Goal: Task Accomplishment & Management: Use online tool/utility

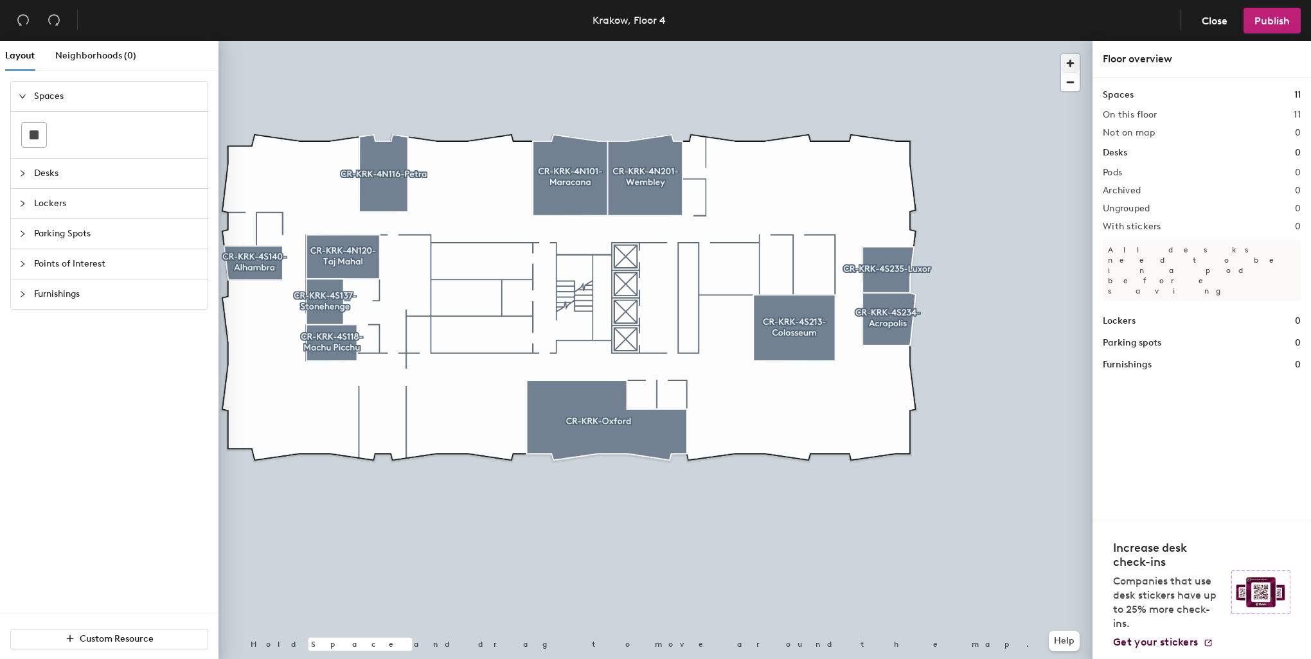
click at [702, 41] on div at bounding box center [655, 41] width 874 height 0
click at [37, 133] on rect at bounding box center [34, 134] width 9 height 9
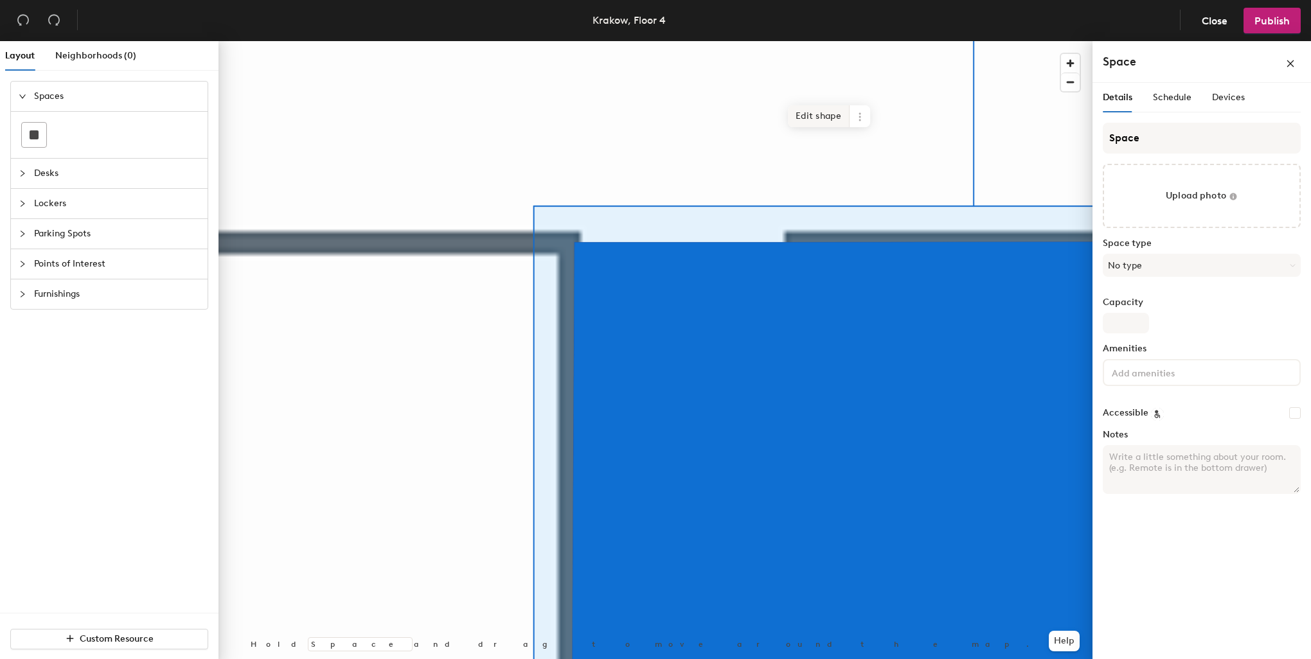
click at [822, 120] on span "Edit shape" at bounding box center [819, 116] width 62 height 22
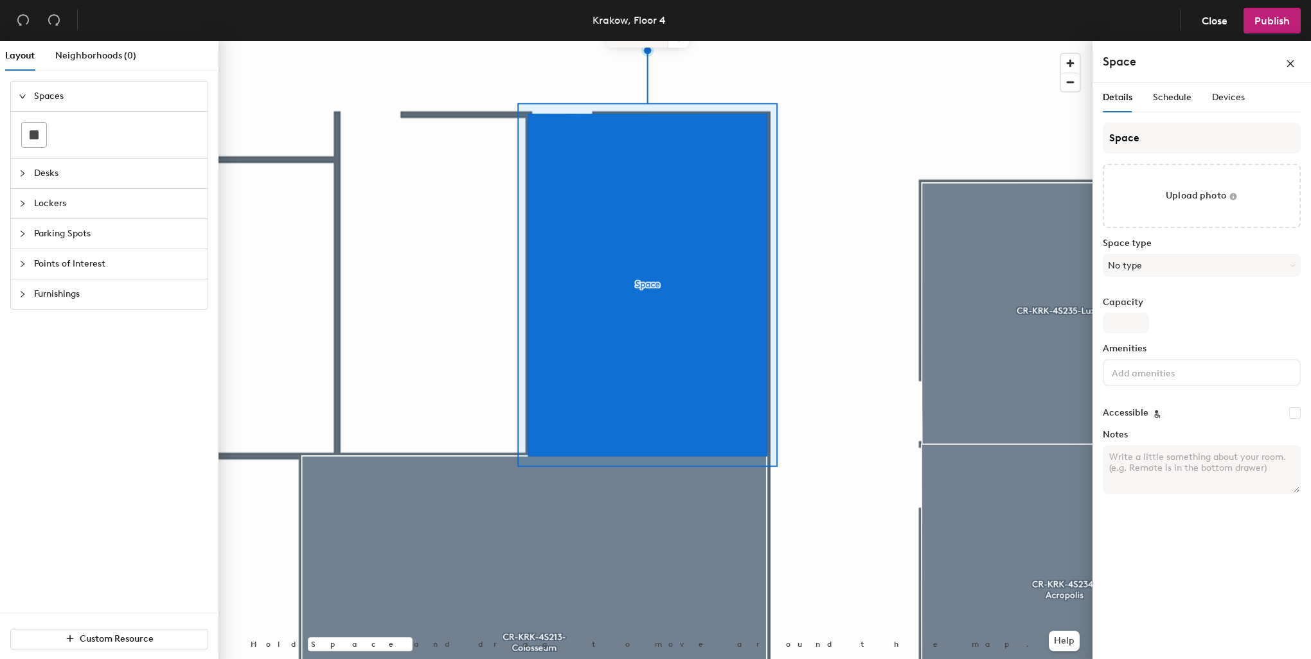
click at [646, 46] on span "Edit shape" at bounding box center [638, 37] width 62 height 22
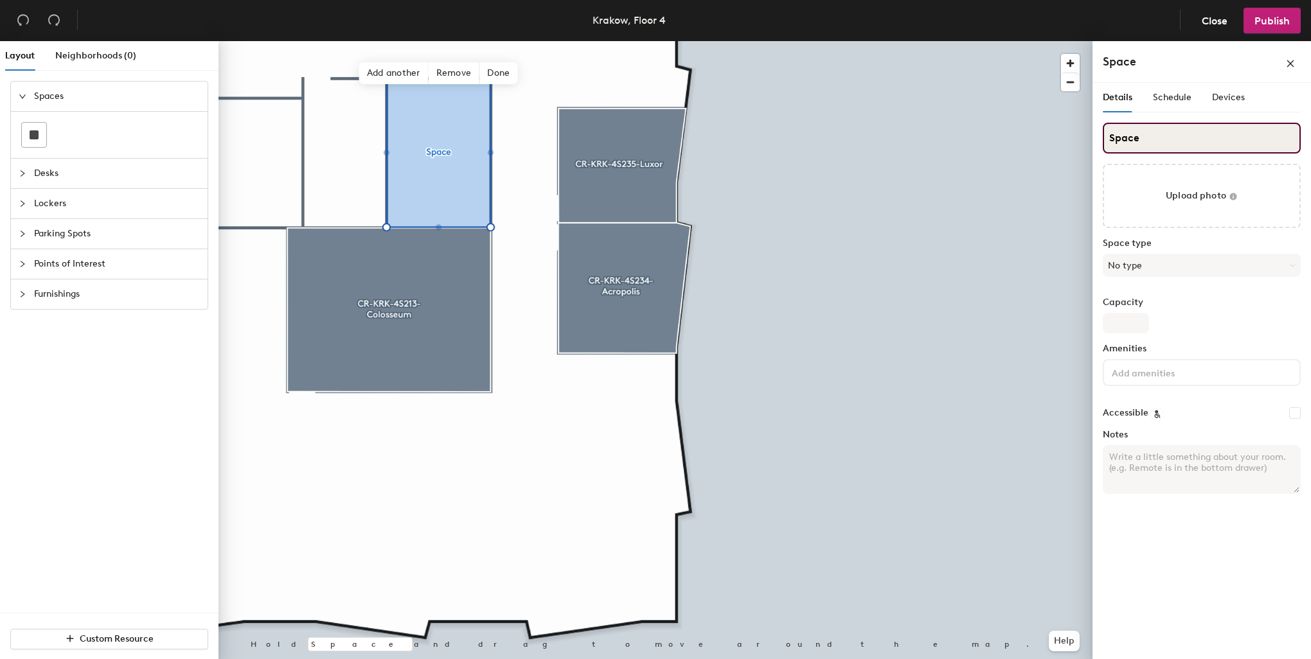
click at [1085, 116] on div "Layout Neighborhoods (0) Spaces Desks Lockers Parking Spots Points of Interest …" at bounding box center [655, 352] width 1311 height 623
paste input "CR-KRK-4N215-Great Wall"
type input "CR-KRK-4N215-Great Wall"
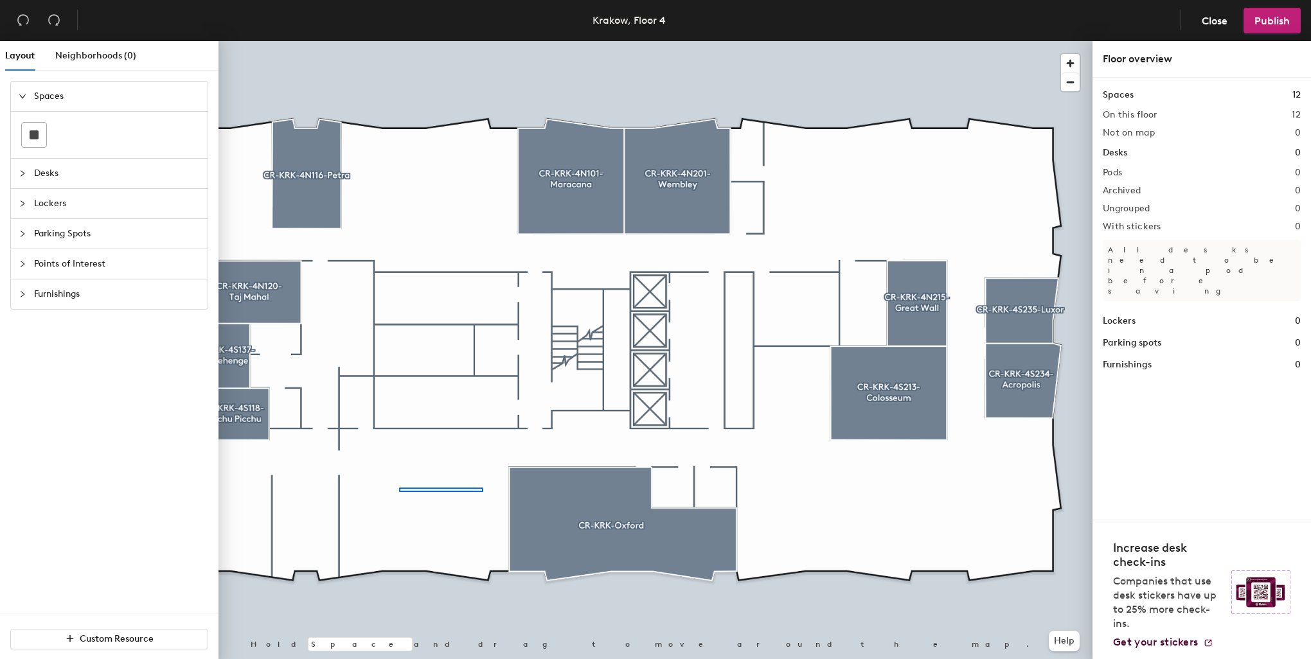
drag, startPoint x: 1156, startPoint y: 133, endPoint x: 481, endPoint y: 487, distance: 763.0
click at [483, 41] on div at bounding box center [655, 41] width 874 height 0
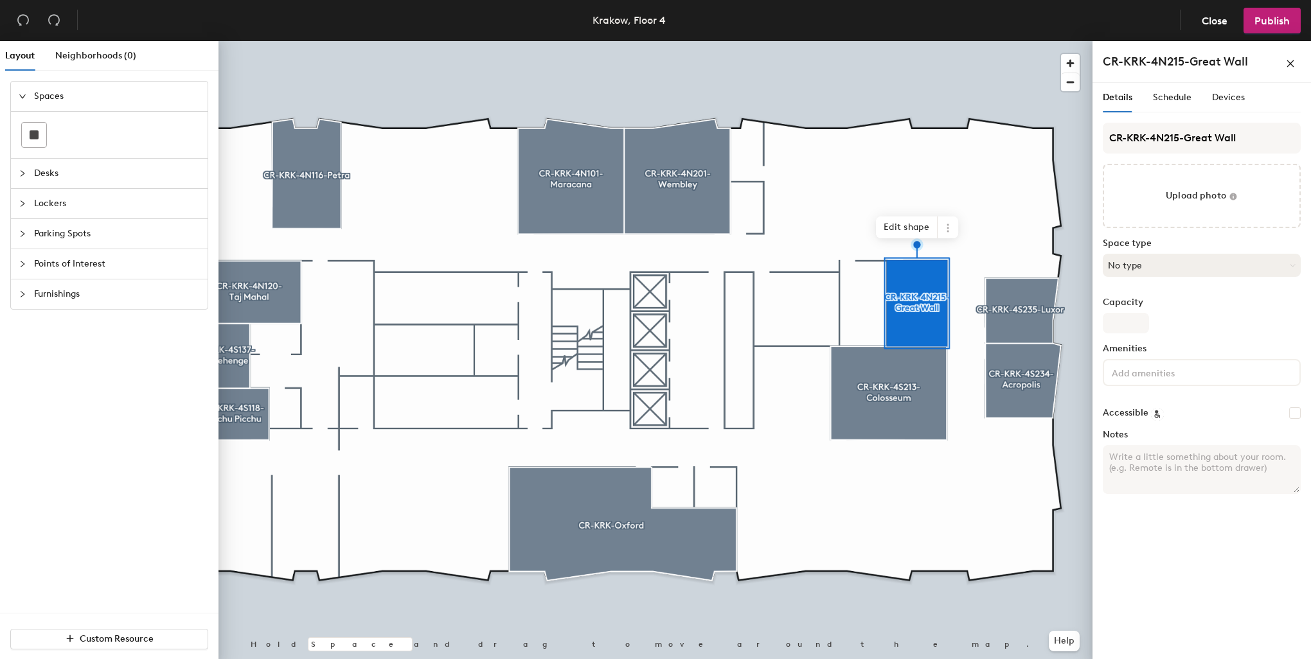
click at [1119, 254] on button "No type" at bounding box center [1202, 265] width 198 height 23
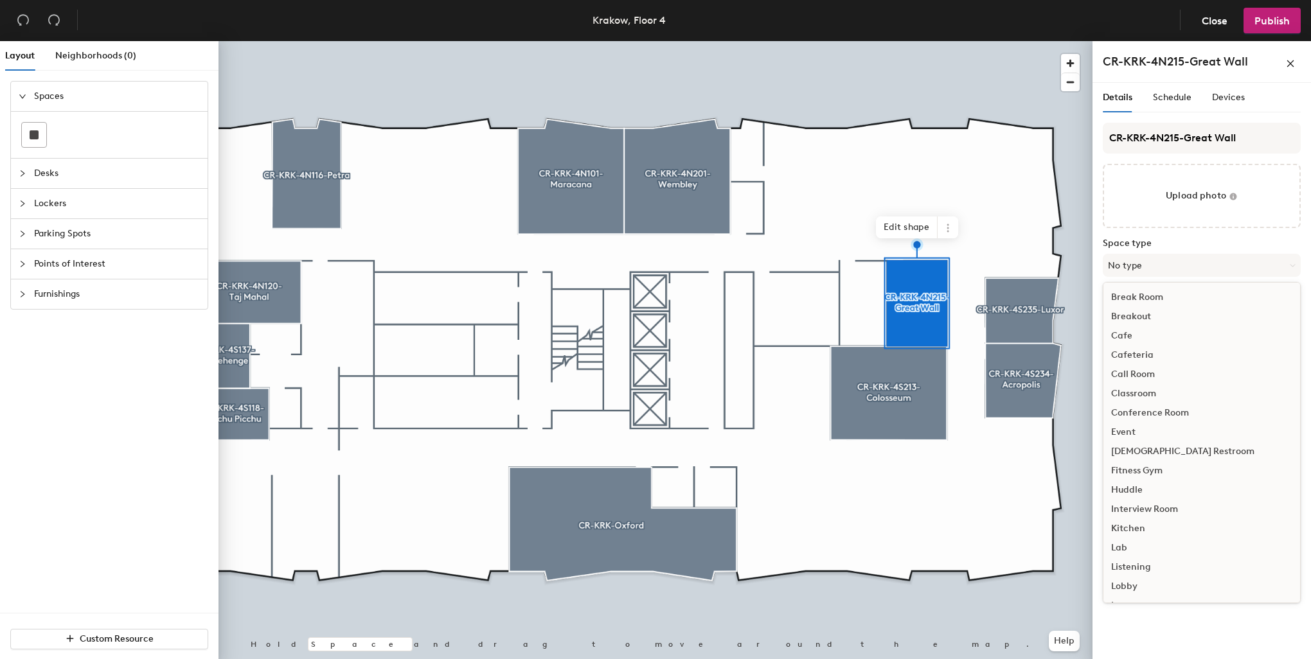
click at [1150, 411] on div "Conference Room" at bounding box center [1201, 412] width 197 height 19
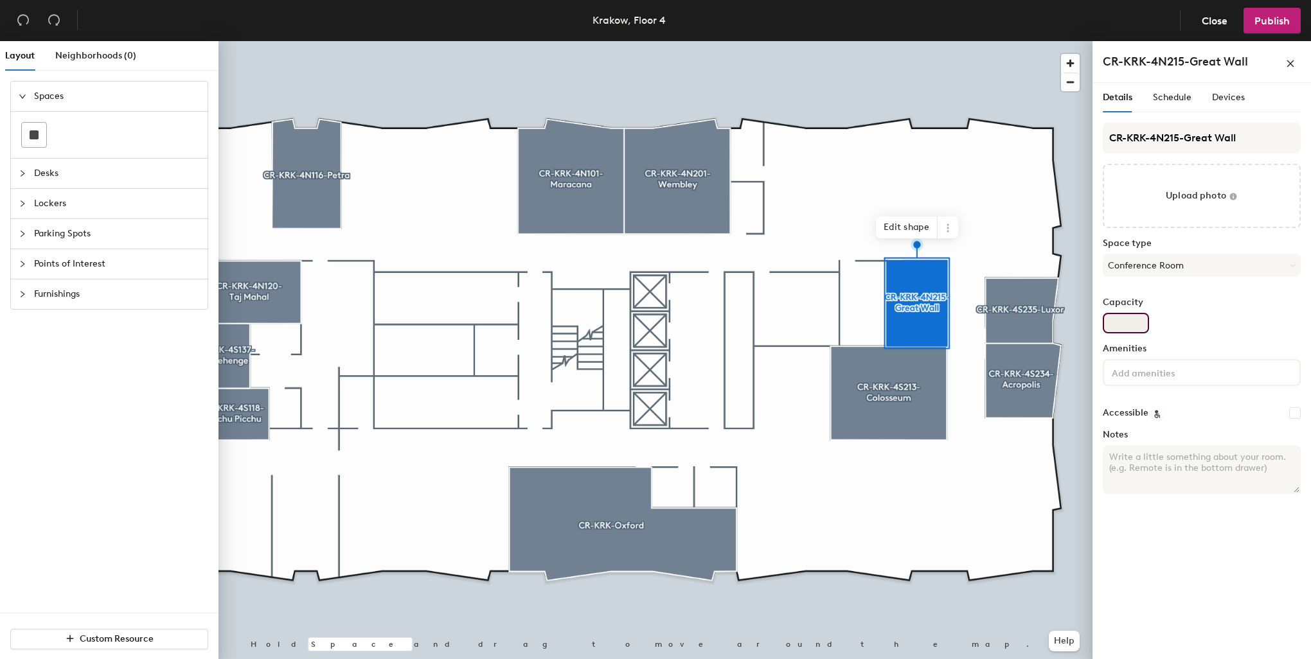
click at [1135, 324] on input "Capacity" at bounding box center [1126, 323] width 46 height 21
type input "6"
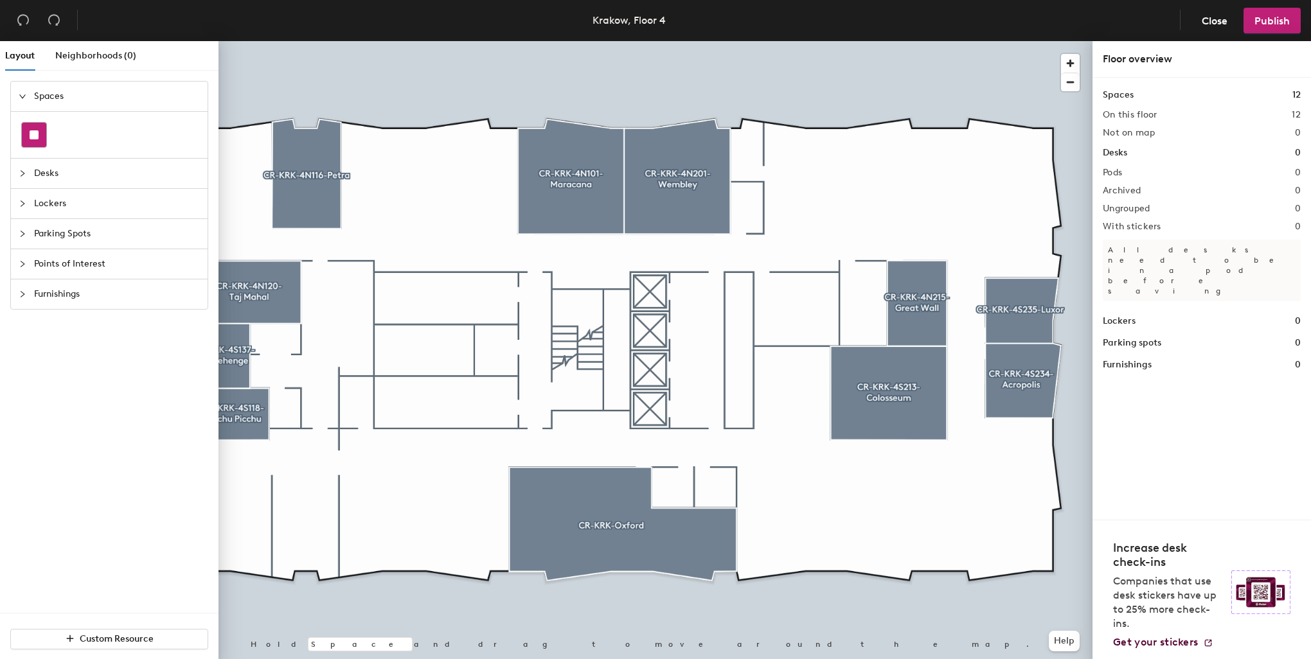
click at [22, 139] on div at bounding box center [34, 135] width 24 height 24
click at [34, 134] on rect at bounding box center [34, 134] width 9 height 9
click at [41, 134] on div at bounding box center [34, 135] width 24 height 24
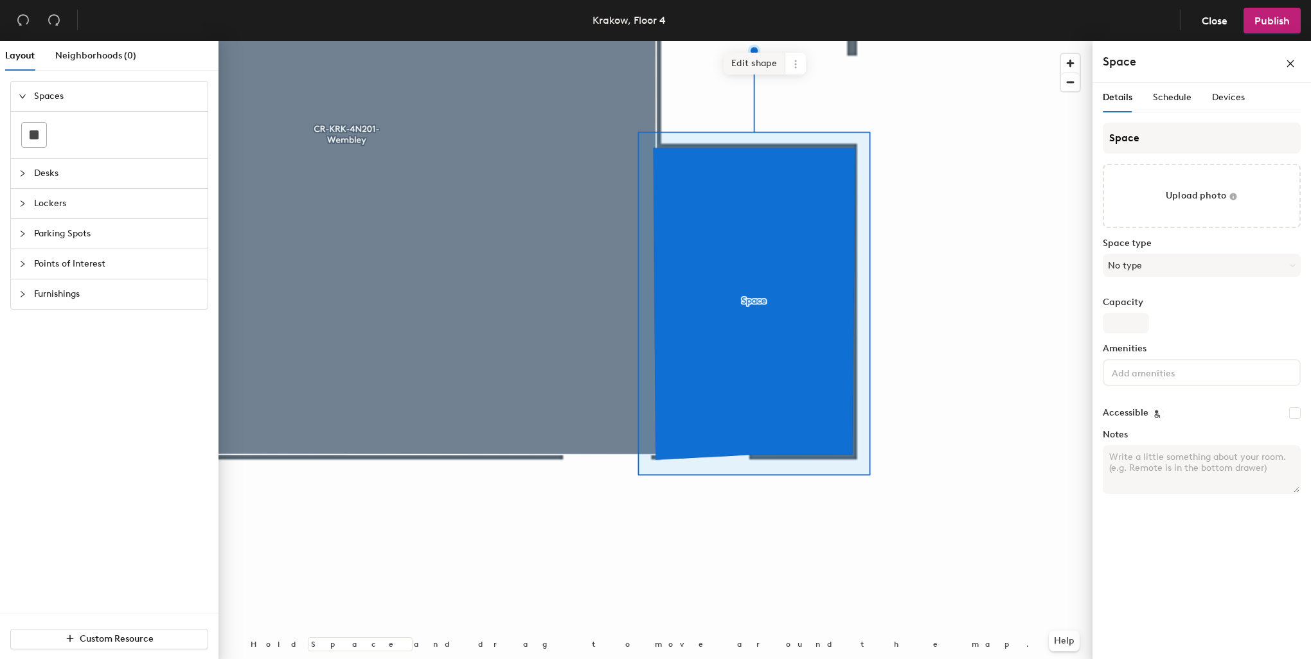
click at [756, 60] on span "Edit shape" at bounding box center [754, 64] width 62 height 22
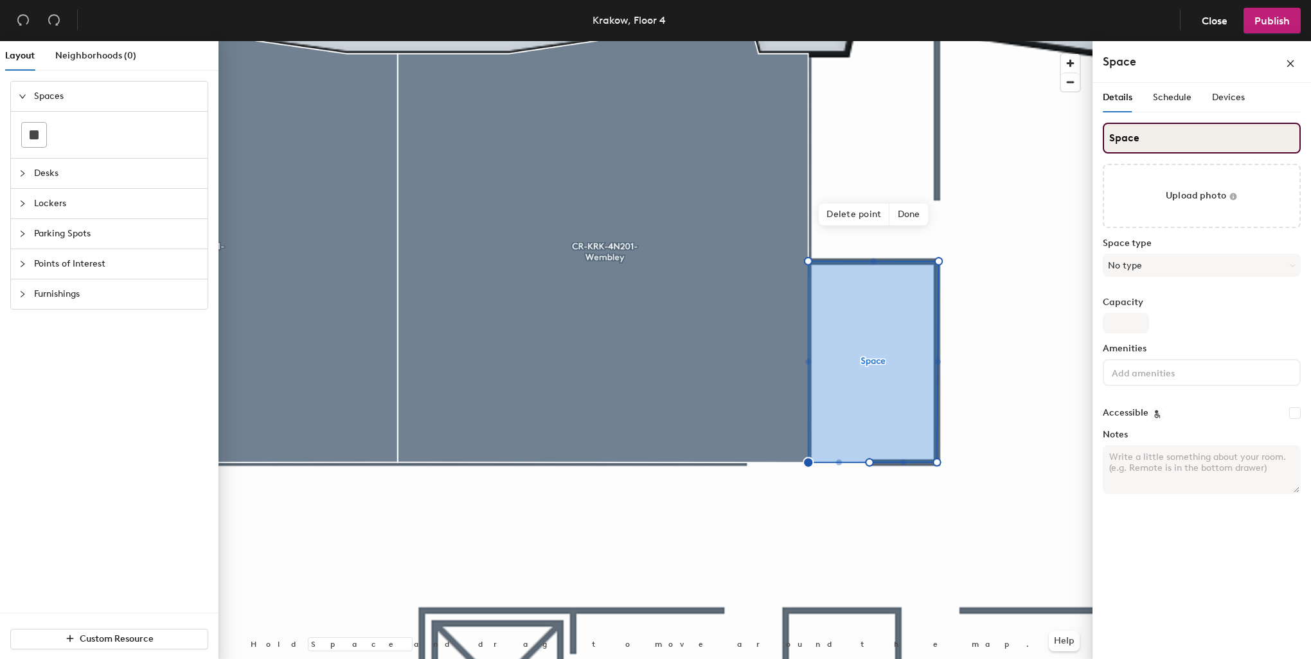
click at [1072, 133] on div "Layout Neighborhoods (0) Spaces Desks Lockers Parking Spots Points of Interest …" at bounding box center [655, 352] width 1311 height 623
paste input "CR-KRK-4N202-Times Squar"
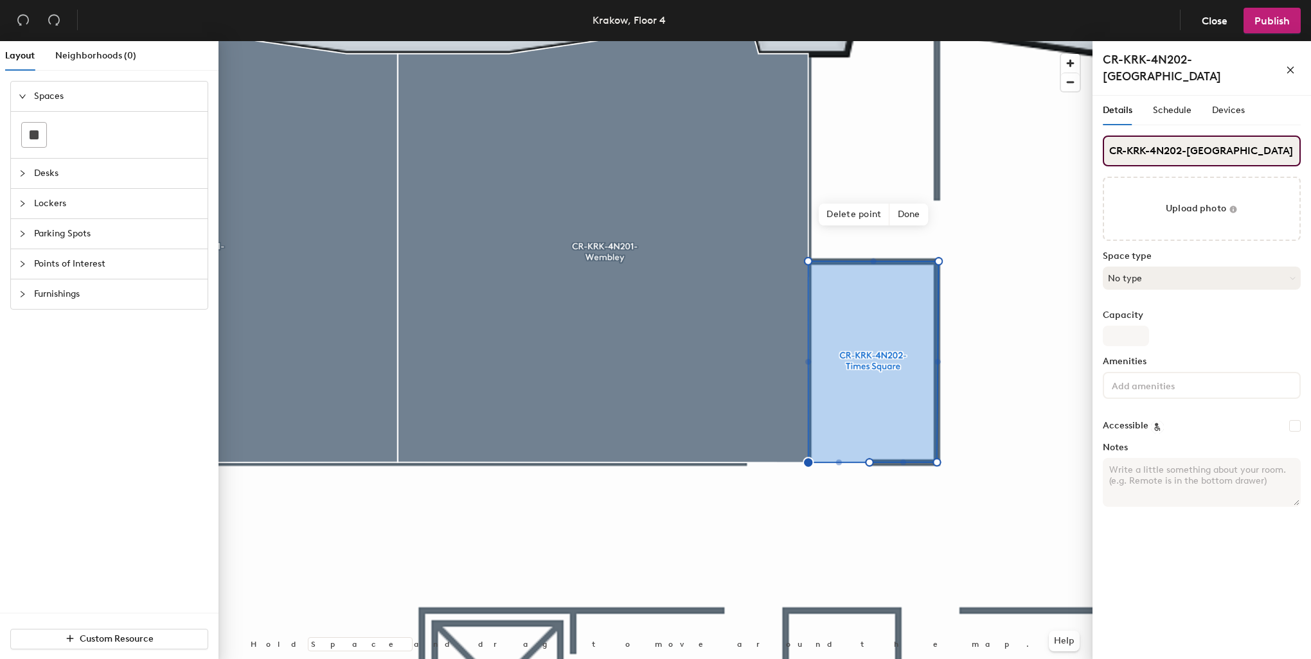
type input "CR-KRK-4N202-Times Square"
click at [1139, 267] on button "No type" at bounding box center [1202, 278] width 198 height 23
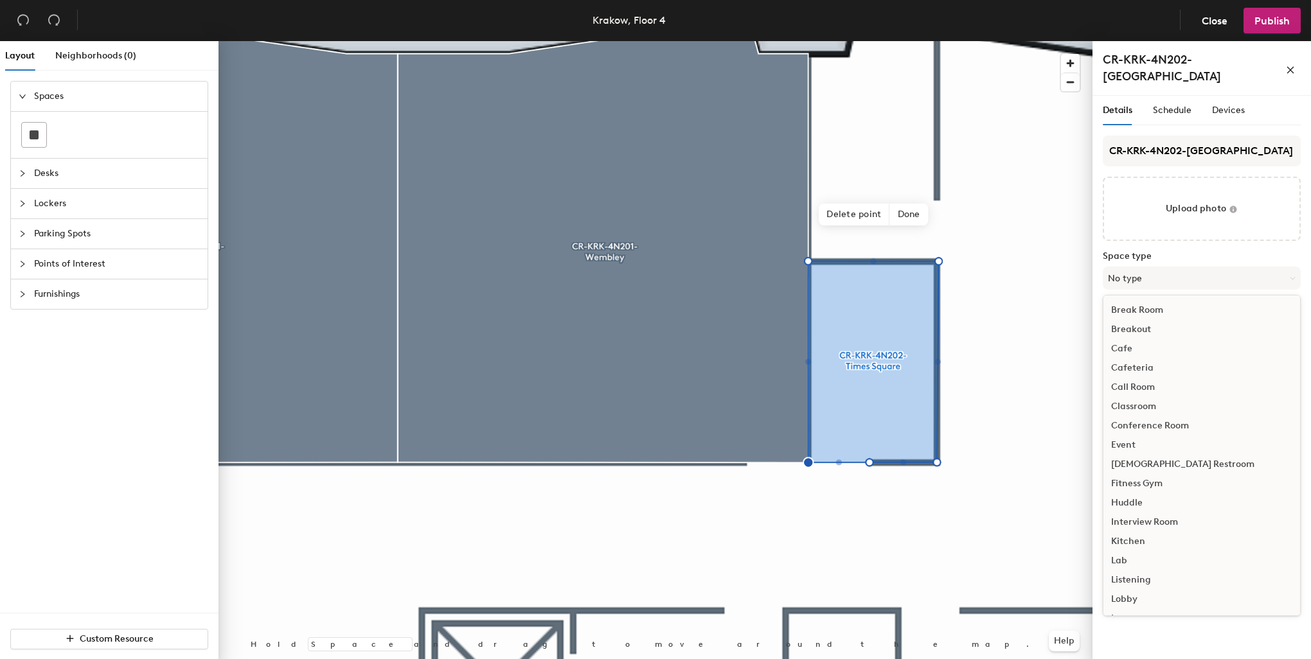
click at [1149, 416] on div "Conference Room" at bounding box center [1201, 425] width 197 height 19
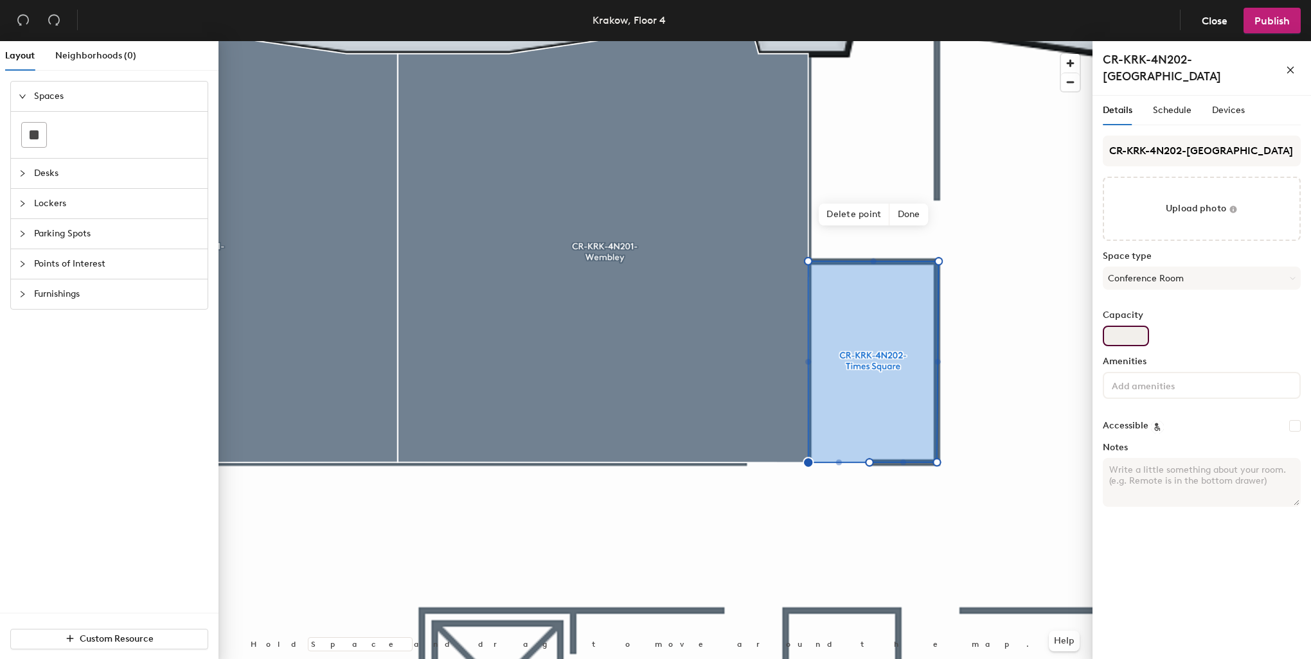
click at [1119, 326] on input "Capacity" at bounding box center [1126, 336] width 46 height 21
type input "2"
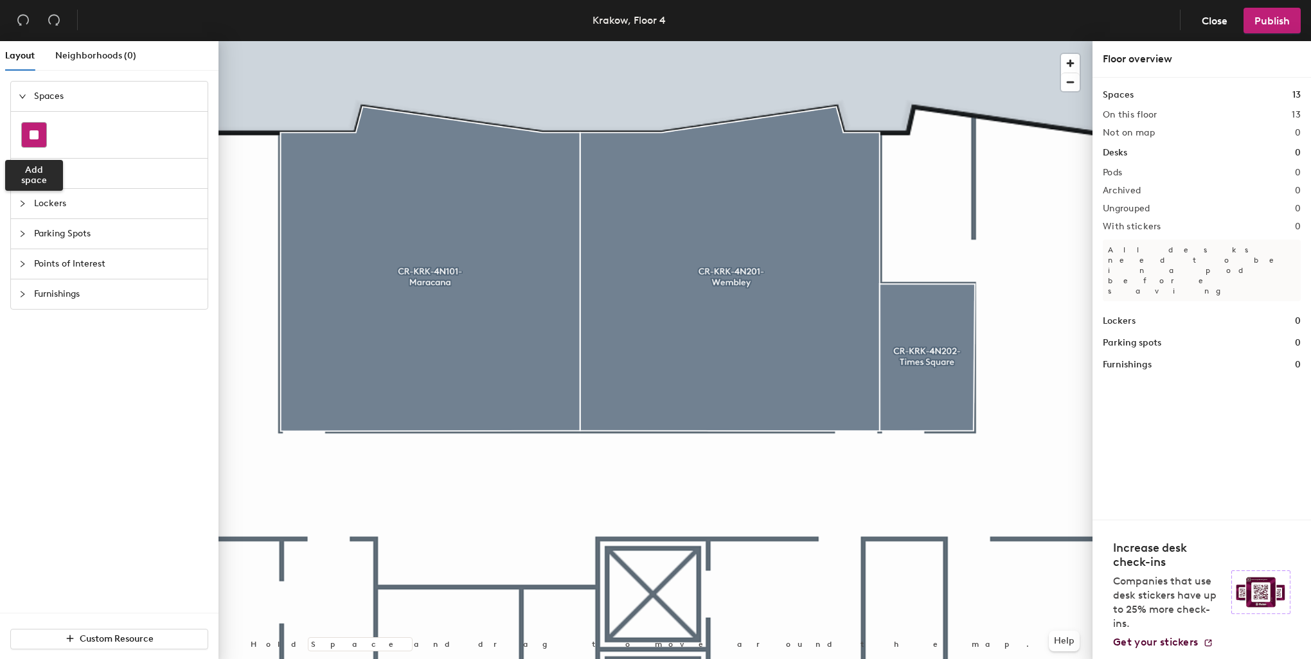
click at [26, 142] on div at bounding box center [34, 135] width 24 height 24
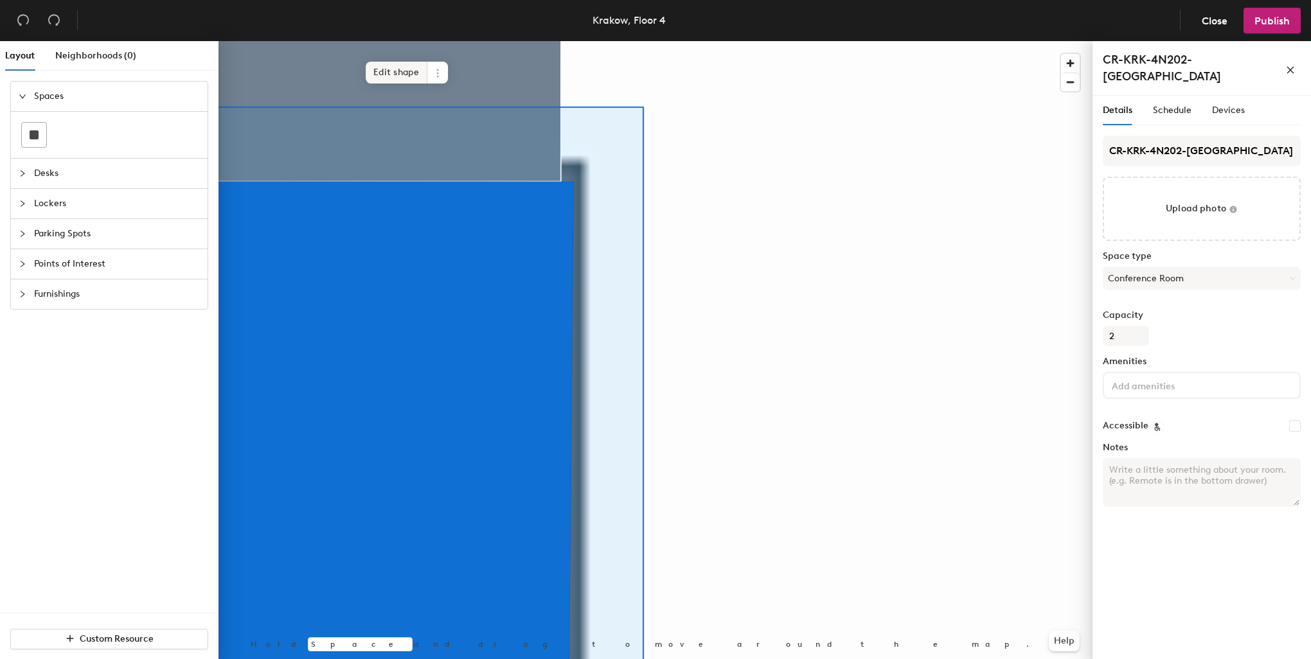
click at [398, 75] on span "Edit shape" at bounding box center [397, 73] width 62 height 22
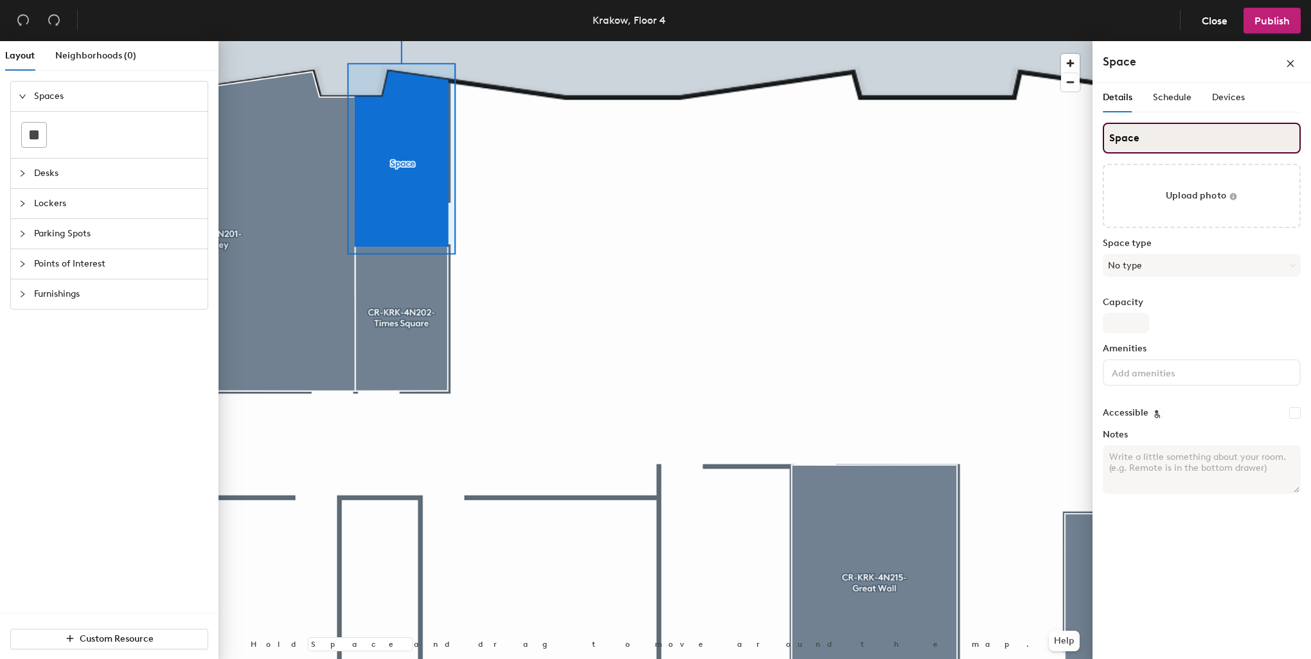
drag, startPoint x: 1163, startPoint y: 140, endPoint x: 1101, endPoint y: 139, distance: 62.3
click at [1101, 139] on div "Details Schedule Devices Space Upload photo Space type No type Capacity Ameniti…" at bounding box center [1201, 373] width 218 height 581
paste input "CR-KRK-4N203-Big Ben"
type input "CR-KRK-4N203-Big Ben"
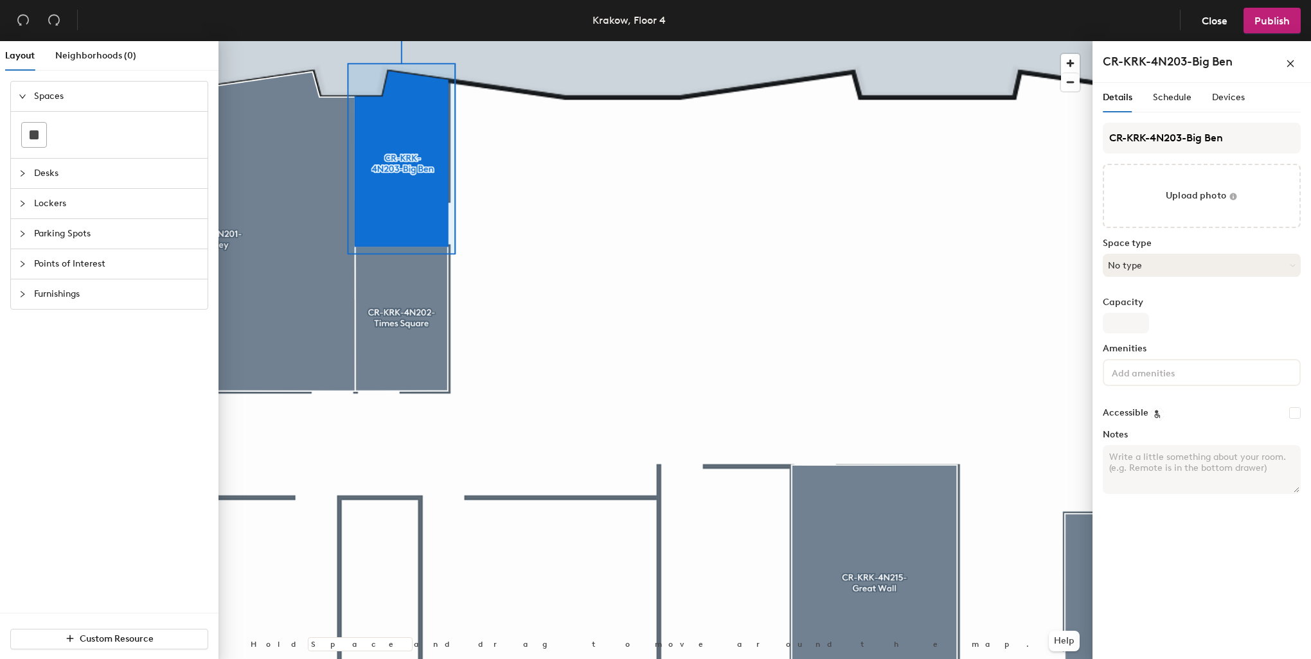
click at [1145, 262] on button "No type" at bounding box center [1202, 265] width 198 height 23
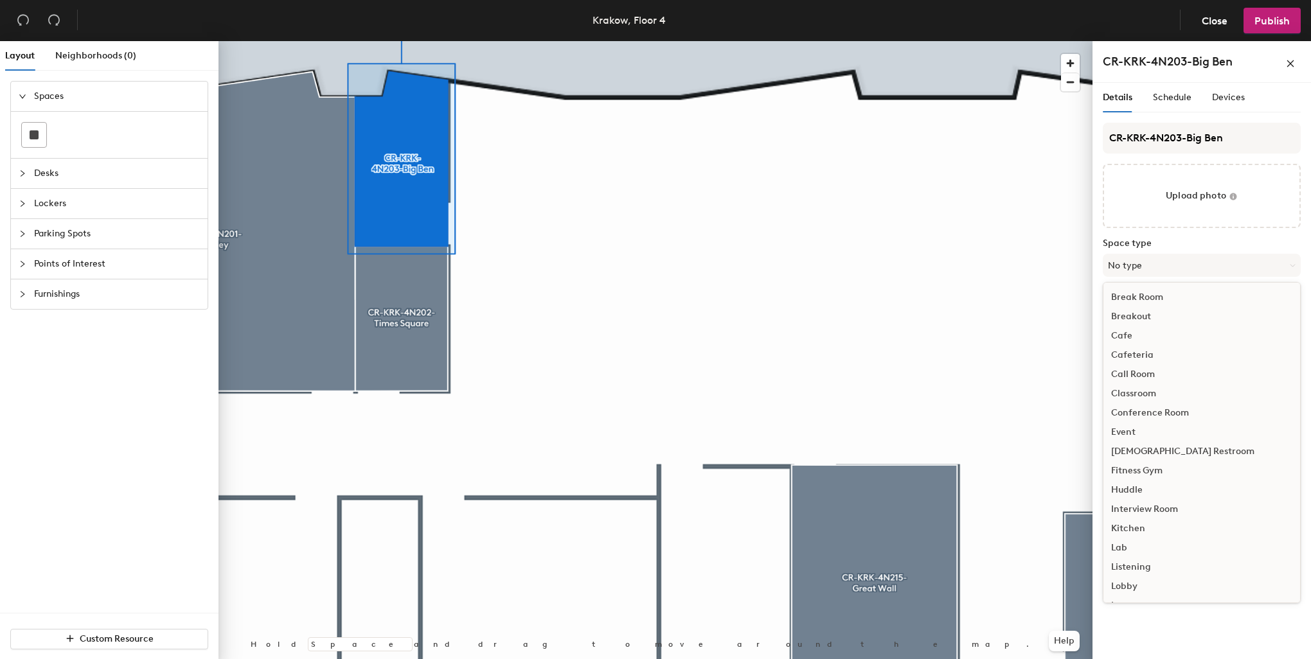
click at [1149, 416] on div "Conference Room" at bounding box center [1201, 412] width 197 height 19
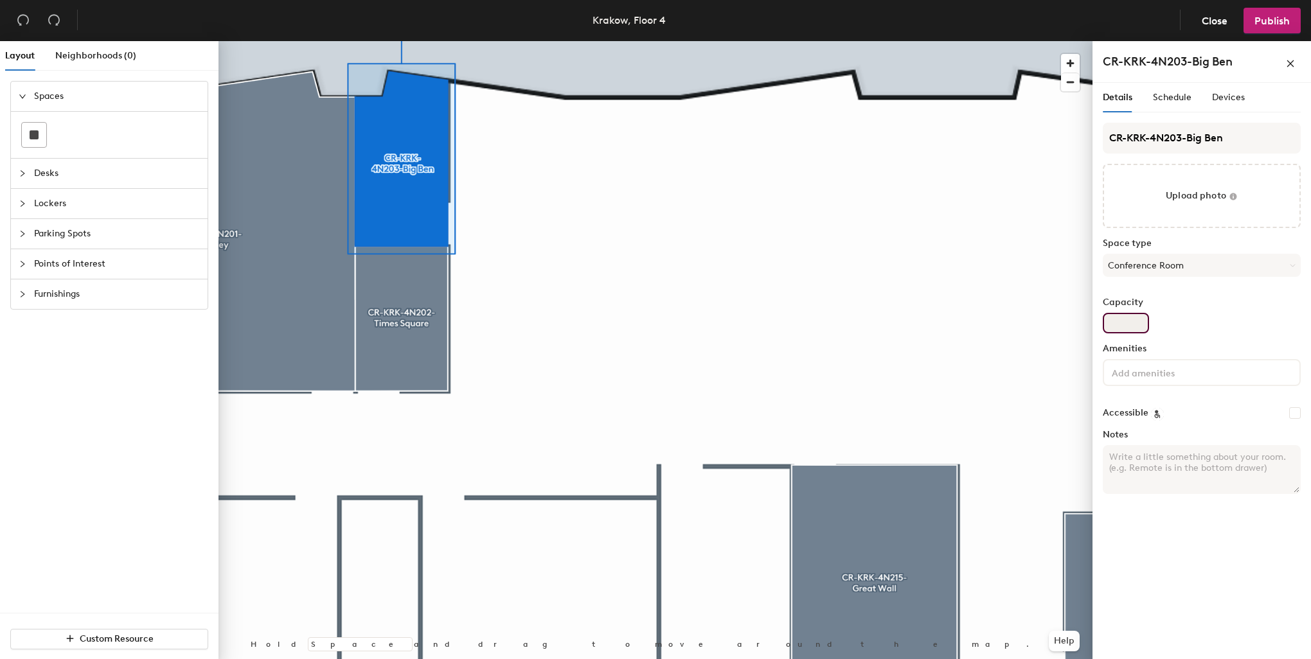
click at [1137, 319] on input "Capacity" at bounding box center [1126, 323] width 46 height 21
type input "2"
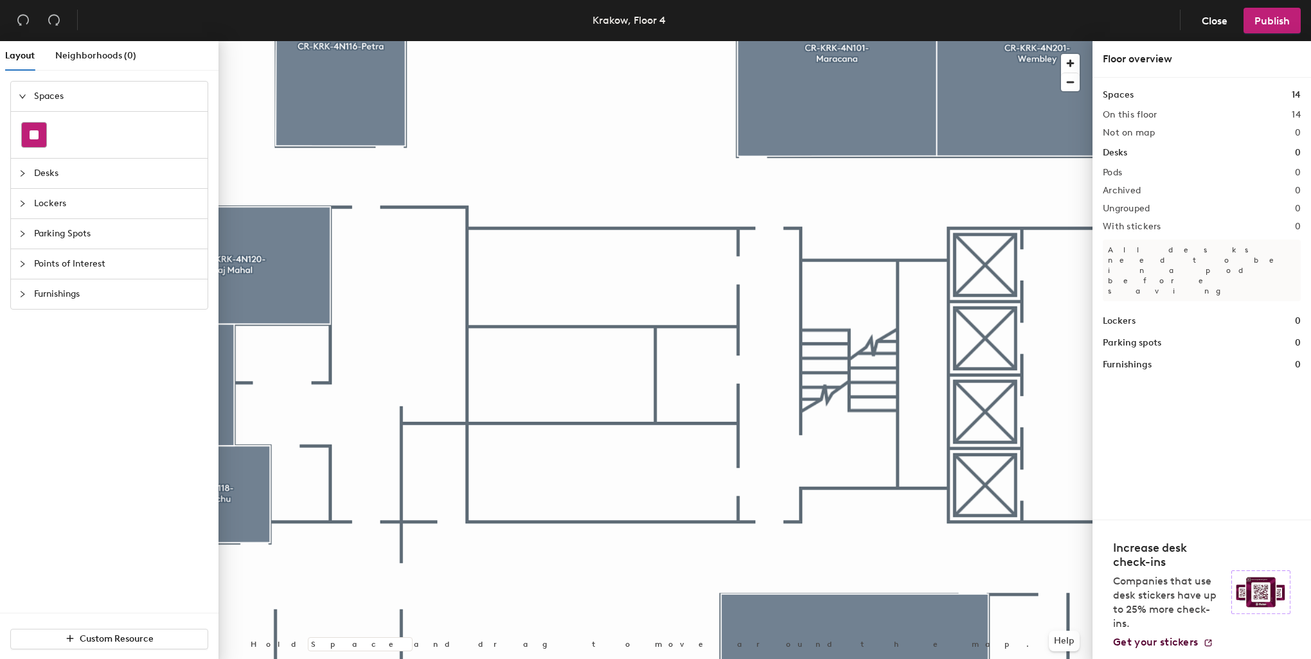
click at [28, 139] on div at bounding box center [34, 135] width 24 height 24
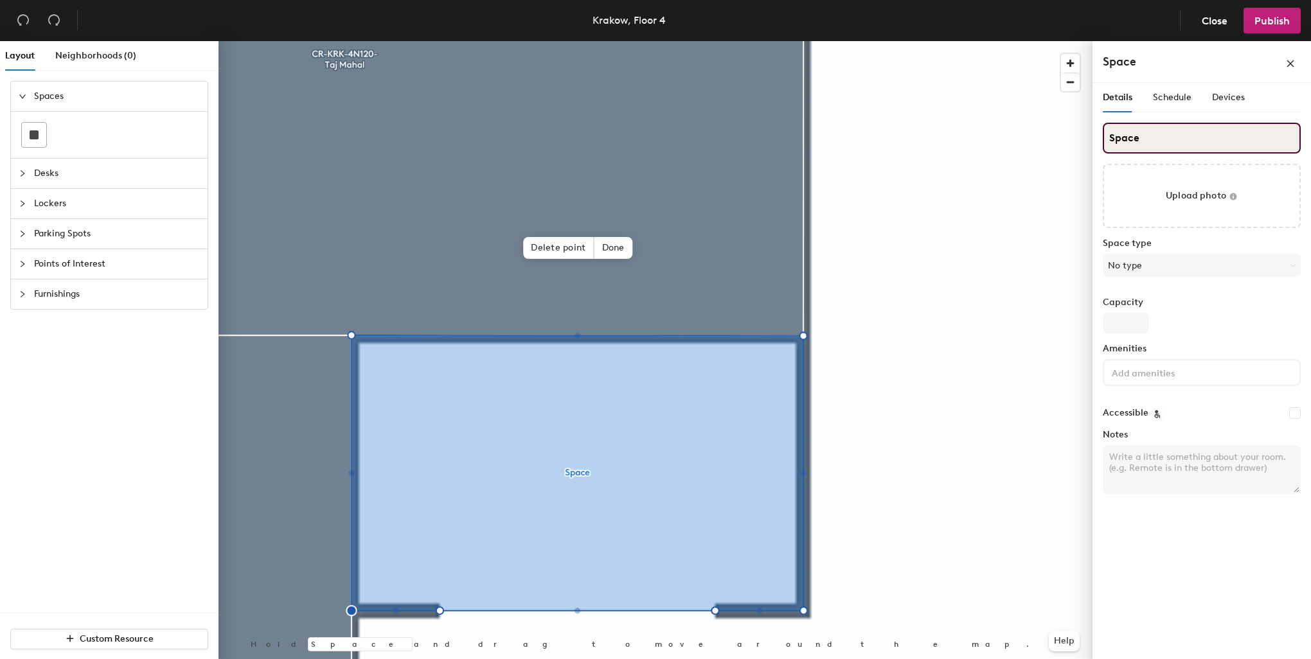
click at [1153, 139] on input "Space" at bounding box center [1202, 138] width 198 height 31
drag, startPoint x: 1154, startPoint y: 139, endPoint x: 1105, endPoint y: 137, distance: 48.8
click at [1105, 137] on input "Space" at bounding box center [1202, 138] width 198 height 31
type input "Server Room"
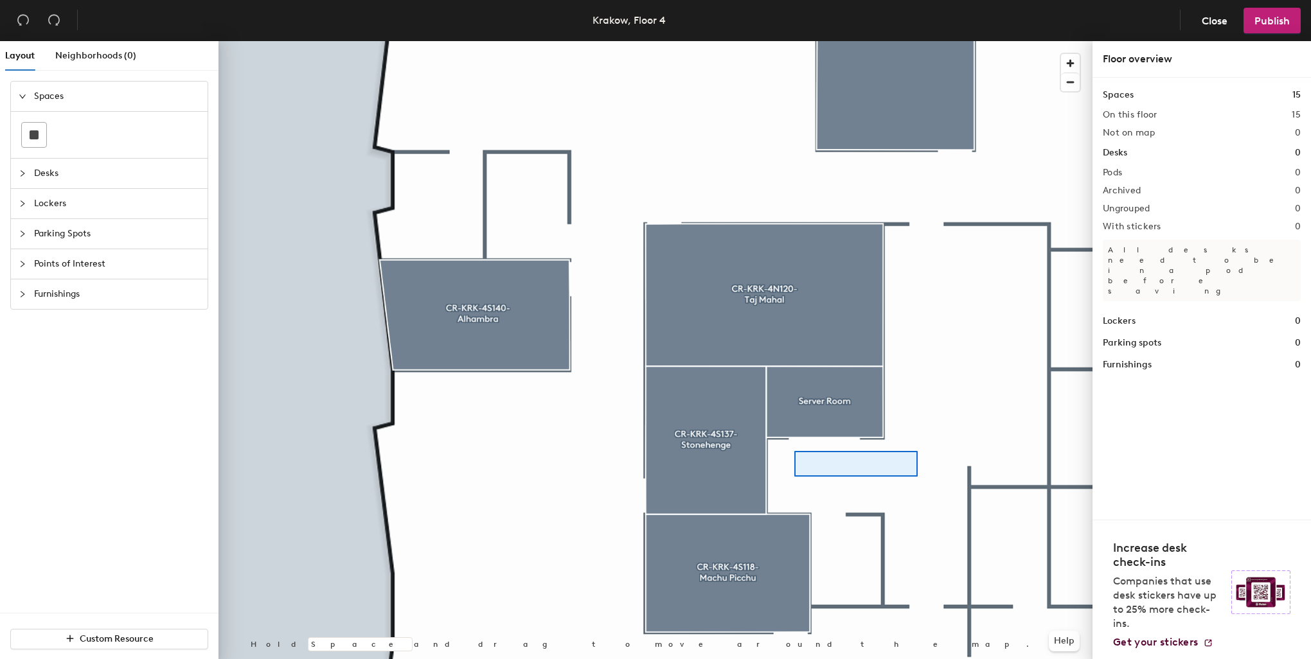
click at [785, 41] on div at bounding box center [655, 41] width 874 height 0
click at [793, 457] on div at bounding box center [851, 463] width 132 height 27
click at [78, 257] on span "Points of Interest" at bounding box center [117, 264] width 166 height 30
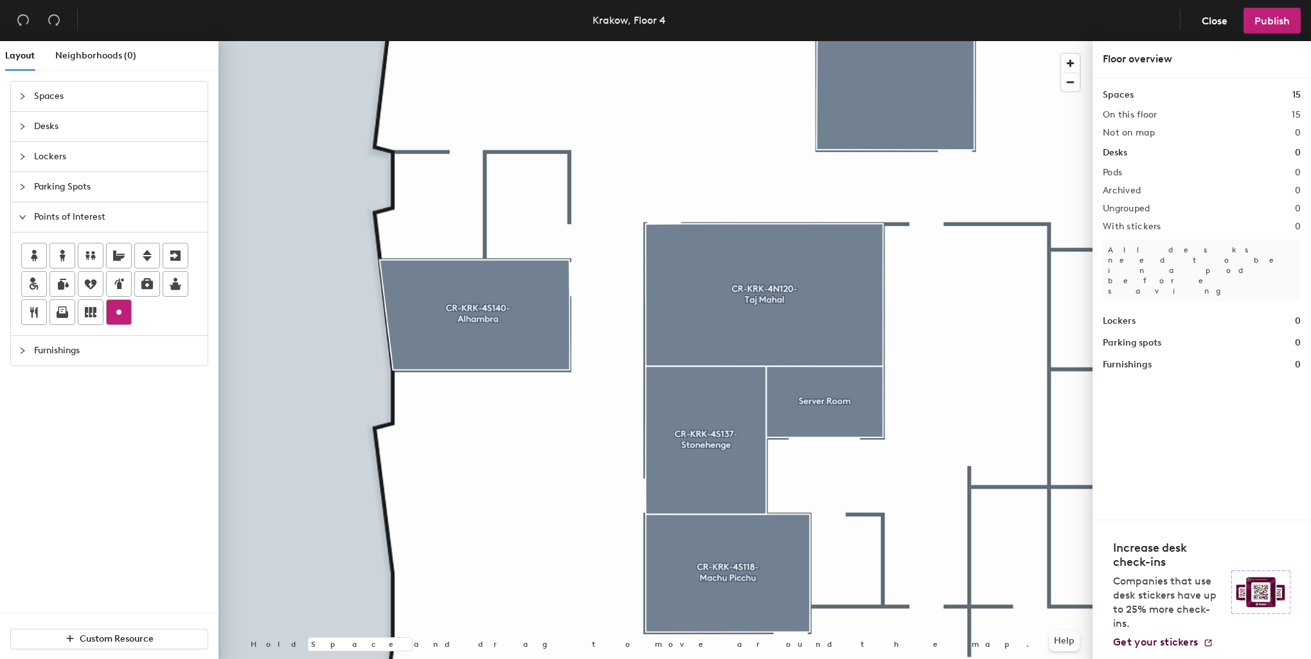
click at [122, 305] on icon at bounding box center [118, 312] width 15 height 15
type input "IT Storage"
click at [893, 41] on div at bounding box center [655, 41] width 874 height 0
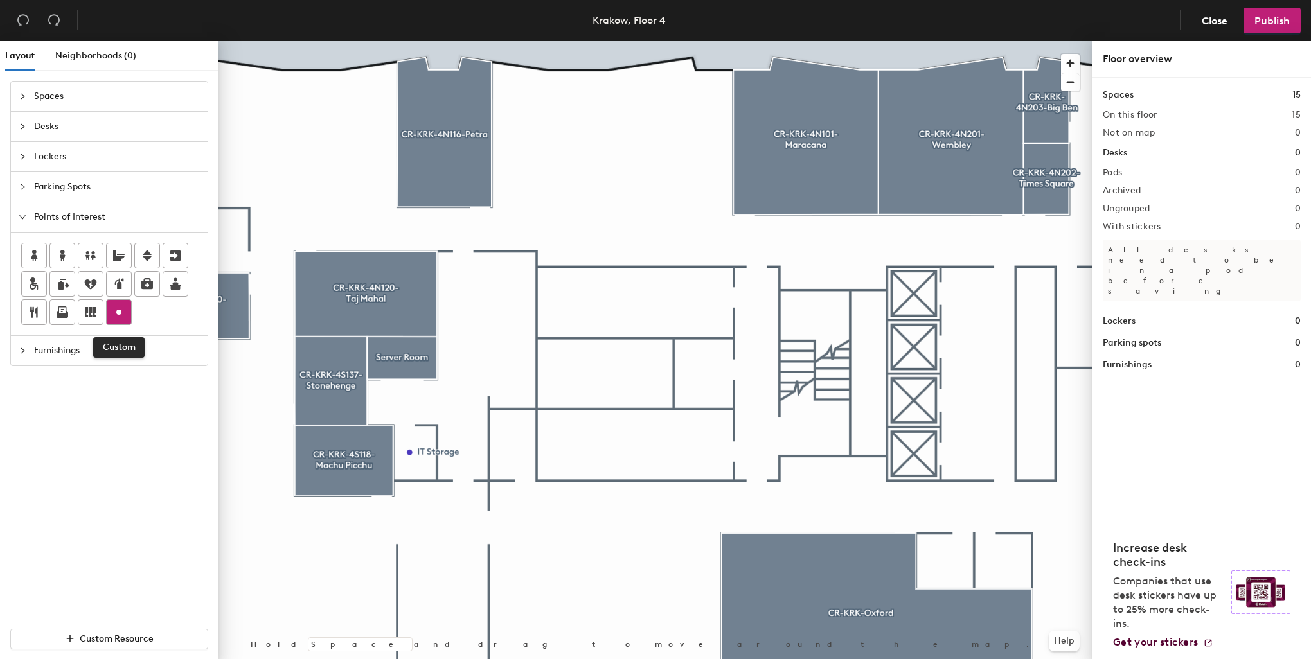
click at [124, 314] on icon at bounding box center [118, 312] width 15 height 15
type input "Cleaners Storage"
click at [666, 41] on div at bounding box center [655, 41] width 874 height 0
click at [648, 41] on div at bounding box center [655, 41] width 874 height 0
click at [24, 252] on div at bounding box center [34, 256] width 24 height 24
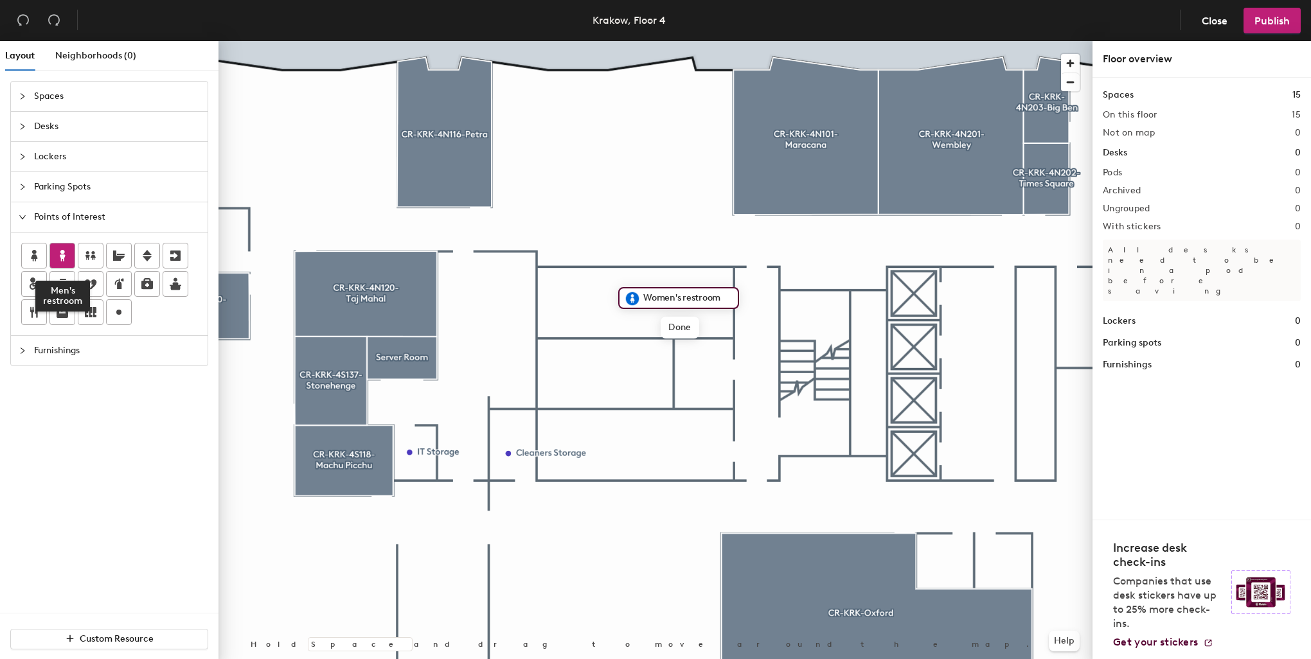
click at [56, 259] on icon at bounding box center [62, 255] width 15 height 15
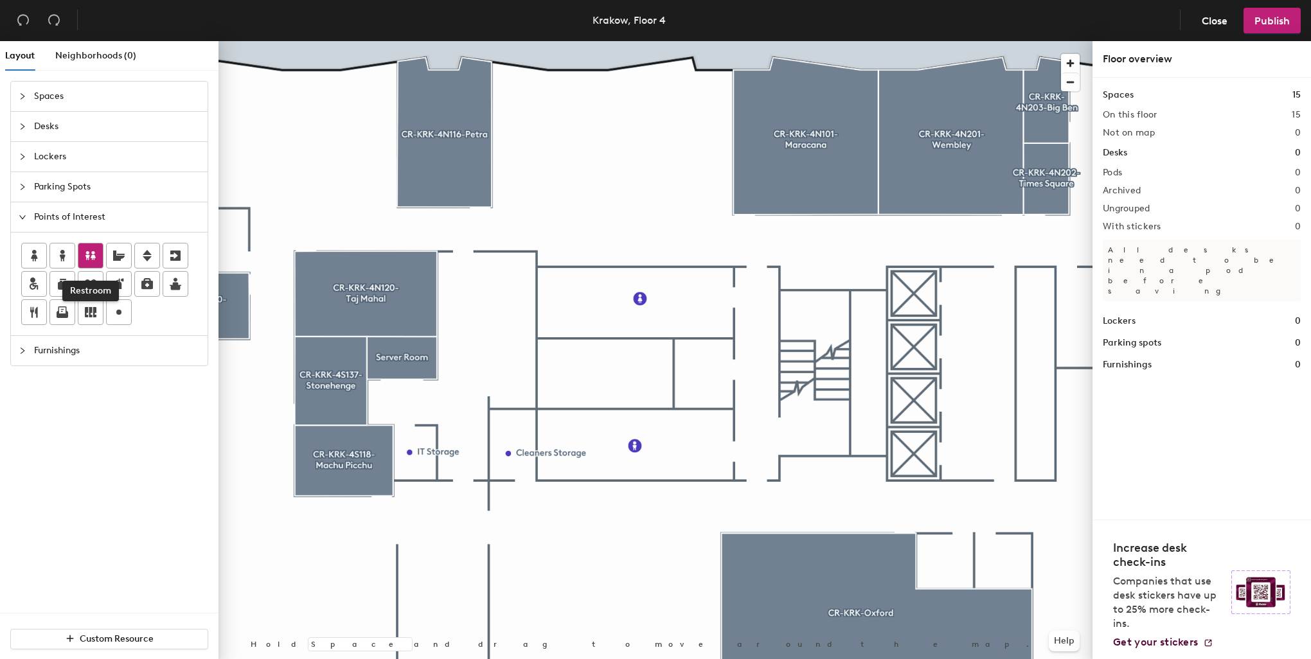
click at [84, 253] on icon at bounding box center [90, 255] width 15 height 15
click at [40, 278] on icon at bounding box center [33, 283] width 15 height 15
click at [172, 259] on icon at bounding box center [175, 256] width 10 height 10
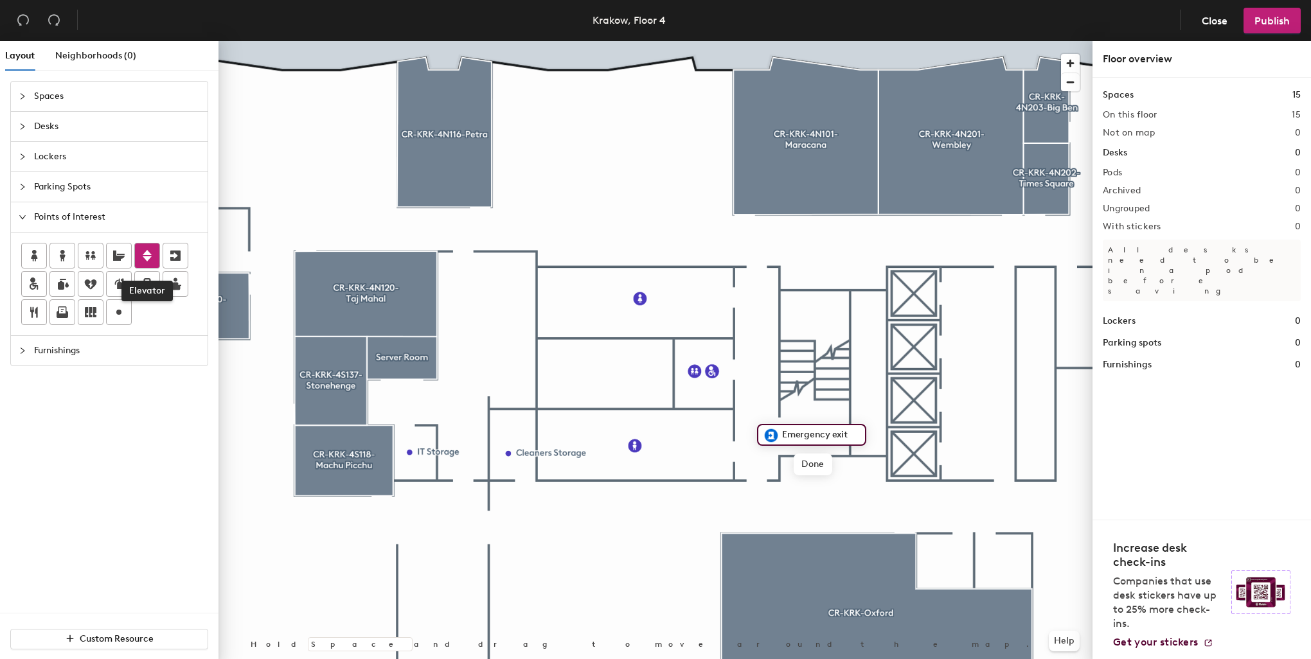
click at [147, 260] on icon at bounding box center [146, 255] width 15 height 15
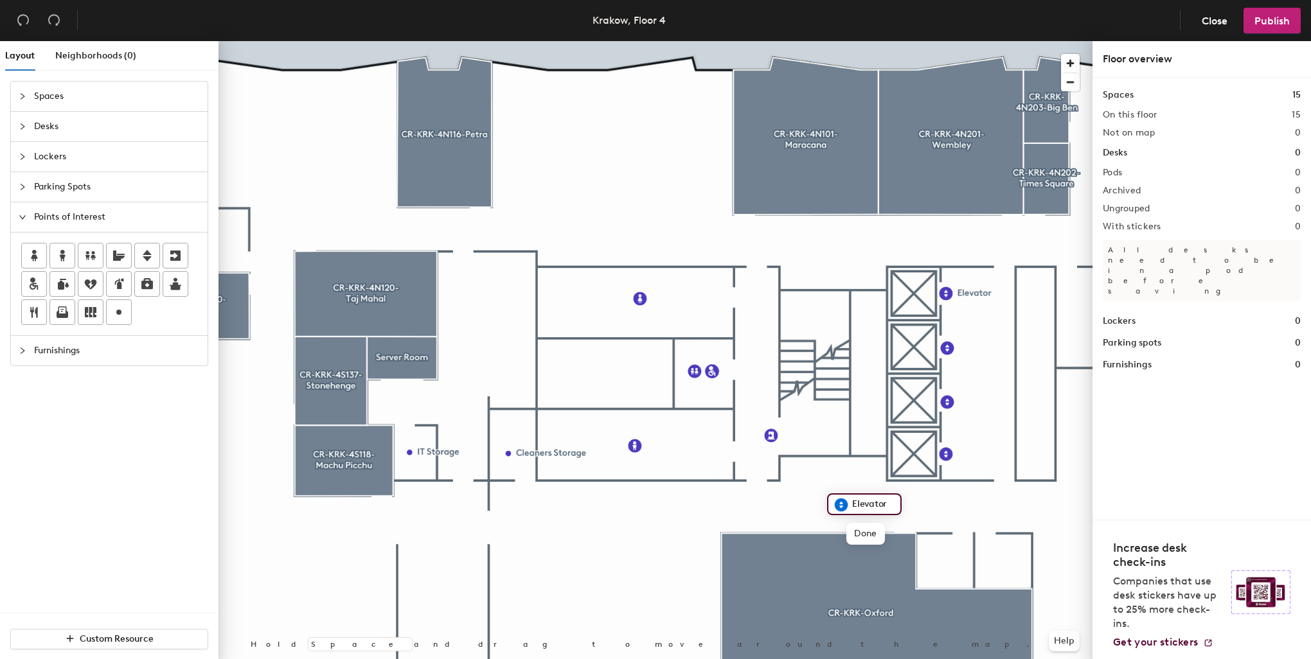
click at [838, 508] on img at bounding box center [840, 504] width 15 height 15
click at [946, 41] on div at bounding box center [655, 41] width 874 height 0
click at [997, 41] on div at bounding box center [655, 41] width 874 height 0
click at [961, 454] on input "freight Elevator" at bounding box center [1000, 454] width 93 height 18
type input "Freight Elevator"
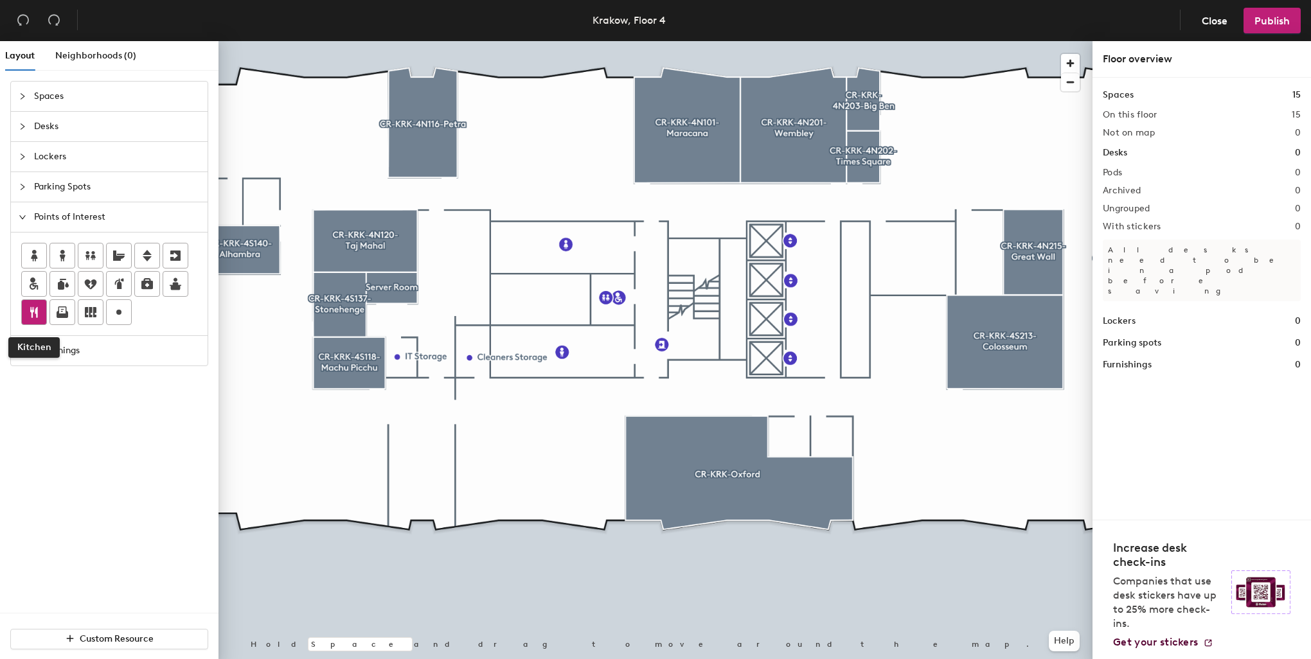
click at [39, 301] on div at bounding box center [34, 312] width 24 height 24
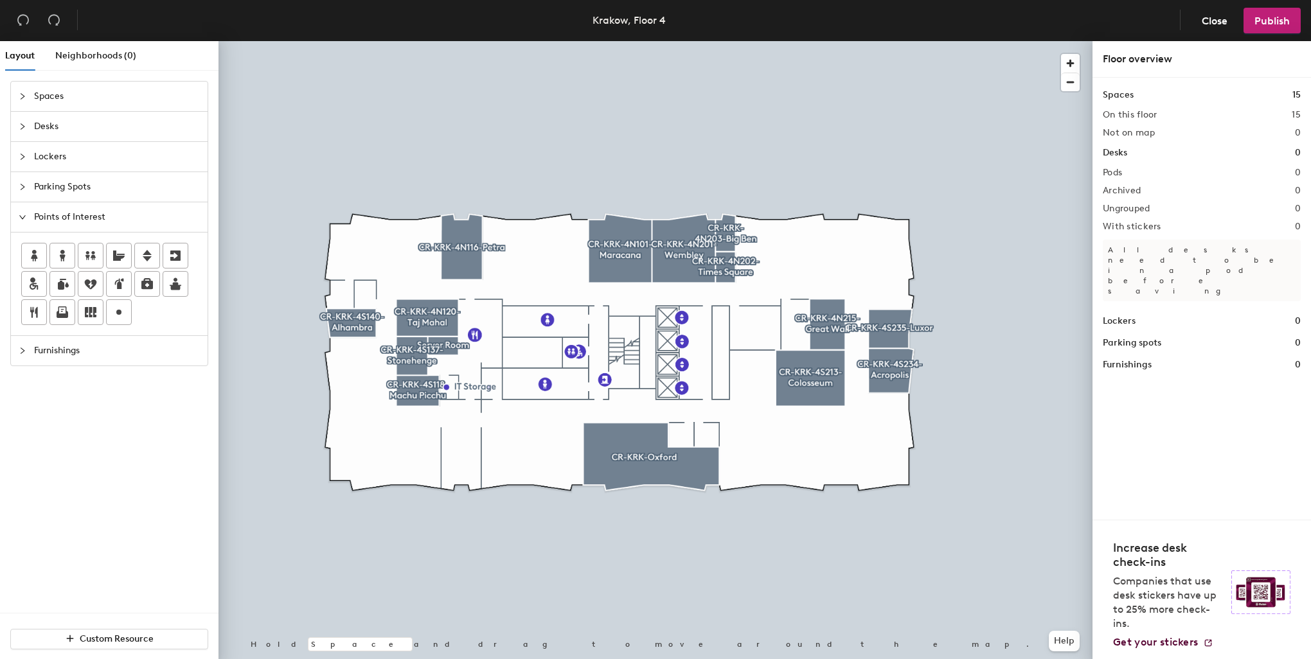
click at [42, 103] on span "Spaces" at bounding box center [117, 97] width 166 height 30
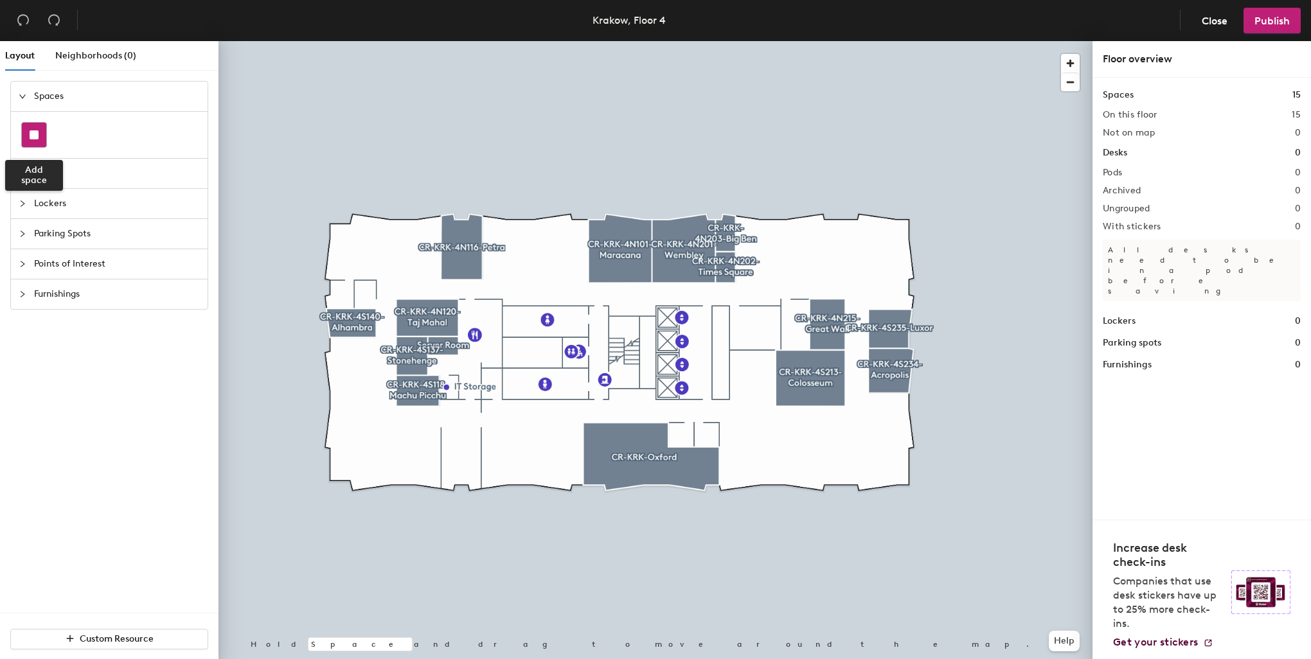
click at [40, 136] on div at bounding box center [34, 135] width 24 height 24
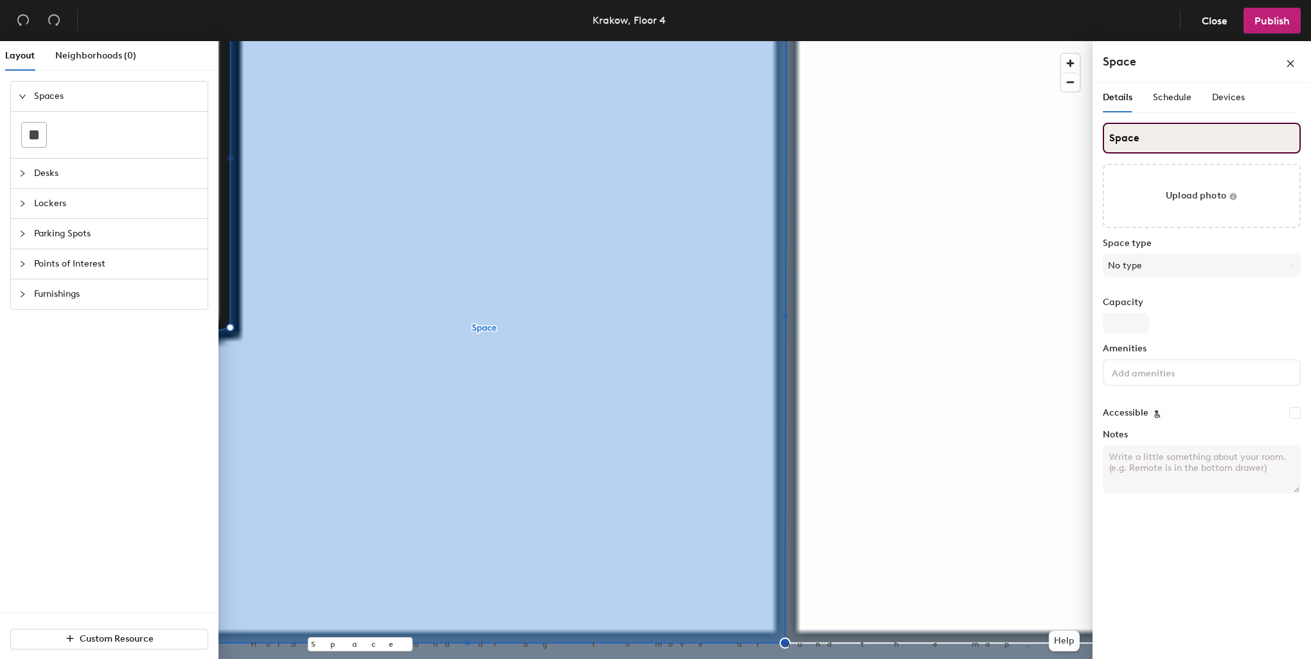
click at [1136, 140] on input "Space" at bounding box center [1202, 138] width 198 height 31
drag, startPoint x: 1115, startPoint y: 135, endPoint x: 1100, endPoint y: 135, distance: 14.8
click at [1101, 135] on div "Details Schedule Devices Space Upload photo Space type No type Capacity Ameniti…" at bounding box center [1201, 373] width 218 height 581
paste input "CR-KRK-4N128-[GEOGRAPHIC_DATA]"
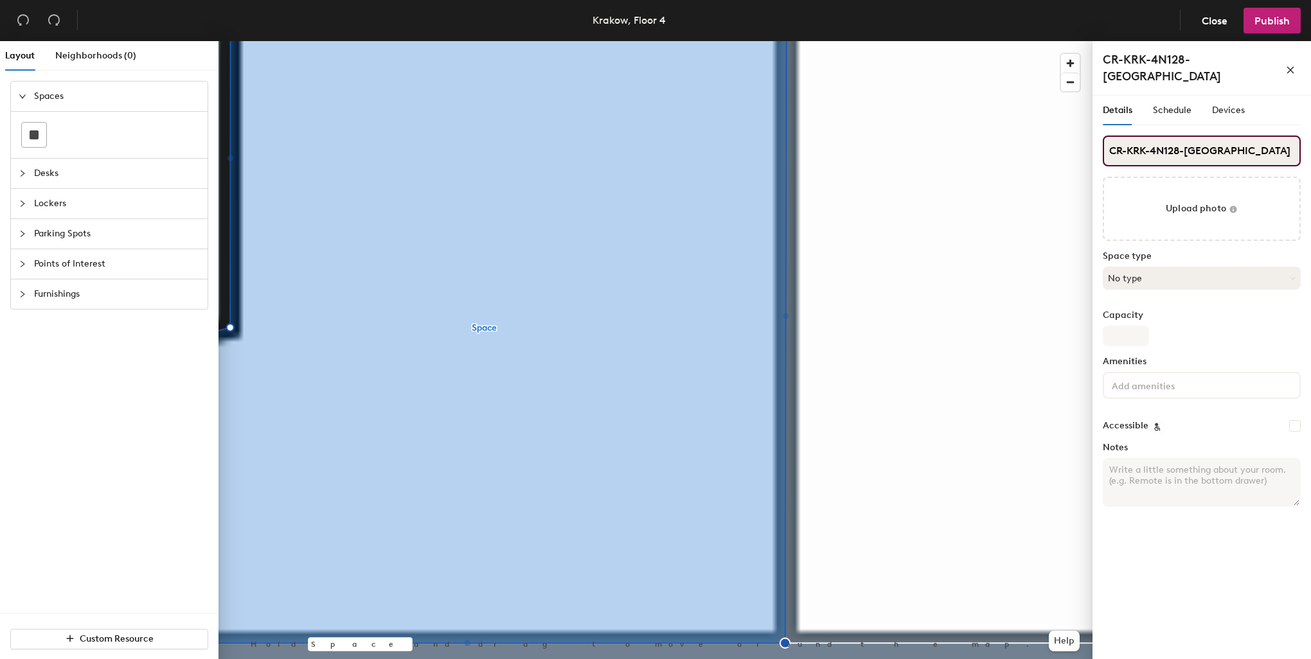
type input "CR-KRK-4N128-[GEOGRAPHIC_DATA]"
click at [1152, 273] on button "No type" at bounding box center [1202, 278] width 198 height 23
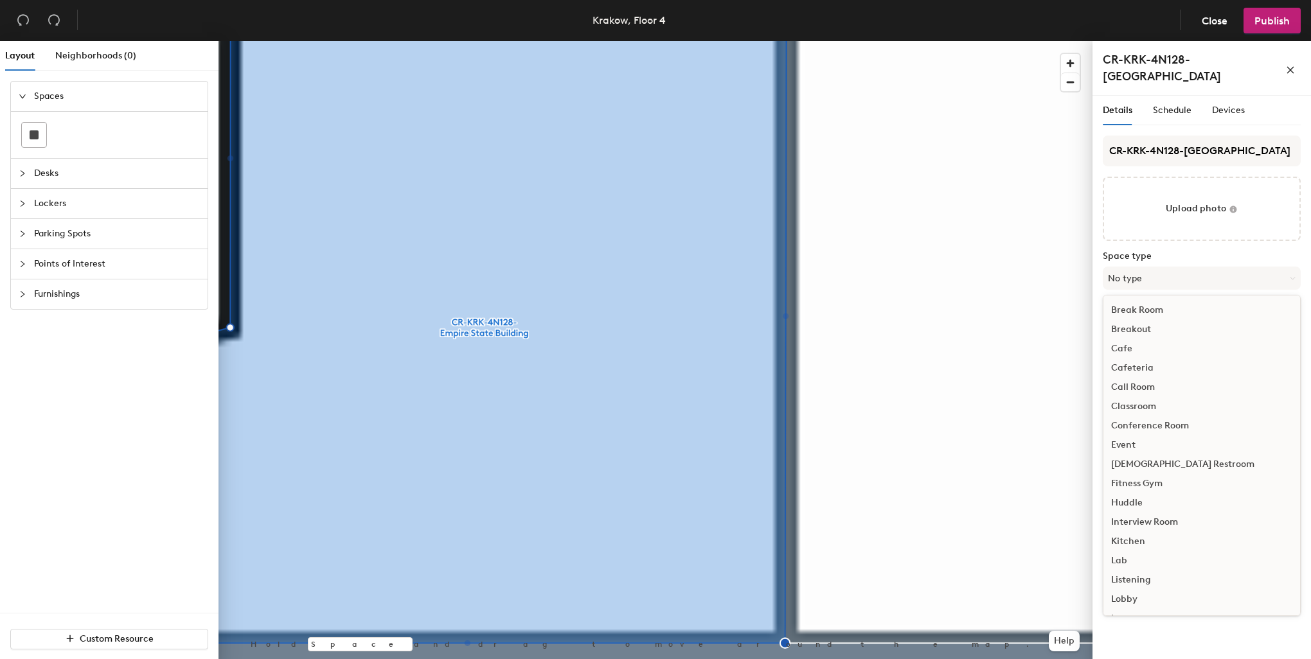
click at [1149, 425] on div "Conference Room" at bounding box center [1201, 425] width 197 height 19
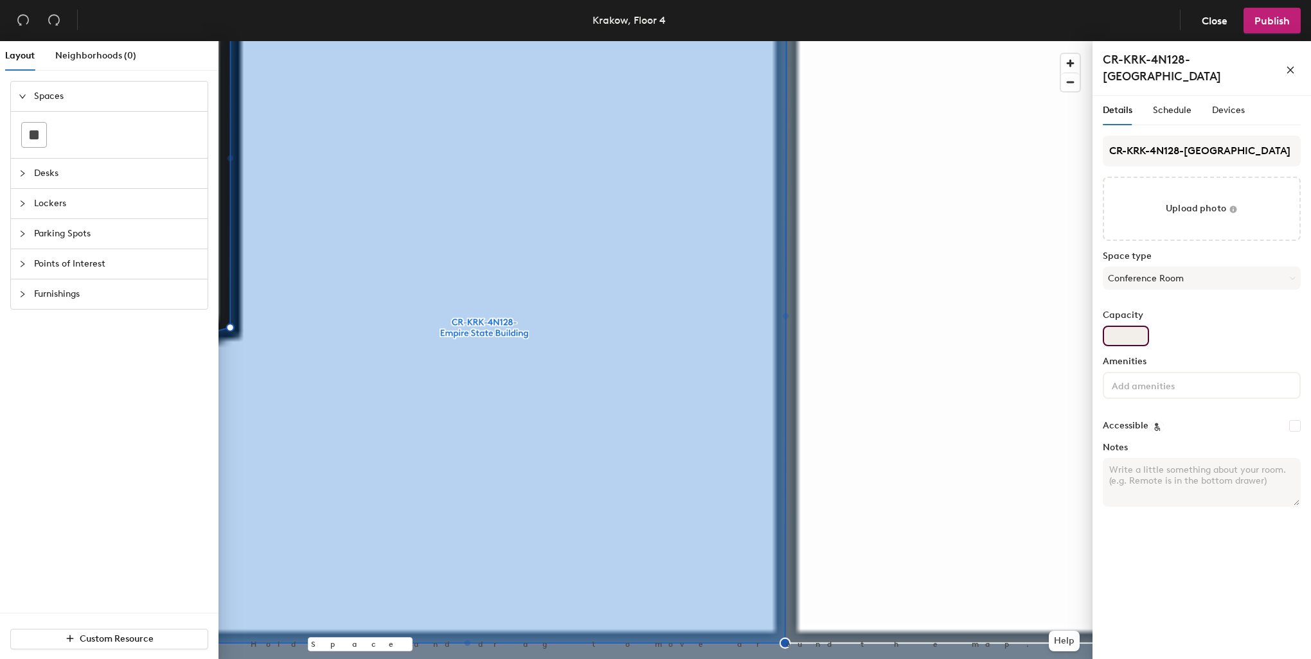
click at [1129, 335] on input "Capacity" at bounding box center [1126, 336] width 46 height 21
type input "2"
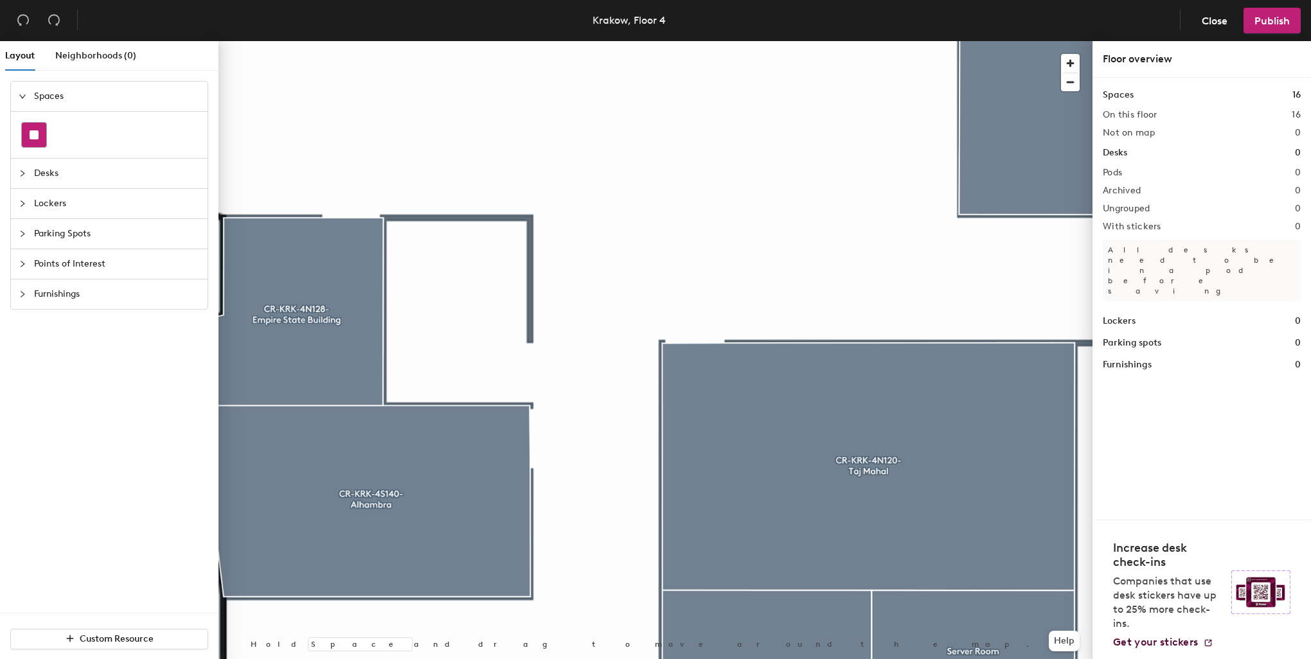
click at [33, 135] on rect at bounding box center [34, 134] width 9 height 9
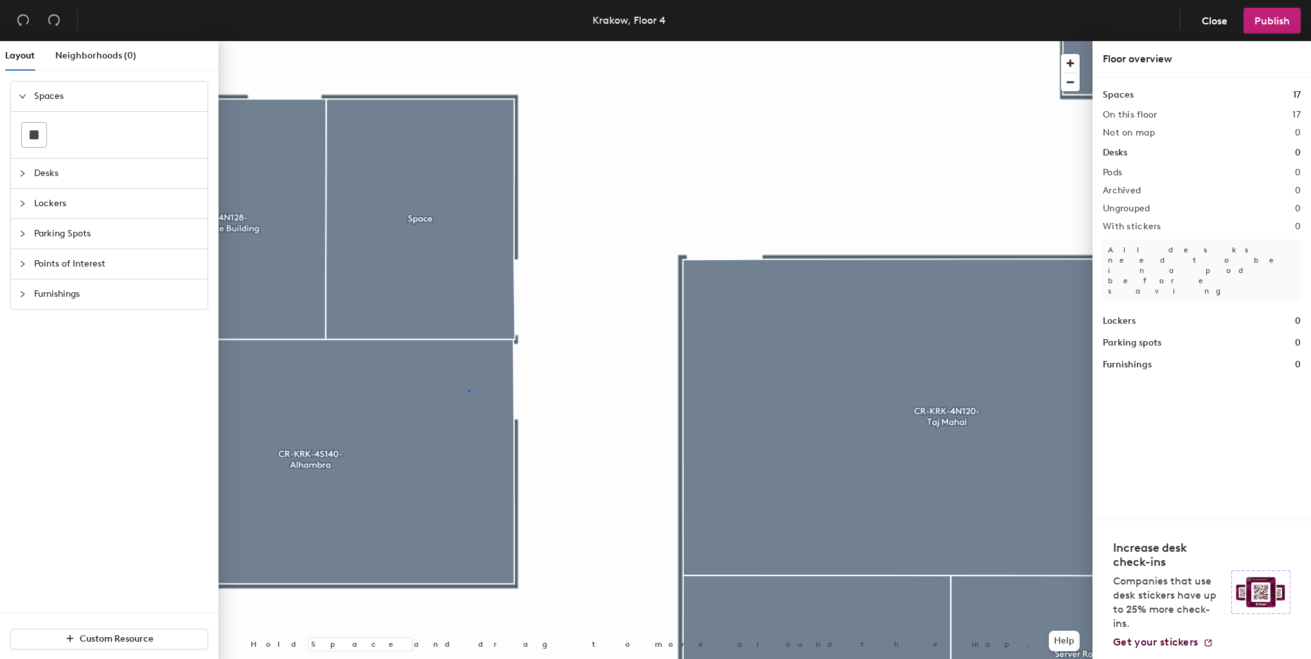
click at [469, 41] on div at bounding box center [655, 41] width 874 height 0
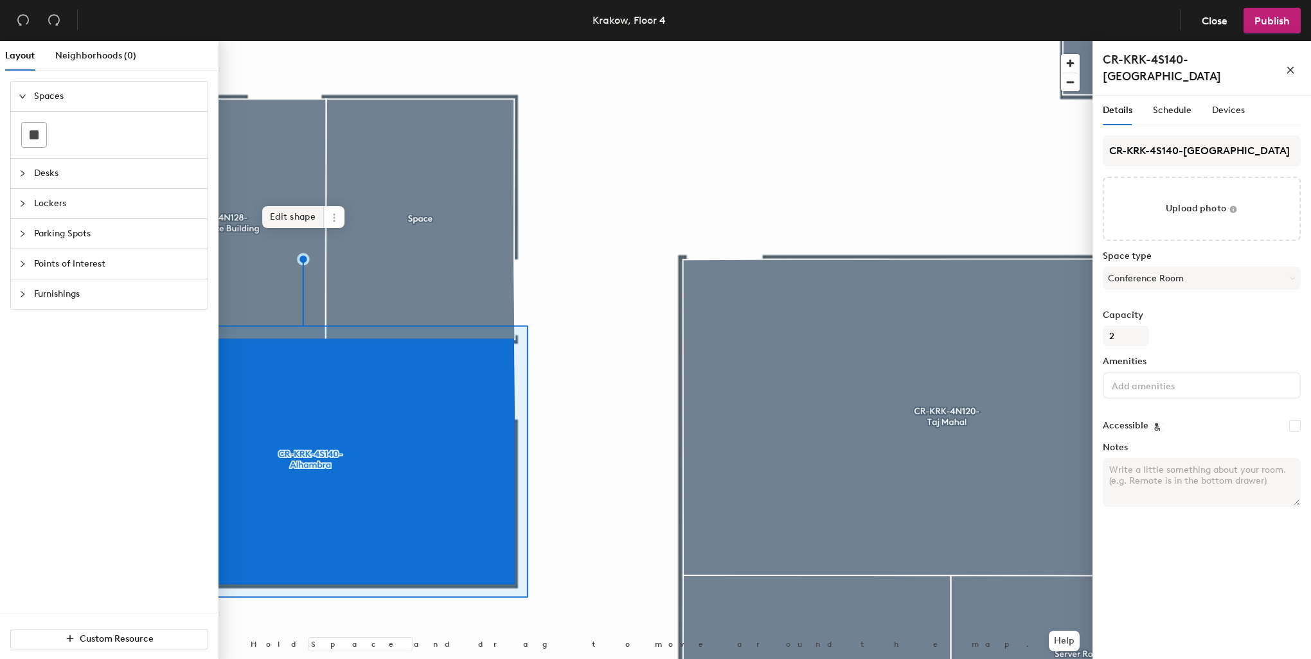
click at [270, 220] on span "Edit shape" at bounding box center [293, 217] width 62 height 22
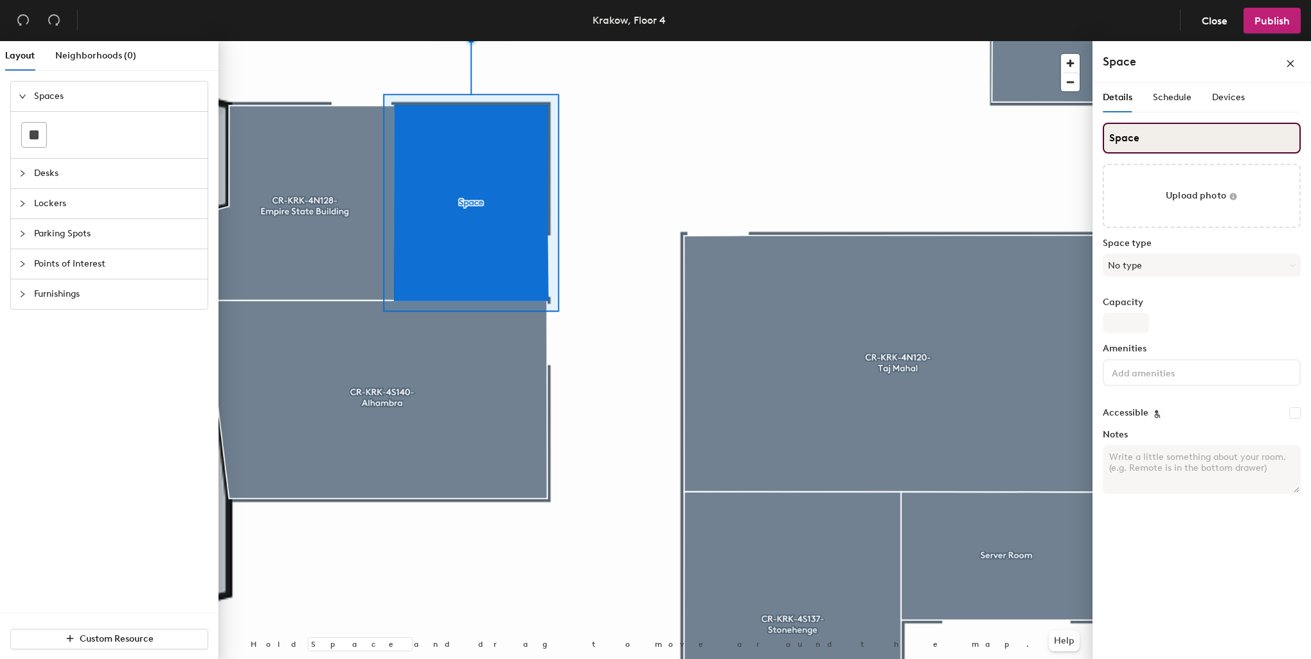
click at [1251, 131] on input "Space" at bounding box center [1202, 138] width 198 height 31
drag, startPoint x: 1248, startPoint y: 131, endPoint x: 1093, endPoint y: 131, distance: 154.8
click at [1093, 131] on div "Details Schedule Devices Space Upload photo Space type No type Capacity Ameniti…" at bounding box center [1201, 373] width 218 height 581
paste input "CR-KRK-4N129-Golden Gat"
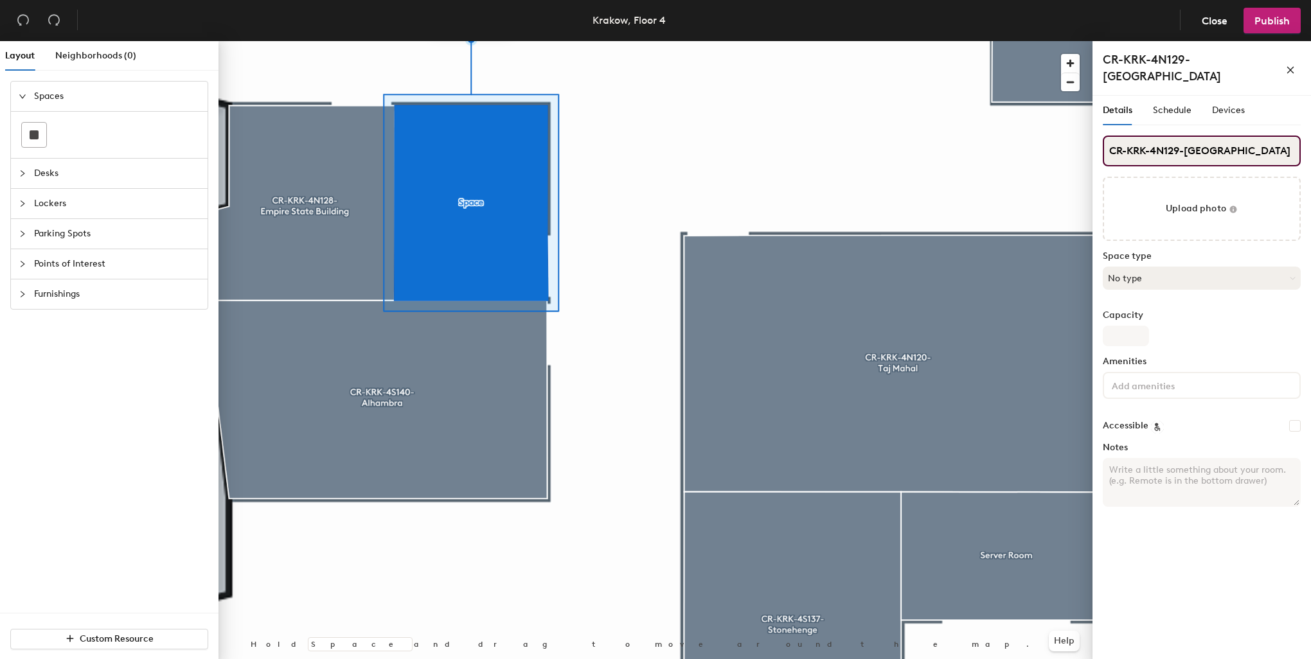
type input "CR-KRK-4N129-Golden Gate"
click at [1182, 267] on button "No type" at bounding box center [1202, 278] width 198 height 23
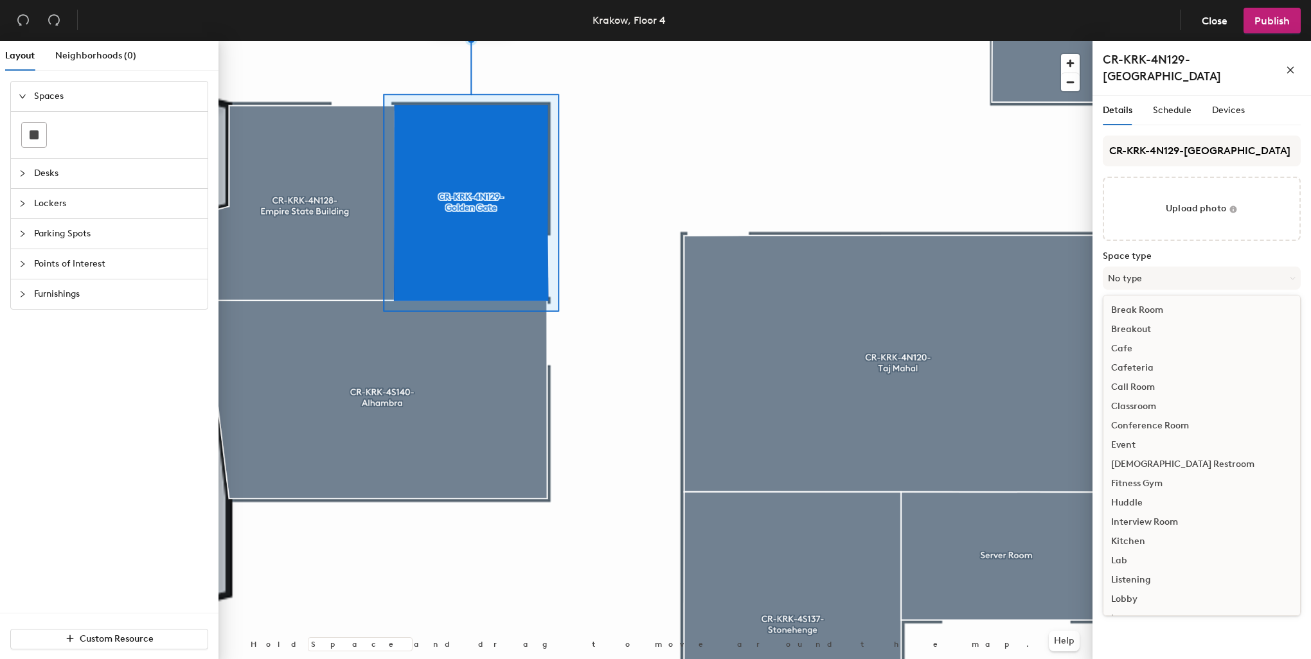
click at [1146, 416] on div "Conference Room" at bounding box center [1201, 425] width 197 height 19
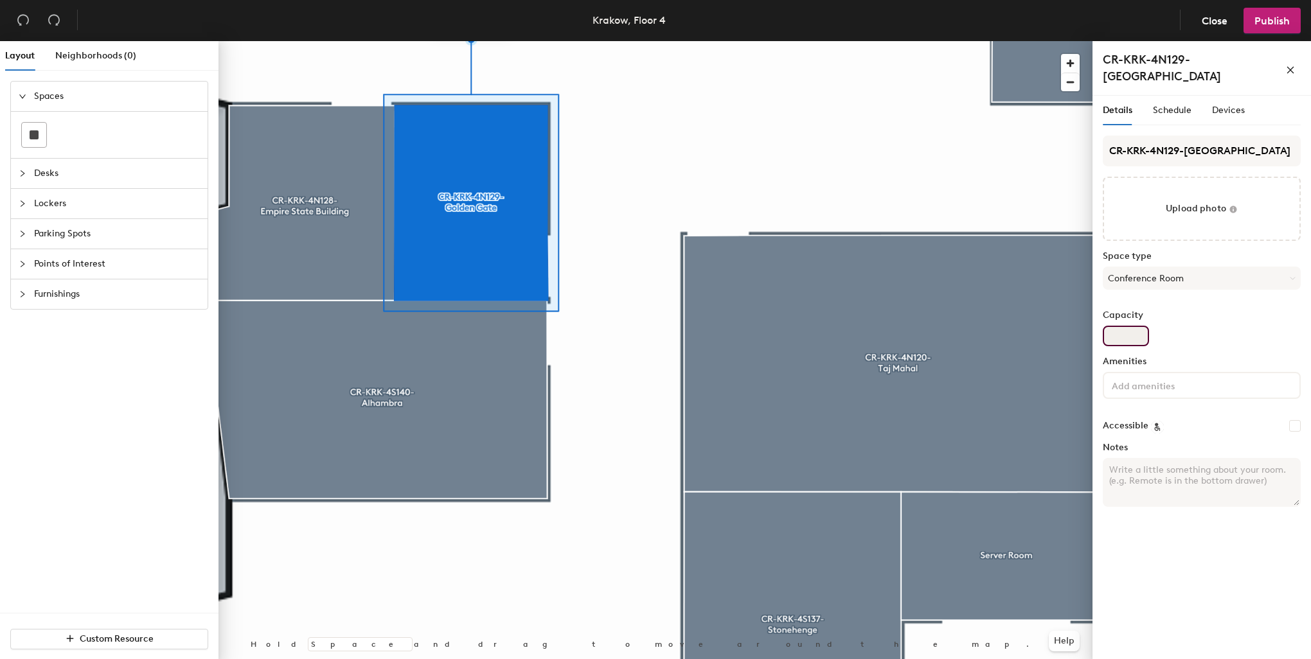
click at [1131, 326] on input "Capacity" at bounding box center [1126, 336] width 46 height 21
type input "2"
click at [879, 41] on div at bounding box center [655, 41] width 874 height 0
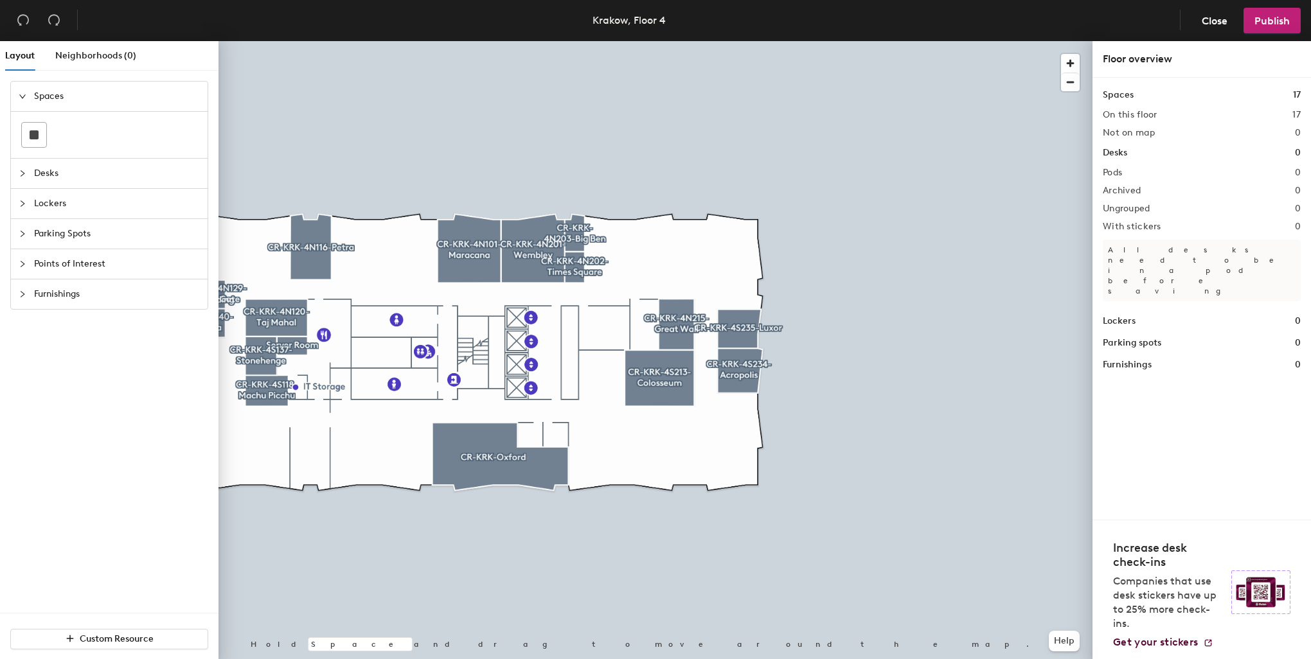
click at [683, 41] on div at bounding box center [655, 41] width 874 height 0
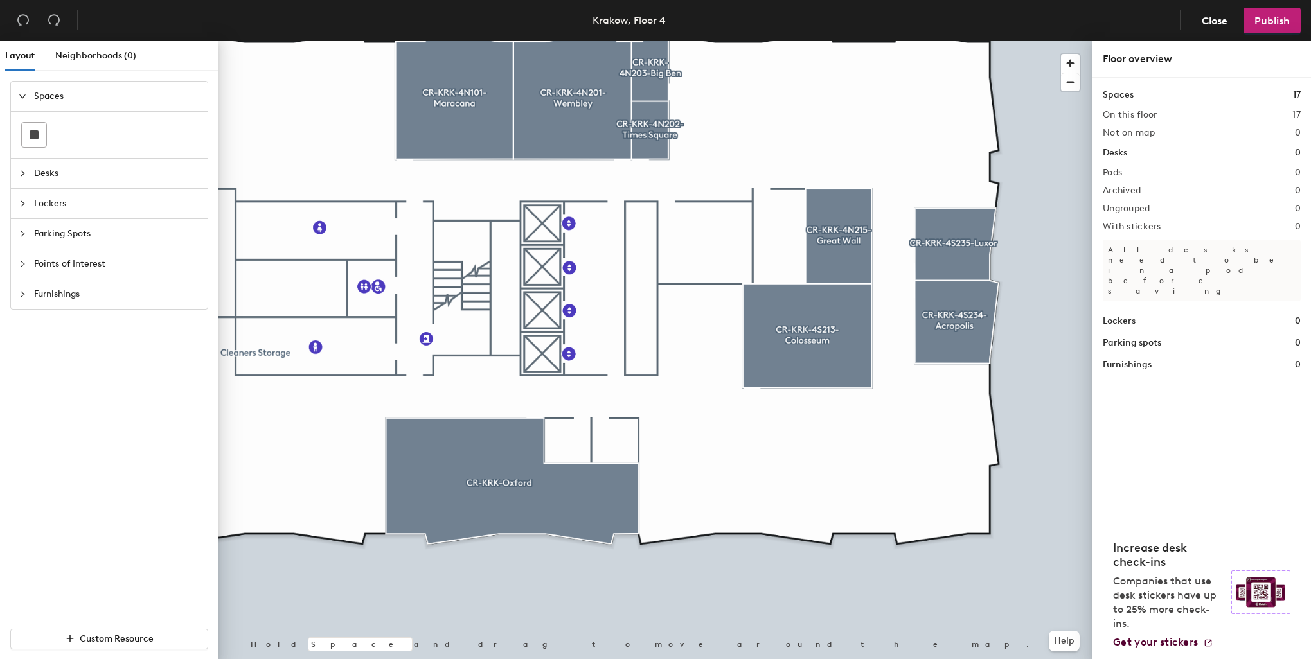
click at [121, 266] on span "Points of Interest" at bounding box center [117, 264] width 166 height 30
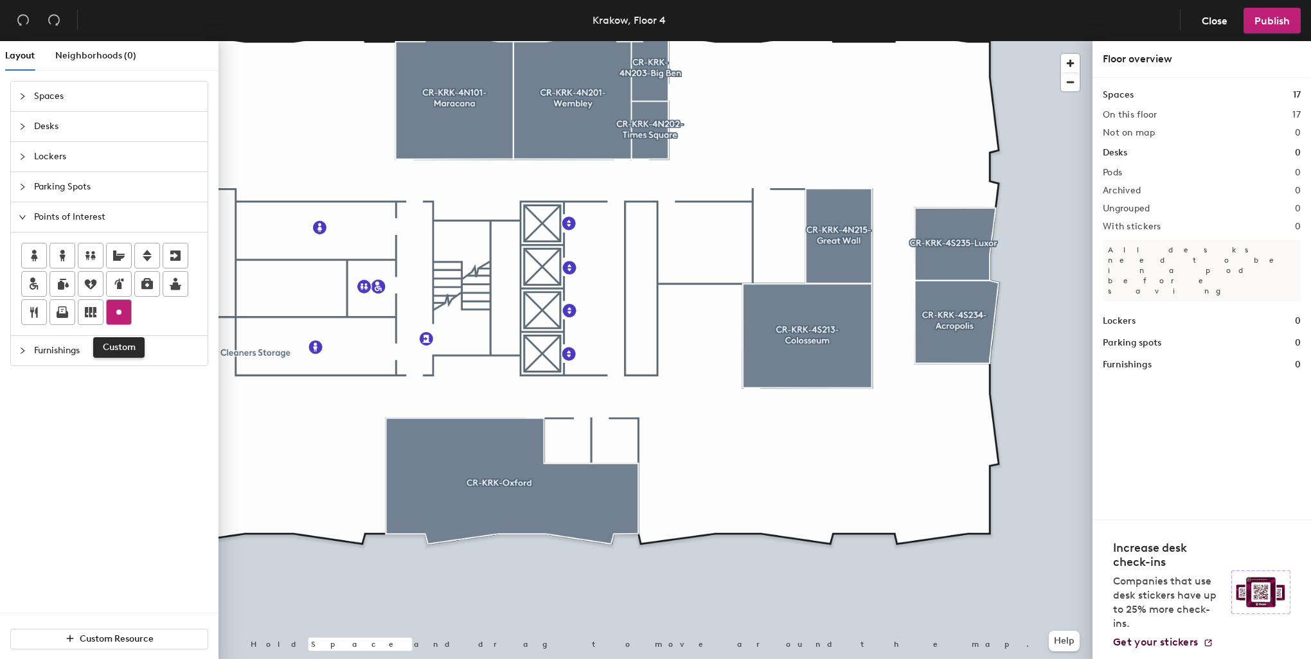
click at [124, 305] on icon at bounding box center [118, 312] width 15 height 15
type input "Coat Room"
click at [723, 41] on div at bounding box center [655, 41] width 874 height 0
click at [127, 308] on div at bounding box center [119, 312] width 24 height 24
type input "DIY Lab"
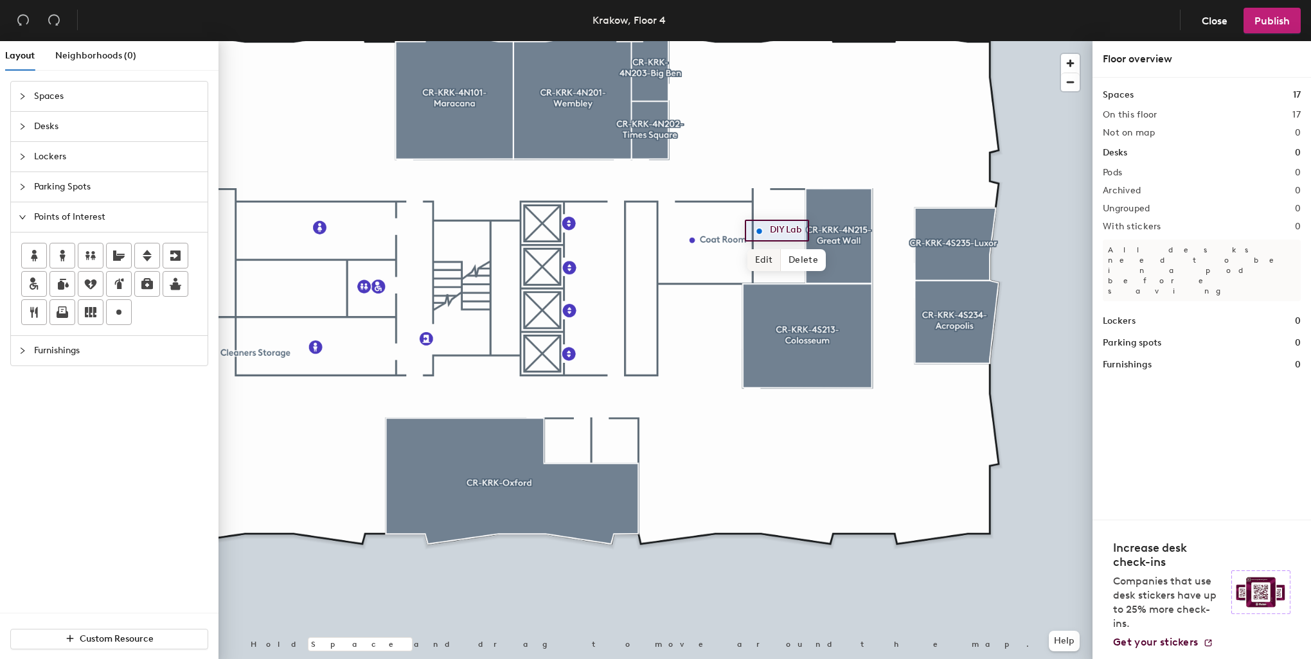
click at [761, 262] on span "Edit" at bounding box center [763, 260] width 33 height 22
click at [770, 227] on input "DIY Lab" at bounding box center [786, 231] width 41 height 18
click at [765, 41] on div at bounding box center [655, 41] width 874 height 0
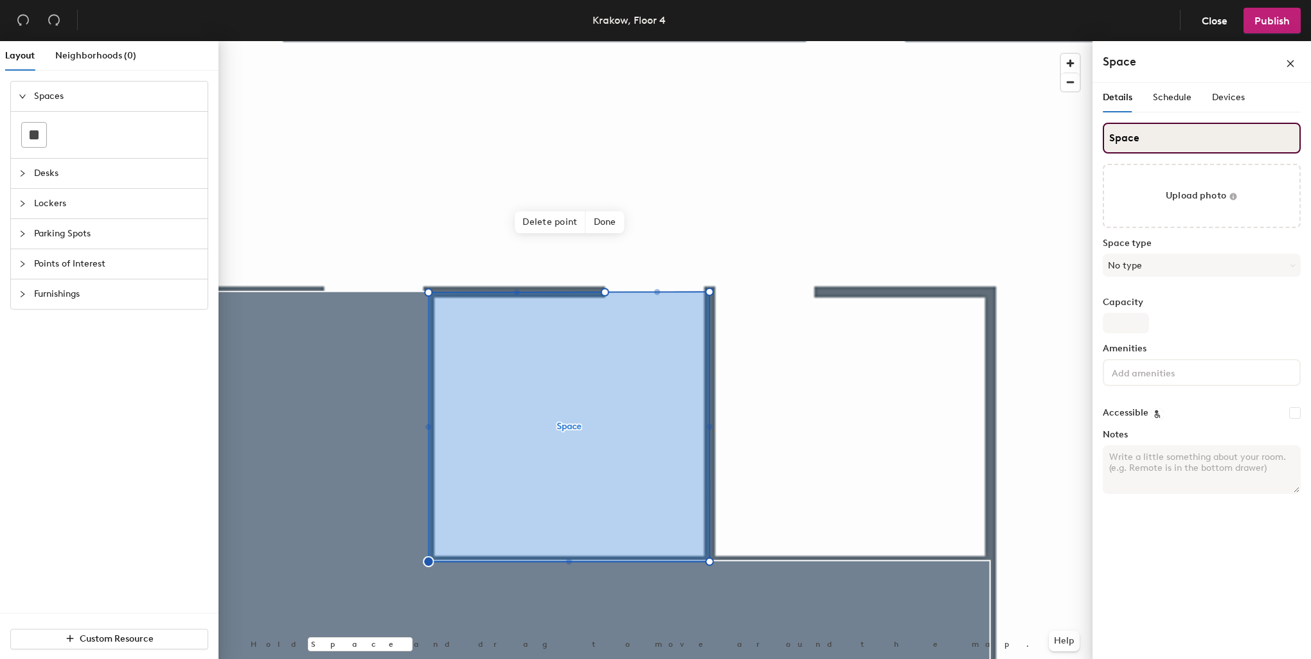
click at [1147, 137] on input "Space" at bounding box center [1202, 138] width 198 height 31
drag, startPoint x: 1147, startPoint y: 137, endPoint x: 1096, endPoint y: 128, distance: 52.2
click at [1096, 128] on div "Details Schedule Devices Space Upload photo Space type No type Capacity Ameniti…" at bounding box center [1201, 373] width 218 height 581
paste input "CR-KRK-4S201-Eiffel Tower"
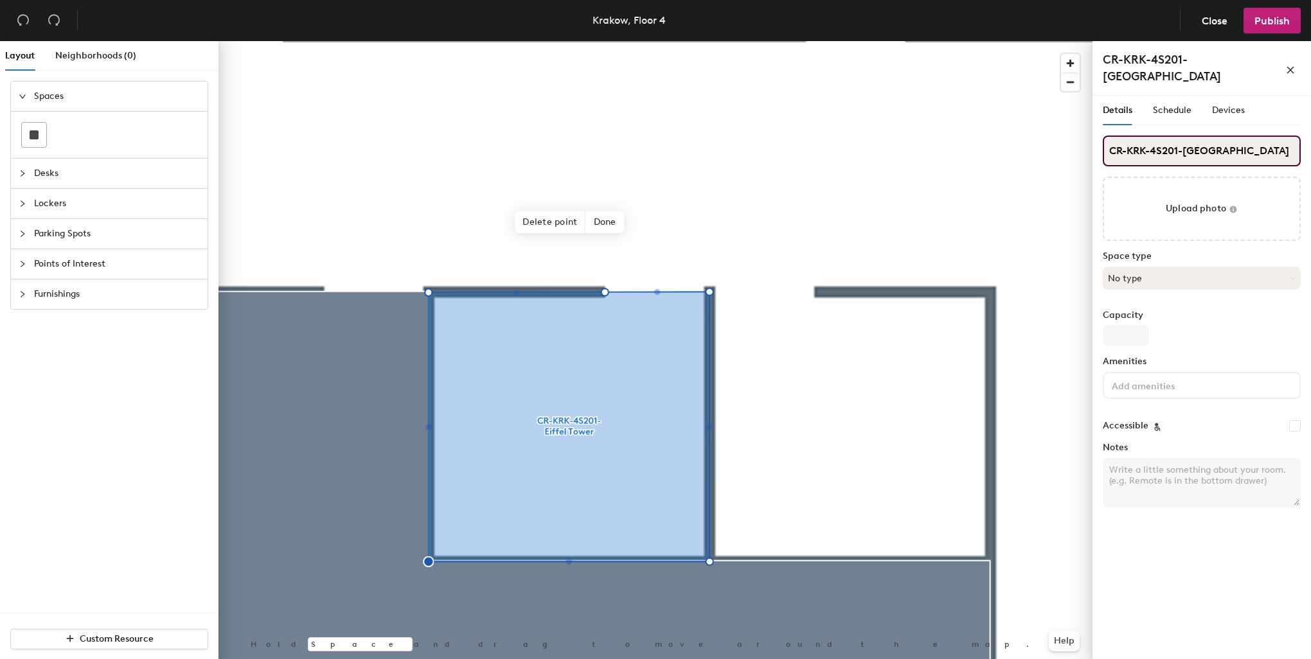
type input "CR-KRK-4S201-Eiffel Tower"
click at [1167, 268] on button "No type" at bounding box center [1202, 278] width 198 height 23
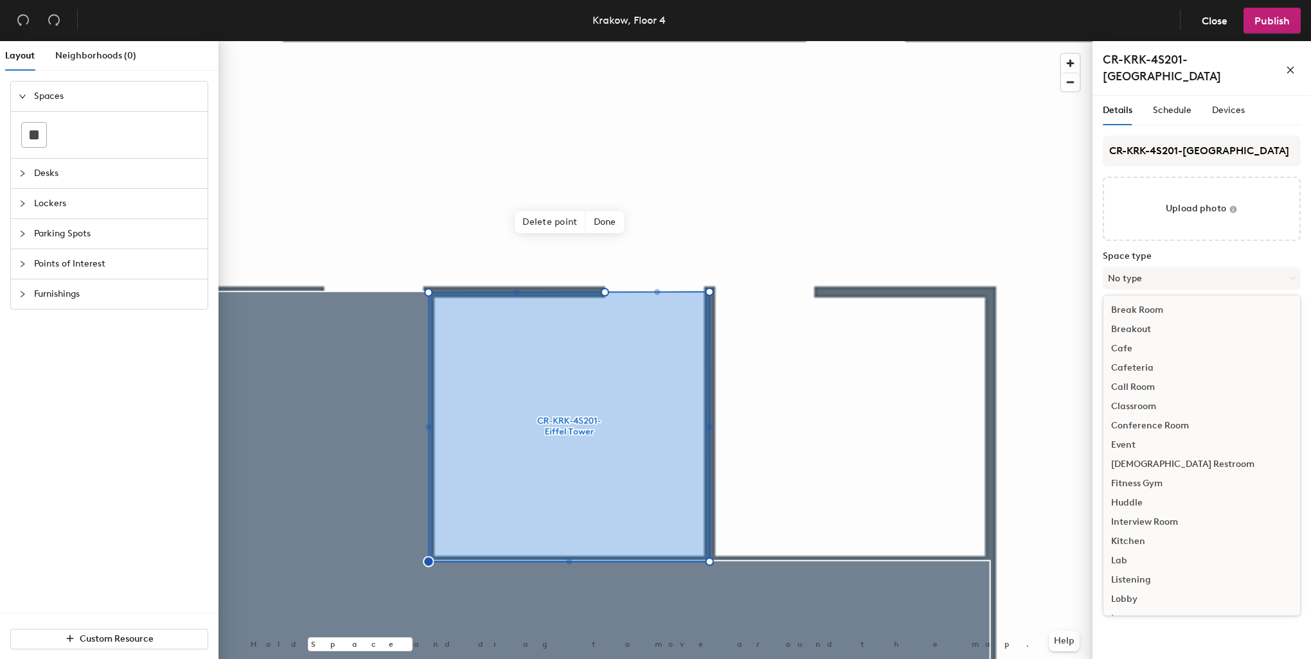
click at [1162, 416] on div "Conference Room" at bounding box center [1201, 425] width 197 height 19
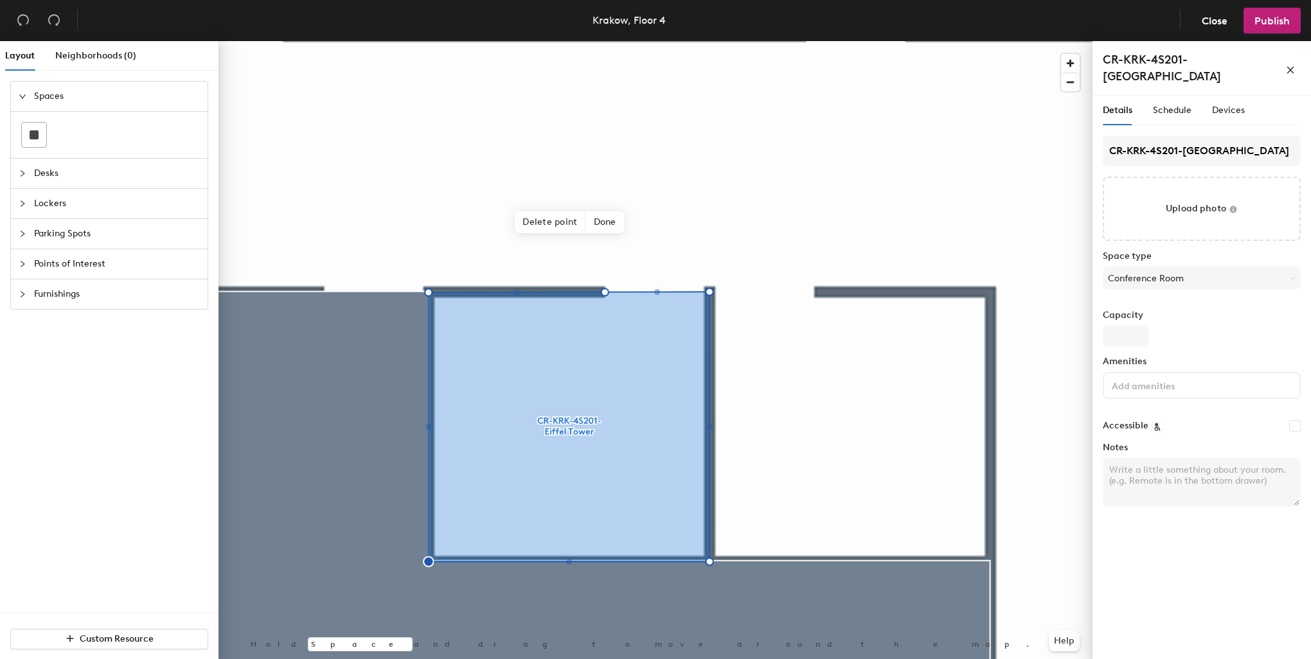
click at [1132, 334] on div "CR-KRK-4S201-Eiffel Tower Upload photo Space type Conference Room Capacity Amen…" at bounding box center [1202, 327] width 198 height 382
click at [1137, 326] on input "Capacity" at bounding box center [1126, 336] width 46 height 21
type input "2"
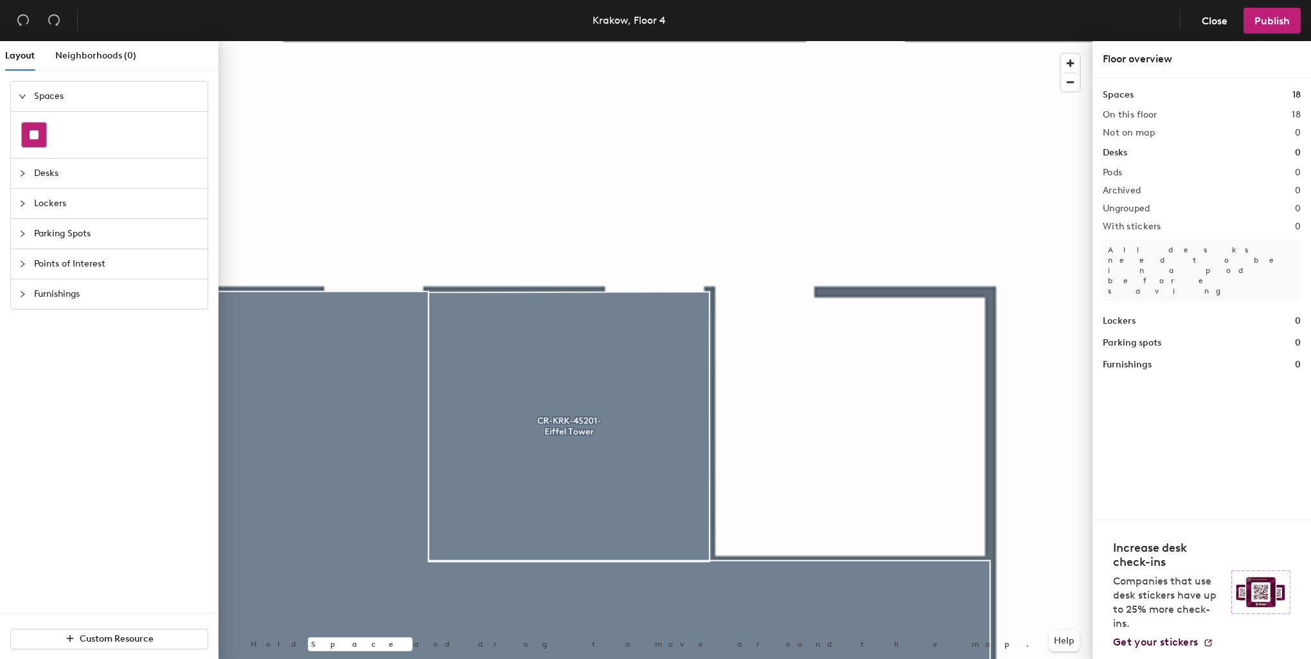
click at [32, 139] on div at bounding box center [34, 135] width 24 height 24
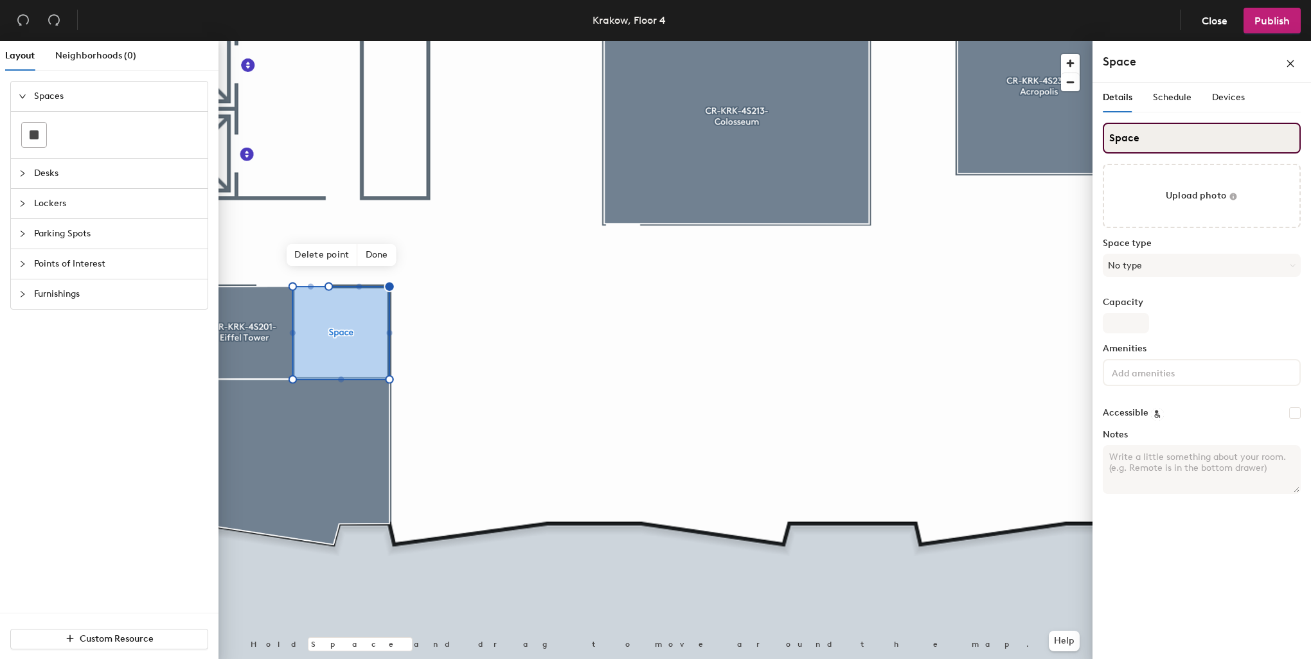
click at [1051, 134] on div "Layout Neighborhoods (0) Spaces Desks Lockers Parking Spots Points of Interest …" at bounding box center [655, 352] width 1311 height 623
paste input "CR-KRK-4S202-Burj Khalifa"
type input "CR-KRK-4S202-Burj Khalifa"
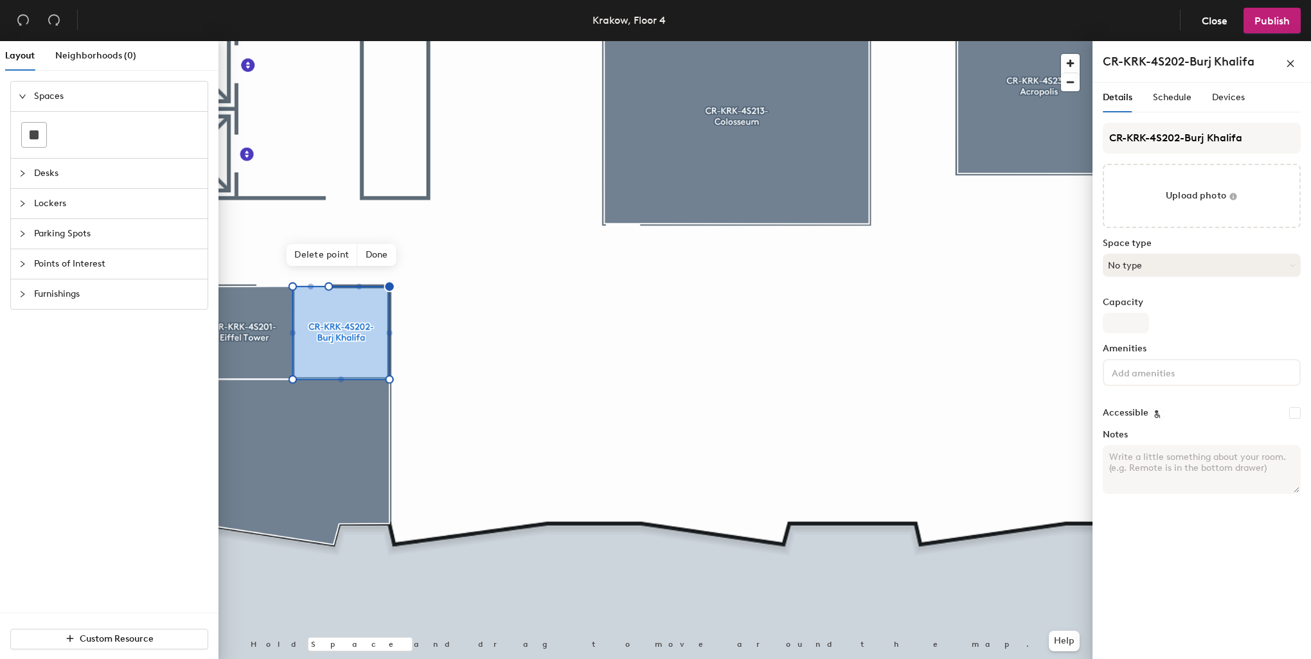
click at [1155, 267] on button "No type" at bounding box center [1202, 265] width 198 height 23
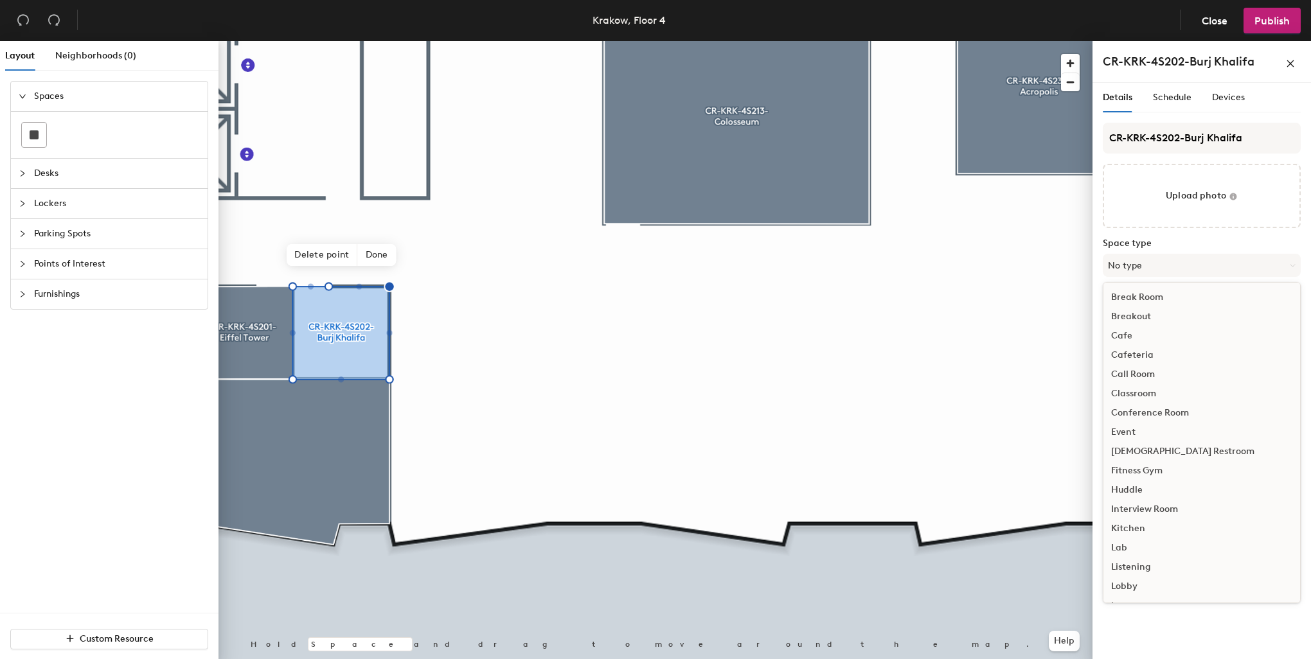
click at [1151, 408] on div "Conference Room" at bounding box center [1201, 412] width 197 height 19
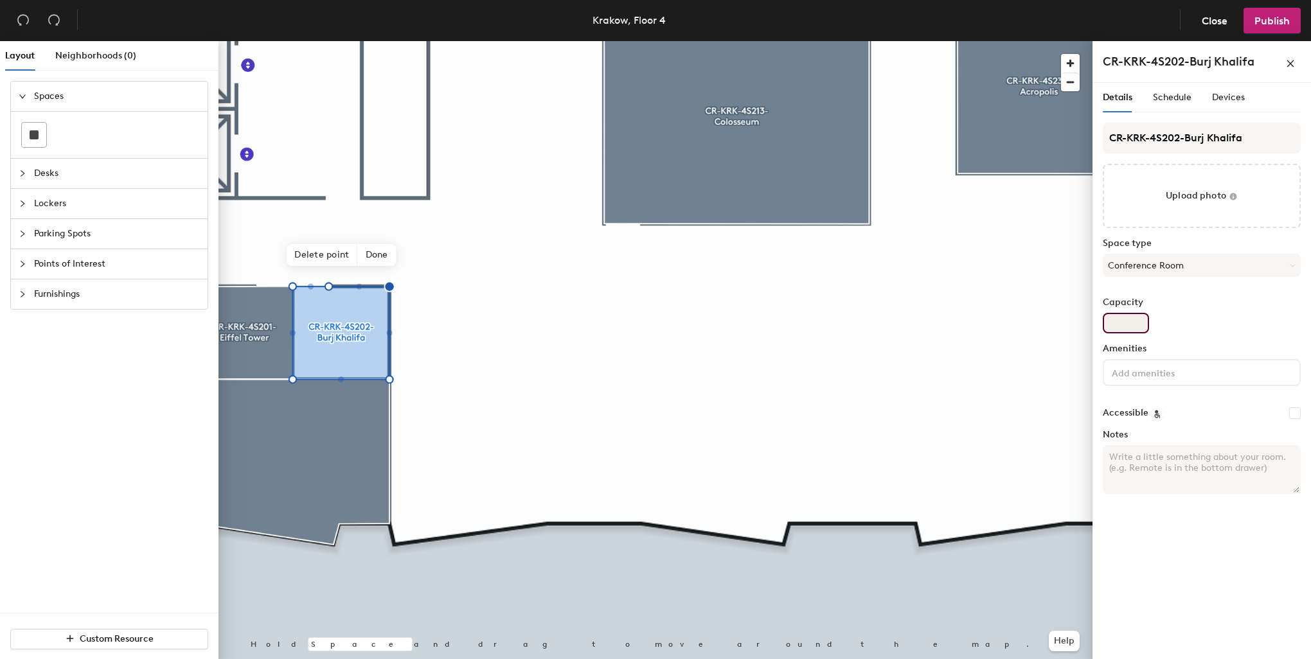
click at [1125, 321] on input "Capacity" at bounding box center [1126, 323] width 46 height 21
type input "2"
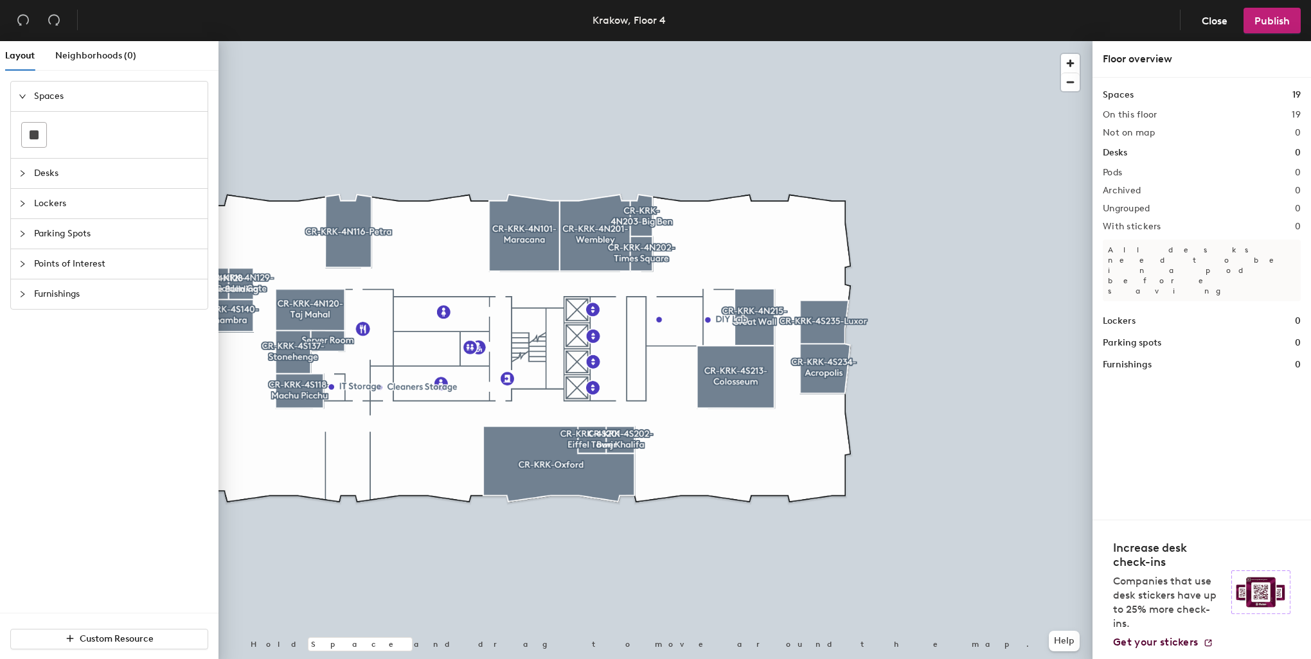
click at [49, 193] on span "Lockers" at bounding box center [117, 204] width 166 height 30
click at [41, 125] on span "Desks" at bounding box center [117, 127] width 166 height 30
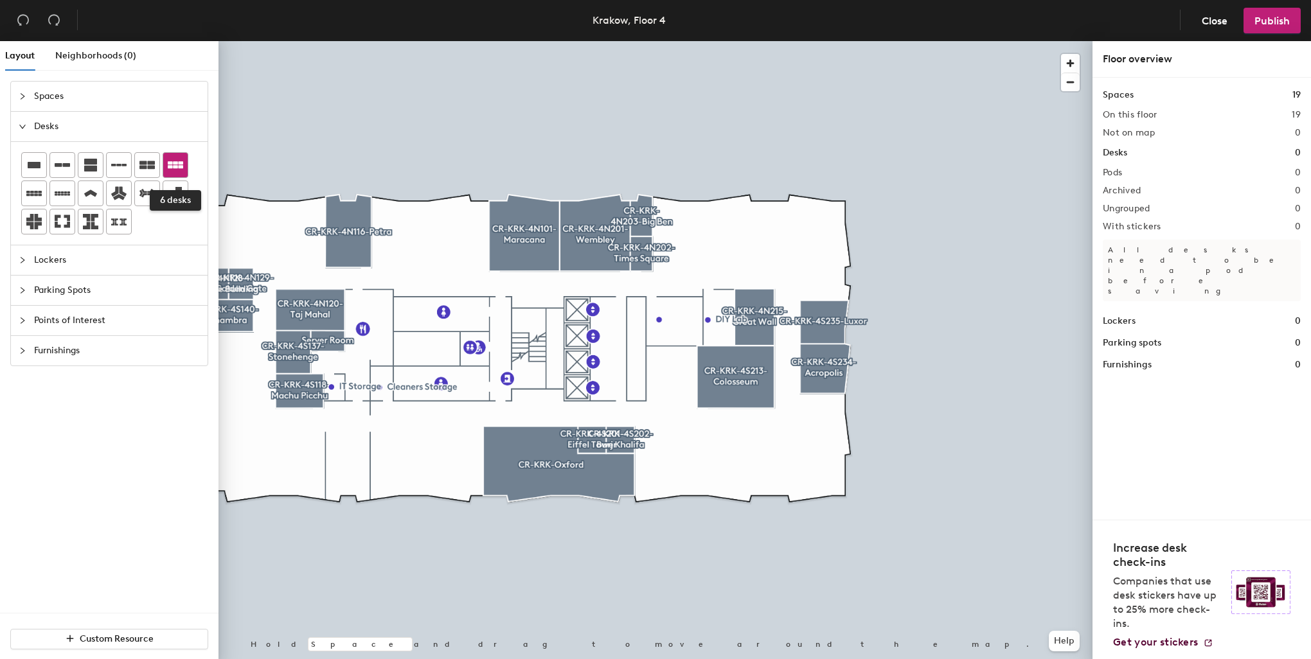
click at [174, 162] on icon at bounding box center [175, 164] width 15 height 7
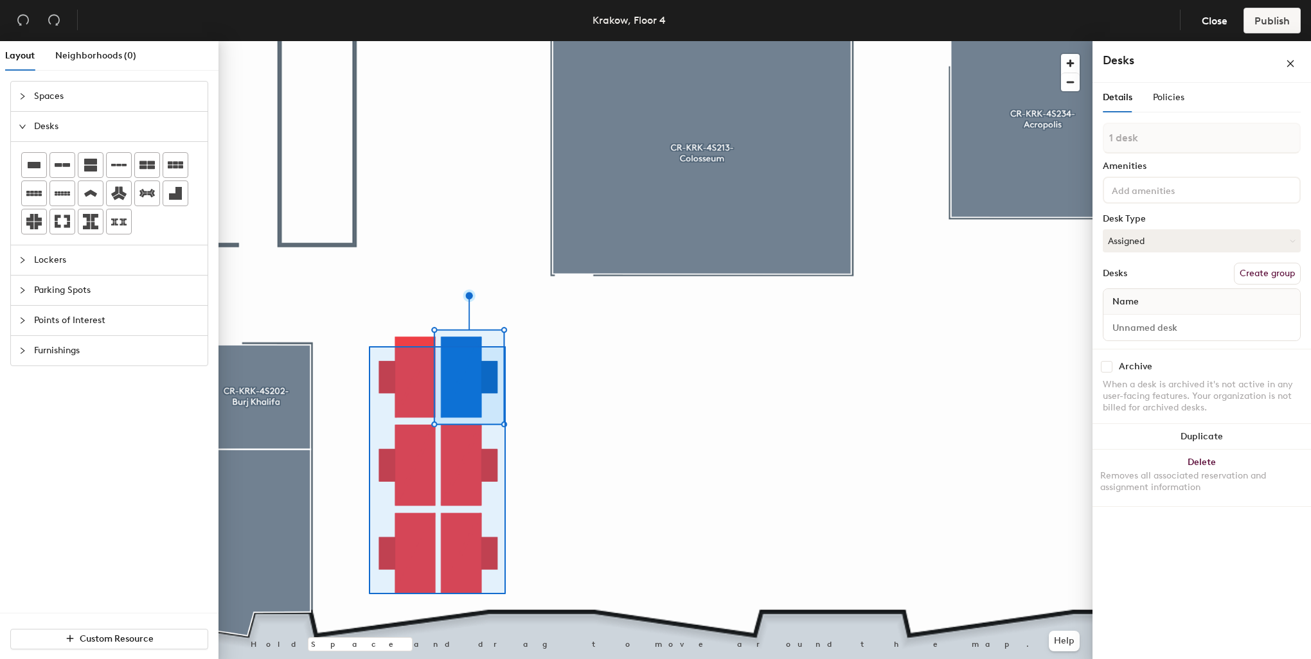
click at [369, 41] on div at bounding box center [655, 41] width 874 height 0
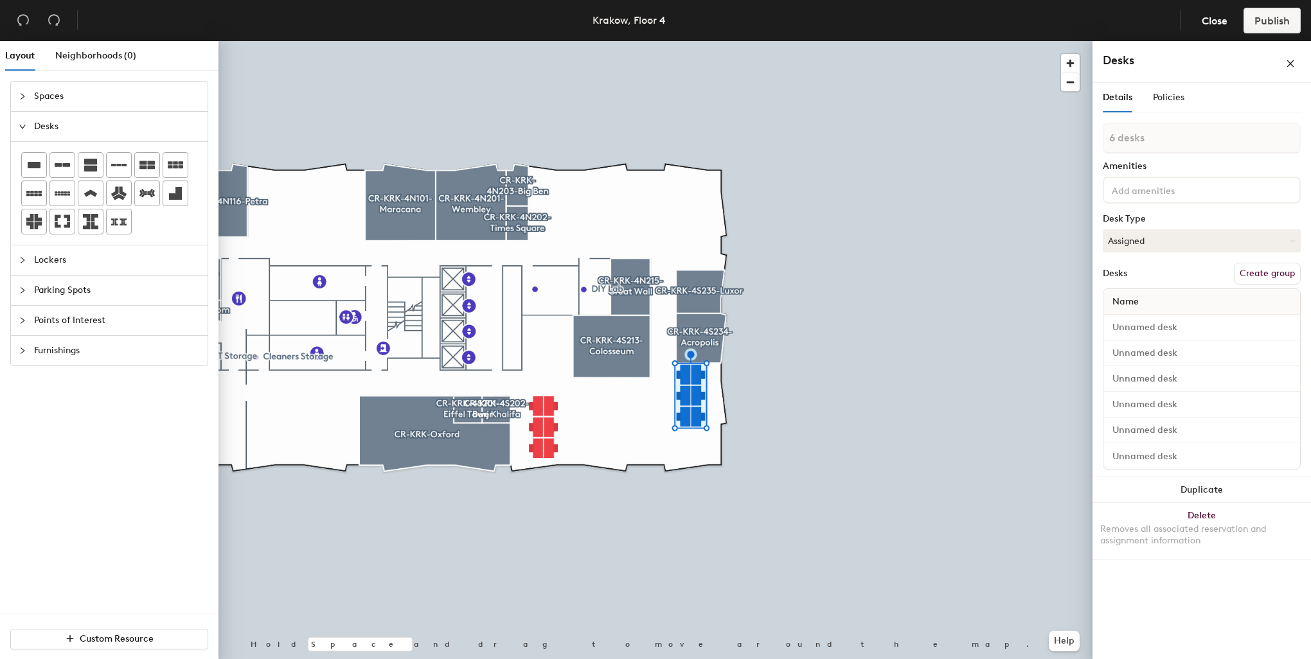
type input "1 desk"
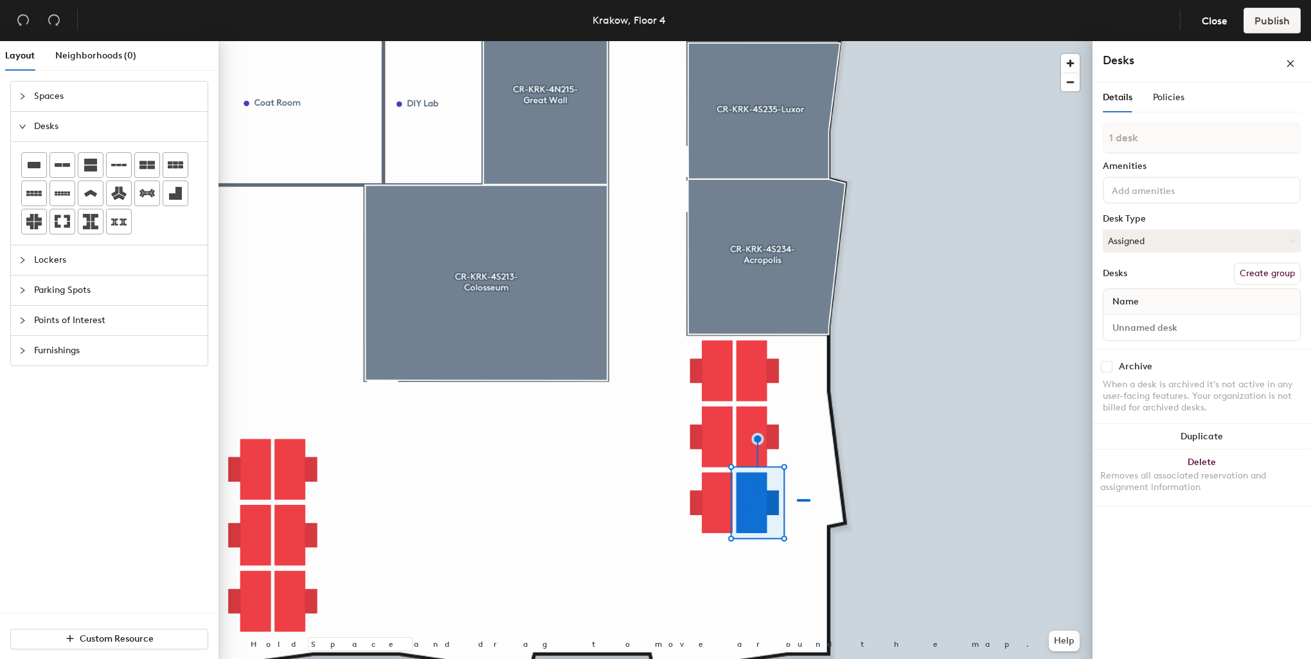
click at [797, 41] on div at bounding box center [655, 41] width 874 height 0
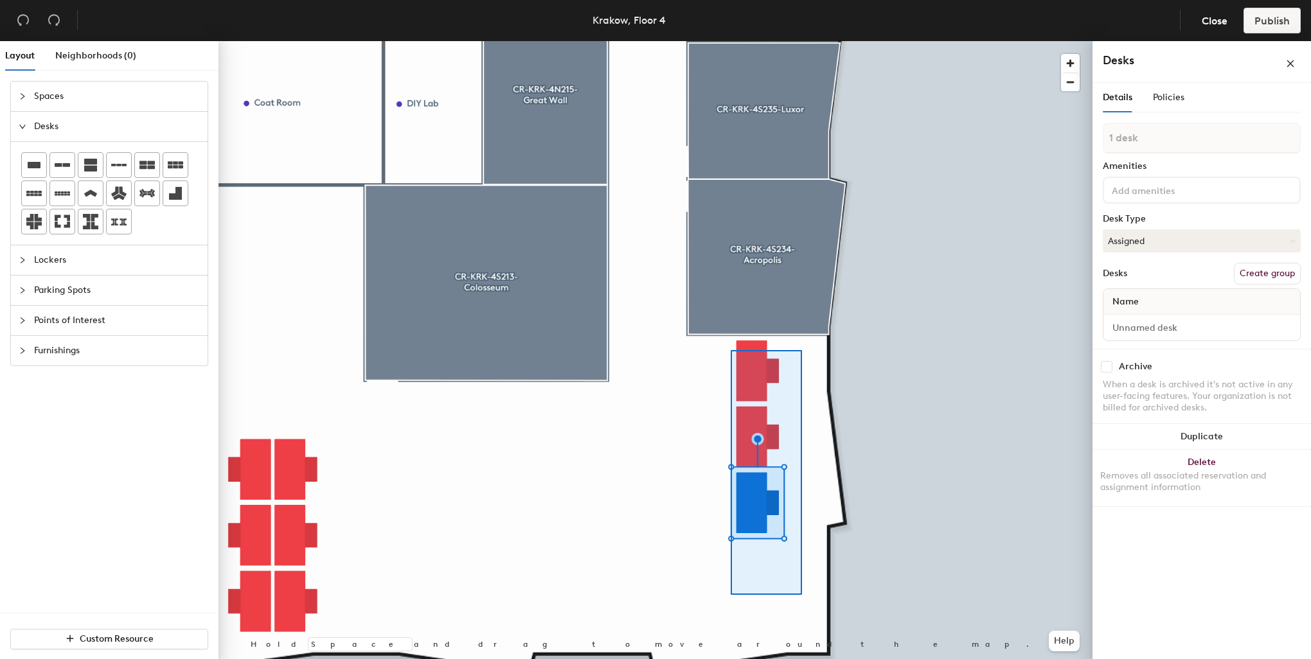
click at [725, 41] on div at bounding box center [655, 41] width 874 height 0
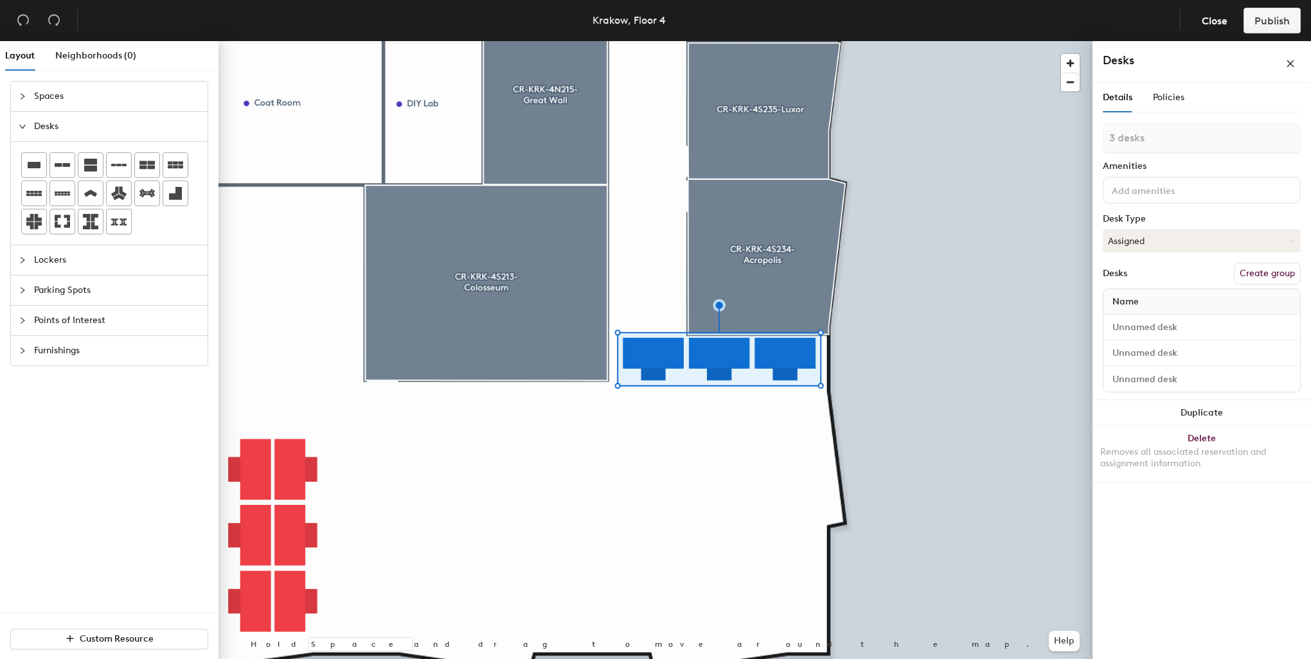
type input "1 desk"
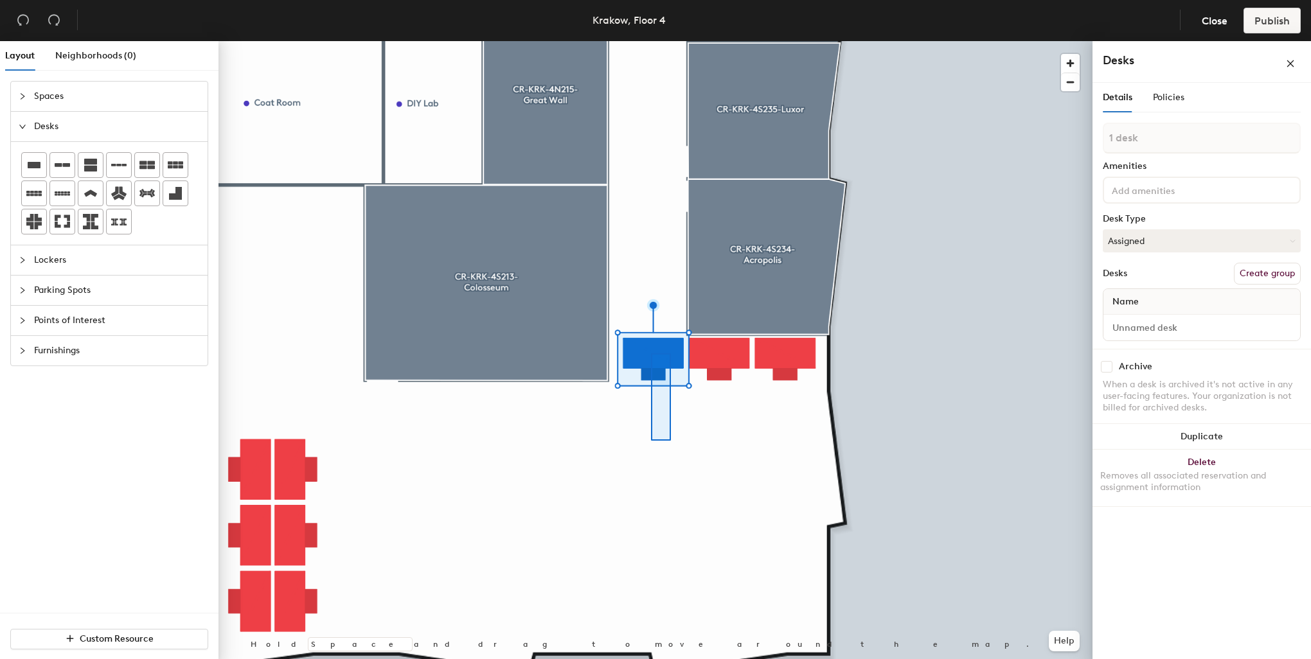
click at [651, 41] on div at bounding box center [655, 41] width 874 height 0
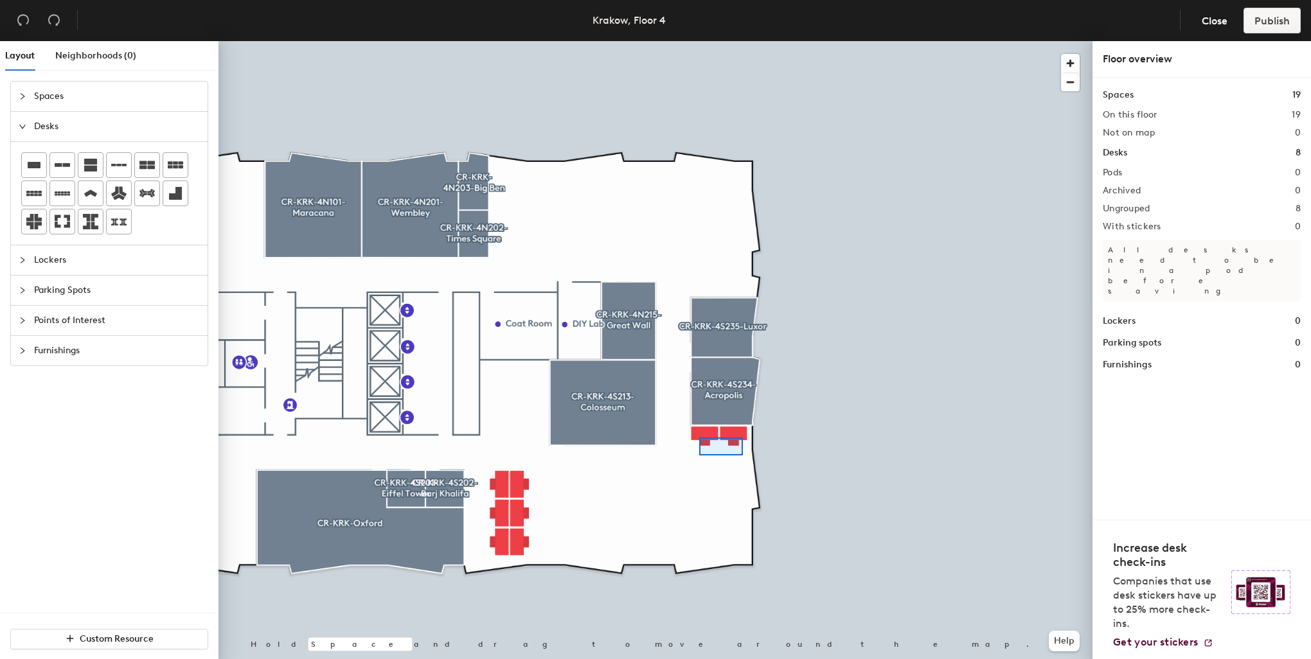
click at [699, 41] on div at bounding box center [655, 41] width 874 height 0
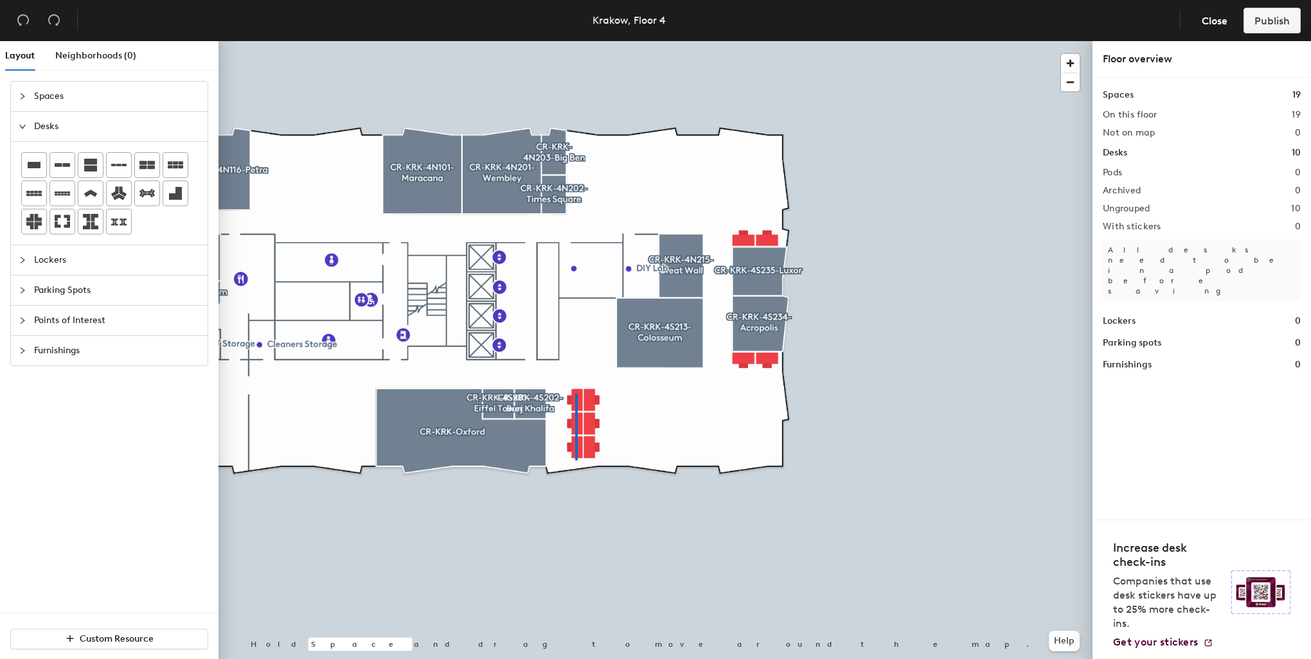
click at [574, 41] on div at bounding box center [655, 41] width 874 height 0
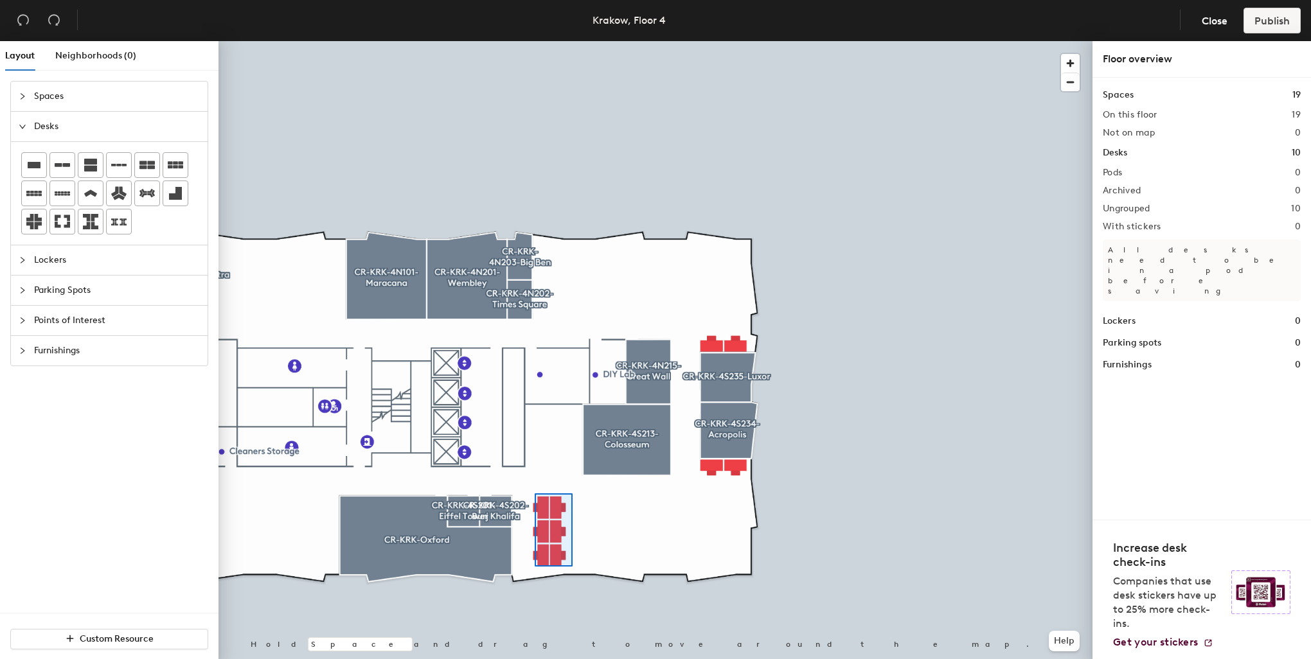
click at [535, 41] on div at bounding box center [655, 41] width 874 height 0
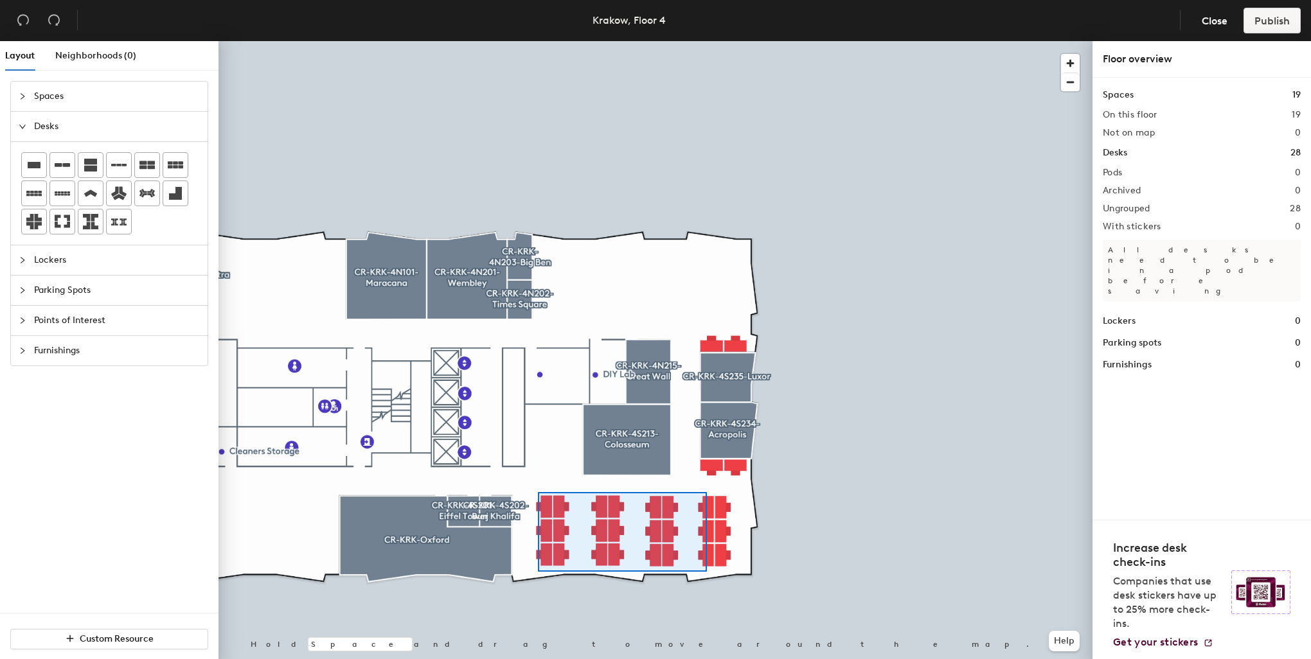
click at [538, 41] on div at bounding box center [655, 41] width 874 height 0
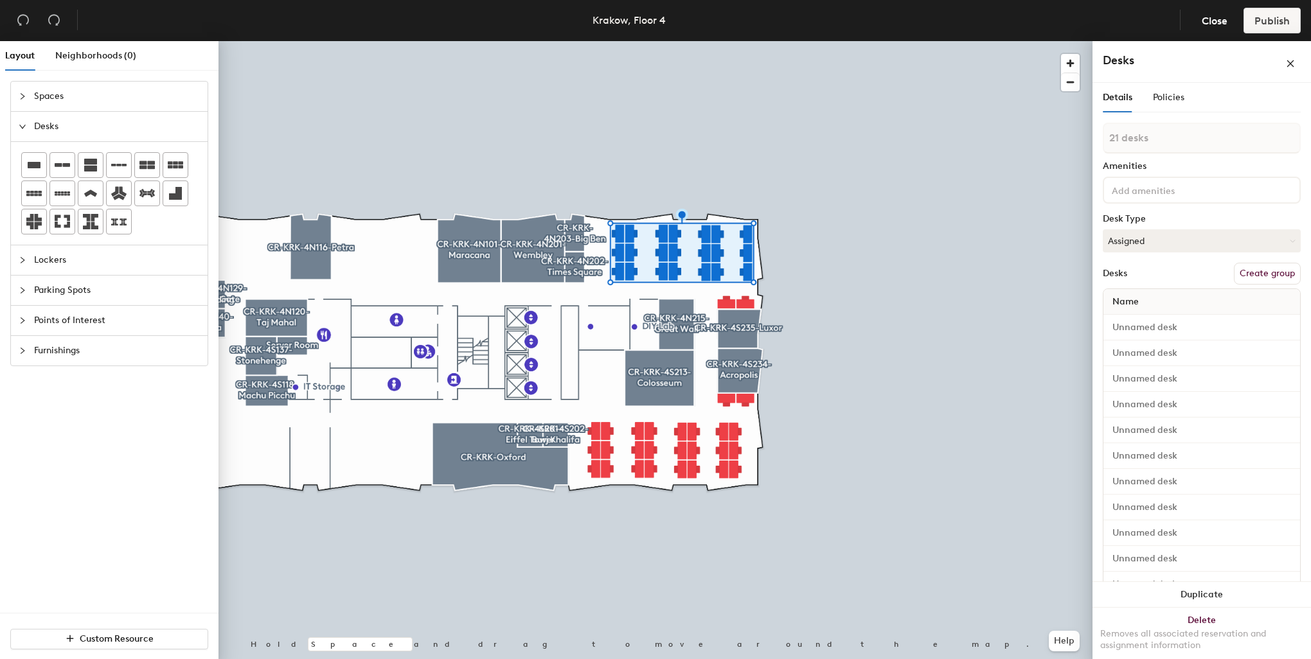
click at [803, 41] on div at bounding box center [655, 41] width 874 height 0
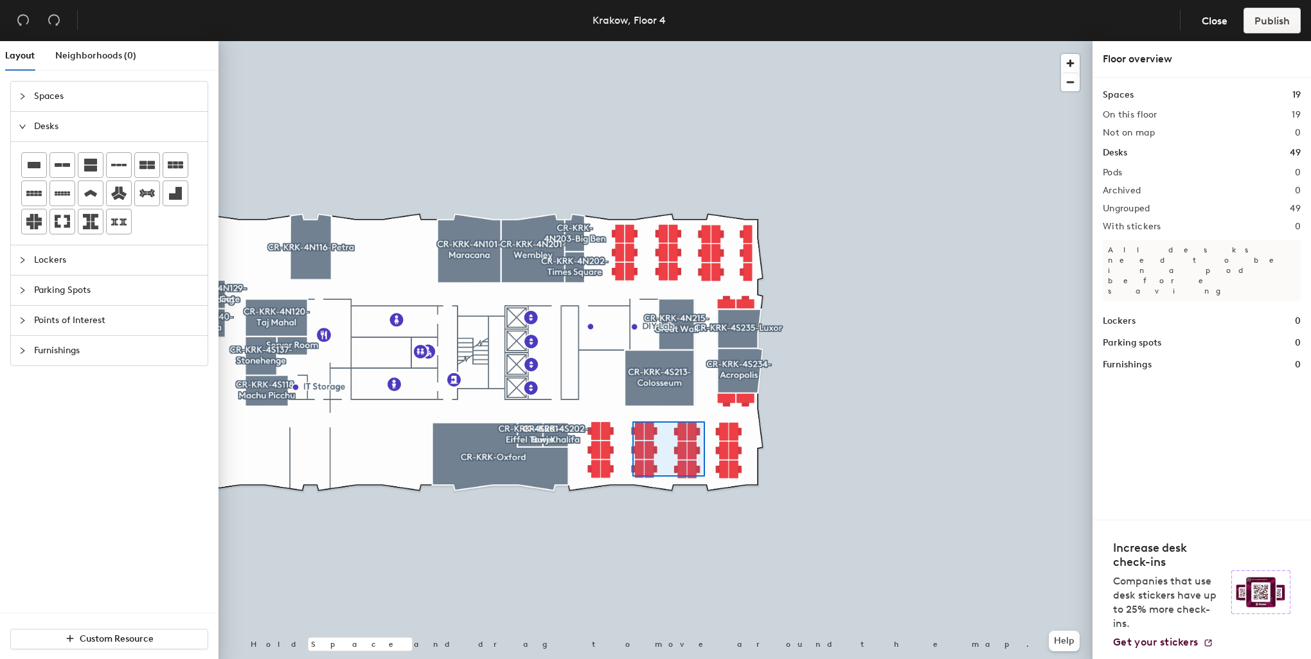
click at [632, 41] on div at bounding box center [655, 41] width 874 height 0
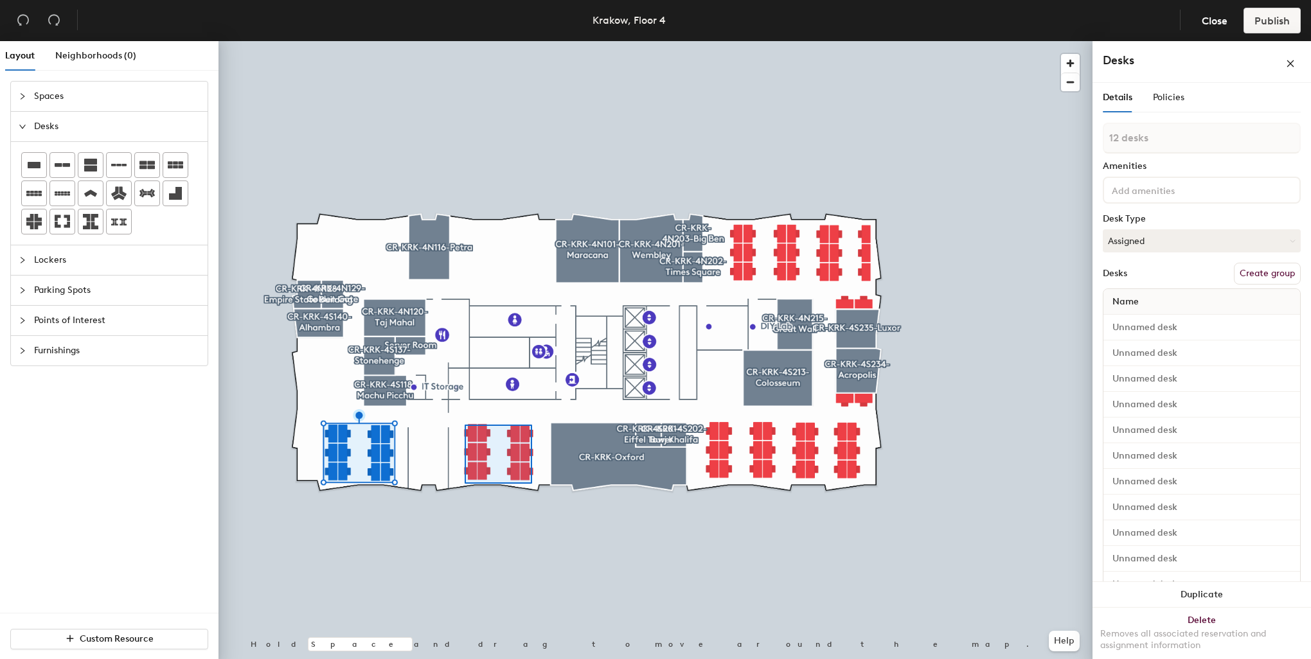
click at [465, 41] on div at bounding box center [655, 41] width 874 height 0
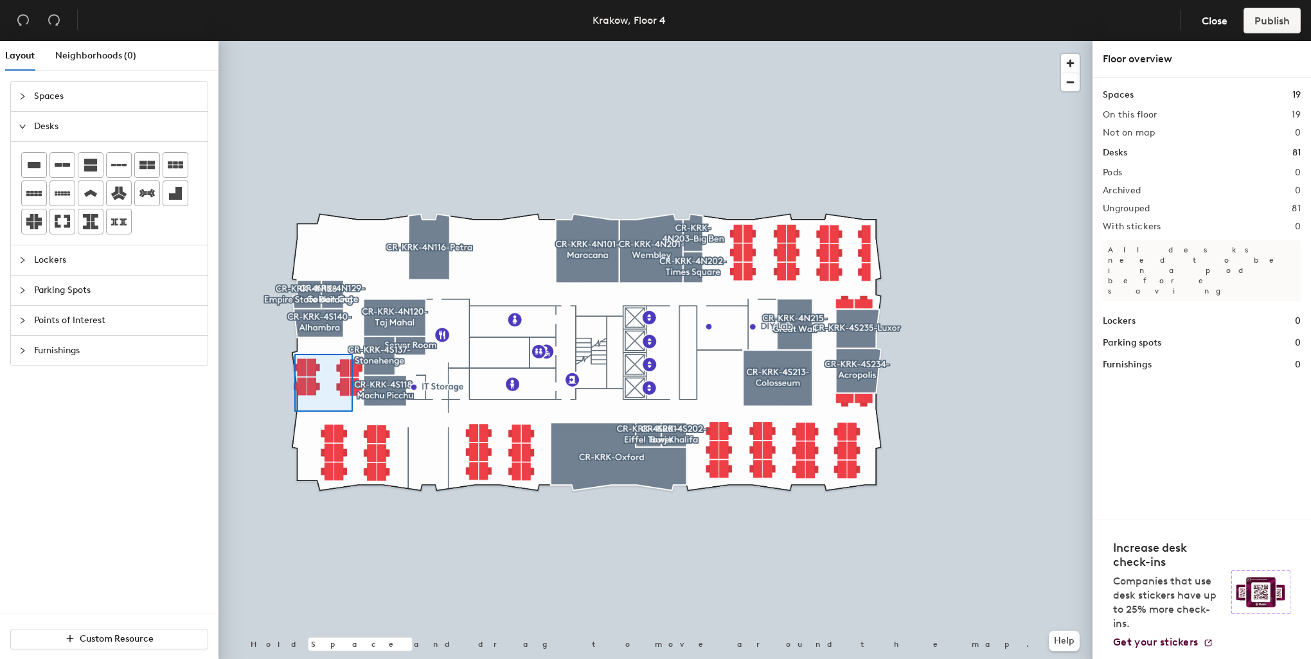
click at [294, 41] on div at bounding box center [655, 41] width 874 height 0
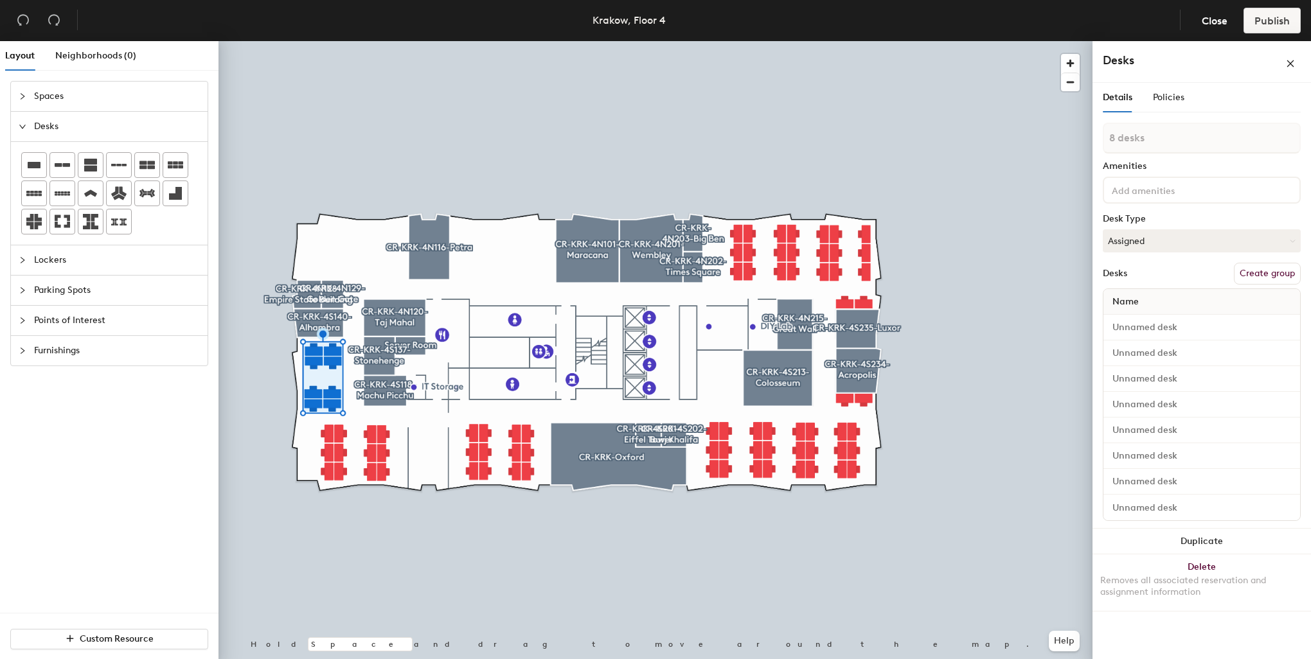
click at [340, 41] on div at bounding box center [655, 41] width 874 height 0
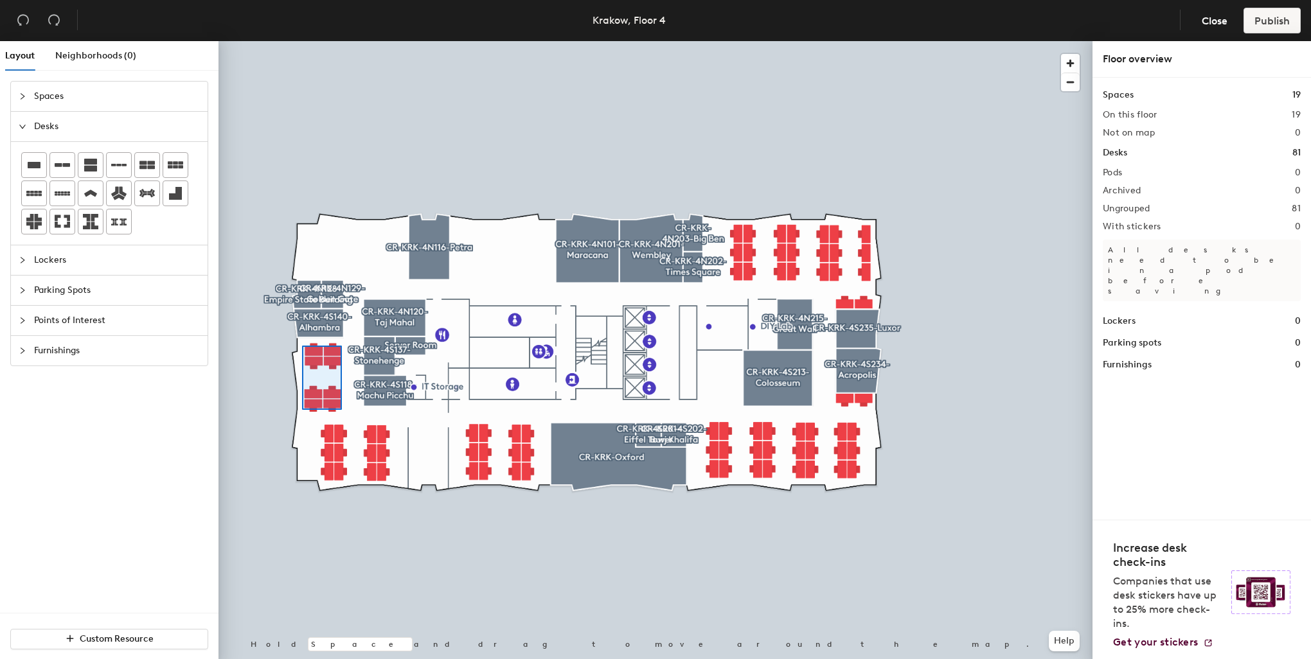
click at [302, 41] on div at bounding box center [655, 41] width 874 height 0
click at [320, 41] on div at bounding box center [655, 41] width 874 height 0
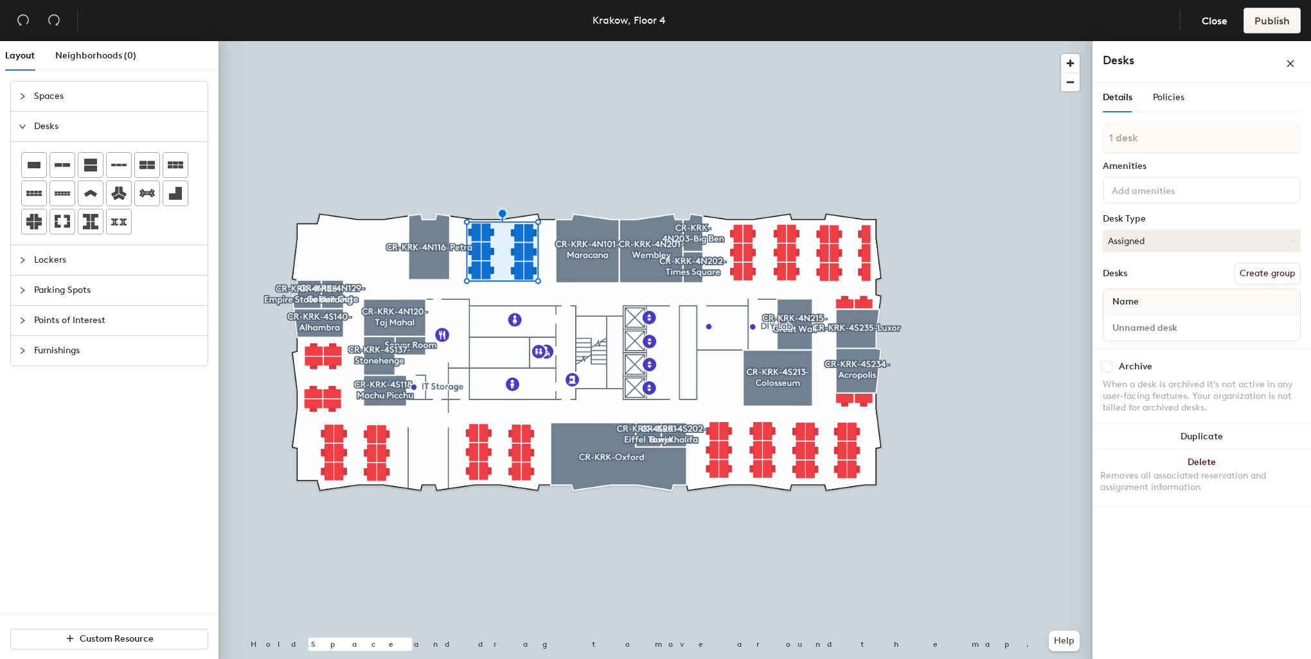
type input "1 desk"
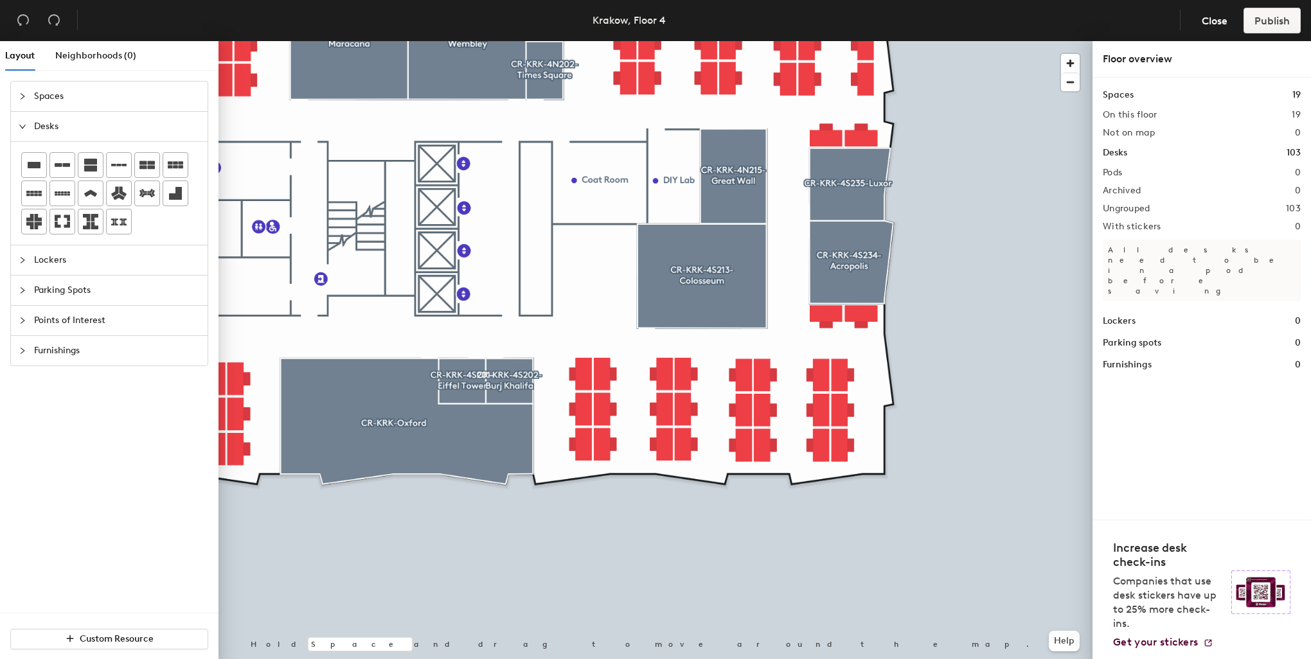
click at [864, 41] on div at bounding box center [655, 41] width 874 height 0
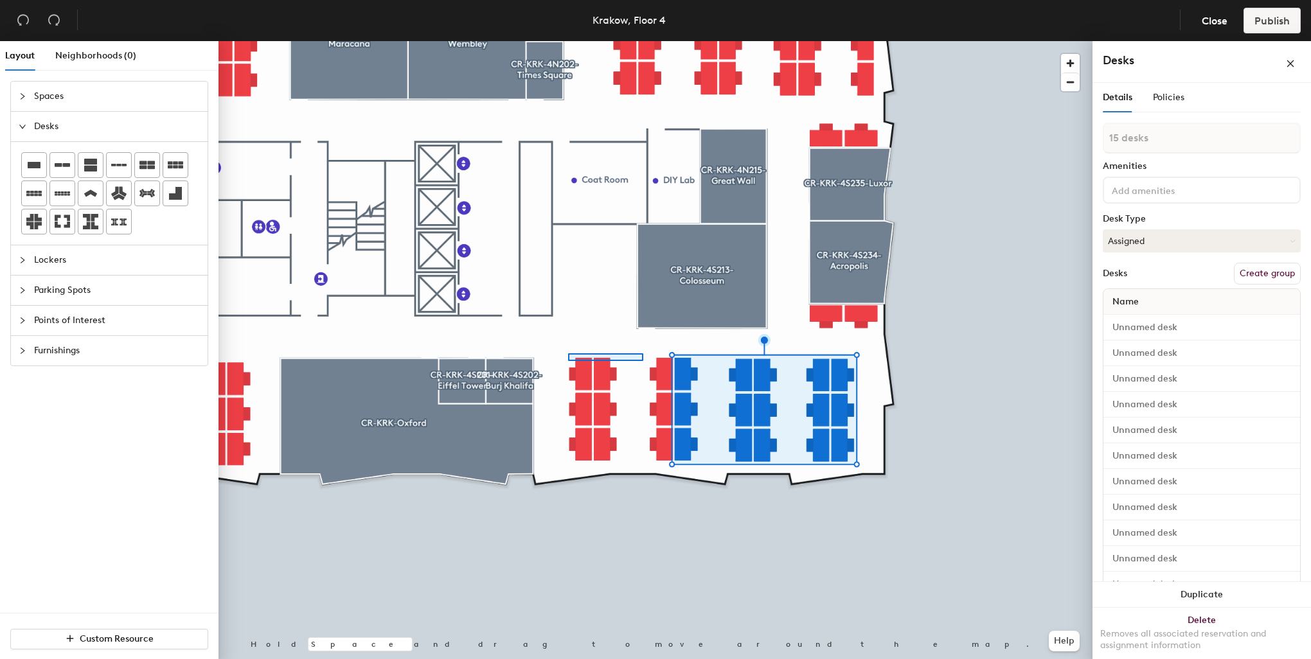
type input "2 desks"
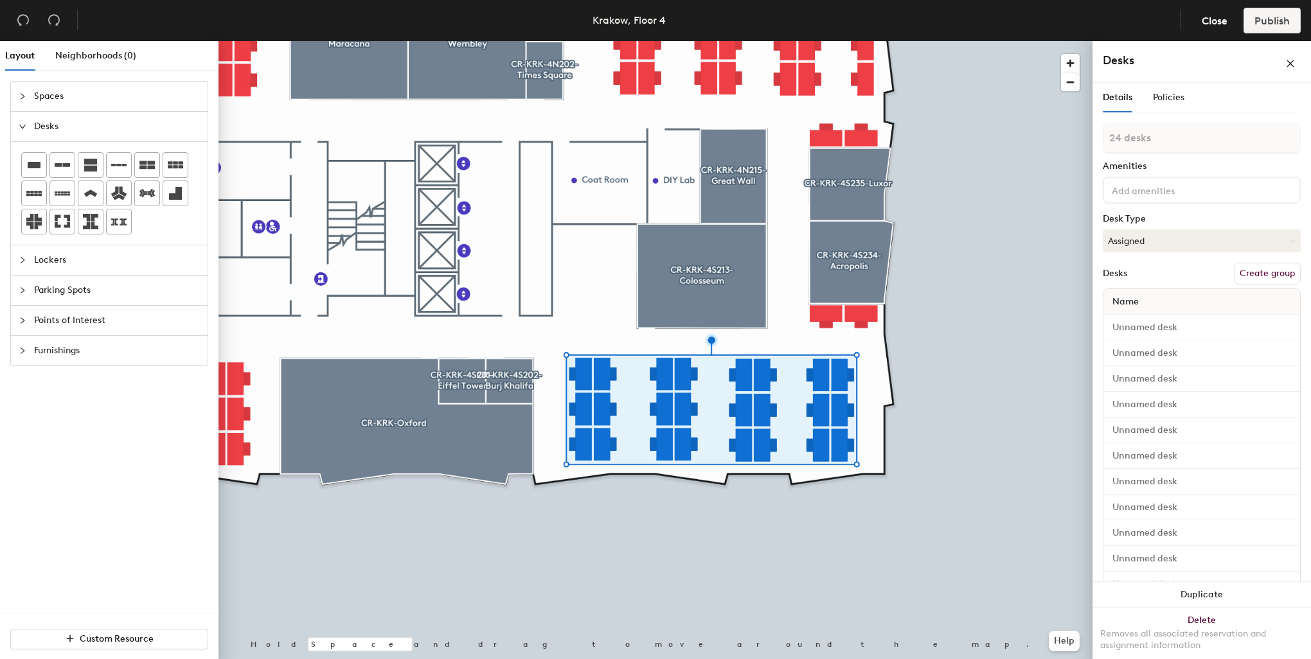
click at [1268, 273] on button "Create group" at bounding box center [1267, 274] width 67 height 22
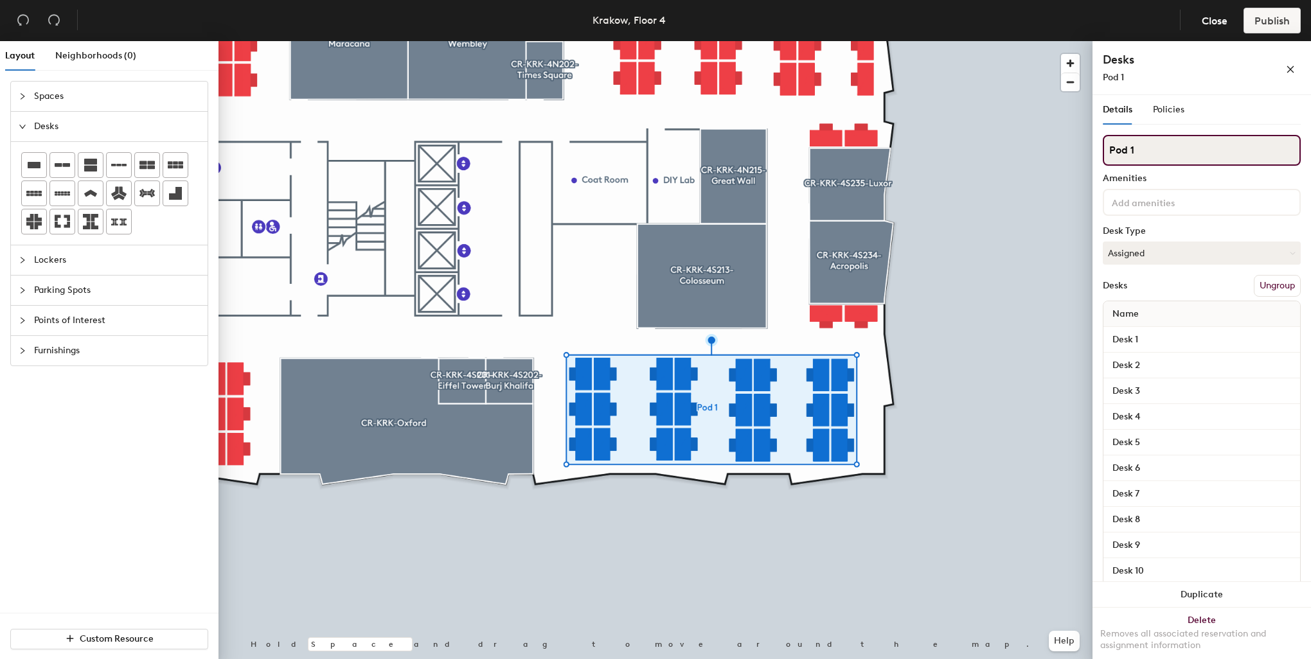
drag, startPoint x: 1174, startPoint y: 148, endPoint x: 1095, endPoint y: 148, distance: 79.7
click at [1095, 148] on div "Details Policies Pod 1 Amenities Desk Type Assigned Desks Ungroup Name Desk 1 D…" at bounding box center [1201, 379] width 218 height 569
type input "$"
type input "4S203 - 4S228"
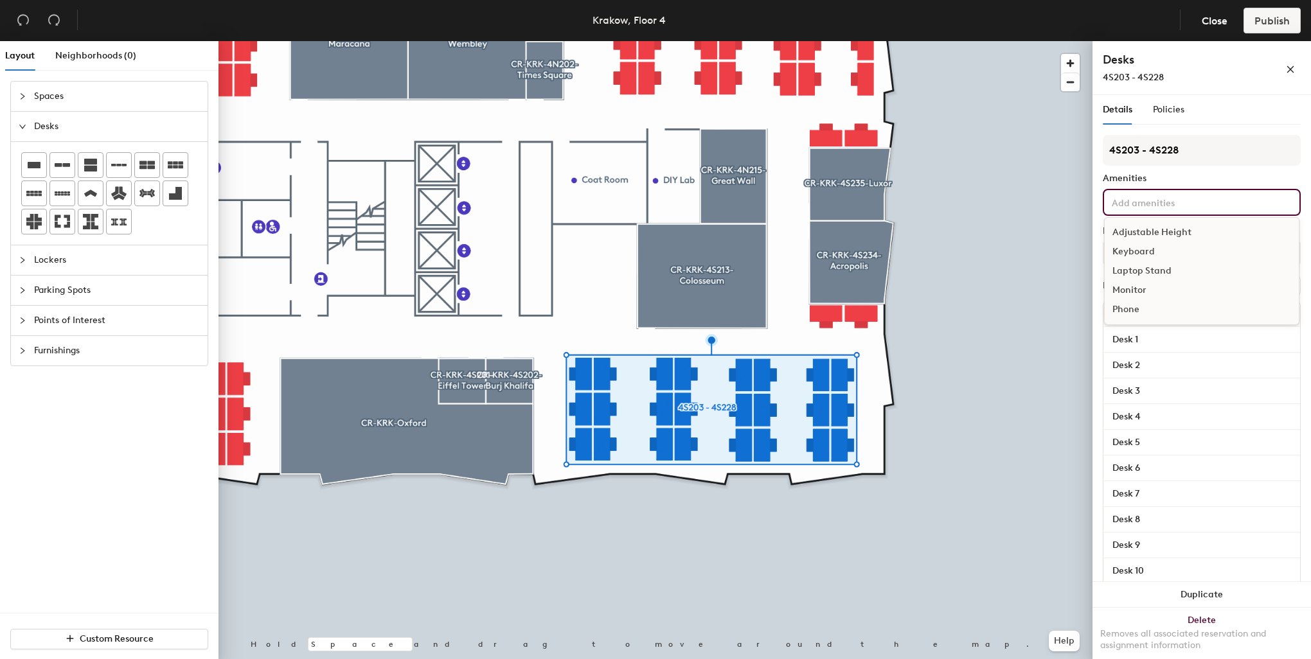
click at [1146, 192] on div "Adjustable Height Keyboard Laptop Stand Monitor Phone" at bounding box center [1202, 202] width 198 height 27
click at [1160, 228] on div "Adjustable Height" at bounding box center [1201, 232] width 194 height 19
drag, startPoint x: 1142, startPoint y: 263, endPoint x: 1142, endPoint y: 270, distance: 7.1
click at [1141, 263] on div "Keyboard" at bounding box center [1201, 270] width 194 height 19
click at [1131, 319] on div "Monitor" at bounding box center [1201, 309] width 194 height 19
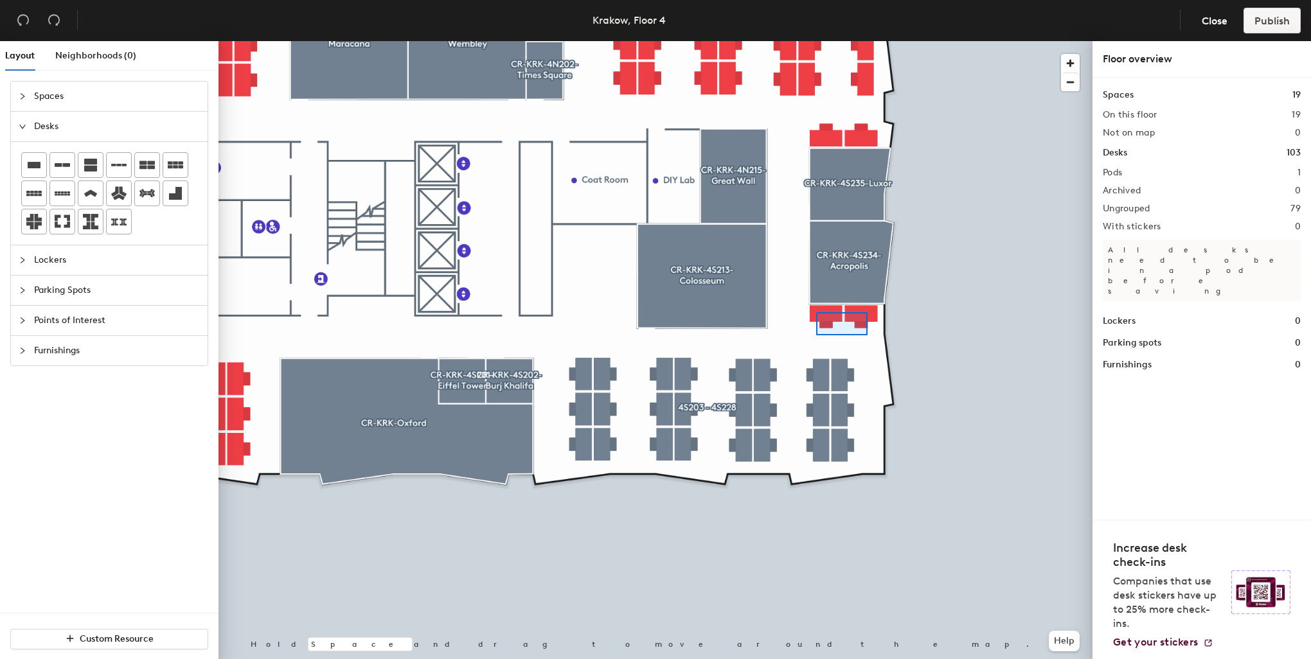
click at [816, 41] on div at bounding box center [655, 41] width 874 height 0
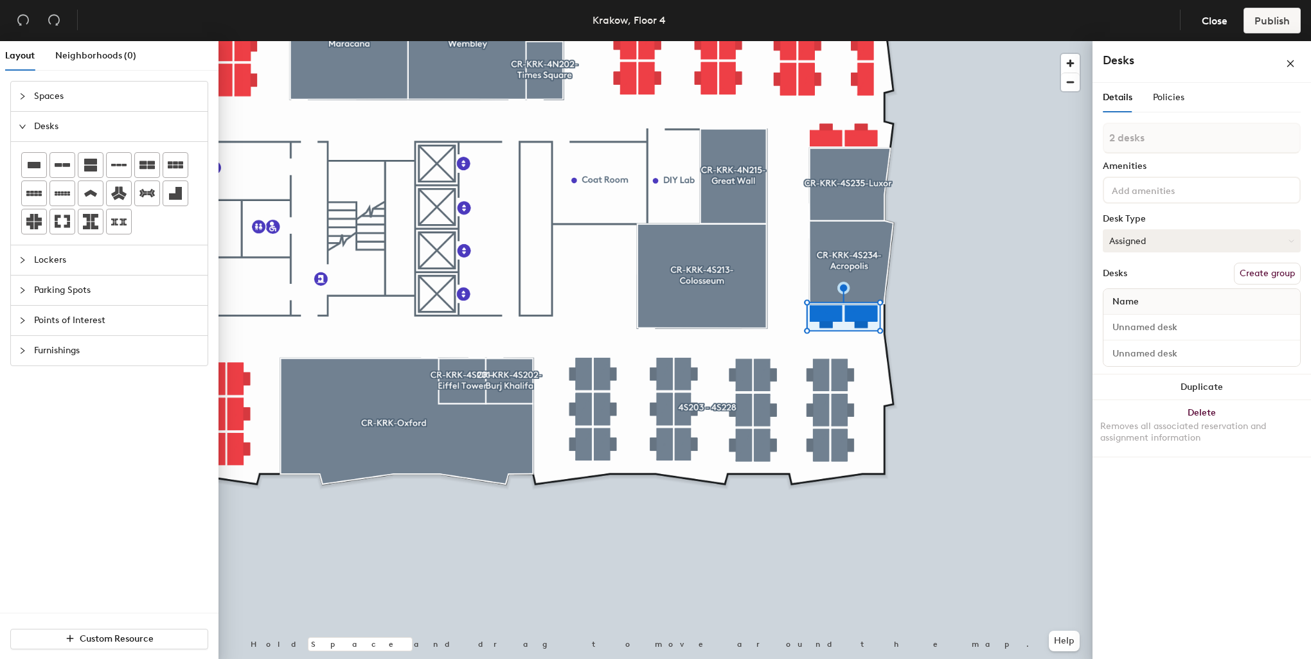
click at [1169, 240] on button "Assigned" at bounding box center [1202, 240] width 198 height 23
click at [1151, 318] on div "Hoteled" at bounding box center [1167, 319] width 128 height 19
click at [1254, 272] on button "Create group" at bounding box center [1267, 274] width 67 height 22
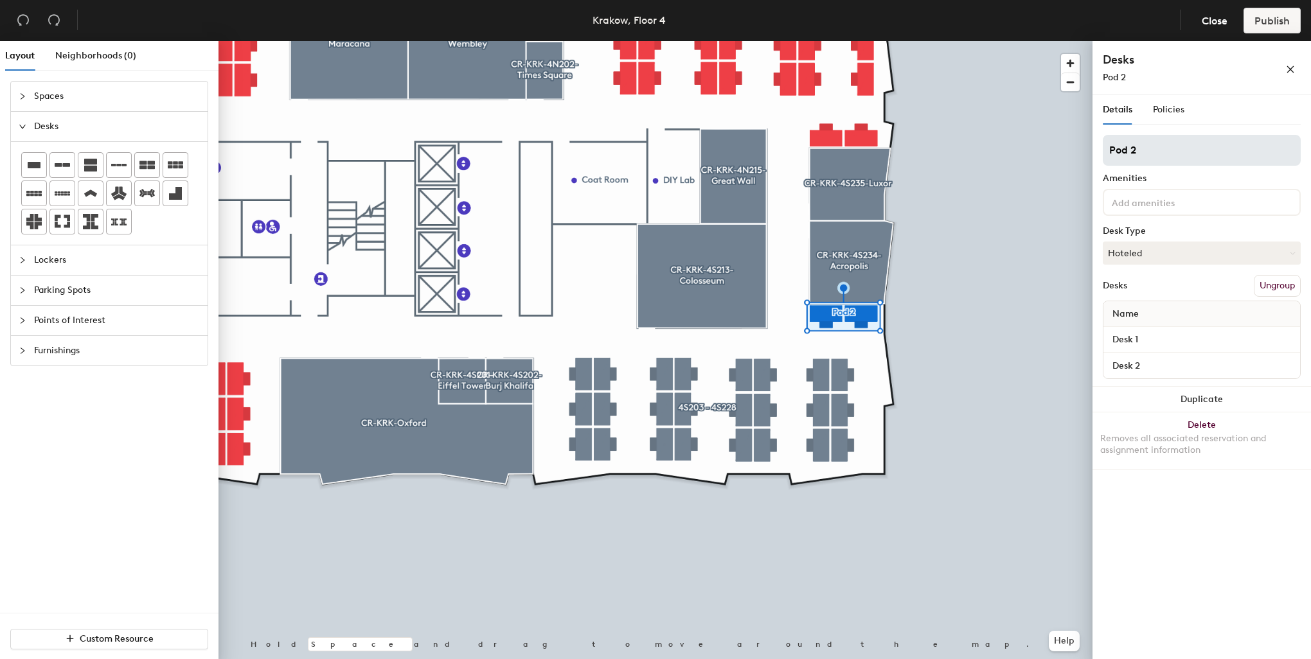
click at [1155, 147] on input "Pod 2" at bounding box center [1202, 150] width 198 height 31
click at [1085, 148] on div "Layout Neighborhoods (0) Spaces Desks Lockers Parking Spots Points of Interest …" at bounding box center [655, 352] width 1311 height 623
click at [1136, 150] on input "4S229- 4S230" at bounding box center [1202, 150] width 198 height 31
type input "4S229 - 4S230"
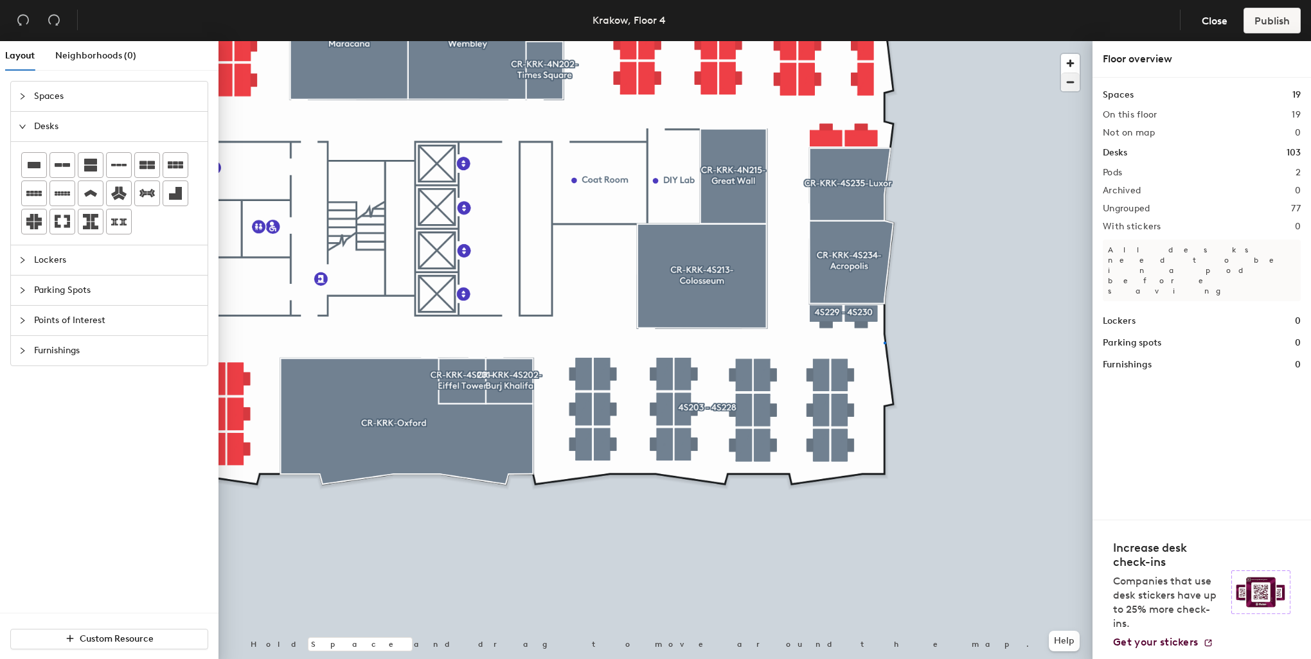
click at [883, 41] on div at bounding box center [655, 41] width 874 height 0
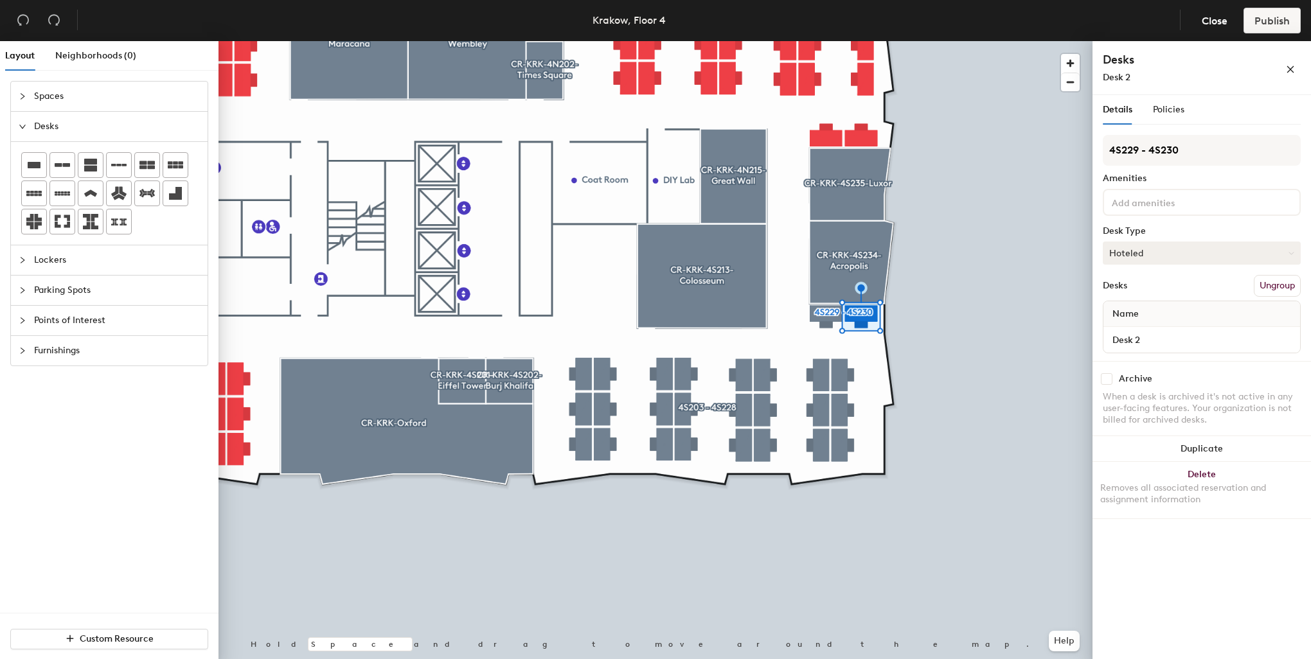
click at [1174, 249] on button "Hoteled" at bounding box center [1202, 253] width 198 height 23
click at [1141, 288] on div "Assigned" at bounding box center [1167, 292] width 128 height 19
click at [1150, 341] on input "Desk 2" at bounding box center [1201, 340] width 191 height 18
type input "4S229"
click at [1135, 340] on input "Desk 1" at bounding box center [1201, 340] width 191 height 18
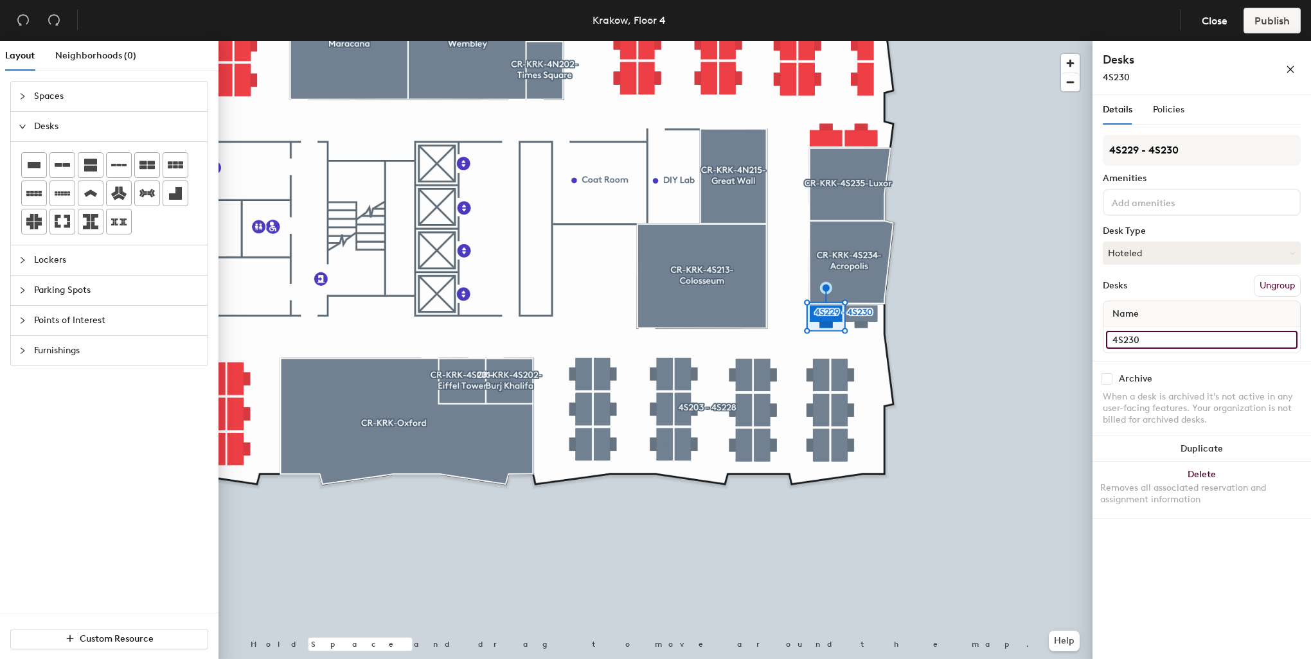
type input "4S230"
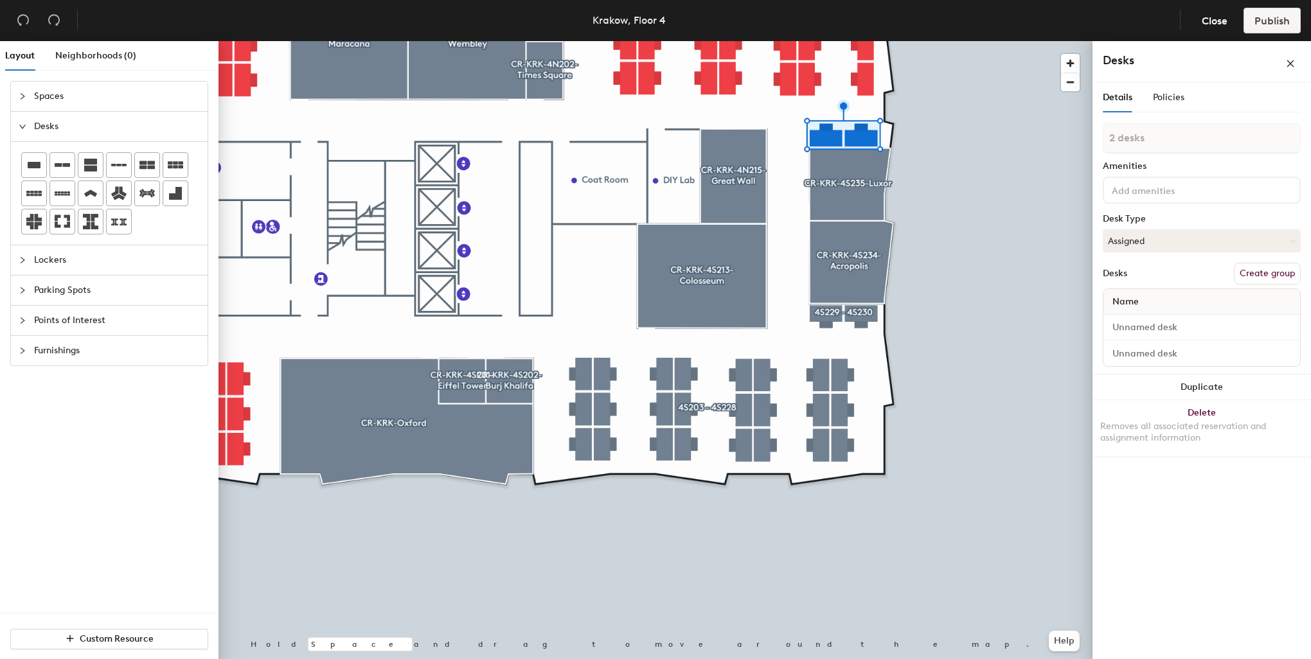
click at [1252, 274] on button "Create group" at bounding box center [1267, 274] width 67 height 22
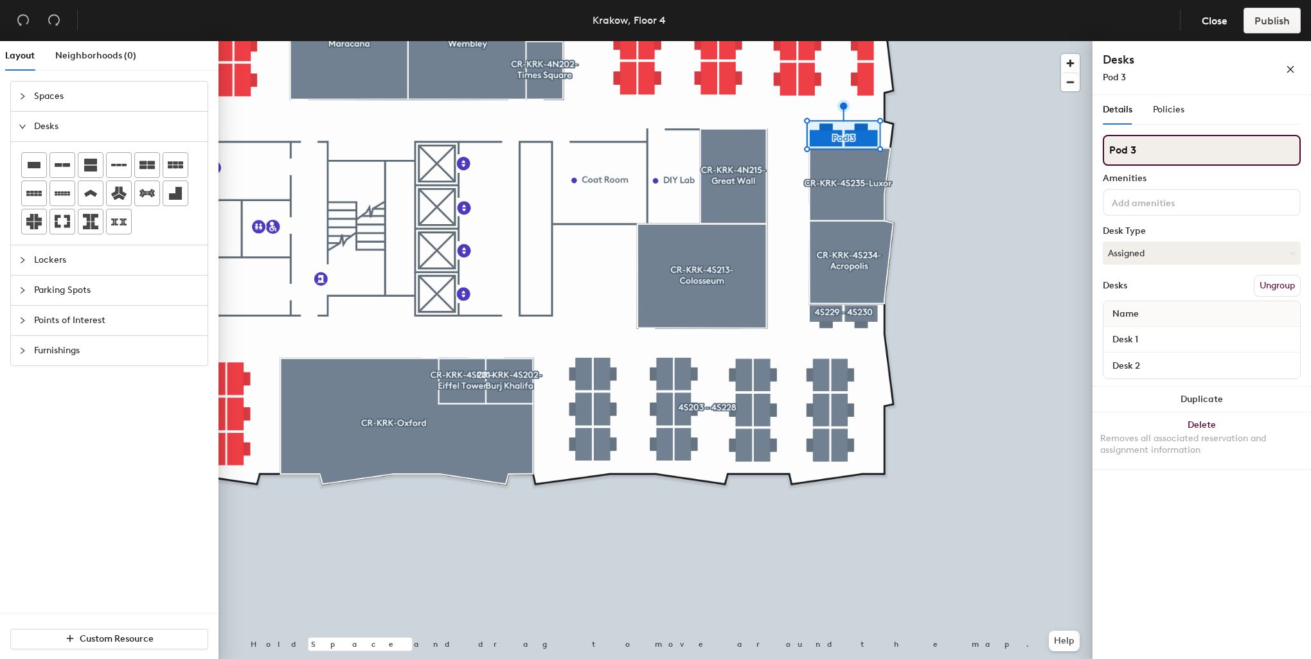
click at [1142, 157] on input "Pod 3" at bounding box center [1202, 150] width 198 height 31
click at [1079, 142] on div "Layout Neighborhoods (0) Spaces Desks Lockers Parking Spots Points of Interest …" at bounding box center [655, 352] width 1311 height 623
click at [1140, 150] on input "4N229 - 4N229" at bounding box center [1202, 150] width 198 height 31
type input "4N228 - 4N229"
click at [1174, 199] on input at bounding box center [1167, 201] width 116 height 15
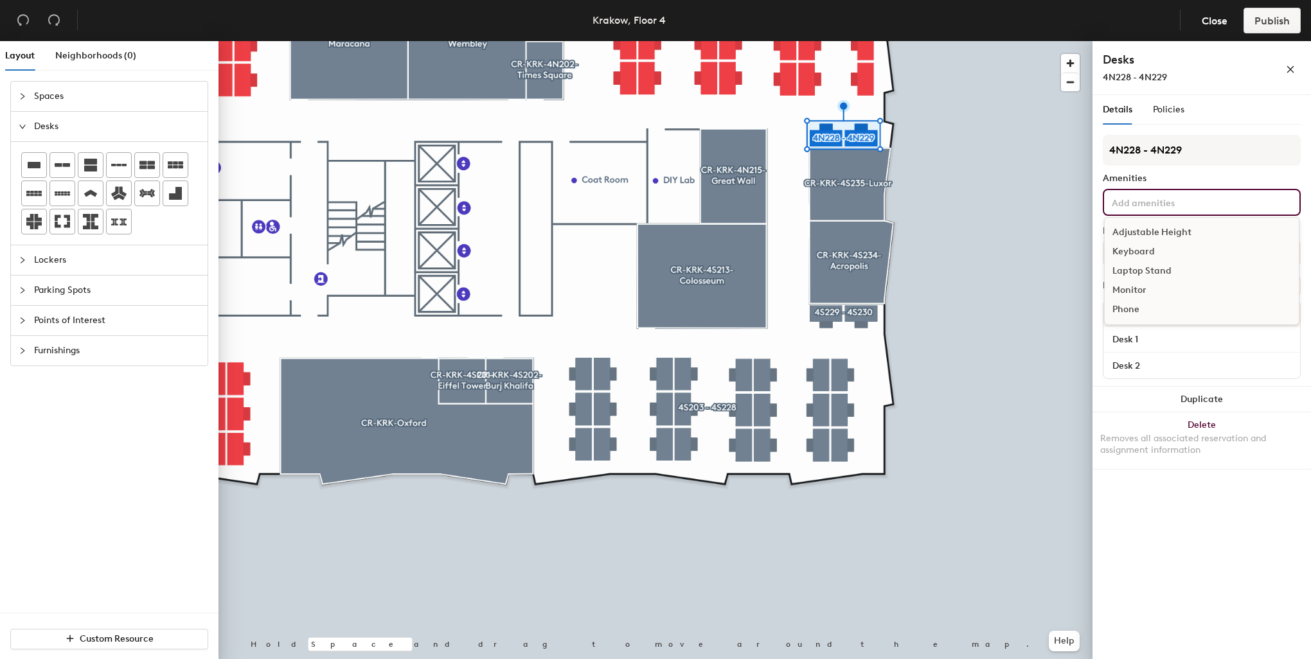
click at [1154, 227] on div "Adjustable Height" at bounding box center [1201, 232] width 194 height 19
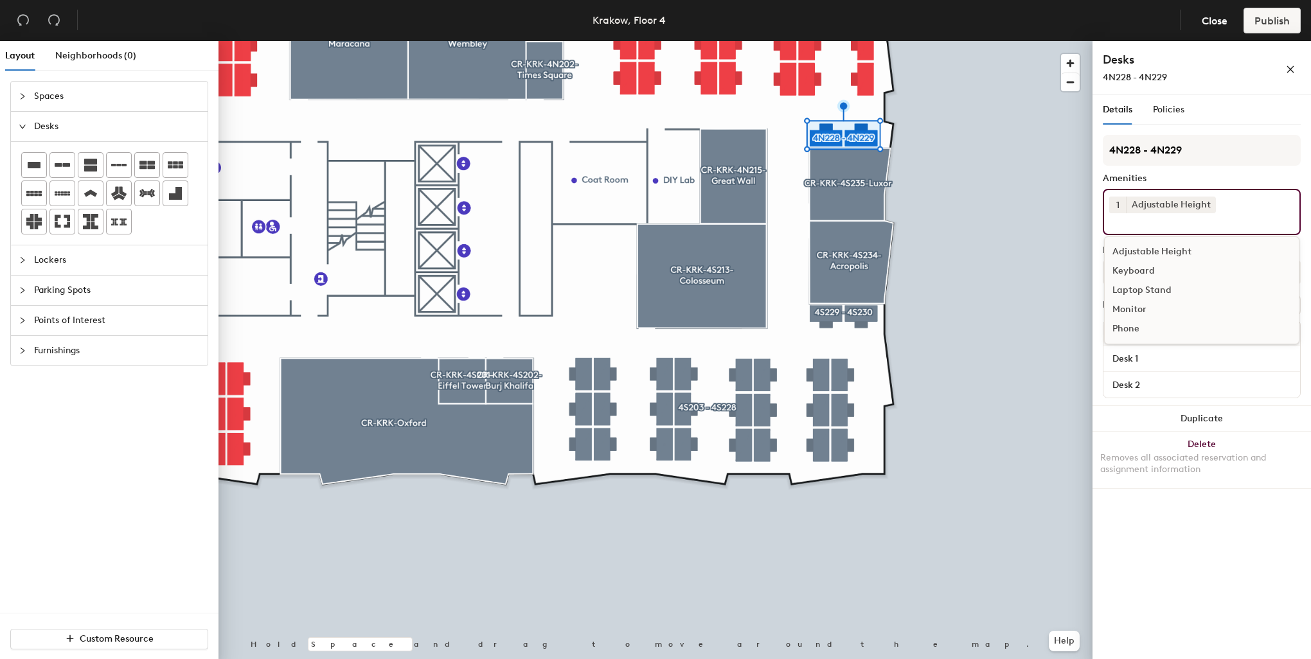
click at [1149, 266] on div "Keyboard" at bounding box center [1201, 270] width 194 height 19
click at [1138, 309] on div "Monitor" at bounding box center [1201, 309] width 194 height 19
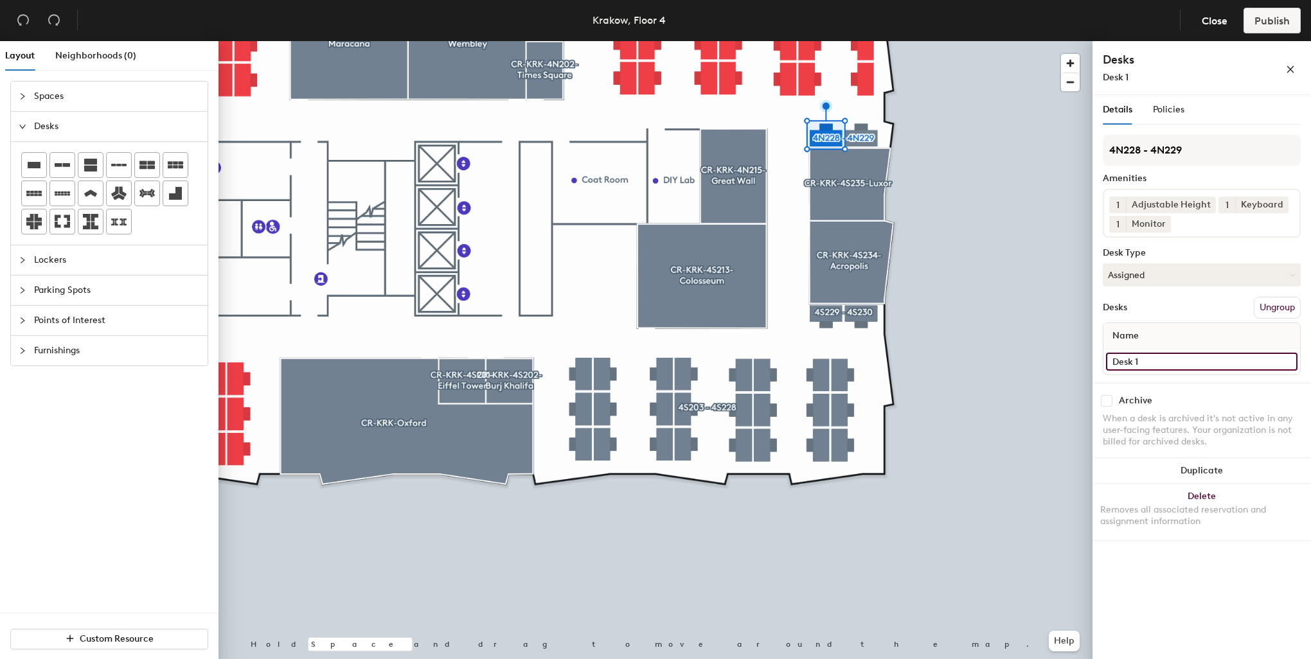
click at [1155, 361] on input "Desk 1" at bounding box center [1201, 362] width 191 height 18
type input "4N228"
click at [1155, 274] on button "Assigned" at bounding box center [1202, 274] width 198 height 23
click at [1144, 348] on div "Hoteled" at bounding box center [1167, 353] width 128 height 19
click at [1156, 353] on input "Desk 2" at bounding box center [1201, 362] width 191 height 18
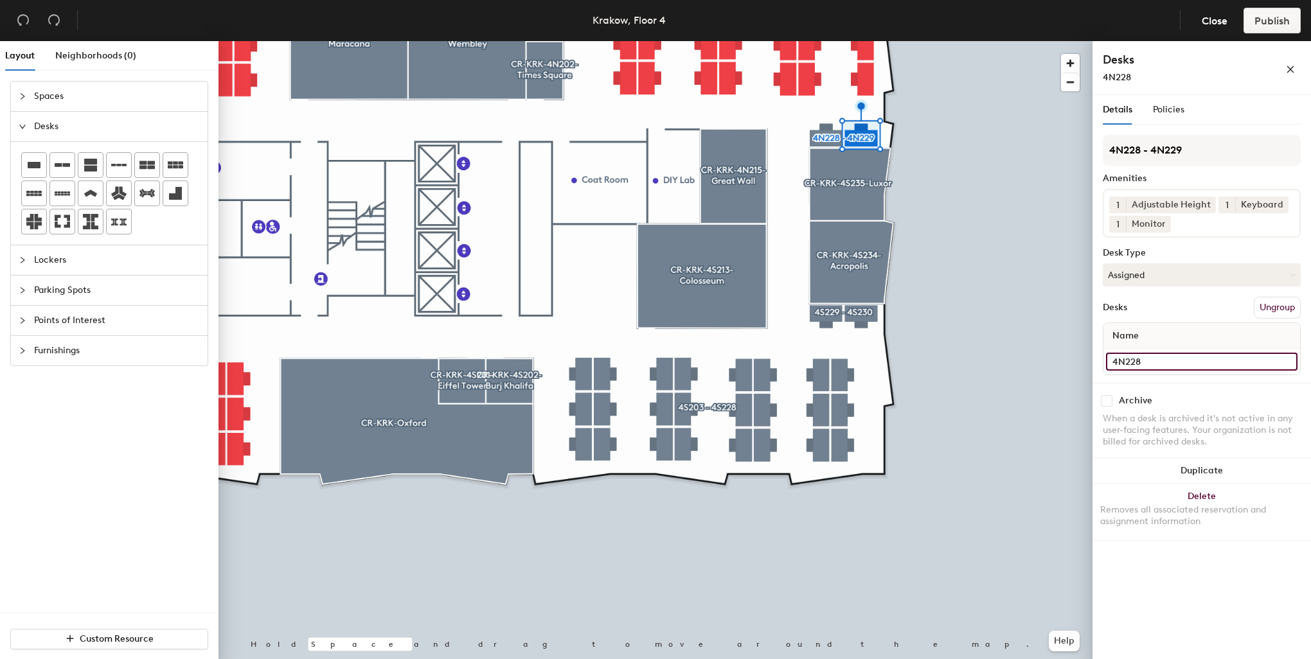
type input "4N228"
click at [1147, 359] on input "4N228" at bounding box center [1201, 362] width 191 height 18
type input "4N229"
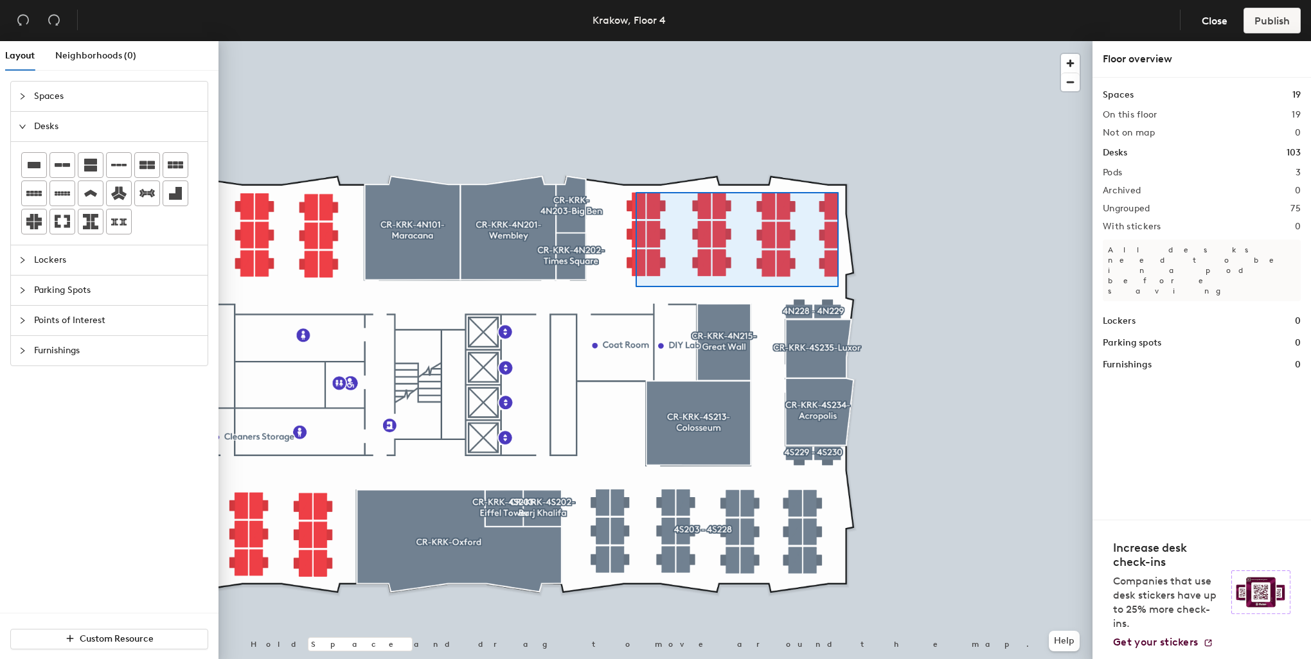
click at [628, 41] on div at bounding box center [655, 41] width 874 height 0
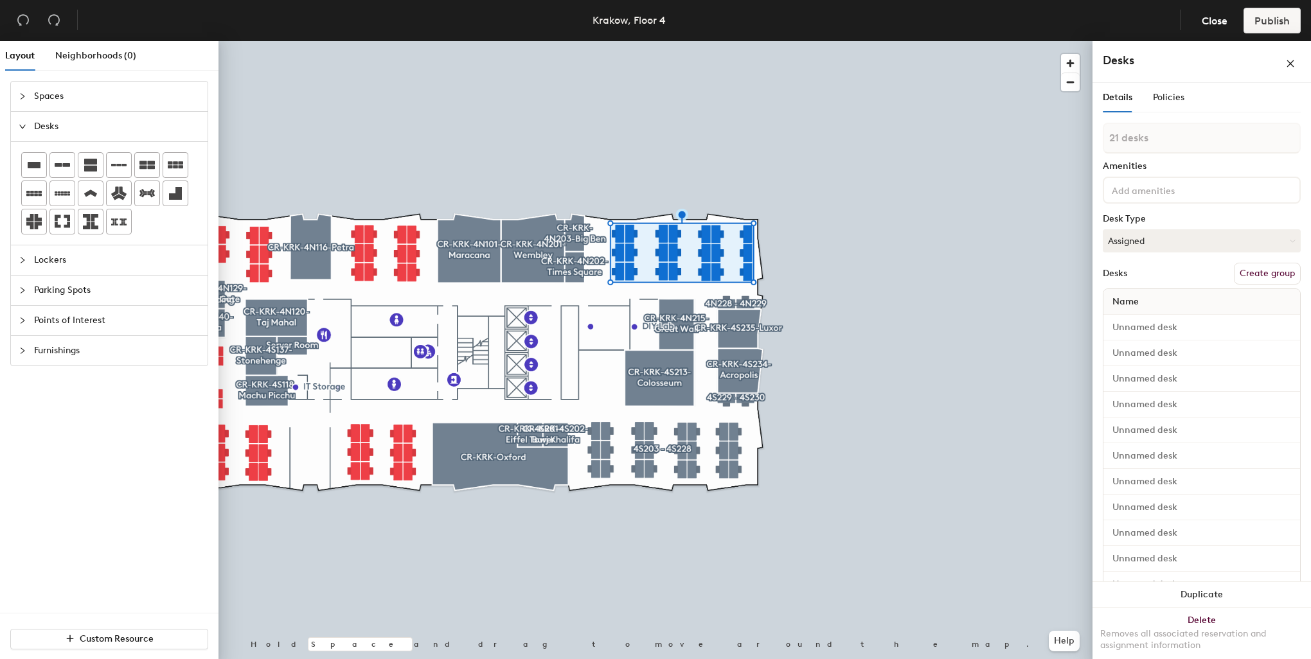
click at [1236, 265] on button "Create group" at bounding box center [1267, 274] width 67 height 22
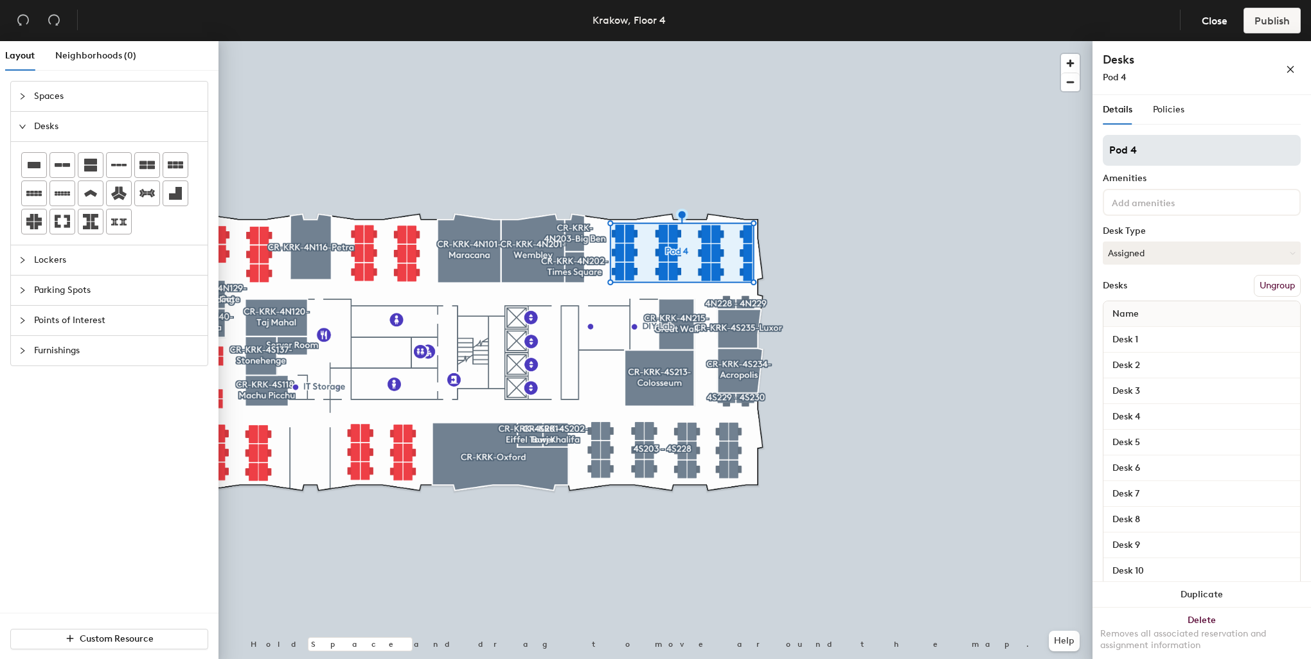
click at [1074, 139] on div "Layout Neighborhoods (0) Spaces Desks Lockers Parking Spots Points of Interest …" at bounding box center [655, 352] width 1311 height 623
type input "4N204 - 4N227"
click at [1129, 199] on input at bounding box center [1167, 201] width 116 height 15
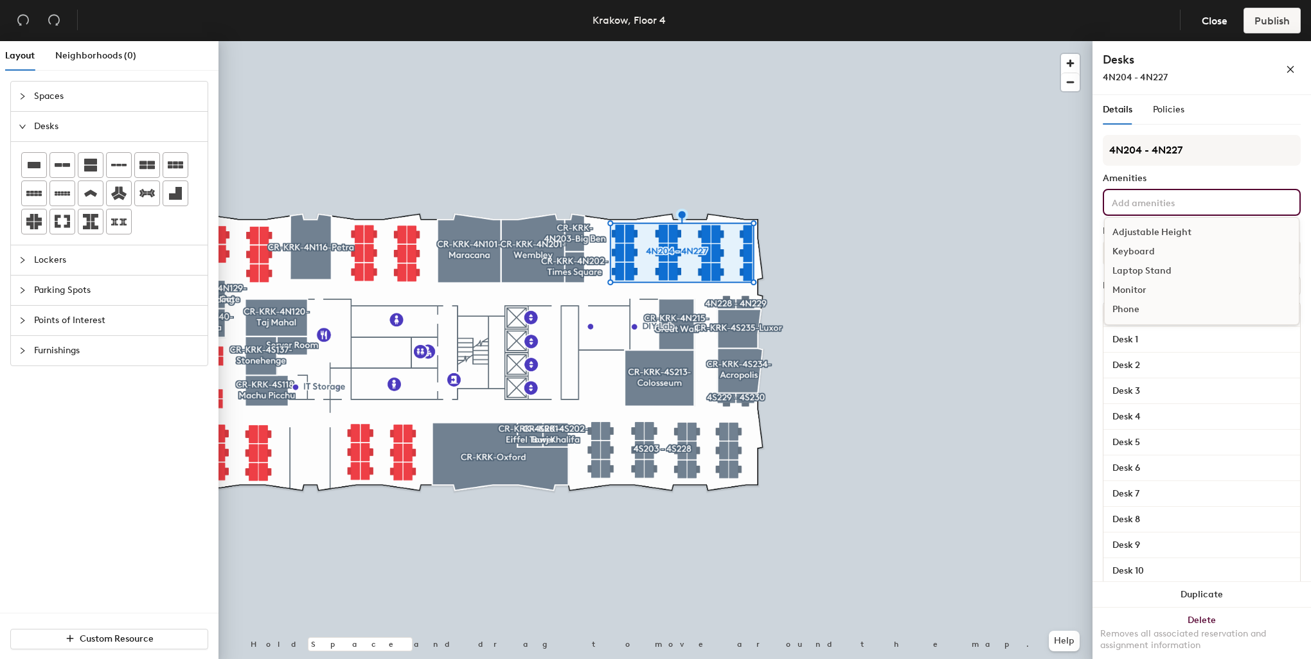
click at [1189, 226] on div "Adjustable Height" at bounding box center [1201, 232] width 194 height 19
click at [1141, 265] on div "Keyboard" at bounding box center [1201, 270] width 194 height 19
click at [1132, 319] on div "Monitor" at bounding box center [1201, 309] width 194 height 19
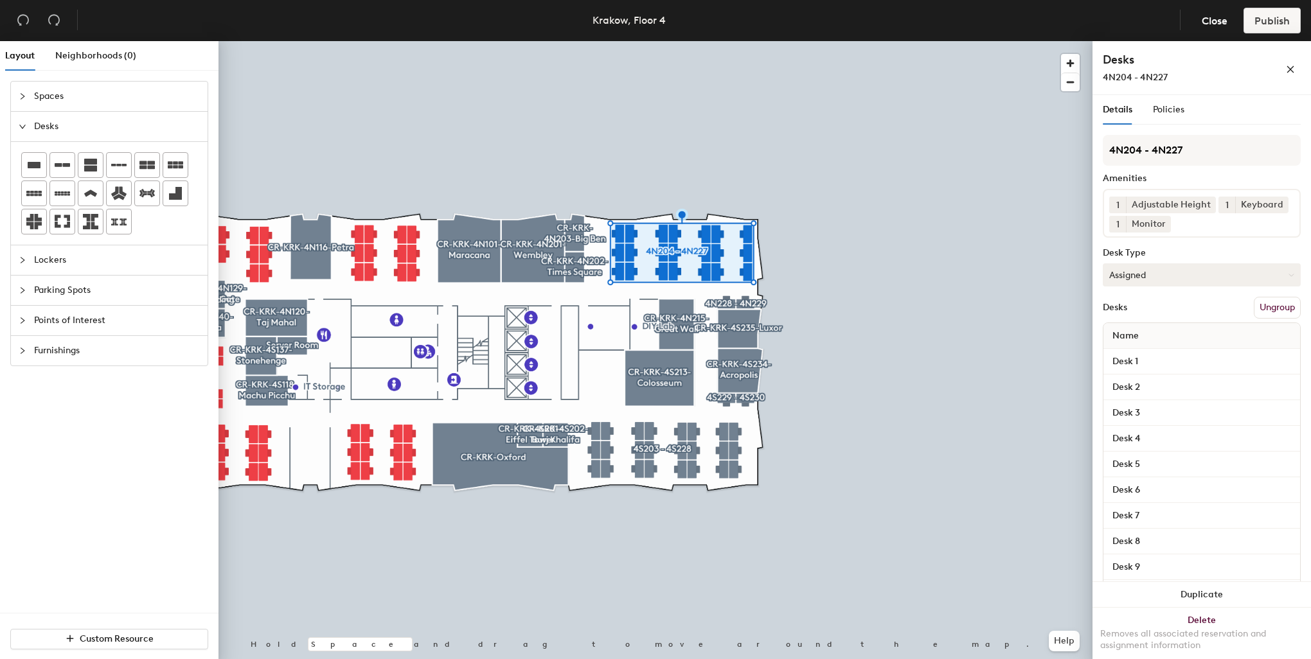
click at [1195, 285] on button "Assigned" at bounding box center [1202, 274] width 198 height 23
click at [1149, 363] on div "Hoteled" at bounding box center [1167, 353] width 128 height 19
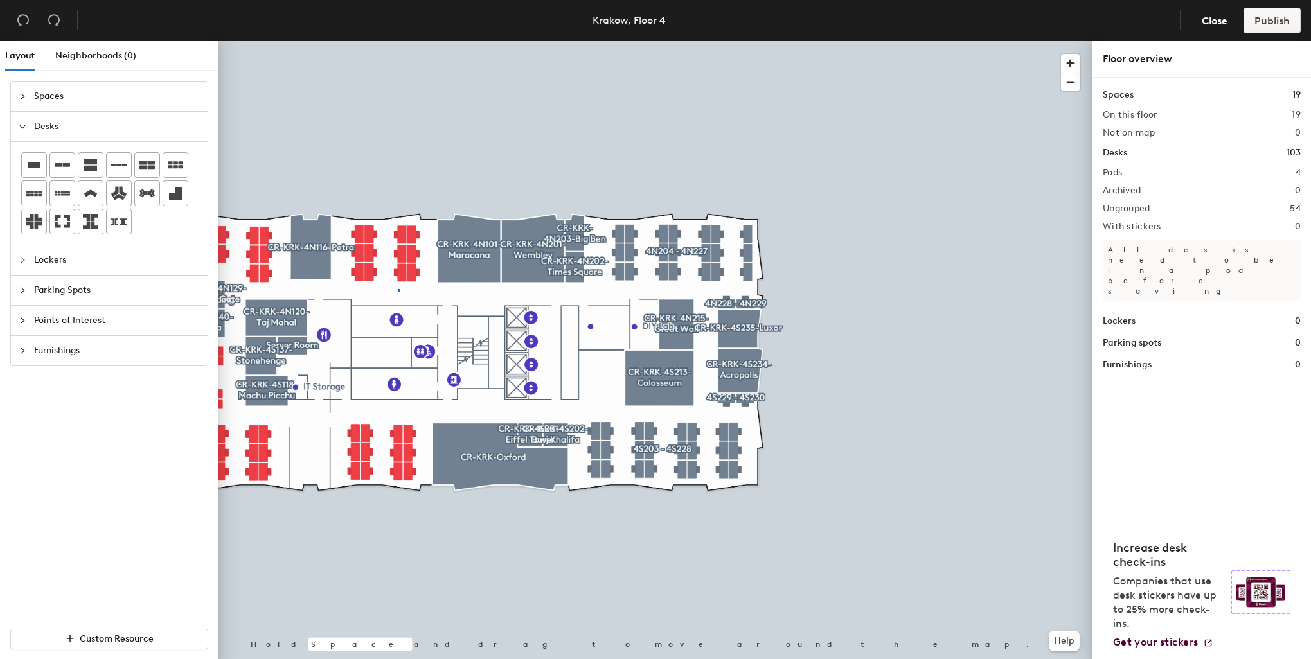
click at [398, 41] on div at bounding box center [655, 41] width 874 height 0
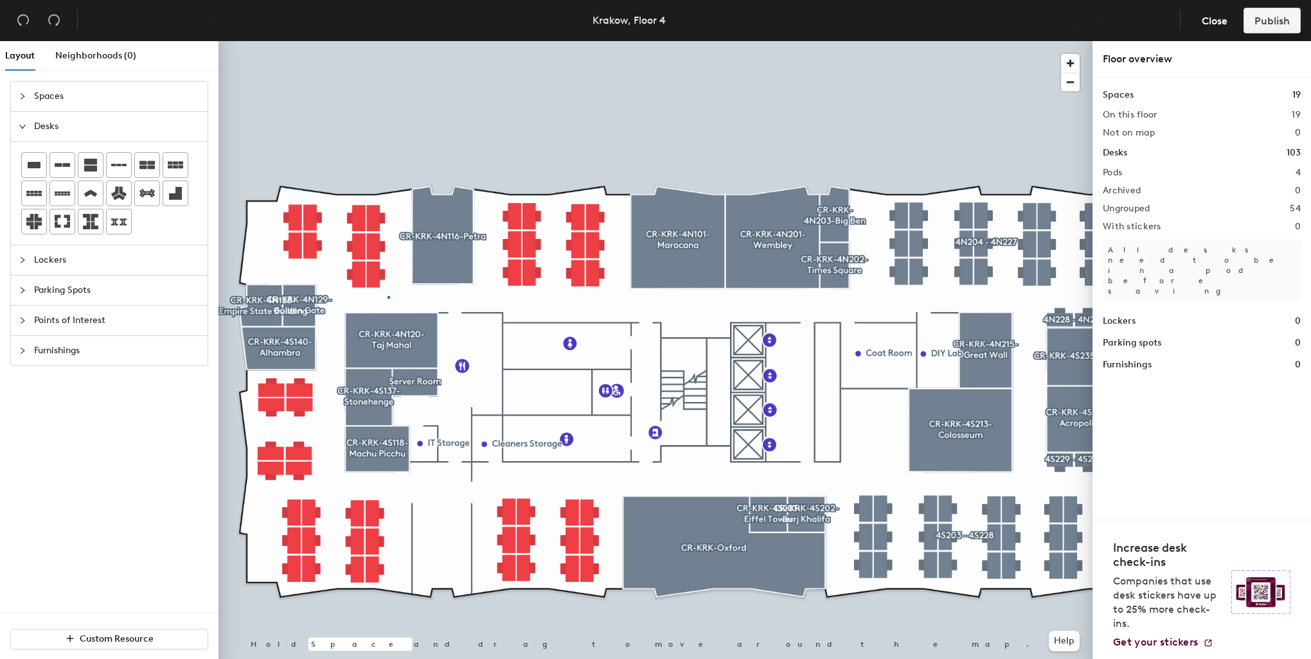
click at [387, 41] on div at bounding box center [655, 41] width 874 height 0
click at [353, 41] on div at bounding box center [655, 41] width 874 height 0
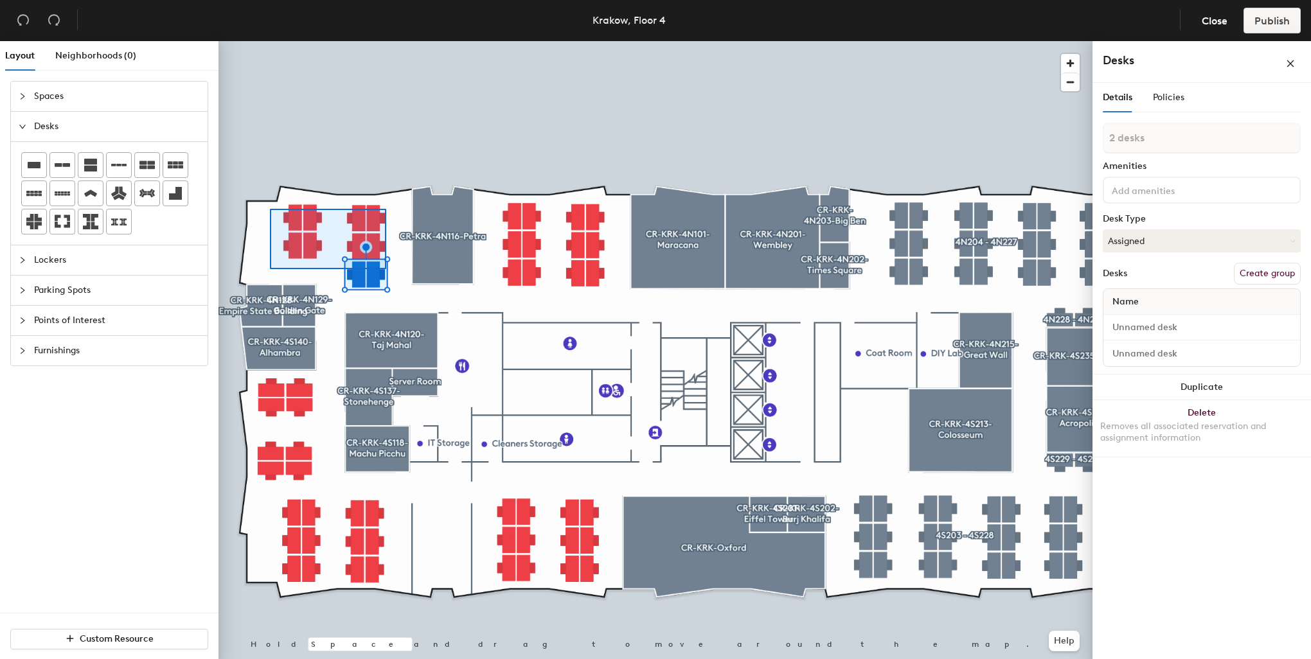
type input "10 desks"
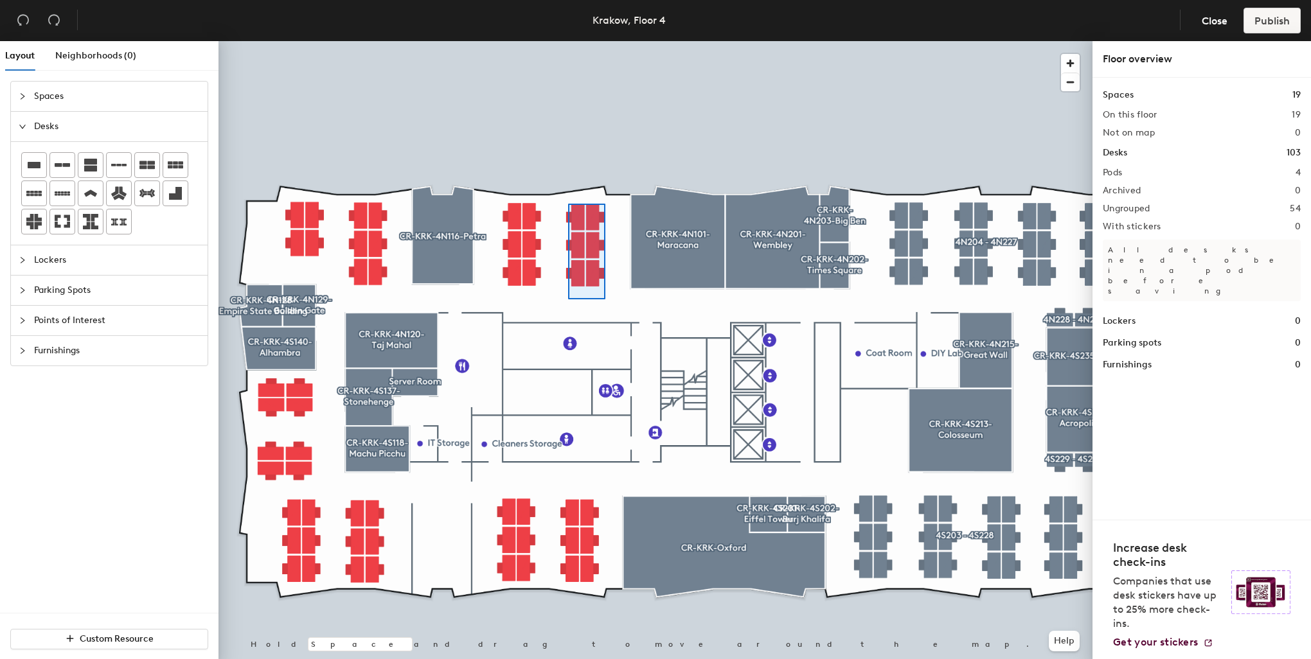
click at [564, 41] on div at bounding box center [655, 41] width 874 height 0
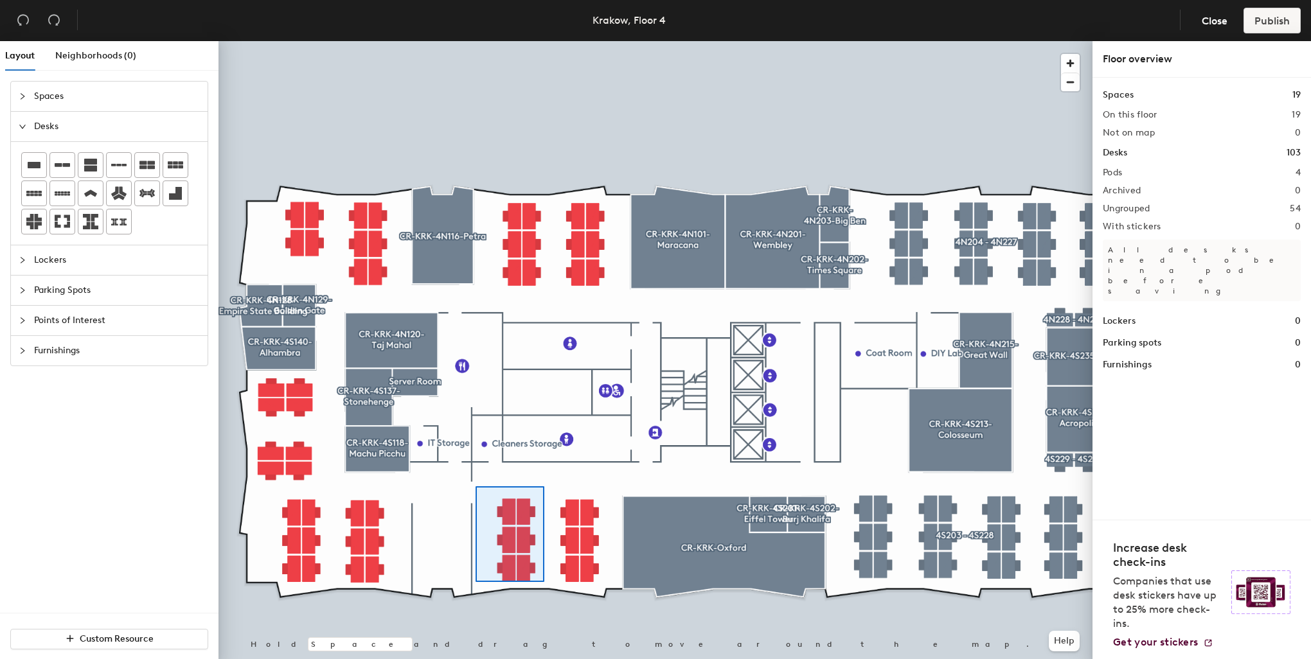
click at [474, 41] on div at bounding box center [655, 41] width 874 height 0
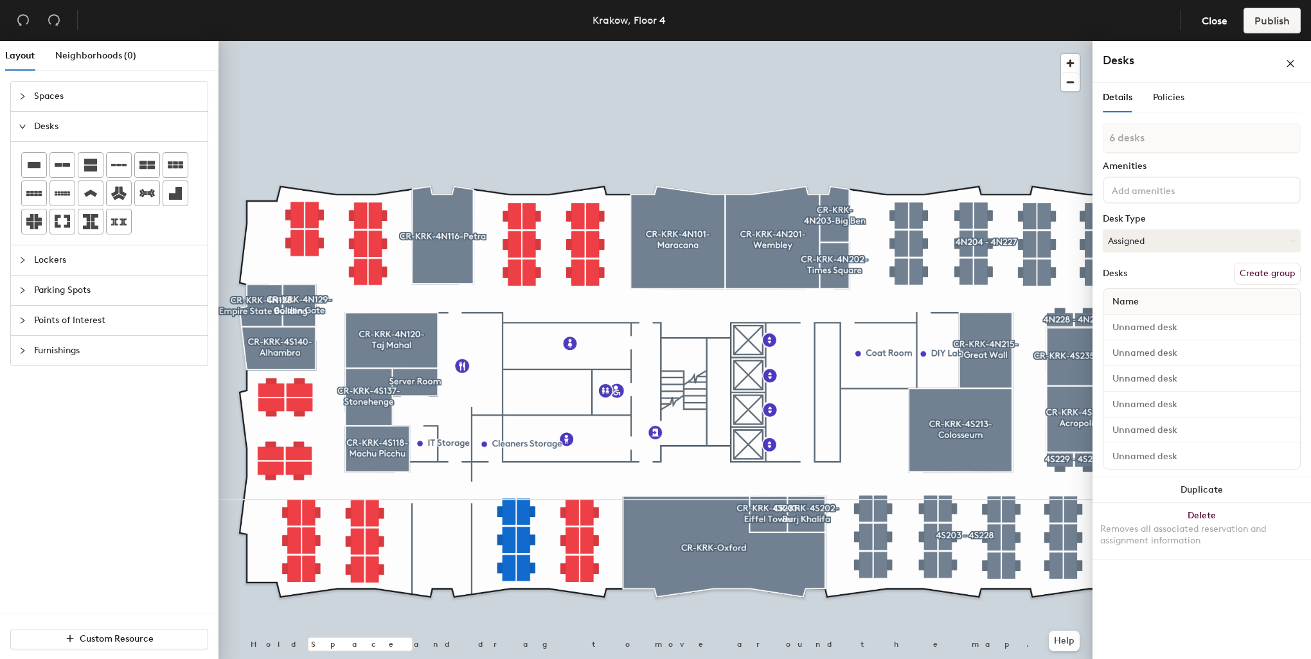
type input "1 desk"
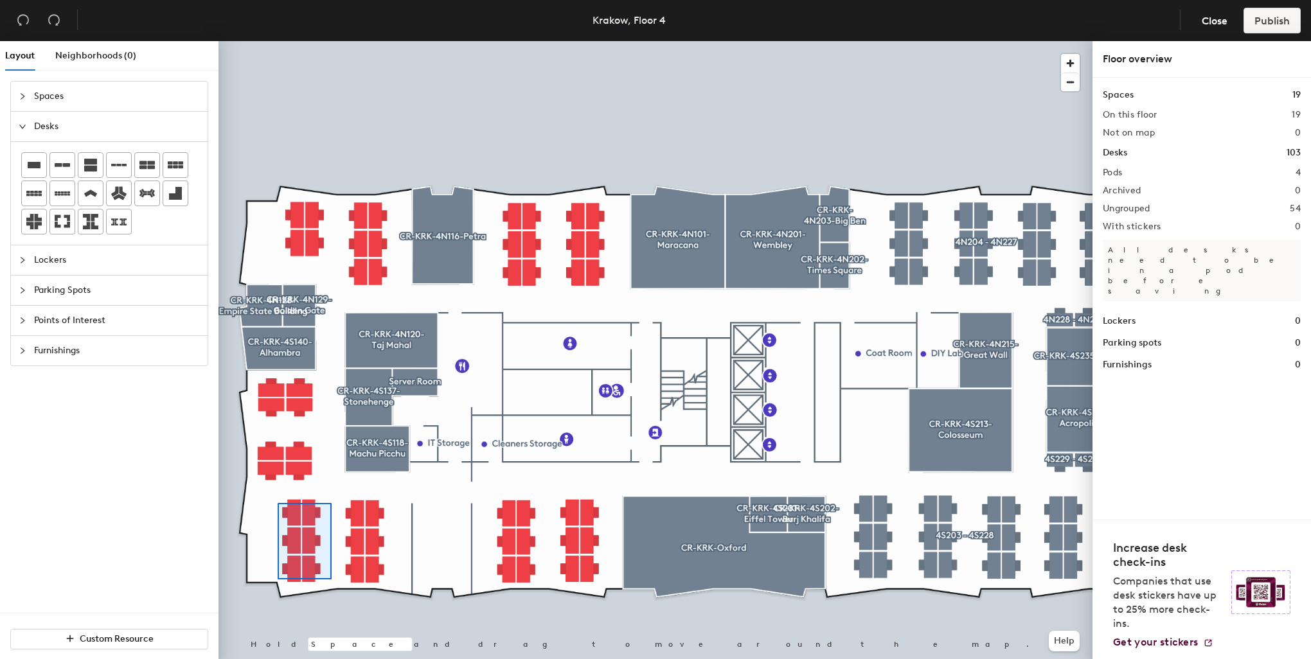
click at [276, 41] on div at bounding box center [655, 41] width 874 height 0
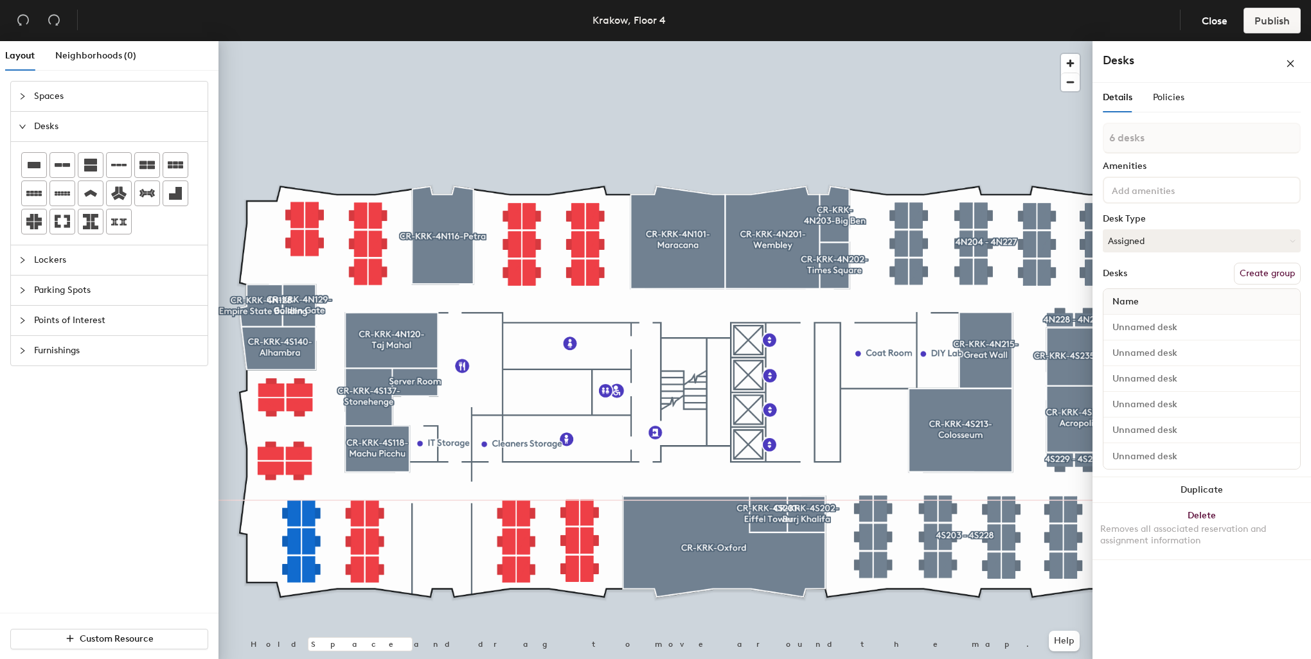
type input "1 desk"
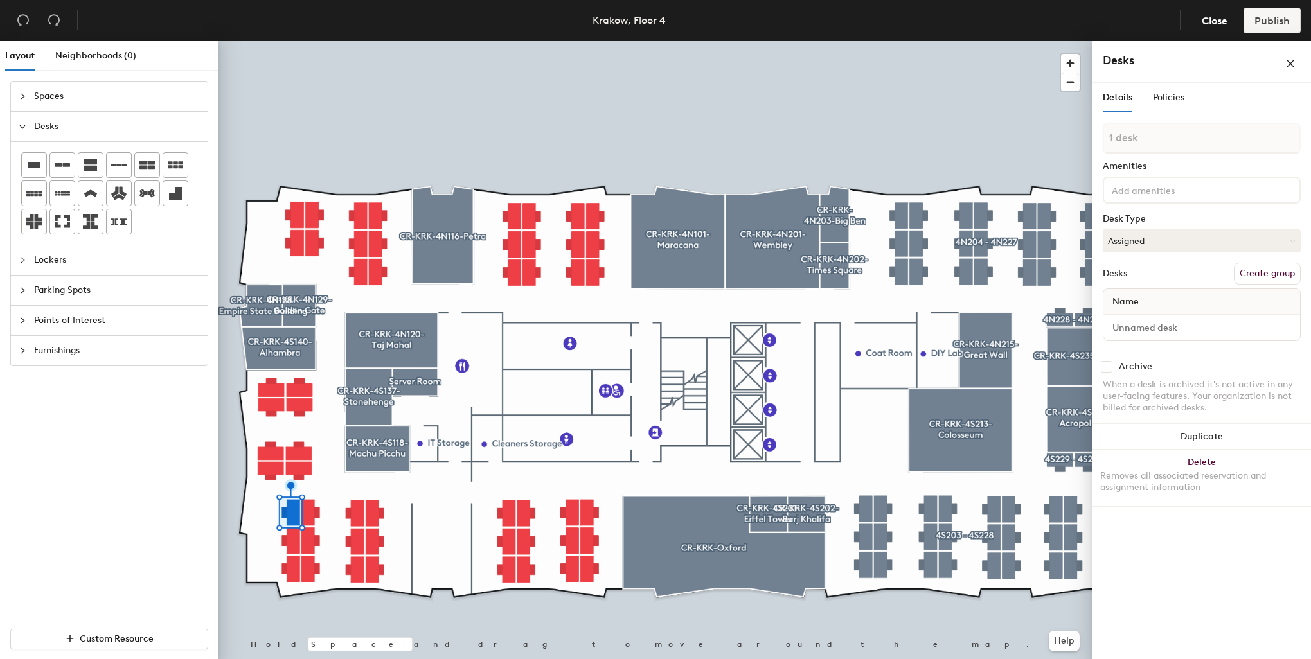
click at [338, 41] on div at bounding box center [655, 41] width 874 height 0
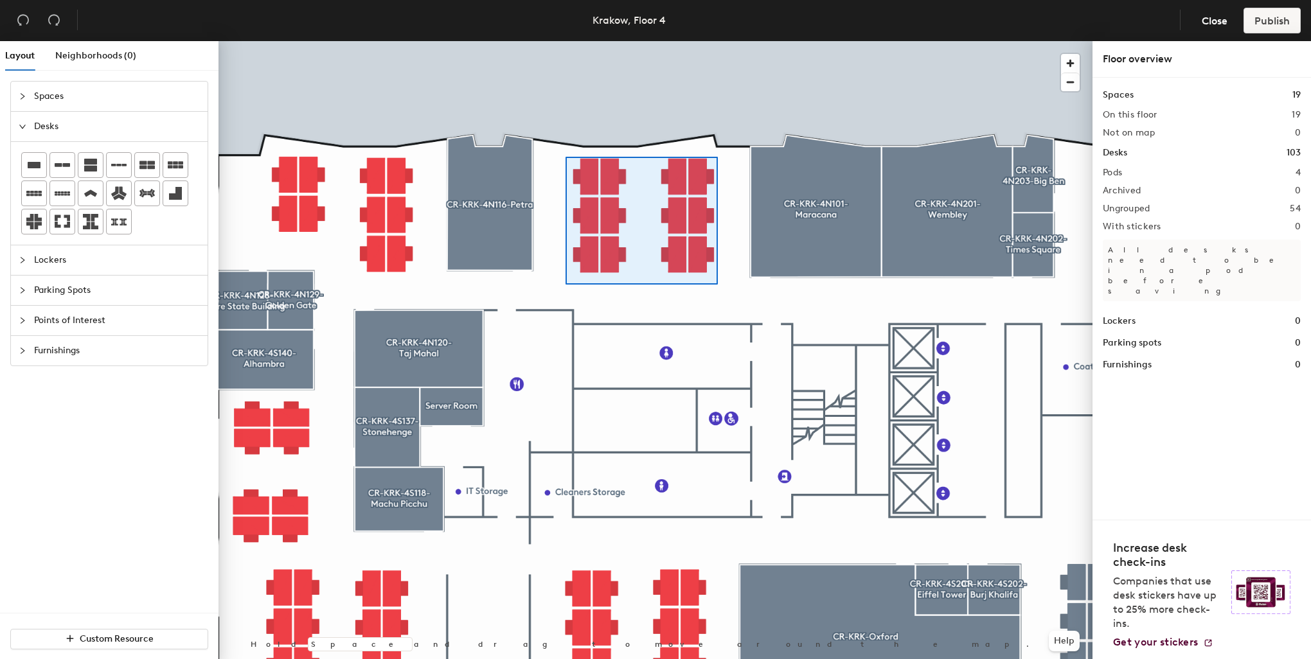
click at [565, 41] on div at bounding box center [655, 41] width 874 height 0
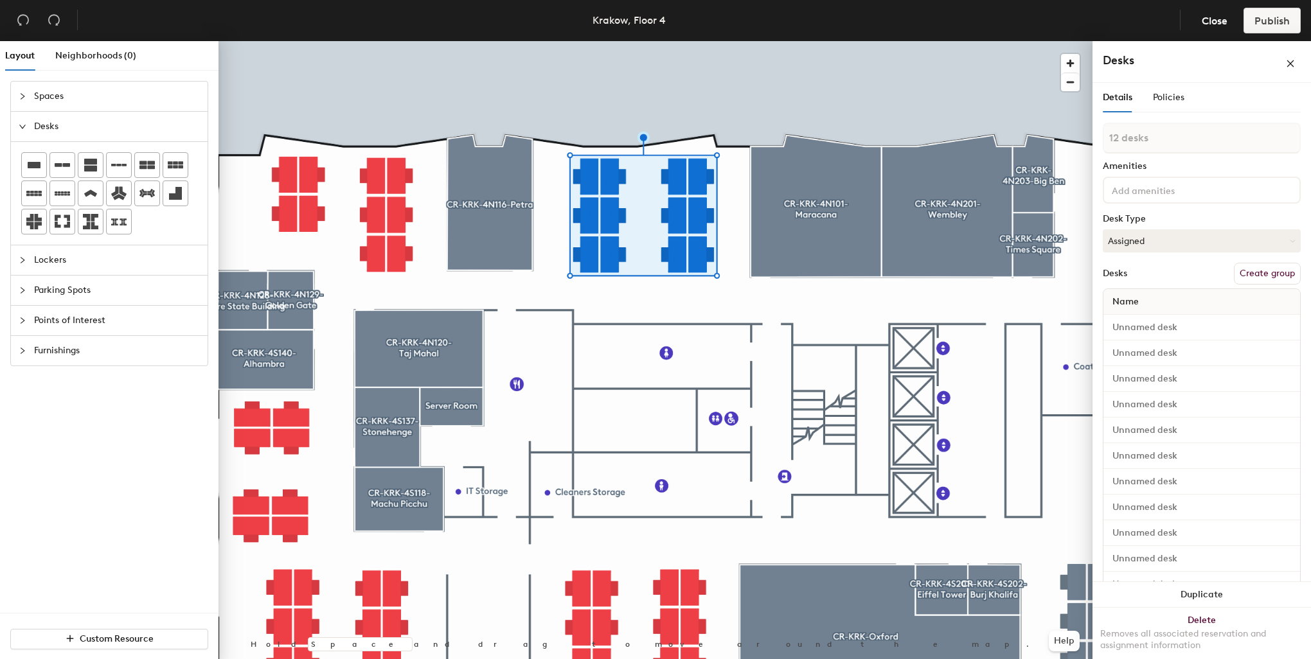
click at [1252, 276] on button "Create group" at bounding box center [1267, 274] width 67 height 22
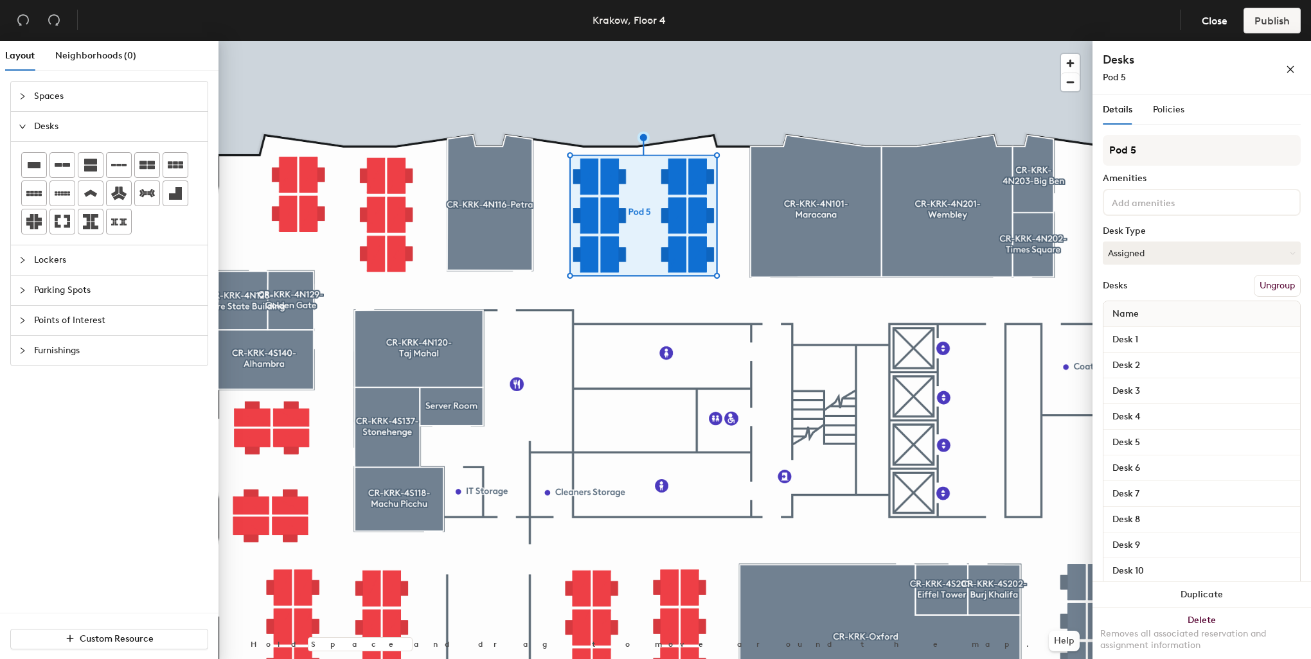
click at [1087, 145] on div "Layout Neighborhoods (0) Spaces Desks Lockers Parking Spots Points of Interest …" at bounding box center [655, 352] width 1311 height 623
type input "4N104"
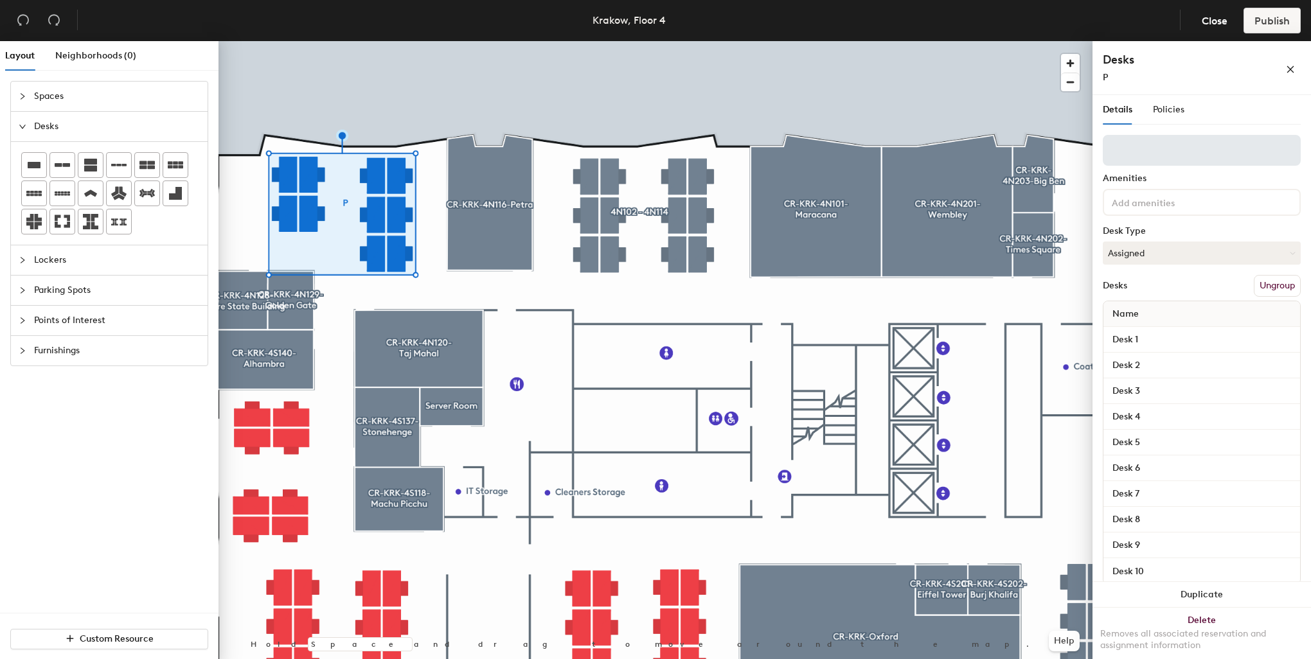
click at [1144, 146] on input at bounding box center [1202, 150] width 198 height 31
type input "4N117 - 4N127"
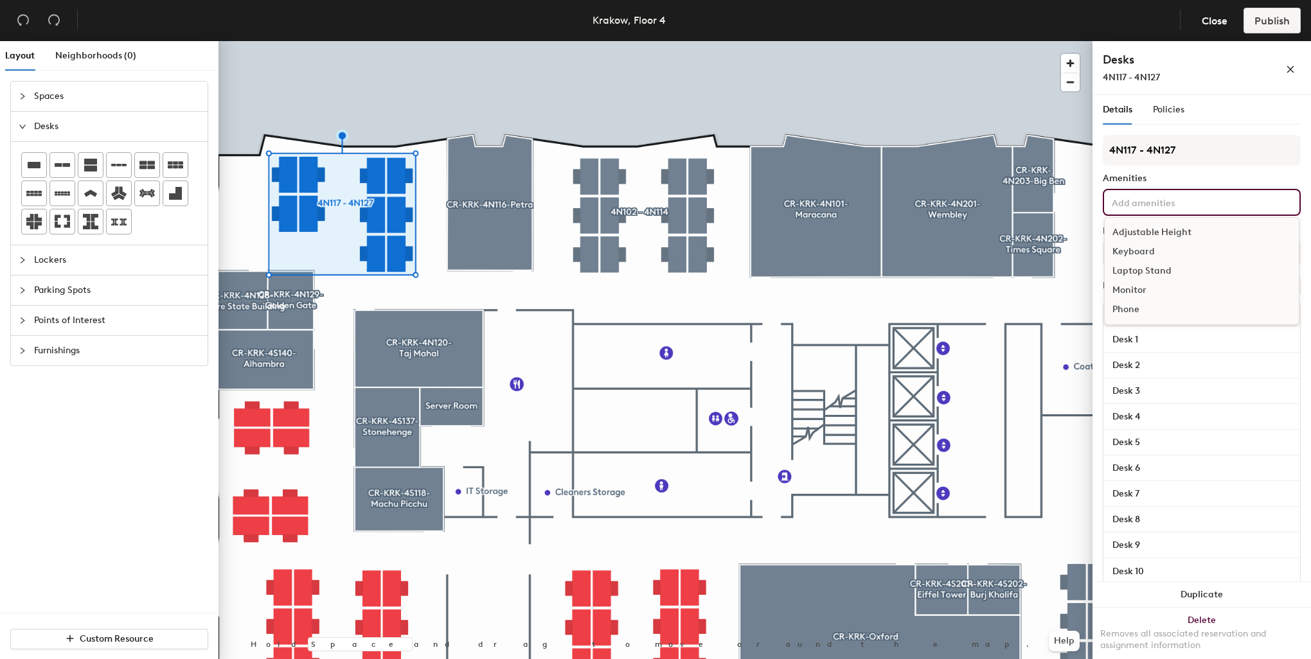
click at [1151, 200] on input at bounding box center [1167, 201] width 116 height 15
click at [1155, 229] on div "Adjustable Height" at bounding box center [1201, 232] width 194 height 19
click at [1142, 270] on div "Keyboard" at bounding box center [1201, 270] width 194 height 19
click at [1140, 319] on div "Monitor" at bounding box center [1201, 309] width 194 height 19
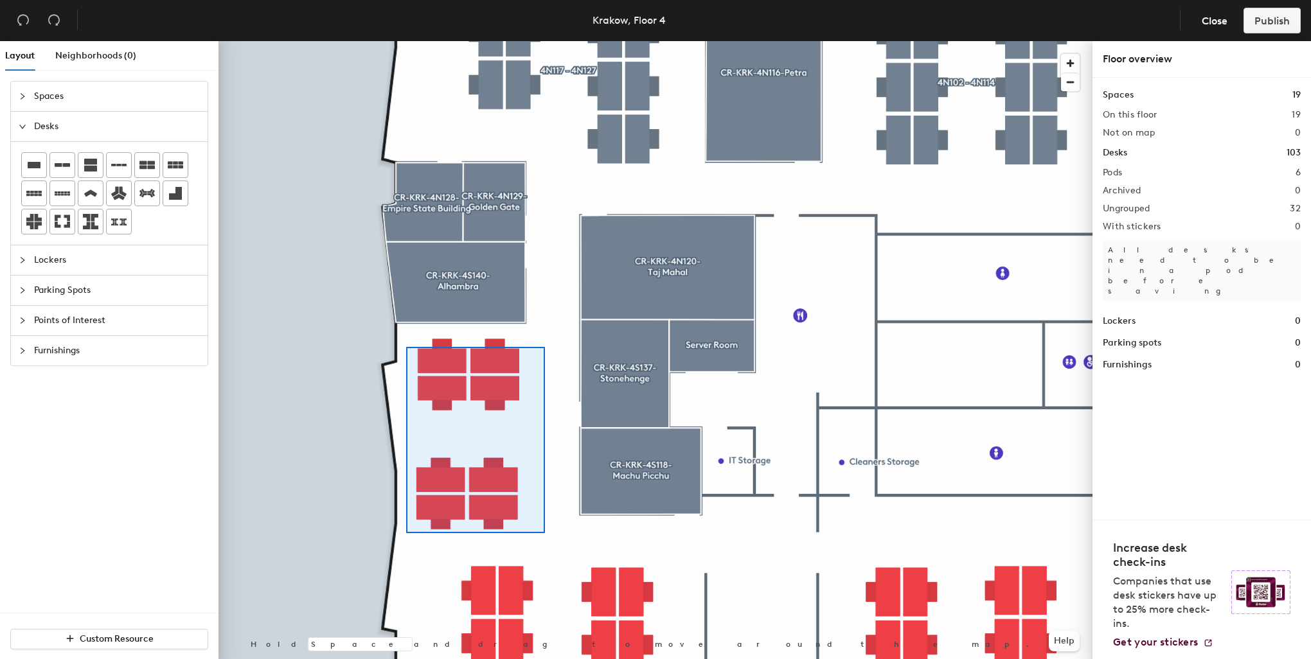
click at [406, 41] on div at bounding box center [655, 41] width 874 height 0
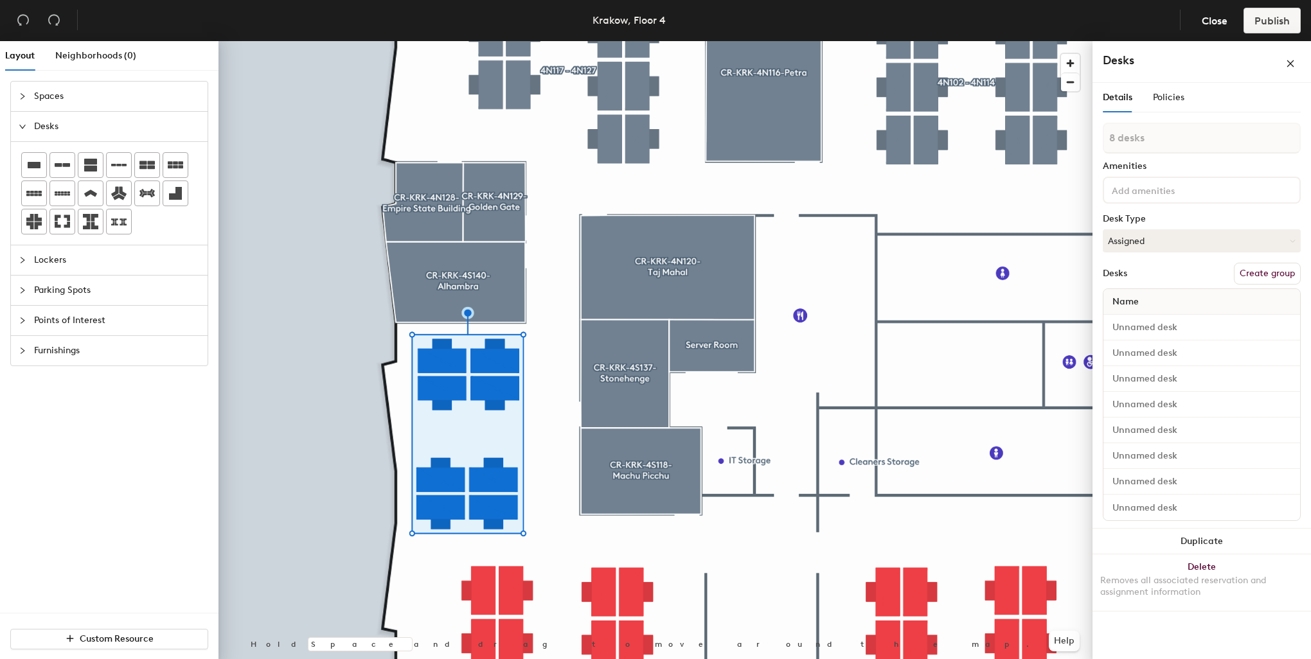
click at [1252, 272] on button "Create group" at bounding box center [1267, 274] width 67 height 22
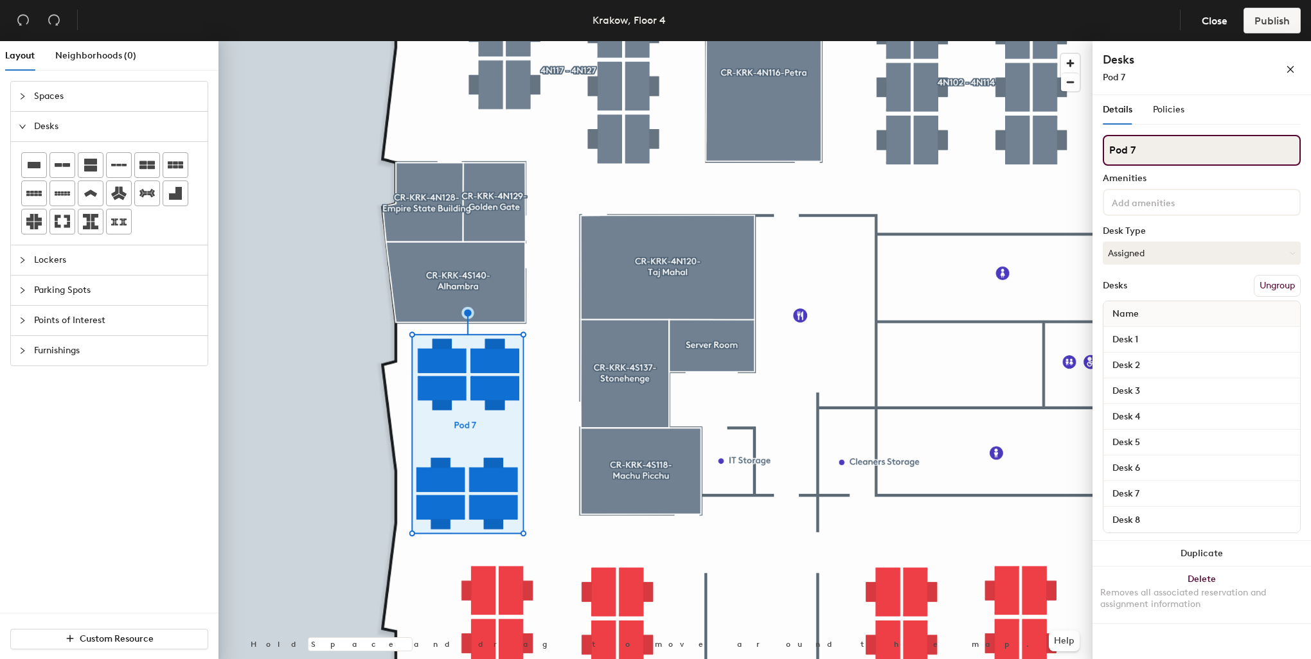
click at [1083, 152] on div "Layout Neighborhoods (0) Spaces Desks Lockers Parking Spots Points of Interest …" at bounding box center [655, 352] width 1311 height 623
type input "4S132 - 4S139"
click at [1133, 201] on input at bounding box center [1167, 201] width 116 height 15
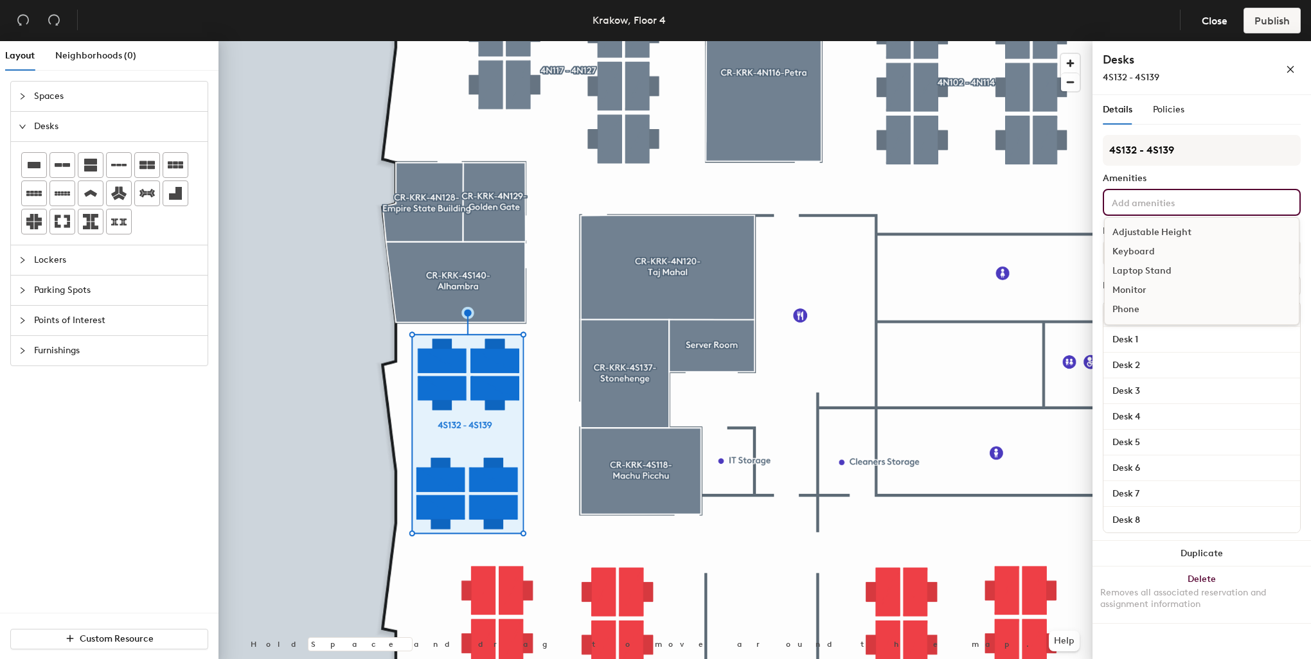
click at [1150, 231] on div "Adjustable Height" at bounding box center [1201, 232] width 194 height 19
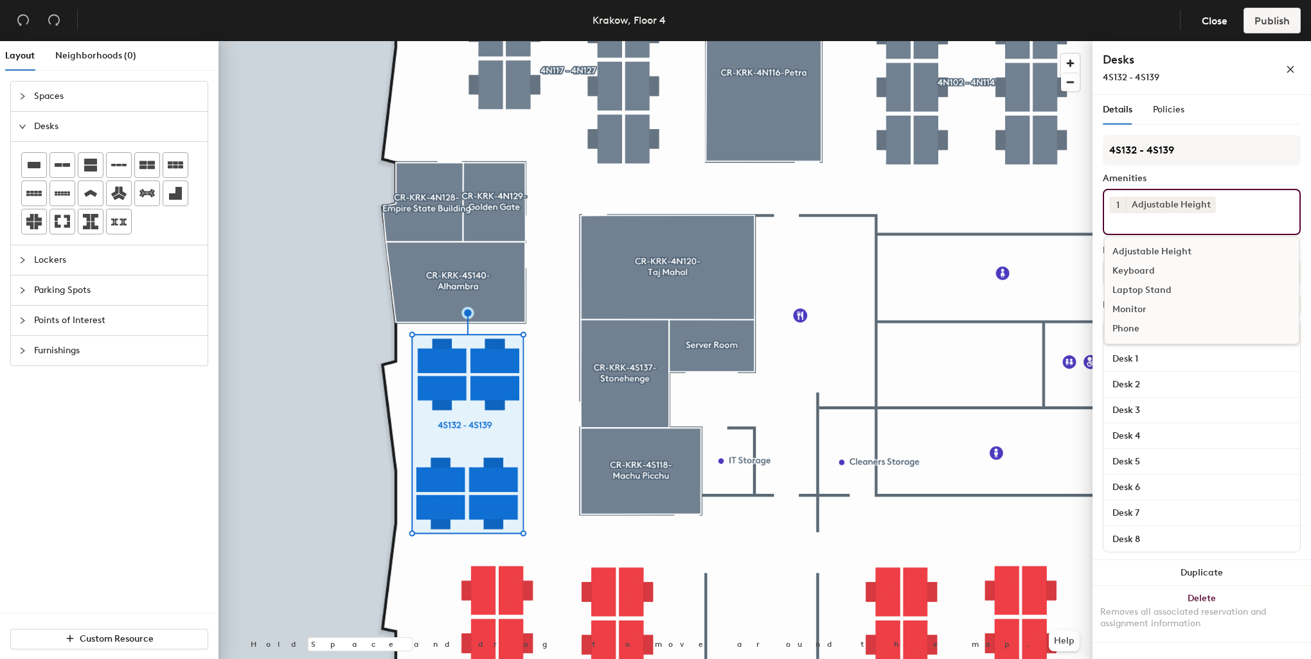
click at [1138, 265] on div "Keyboard" at bounding box center [1201, 270] width 194 height 19
click at [1140, 308] on div "Monitor" at bounding box center [1201, 309] width 194 height 19
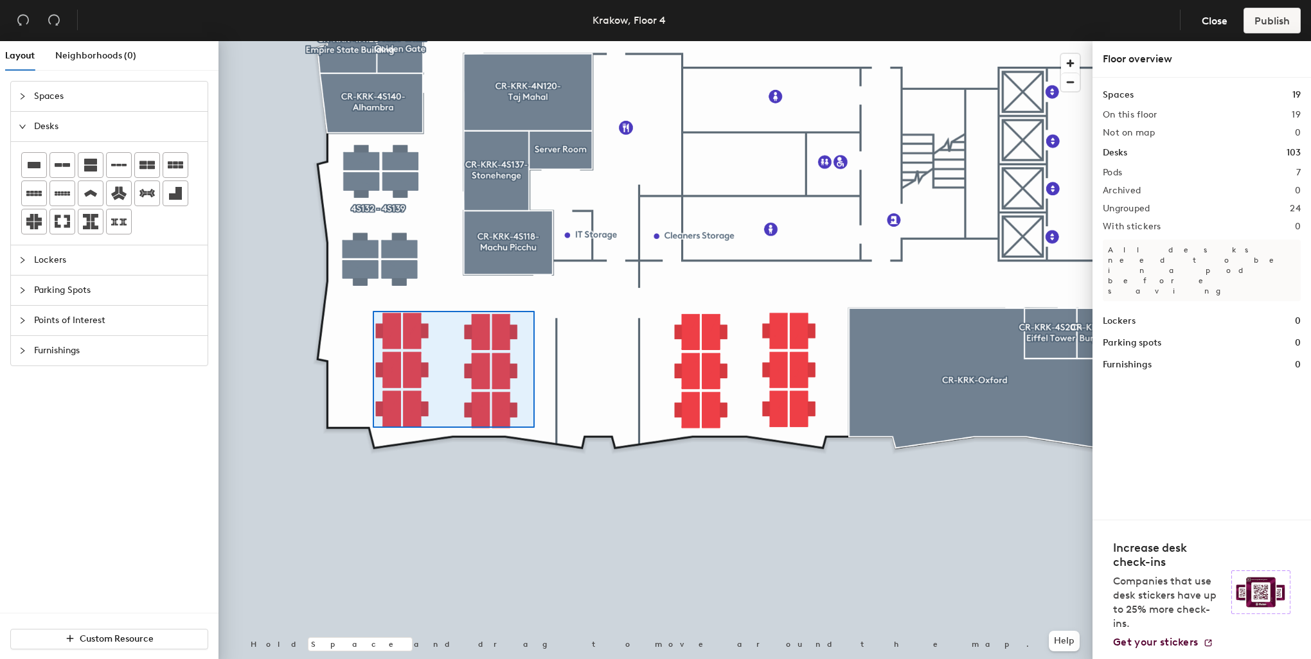
click at [373, 41] on div at bounding box center [655, 41] width 874 height 0
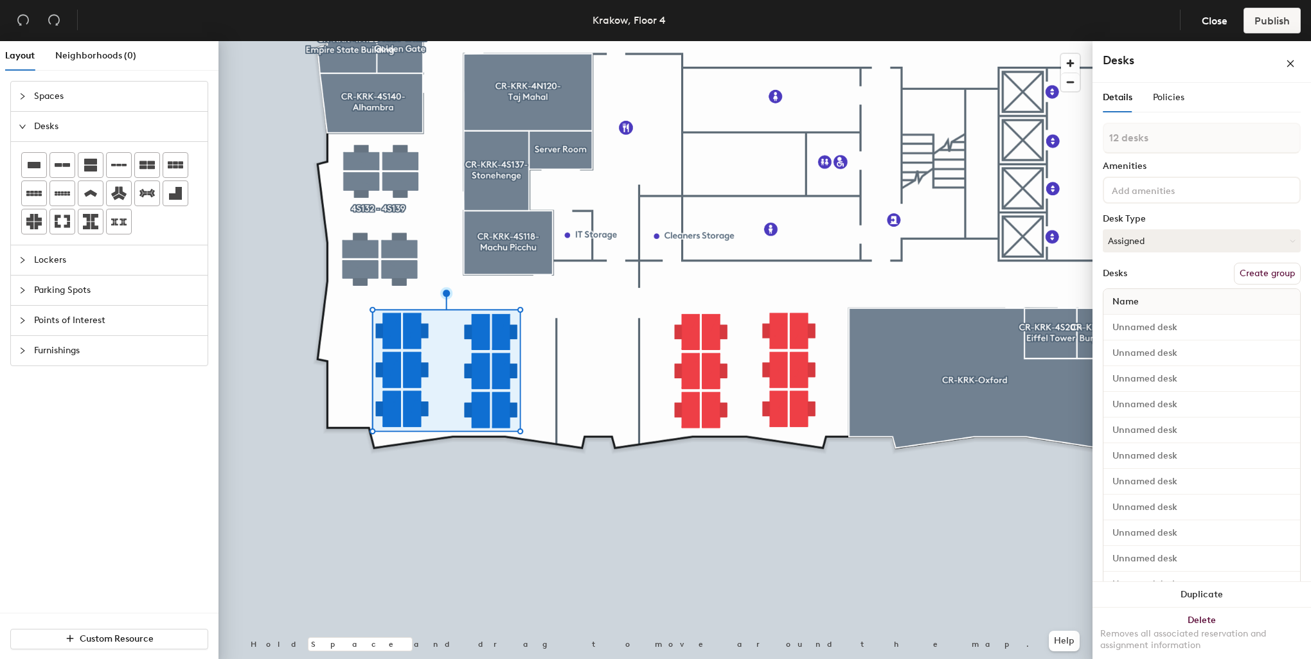
click at [1239, 268] on button "Create group" at bounding box center [1267, 274] width 67 height 22
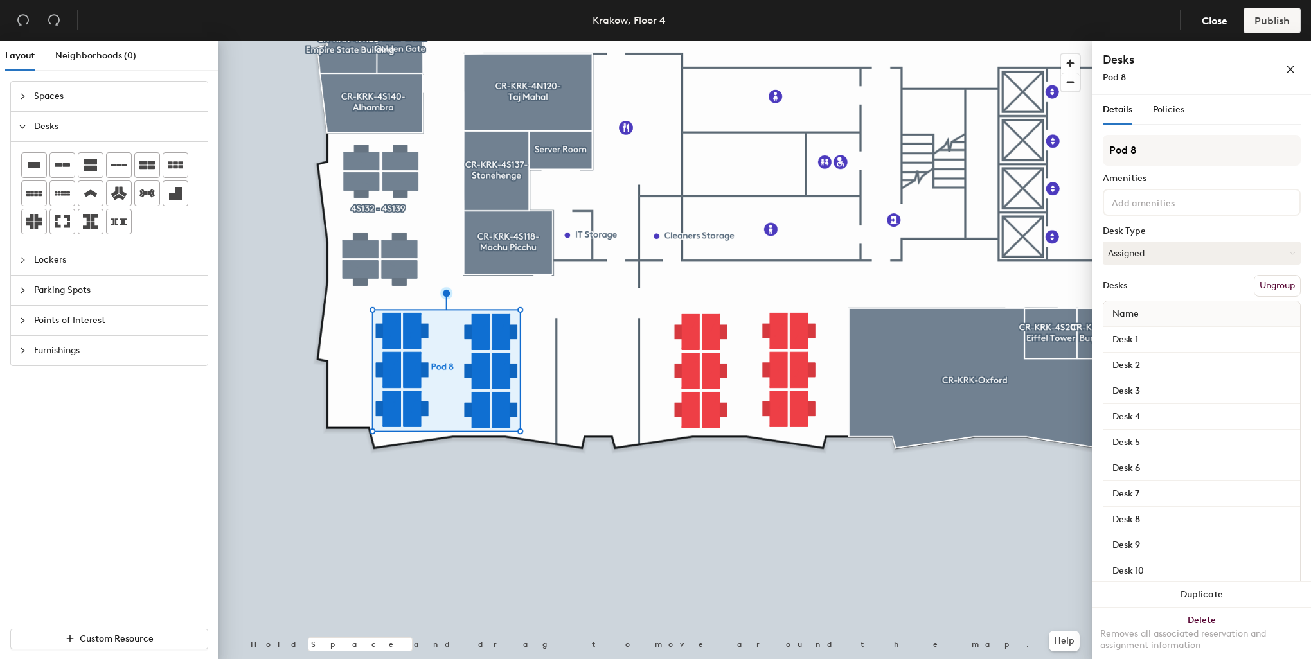
drag, startPoint x: 1174, startPoint y: 154, endPoint x: 1094, endPoint y: 152, distance: 81.0
click at [1094, 152] on div "Details Policies Pod 8 Amenities Desk Type Assigned Desks Ungroup Name Desk 1 D…" at bounding box center [1201, 379] width 218 height 569
type input "4S119 - 4S128"
click at [824, 41] on div at bounding box center [655, 41] width 874 height 0
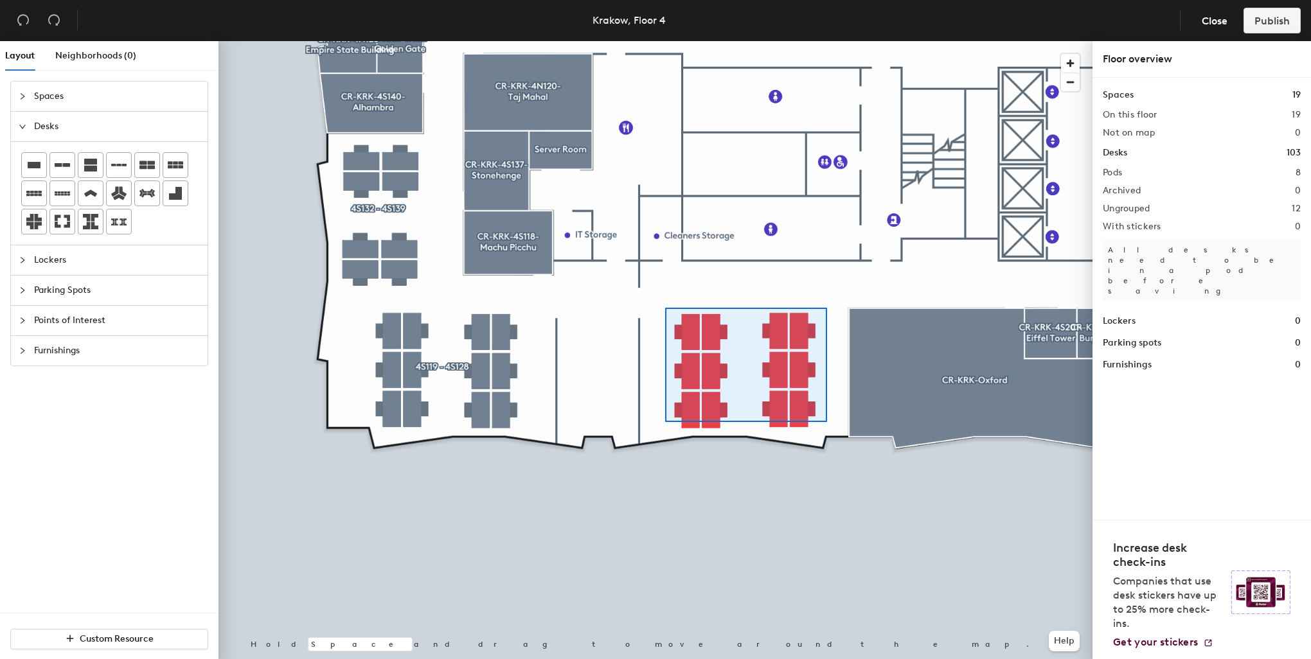
click at [665, 41] on div at bounding box center [655, 41] width 874 height 0
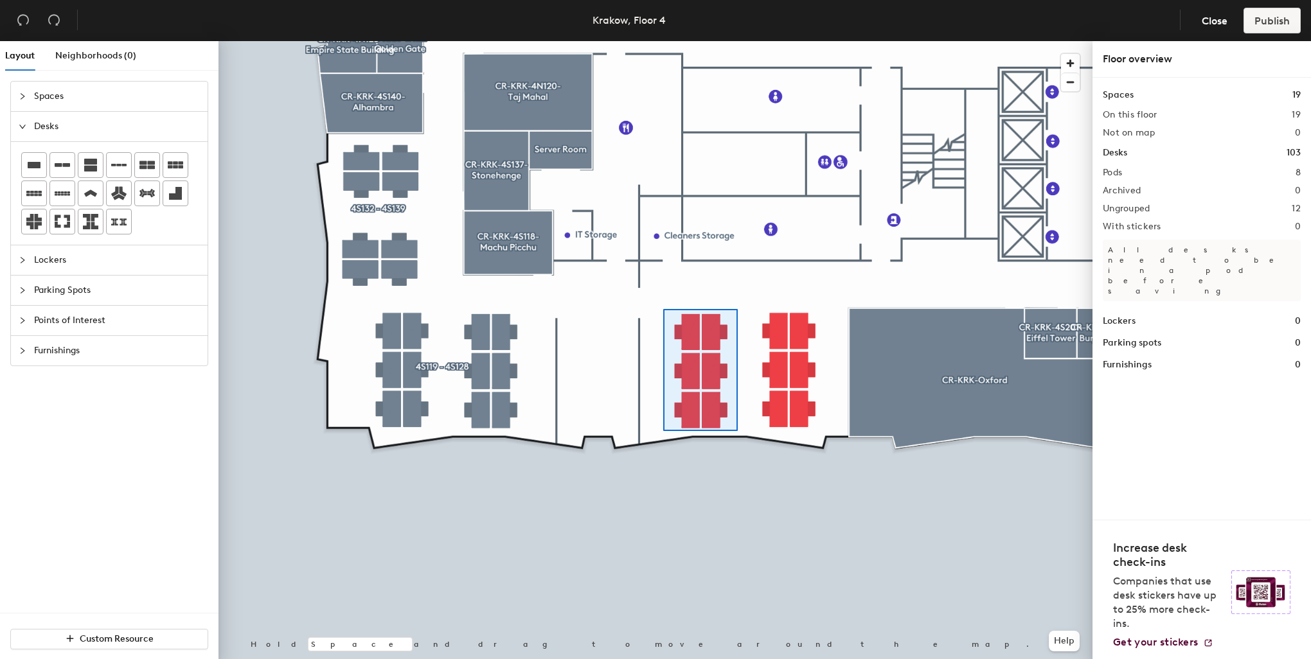
click at [663, 41] on div at bounding box center [655, 41] width 874 height 0
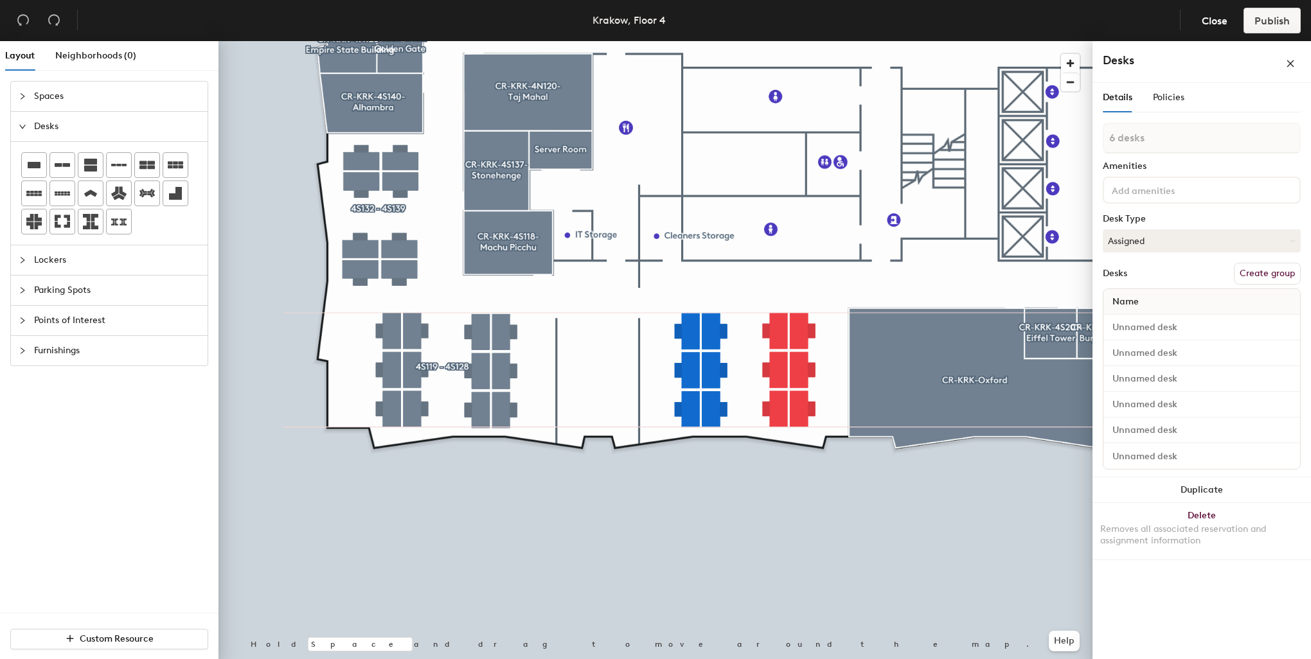
type input "1 desk"
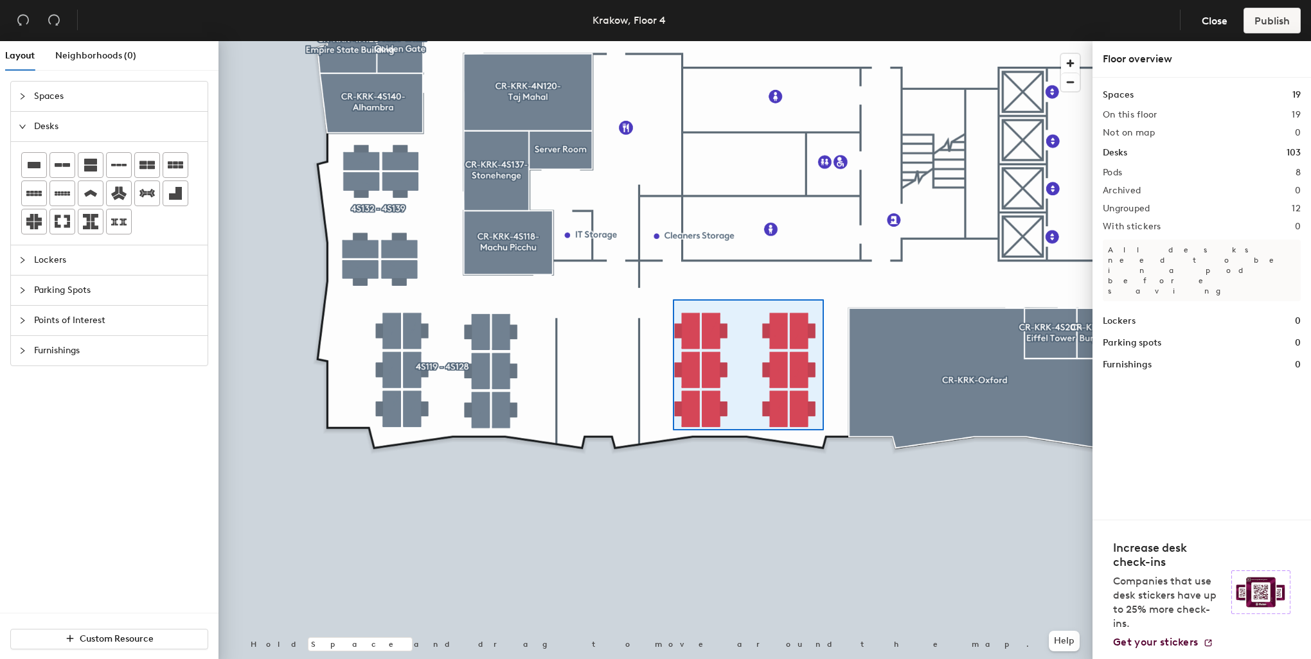
click at [673, 41] on div at bounding box center [655, 41] width 874 height 0
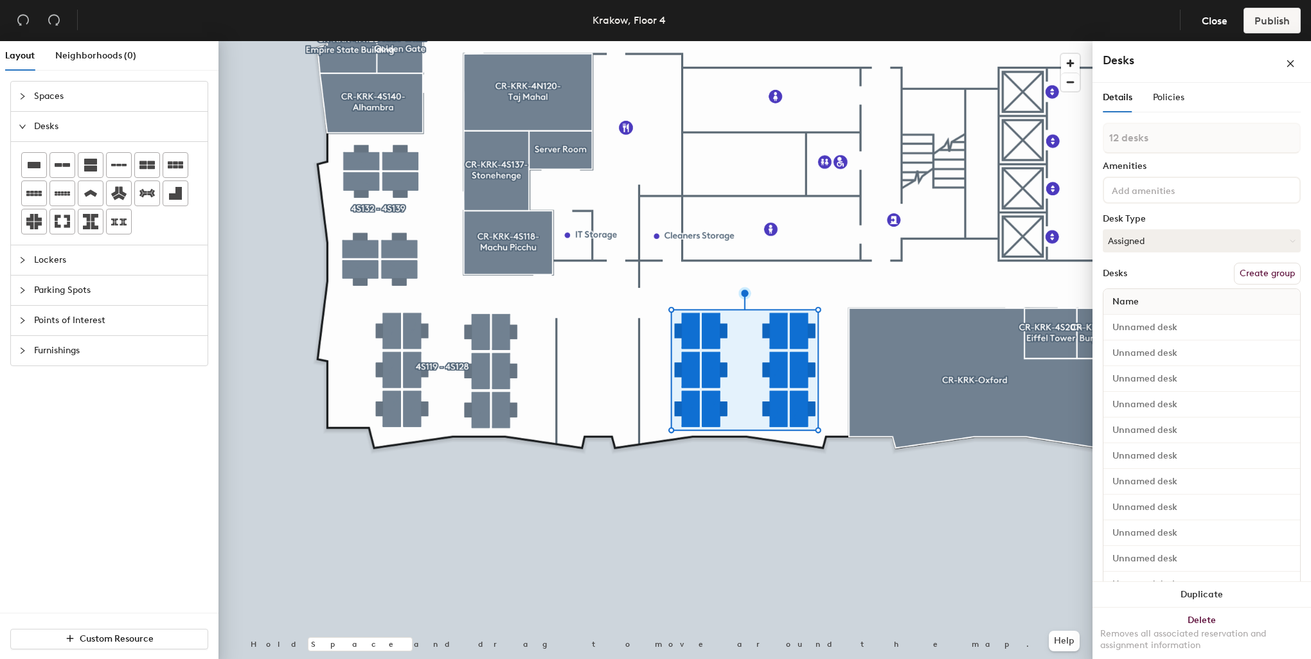
click at [1238, 269] on button "Create group" at bounding box center [1267, 274] width 67 height 22
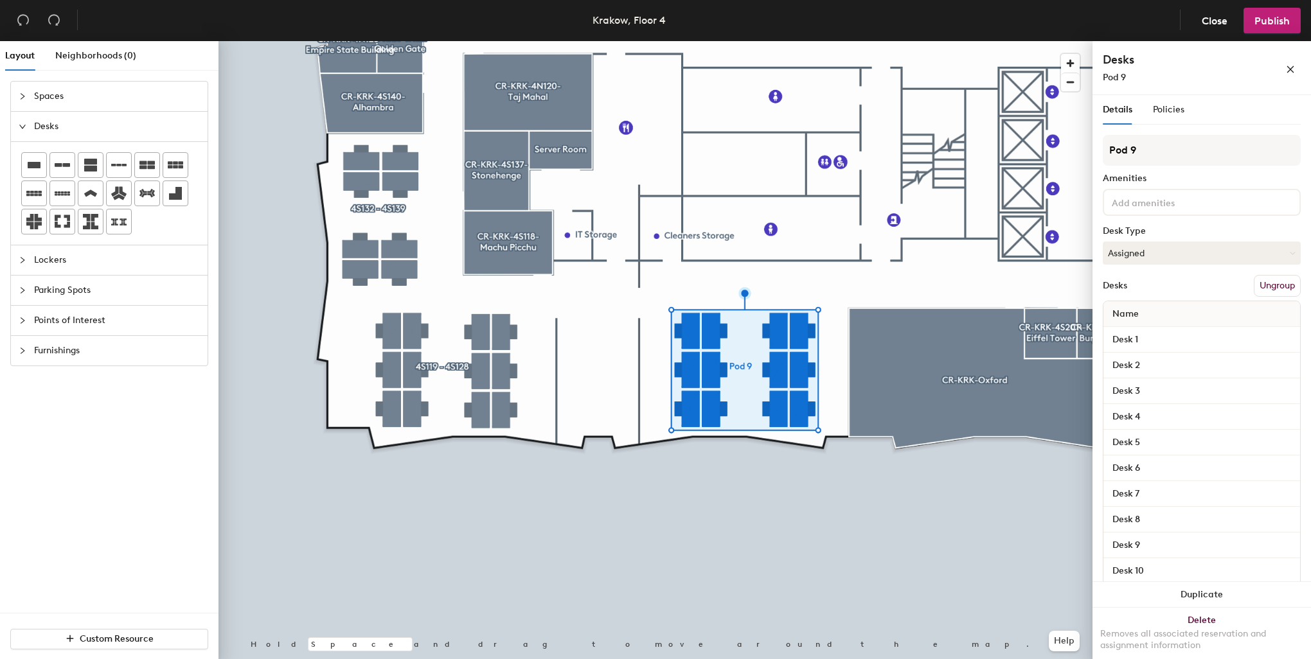
click at [1050, 157] on div "Layout Neighborhoods (0) Spaces Desks Lockers Parking Spots Points of Interest …" at bounding box center [655, 352] width 1311 height 623
type input "4S"
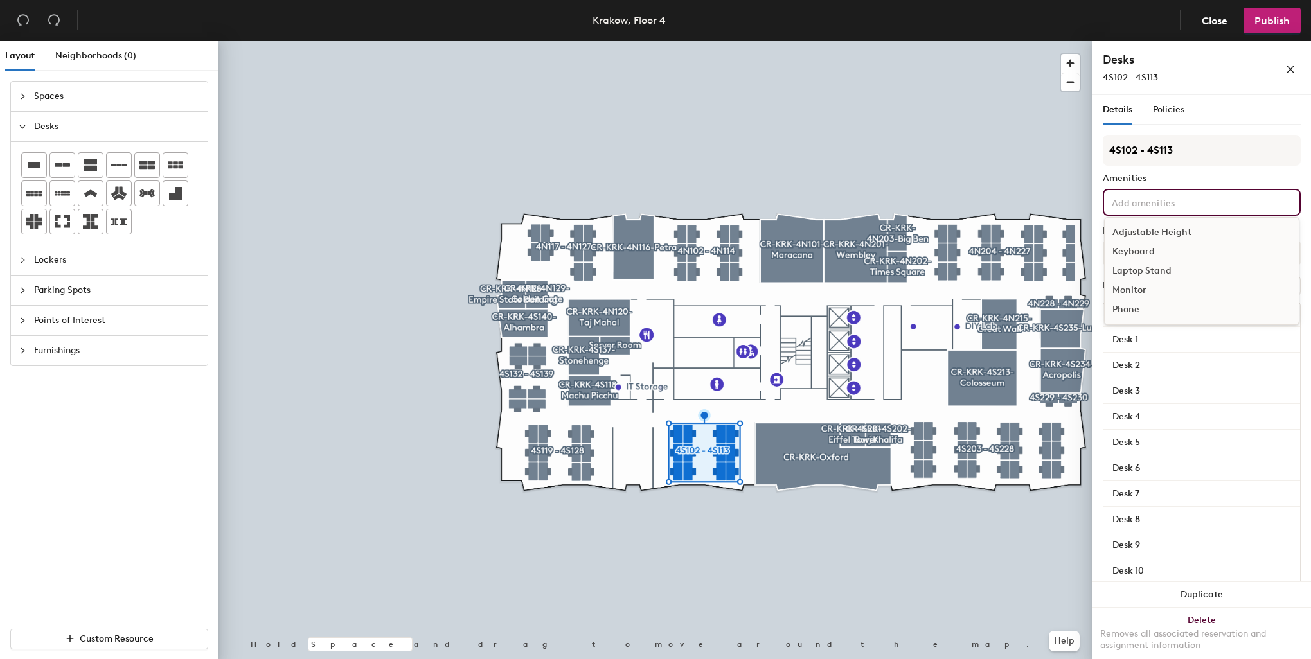
click at [1178, 204] on input at bounding box center [1167, 201] width 116 height 15
click at [1174, 233] on div "Adjustable Height" at bounding box center [1201, 232] width 194 height 19
click at [1144, 303] on div "Monitor" at bounding box center [1201, 309] width 194 height 19
click at [1151, 270] on div "Keyboard" at bounding box center [1201, 270] width 194 height 19
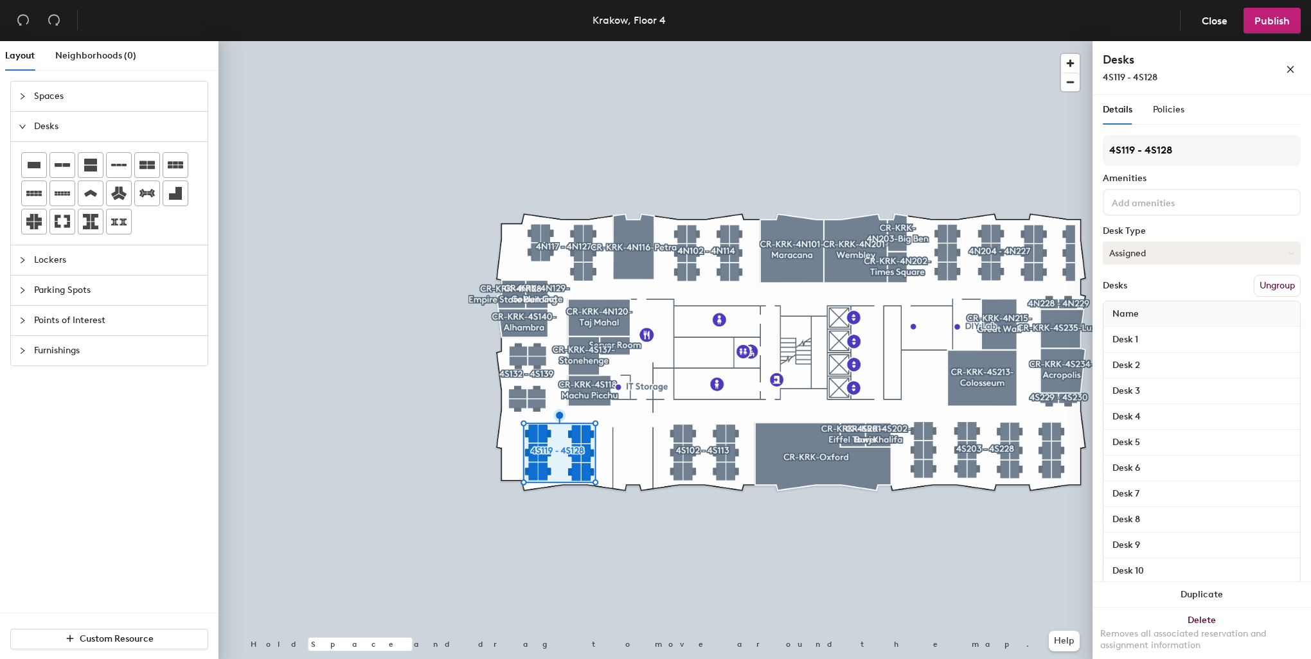
click at [1150, 252] on button "Assigned" at bounding box center [1202, 253] width 198 height 23
click at [1152, 256] on button "Assigned" at bounding box center [1202, 253] width 198 height 23
click at [1155, 198] on input at bounding box center [1167, 201] width 116 height 15
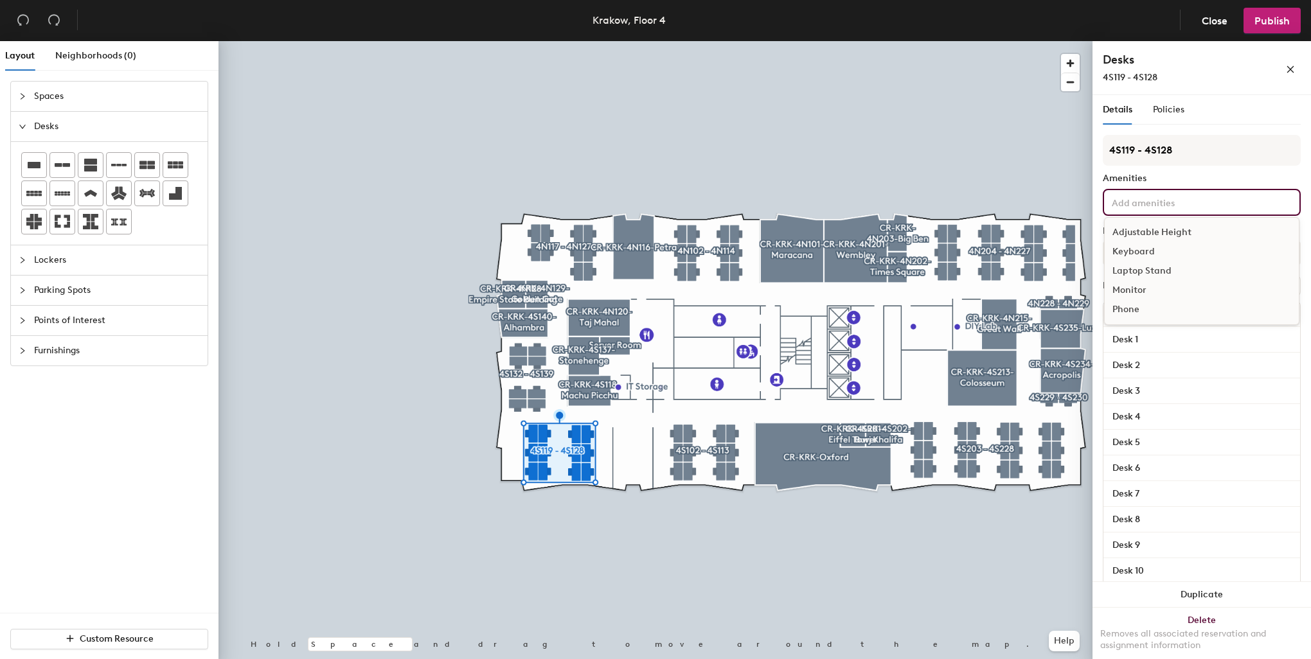
click at [1146, 254] on div "Keyboard" at bounding box center [1201, 251] width 194 height 19
click at [1149, 250] on div "Adjustable Height" at bounding box center [1201, 251] width 194 height 19
click at [1140, 319] on div "Monitor" at bounding box center [1201, 309] width 194 height 19
click at [1032, 41] on div at bounding box center [655, 41] width 874 height 0
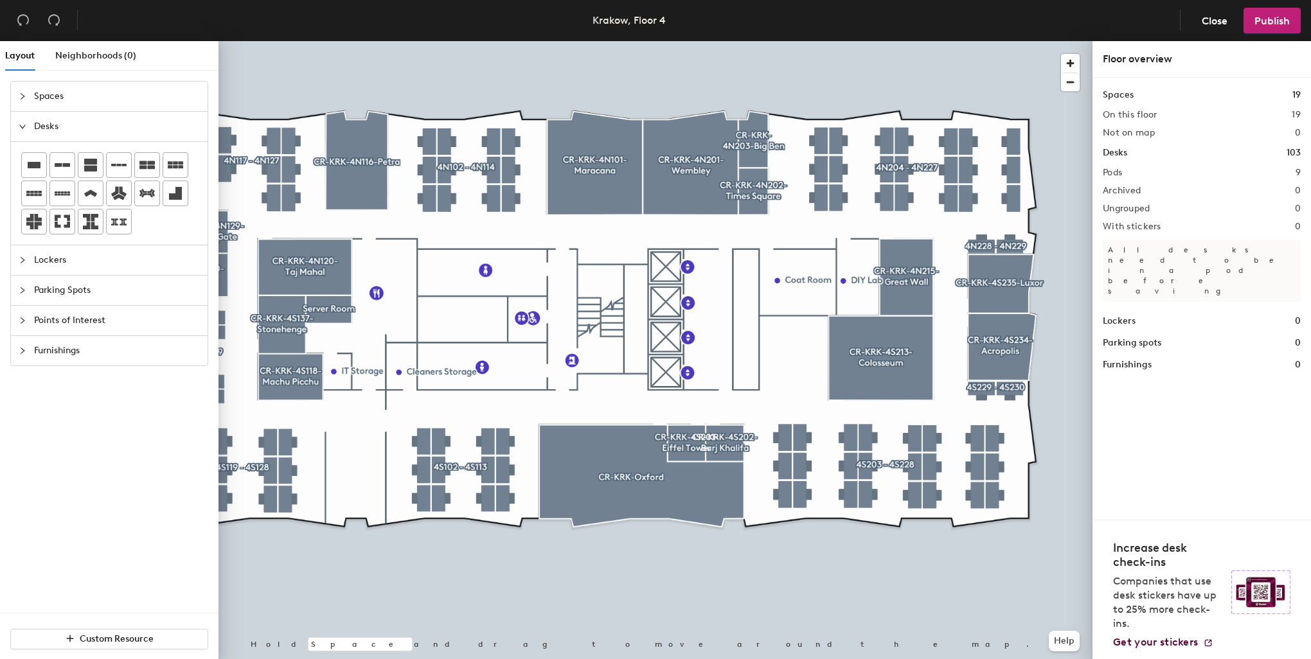
click at [58, 348] on span "Furnishings" at bounding box center [117, 351] width 166 height 30
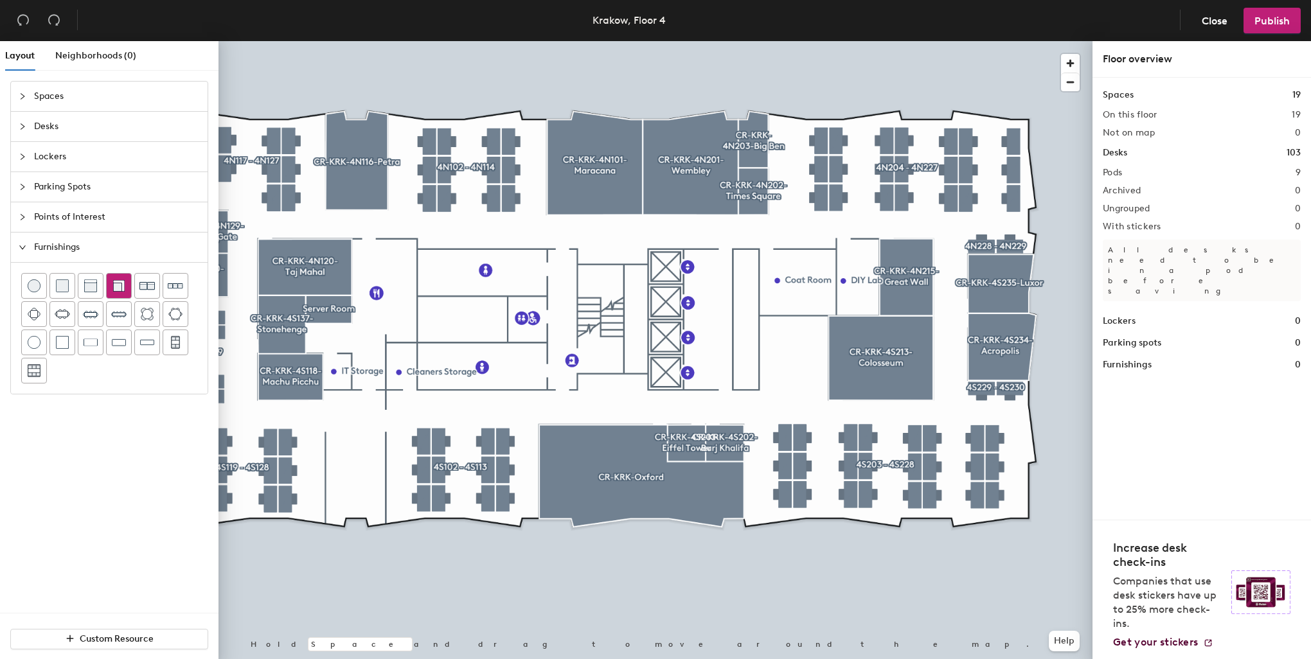
click at [116, 288] on img at bounding box center [118, 285] width 13 height 13
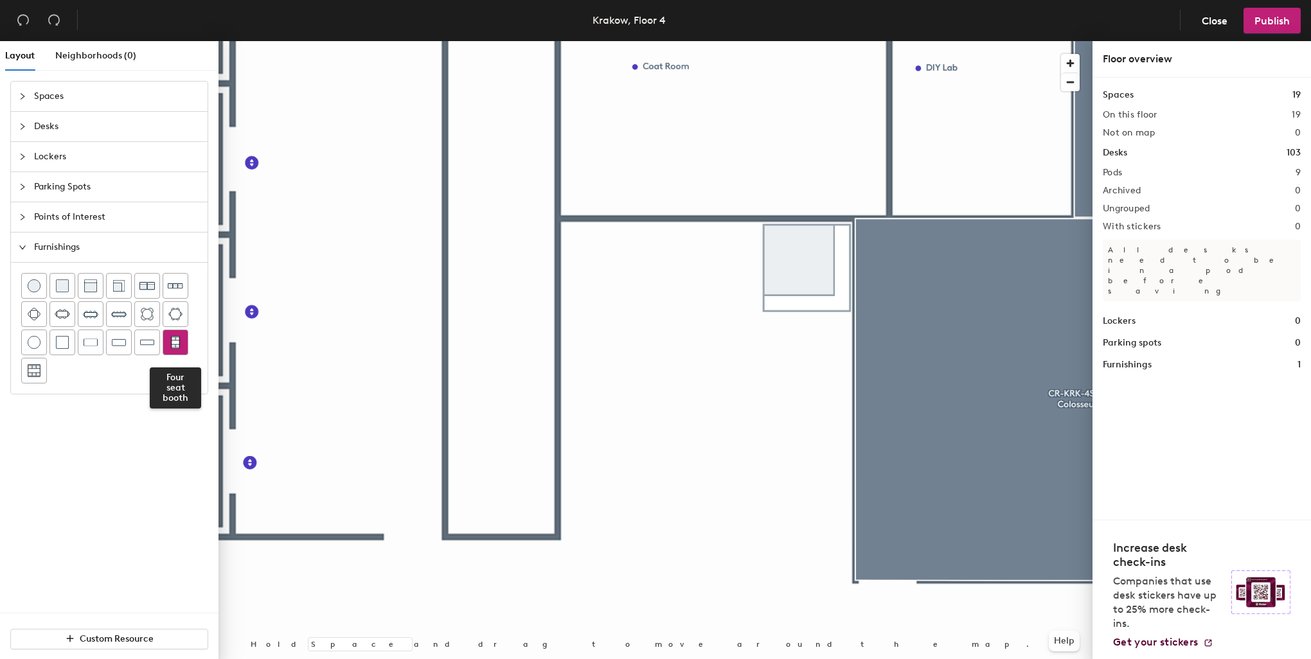
click at [177, 348] on div at bounding box center [175, 342] width 24 height 24
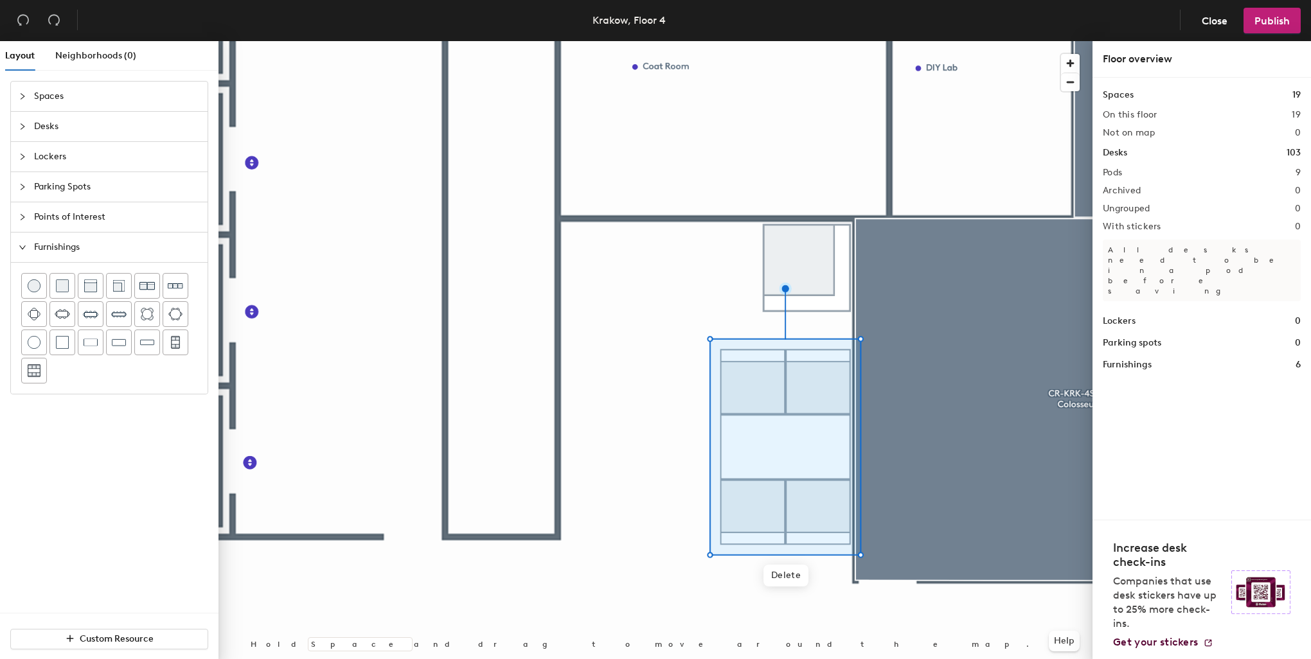
click at [644, 41] on div at bounding box center [655, 41] width 874 height 0
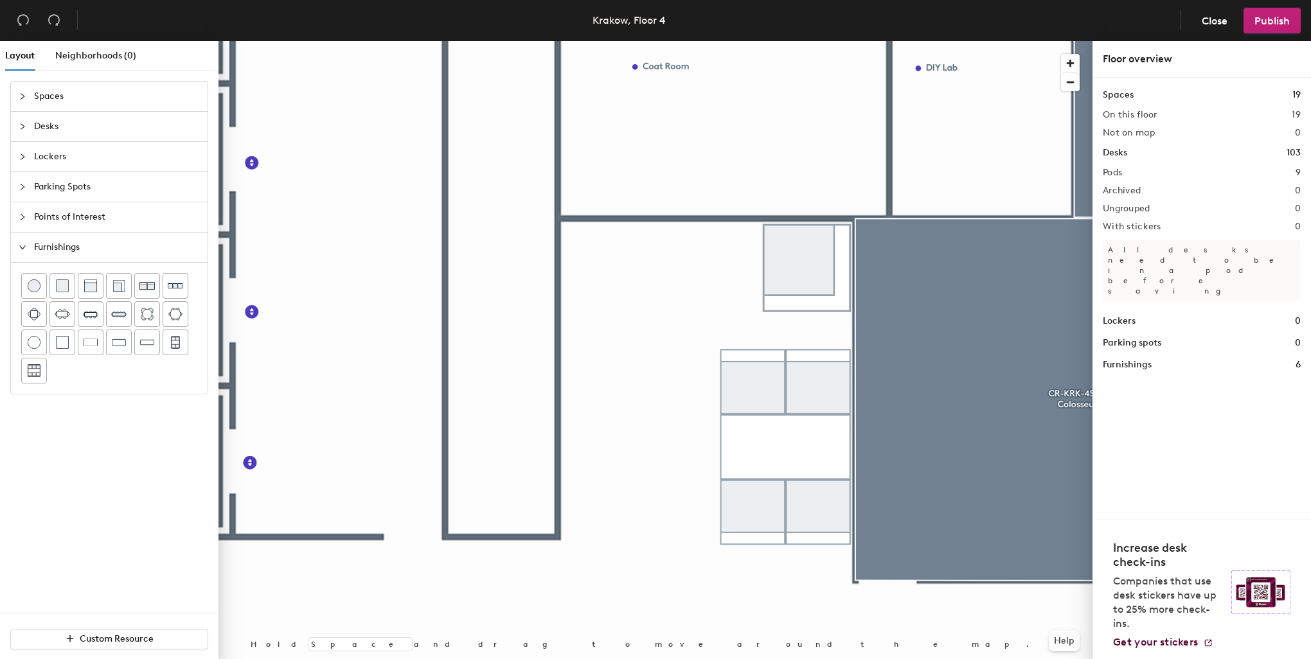
click at [633, 41] on div at bounding box center [655, 41] width 874 height 0
click at [91, 341] on img at bounding box center [91, 342] width 14 height 13
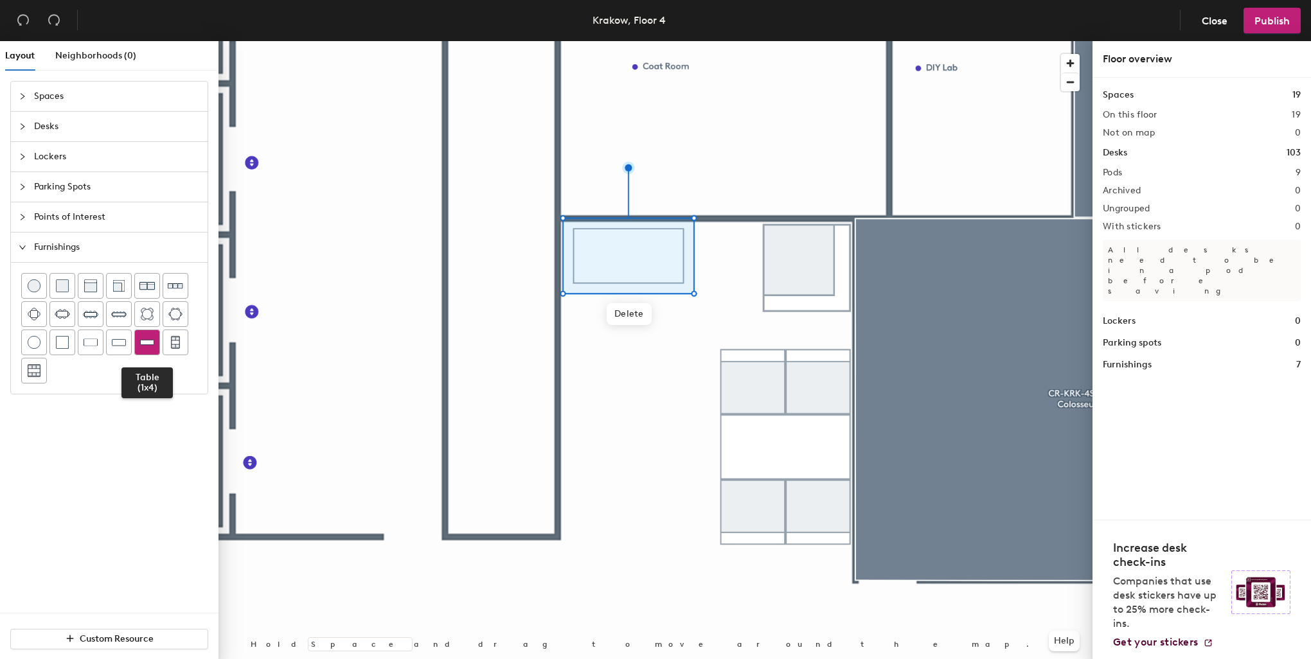
click at [146, 339] on img at bounding box center [147, 342] width 14 height 13
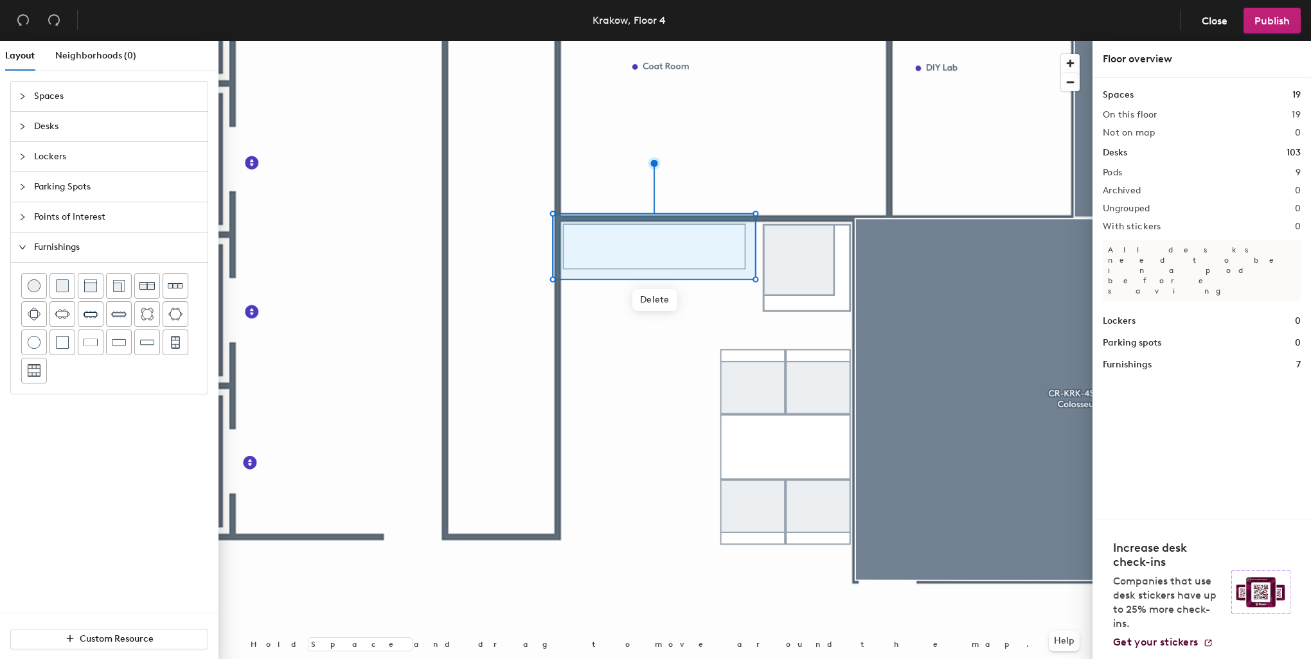
click at [64, 220] on span "Points of Interest" at bounding box center [117, 217] width 166 height 30
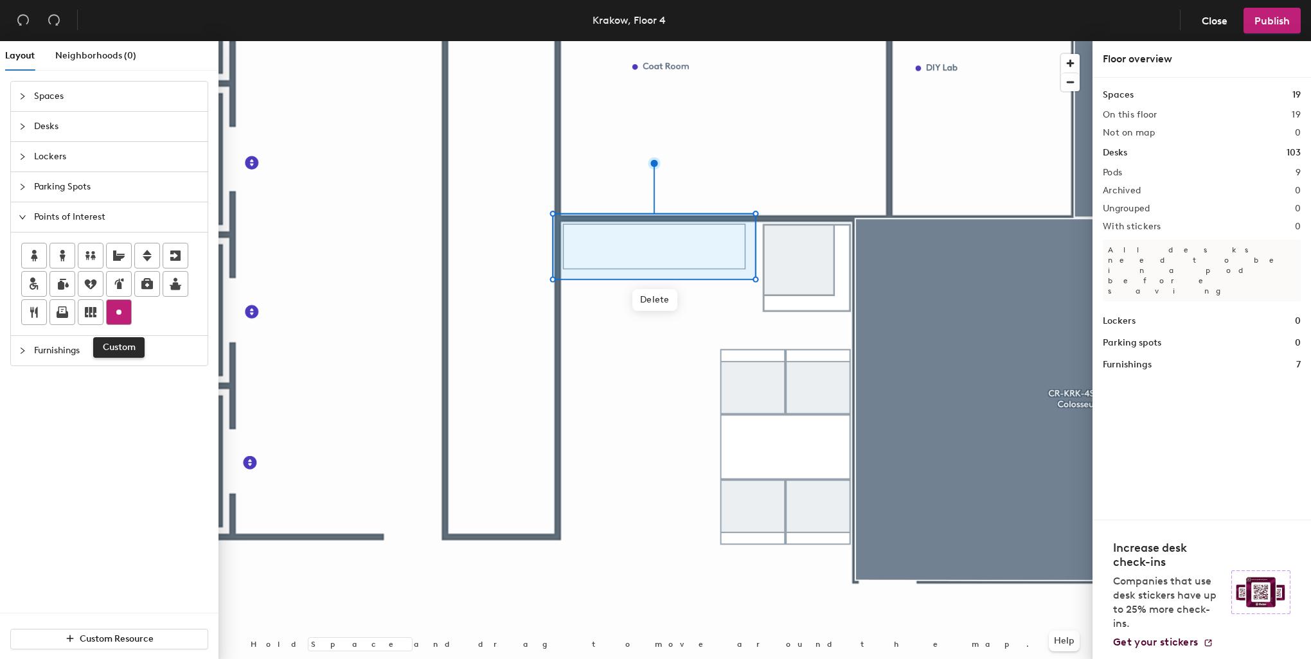
drag, startPoint x: 121, startPoint y: 315, endPoint x: 128, endPoint y: 314, distance: 7.8
click at [121, 315] on icon at bounding box center [118, 312] width 15 height 15
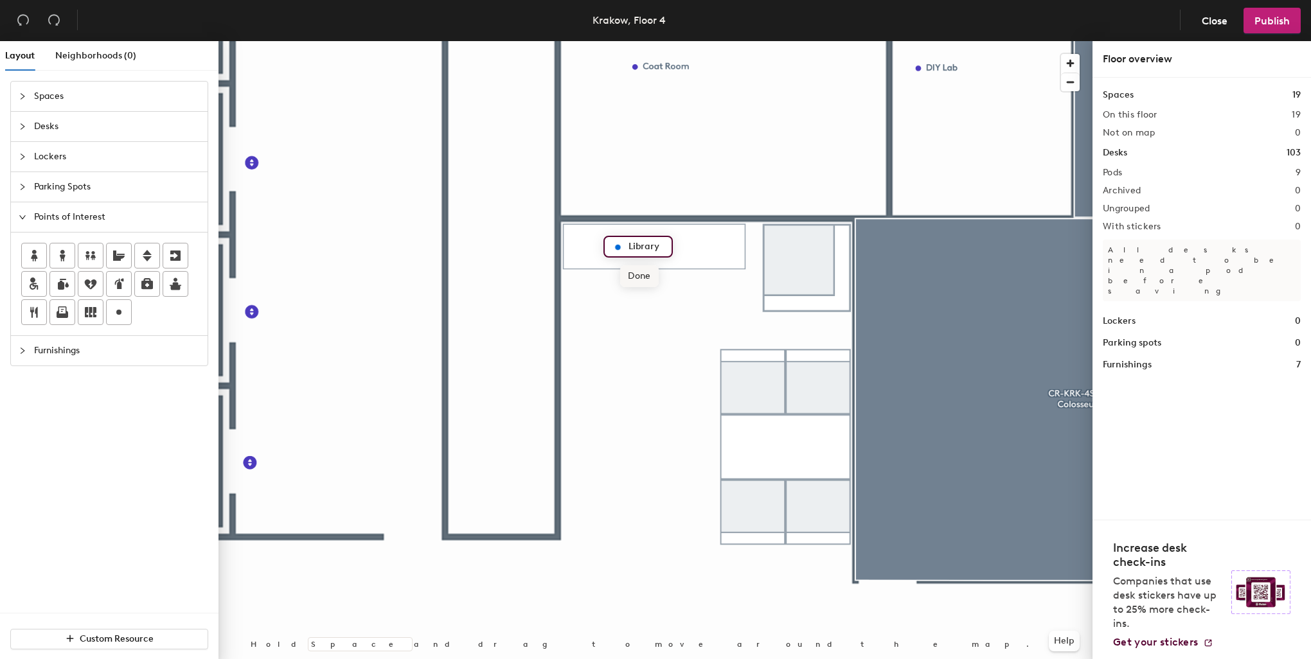
type input "Library"
click at [120, 312] on icon at bounding box center [118, 312] width 15 height 15
type input "Phone Booth (single)"
click at [673, 41] on div at bounding box center [655, 41] width 874 height 0
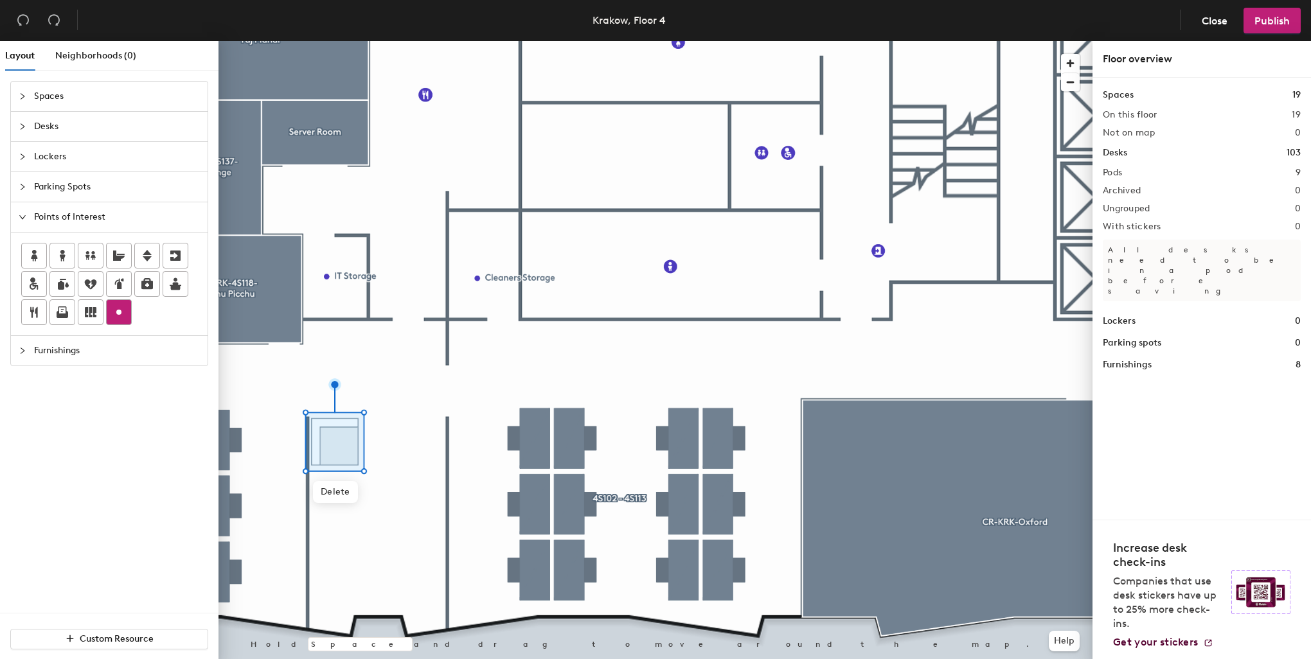
click at [123, 315] on icon at bounding box center [118, 312] width 15 height 15
type input "S"
type input "Phone Booth (single)"
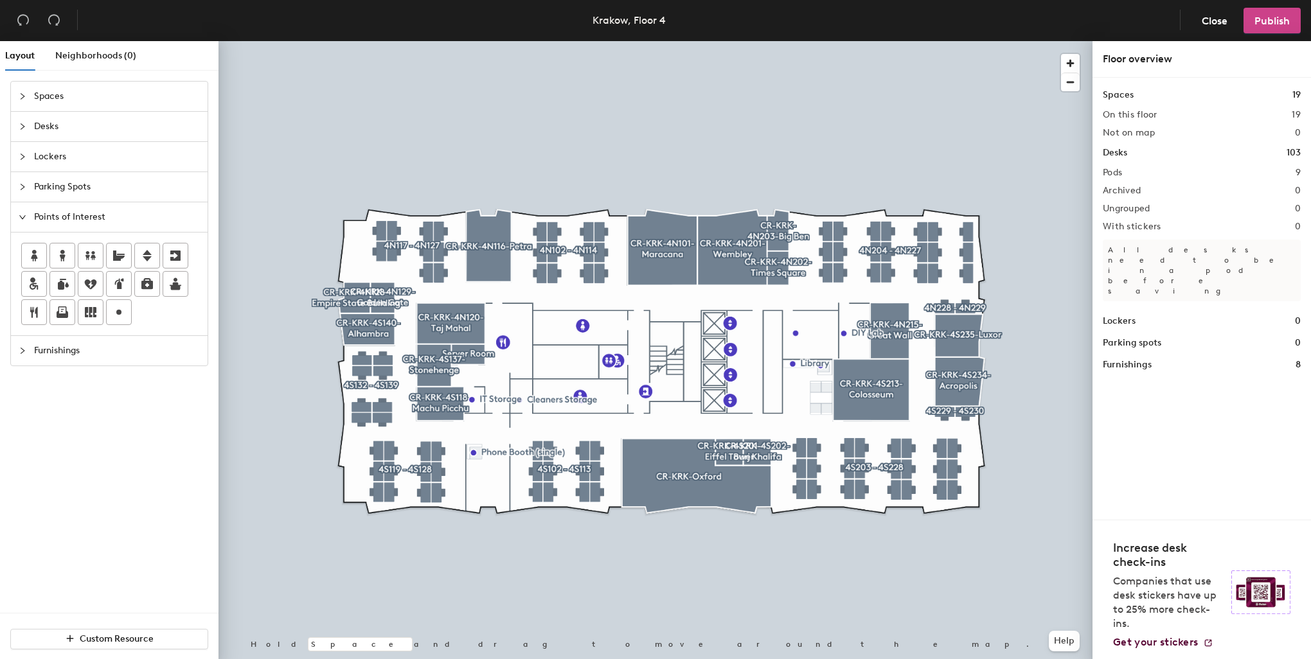
click at [1269, 15] on span "Publish" at bounding box center [1271, 21] width 35 height 12
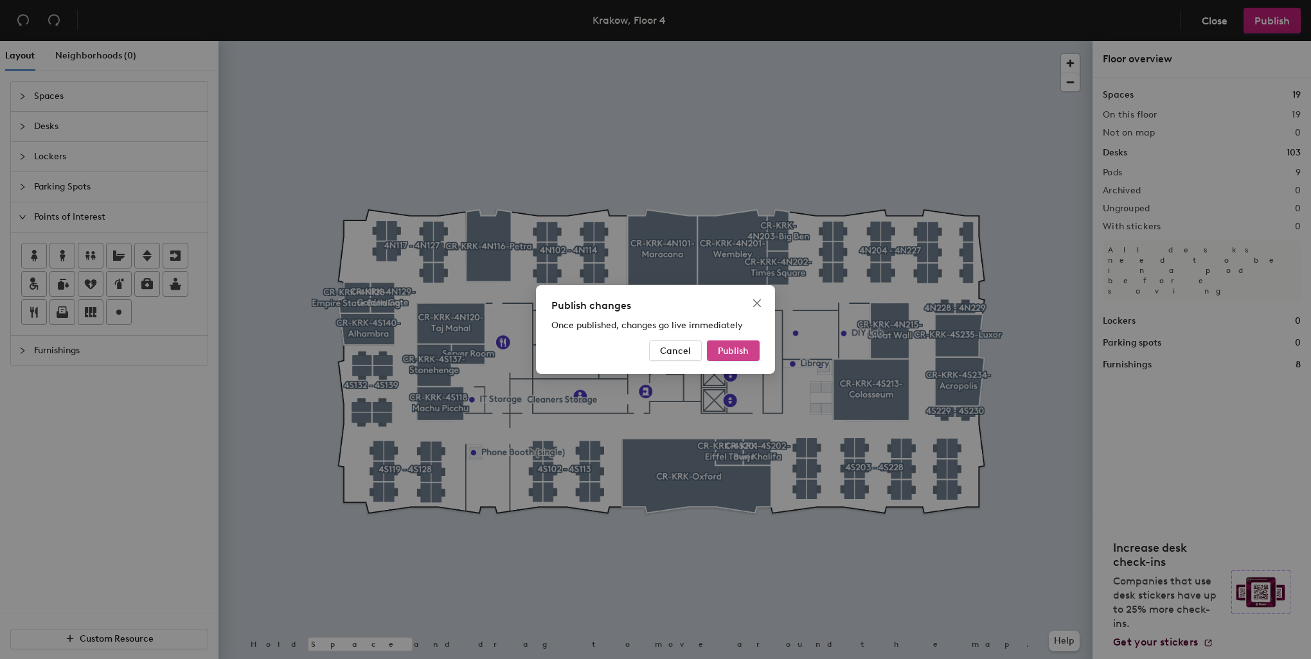
click at [723, 359] on button "Publish" at bounding box center [733, 351] width 53 height 21
click at [405, 72] on div "Publish changes Once published, changes go live immediately Cancel Publish" at bounding box center [655, 329] width 1311 height 659
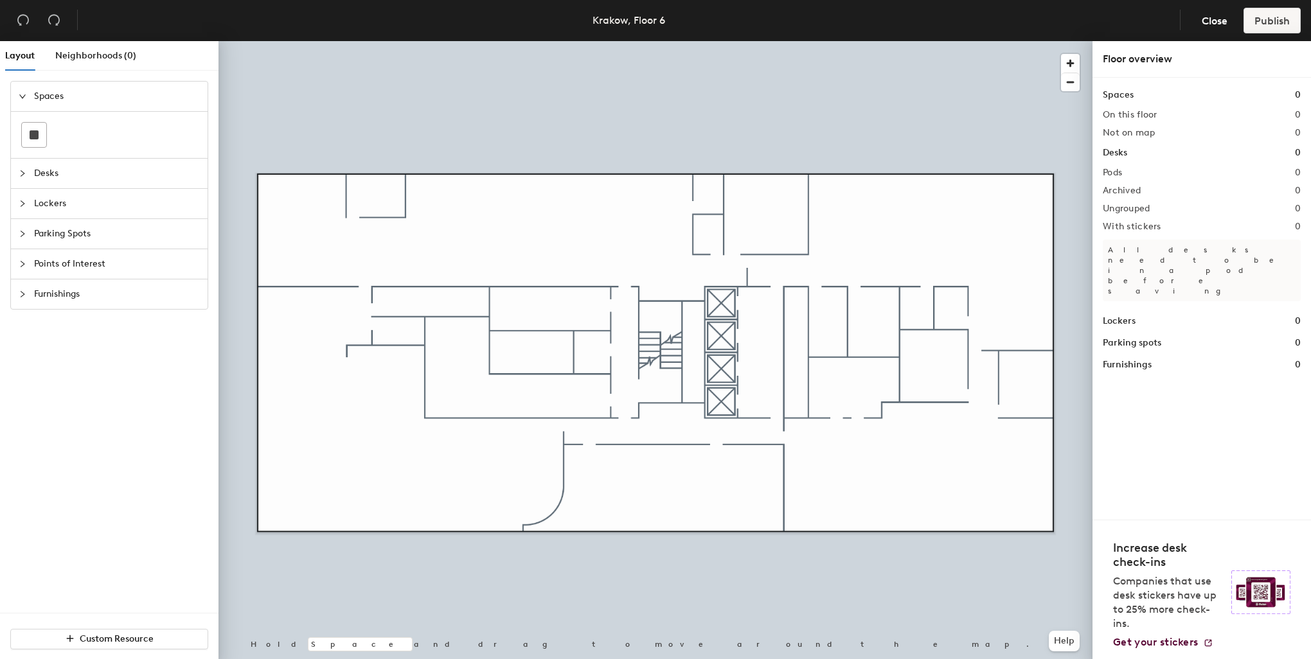
click at [35, 254] on span "Points of Interest" at bounding box center [117, 264] width 166 height 30
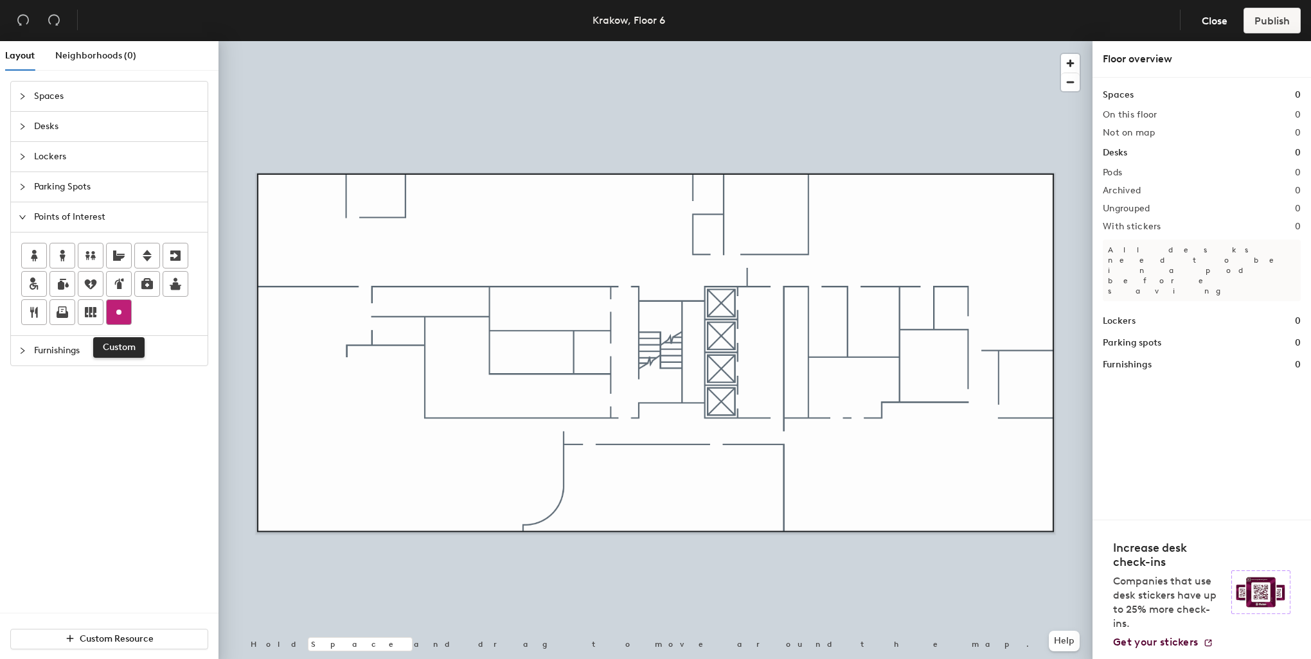
click at [121, 314] on icon at bounding box center [118, 312] width 15 height 15
click at [172, 253] on icon at bounding box center [175, 255] width 15 height 15
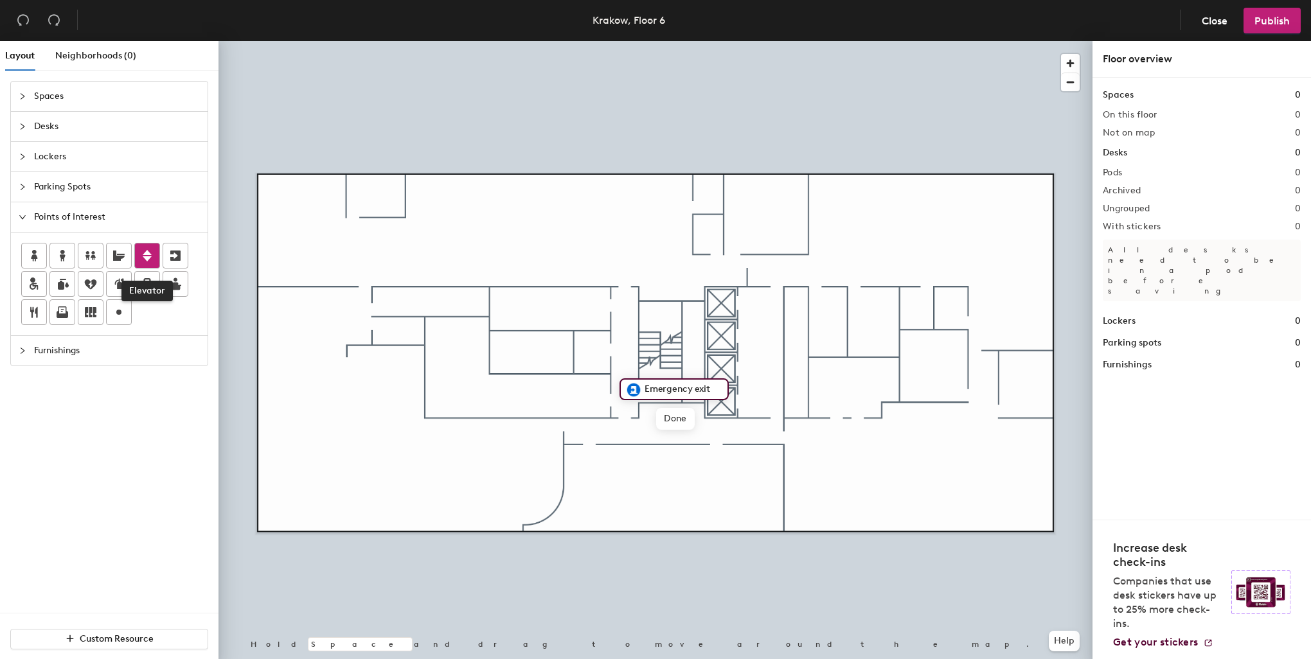
click at [143, 256] on icon at bounding box center [147, 256] width 9 height 12
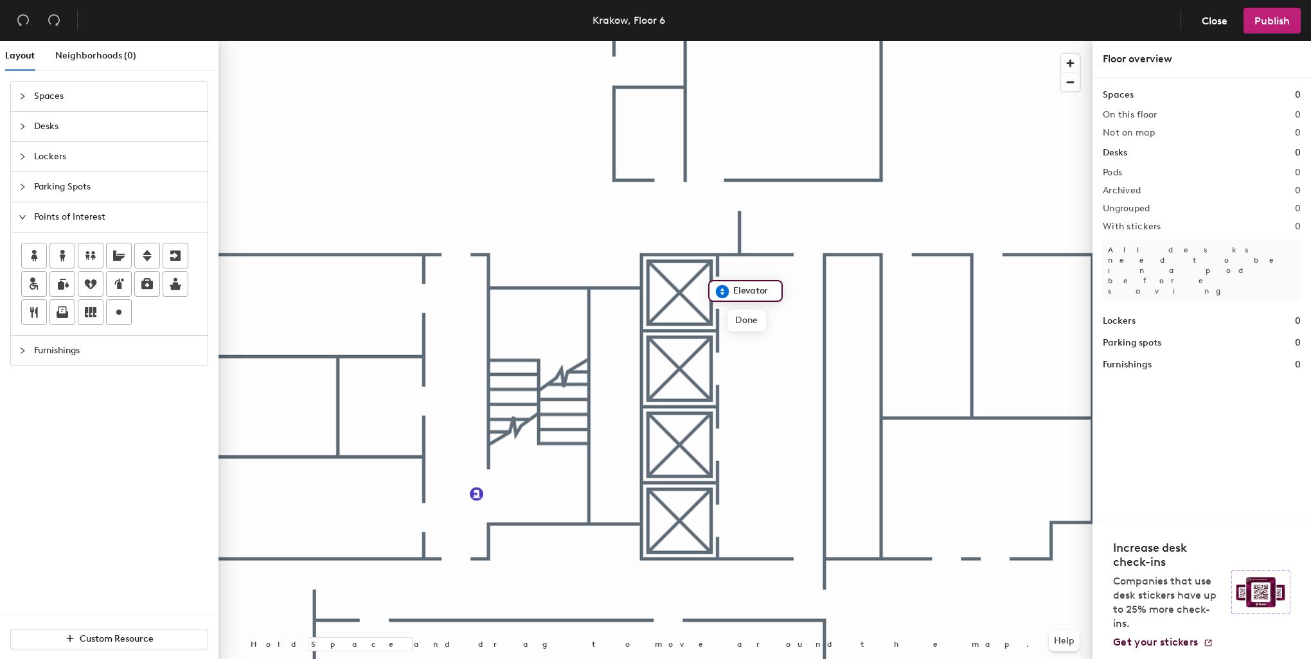
click at [778, 41] on div at bounding box center [655, 41] width 874 height 0
click at [766, 519] on input "Elevator" at bounding box center [753, 520] width 46 height 18
drag, startPoint x: 767, startPoint y: 518, endPoint x: 734, endPoint y: 518, distance: 32.8
click at [734, 518] on input "Elevator" at bounding box center [753, 520] width 46 height 18
click at [766, 519] on input "freight elevator" at bounding box center [776, 520] width 93 height 18
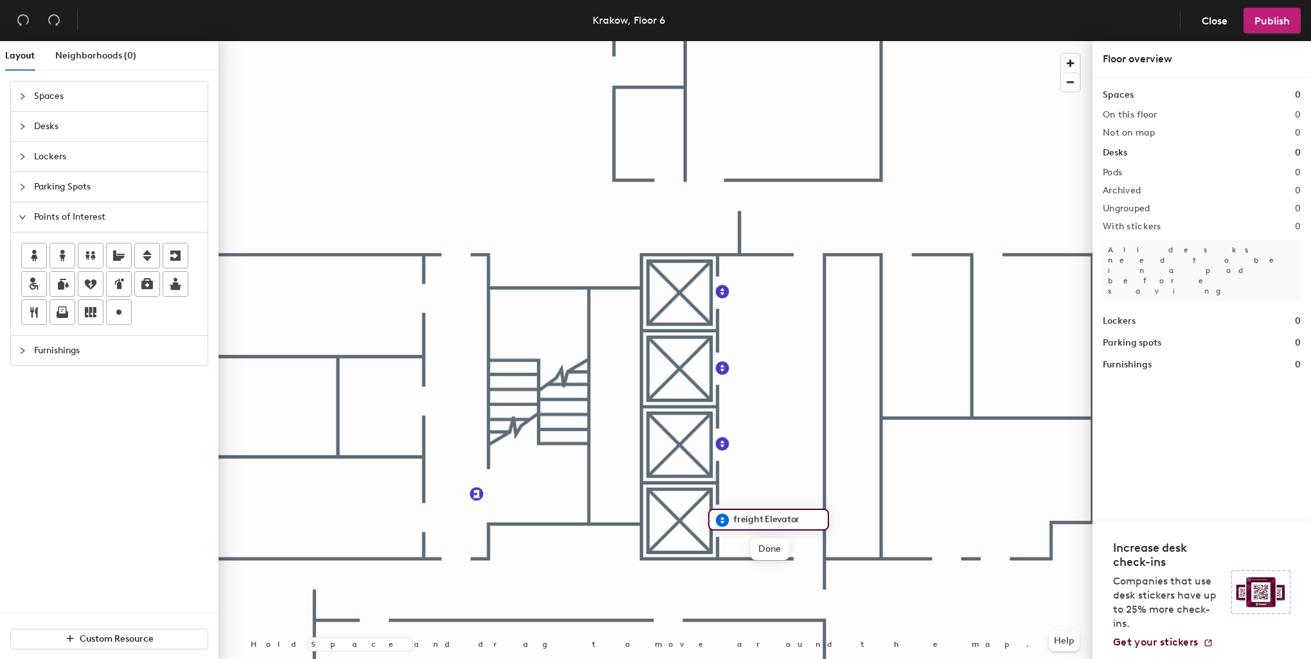
click at [735, 522] on input "freight Elevator" at bounding box center [776, 520] width 93 height 18
type input "Freight Elevator"
click at [39, 315] on icon at bounding box center [33, 312] width 15 height 15
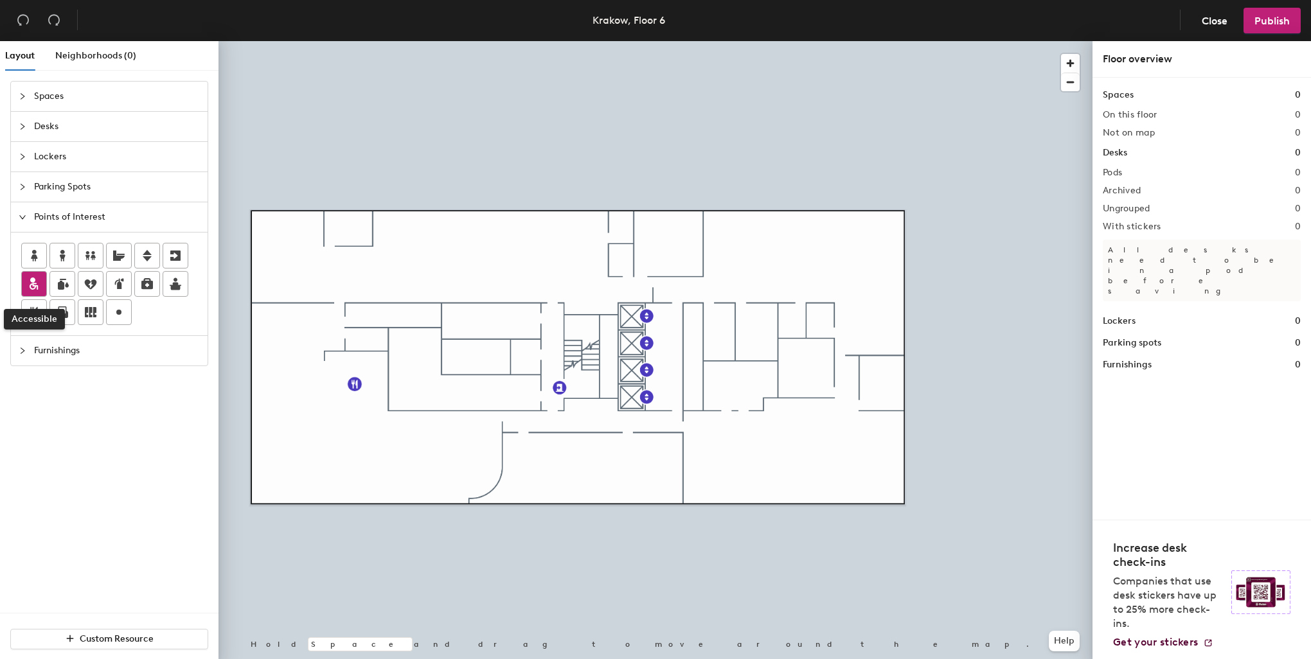
click at [40, 287] on icon at bounding box center [33, 283] width 15 height 15
click at [96, 256] on icon at bounding box center [90, 255] width 15 height 15
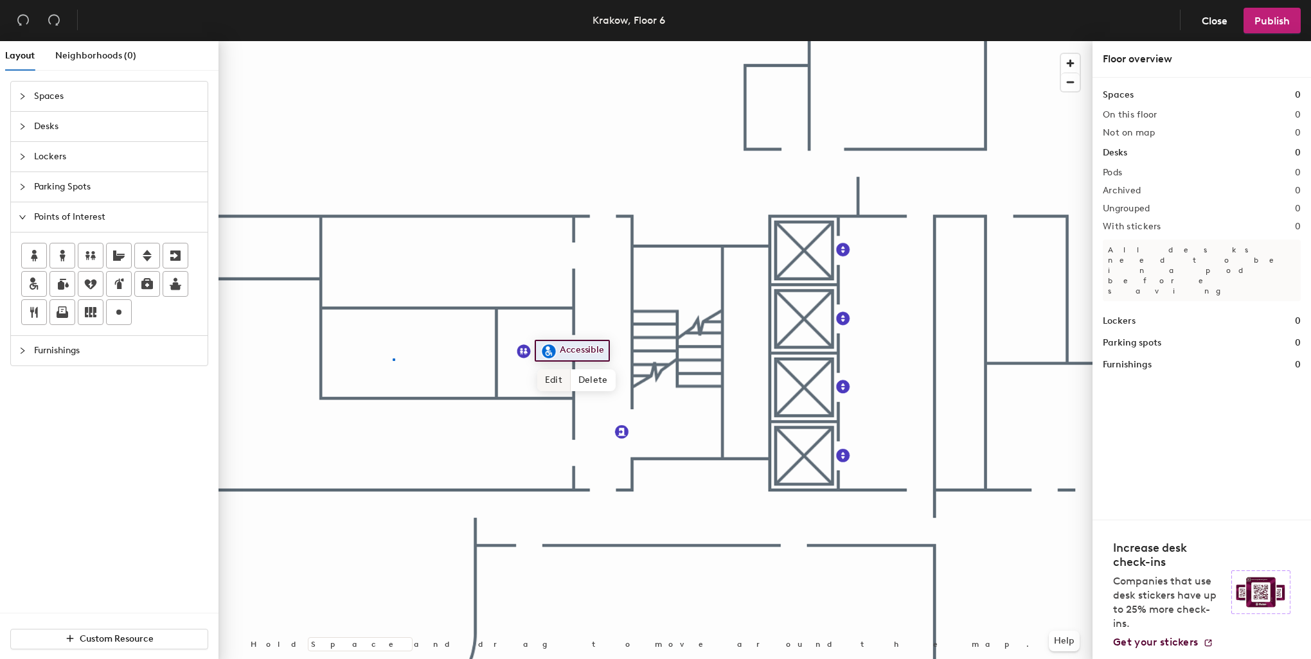
click at [393, 41] on div at bounding box center [655, 41] width 874 height 0
click at [60, 255] on icon at bounding box center [63, 256] width 6 height 12
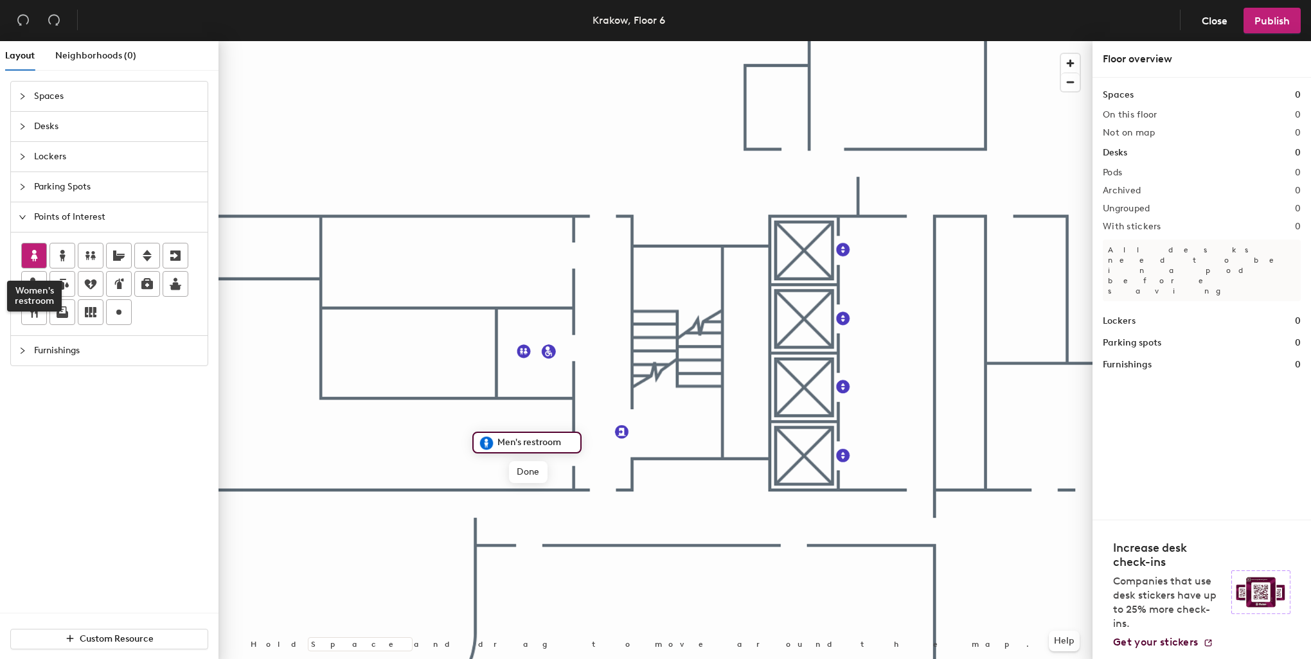
click at [39, 250] on icon at bounding box center [33, 255] width 15 height 15
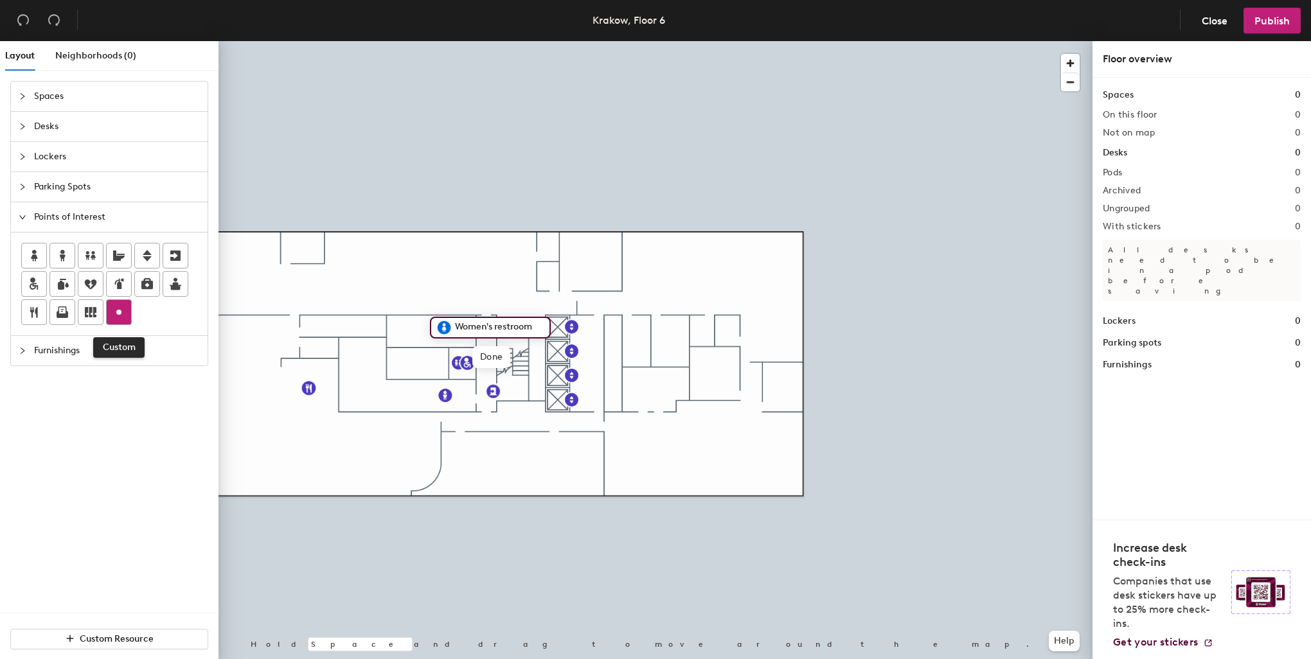
click at [121, 317] on icon at bounding box center [118, 312] width 15 height 15
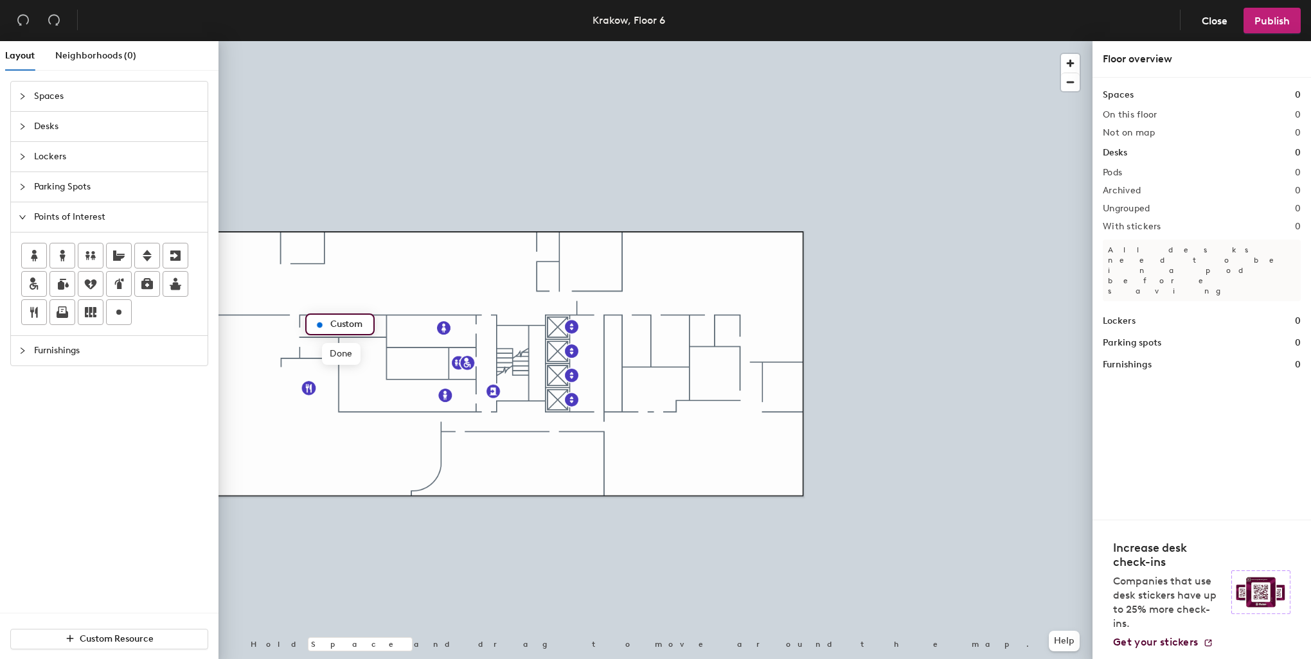
click at [353, 325] on input "Custom" at bounding box center [347, 324] width 41 height 18
click at [296, 321] on div "Custom Done Hold Space and drag to move around the map. Help" at bounding box center [655, 352] width 874 height 623
type input "Admin Storage"
click at [116, 310] on circle at bounding box center [118, 312] width 5 height 5
type input "IDF"
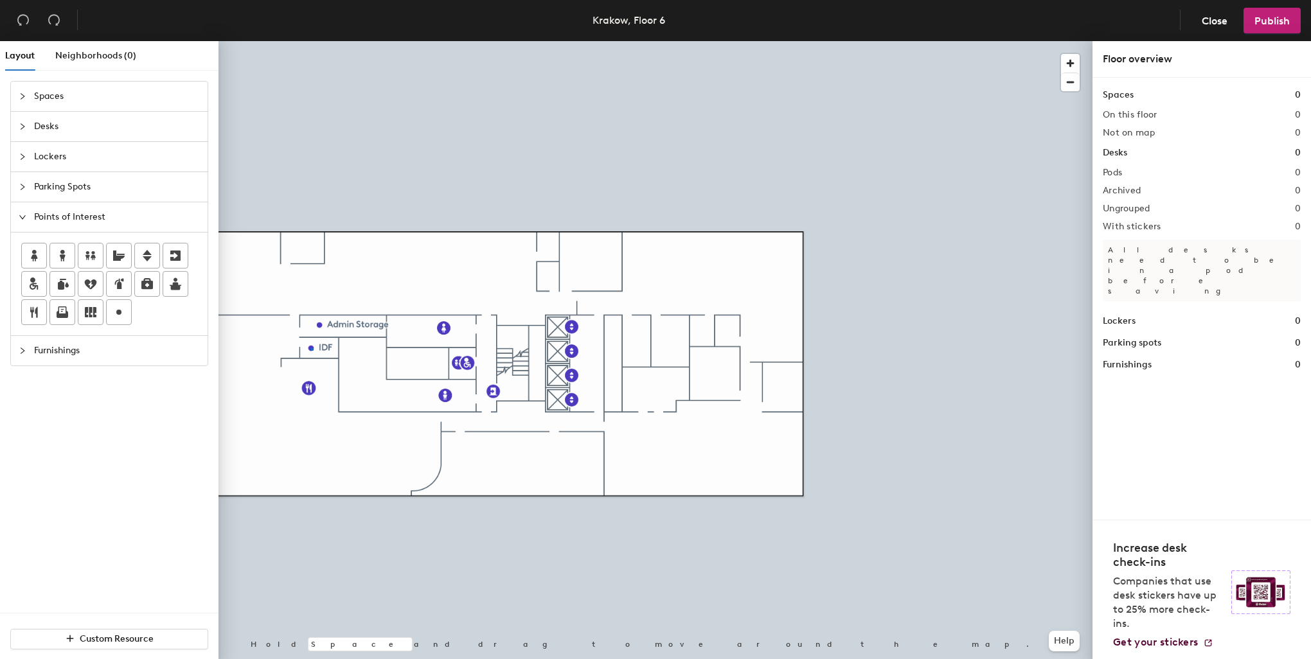
click at [312, 41] on div at bounding box center [655, 41] width 874 height 0
click at [356, 41] on div at bounding box center [655, 41] width 874 height 0
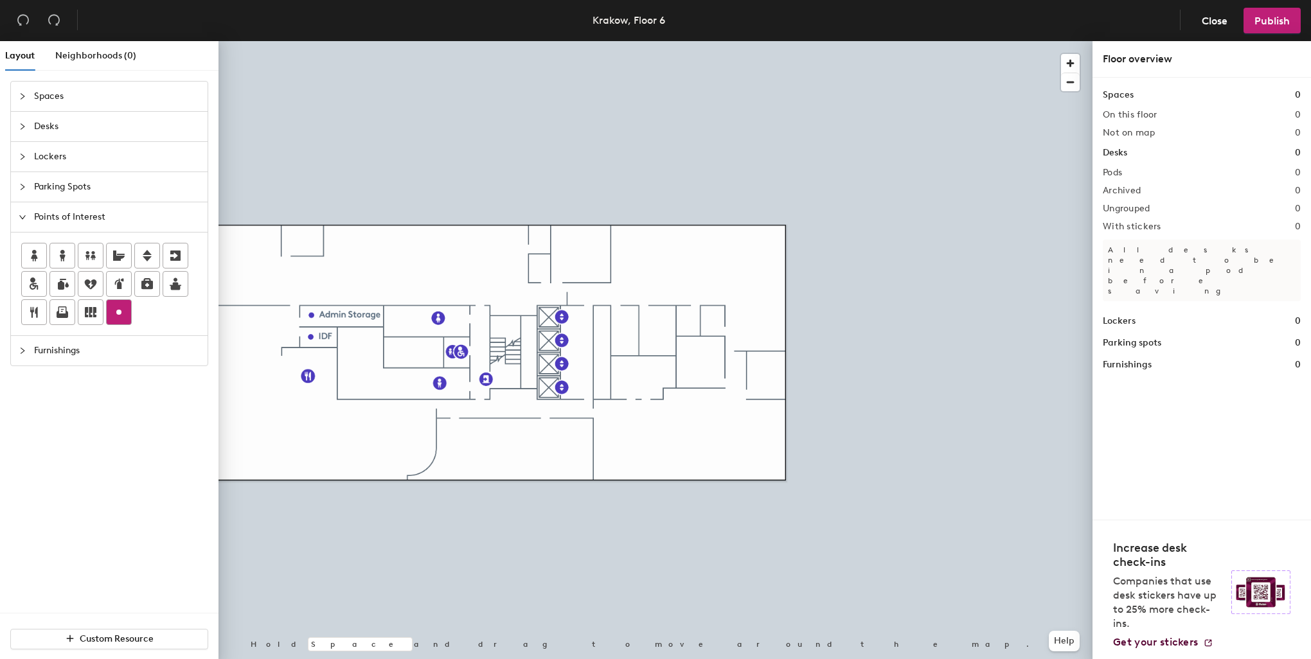
click at [123, 312] on icon at bounding box center [118, 312] width 15 height 15
type input "GCS Secured Area"
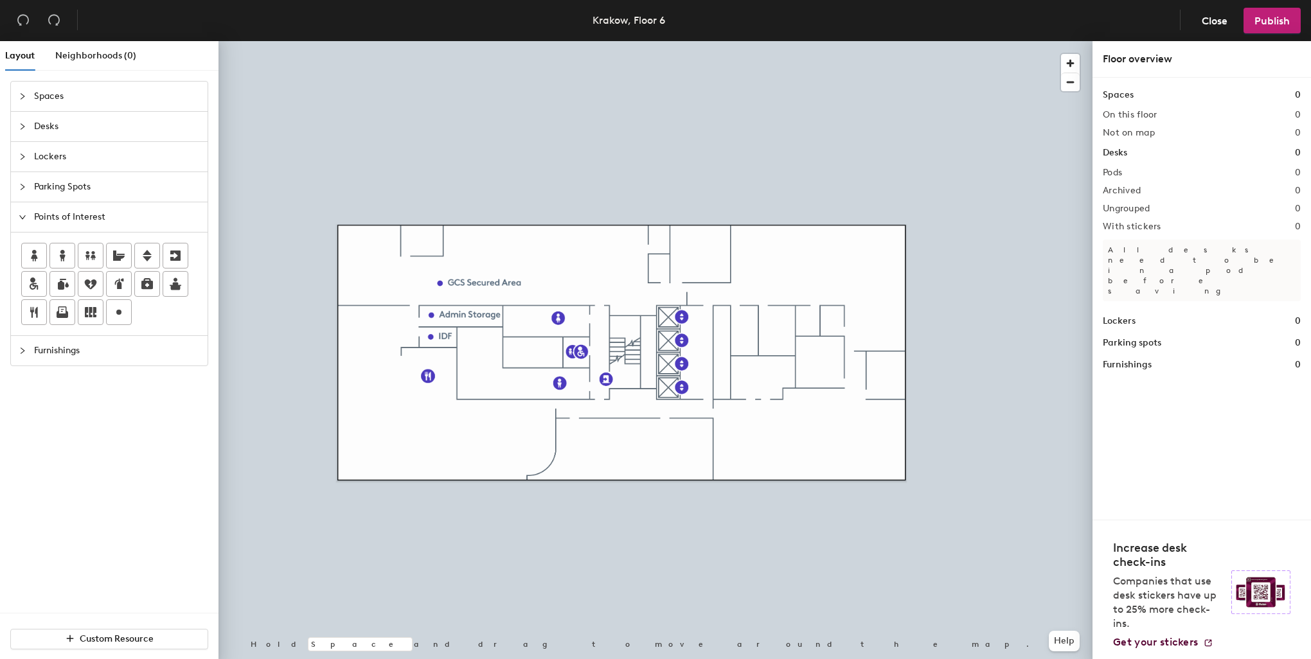
click at [44, 96] on span "Spaces" at bounding box center [117, 97] width 166 height 30
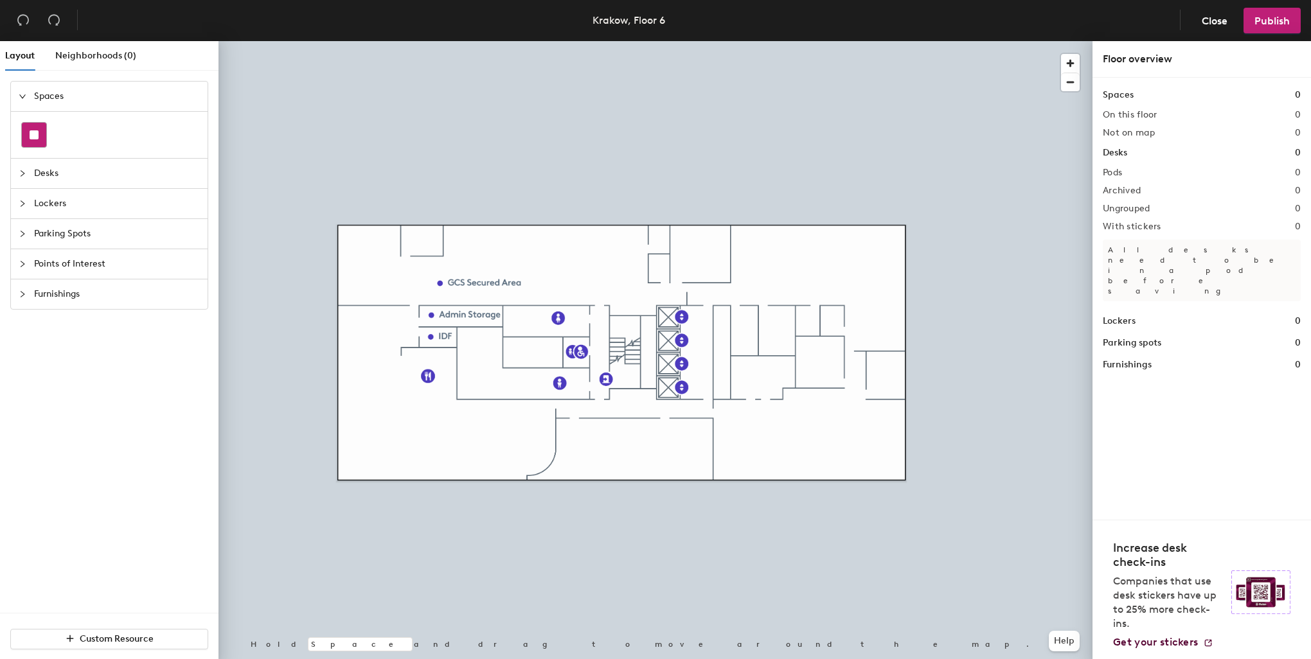
click at [41, 139] on div at bounding box center [34, 135] width 24 height 24
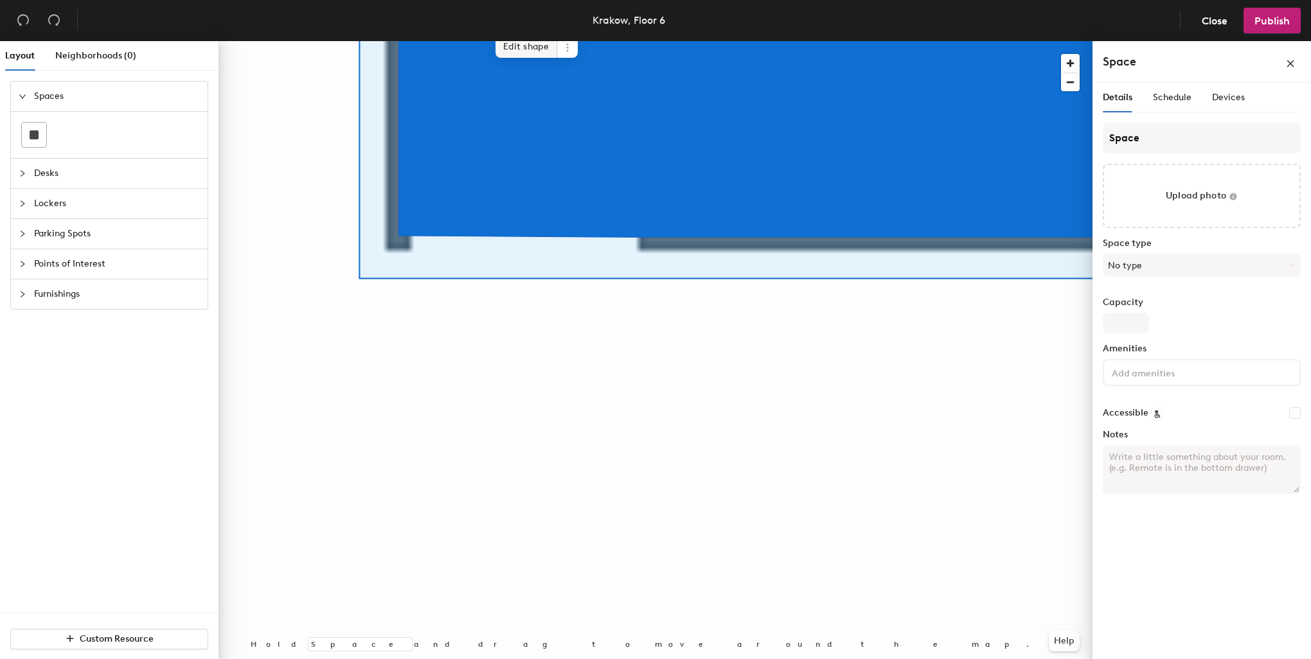
click at [529, 40] on span "Edit shape" at bounding box center [526, 47] width 62 height 22
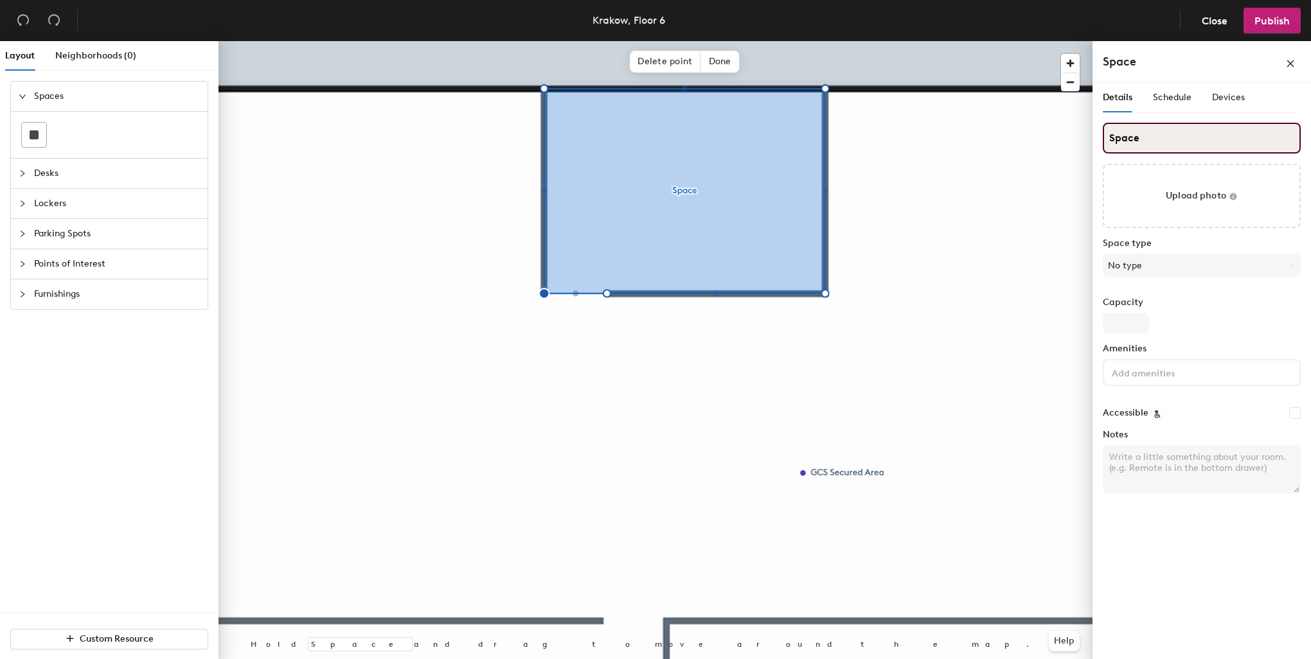
click at [998, 139] on div "Layout Neighborhoods (0) Spaces Desks Lockers Parking Spots Points of Interest …" at bounding box center [655, 352] width 1311 height 623
type input "Office"
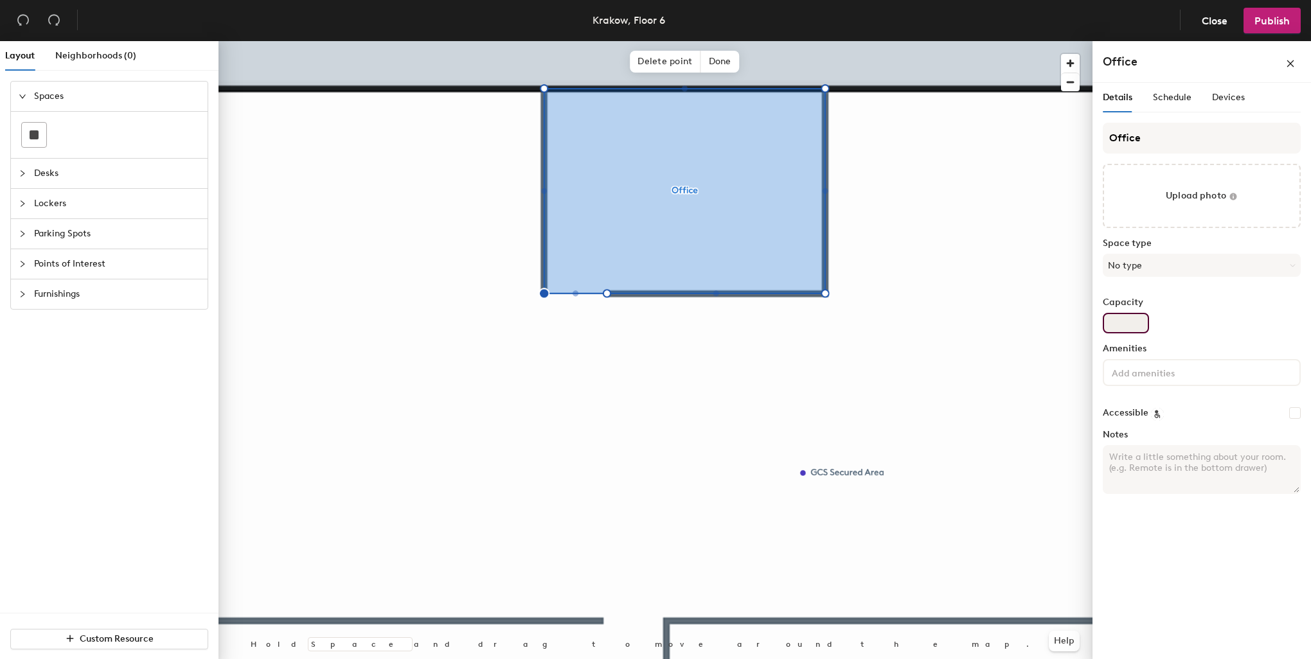
click at [1127, 320] on input "Capacity" at bounding box center [1126, 323] width 46 height 21
type input "1"
click at [1157, 263] on button "No type" at bounding box center [1202, 265] width 198 height 23
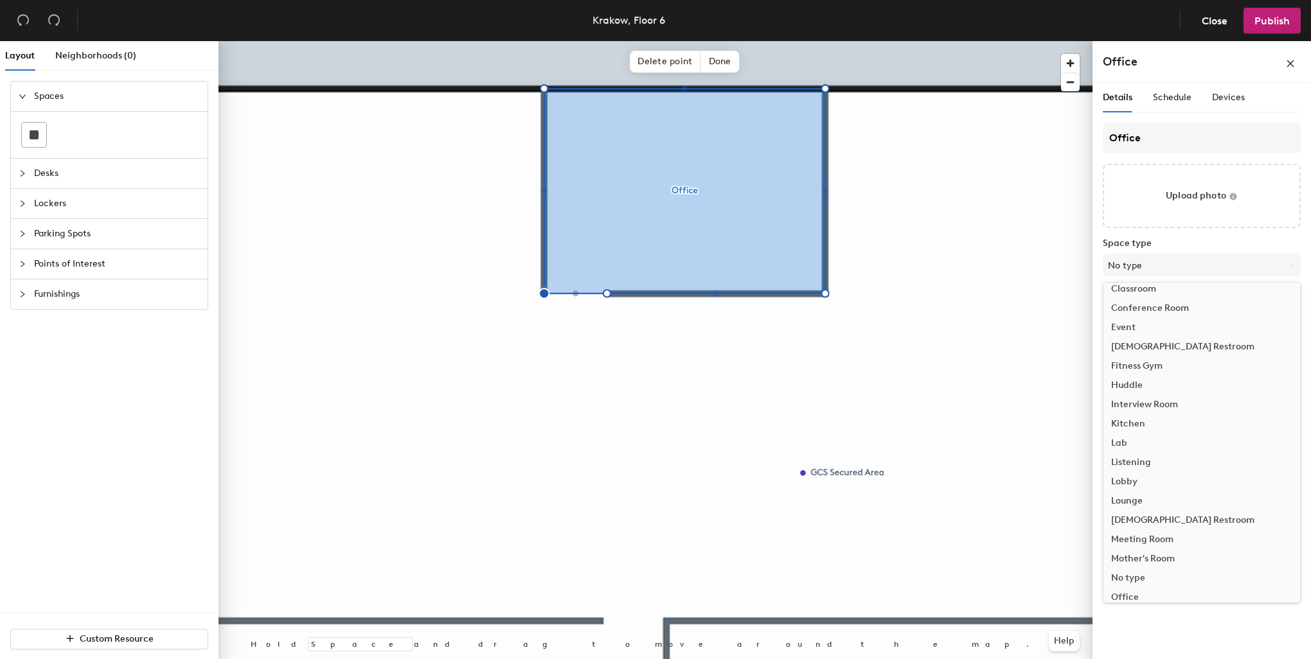
scroll to position [193, 0]
click at [1136, 508] on div "Office" at bounding box center [1201, 509] width 197 height 19
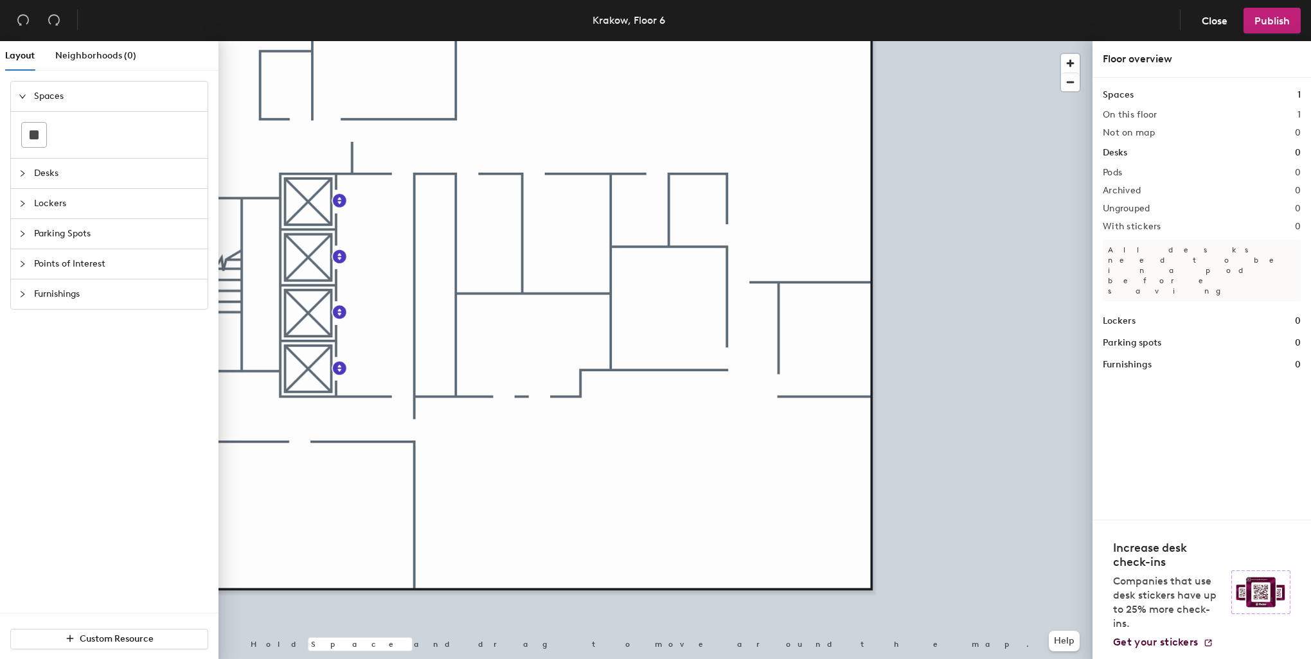
click at [95, 289] on span "Furnishings" at bounding box center [117, 294] width 166 height 30
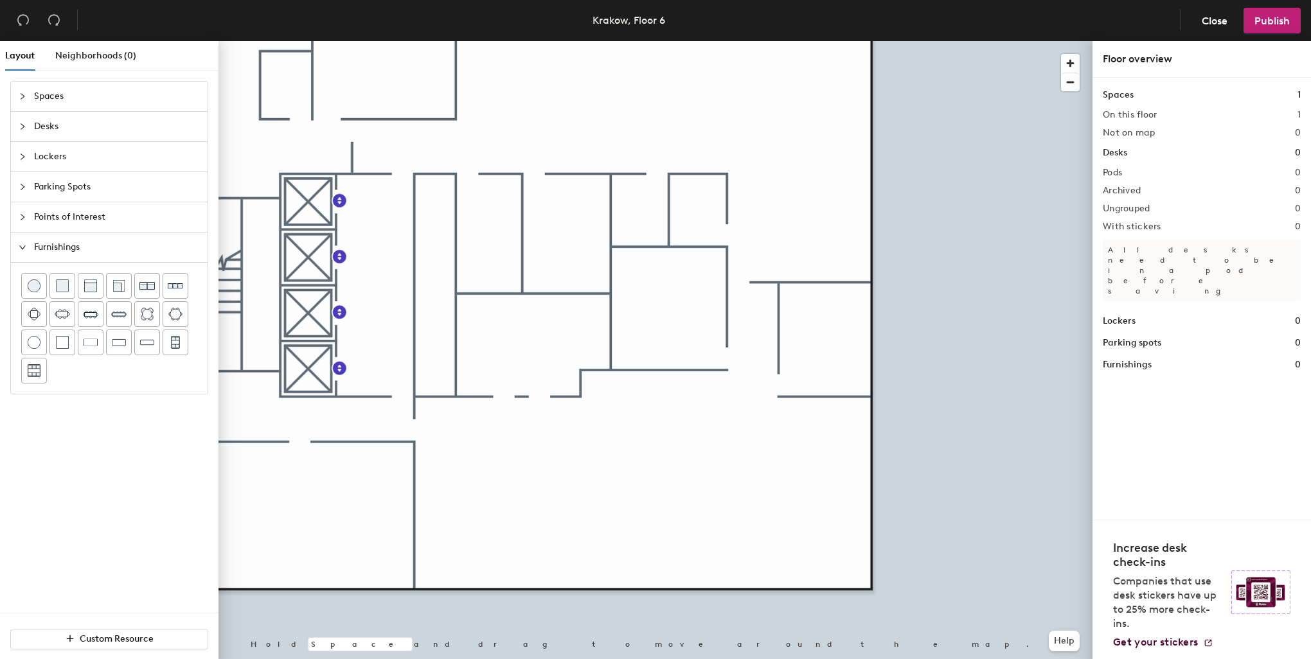
click at [114, 224] on span "Points of Interest" at bounding box center [117, 217] width 166 height 30
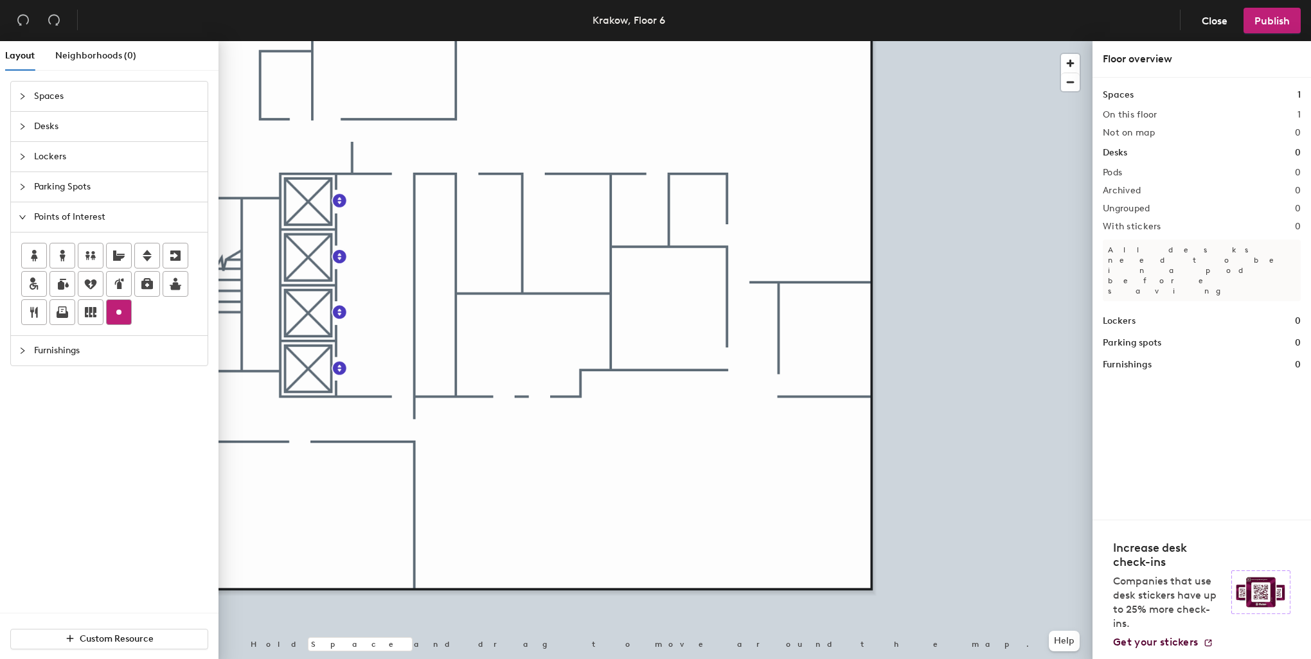
click at [115, 314] on icon at bounding box center [118, 312] width 15 height 15
type input "IT Storage"
click at [553, 41] on div at bounding box center [655, 41] width 874 height 0
click at [669, 41] on div at bounding box center [655, 41] width 874 height 0
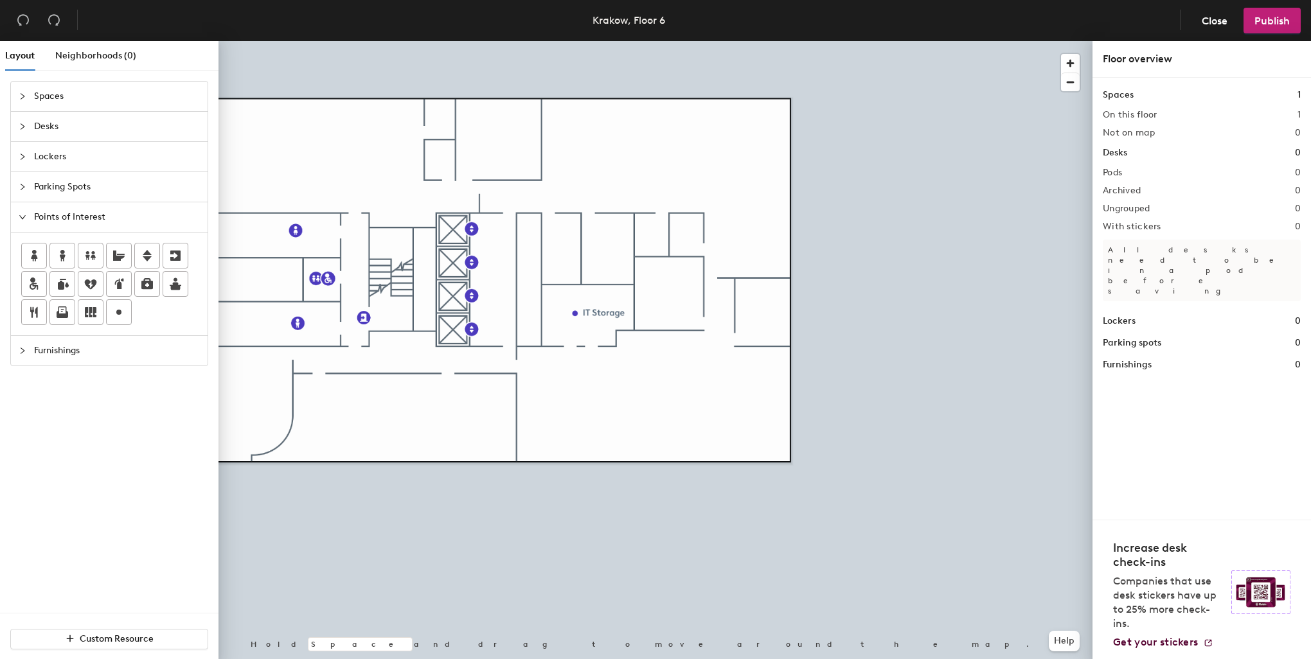
click at [62, 134] on span "Desks" at bounding box center [117, 127] width 166 height 30
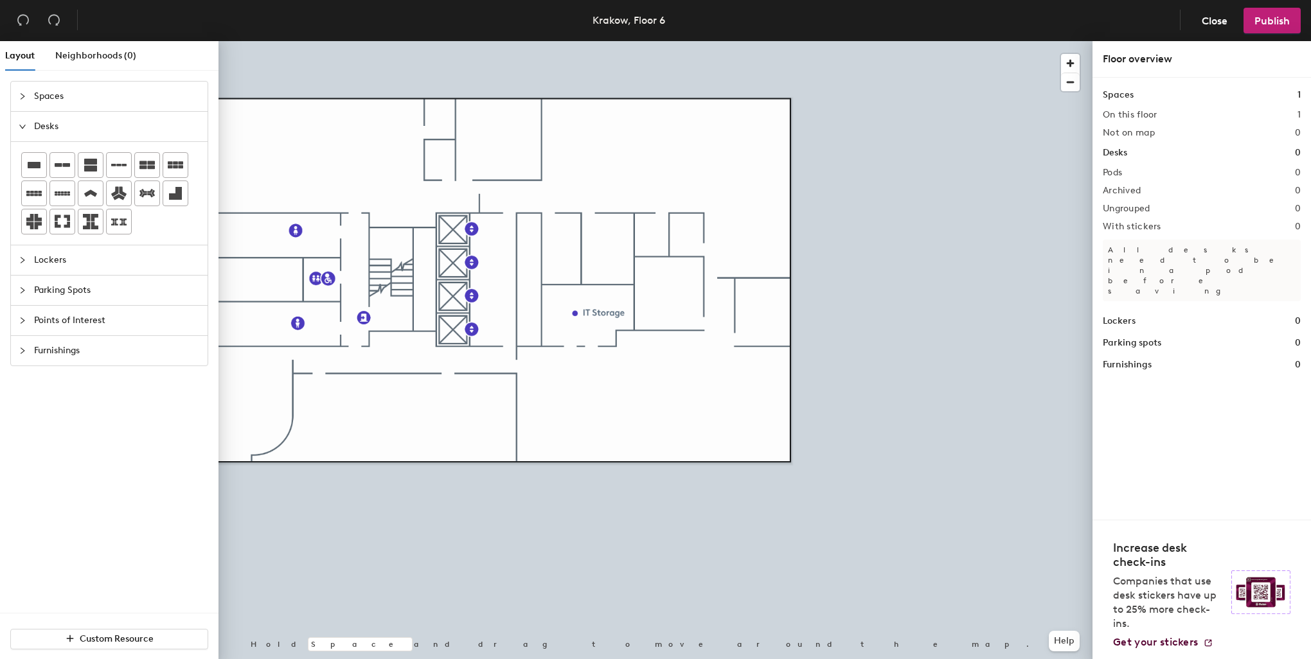
click at [53, 93] on span "Spaces" at bounding box center [117, 97] width 166 height 30
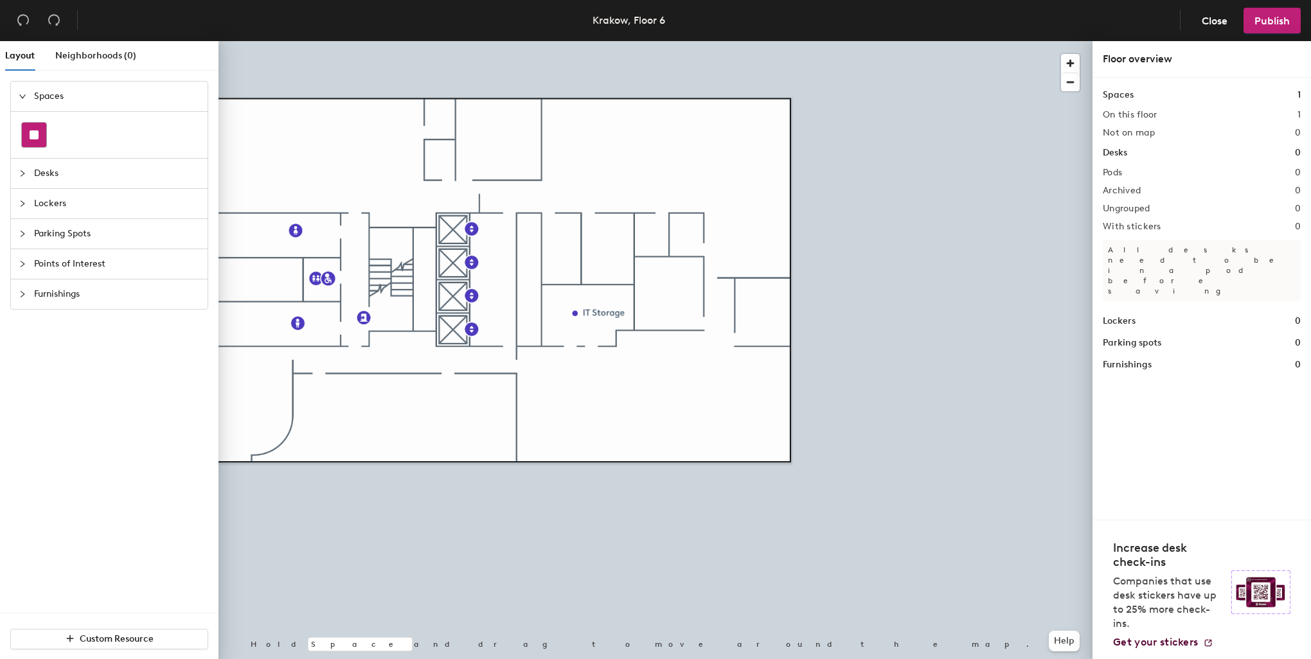
drag, startPoint x: 32, startPoint y: 134, endPoint x: 42, endPoint y: 131, distance: 10.2
click at [33, 135] on rect at bounding box center [34, 134] width 9 height 9
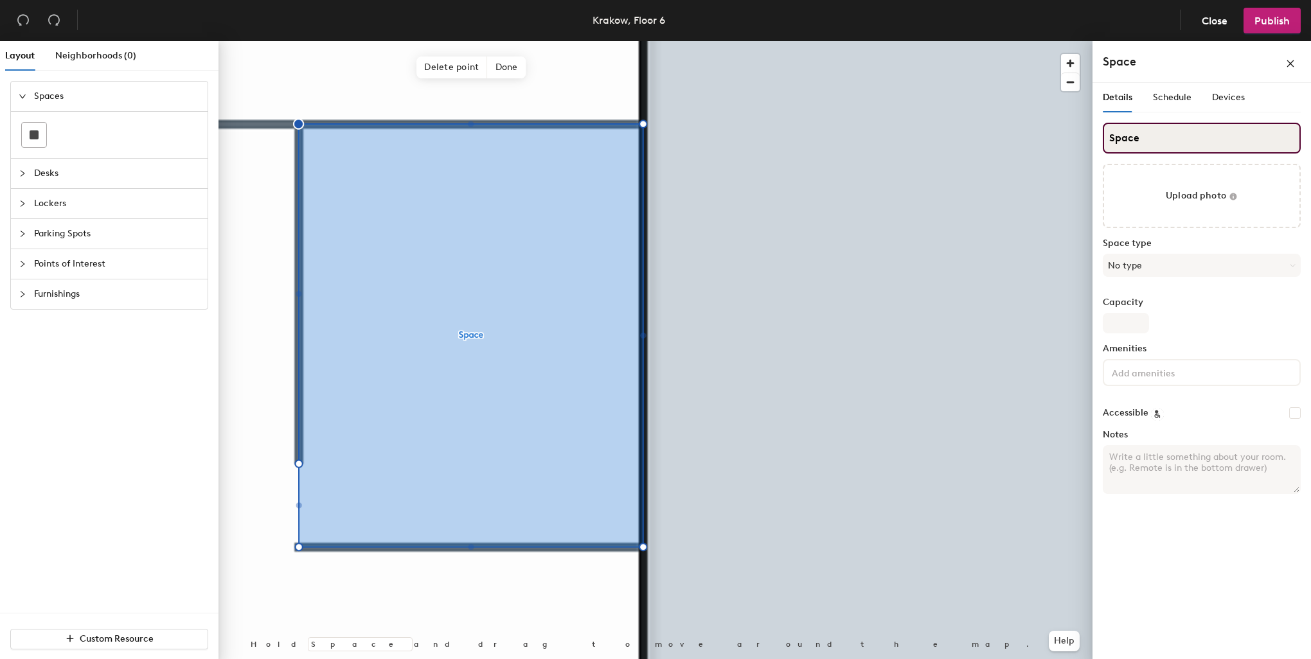
drag, startPoint x: 1169, startPoint y: 136, endPoint x: 1099, endPoint y: 128, distance: 70.5
click at [1099, 128] on div "Details Schedule Devices Space Upload photo Space type No type Capacity Ameniti…" at bounding box center [1201, 373] width 218 height 581
paste input "CR-KRK-6S229-Andromeda"
type input "CR-KRK-6S229-Andromeda"
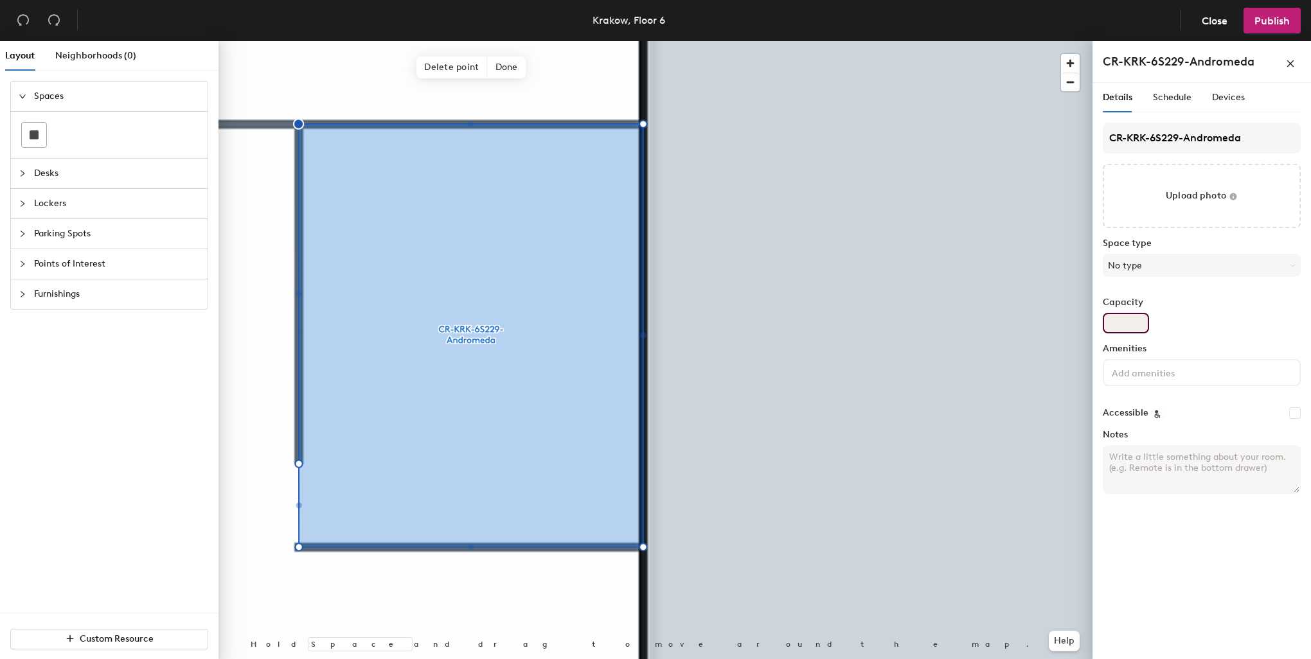
click at [1131, 322] on input "Capacity" at bounding box center [1126, 323] width 46 height 21
type input "12"
click at [1138, 269] on button "No type" at bounding box center [1202, 265] width 198 height 23
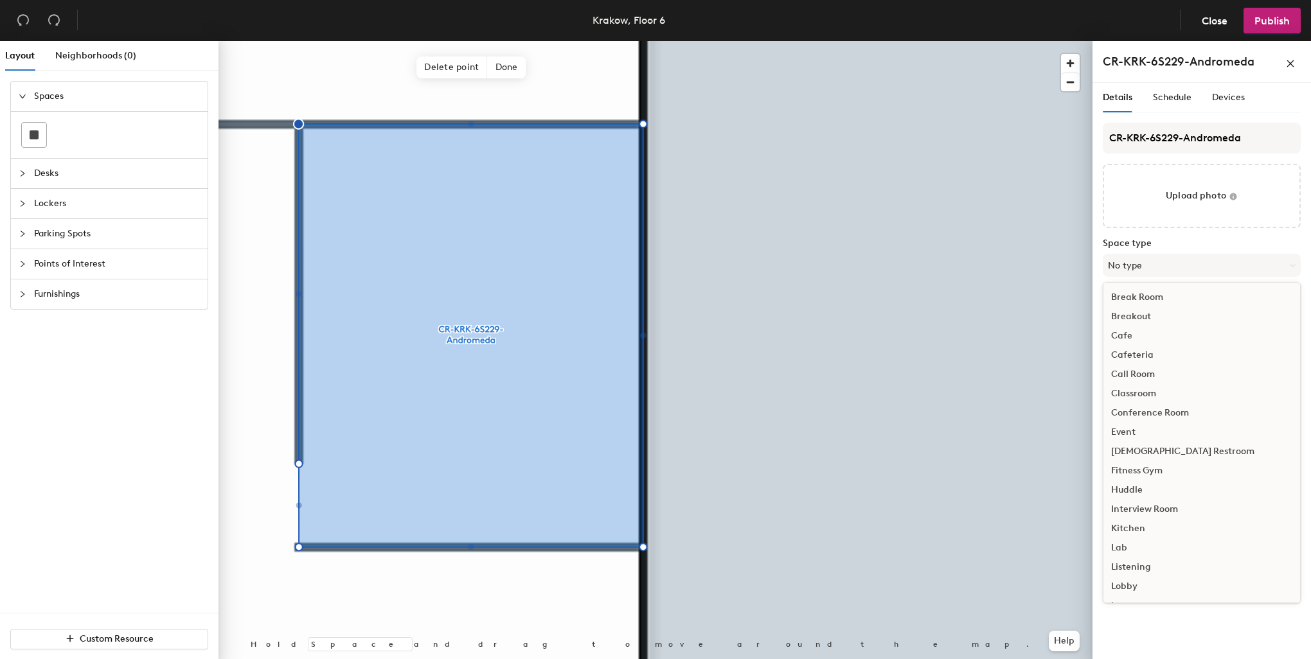
click at [1136, 409] on div "Conference Room" at bounding box center [1201, 412] width 197 height 19
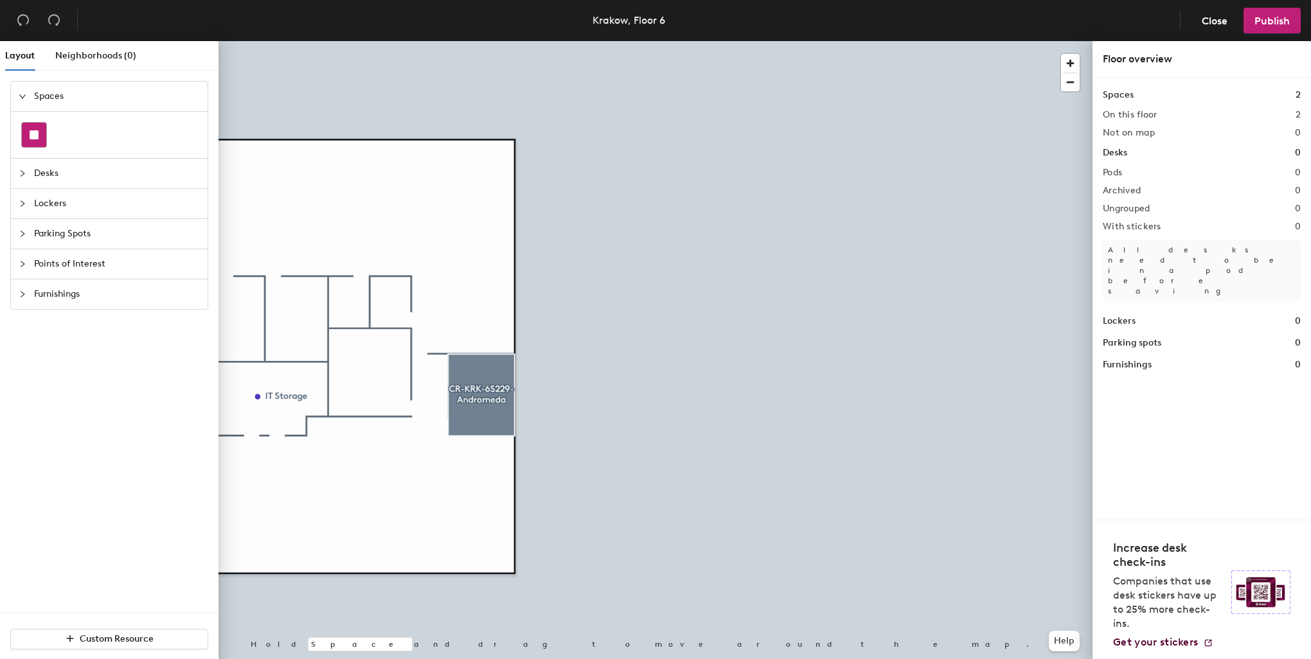
click at [25, 132] on div at bounding box center [34, 135] width 24 height 24
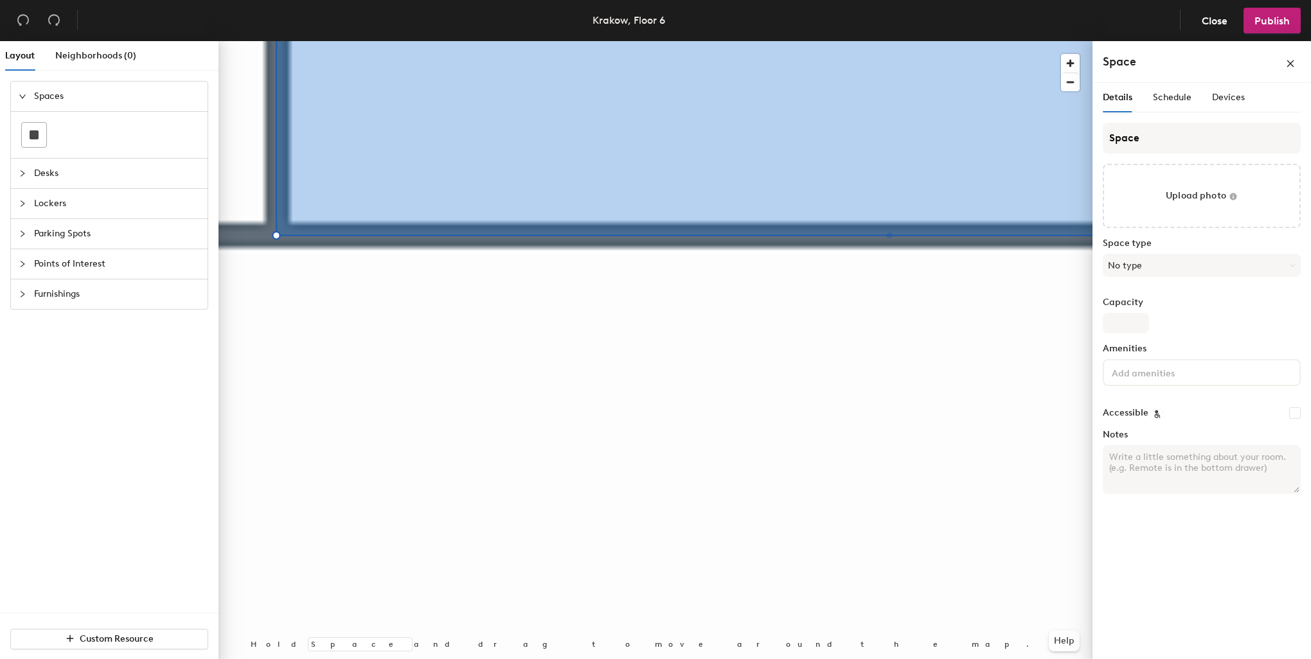
click at [170, 425] on div "Layout Neighborhoods (0) Spaces Desks Lockers Parking Spots Points of Interest …" at bounding box center [655, 352] width 1311 height 623
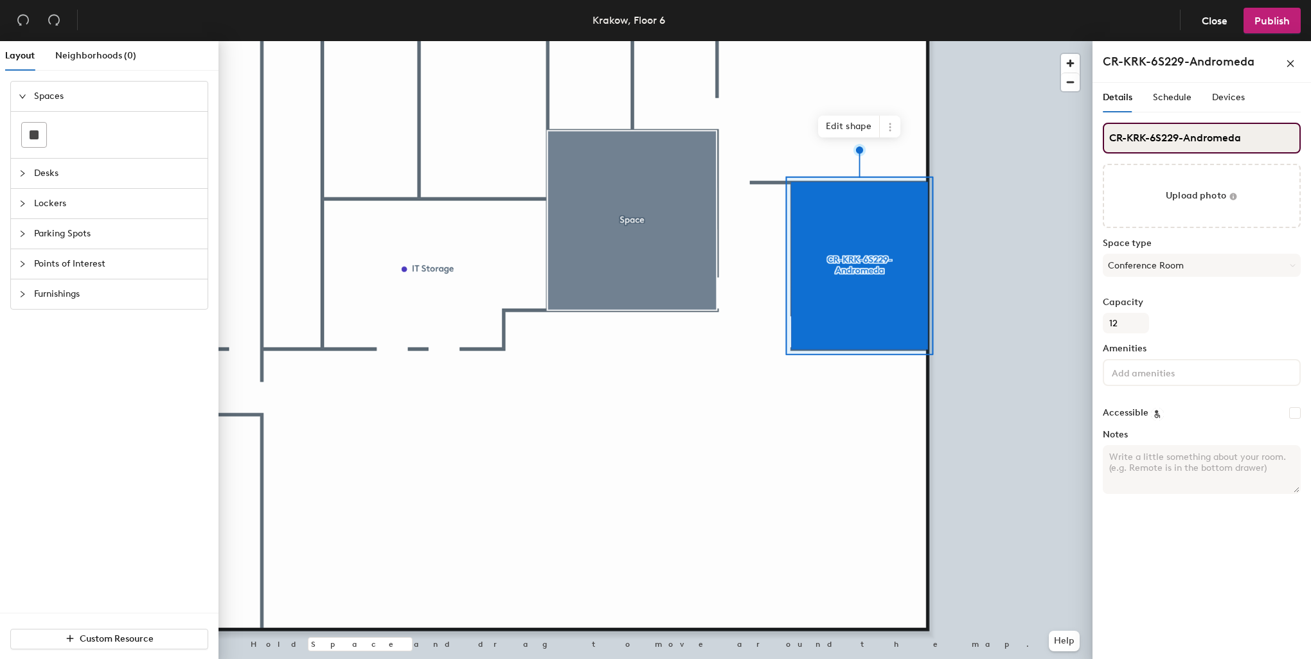
click at [1066, 141] on div "Layout Neighborhoods (0) Spaces Desks Lockers Parking Spots Points of Interest …" at bounding box center [655, 352] width 1311 height 623
click at [633, 41] on div at bounding box center [655, 41] width 874 height 0
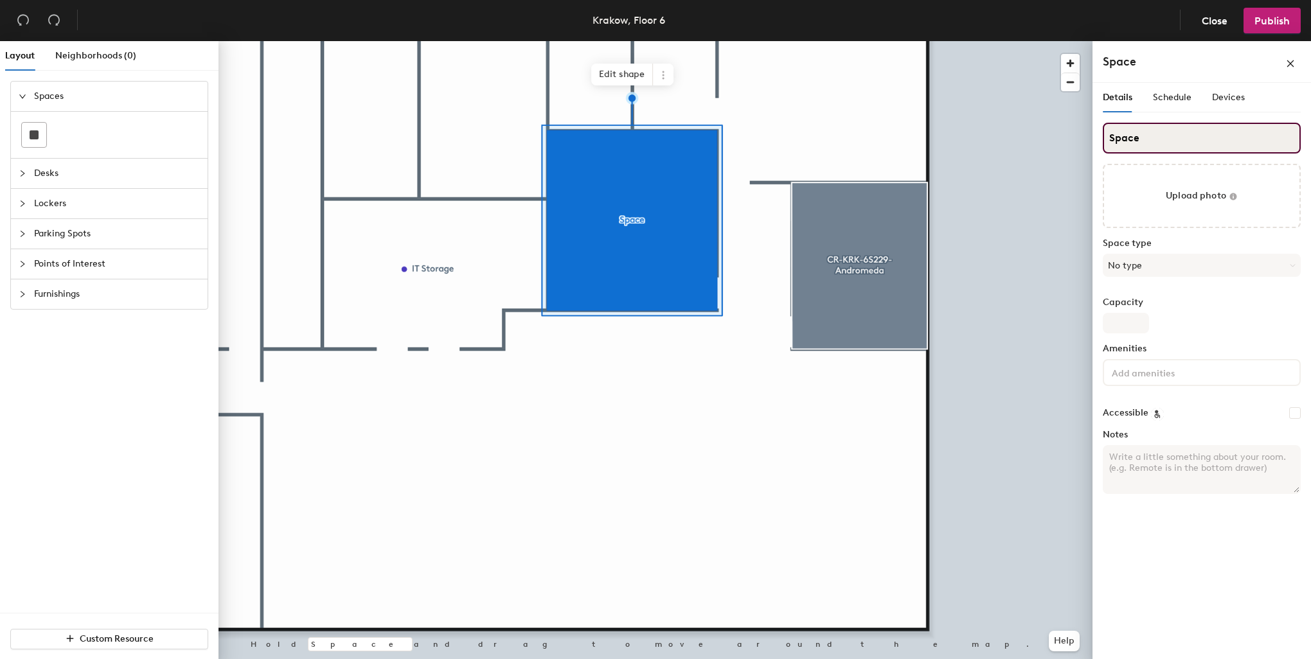
click at [1083, 130] on div "Layout Neighborhoods (0) Spaces Desks Lockers Parking Spots Points of Interest …" at bounding box center [655, 352] width 1311 height 623
paste input "CR-KRK-6S229-Andromeda"
type input "CR-KRK-6S229-Andromeda"
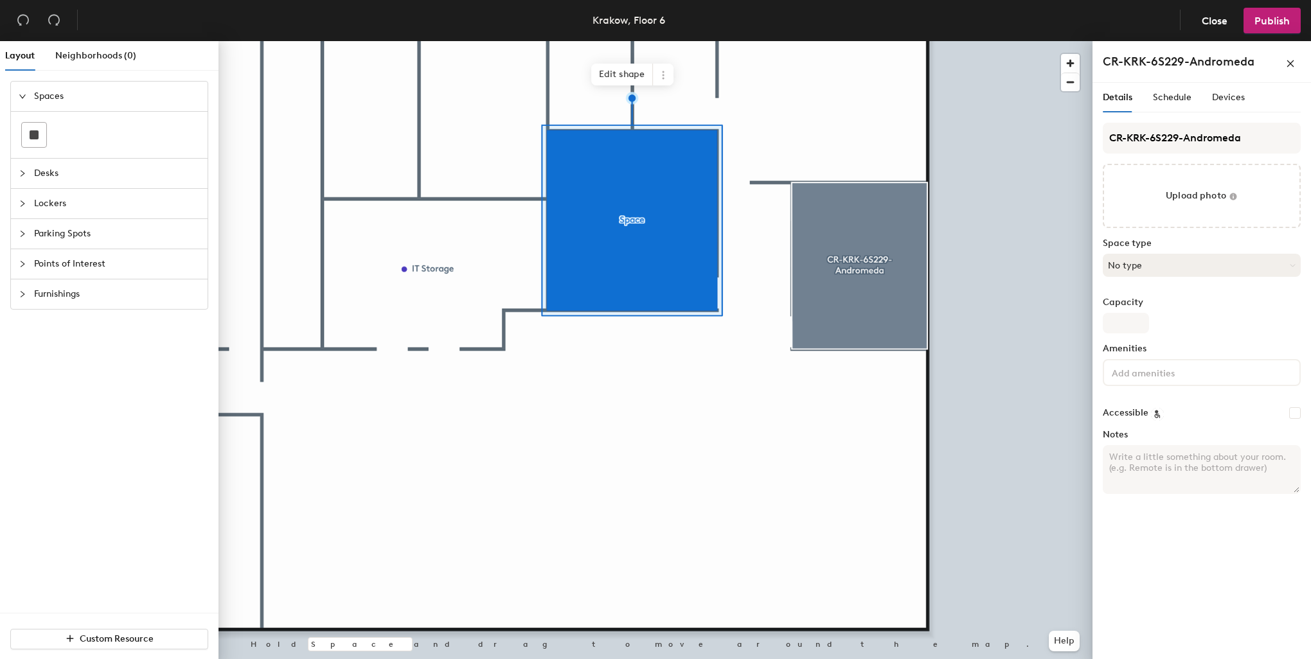
click at [1146, 266] on button "No type" at bounding box center [1202, 265] width 198 height 23
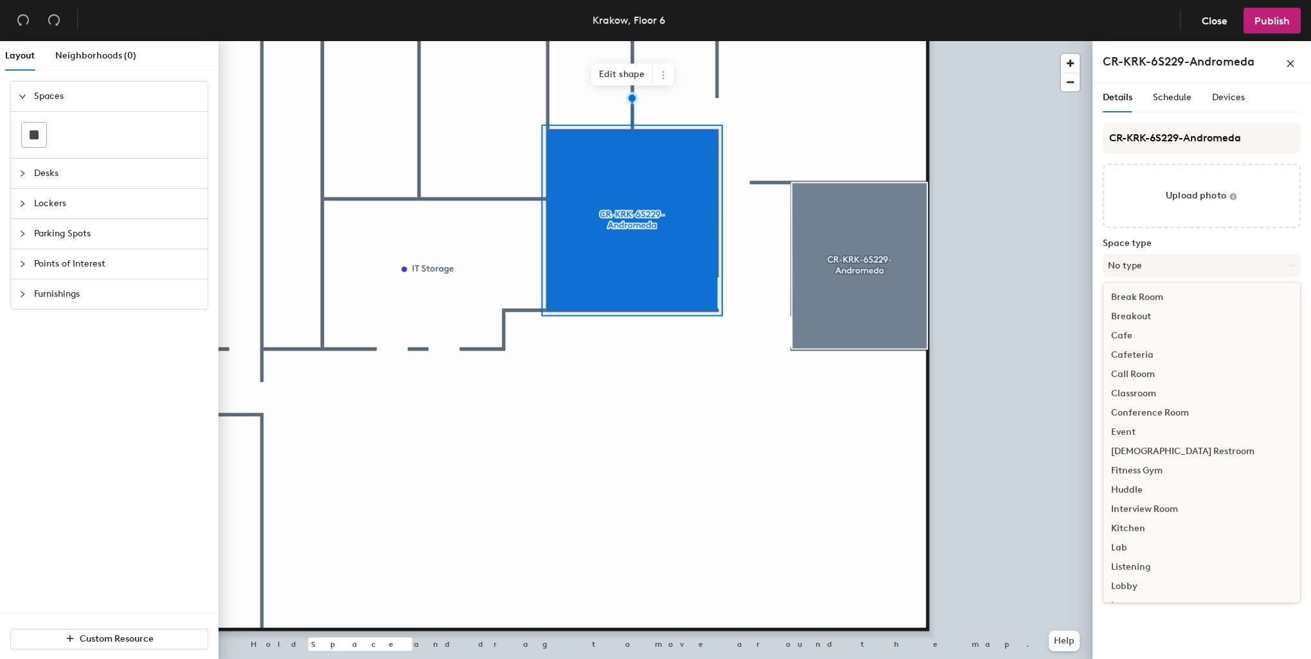
click at [1146, 410] on div "Conference Room" at bounding box center [1201, 412] width 197 height 19
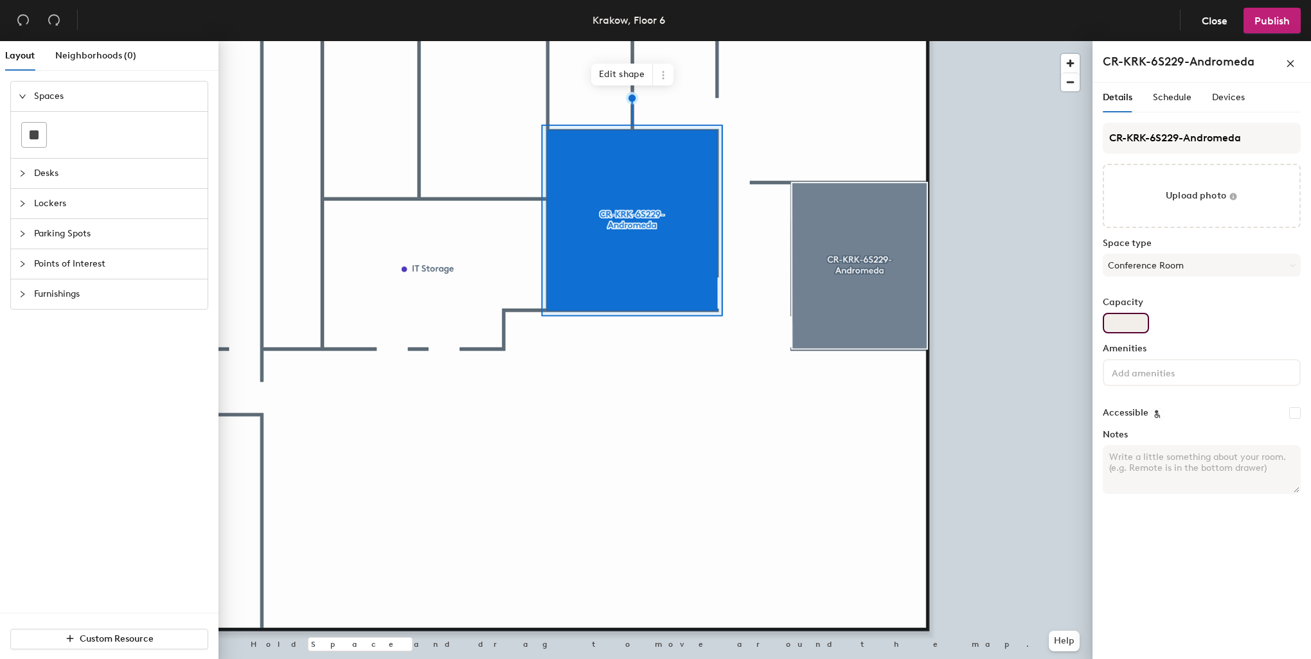
click at [1138, 329] on input "Capacity" at bounding box center [1126, 323] width 46 height 21
type input "12"
click at [1040, 41] on div at bounding box center [655, 41] width 874 height 0
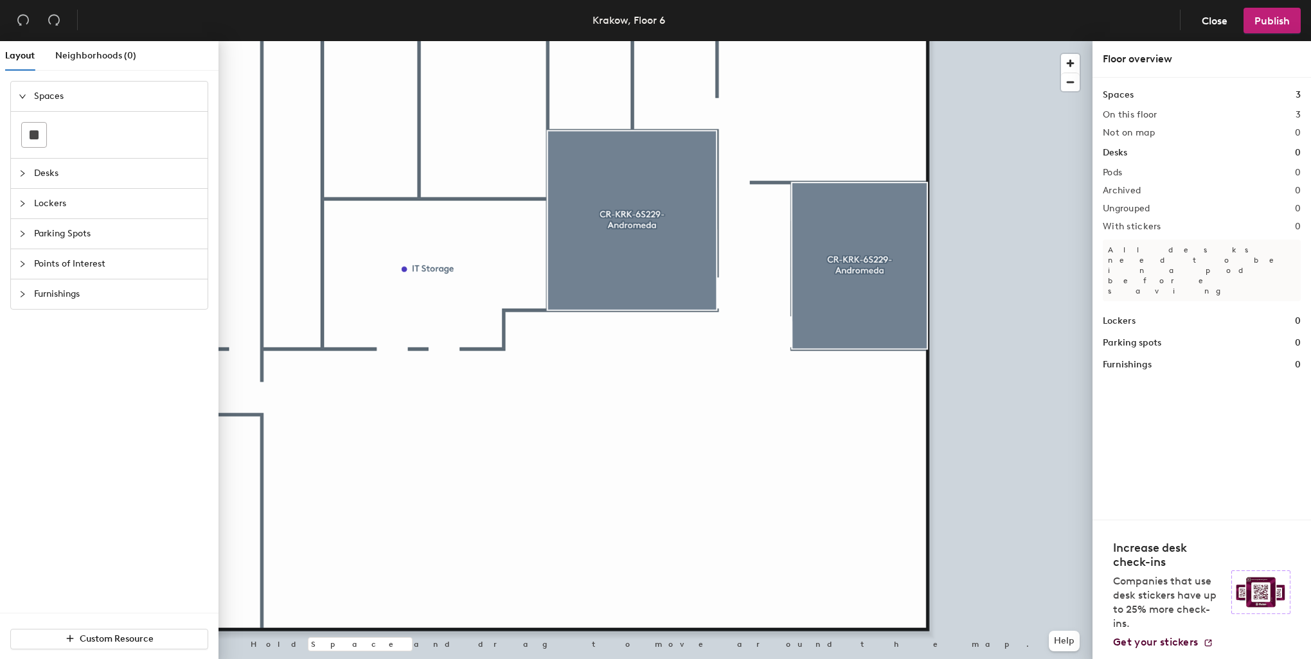
click at [896, 41] on div at bounding box center [655, 41] width 874 height 0
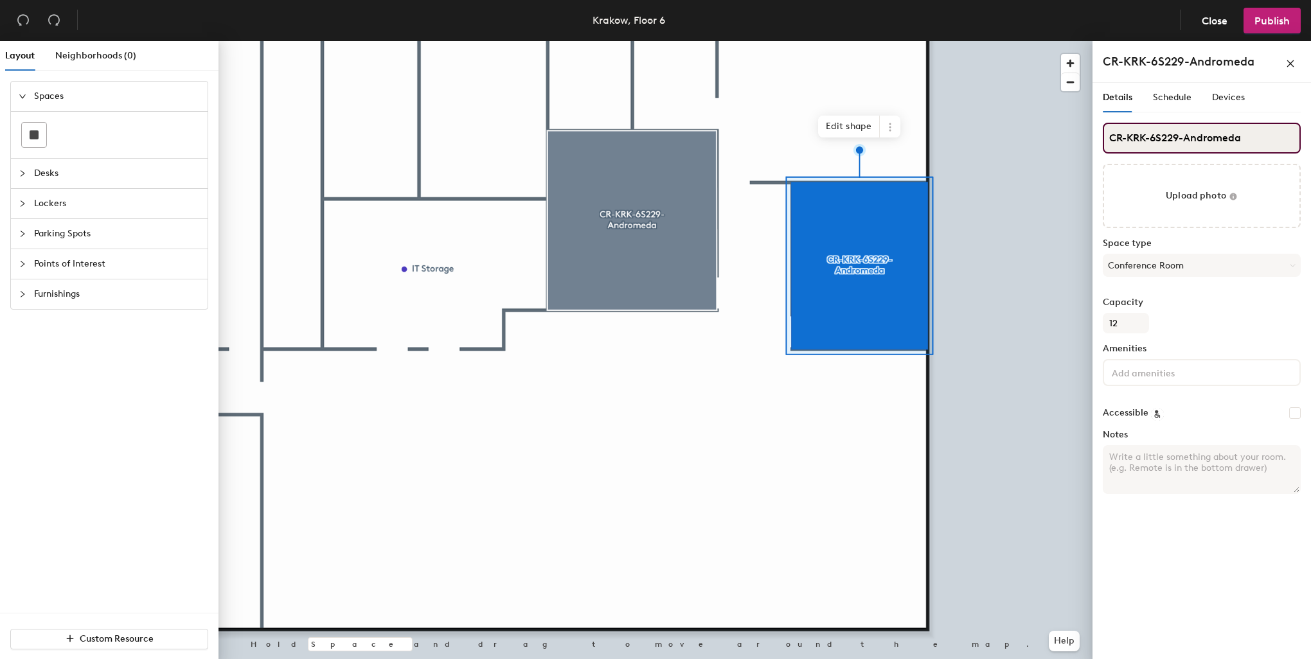
drag, startPoint x: 1171, startPoint y: 132, endPoint x: 1136, endPoint y: 132, distance: 35.3
click at [1136, 132] on input "CR-KRK-6S229-Andromeda" at bounding box center [1202, 138] width 198 height 31
click at [1267, 136] on input "CR-KRK-6S229-Andromeda" at bounding box center [1202, 138] width 198 height 31
click at [1268, 137] on input "CR-KRK-6S229-Andromeda" at bounding box center [1202, 138] width 198 height 31
click at [1270, 137] on input "CR-KRK-6S229-Andromeda" at bounding box center [1202, 138] width 198 height 31
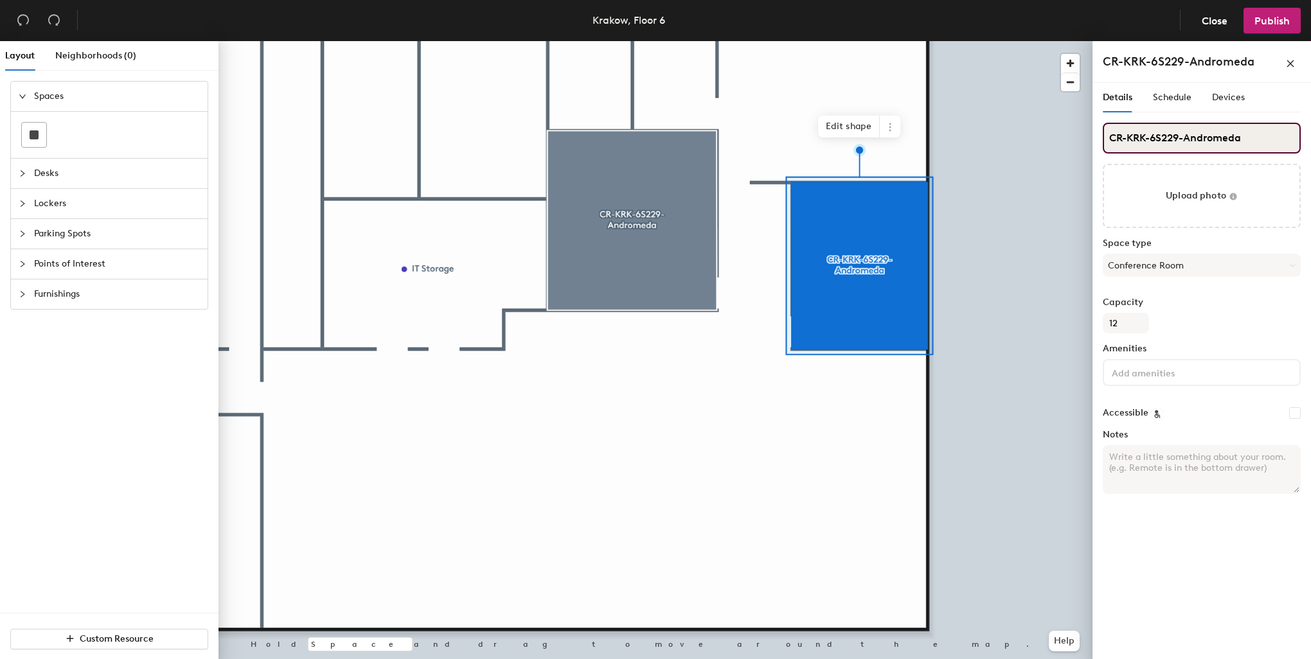
click at [1269, 137] on input "CR-KRK-6S229-Andromeda" at bounding box center [1202, 138] width 198 height 31
drag, startPoint x: 1141, startPoint y: 137, endPoint x: 1108, endPoint y: 130, distance: 33.4
click at [1108, 130] on input "C" at bounding box center [1202, 138] width 198 height 31
paste input "R-KRK-6S233-Perseus"
type input "CR-KRK-6S233-Perseus"
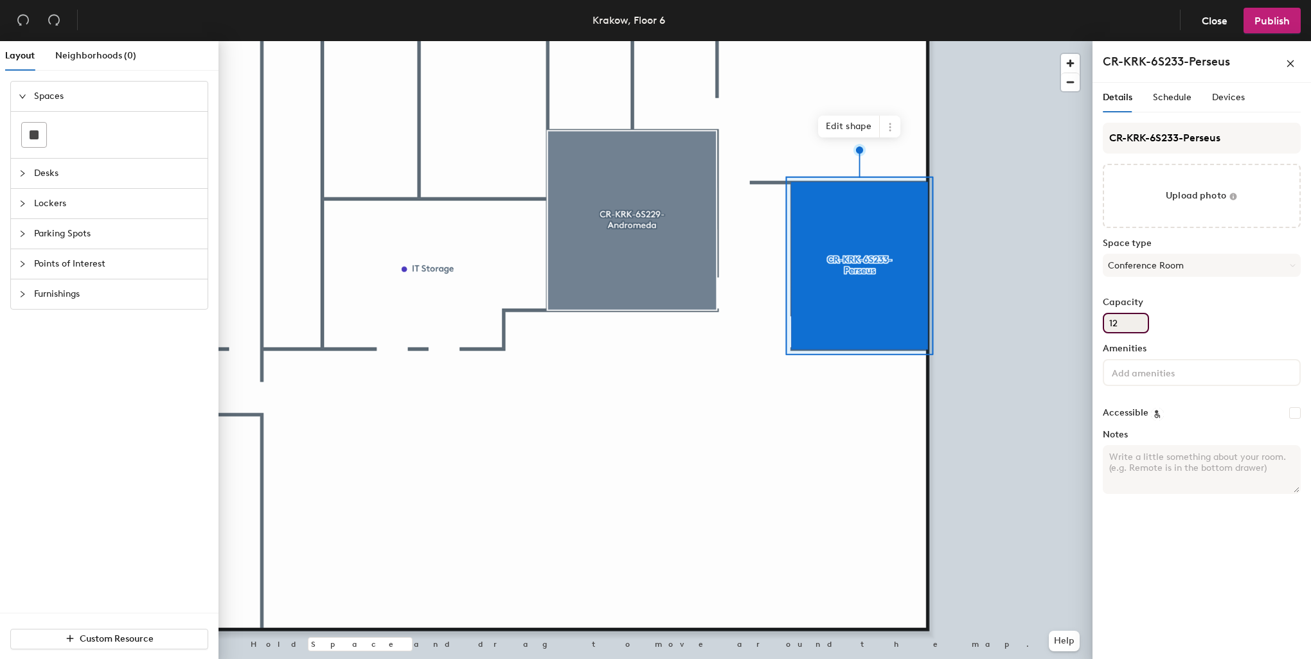
click at [1130, 317] on input "12" at bounding box center [1126, 323] width 46 height 21
click at [1077, 317] on div "Layout Neighborhoods (0) Spaces Desks Lockers Parking Spots Points of Interest …" at bounding box center [655, 352] width 1311 height 623
click at [1126, 317] on input "12" at bounding box center [1126, 323] width 46 height 21
type input "1"
type input "4"
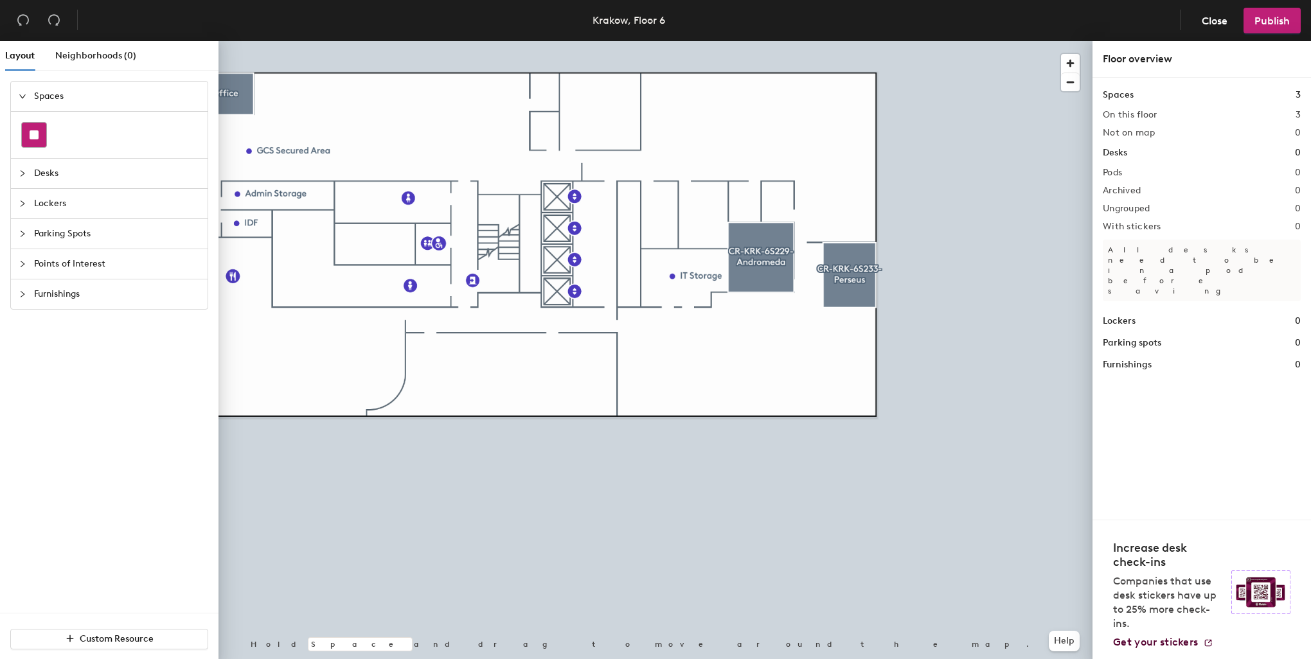
click at [28, 138] on div at bounding box center [34, 135] width 24 height 24
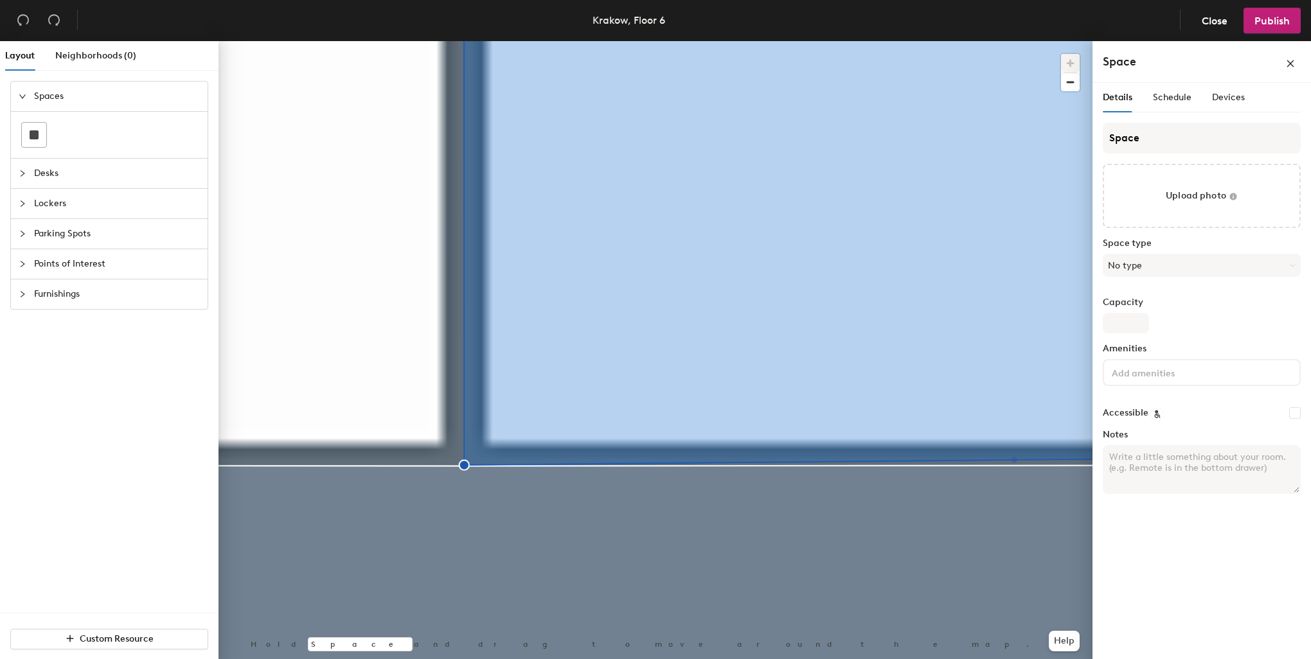
click at [209, 478] on div "Layout Neighborhoods (0) Spaces Desks Lockers Parking Spots Points of Interest …" at bounding box center [655, 352] width 1311 height 623
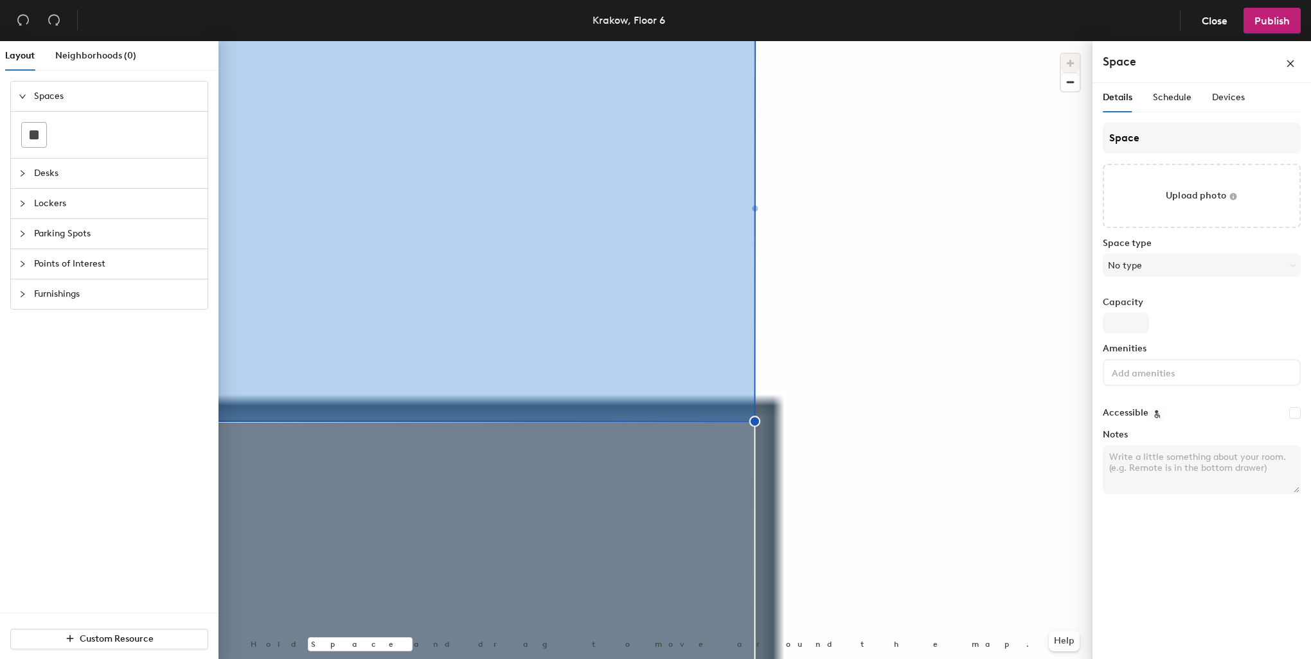
click at [840, 659] on html "Skip navigation Schedule Office People Analytics Visits Deliveries Services Man…" at bounding box center [655, 329] width 1311 height 659
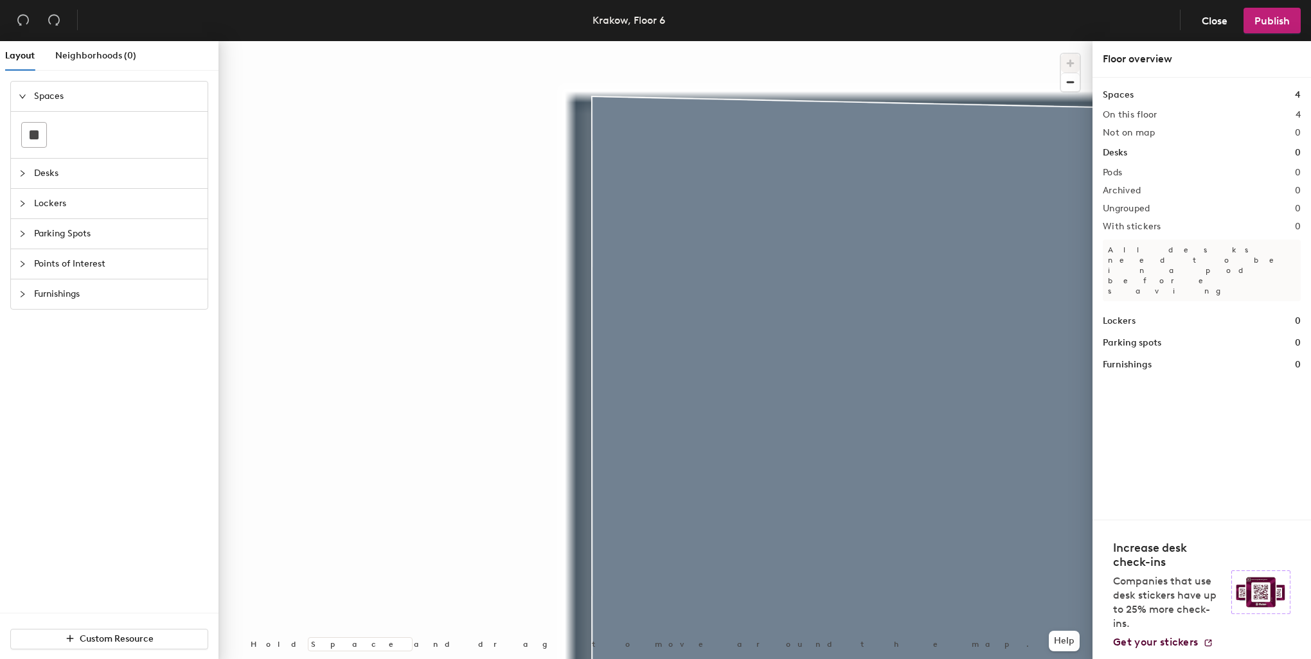
click at [642, 41] on div at bounding box center [655, 41] width 874 height 0
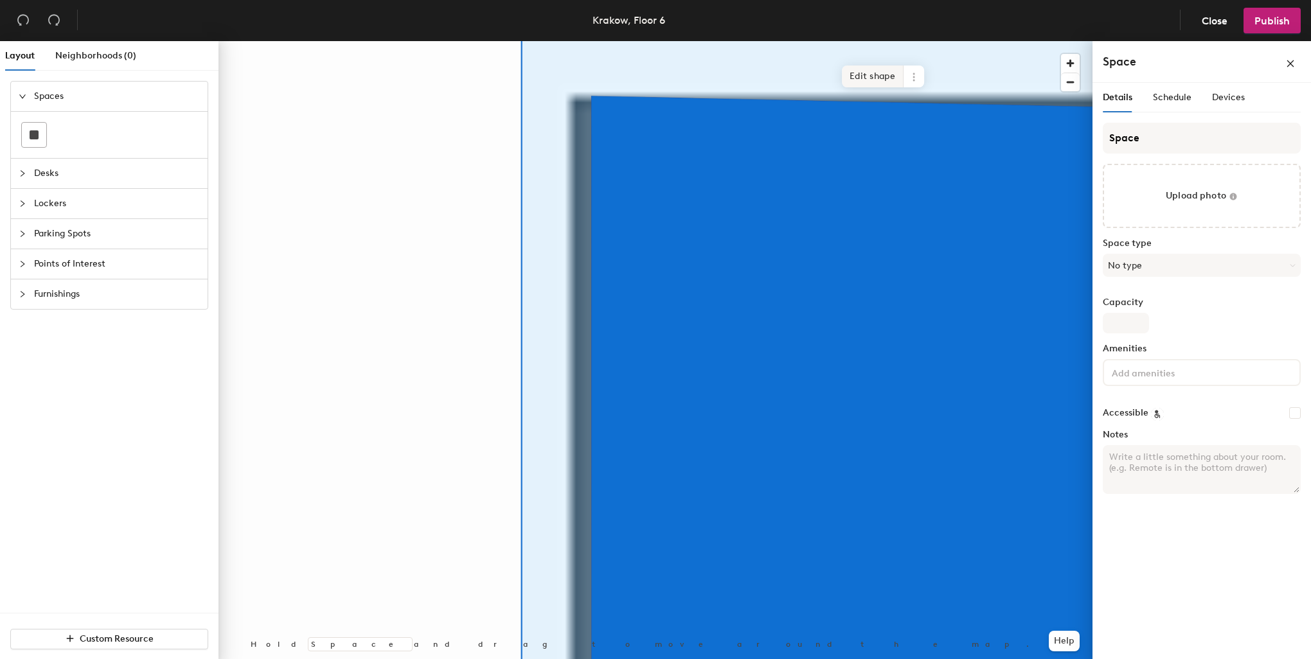
click at [894, 66] on span "Edit shape" at bounding box center [873, 77] width 62 height 22
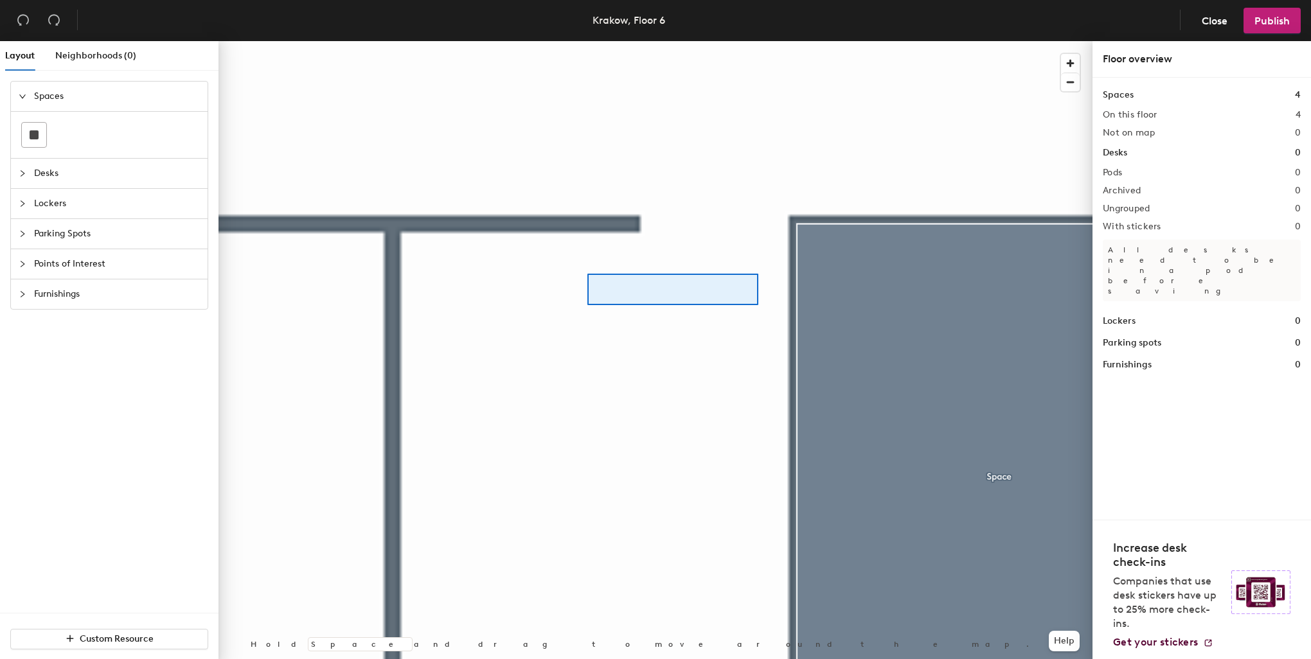
click at [582, 41] on div at bounding box center [655, 41] width 874 height 0
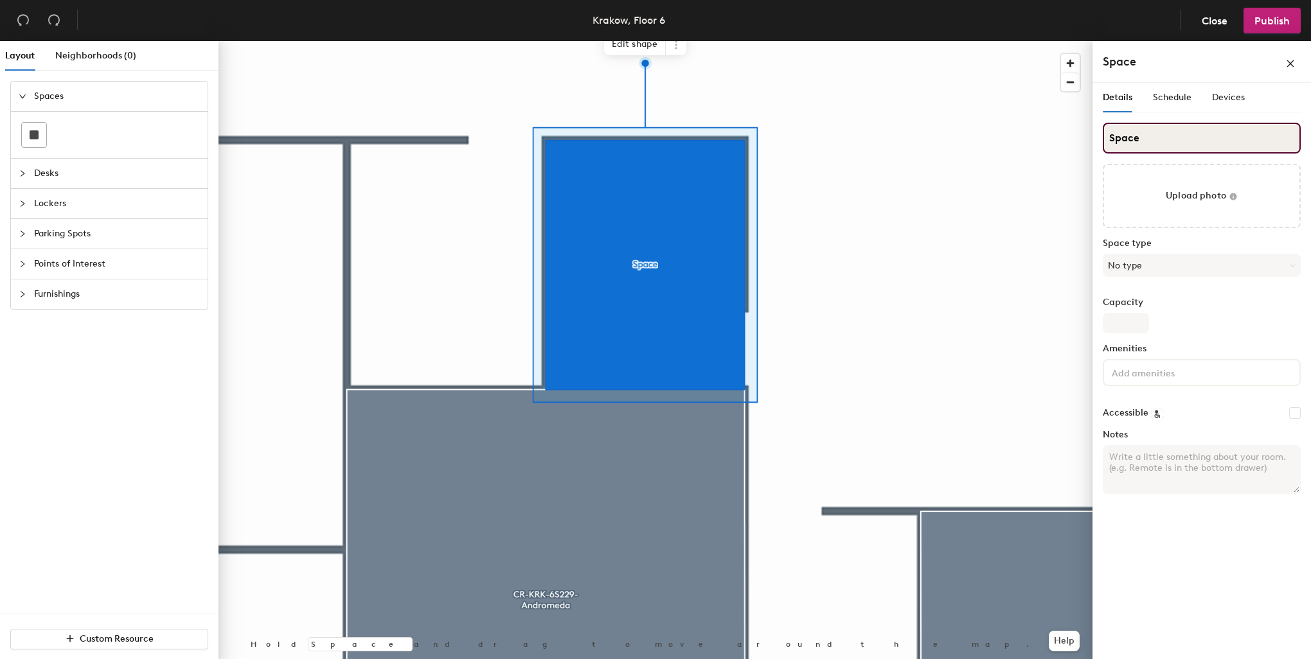
click at [1196, 132] on input "Space" at bounding box center [1202, 138] width 198 height 31
drag, startPoint x: 1110, startPoint y: 128, endPoint x: 1099, endPoint y: 127, distance: 10.9
click at [1099, 127] on div "Details Schedule Devices Space Upload photo Space type No type Capacity Ameniti…" at bounding box center [1201, 373] width 218 height 581
paste input "CR-KRK-6N230-Saturn"
type input "CR-KRK-6N230-Saturn"
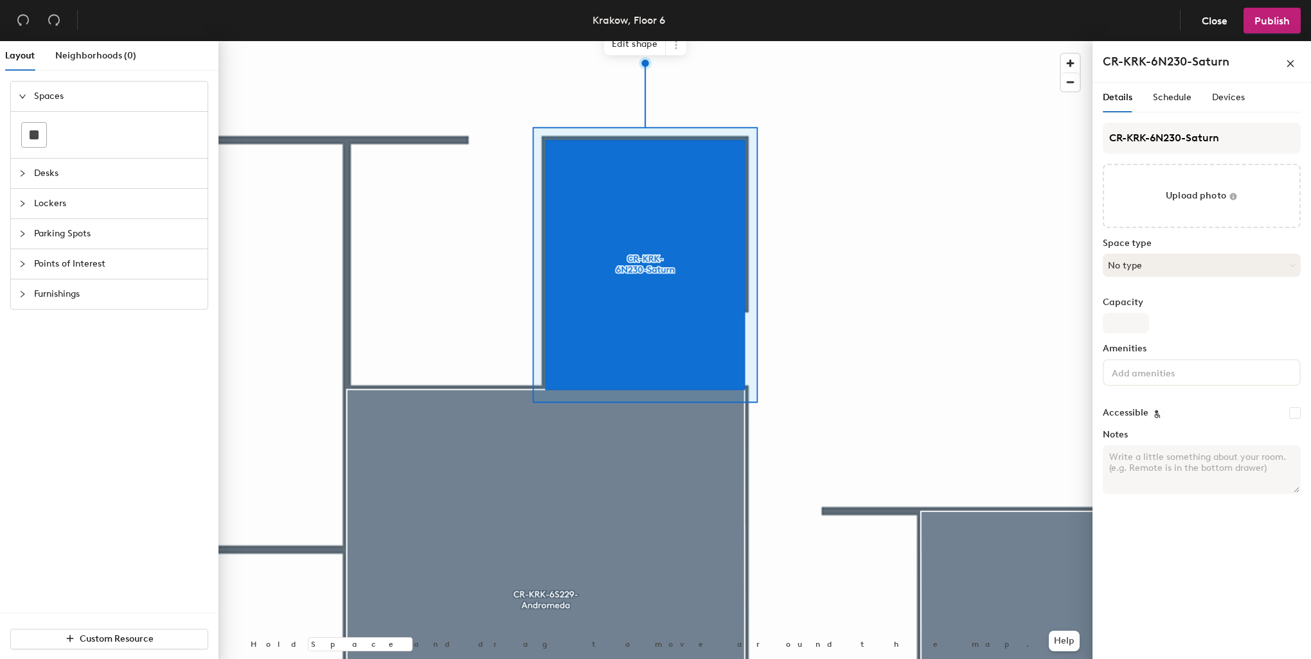
click at [1134, 264] on button "No type" at bounding box center [1202, 265] width 198 height 23
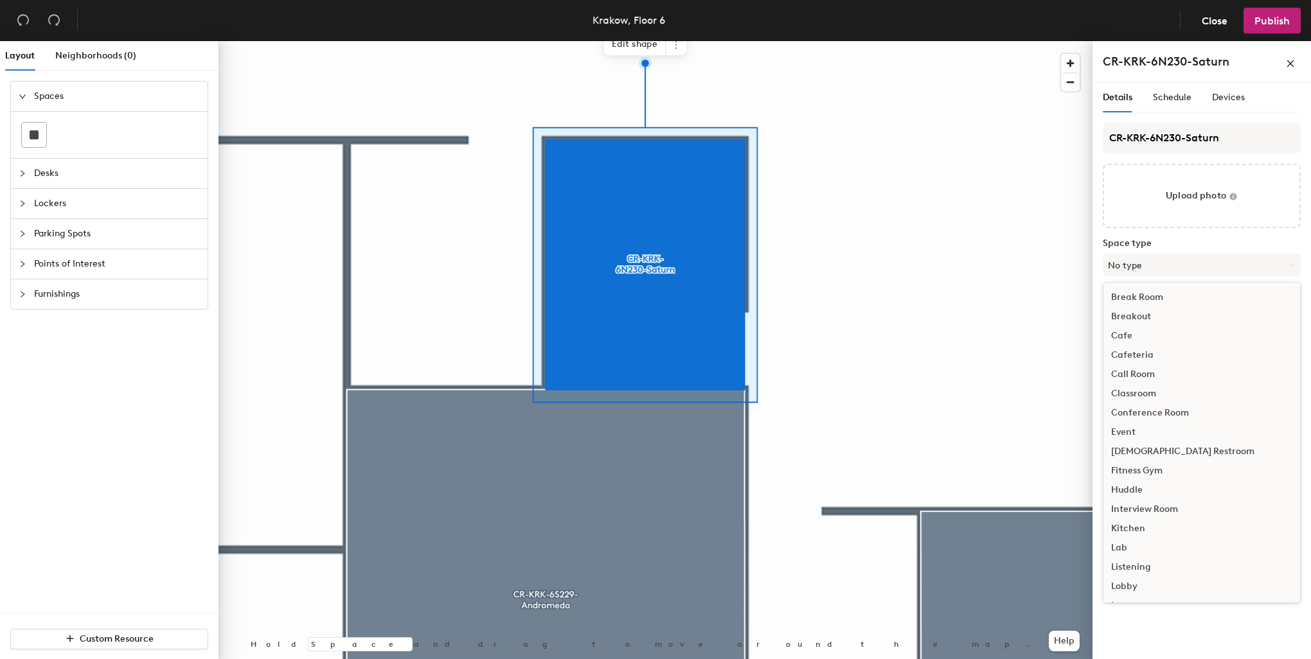
click at [1142, 407] on div "Conference Room" at bounding box center [1201, 412] width 197 height 19
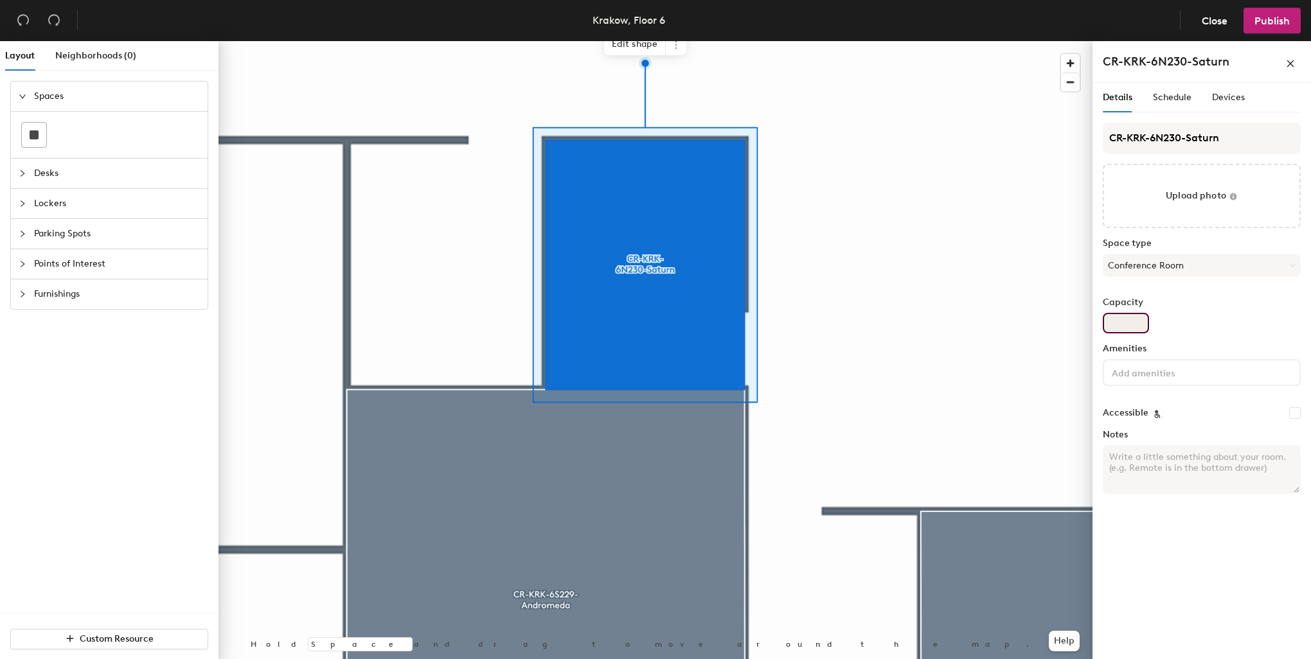
click at [1132, 317] on input "Capacity" at bounding box center [1126, 323] width 46 height 21
type input "2"
click at [925, 41] on div at bounding box center [655, 41] width 874 height 0
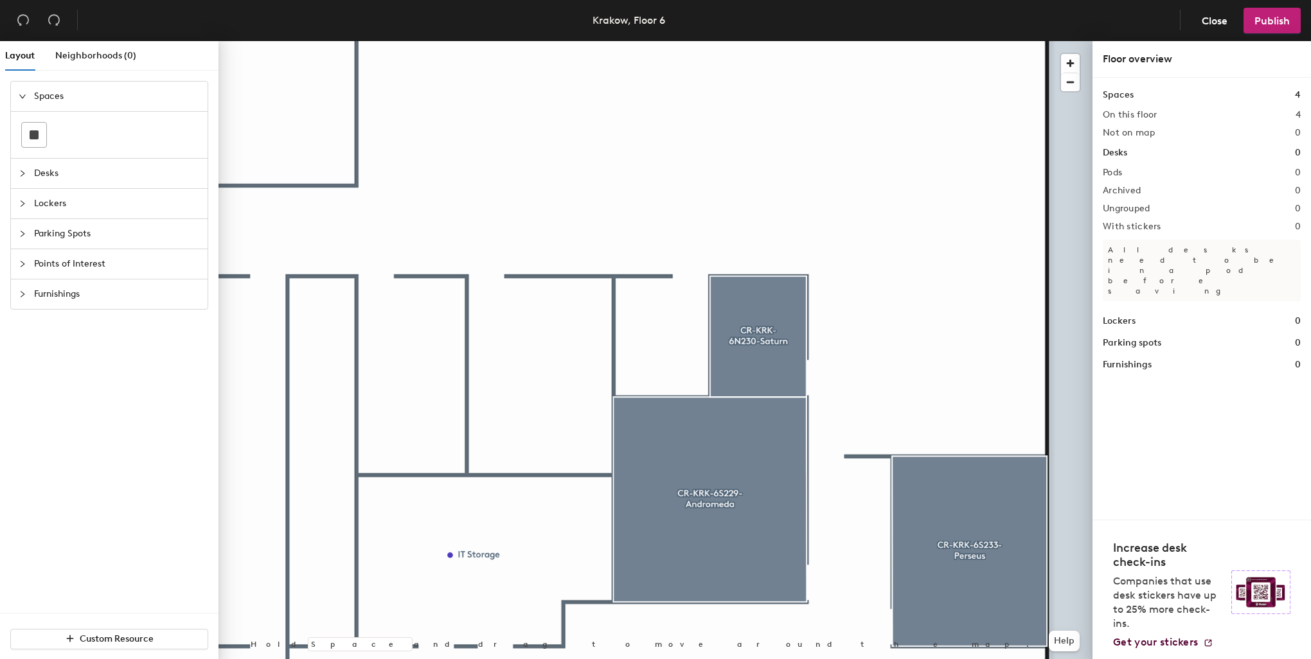
click at [104, 266] on span "Points of Interest" at bounding box center [117, 264] width 166 height 30
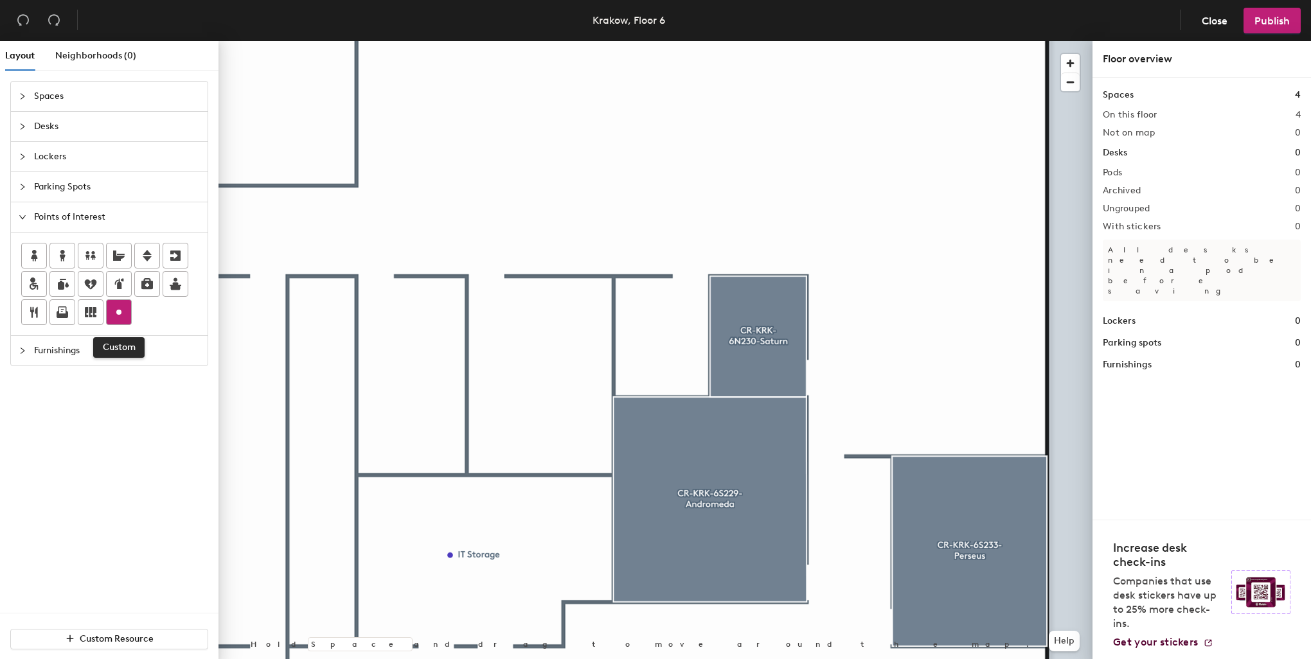
click at [123, 308] on icon at bounding box center [118, 312] width 15 height 15
type input "Coat Room"
click at [123, 311] on icon at bounding box center [118, 312] width 15 height 15
type input "Parent's Room"
click at [113, 310] on icon at bounding box center [118, 312] width 15 height 15
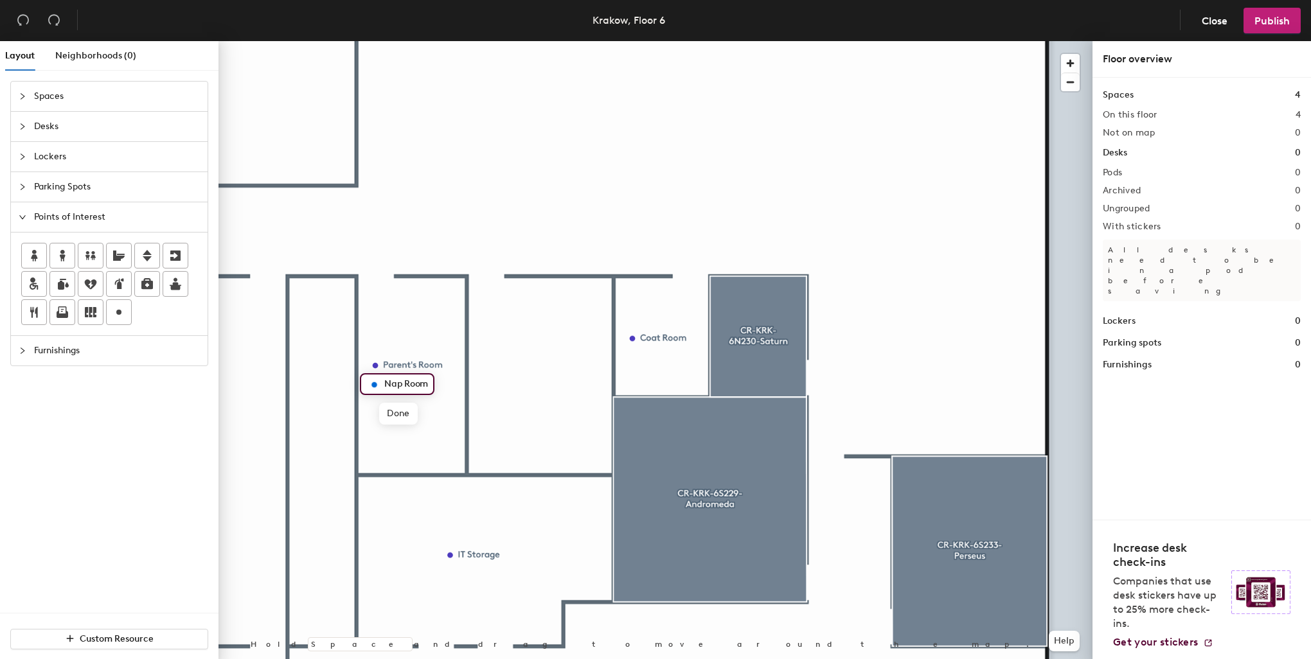
scroll to position [0, 1]
type input "Nap Room"
click at [398, 41] on div at bounding box center [655, 41] width 874 height 0
click at [416, 41] on div at bounding box center [655, 41] width 874 height 0
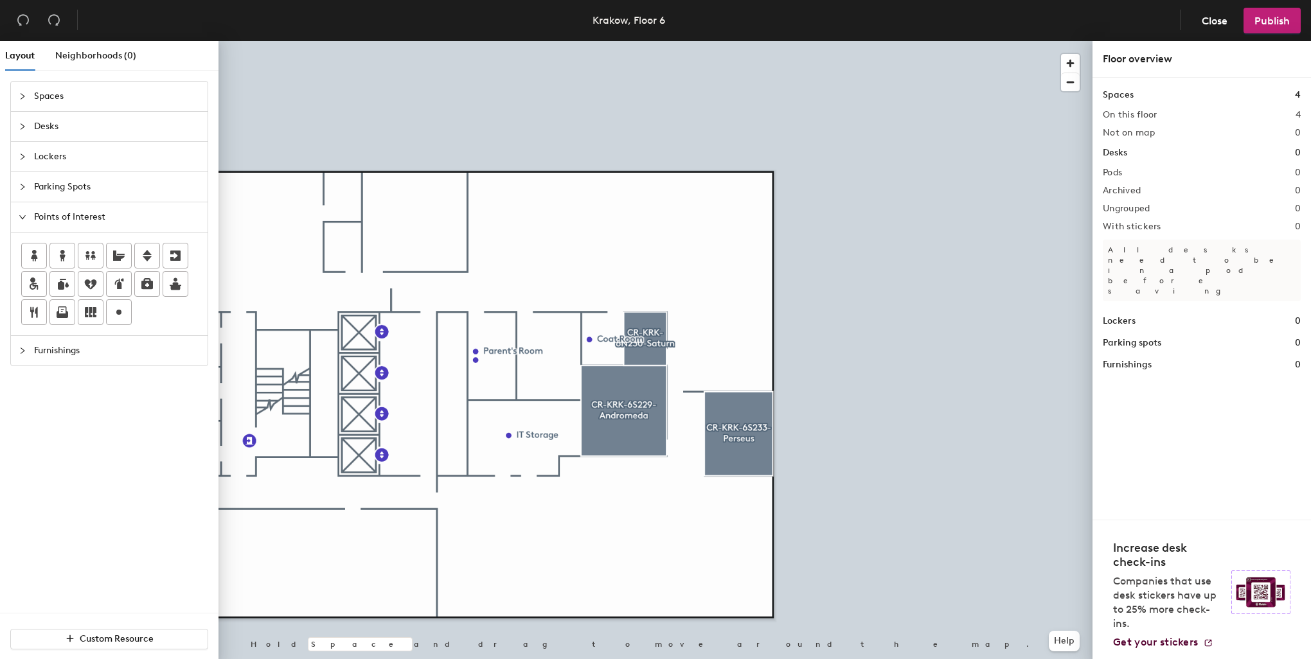
click at [39, 96] on span "Spaces" at bounding box center [117, 97] width 166 height 30
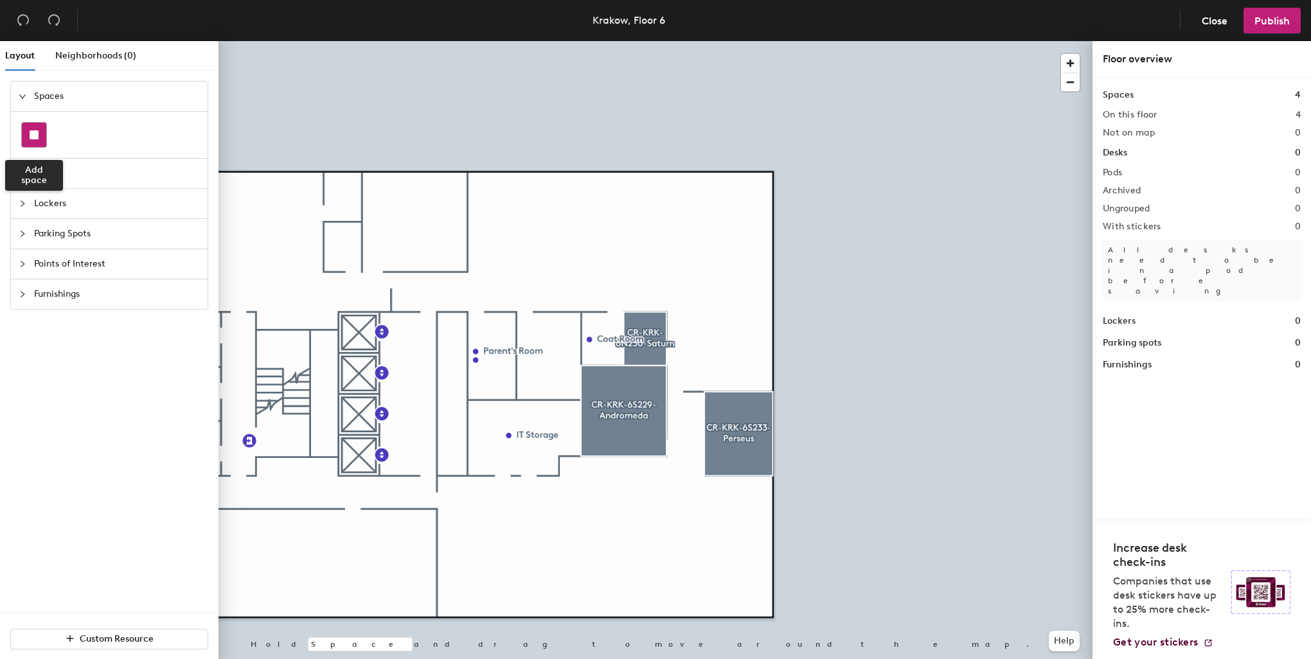
click at [40, 137] on div at bounding box center [34, 135] width 24 height 24
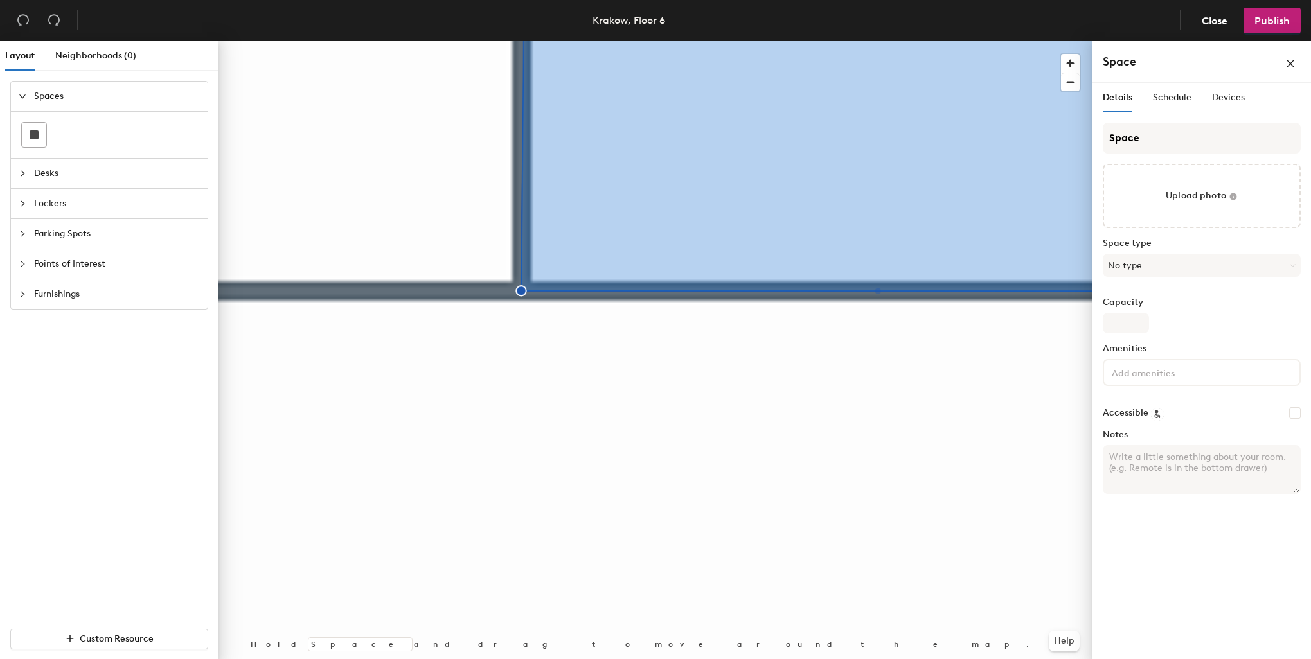
click at [143, 519] on div "Layout Neighborhoods (0) Spaces Desks Lockers Parking Spots Points of Interest …" at bounding box center [655, 352] width 1311 height 623
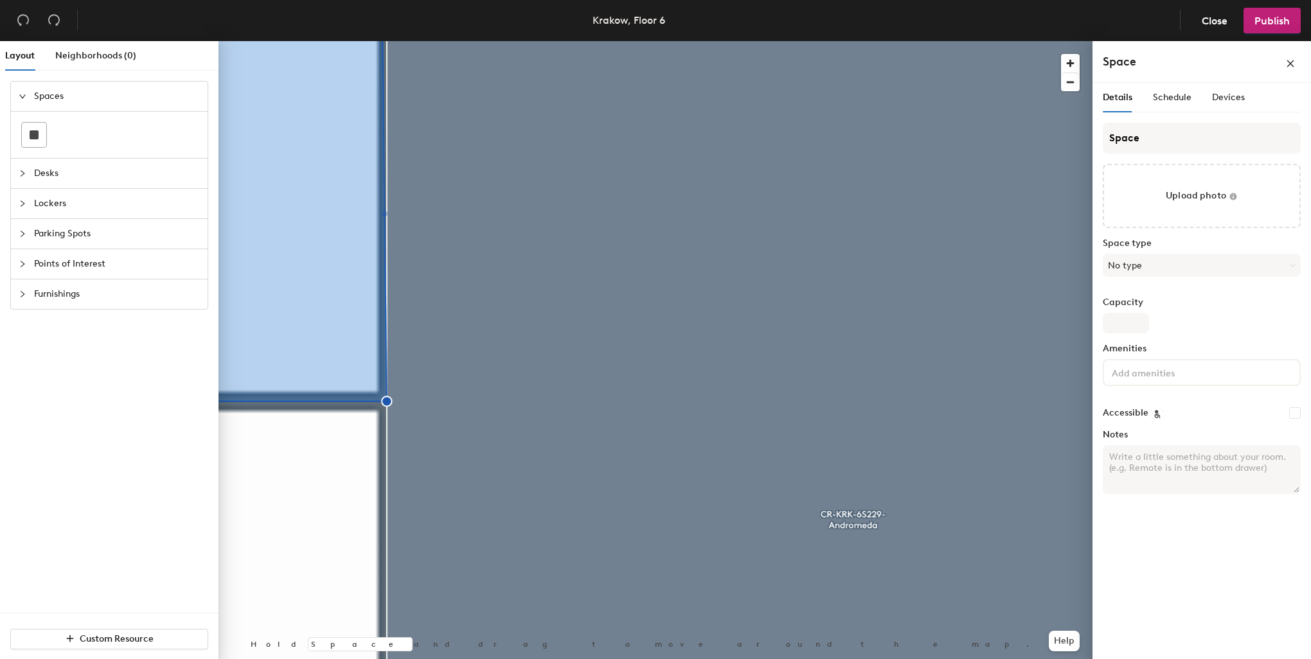
click at [319, 659] on html "Skip navigation Schedule Office People Analytics Visits Deliveries Services Man…" at bounding box center [655, 329] width 1311 height 659
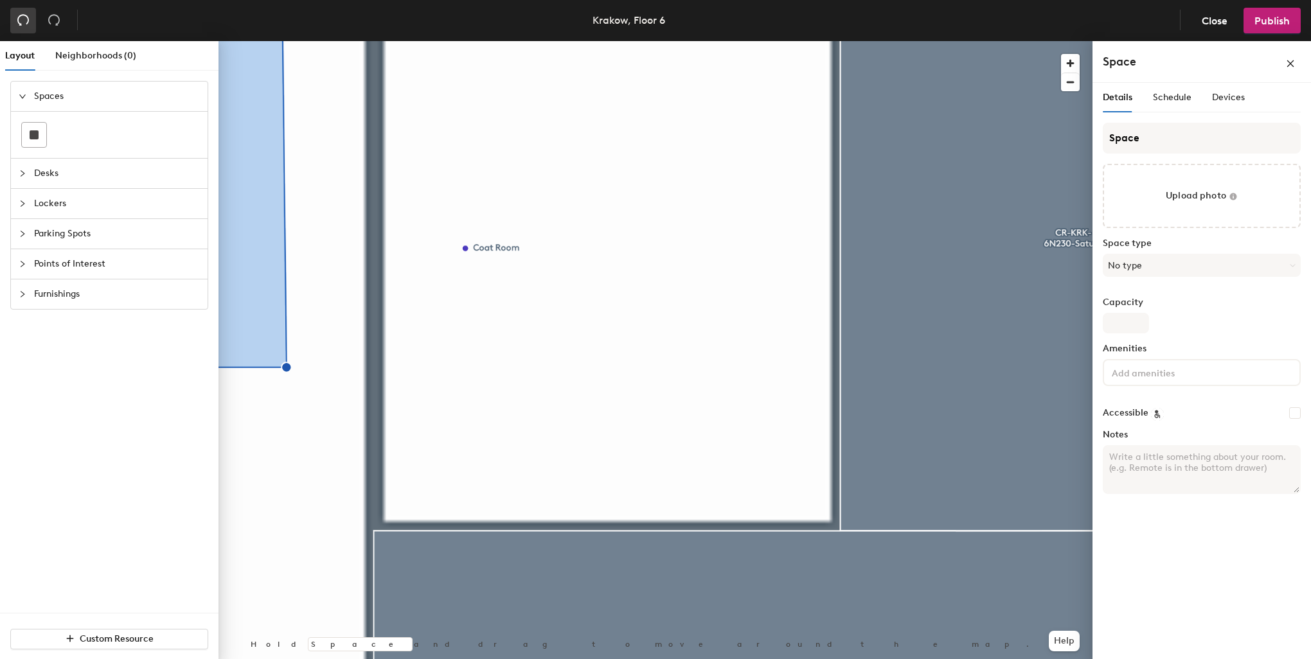
click at [25, 22] on icon "undo" at bounding box center [23, 19] width 13 height 13
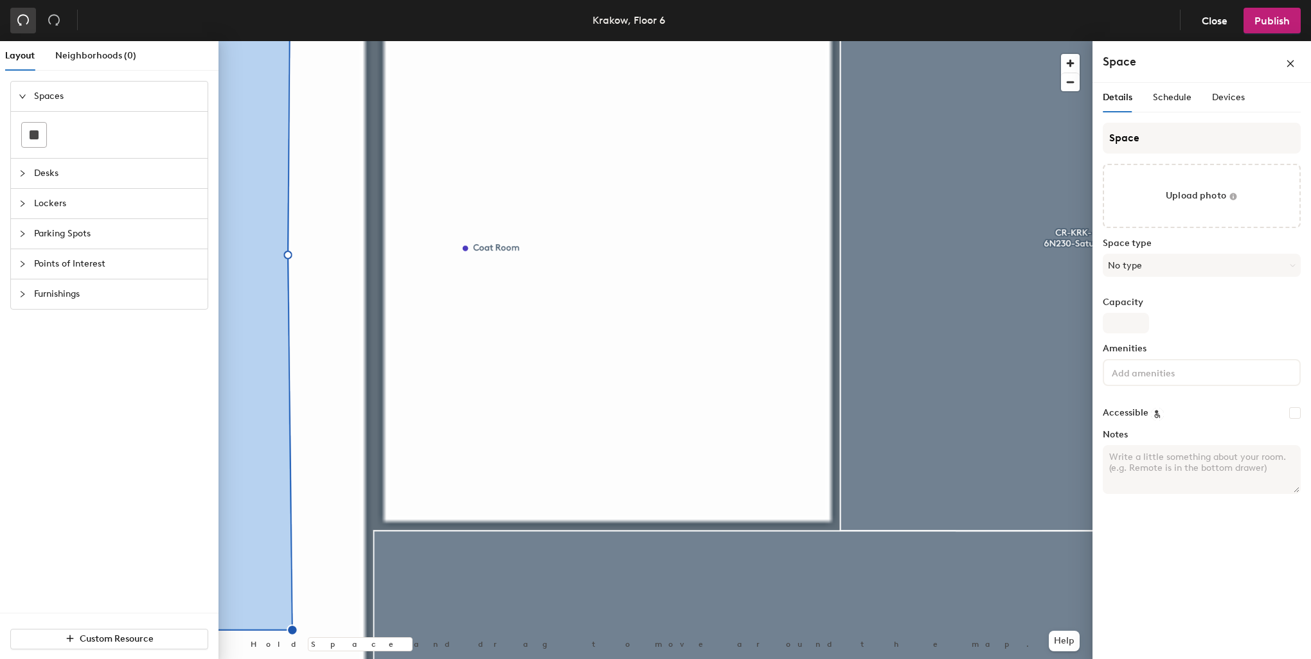
click at [28, 19] on icon "undo" at bounding box center [23, 20] width 12 height 11
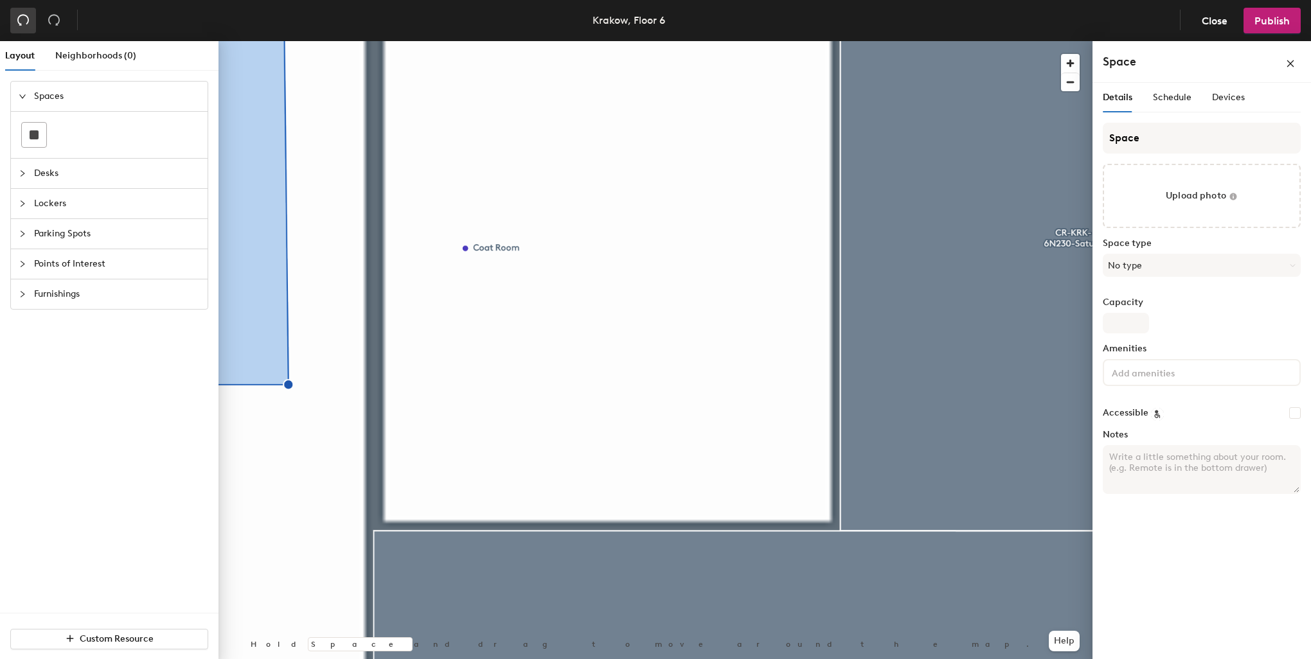
click at [19, 26] on icon "undo" at bounding box center [23, 19] width 13 height 13
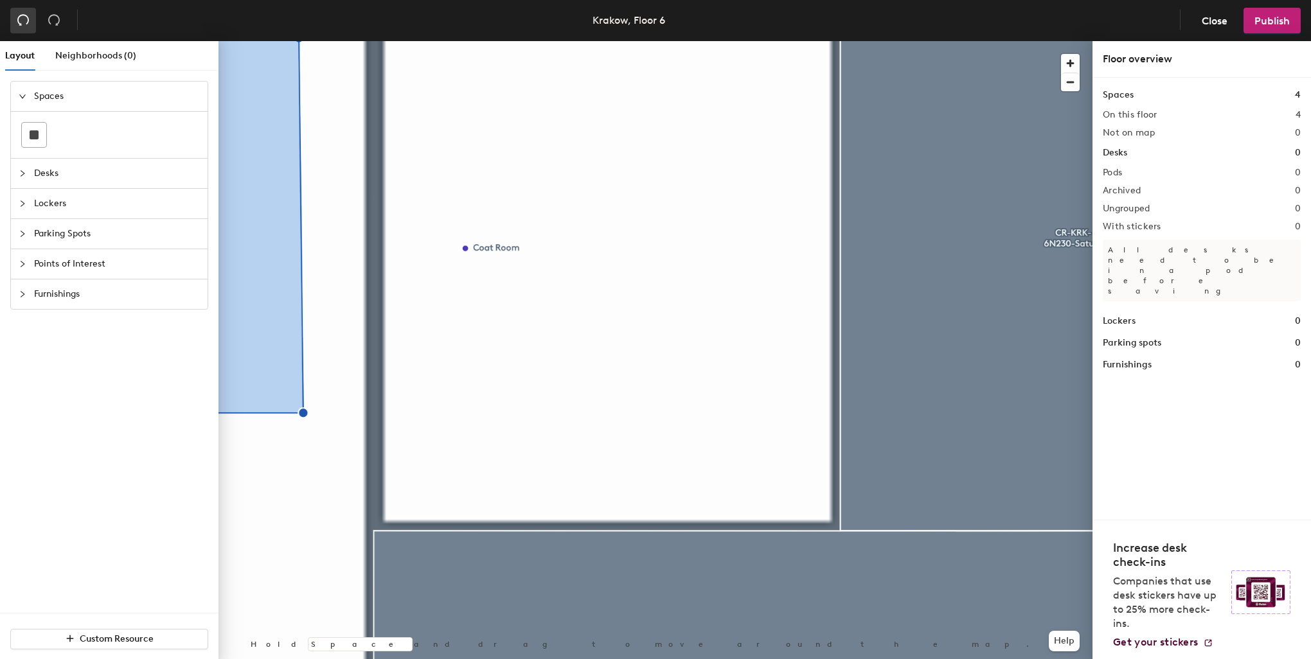
click at [23, 22] on icon "undo" at bounding box center [23, 19] width 13 height 13
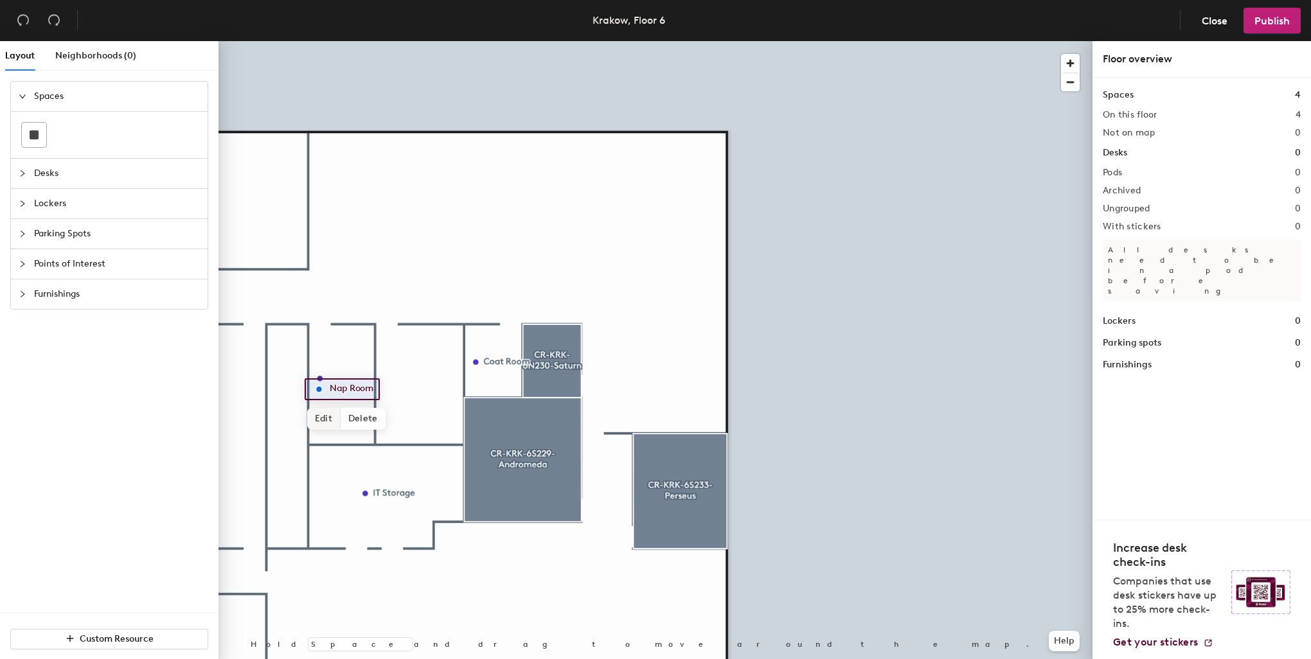
click at [323, 423] on span "Edit" at bounding box center [323, 419] width 33 height 22
click at [339, 421] on span "Done" at bounding box center [343, 419] width 38 height 22
click at [340, 41] on div at bounding box center [655, 41] width 874 height 0
click at [335, 41] on div at bounding box center [655, 41] width 874 height 0
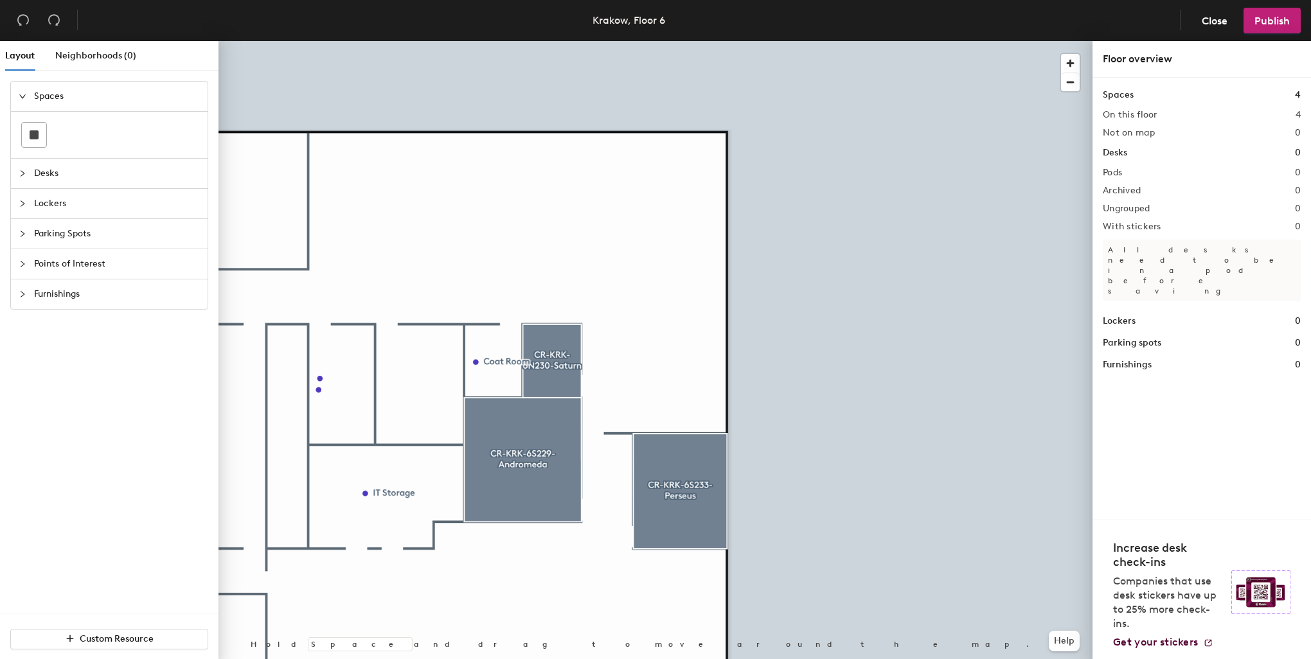
click at [373, 41] on div at bounding box center [655, 41] width 874 height 0
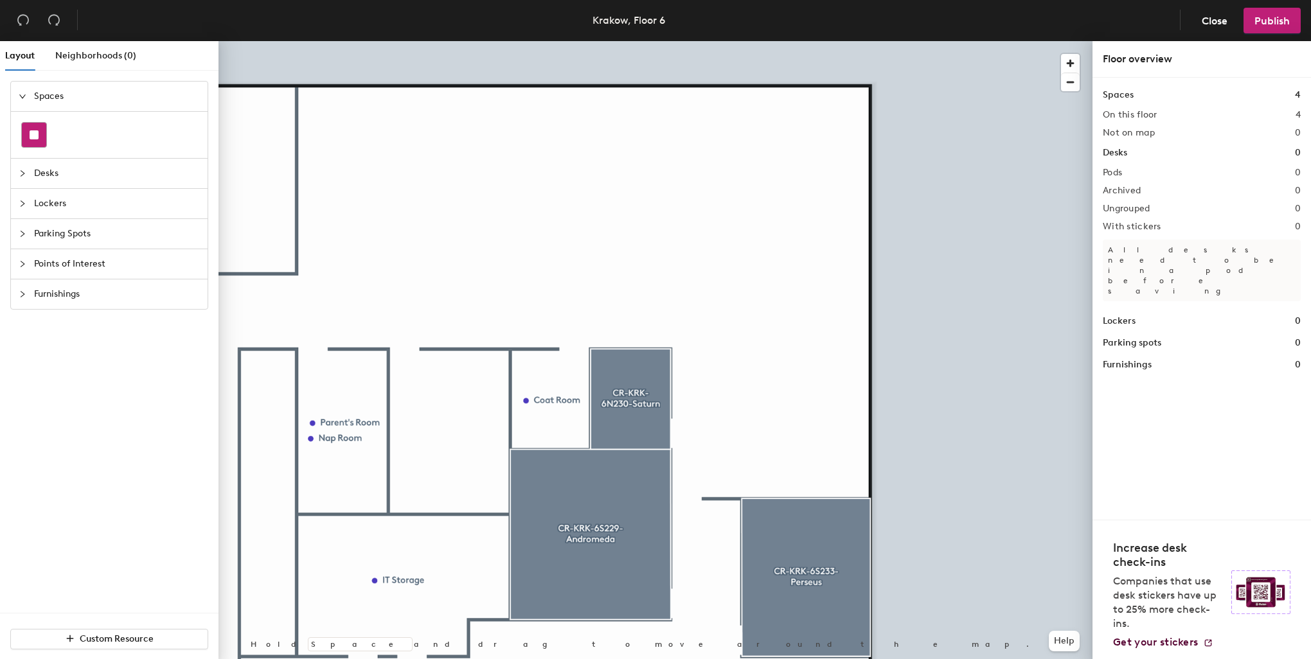
click at [35, 136] on rect at bounding box center [34, 134] width 9 height 9
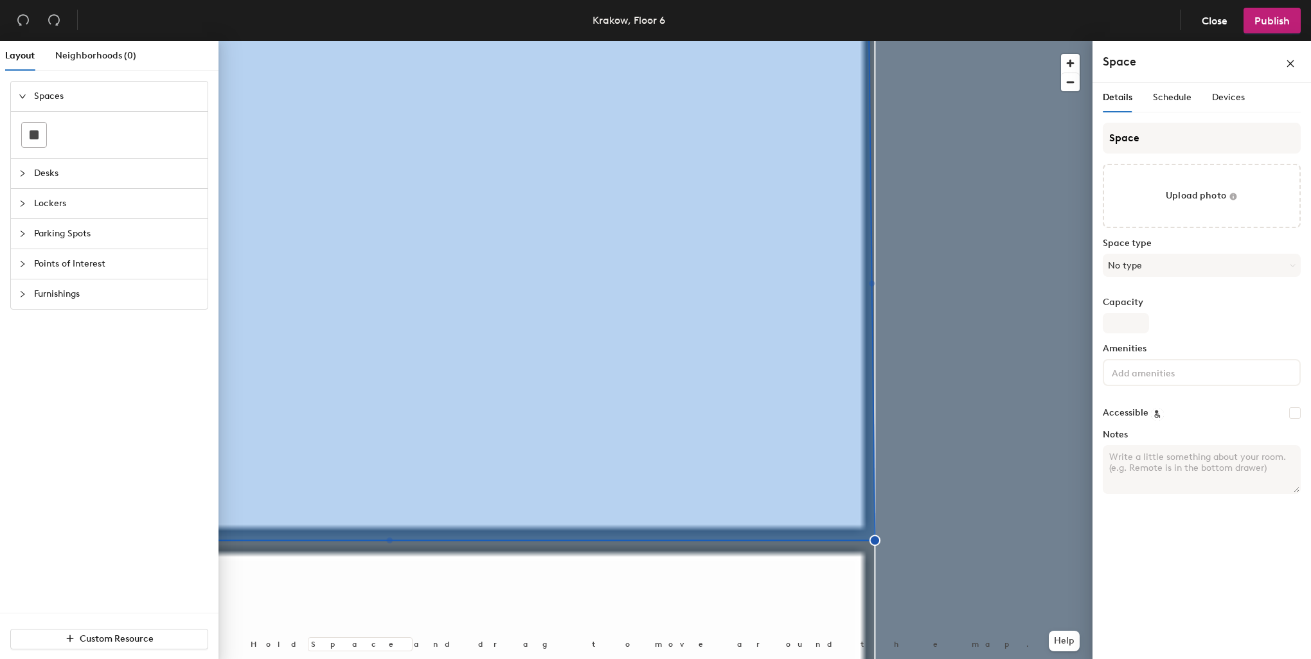
click at [603, 659] on html "Skip navigation Schedule Office People Analytics Visits Deliveries Services Man…" at bounding box center [655, 329] width 1311 height 659
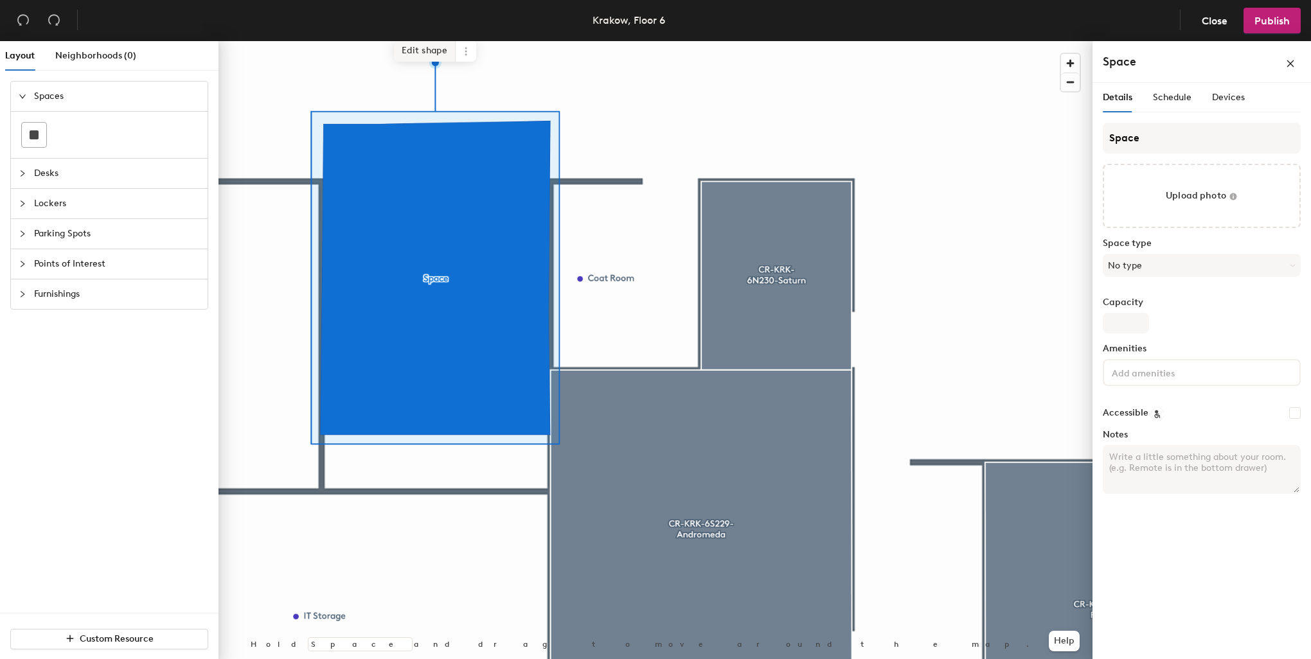
click at [421, 56] on span "Edit shape" at bounding box center [425, 51] width 62 height 22
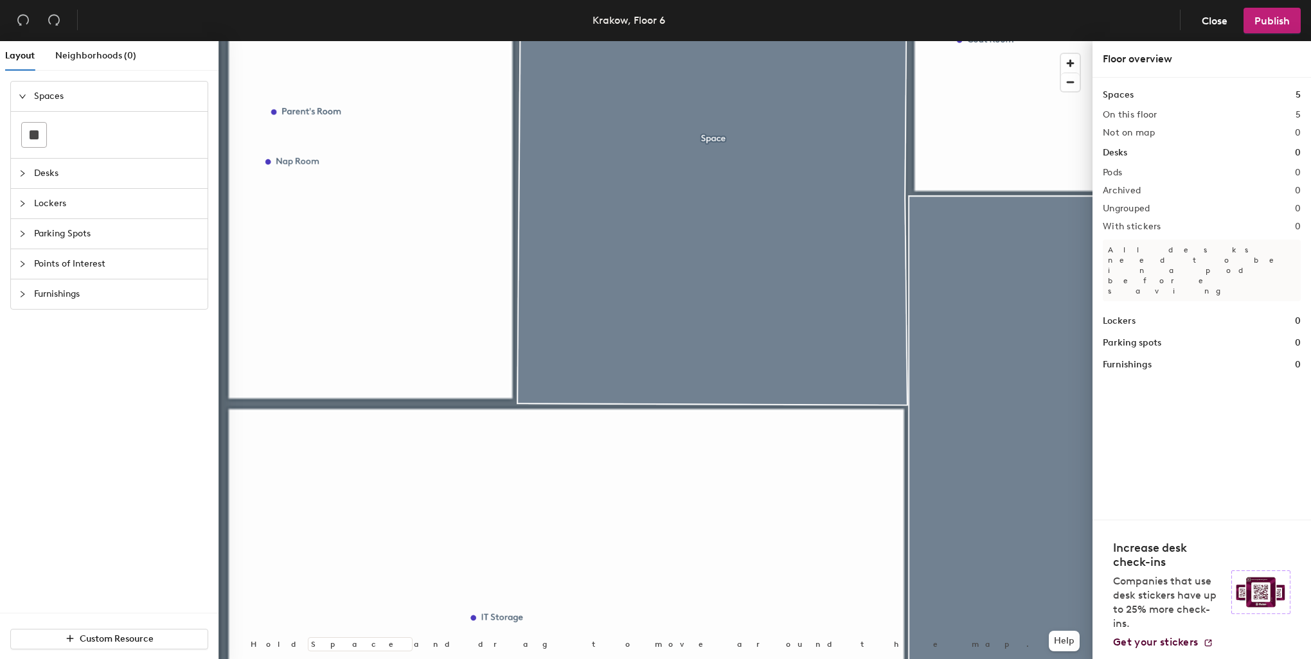
click at [759, 41] on div at bounding box center [655, 41] width 874 height 0
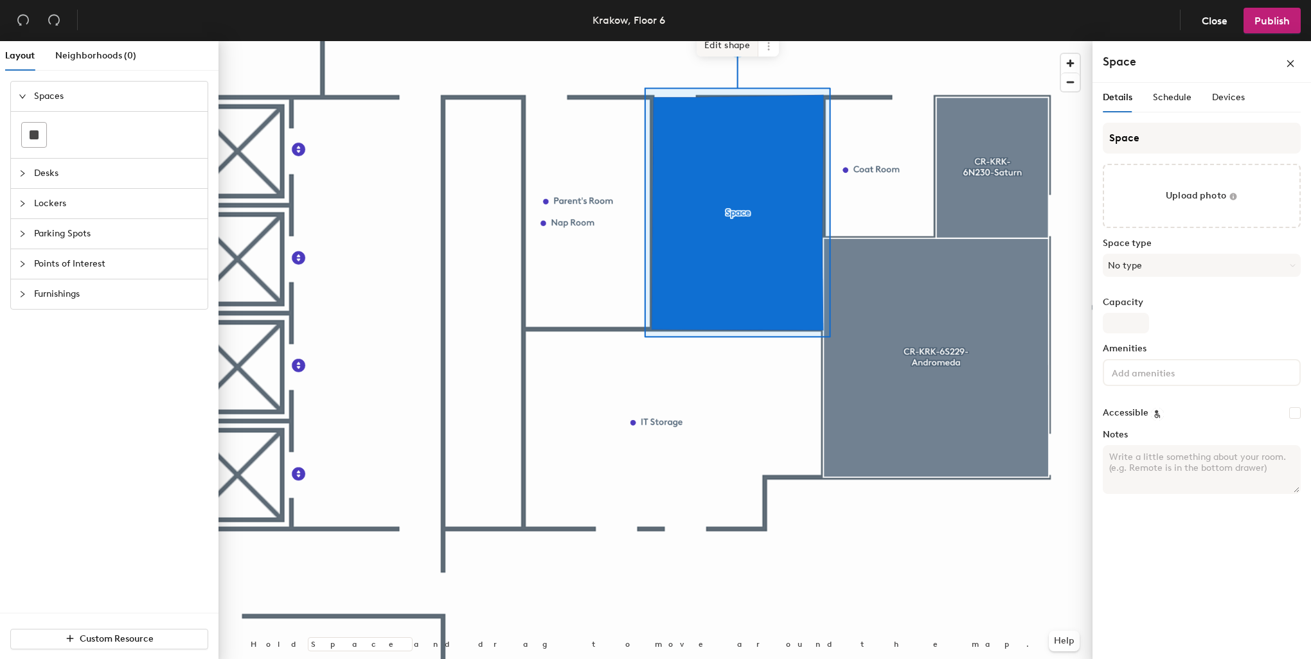
click at [734, 45] on span "Edit shape" at bounding box center [727, 46] width 62 height 22
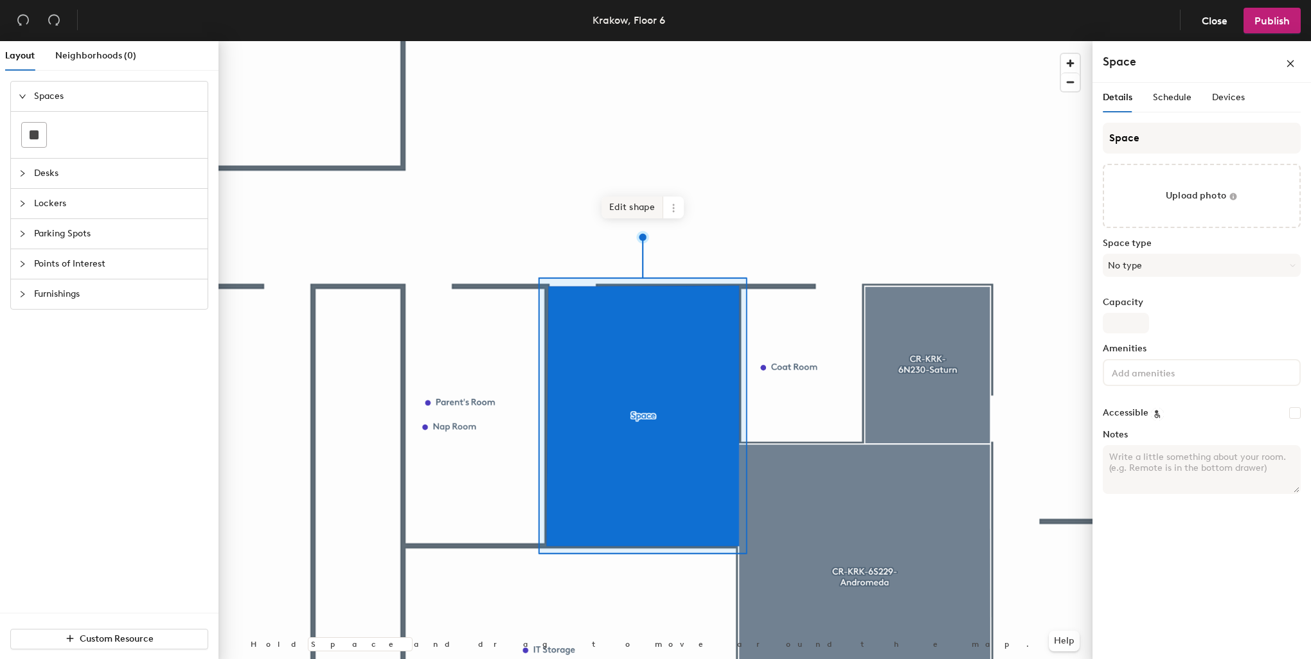
click at [633, 199] on span "Edit shape" at bounding box center [632, 208] width 62 height 22
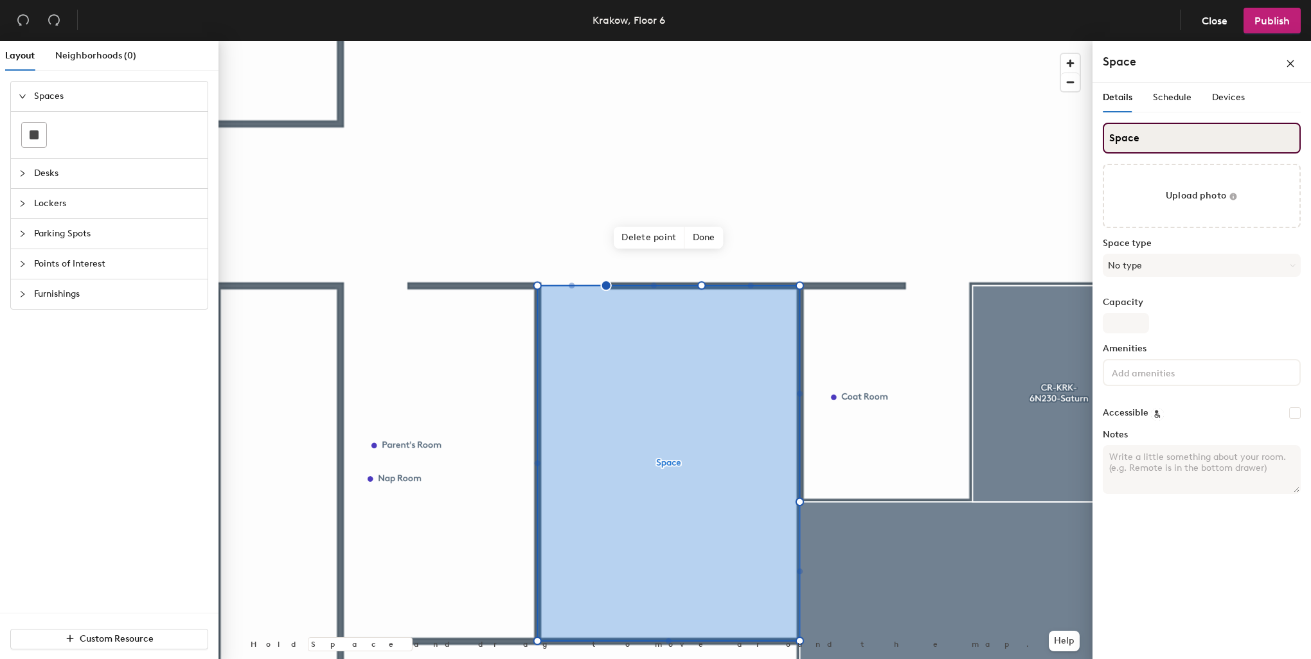
click at [1177, 144] on input "Space" at bounding box center [1202, 138] width 198 height 31
drag, startPoint x: 1169, startPoint y: 138, endPoint x: 1095, endPoint y: 137, distance: 74.5
click at [1095, 137] on div "Details Schedule Devices Space Upload photo Space type No type Capacity Ameniti…" at bounding box center [1201, 373] width 218 height 581
paste input "CR-KRK-6N209-Cassiopeia"
type input "CR-KRK-6N209-Cassiopeia"
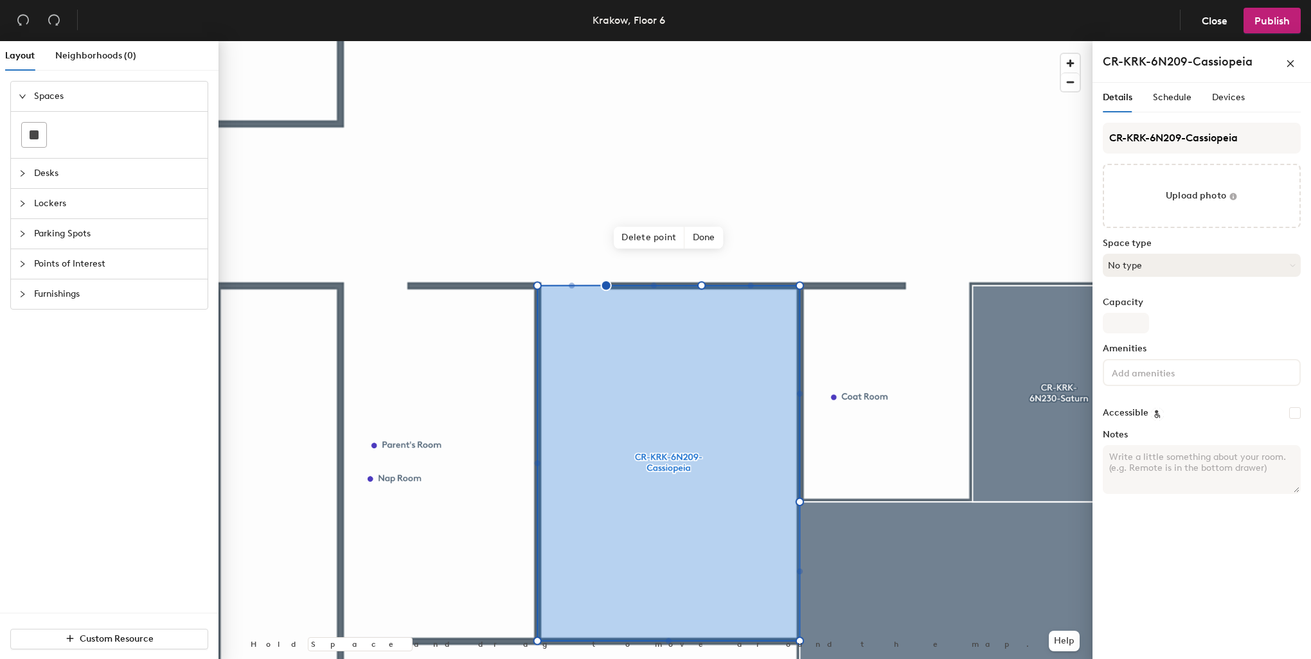
click at [1153, 266] on button "No type" at bounding box center [1202, 265] width 198 height 23
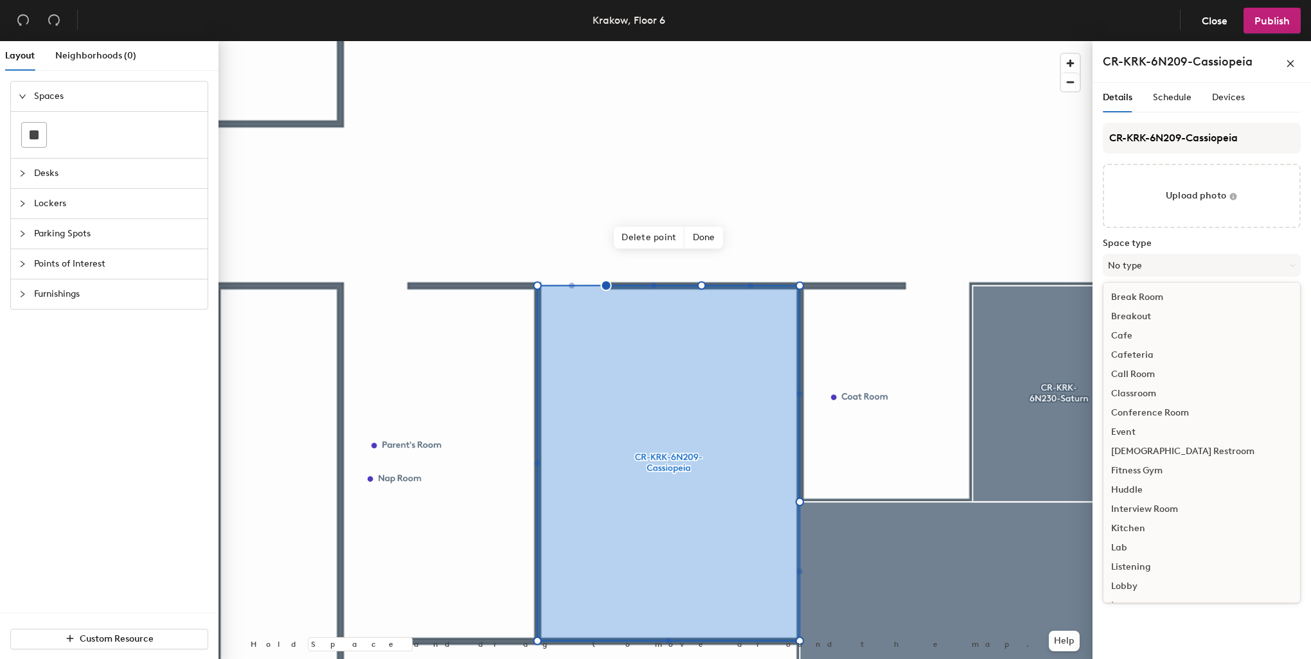
click at [1136, 414] on div "Conference Room" at bounding box center [1201, 412] width 197 height 19
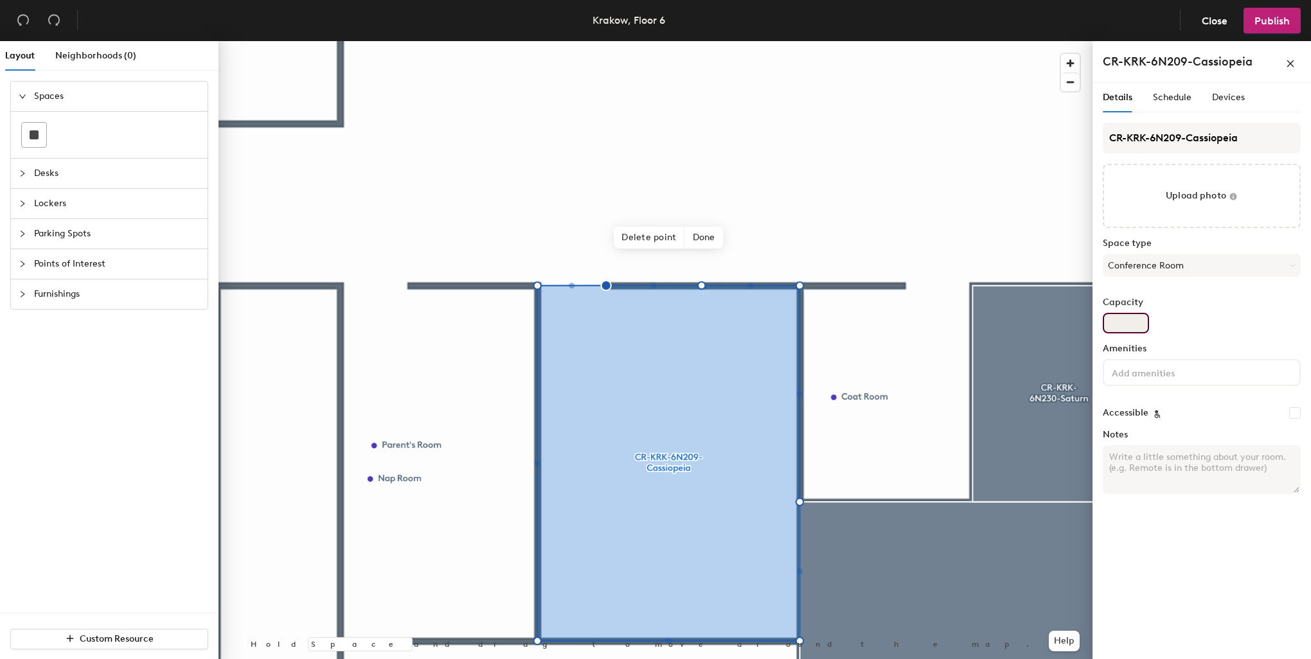
click at [1129, 321] on input "Capacity" at bounding box center [1126, 323] width 46 height 21
type input "6"
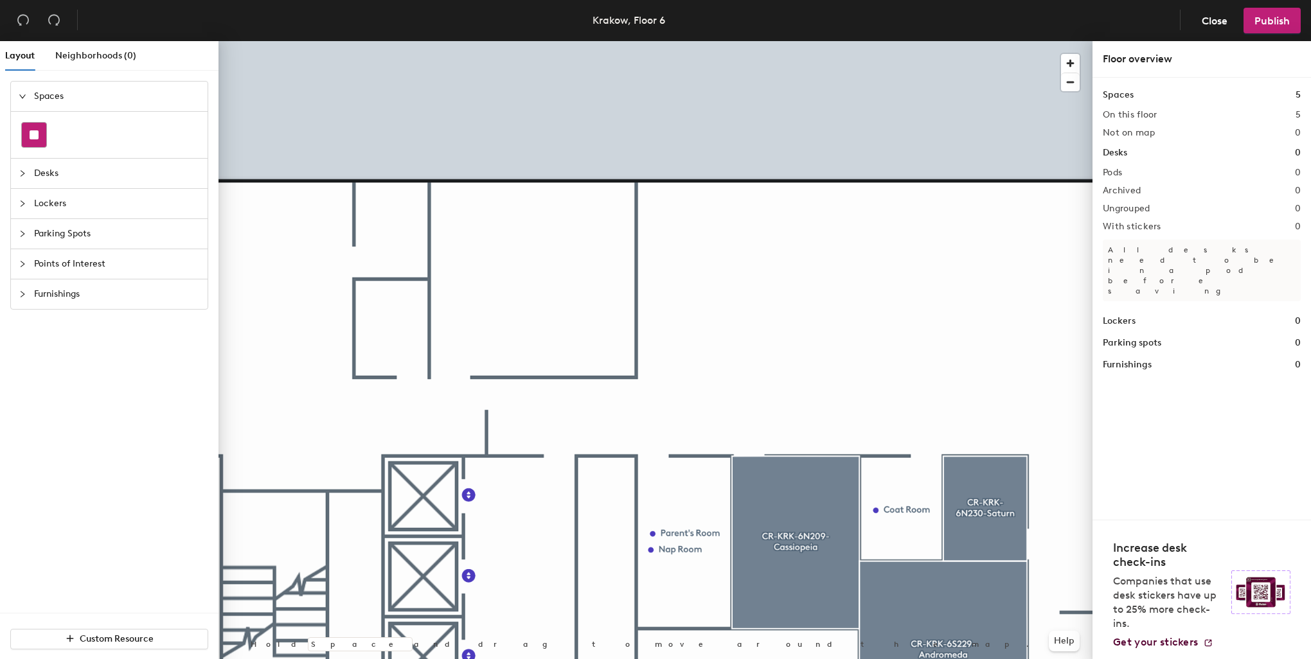
click at [28, 125] on div at bounding box center [34, 135] width 24 height 24
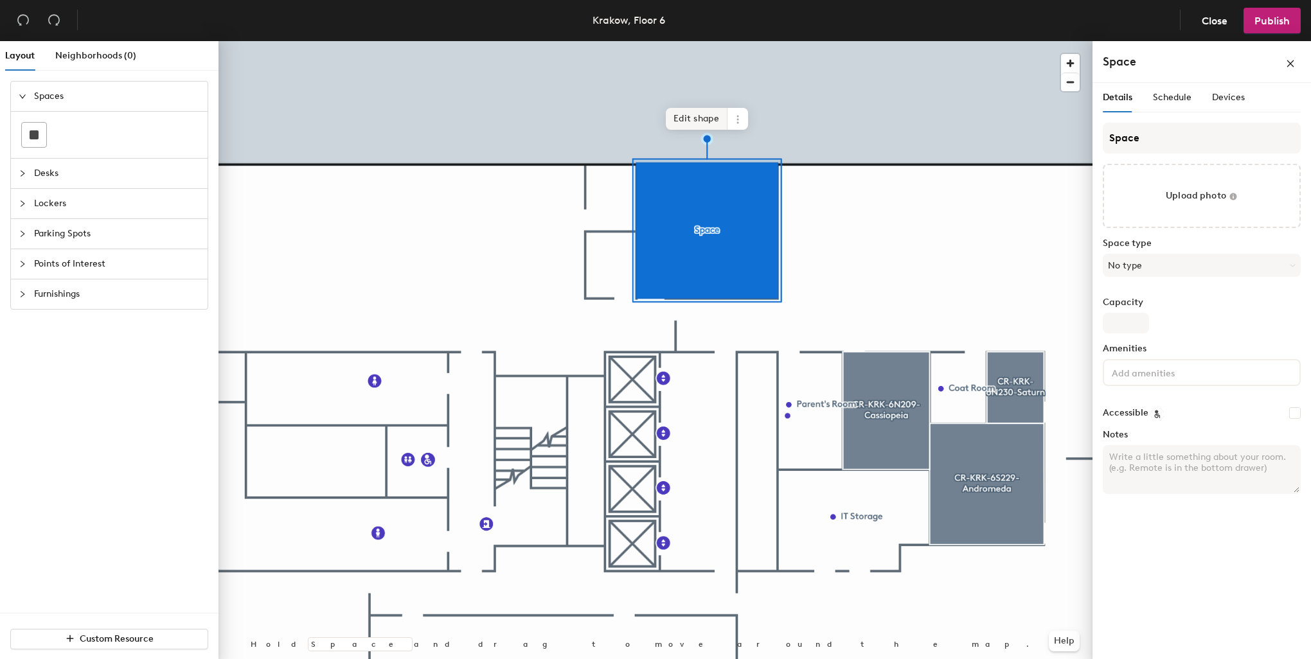
click at [689, 119] on span "Edit shape" at bounding box center [697, 119] width 62 height 22
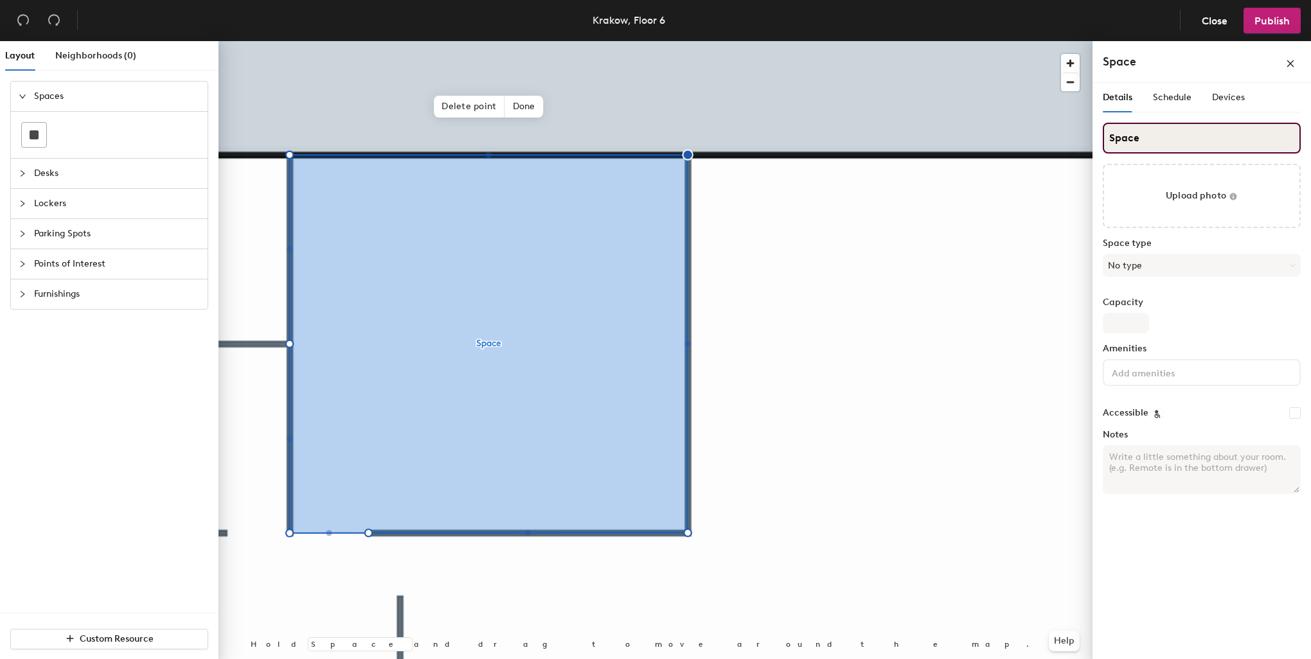
click at [1147, 137] on input "Space" at bounding box center [1202, 138] width 198 height 31
click at [1069, 134] on div "Layout Neighborhoods (0) Spaces Desks Lockers Parking Spots Points of Interest …" at bounding box center [655, 352] width 1311 height 623
click at [1182, 134] on input "Space" at bounding box center [1202, 138] width 198 height 31
click at [1111, 132] on input "Space" at bounding box center [1202, 138] width 198 height 31
paste input "CR-KRK-6N201-Orion"
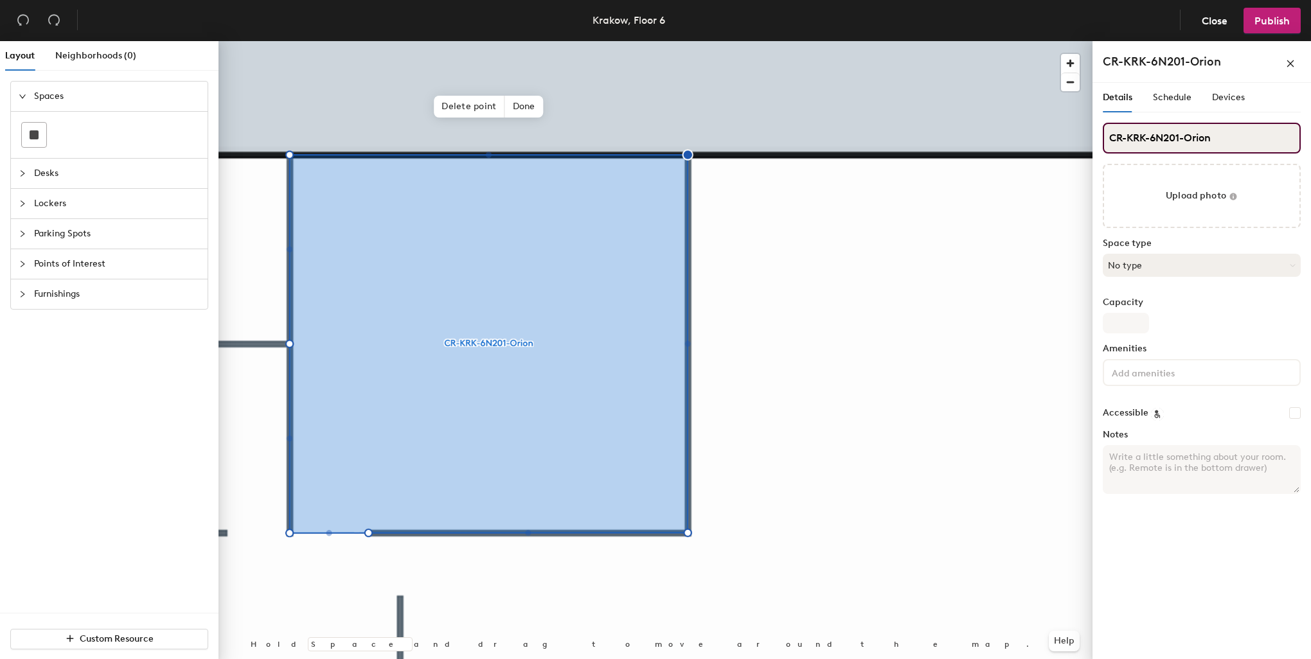
type input "CR-KRK-6N201-Orion"
click at [1149, 260] on button "No type" at bounding box center [1202, 265] width 198 height 23
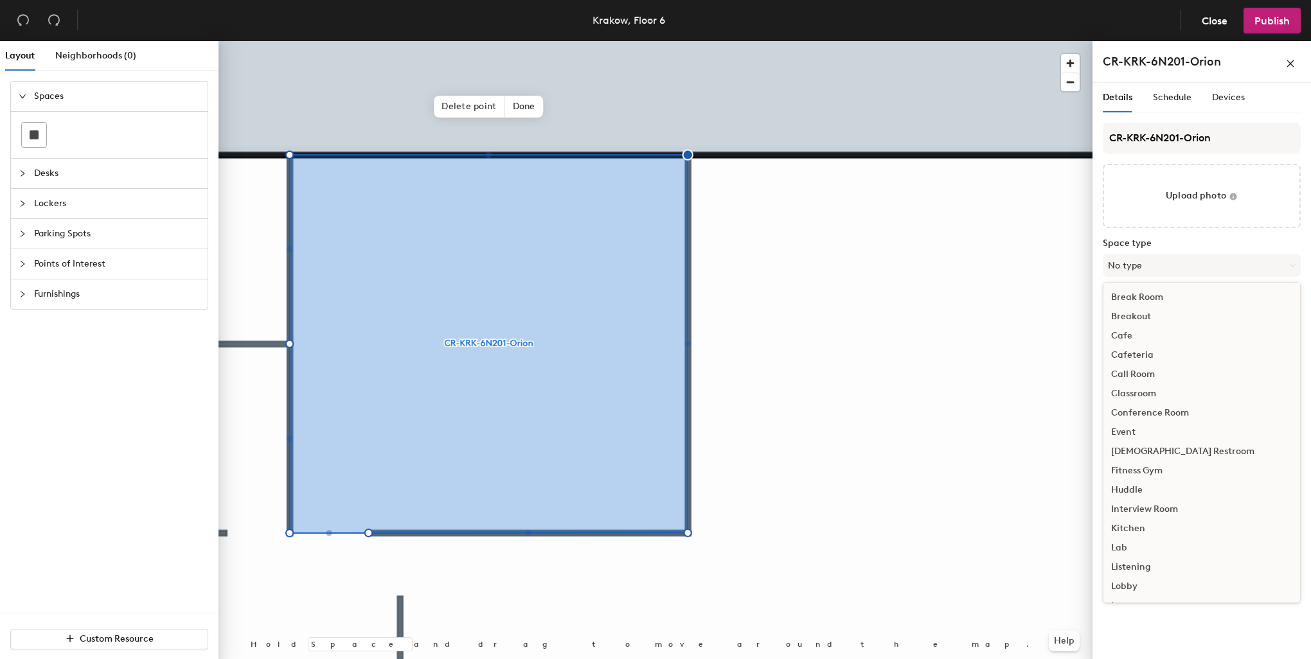
click at [1154, 412] on div "Conference Room" at bounding box center [1201, 412] width 197 height 19
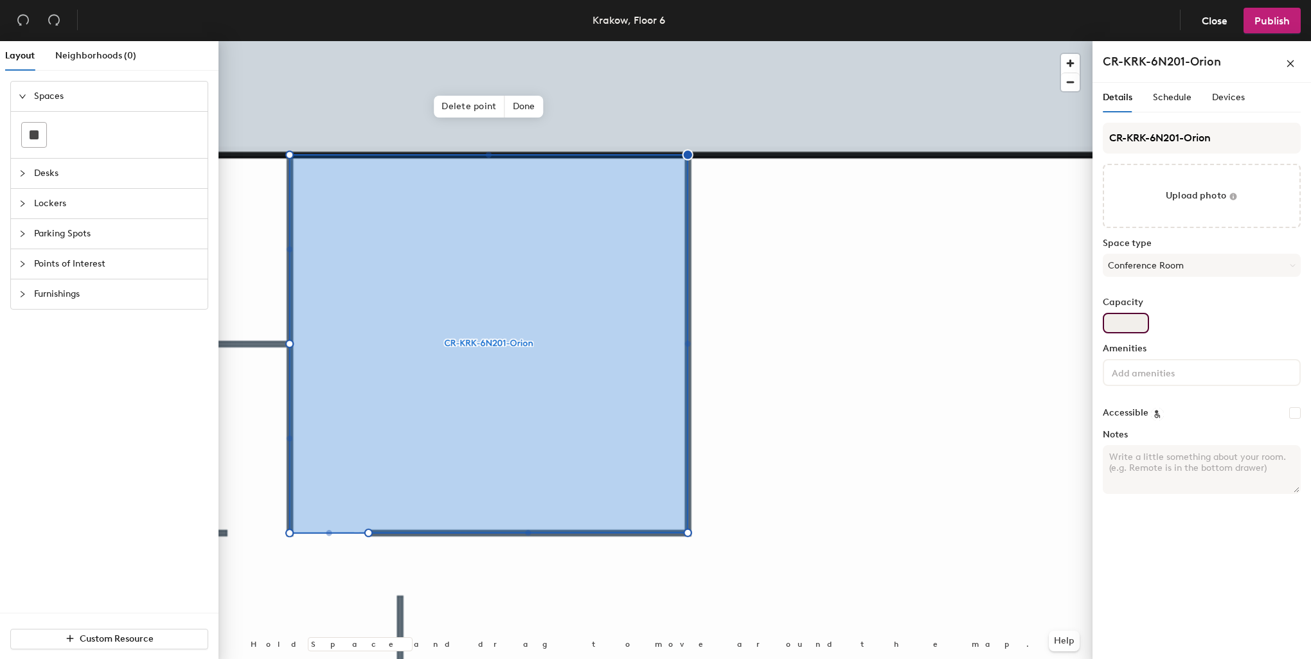
click at [1126, 326] on input "Capacity" at bounding box center [1126, 323] width 46 height 21
type input "14"
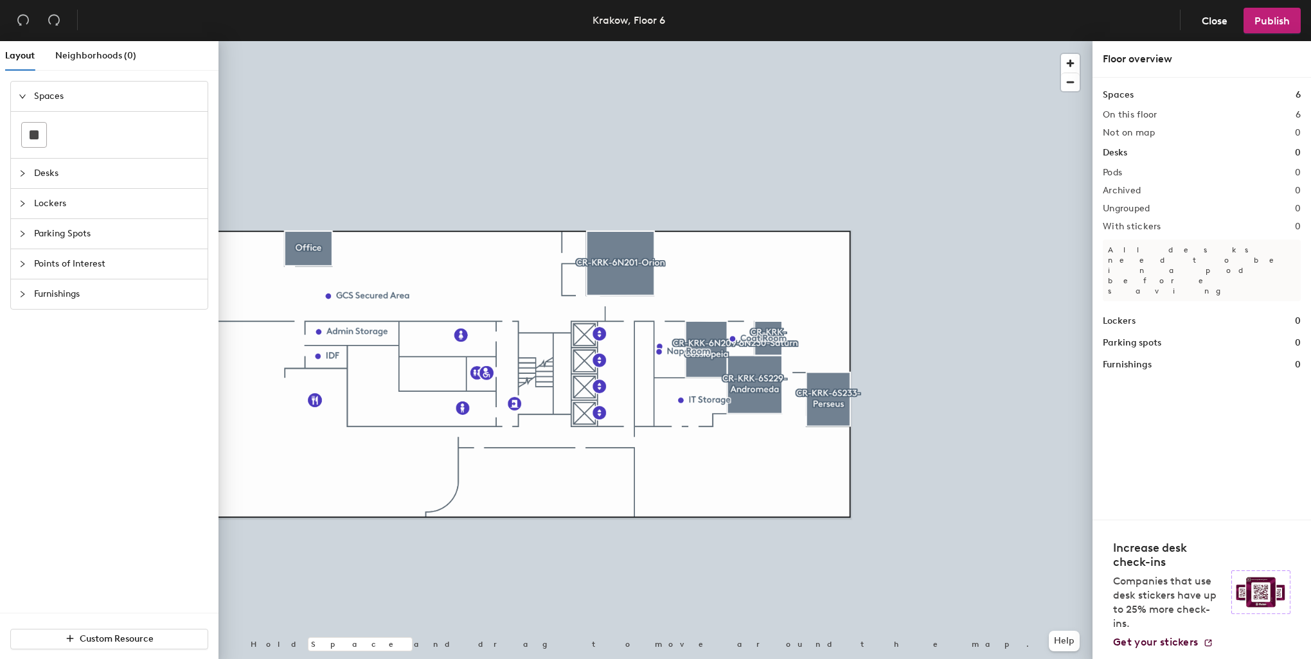
click at [93, 263] on span "Points of Interest" at bounding box center [117, 264] width 166 height 30
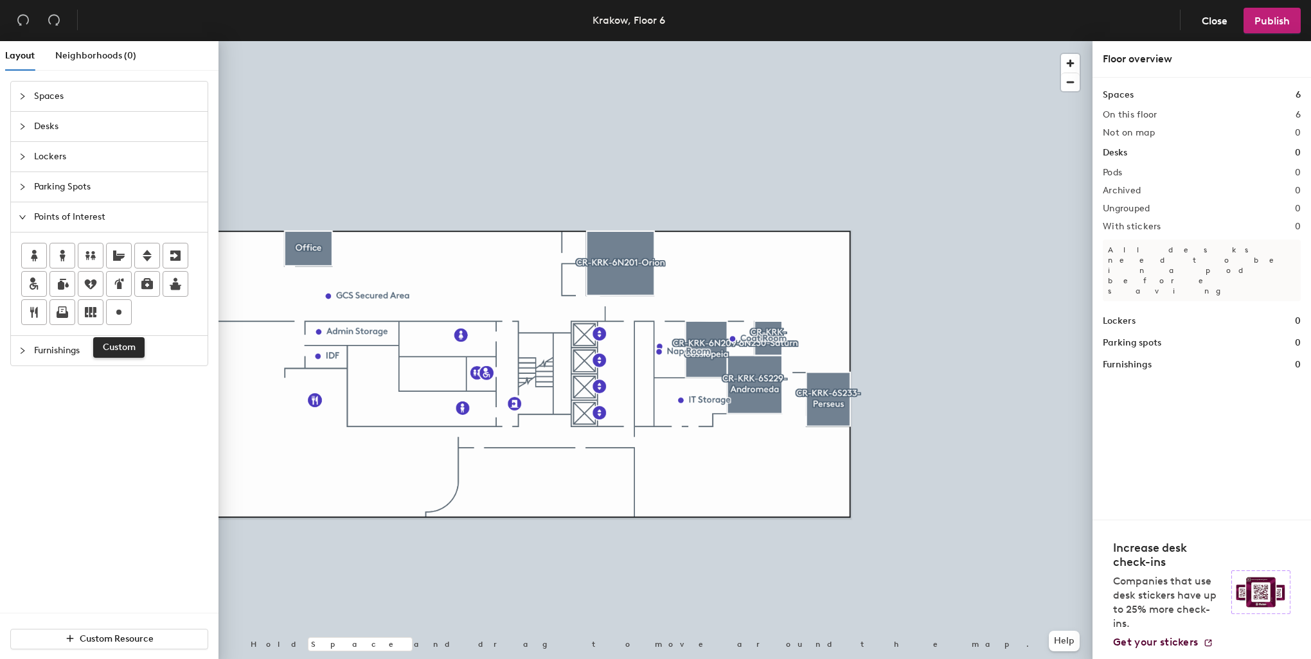
drag, startPoint x: 116, startPoint y: 317, endPoint x: 177, endPoint y: 353, distance: 71.4
click at [116, 317] on icon at bounding box center [118, 312] width 15 height 15
type input "Cafeteria"
click at [118, 307] on icon at bounding box center [118, 312] width 15 height 15
type input "Chillout Room"
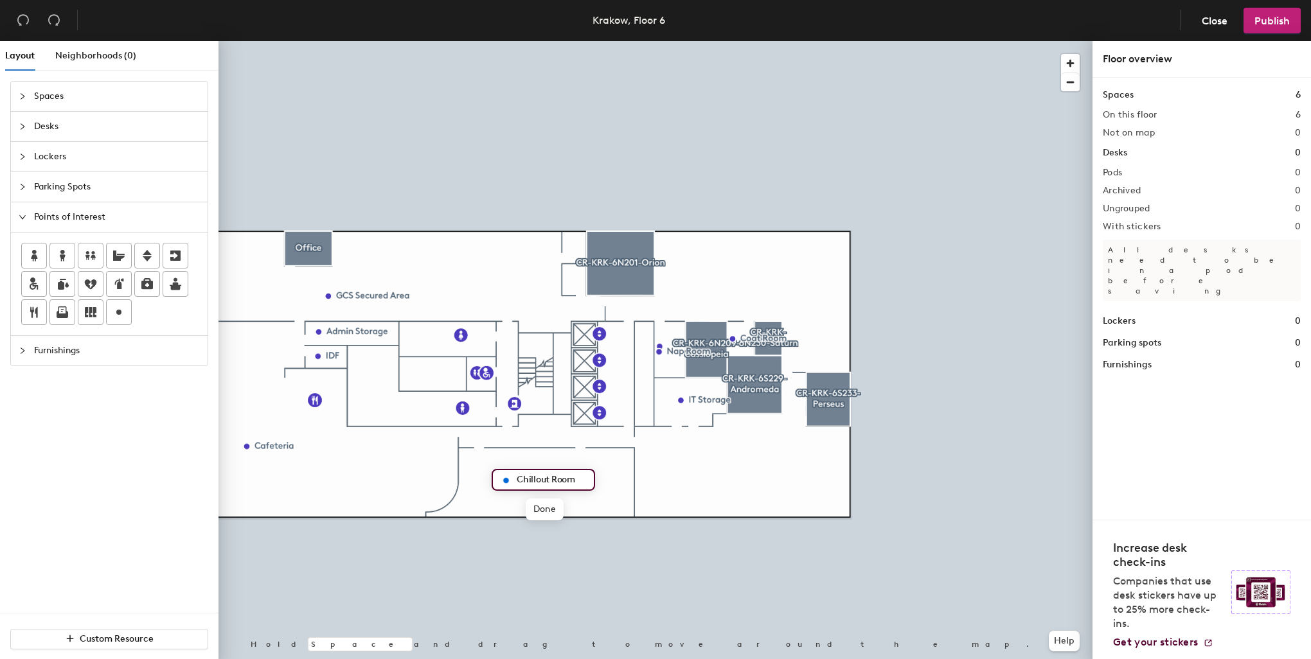
click at [700, 41] on div at bounding box center [655, 41] width 874 height 0
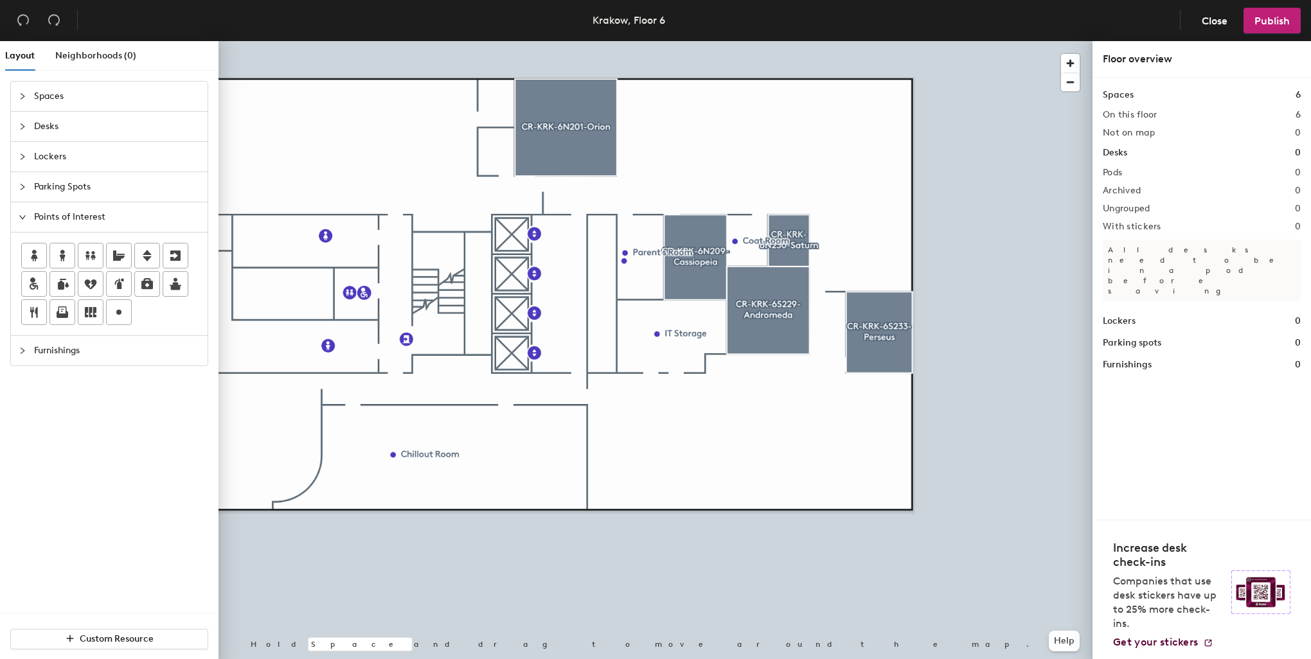
click at [54, 97] on span "Spaces" at bounding box center [117, 97] width 166 height 30
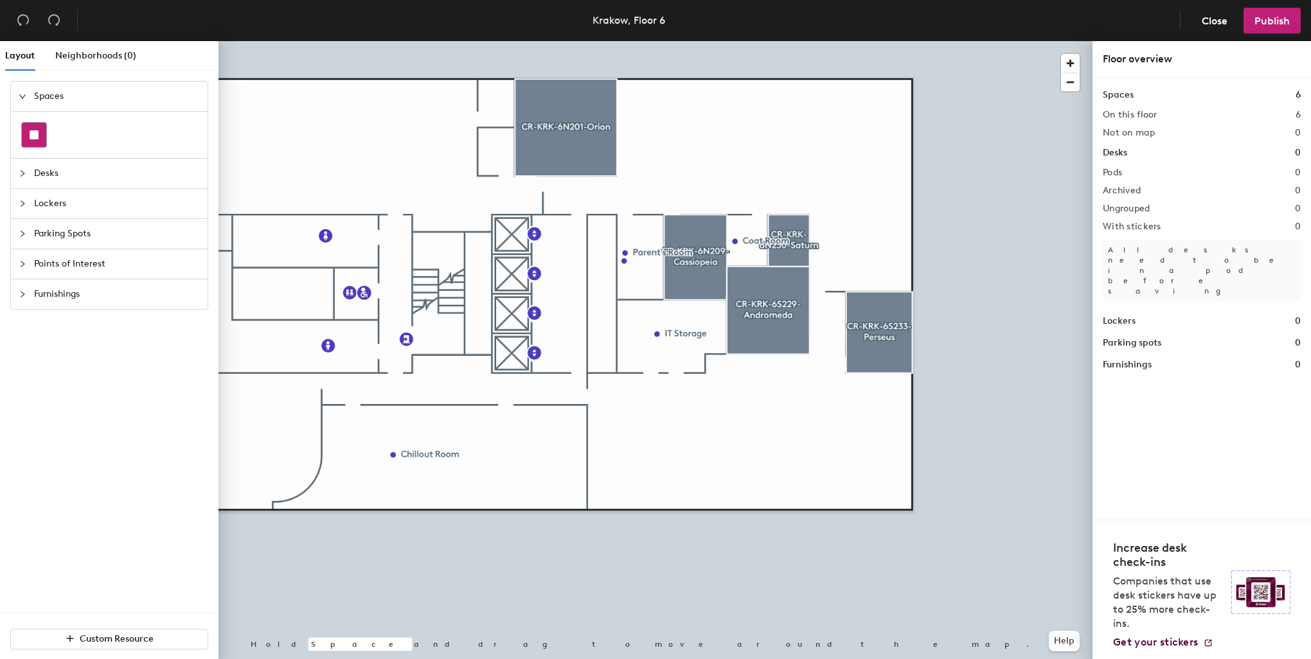
click at [39, 134] on div at bounding box center [34, 135] width 24 height 24
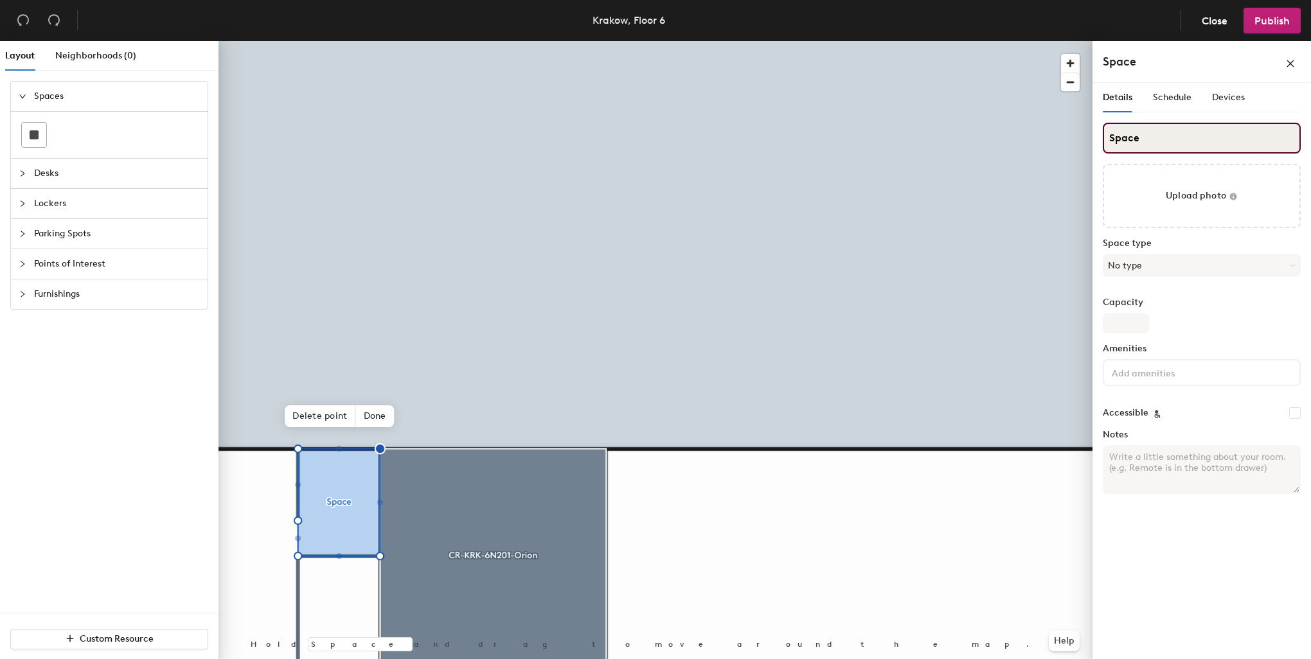
click at [1151, 132] on input "Space" at bounding box center [1202, 138] width 198 height 31
drag, startPoint x: 1126, startPoint y: 137, endPoint x: 1105, endPoint y: 137, distance: 21.2
click at [1105, 137] on input "Space" at bounding box center [1202, 138] width 198 height 31
type input "Mars"
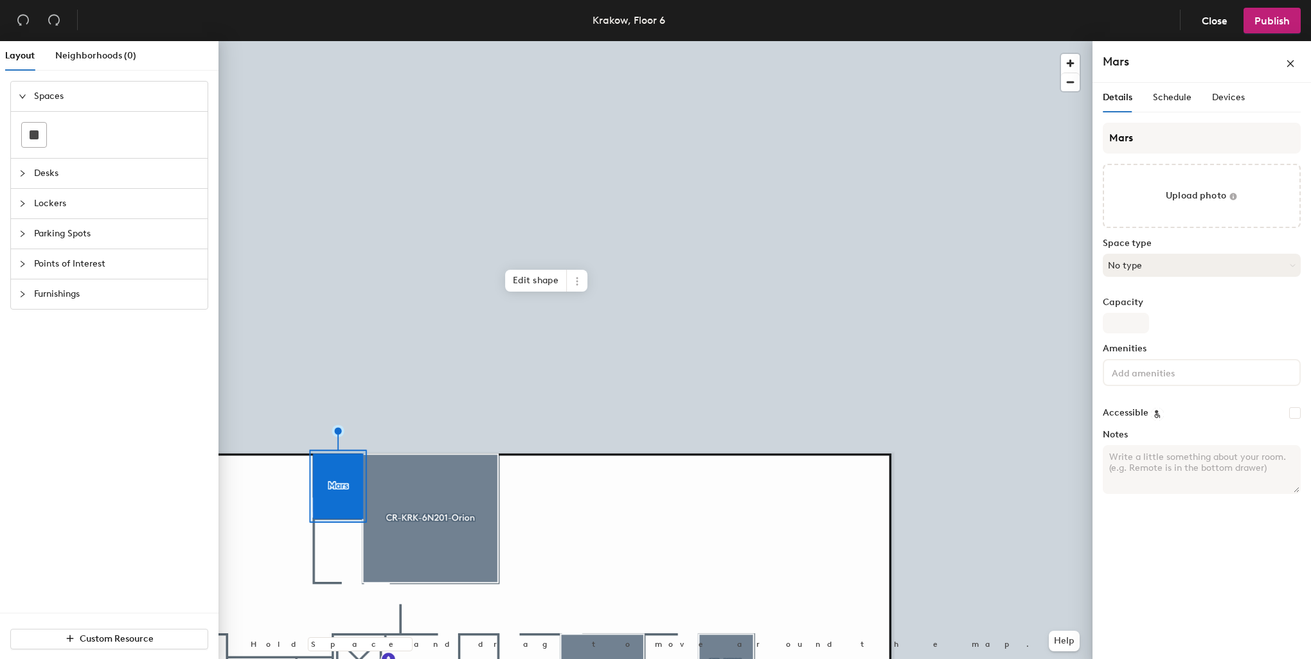
click at [1159, 261] on button "No type" at bounding box center [1202, 265] width 198 height 23
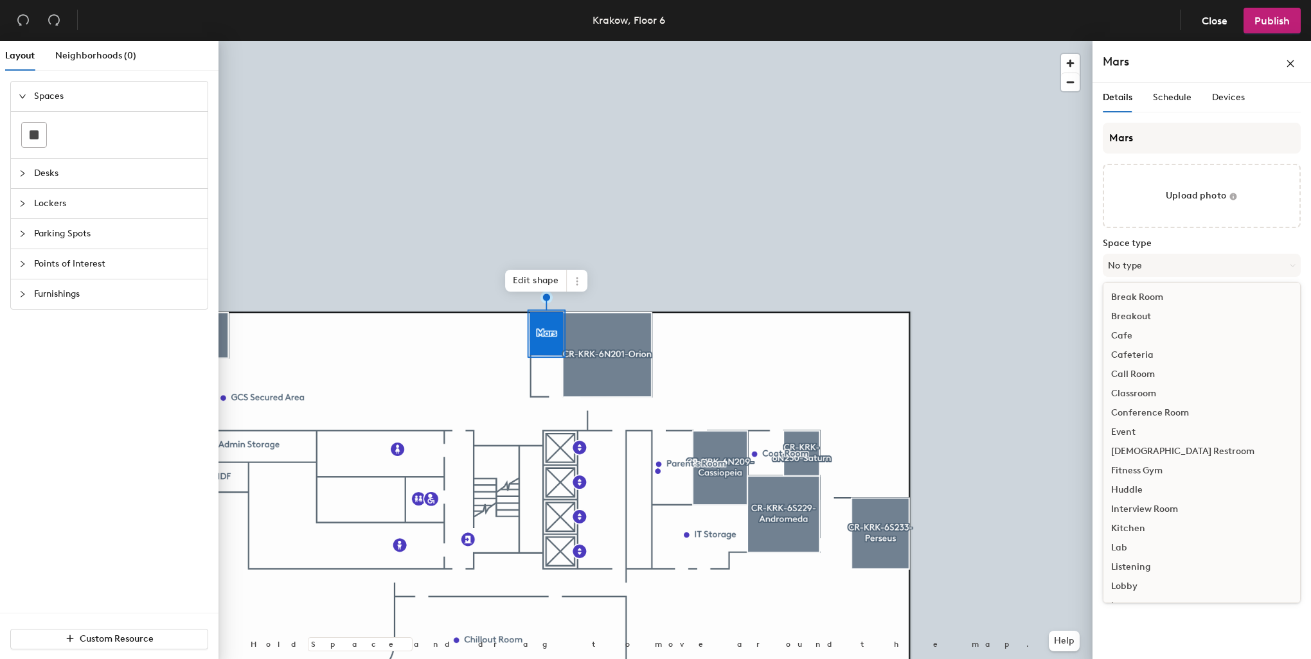
click at [1132, 371] on div "Call Room" at bounding box center [1201, 374] width 197 height 19
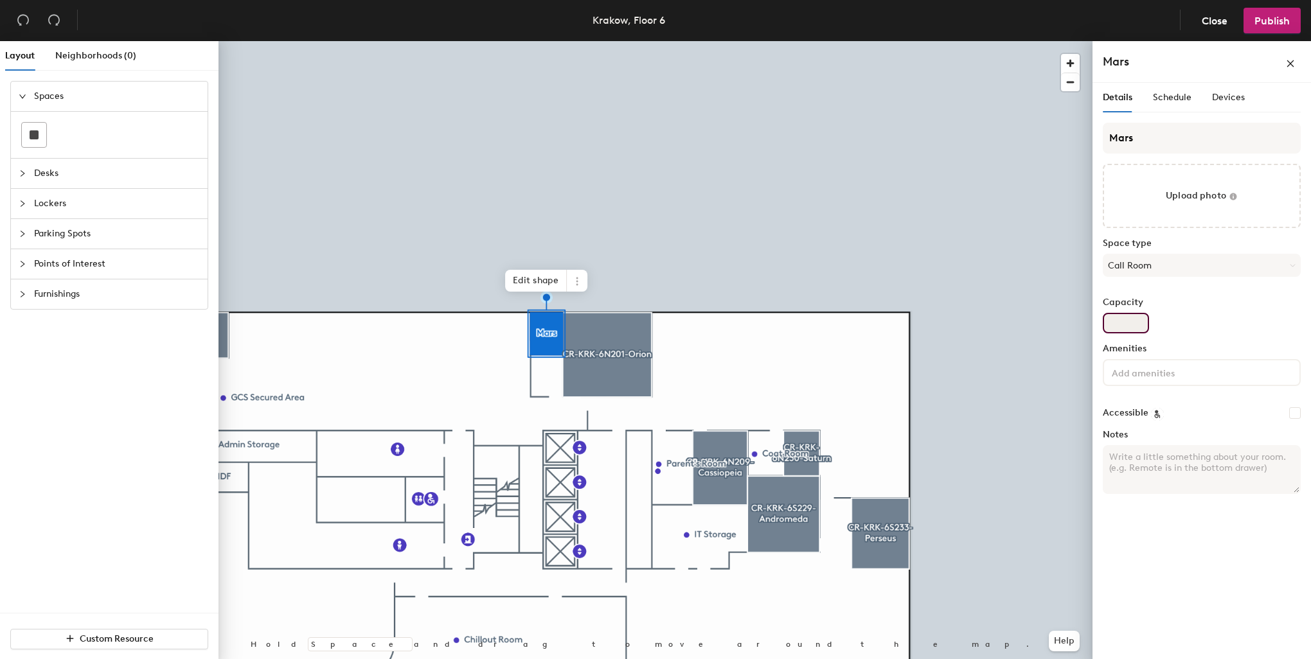
click at [1121, 320] on input "Capacity" at bounding box center [1126, 323] width 46 height 21
type input "2"
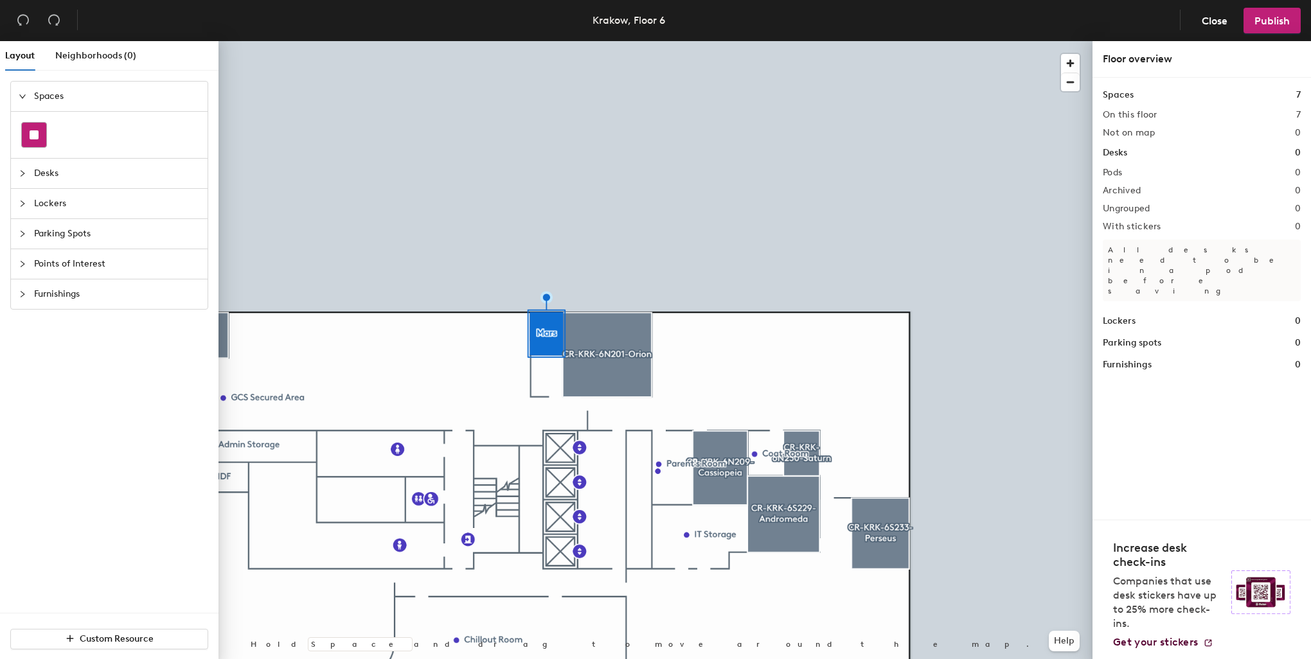
click at [35, 128] on div at bounding box center [34, 135] width 24 height 24
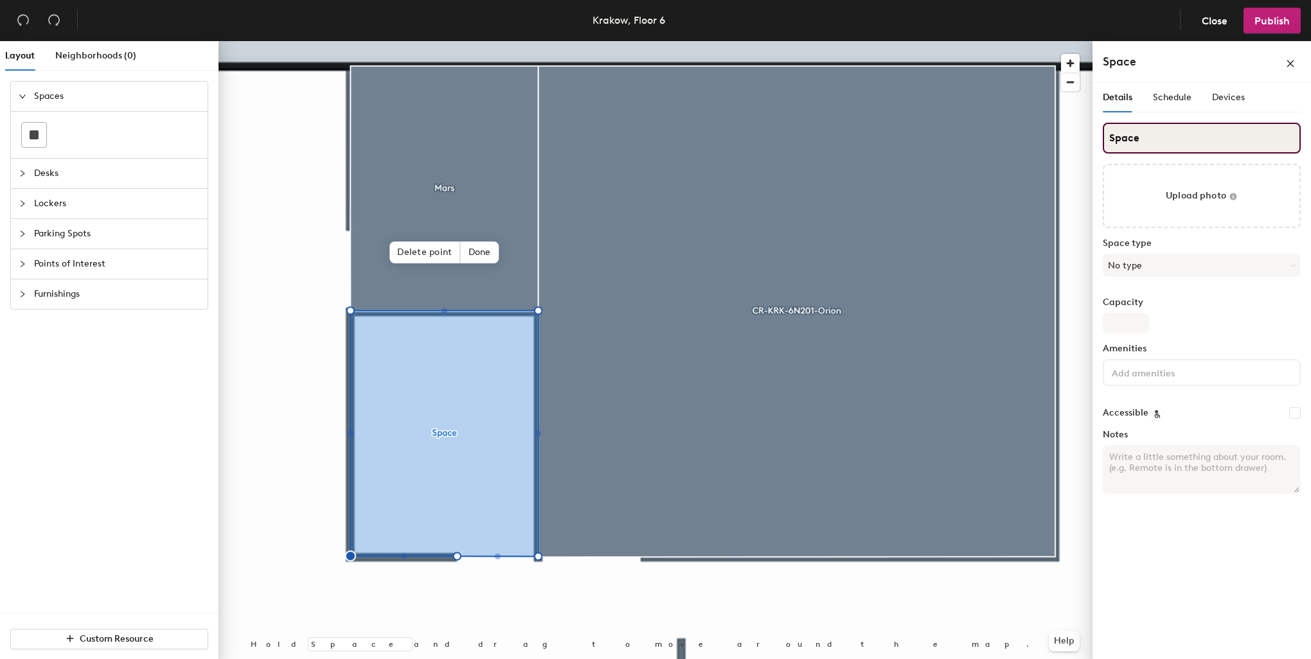
click at [1063, 143] on div "Layout Neighborhoods (0) Spaces Desks Lockers Parking Spots Points of Interest …" at bounding box center [655, 352] width 1311 height 623
type input "Venus"
click at [1145, 267] on button "No type" at bounding box center [1202, 265] width 198 height 23
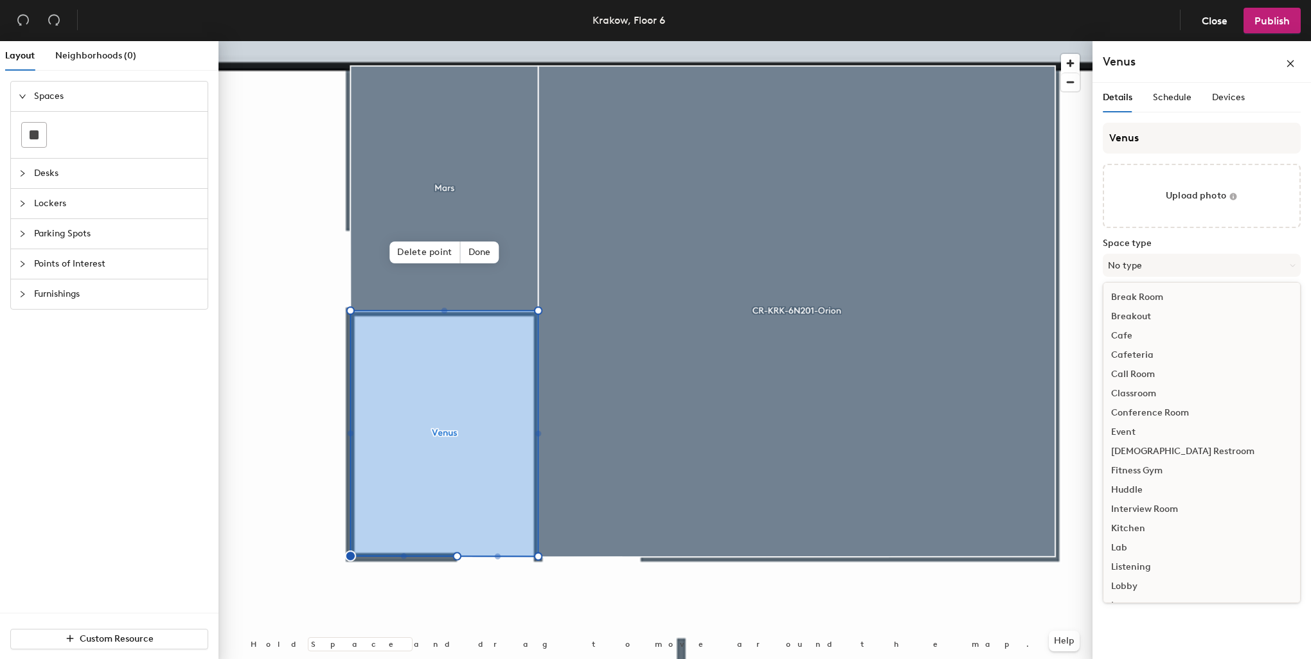
click at [1126, 371] on div "Call Room" at bounding box center [1201, 374] width 197 height 19
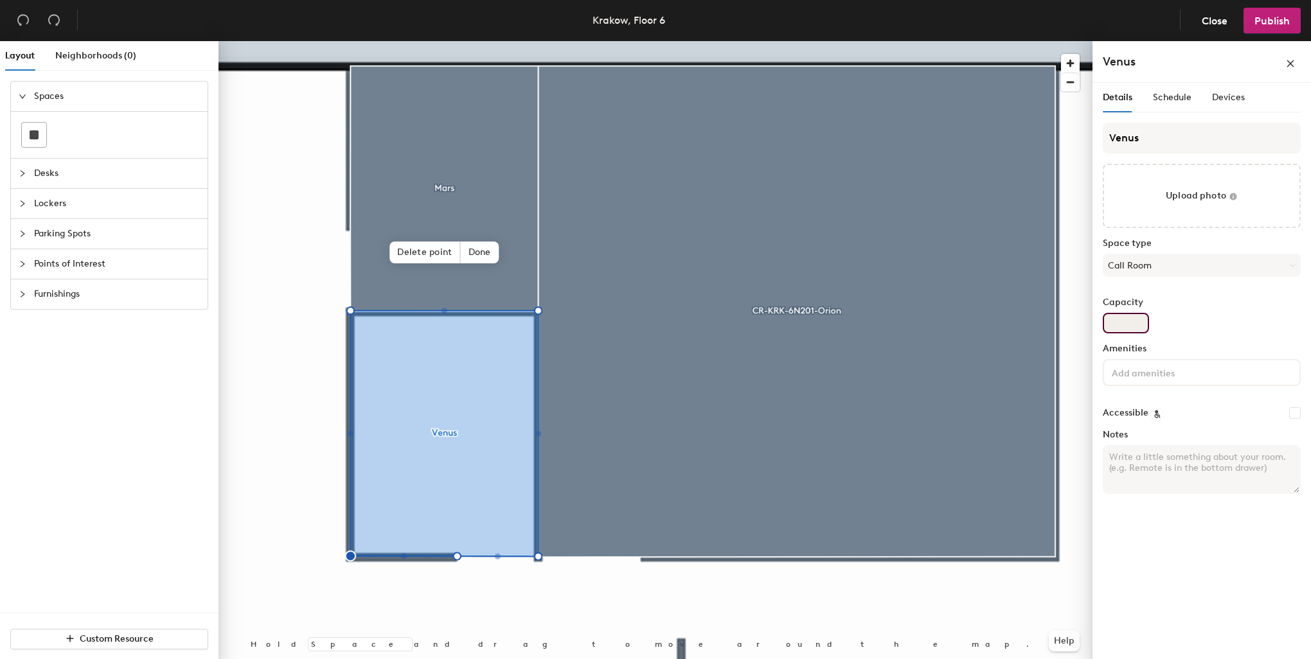
click at [1124, 326] on input "Capacity" at bounding box center [1126, 323] width 46 height 21
type input "2"
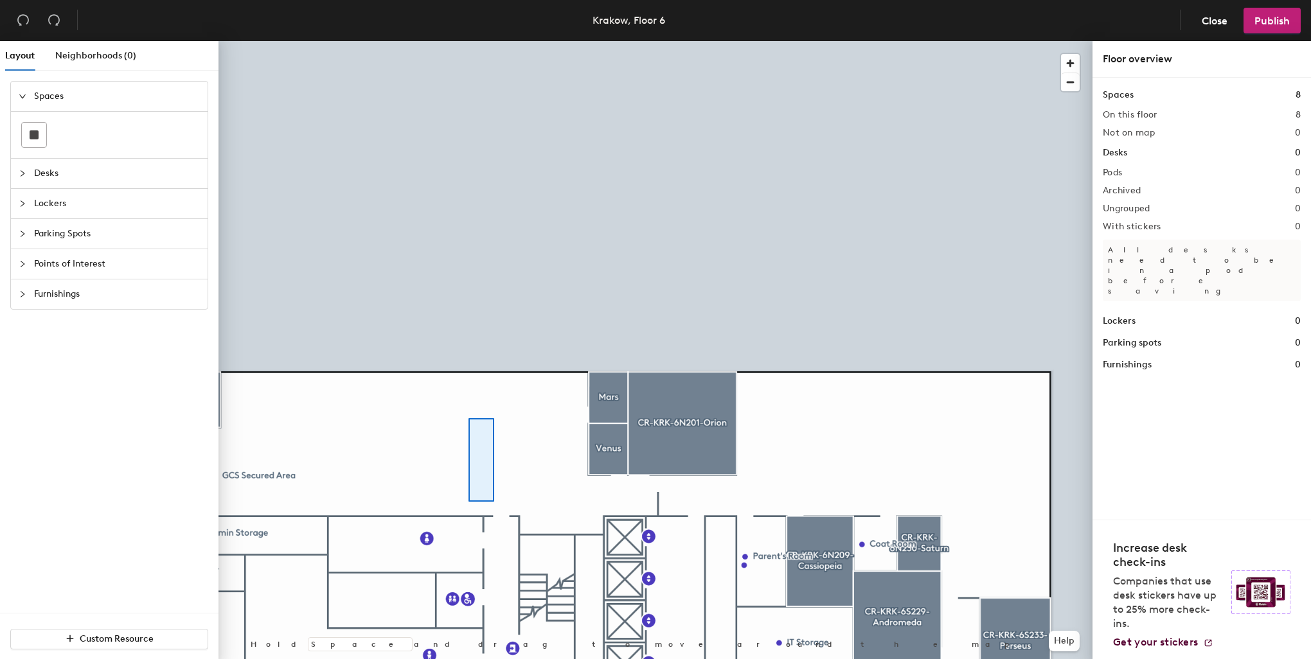
click at [468, 41] on div at bounding box center [655, 41] width 874 height 0
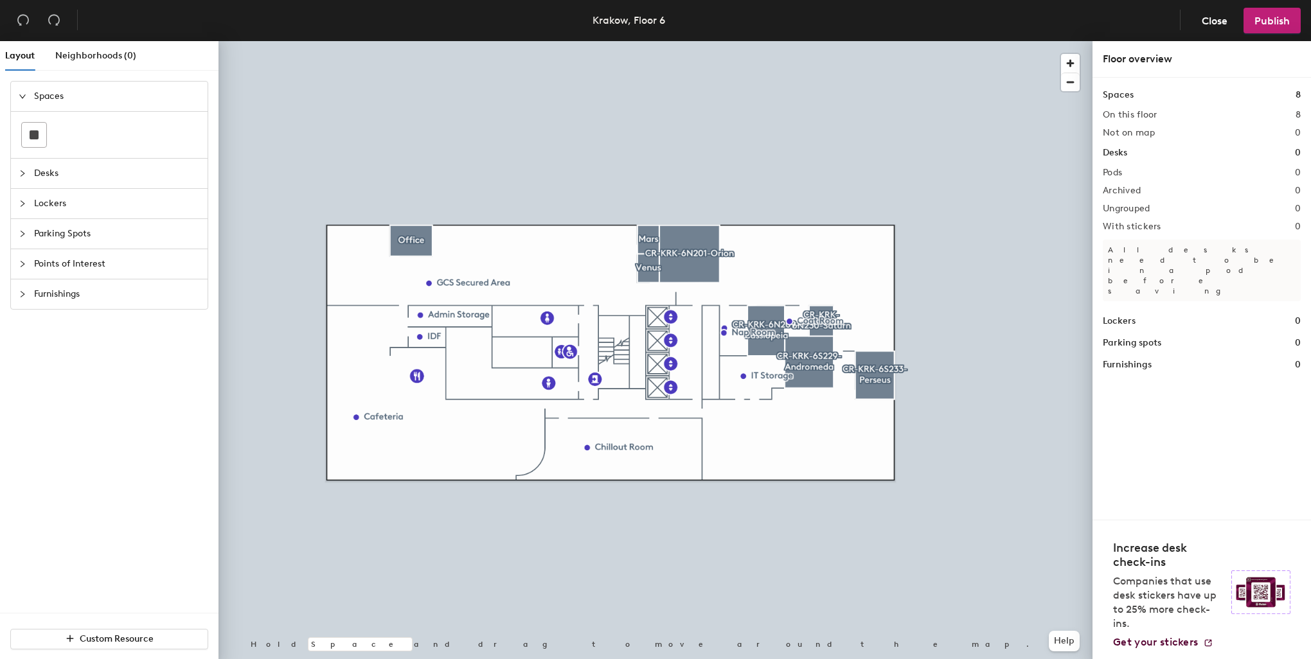
click at [87, 259] on span "Points of Interest" at bounding box center [117, 264] width 166 height 30
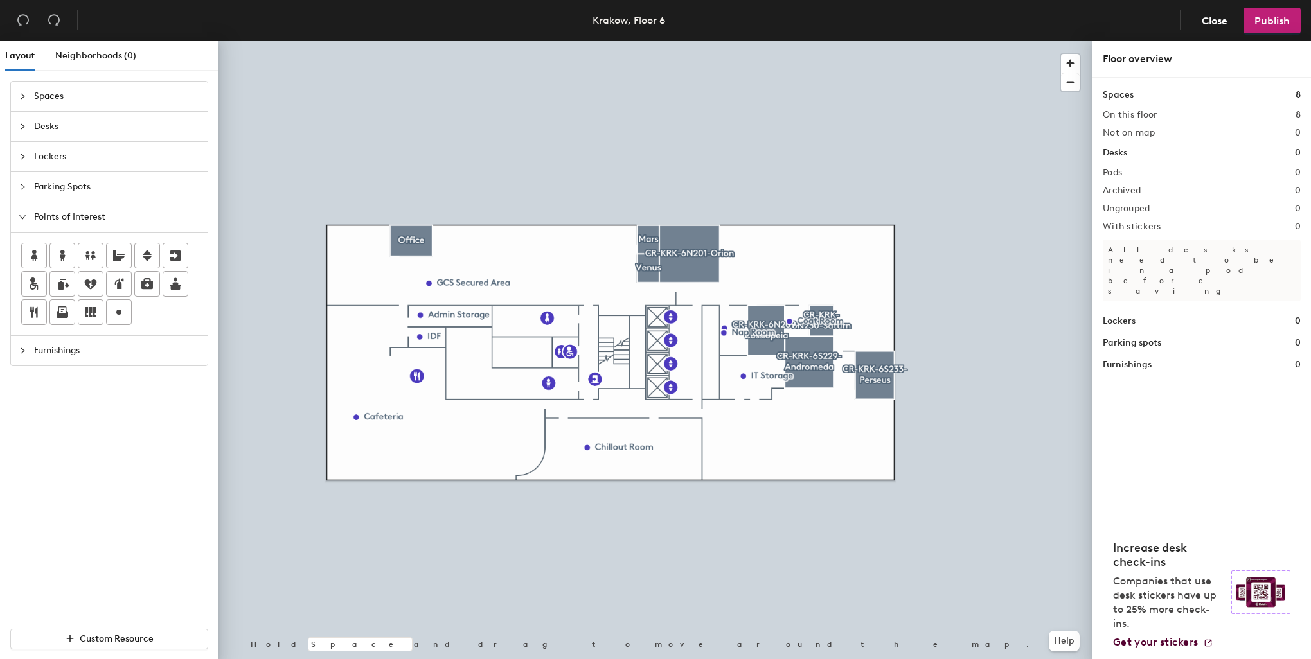
click at [72, 191] on span "Parking Spots" at bounding box center [117, 187] width 166 height 30
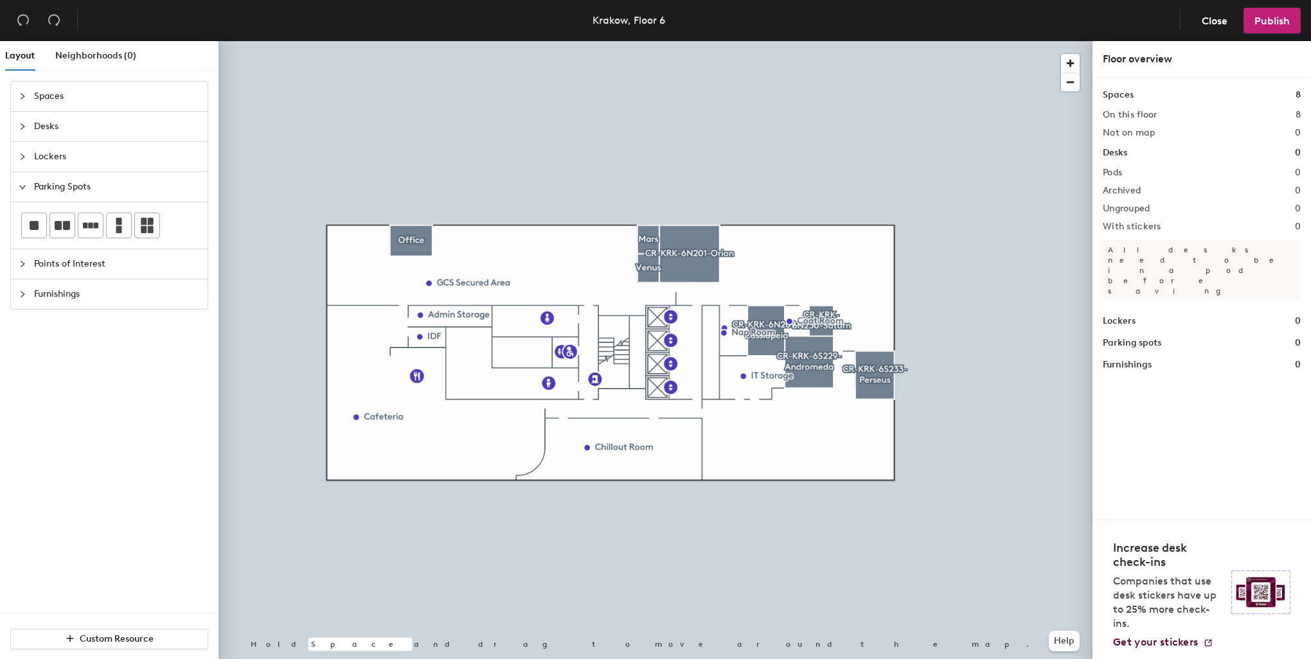
click at [67, 162] on span "Lockers" at bounding box center [117, 157] width 166 height 30
click at [66, 120] on span "Desks" at bounding box center [117, 127] width 166 height 30
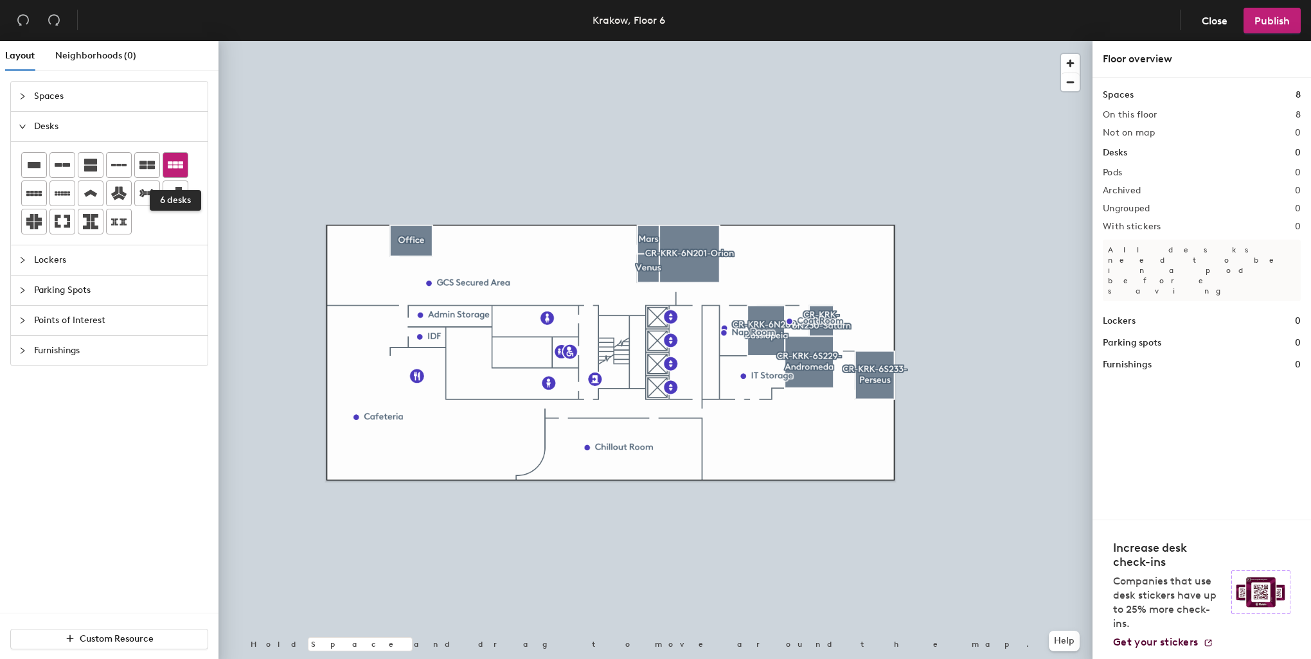
click at [173, 166] on icon at bounding box center [175, 164] width 15 height 7
click at [335, 41] on div at bounding box center [655, 41] width 874 height 0
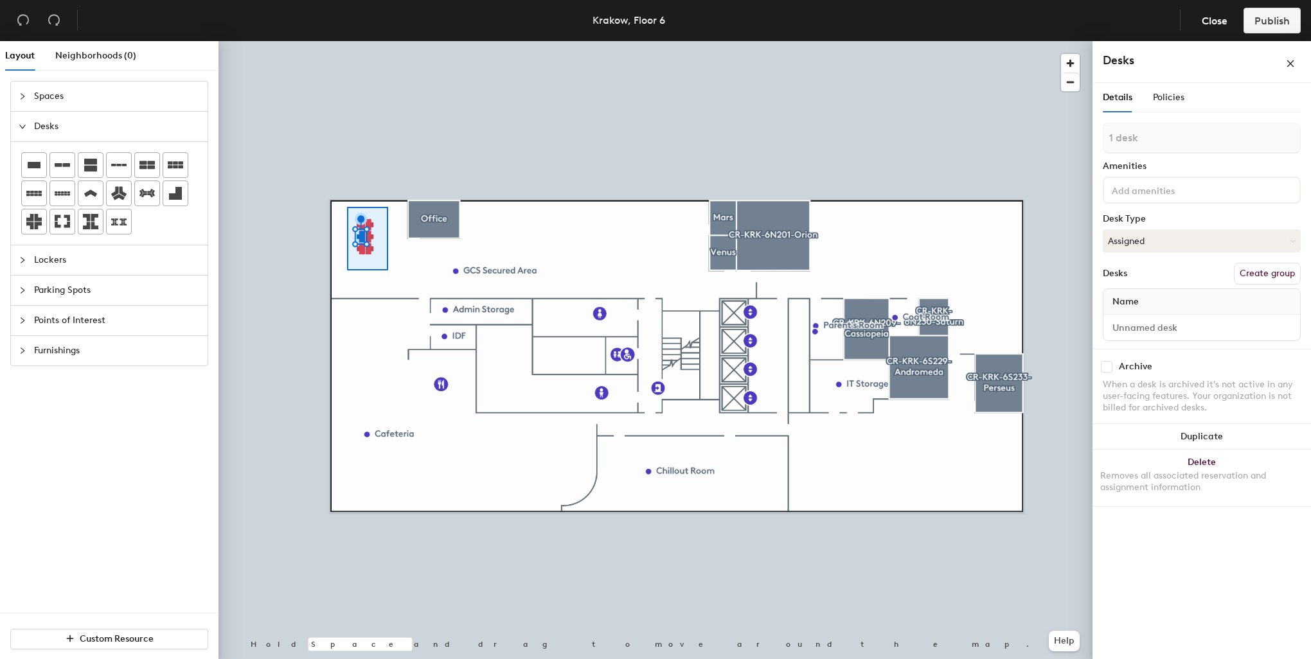
click at [347, 41] on div at bounding box center [655, 41] width 874 height 0
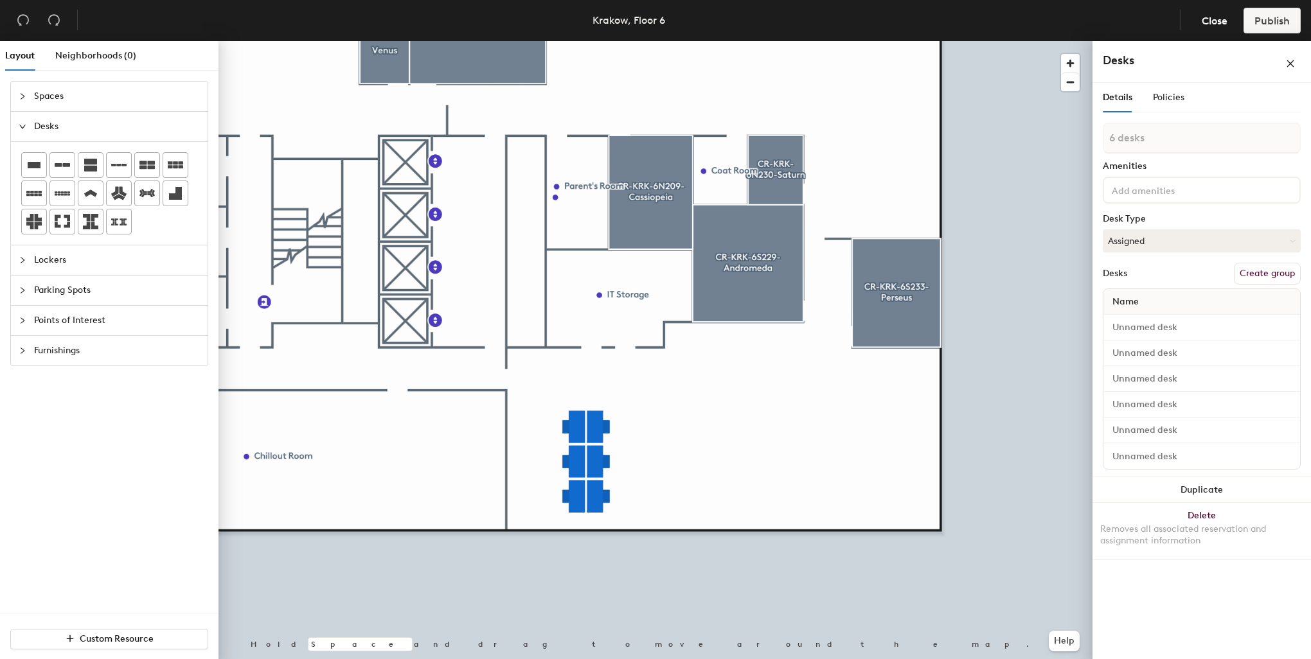
type input "1 desk"
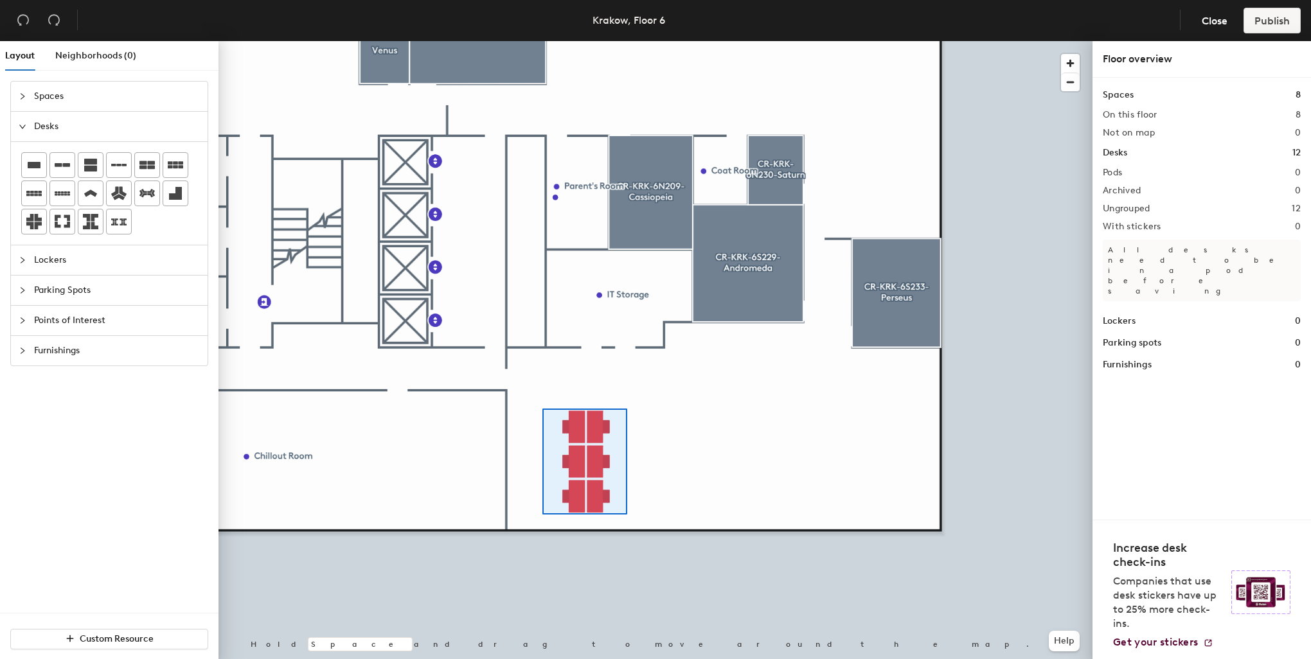
click at [535, 41] on div at bounding box center [655, 41] width 874 height 0
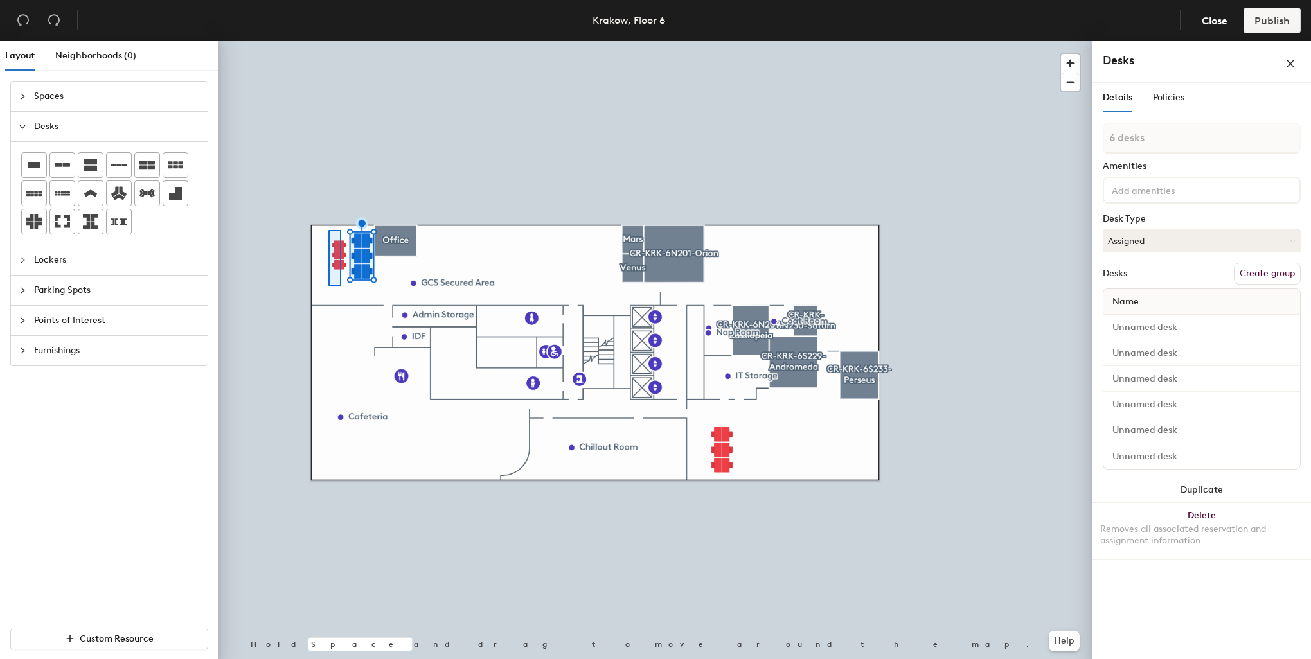
click at [328, 41] on div at bounding box center [655, 41] width 874 height 0
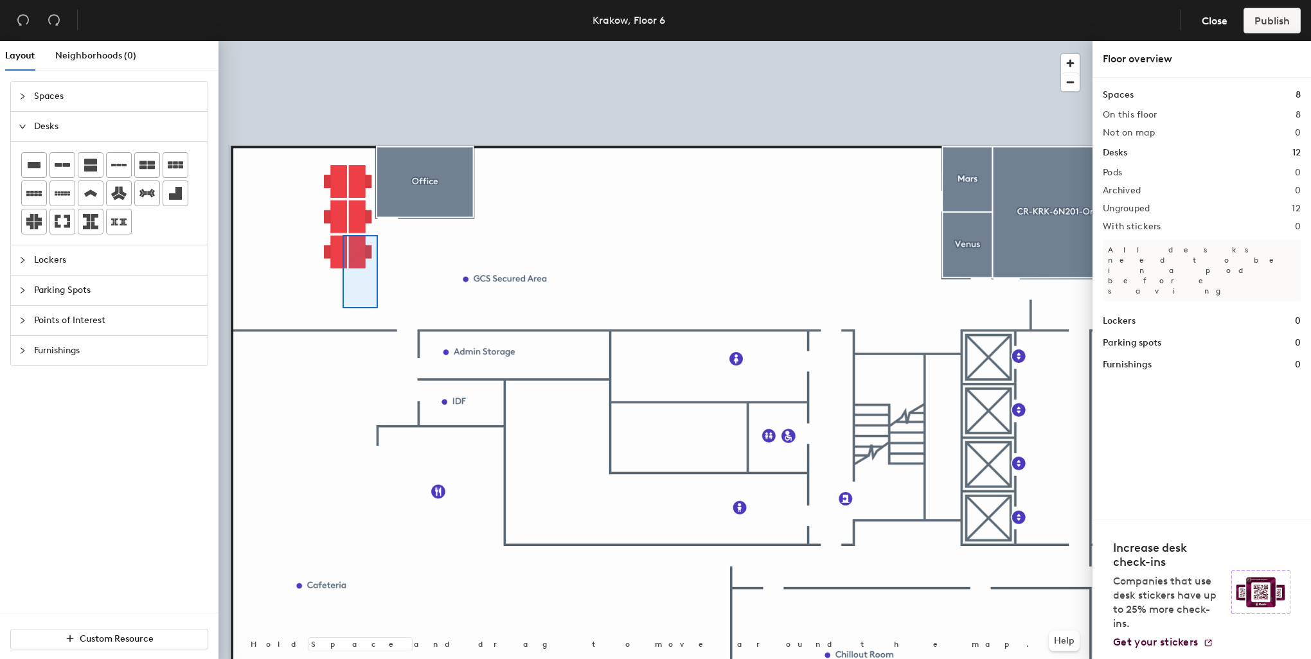
click at [355, 41] on div at bounding box center [655, 41] width 874 height 0
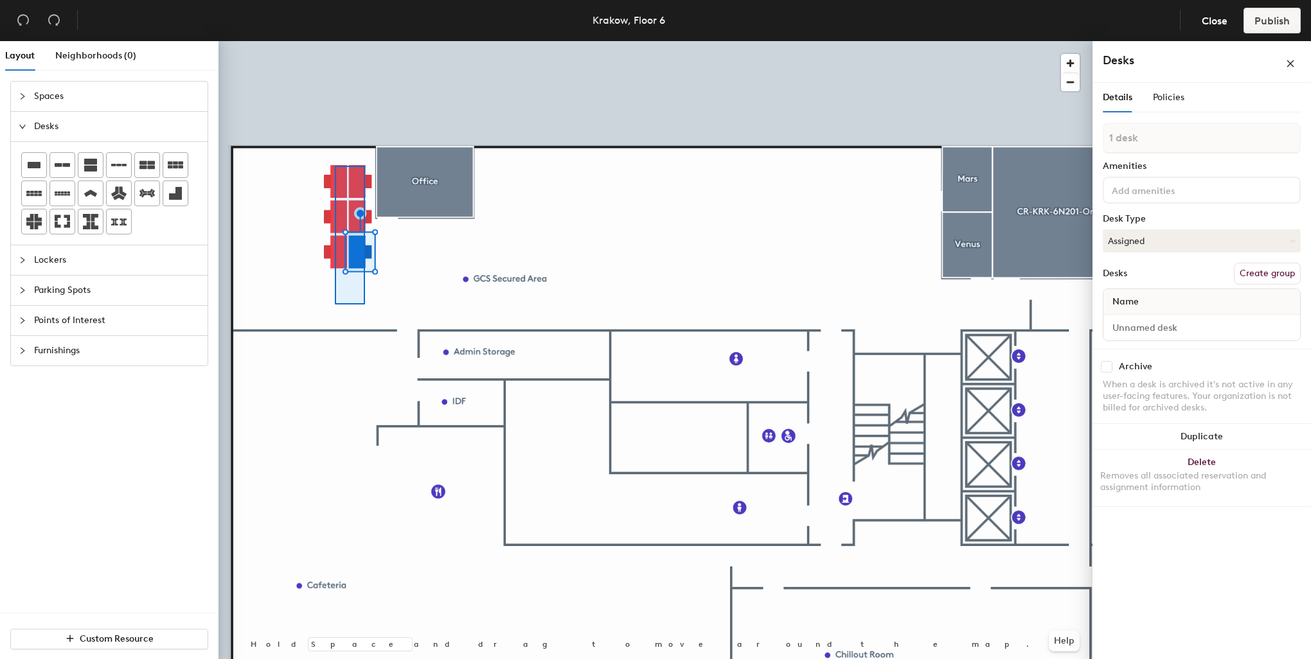
click at [334, 41] on div at bounding box center [655, 41] width 874 height 0
type input "6 desks"
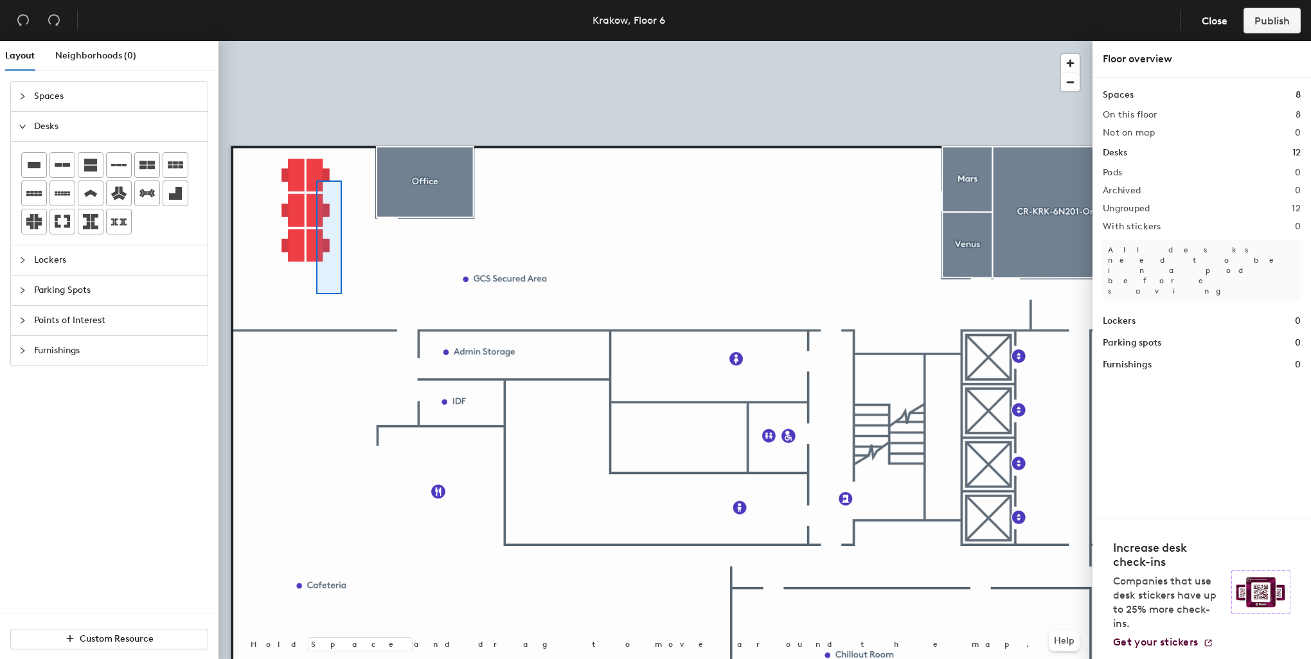
click at [316, 41] on div at bounding box center [655, 41] width 874 height 0
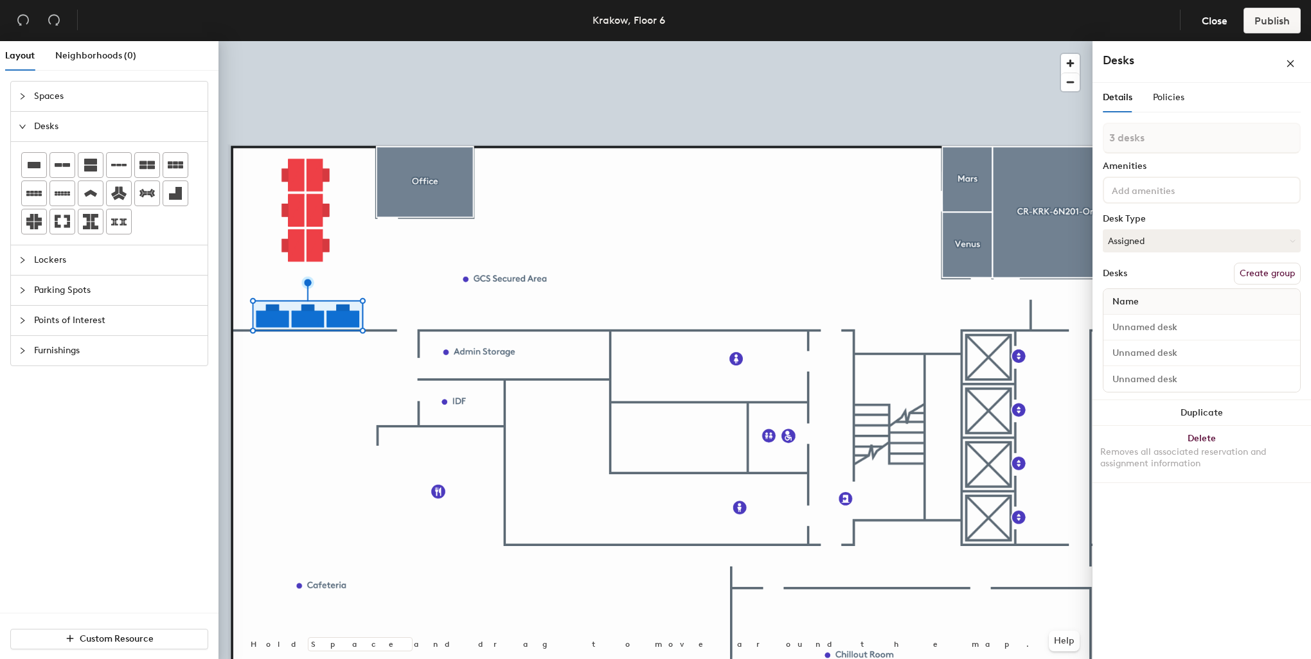
click at [1257, 270] on button "Create group" at bounding box center [1267, 274] width 67 height 22
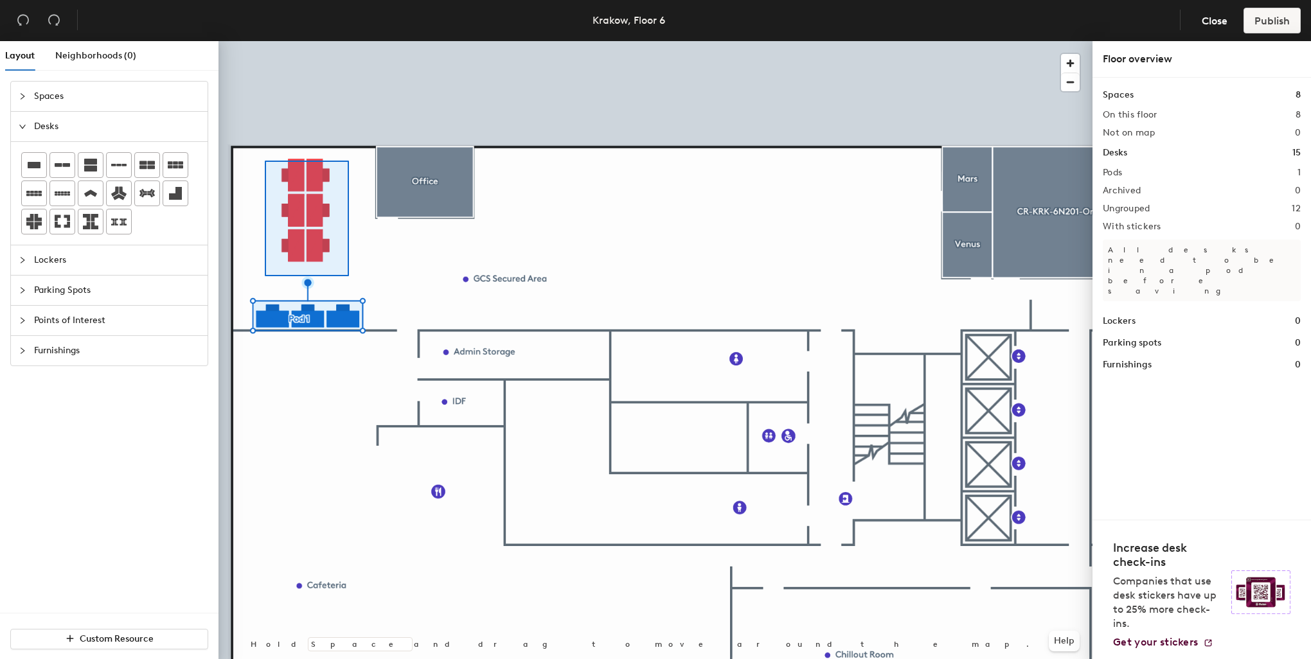
click at [262, 41] on div at bounding box center [655, 41] width 874 height 0
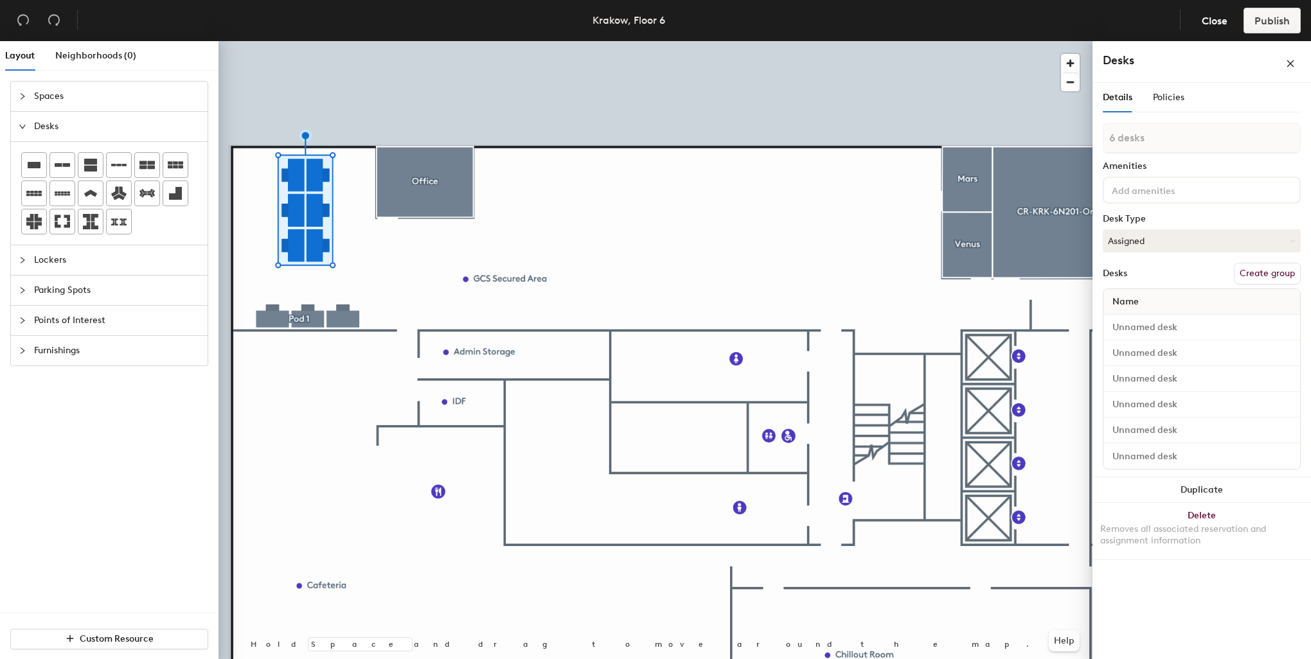
click at [1254, 270] on button "Create group" at bounding box center [1267, 274] width 67 height 22
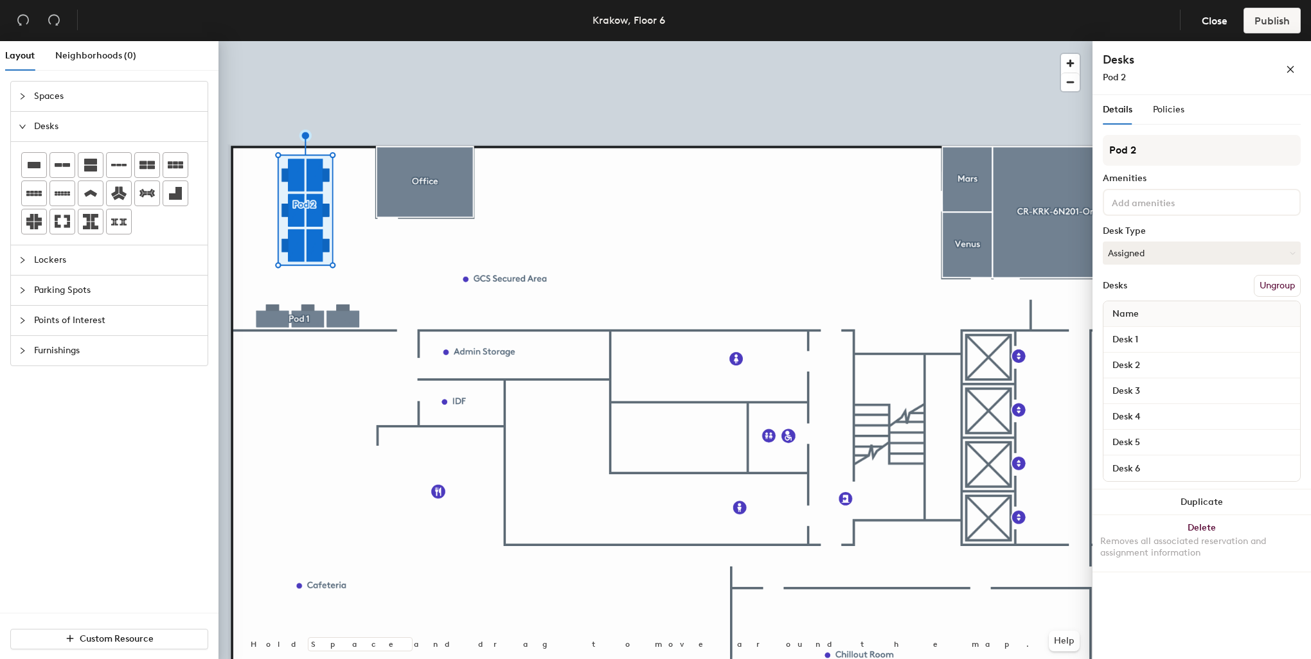
click at [616, 41] on div at bounding box center [655, 41] width 874 height 0
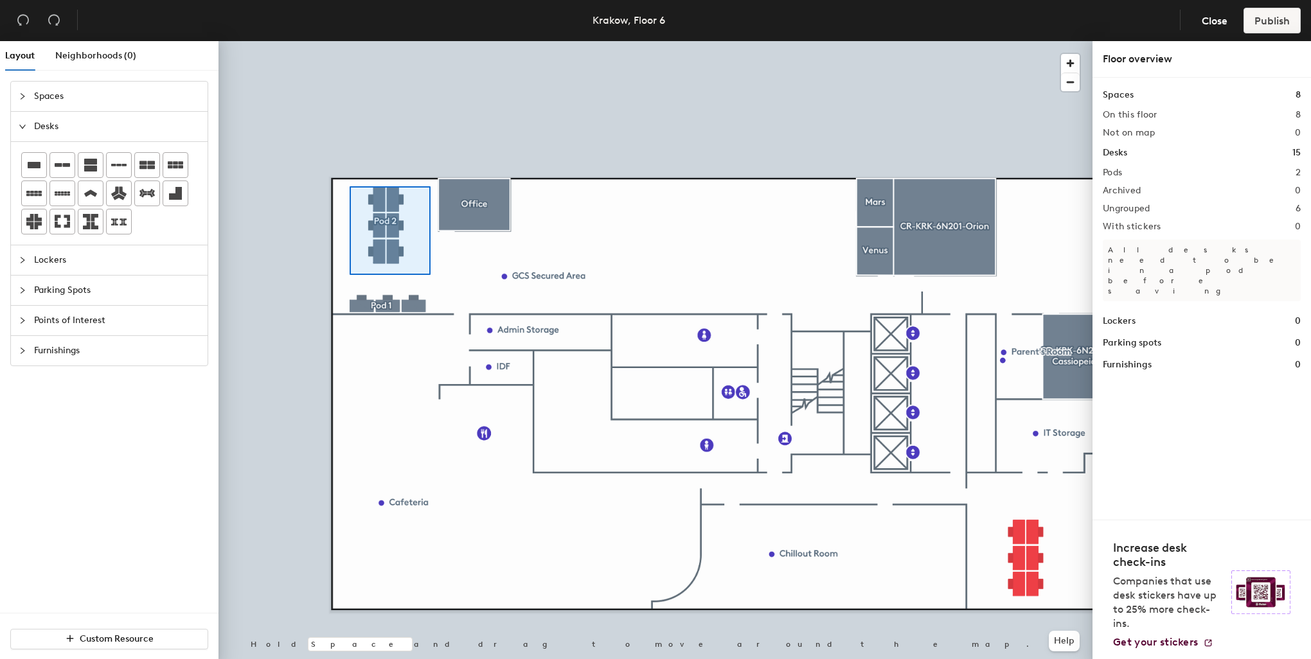
click at [349, 41] on div at bounding box center [655, 41] width 874 height 0
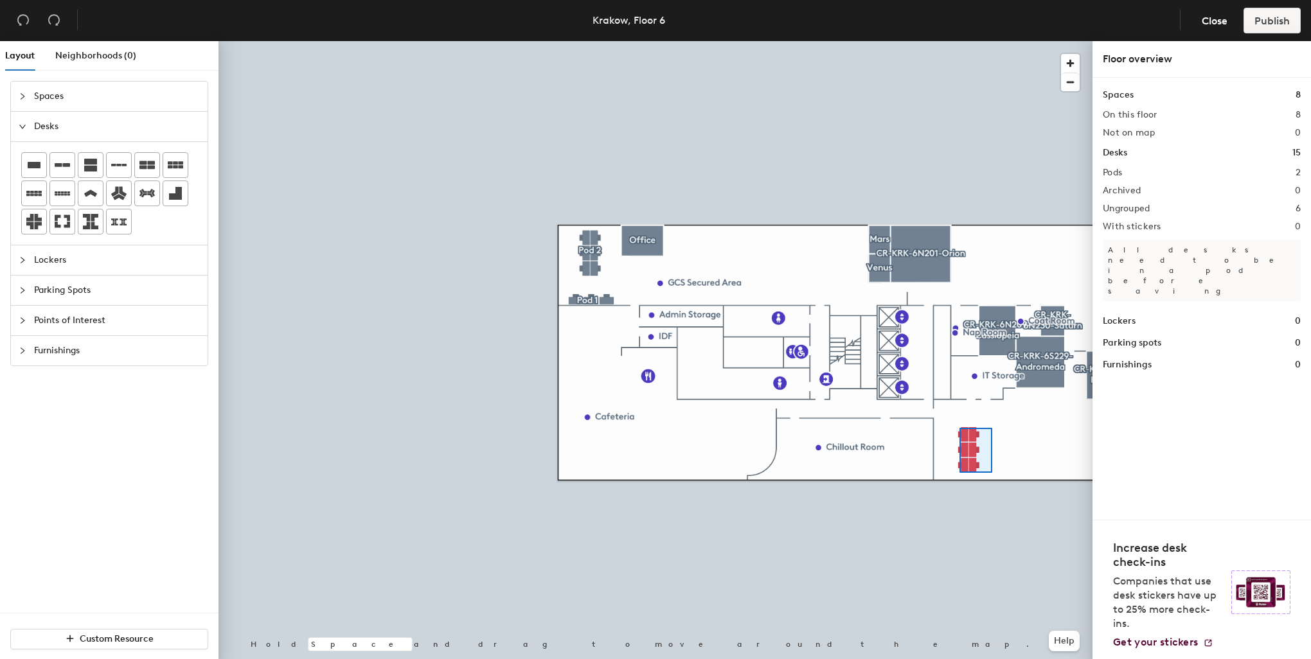
click at [953, 41] on div at bounding box center [655, 41] width 874 height 0
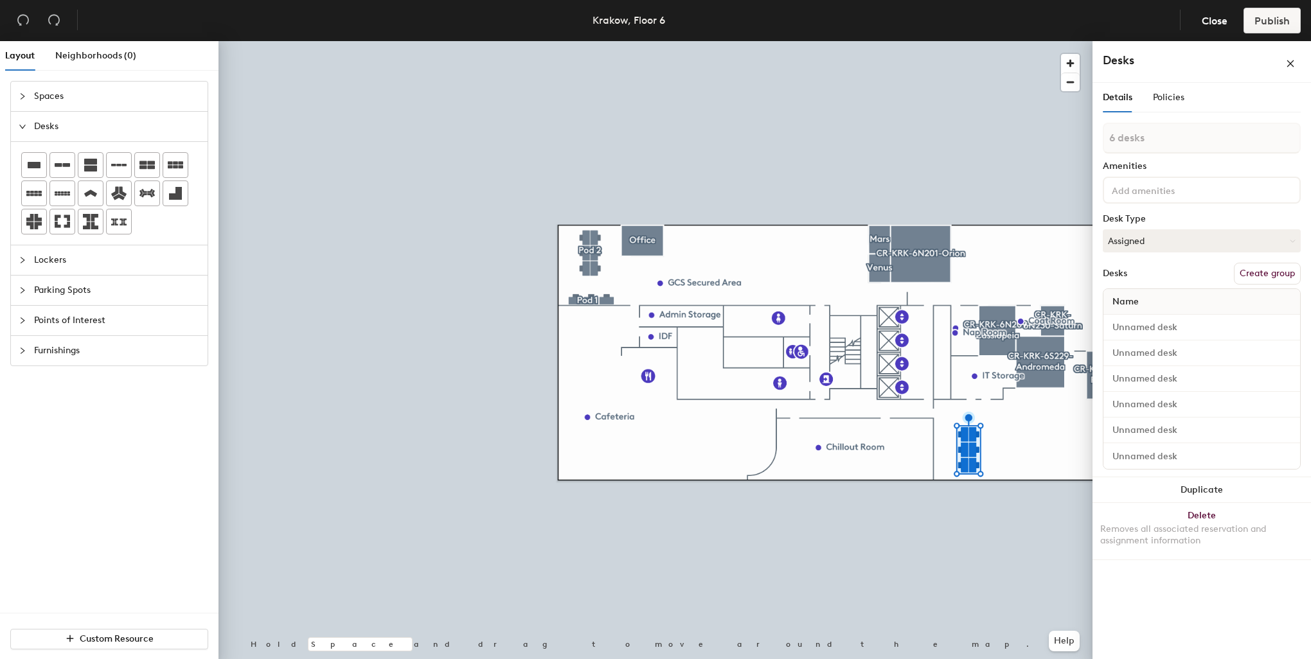
click at [1257, 272] on button "Create group" at bounding box center [1267, 274] width 67 height 22
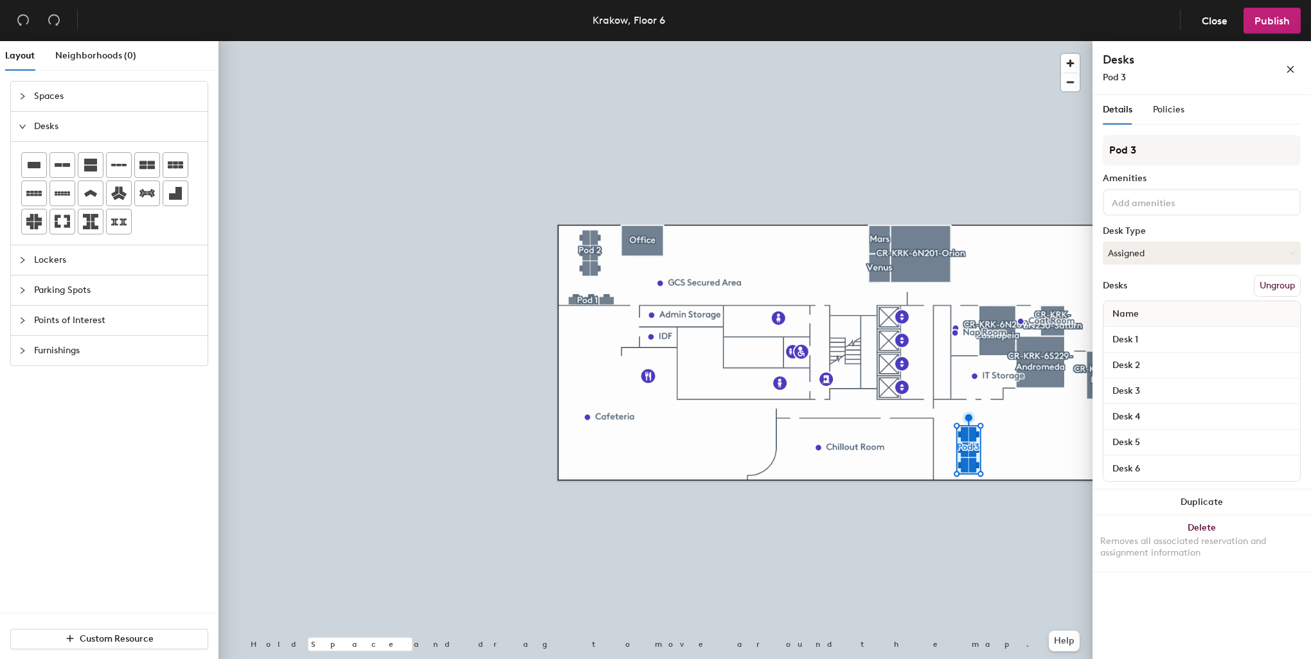
drag, startPoint x: 1149, startPoint y: 157, endPoint x: 1096, endPoint y: 148, distance: 54.0
click at [1096, 148] on div "Details Policies Pod 3 Amenities Desk Type Assigned Desks Ungroup Name Desk 1 D…" at bounding box center [1201, 379] width 218 height 569
type input "IT/AV"
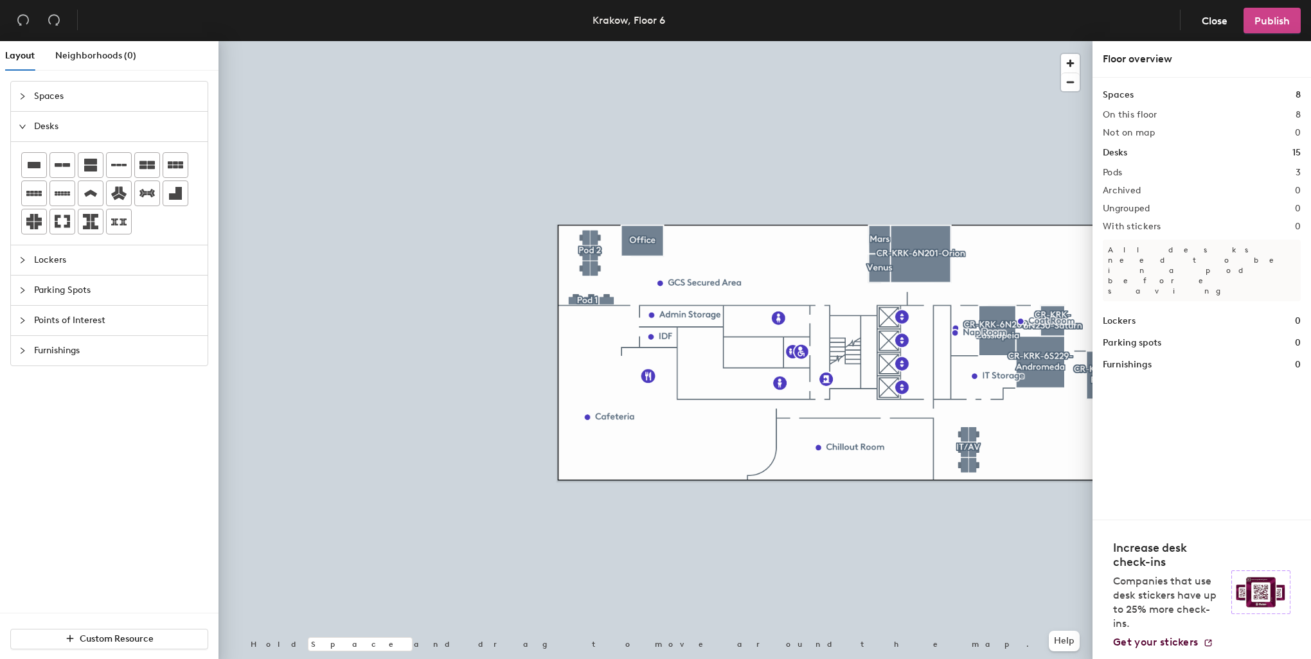
click at [1284, 19] on span "Publish" at bounding box center [1271, 21] width 35 height 12
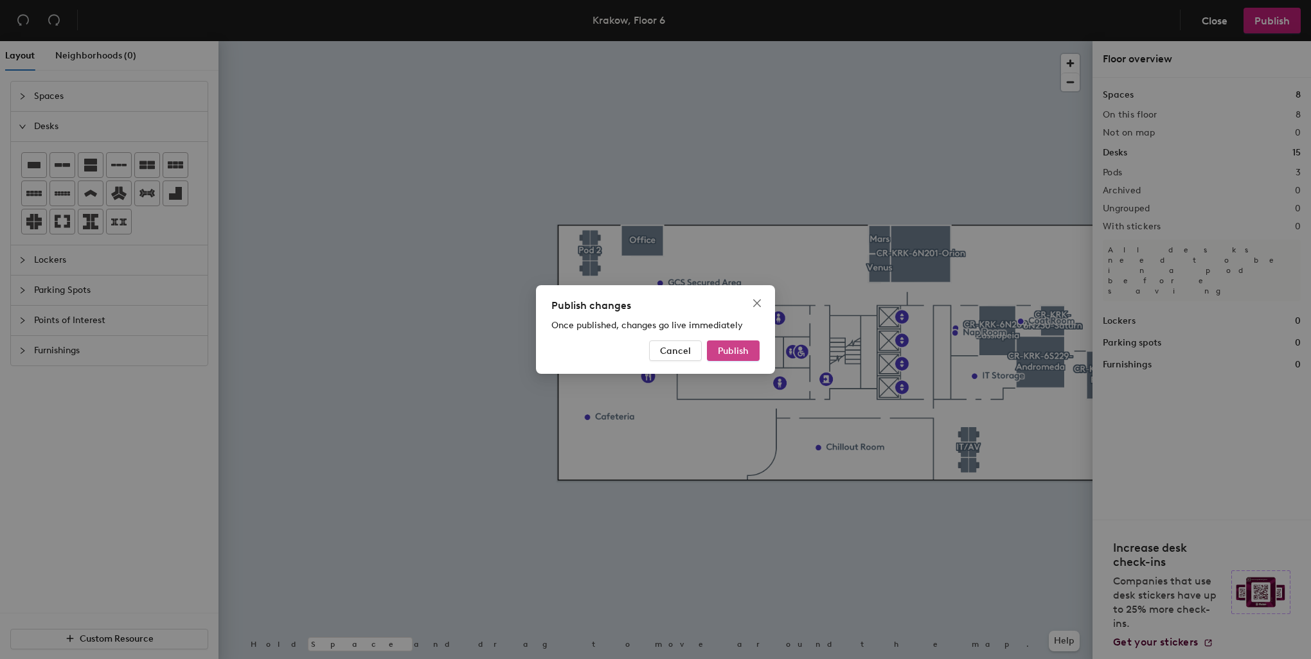
click at [735, 353] on span "Publish" at bounding box center [733, 351] width 31 height 11
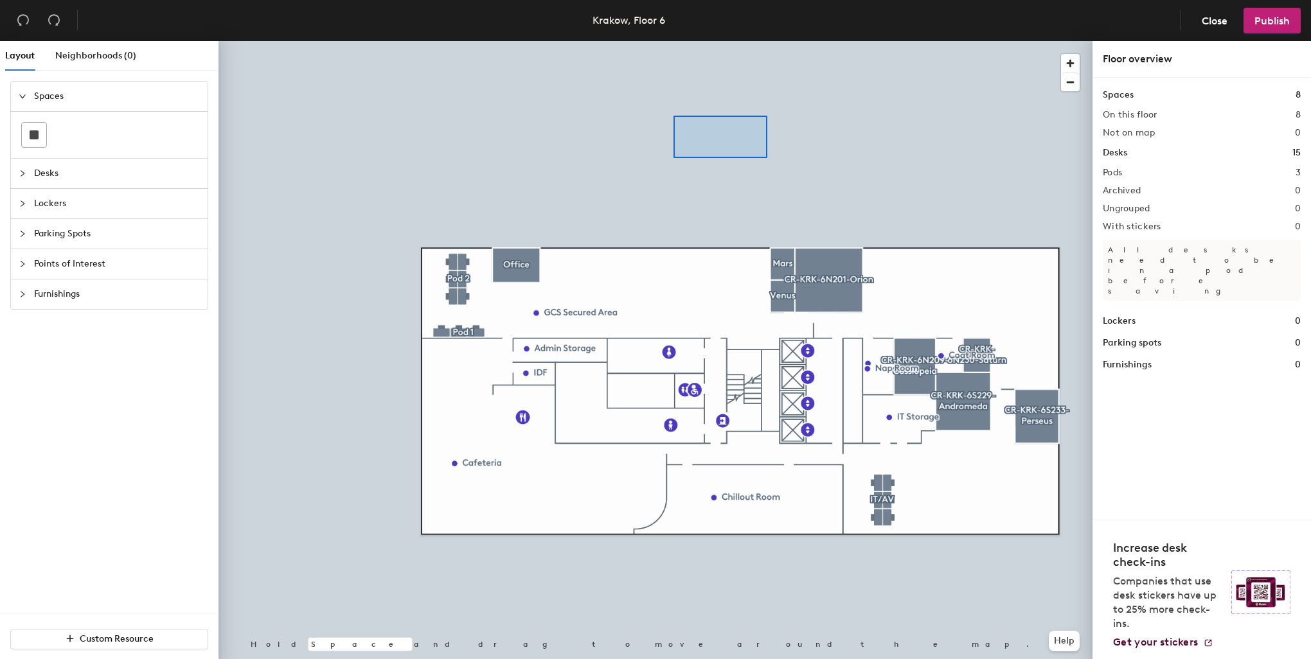
click at [672, 41] on div at bounding box center [655, 41] width 874 height 0
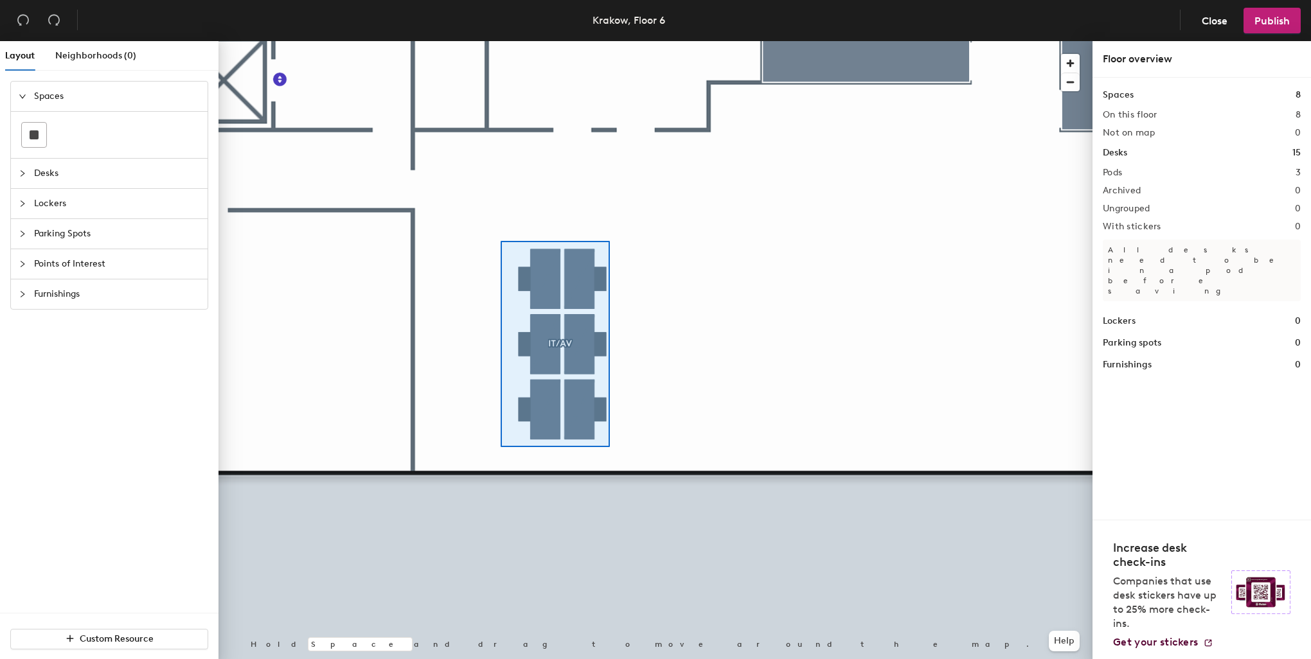
click at [500, 41] on div at bounding box center [655, 41] width 874 height 0
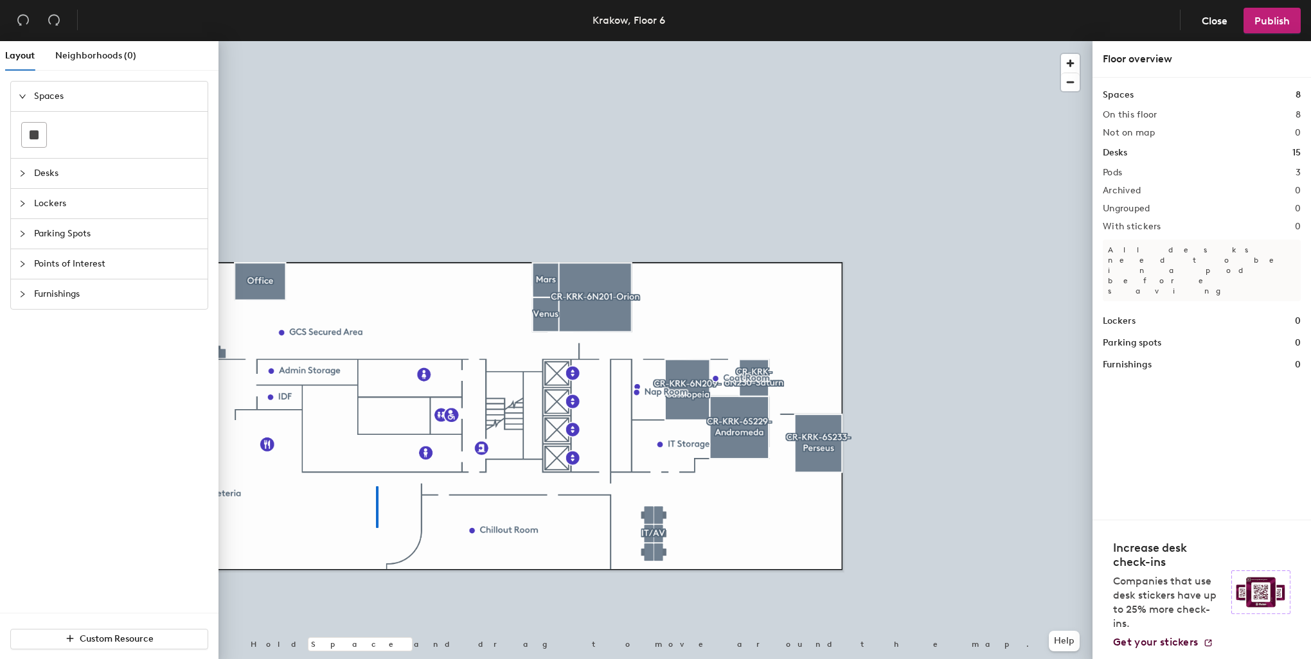
click at [371, 41] on div at bounding box center [655, 41] width 874 height 0
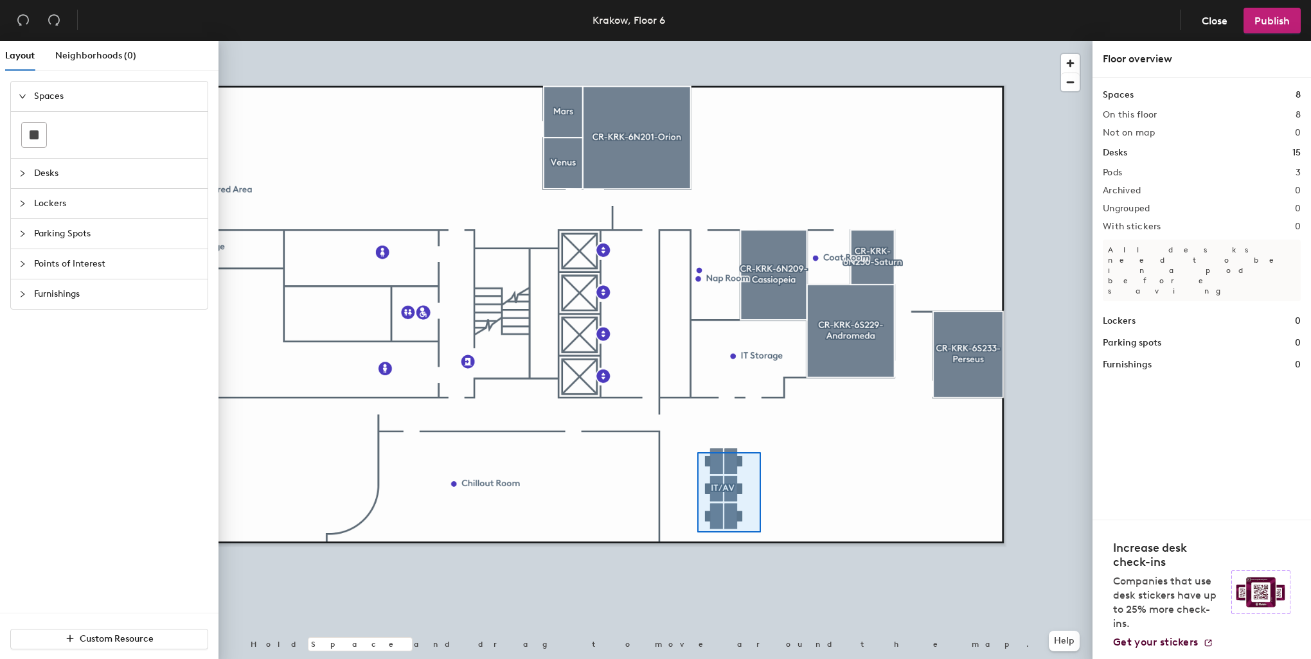
click at [697, 41] on div at bounding box center [655, 41] width 874 height 0
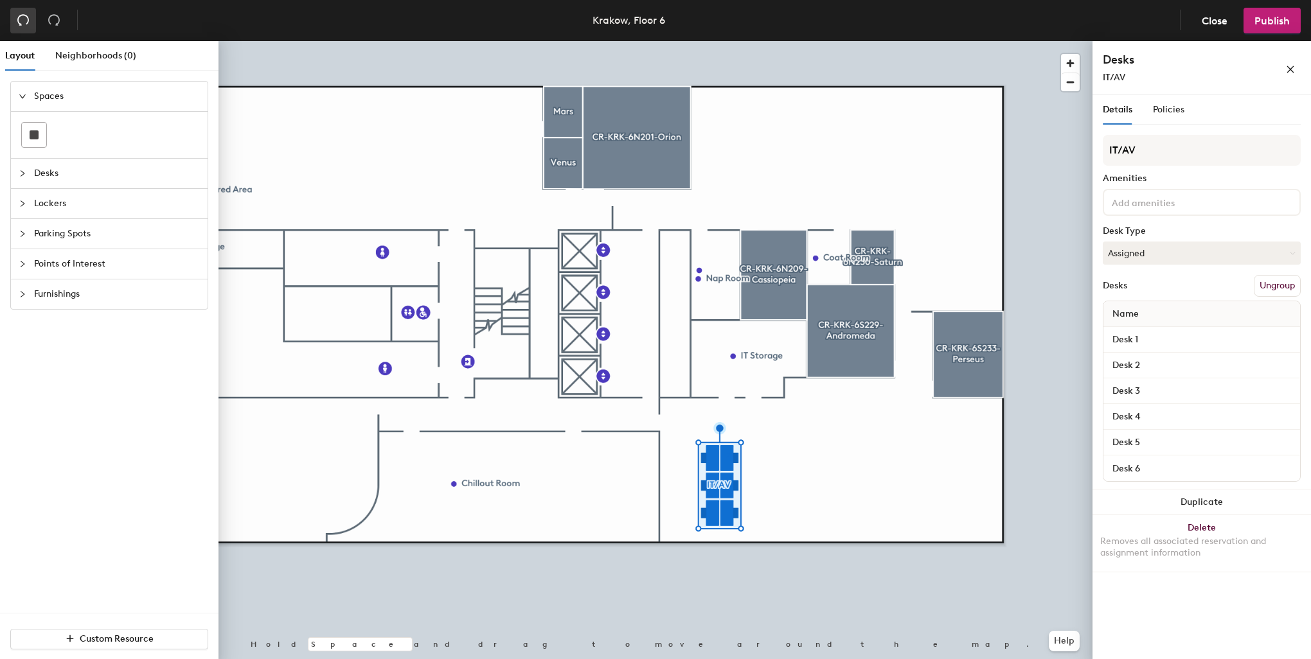
click at [26, 26] on icon "undo" at bounding box center [23, 19] width 13 height 13
click at [838, 41] on div at bounding box center [655, 41] width 874 height 0
click at [746, 41] on div at bounding box center [655, 41] width 874 height 0
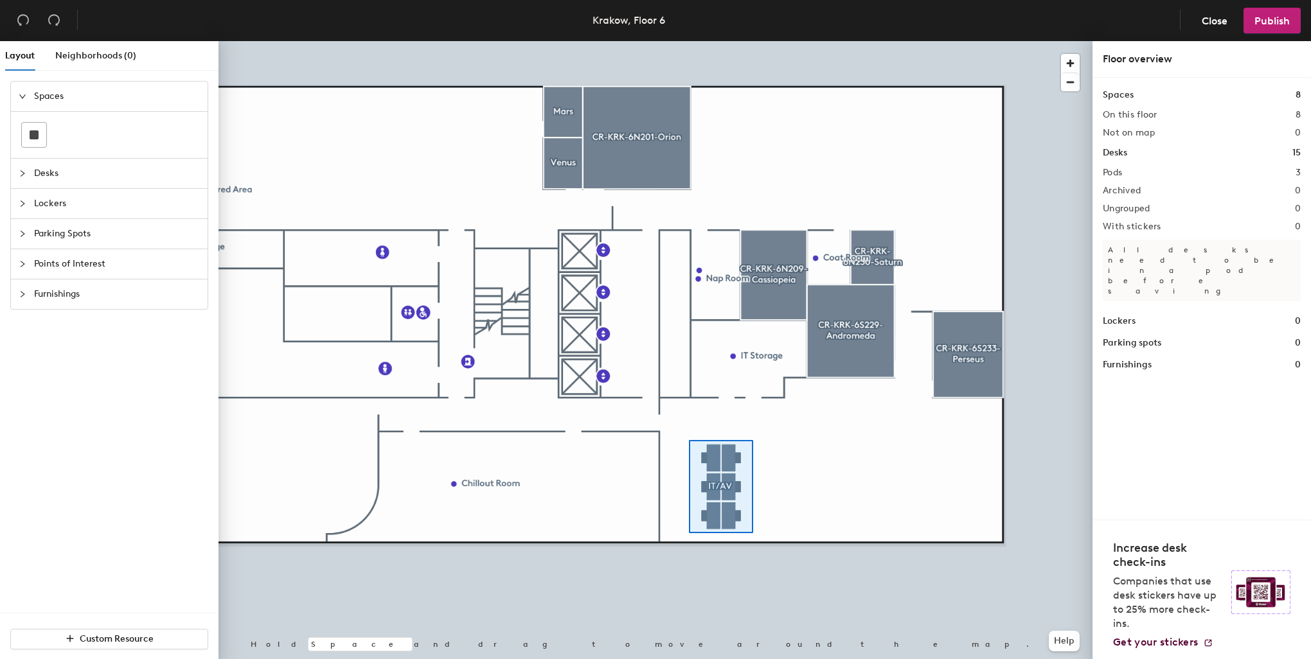
click at [689, 41] on div at bounding box center [655, 41] width 874 height 0
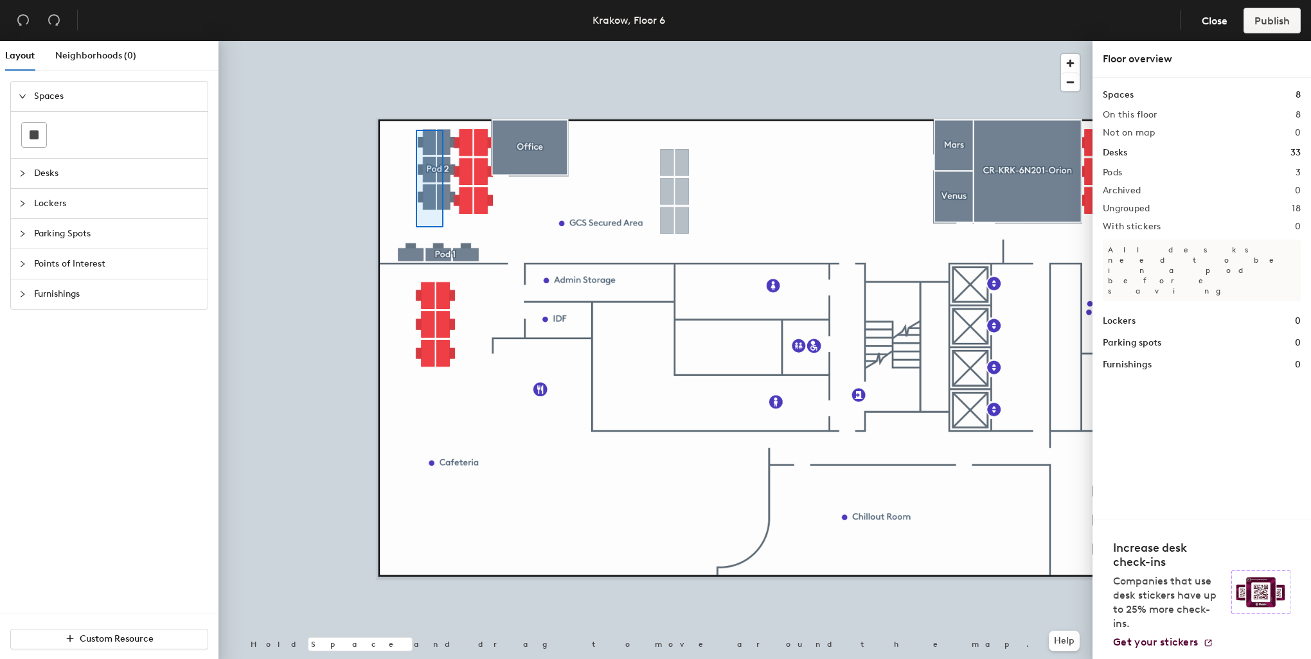
click at [415, 41] on div at bounding box center [655, 41] width 874 height 0
click at [459, 41] on div at bounding box center [655, 41] width 874 height 0
click at [437, 41] on div at bounding box center [655, 41] width 874 height 0
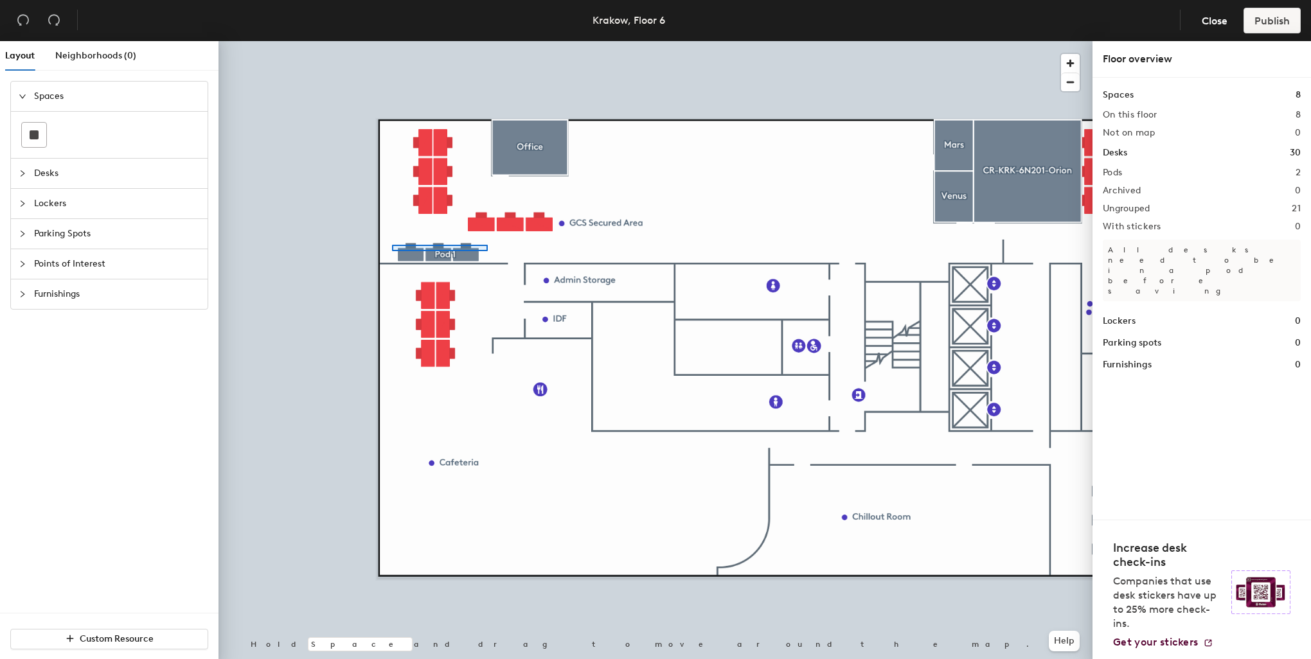
click at [392, 41] on div at bounding box center [655, 41] width 874 height 0
click at [468, 41] on div at bounding box center [655, 41] width 874 height 0
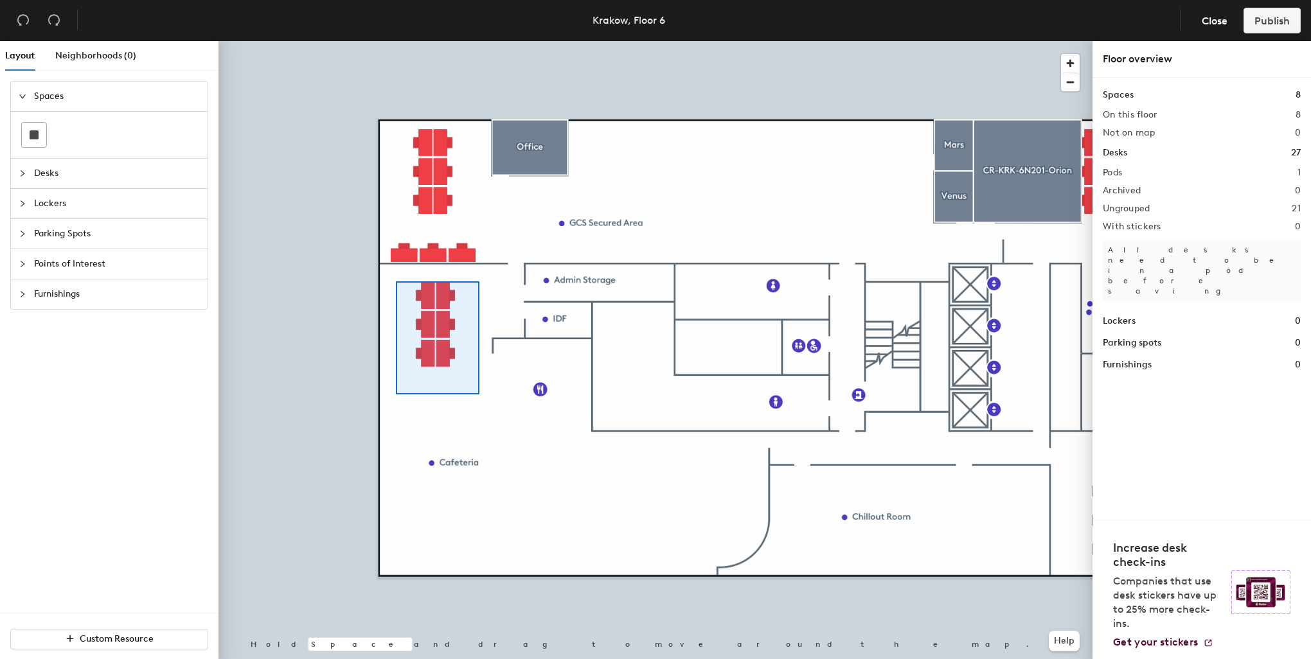
click at [396, 41] on div at bounding box center [655, 41] width 874 height 0
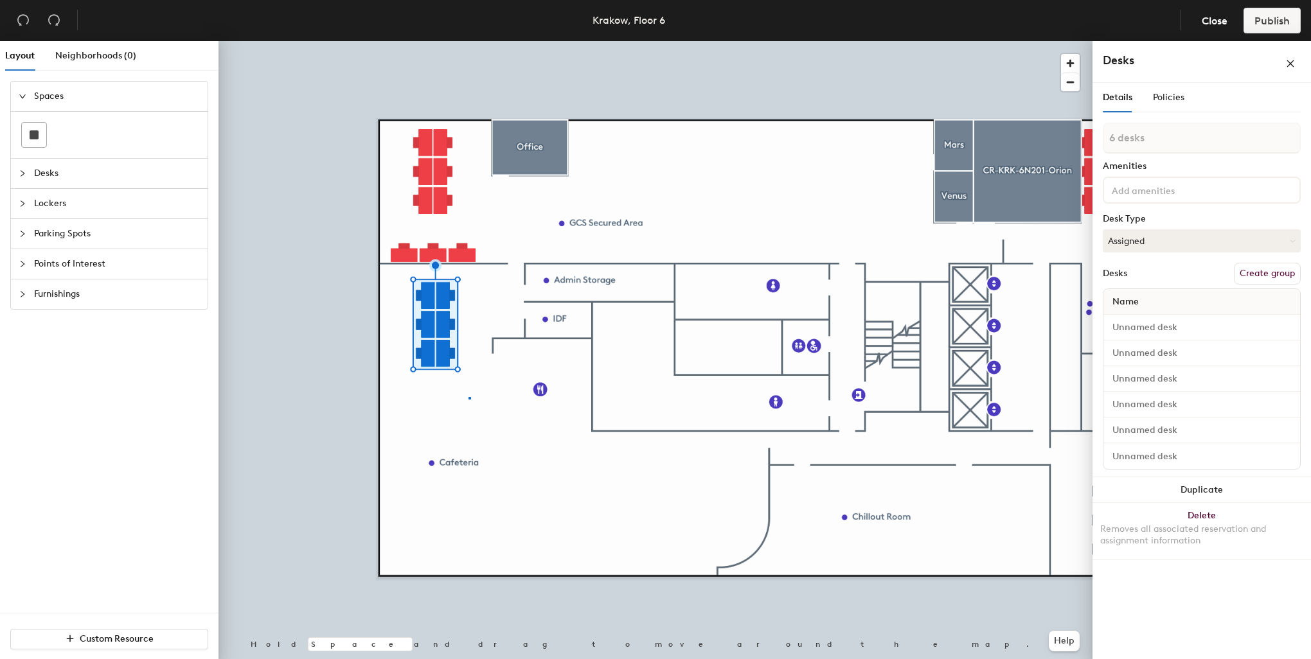
click at [468, 41] on div at bounding box center [655, 41] width 874 height 0
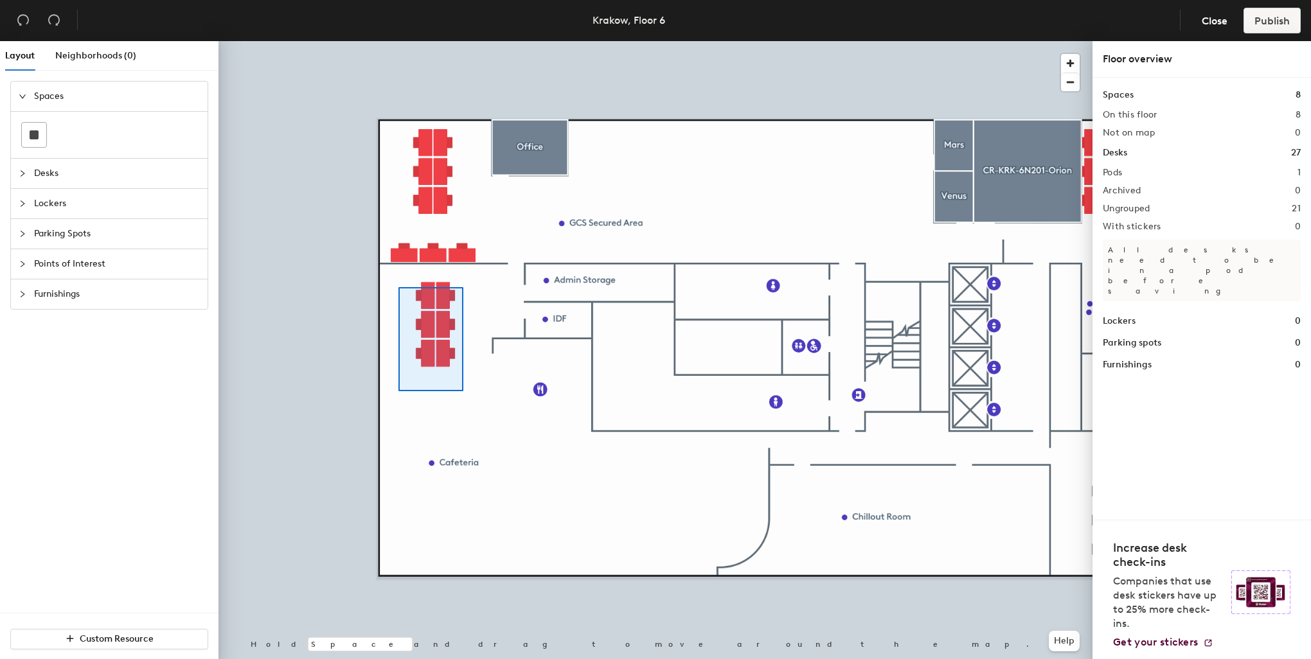
click at [398, 41] on div at bounding box center [655, 41] width 874 height 0
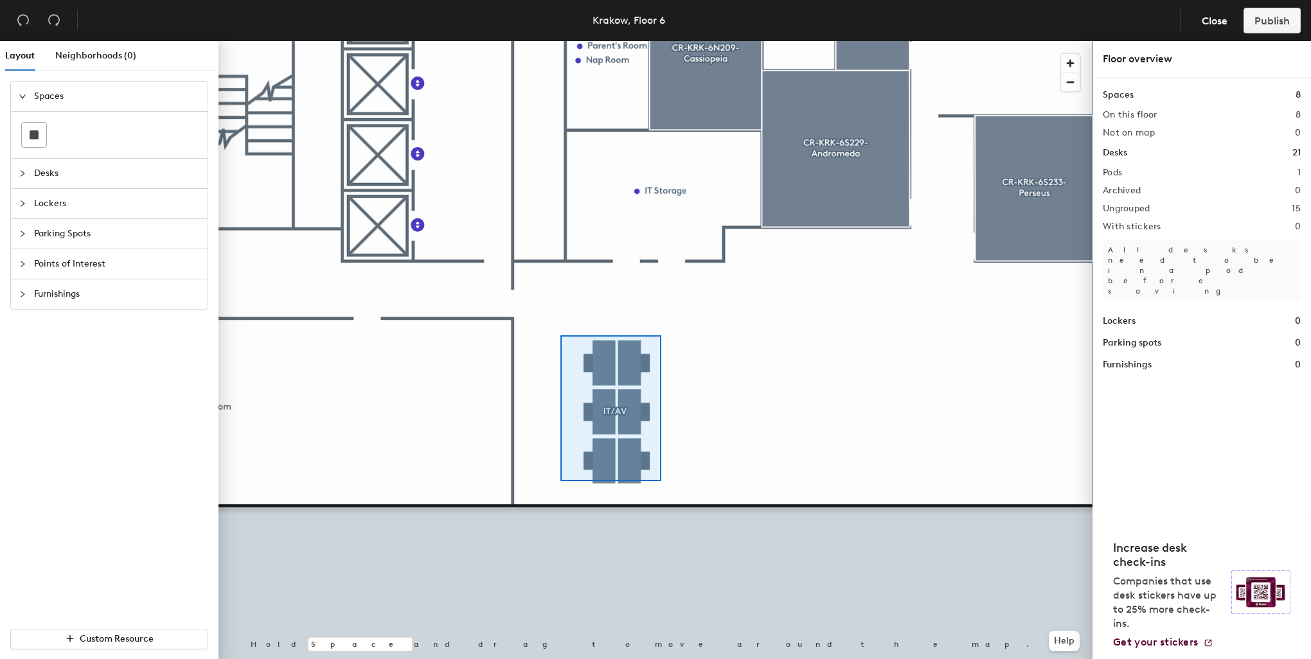
click at [560, 41] on div at bounding box center [655, 41] width 874 height 0
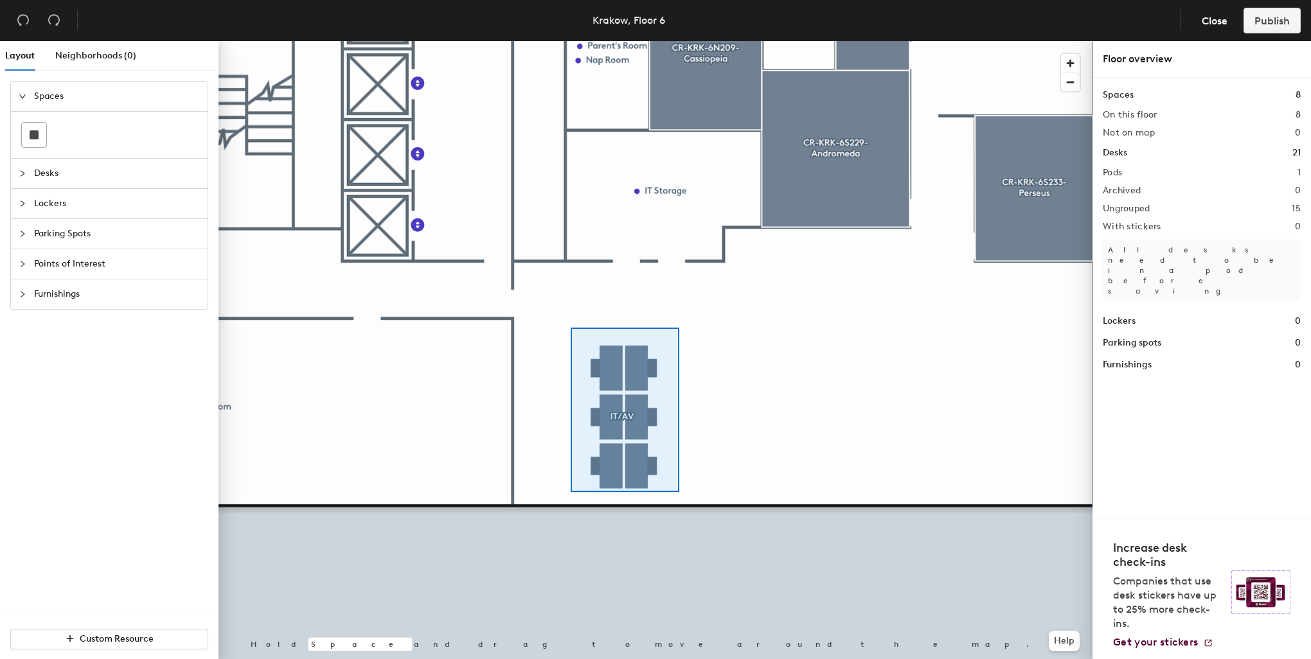
click at [571, 41] on div at bounding box center [655, 41] width 874 height 0
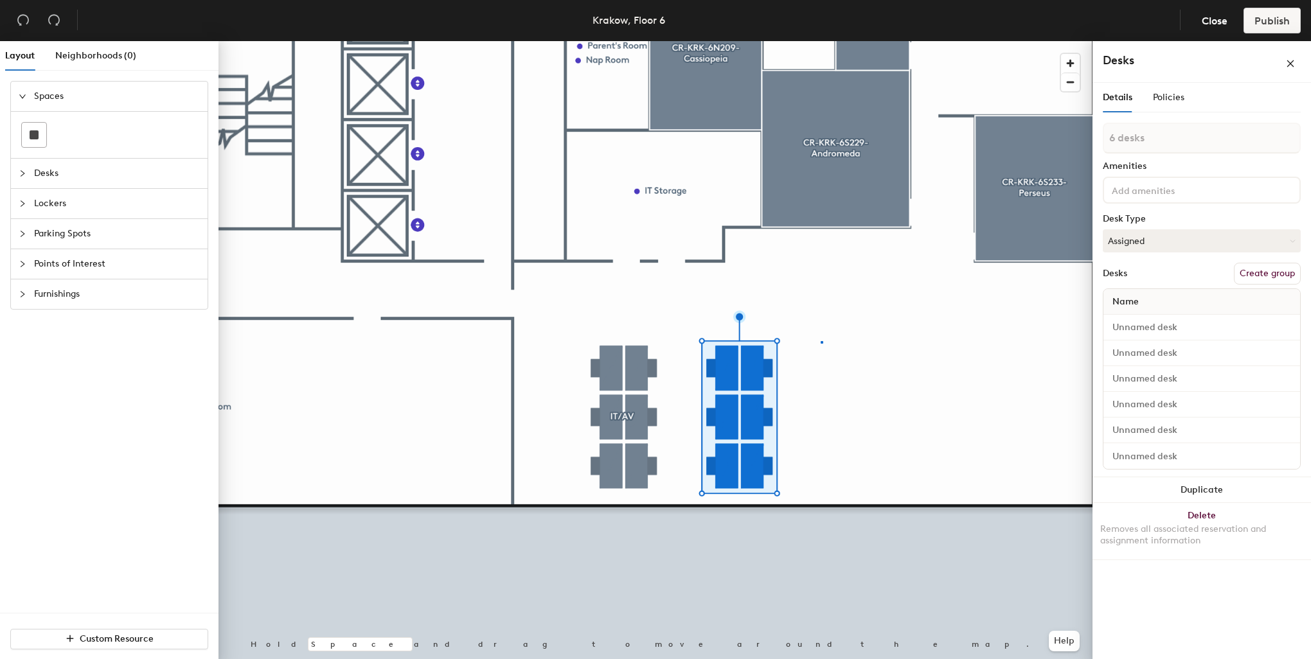
click at [820, 41] on div at bounding box center [655, 41] width 874 height 0
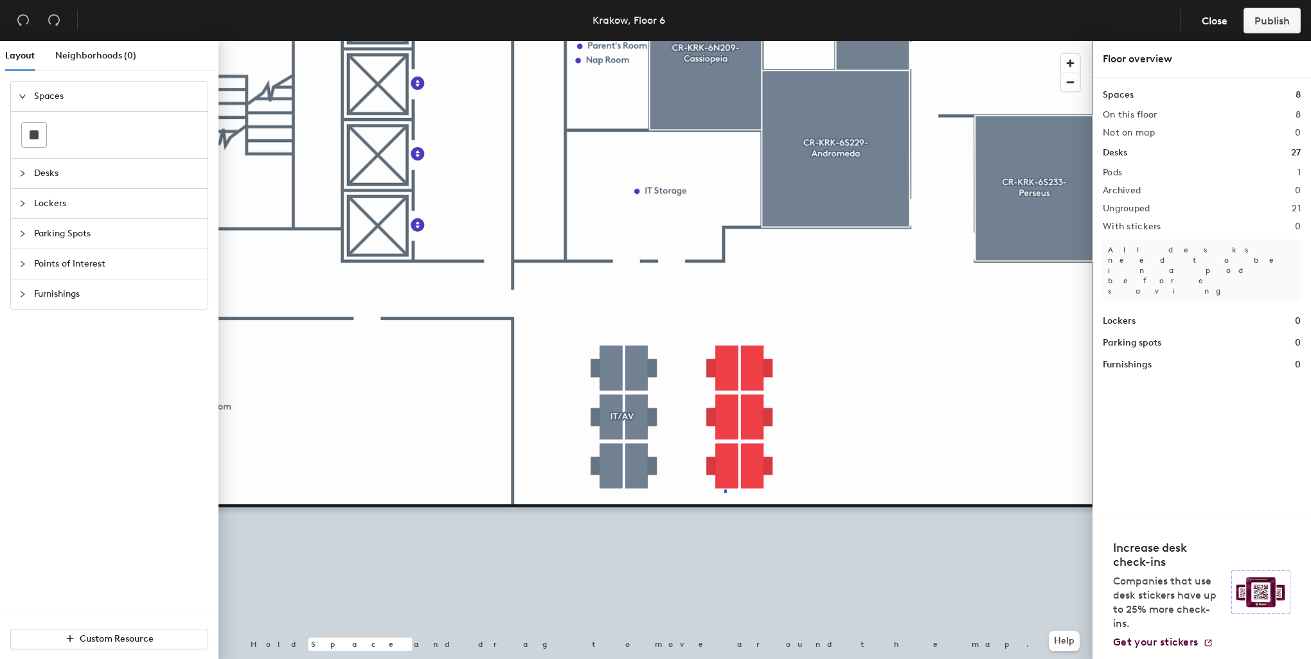
click at [724, 41] on div at bounding box center [655, 41] width 874 height 0
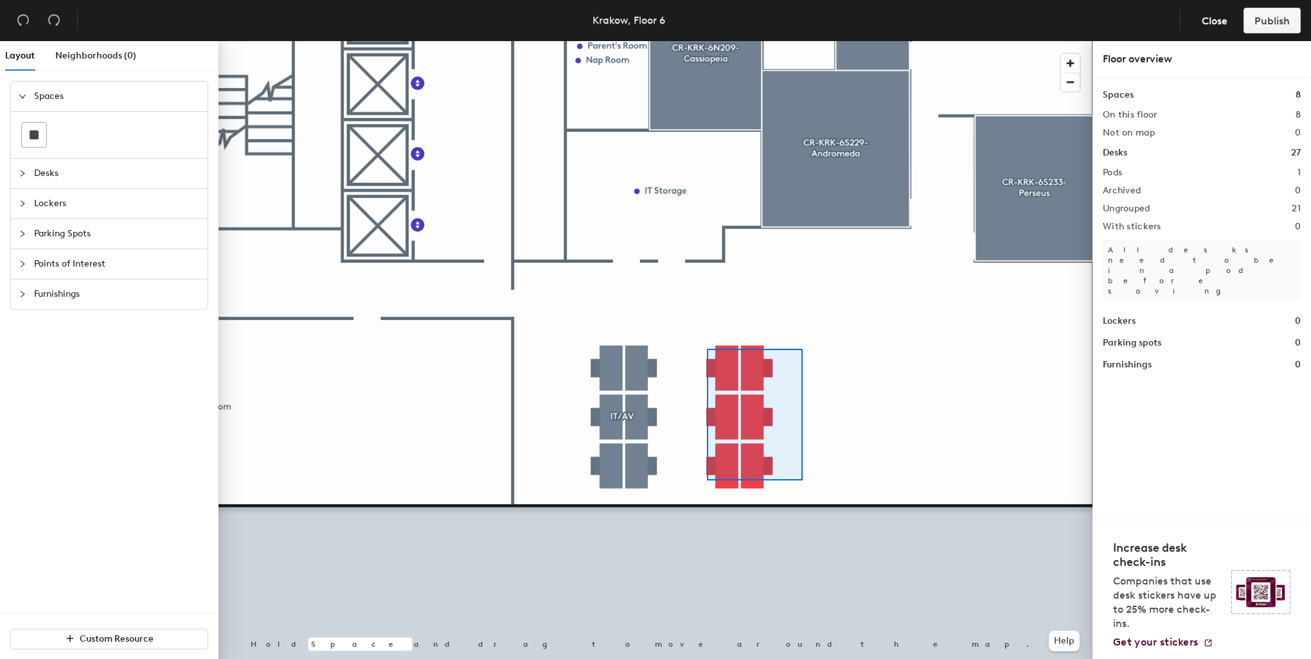
click at [707, 41] on div at bounding box center [655, 41] width 874 height 0
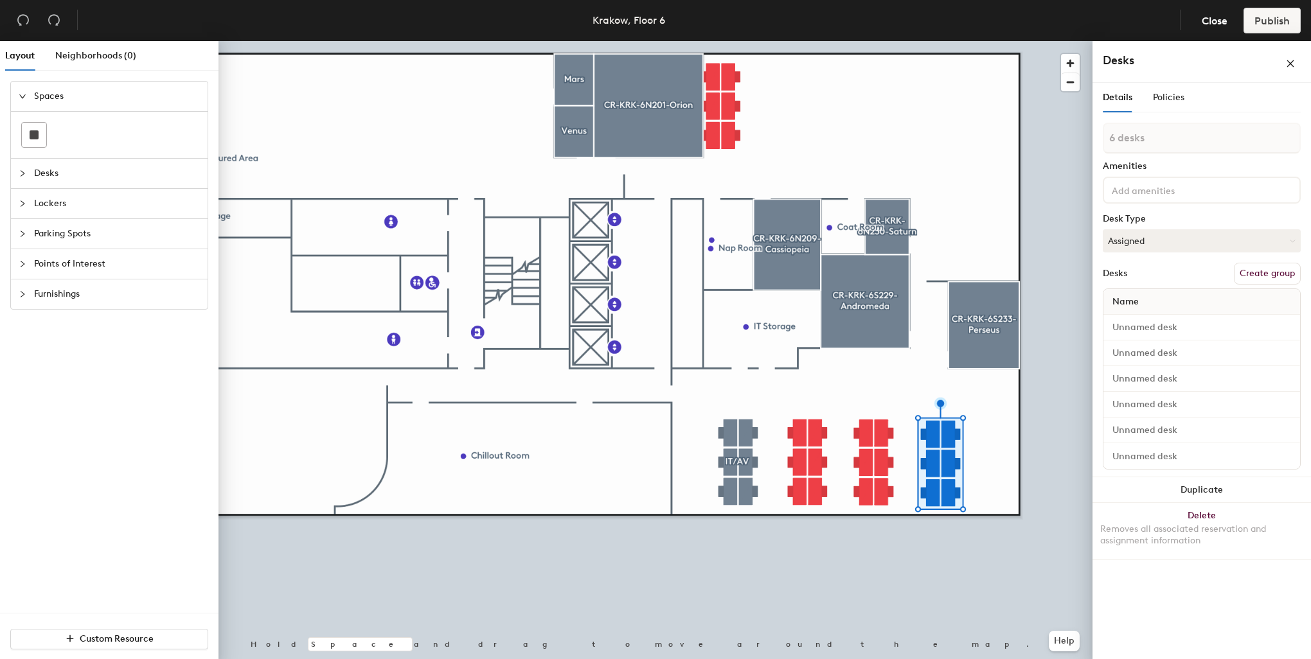
drag, startPoint x: 707, startPoint y: 349, endPoint x: 135, endPoint y: 500, distance: 591.4
click at [1056, 41] on div at bounding box center [655, 41] width 874 height 0
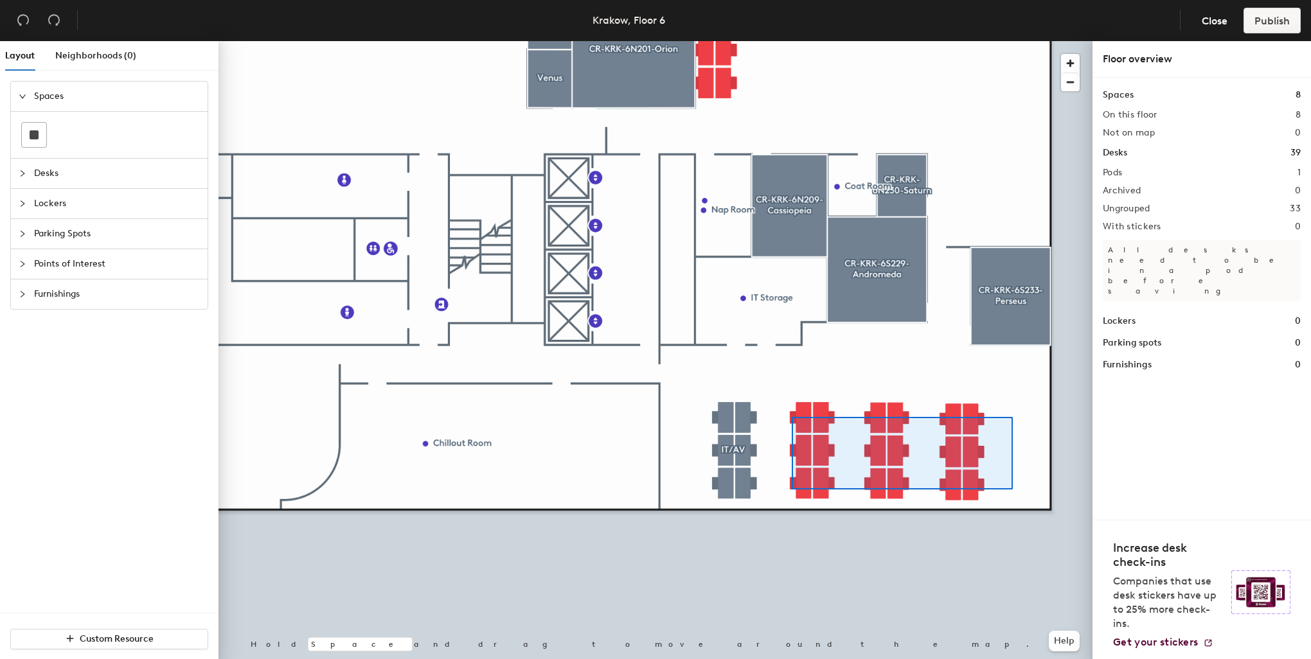
click at [788, 41] on div at bounding box center [655, 41] width 874 height 0
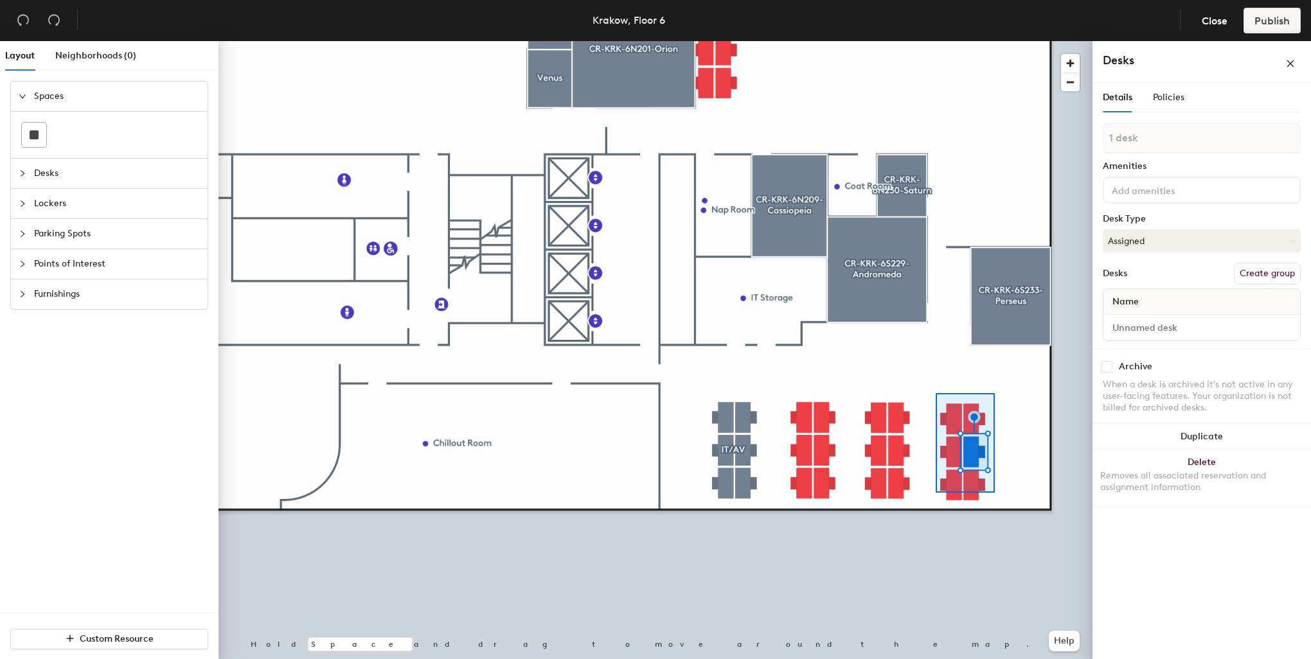
click at [937, 41] on div at bounding box center [655, 41] width 874 height 0
type input "6 desks"
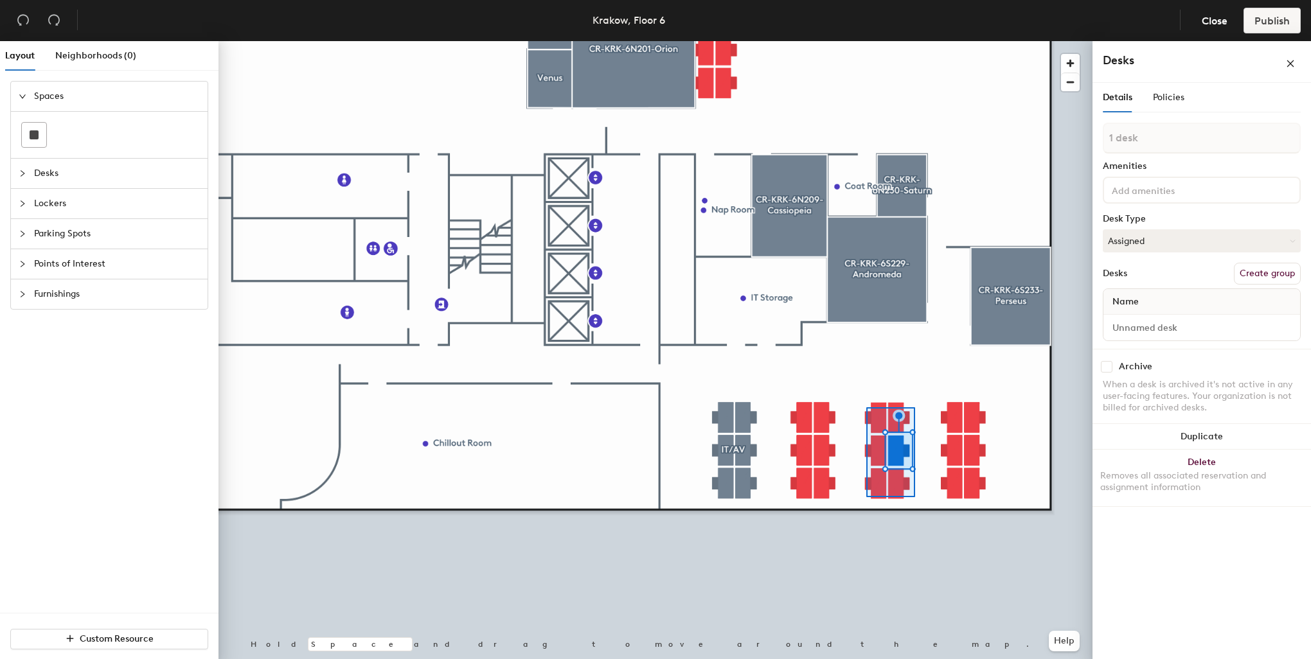
click at [866, 41] on div at bounding box center [655, 41] width 874 height 0
type input "6 desks"
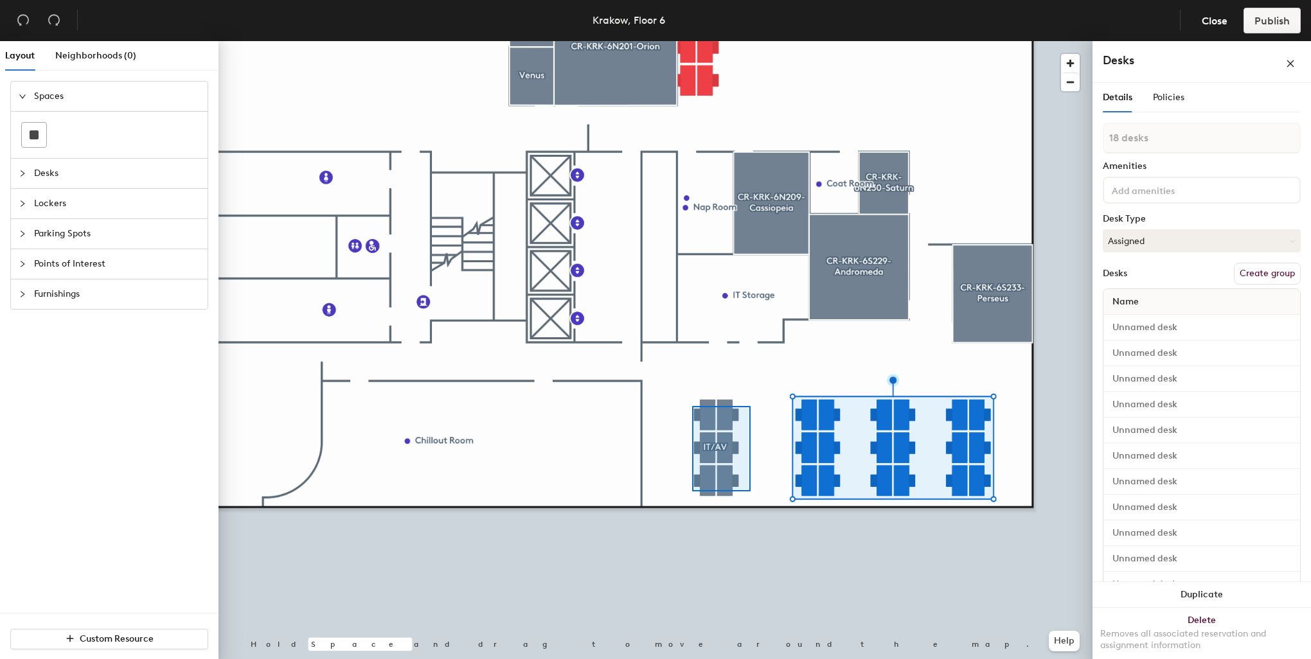
click at [692, 41] on div at bounding box center [655, 41] width 874 height 0
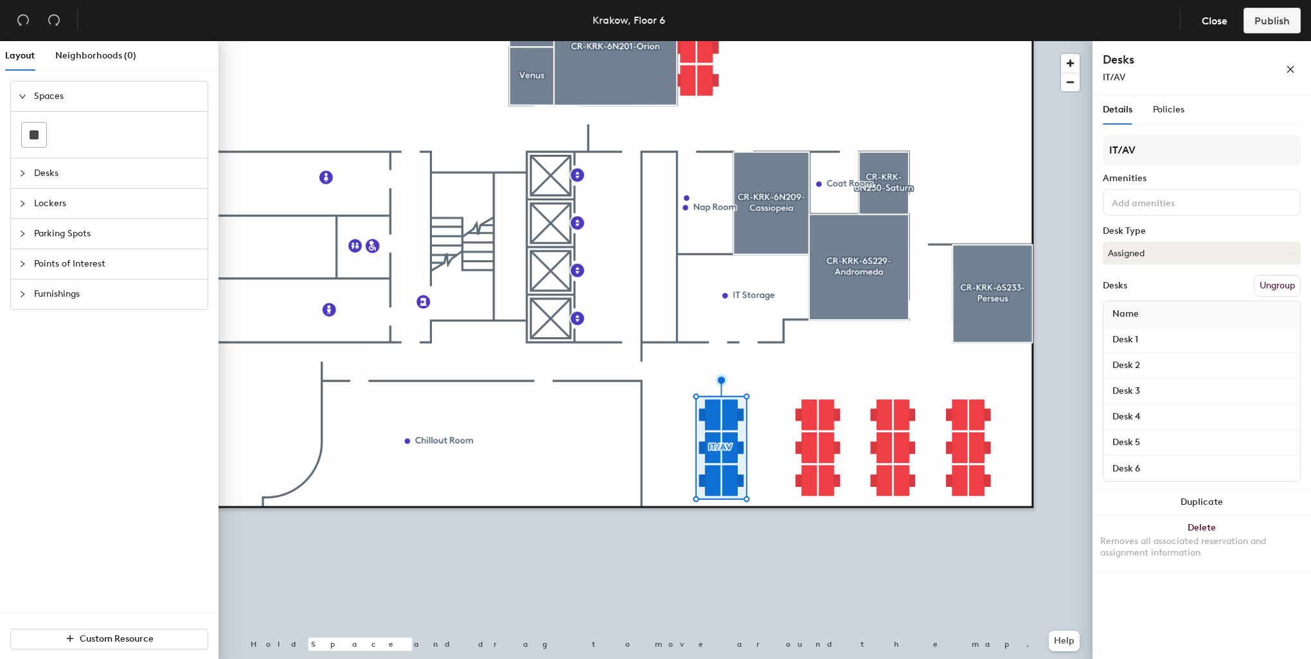
click at [771, 41] on div at bounding box center [655, 41] width 874 height 0
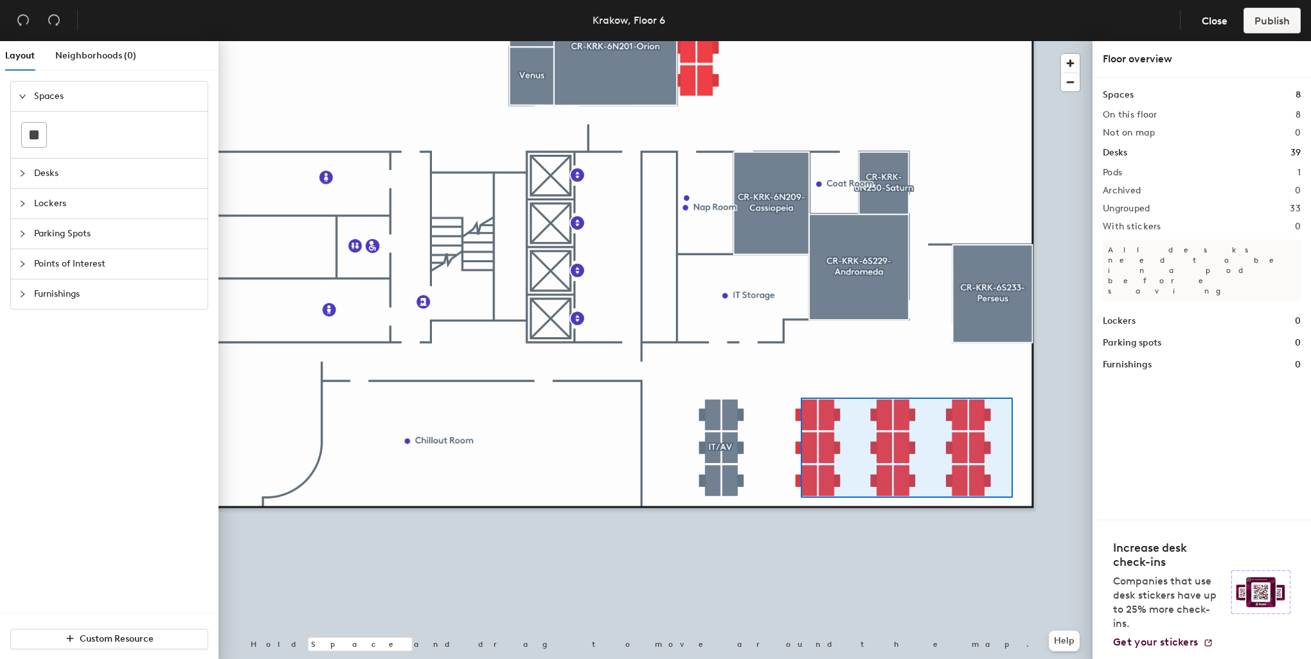
click at [801, 41] on div at bounding box center [655, 41] width 874 height 0
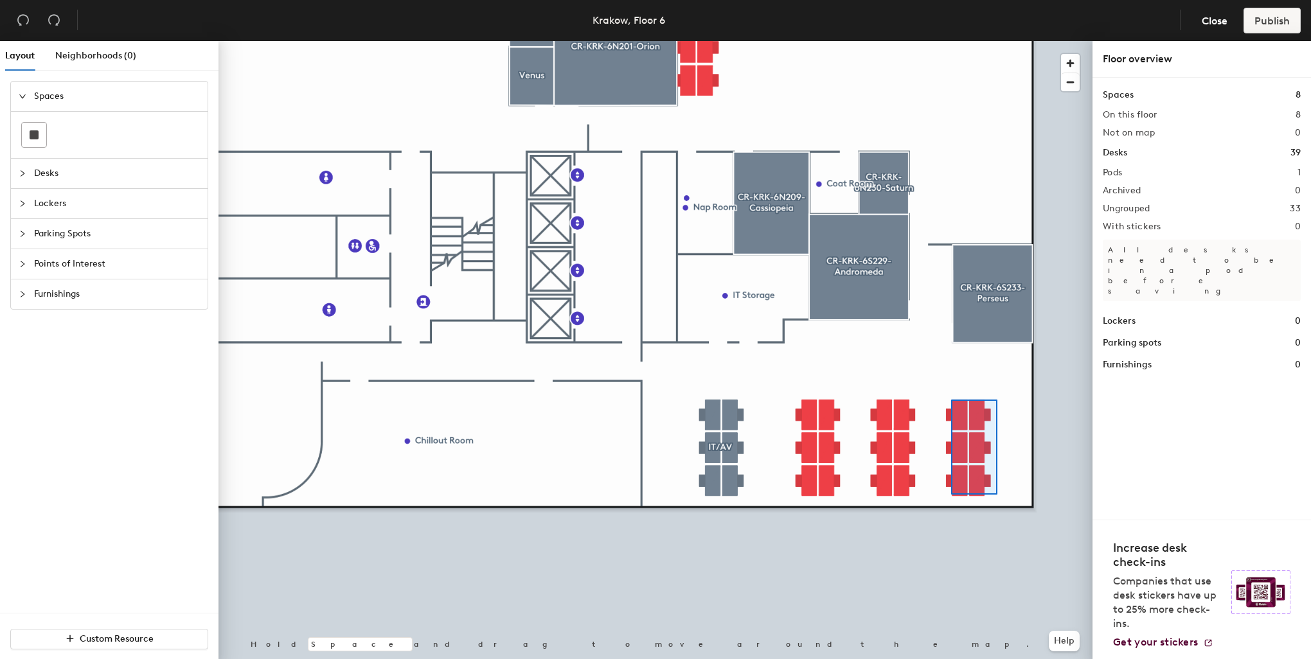
click at [951, 41] on div at bounding box center [655, 41] width 874 height 0
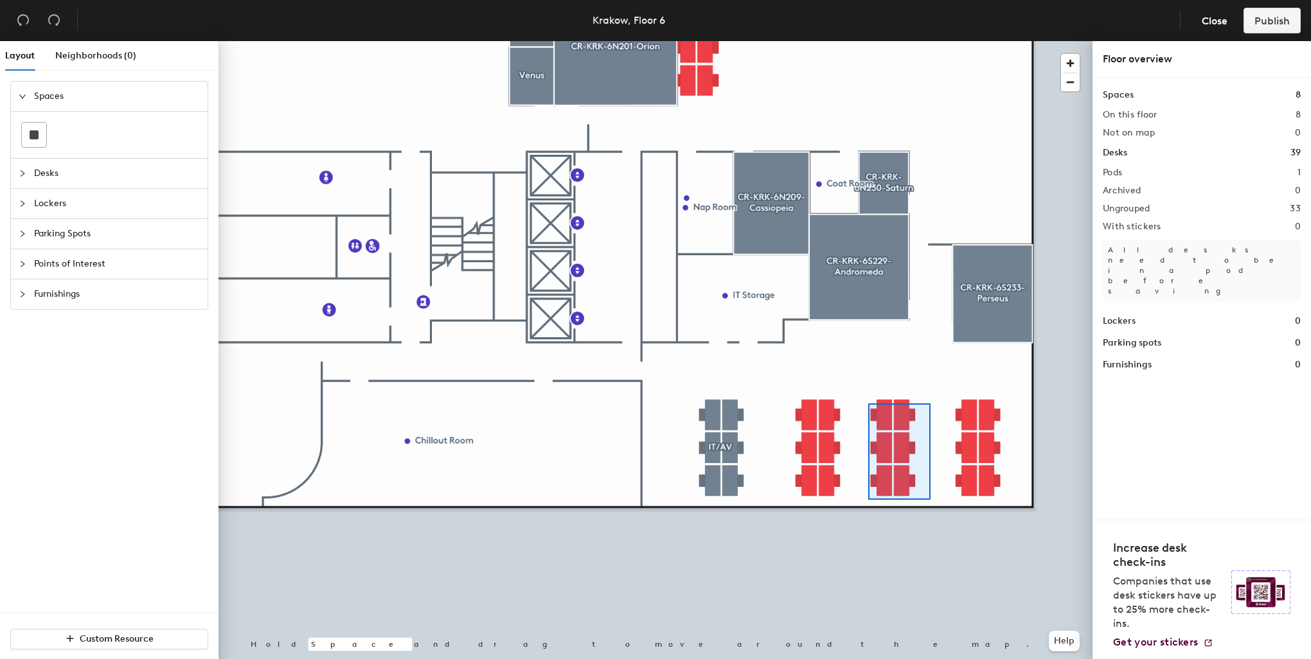
click at [860, 41] on div at bounding box center [655, 41] width 874 height 0
click at [796, 41] on div at bounding box center [655, 41] width 874 height 0
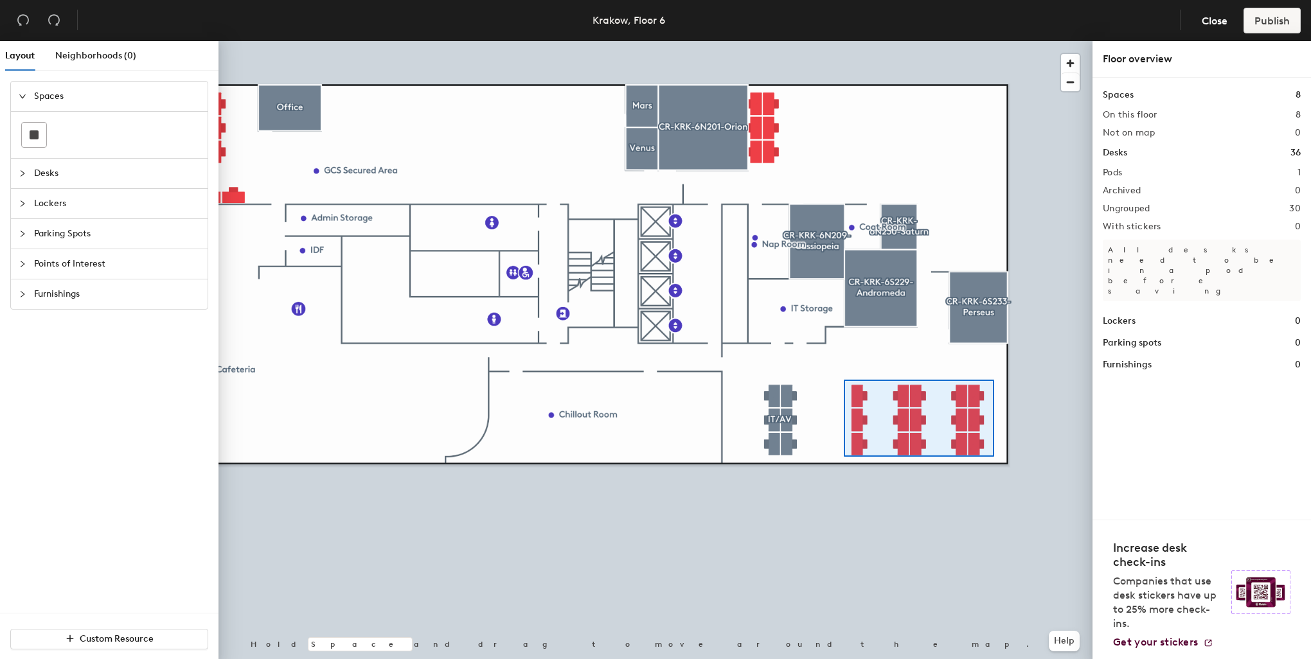
click at [844, 41] on div at bounding box center [655, 41] width 874 height 0
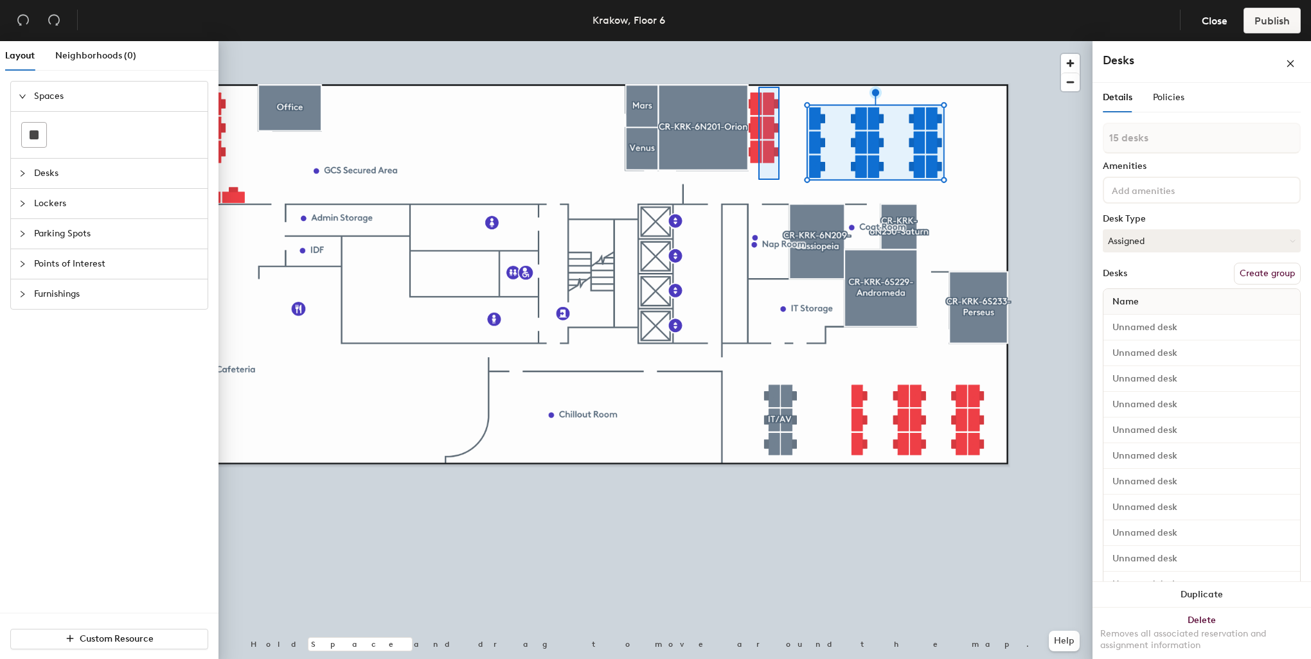
click at [758, 41] on div at bounding box center [655, 41] width 874 height 0
type input "6 desks"
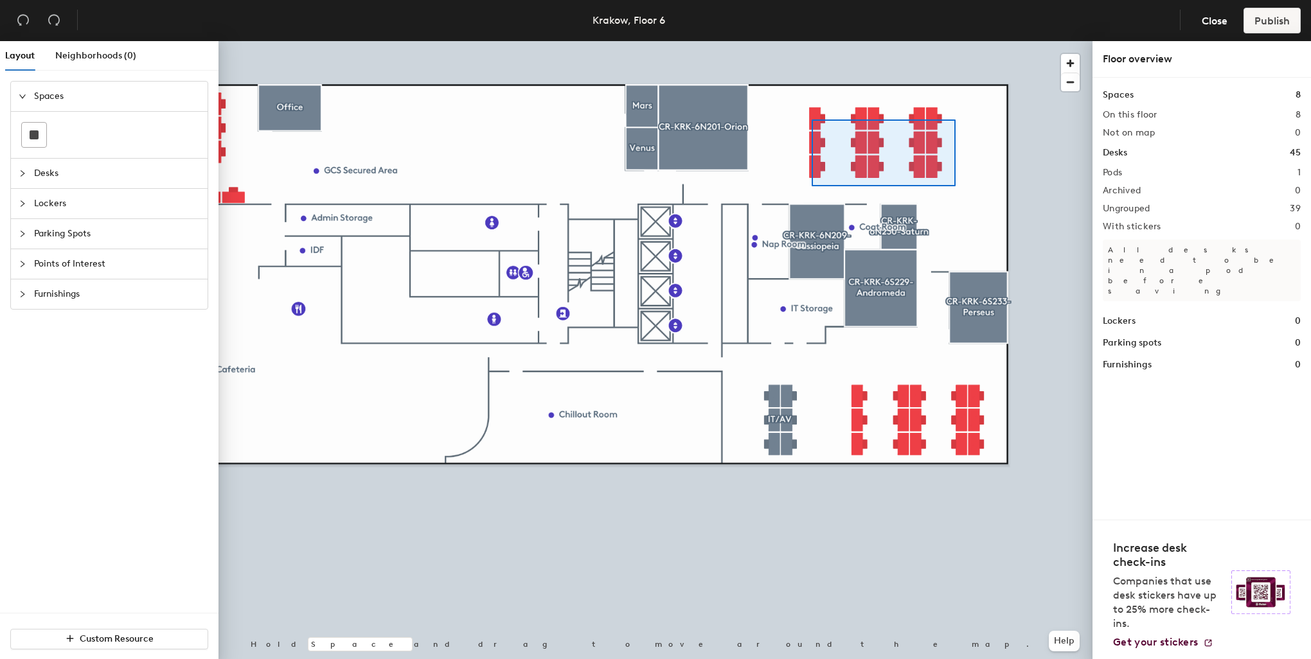
click at [807, 41] on div at bounding box center [655, 41] width 874 height 0
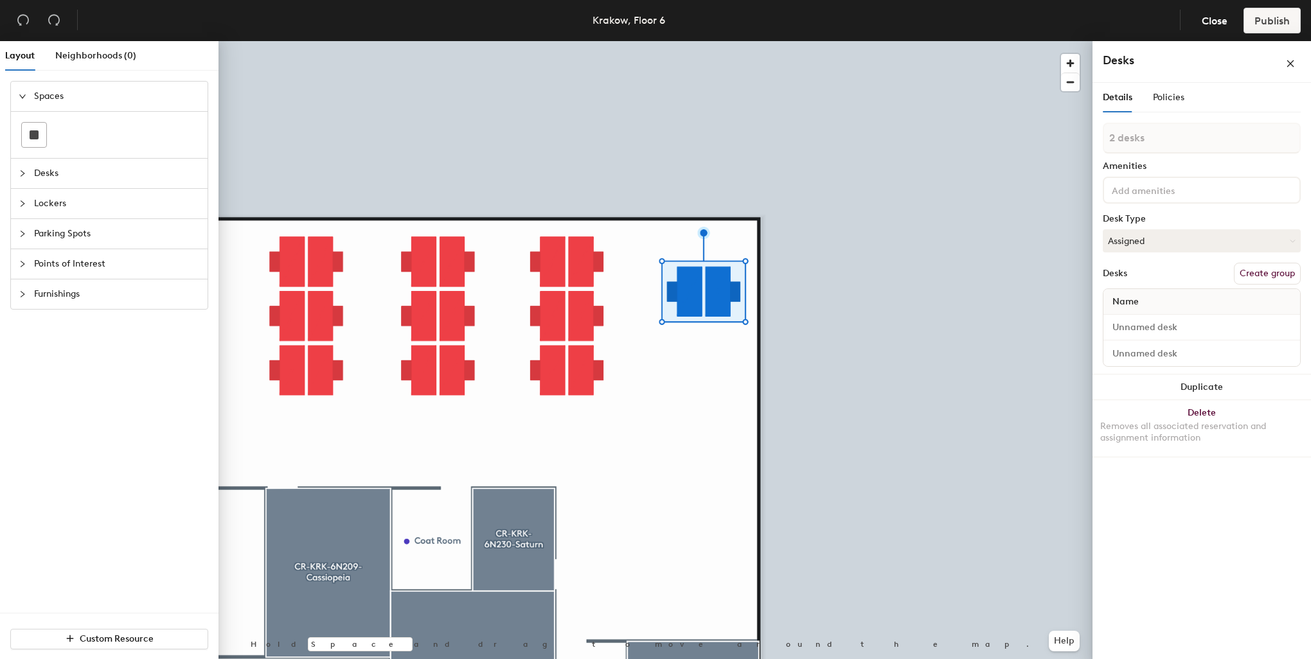
type input "1 desk"
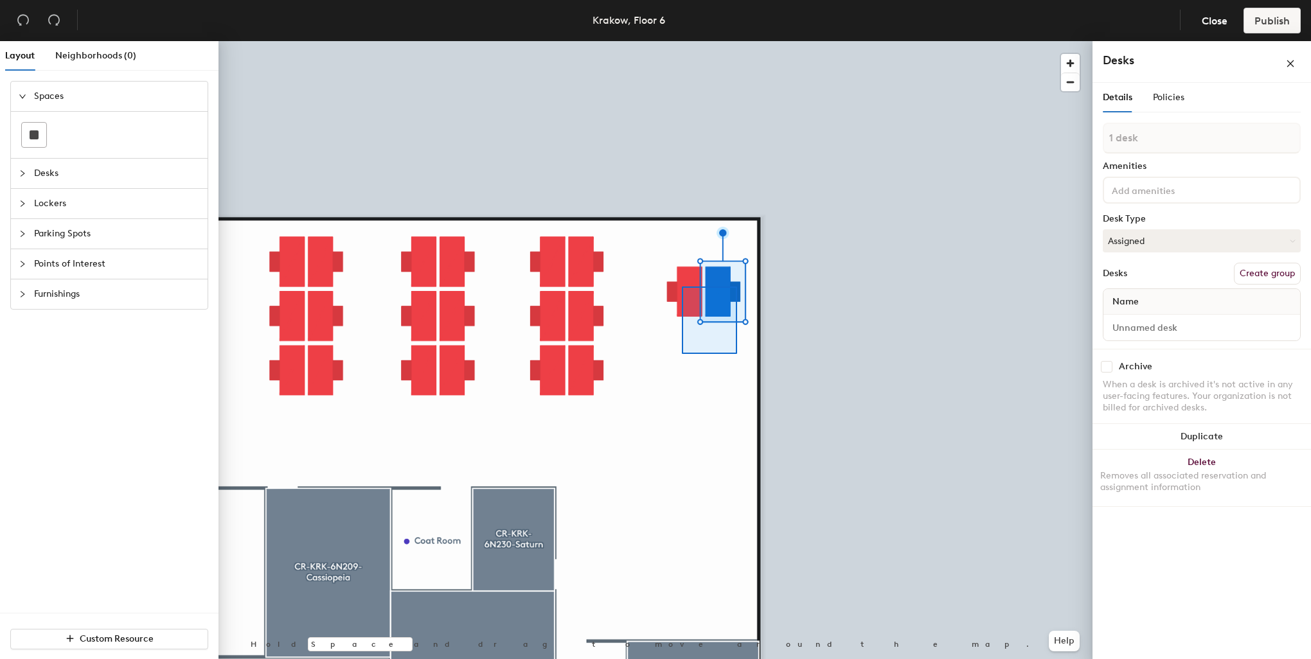
click at [682, 41] on div at bounding box center [655, 41] width 874 height 0
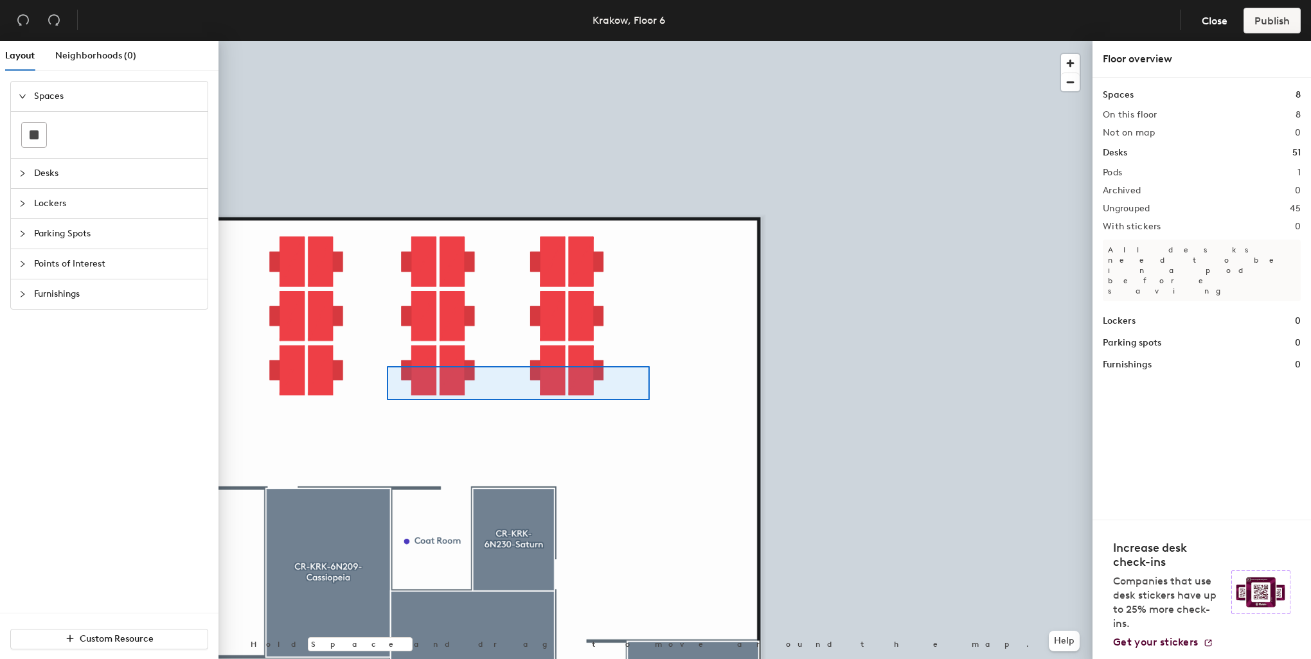
click at [387, 41] on div at bounding box center [655, 41] width 874 height 0
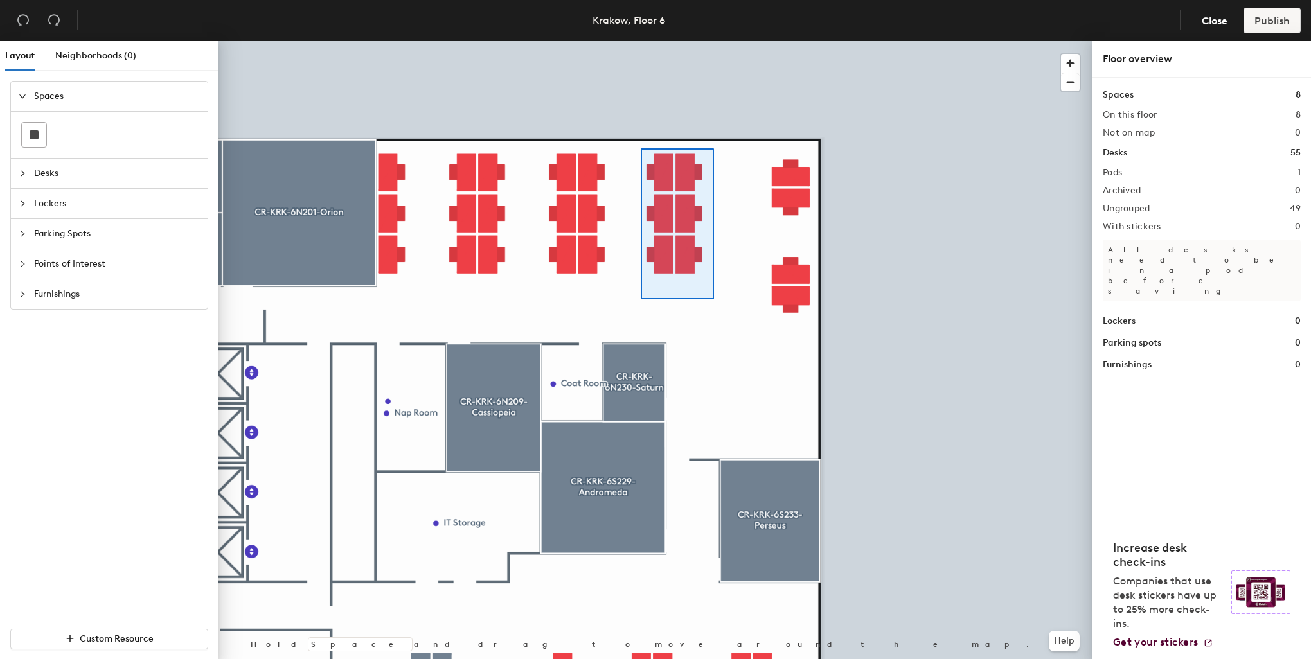
click at [640, 41] on div at bounding box center [655, 41] width 874 height 0
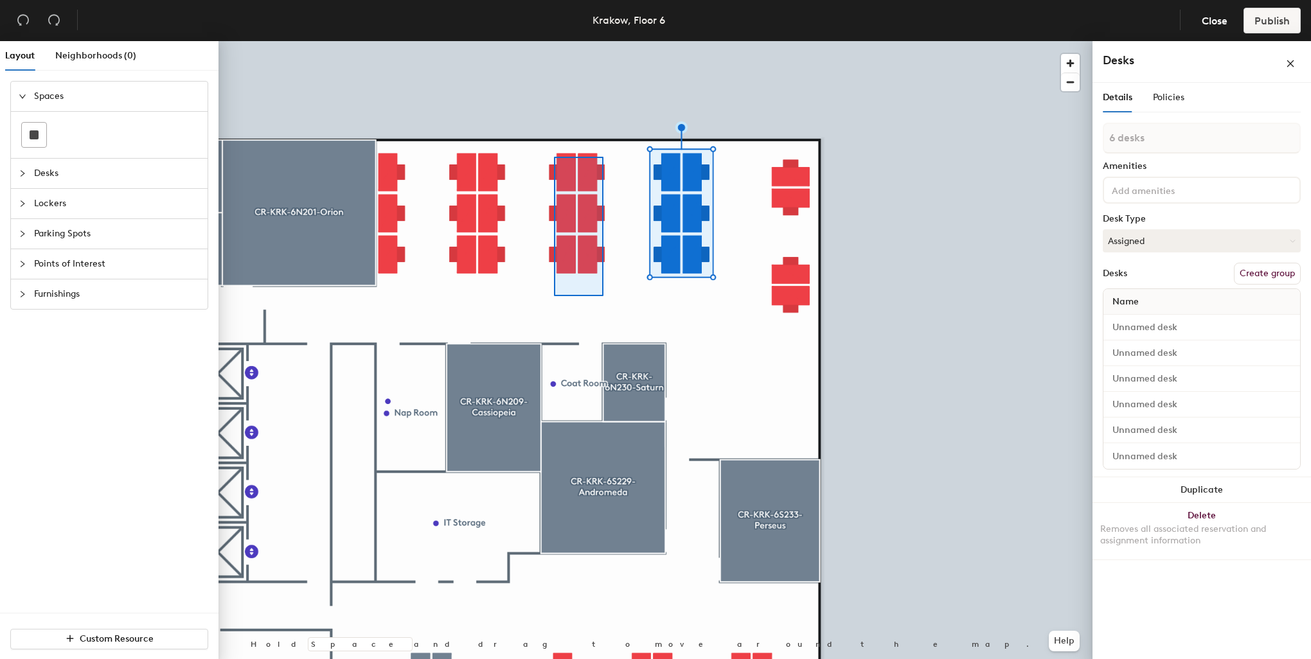
click at [553, 41] on div at bounding box center [655, 41] width 874 height 0
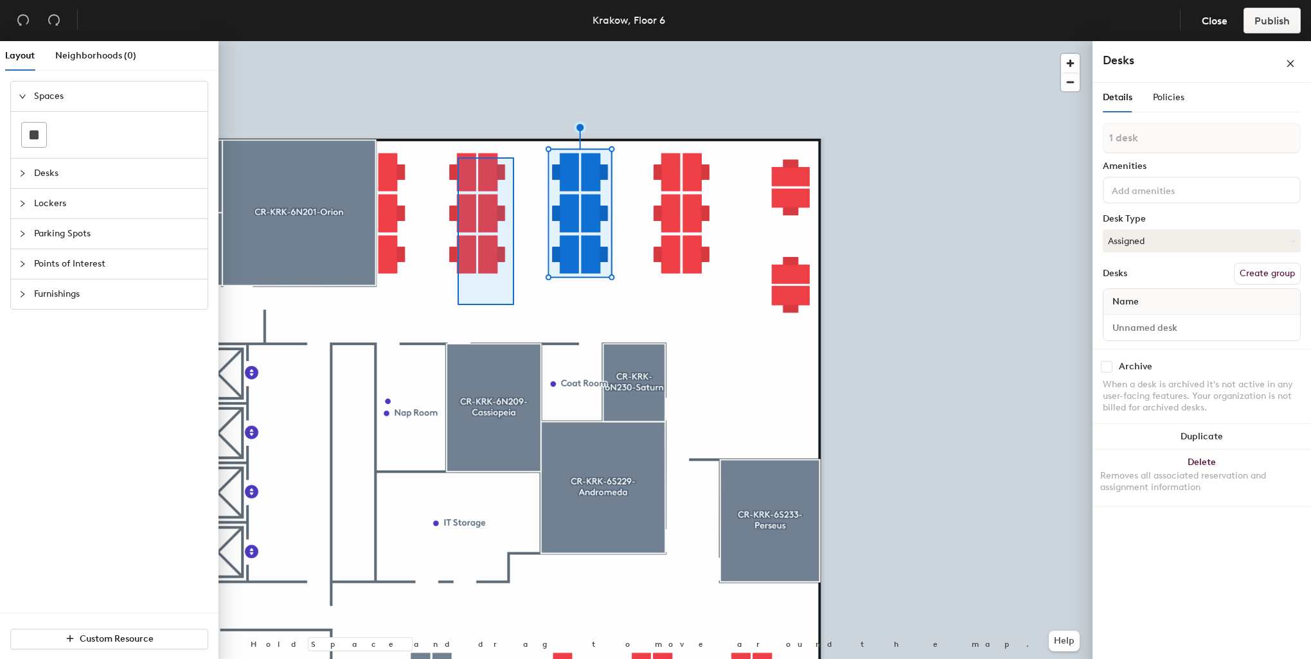
click at [456, 41] on div at bounding box center [655, 41] width 874 height 0
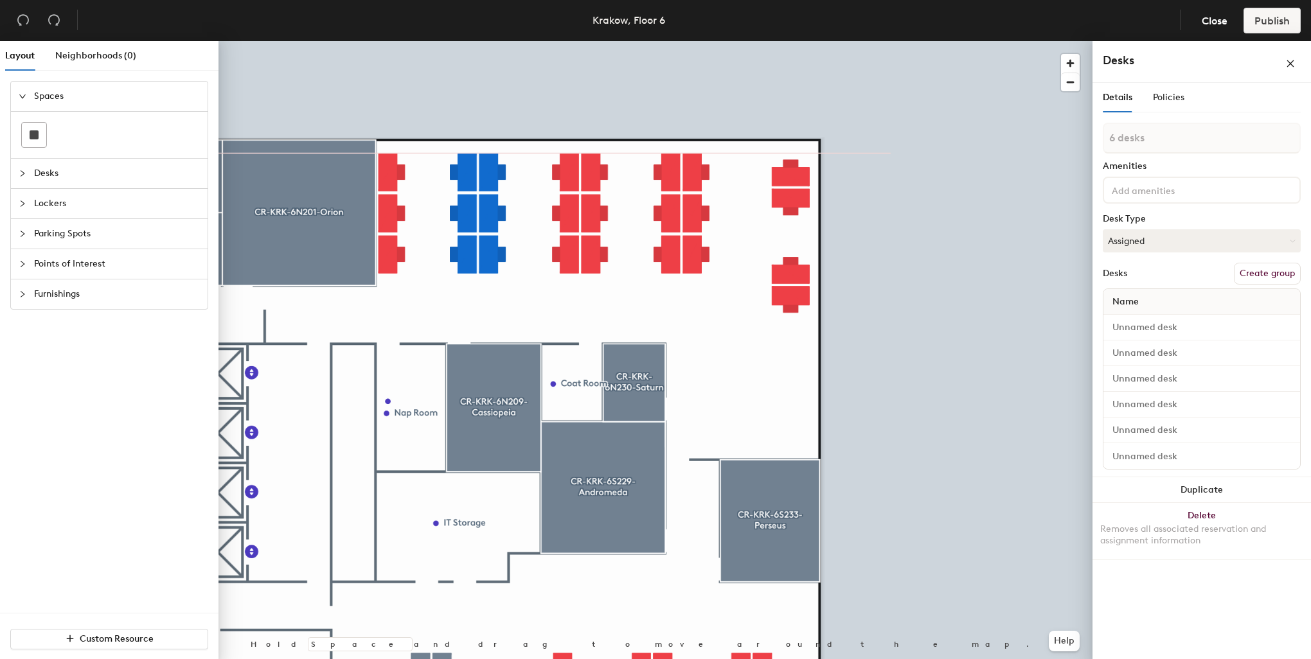
type input "1 desk"
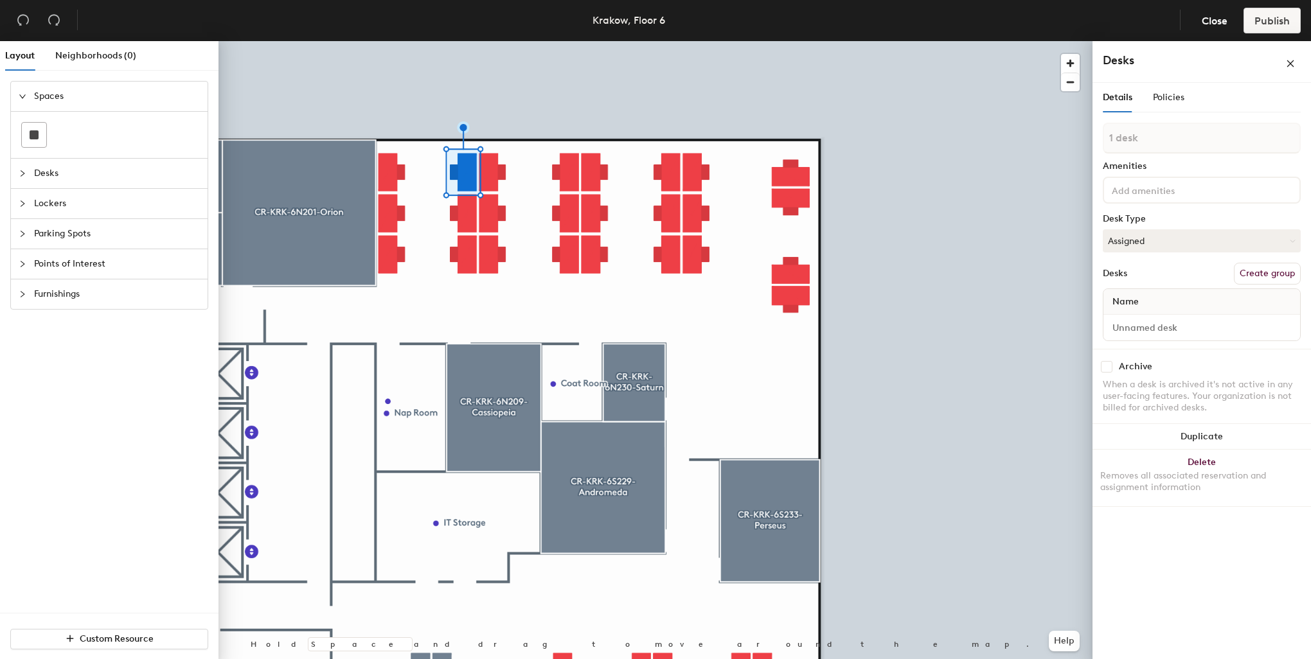
click at [586, 41] on div at bounding box center [655, 41] width 874 height 0
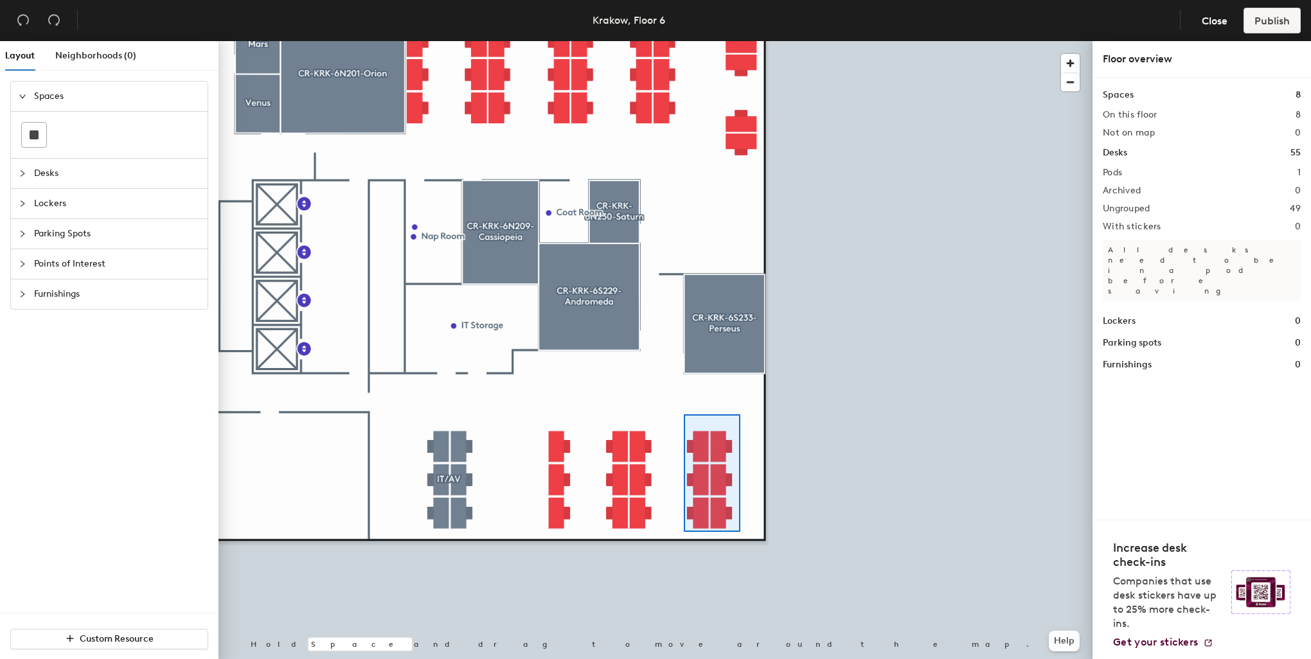
click at [684, 41] on div at bounding box center [655, 41] width 874 height 0
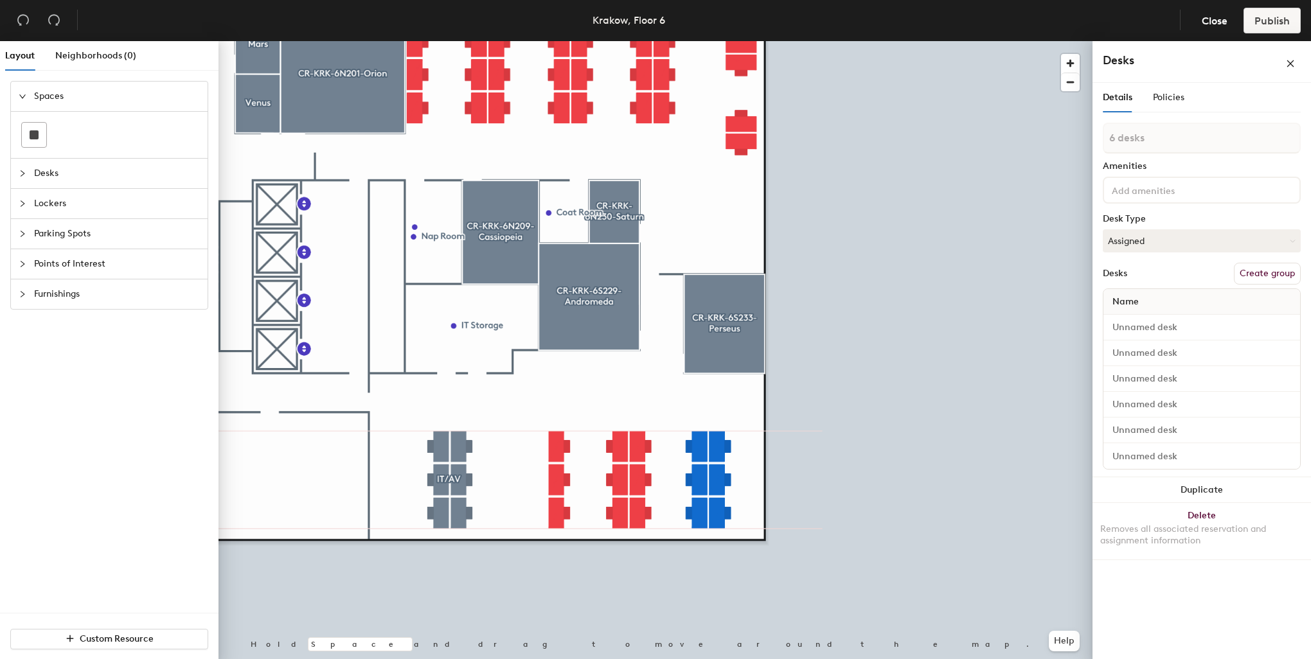
type input "1 desk"
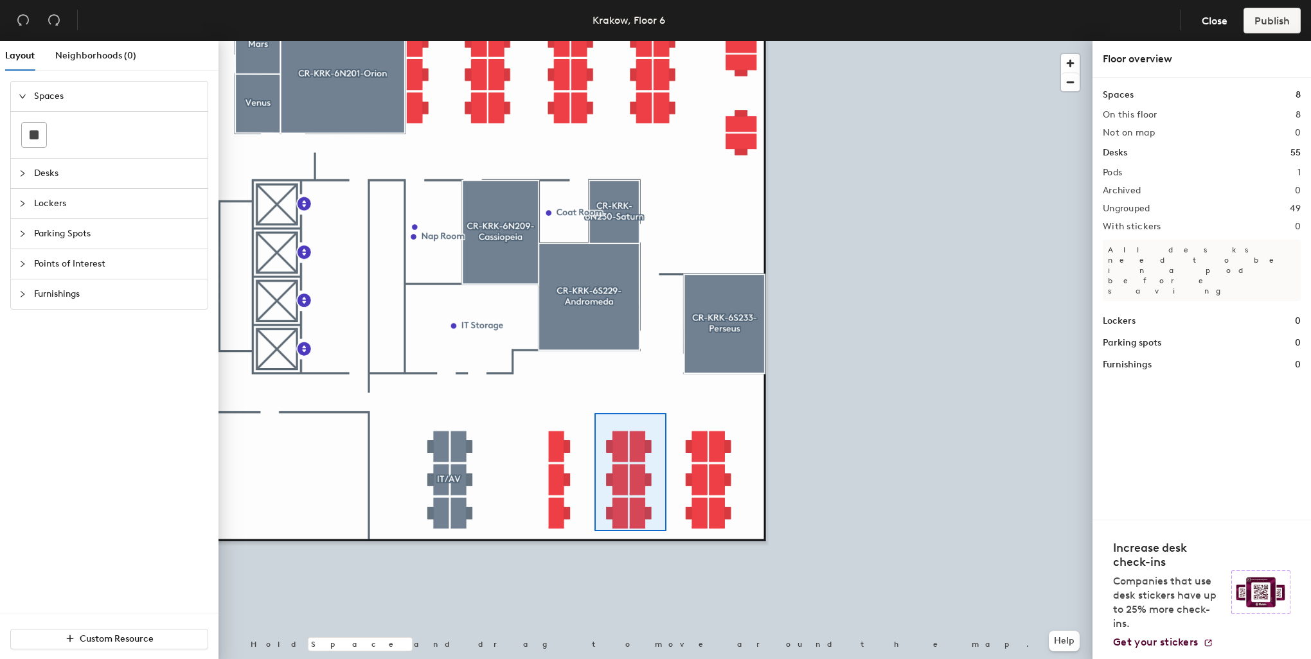
click at [594, 41] on div at bounding box center [655, 41] width 874 height 0
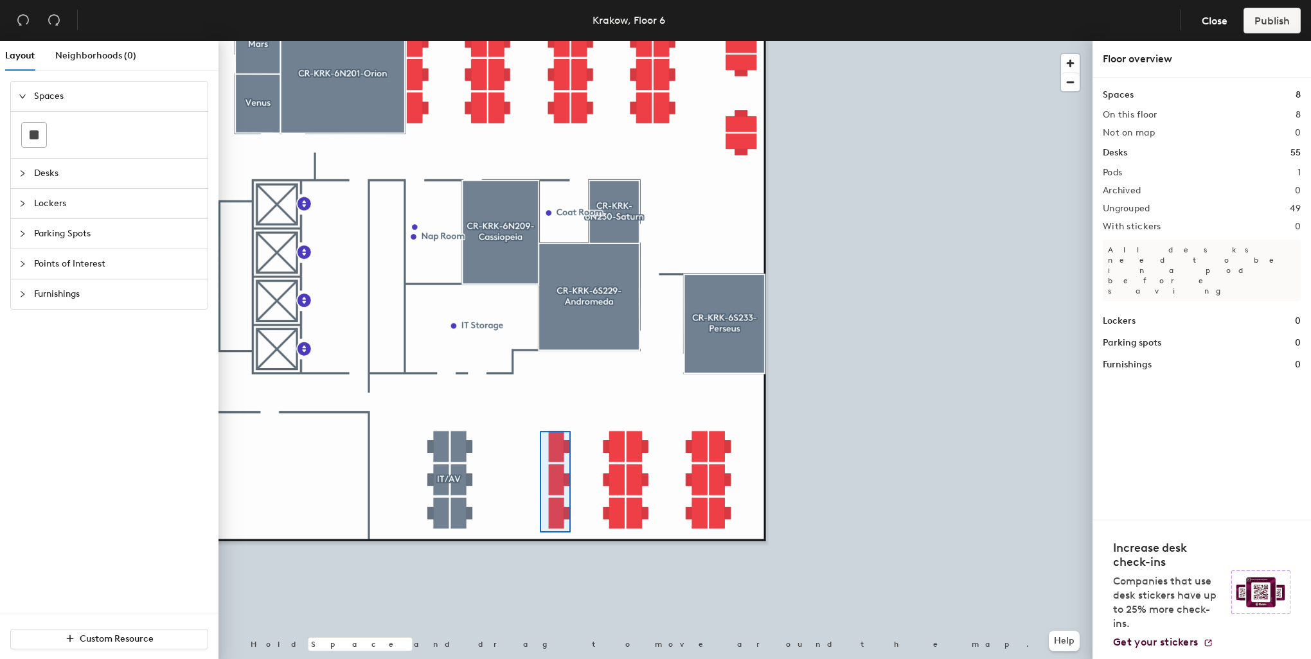
click at [540, 41] on div at bounding box center [655, 41] width 874 height 0
click at [684, 41] on div at bounding box center [655, 41] width 874 height 0
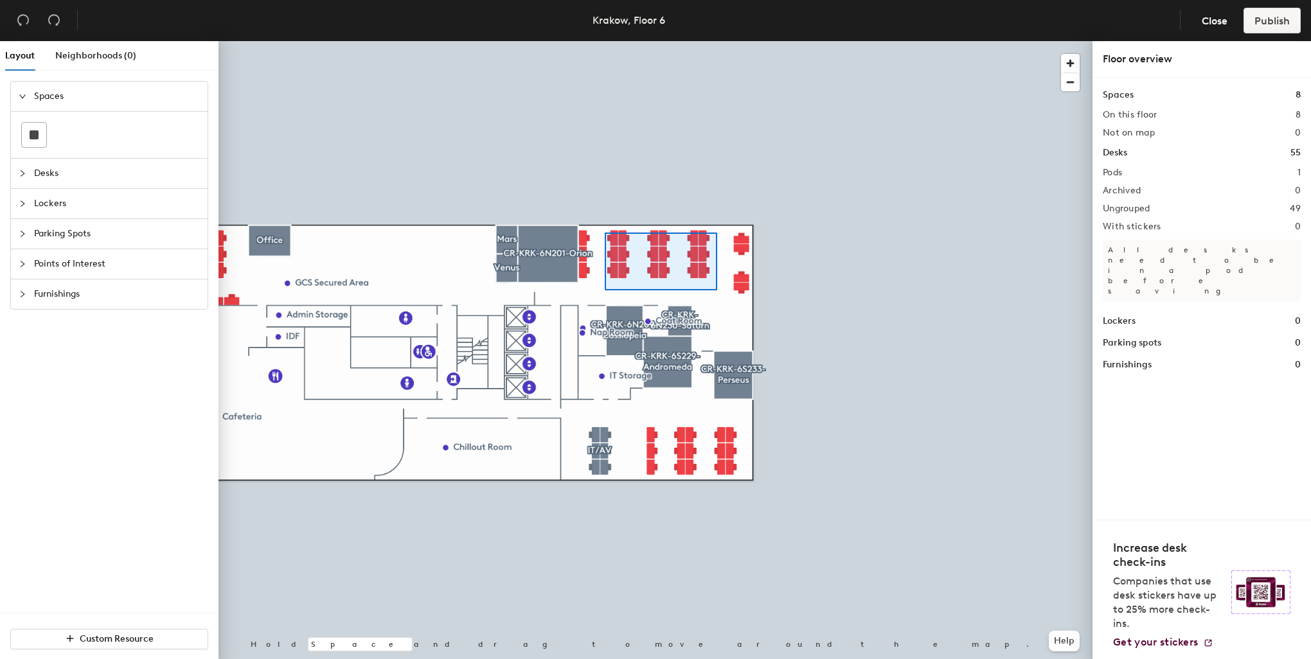
click at [605, 41] on div at bounding box center [655, 41] width 874 height 0
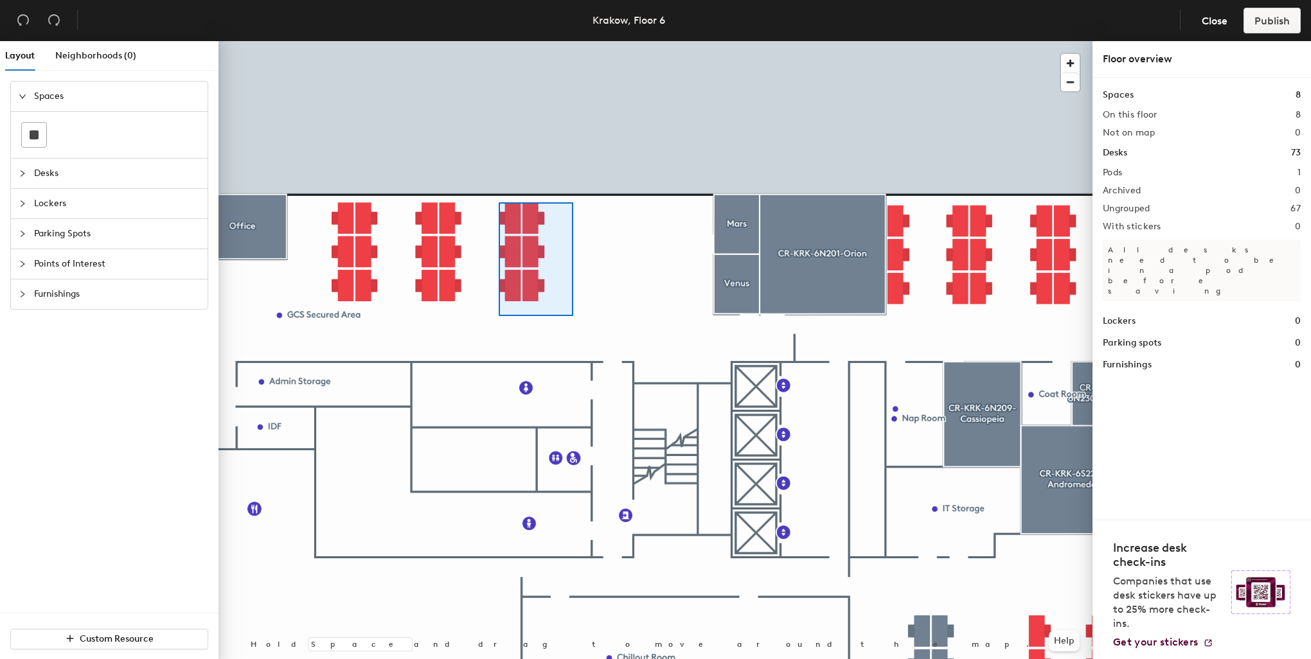
click at [496, 41] on div at bounding box center [655, 41] width 874 height 0
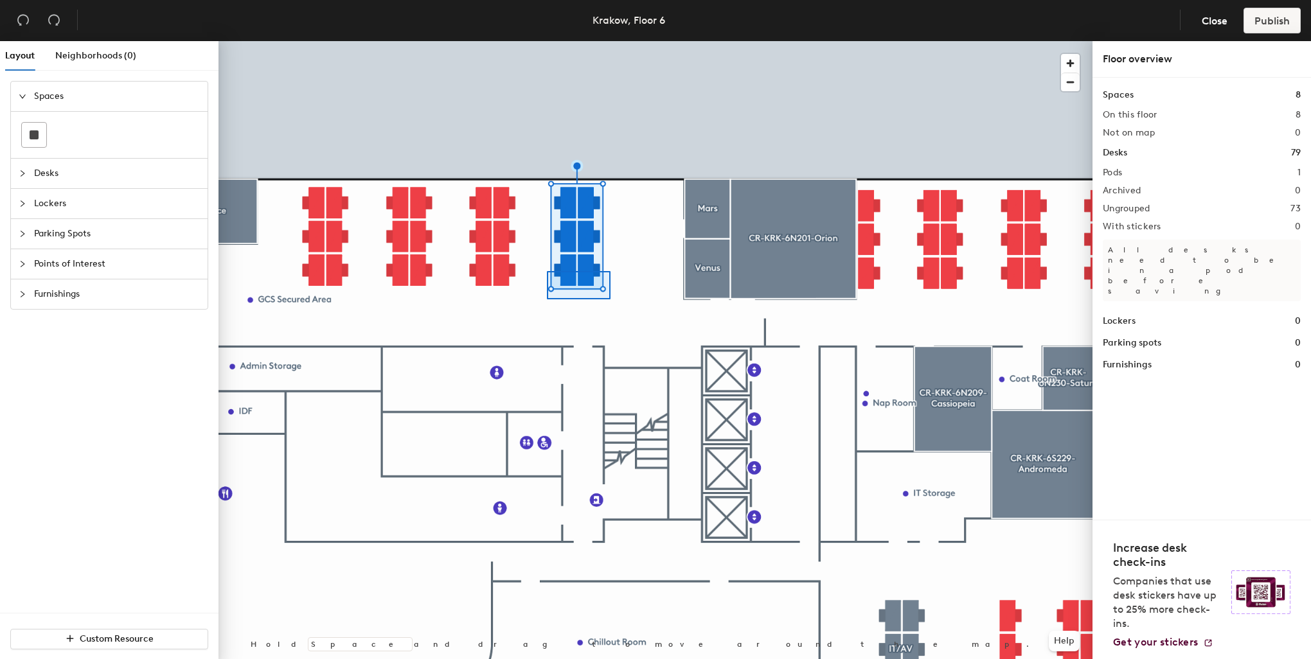
click at [545, 41] on div at bounding box center [655, 41] width 874 height 0
click at [53, 296] on span "Furnishings" at bounding box center [117, 294] width 166 height 30
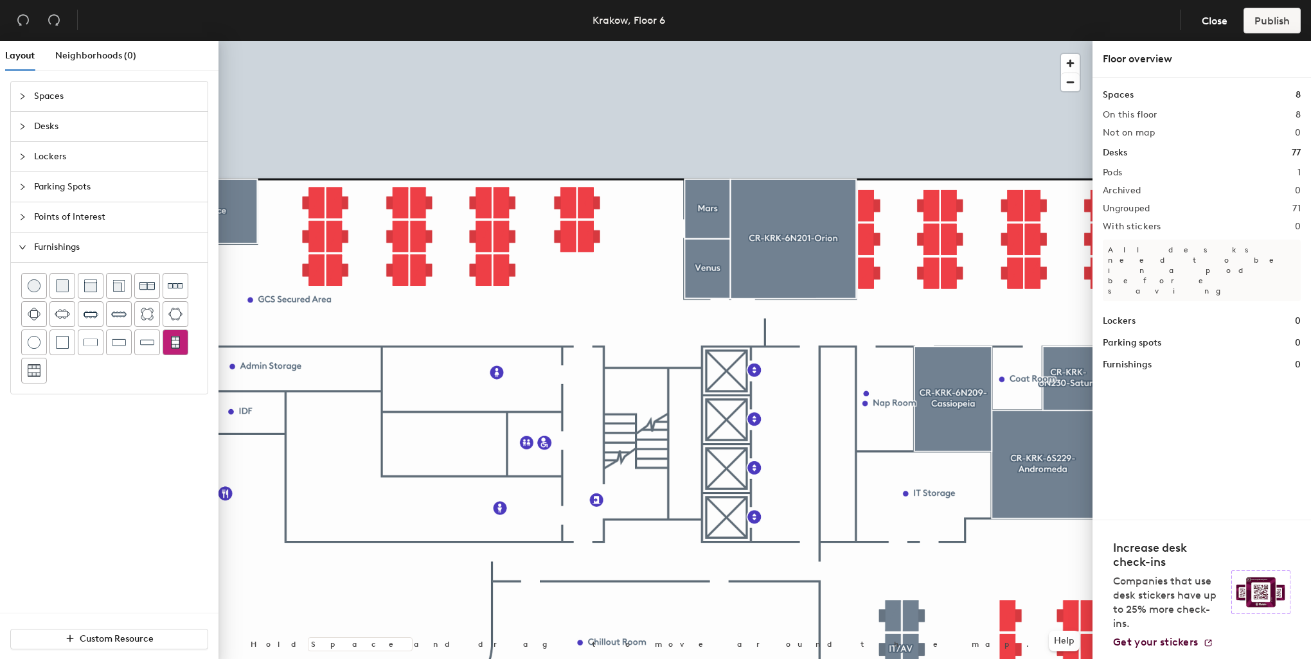
click at [177, 344] on img at bounding box center [176, 342] width 12 height 13
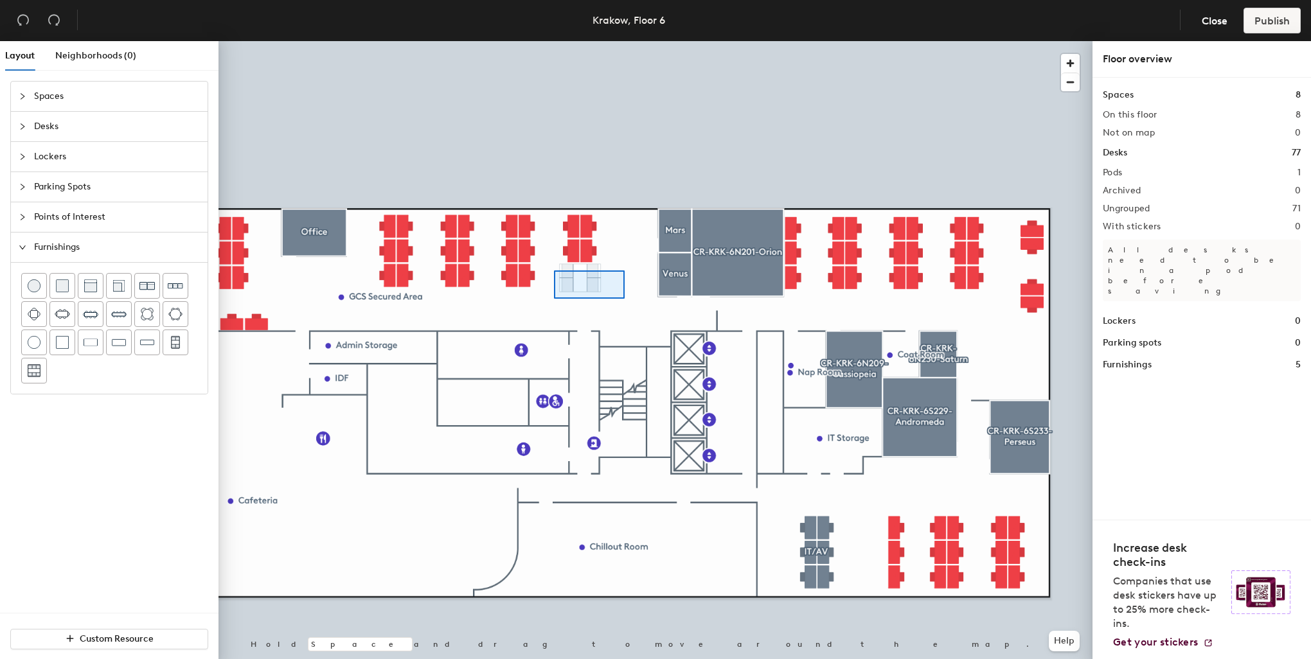
click at [551, 41] on div at bounding box center [655, 41] width 874 height 0
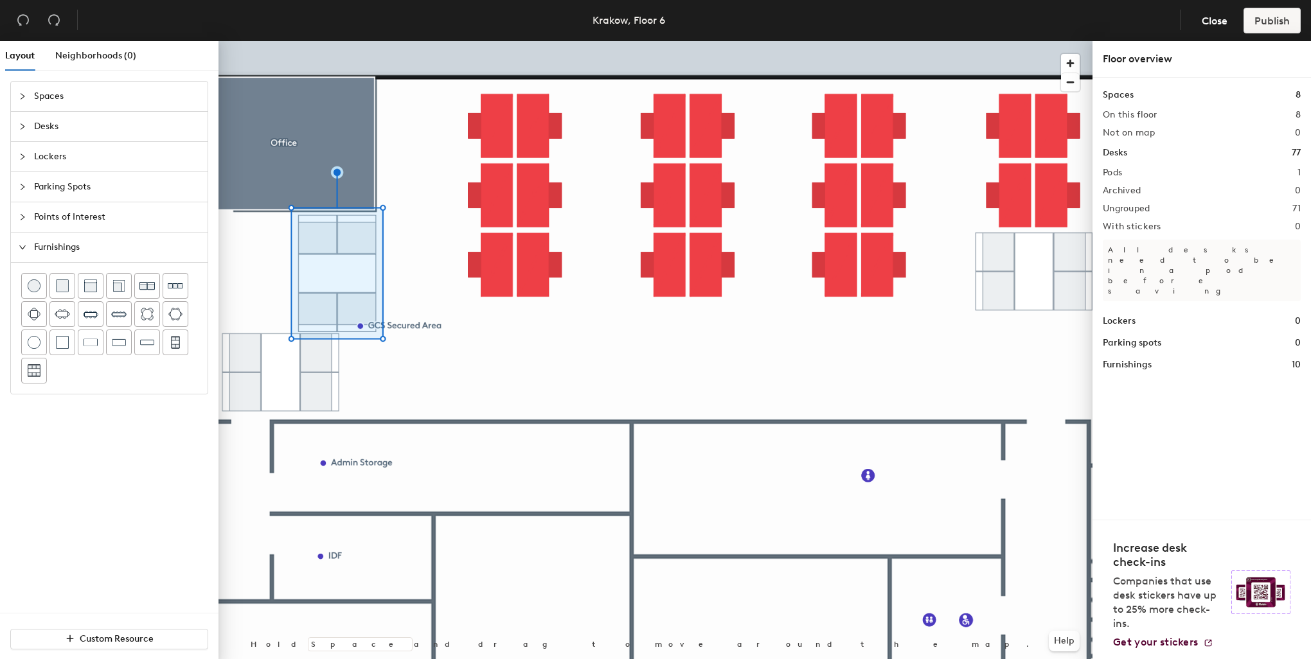
click at [381, 41] on div at bounding box center [655, 41] width 874 height 0
click at [323, 41] on div at bounding box center [655, 41] width 874 height 0
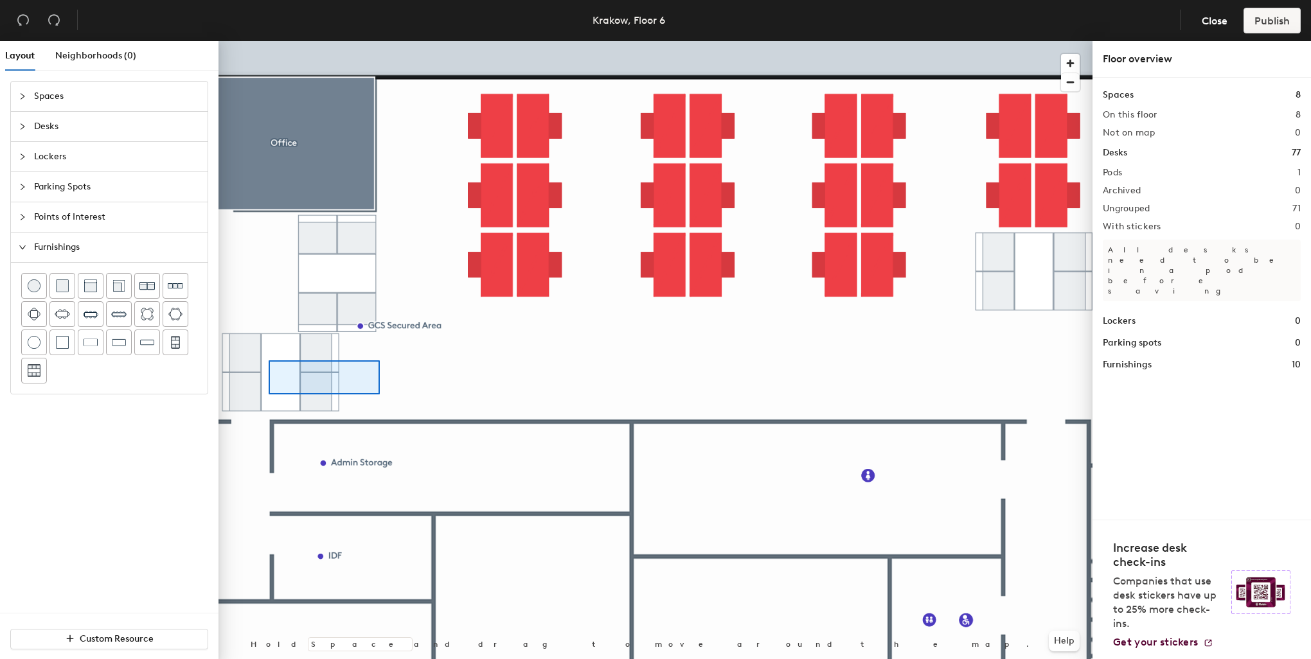
click at [261, 41] on div at bounding box center [655, 41] width 874 height 0
click at [316, 41] on div at bounding box center [655, 41] width 874 height 0
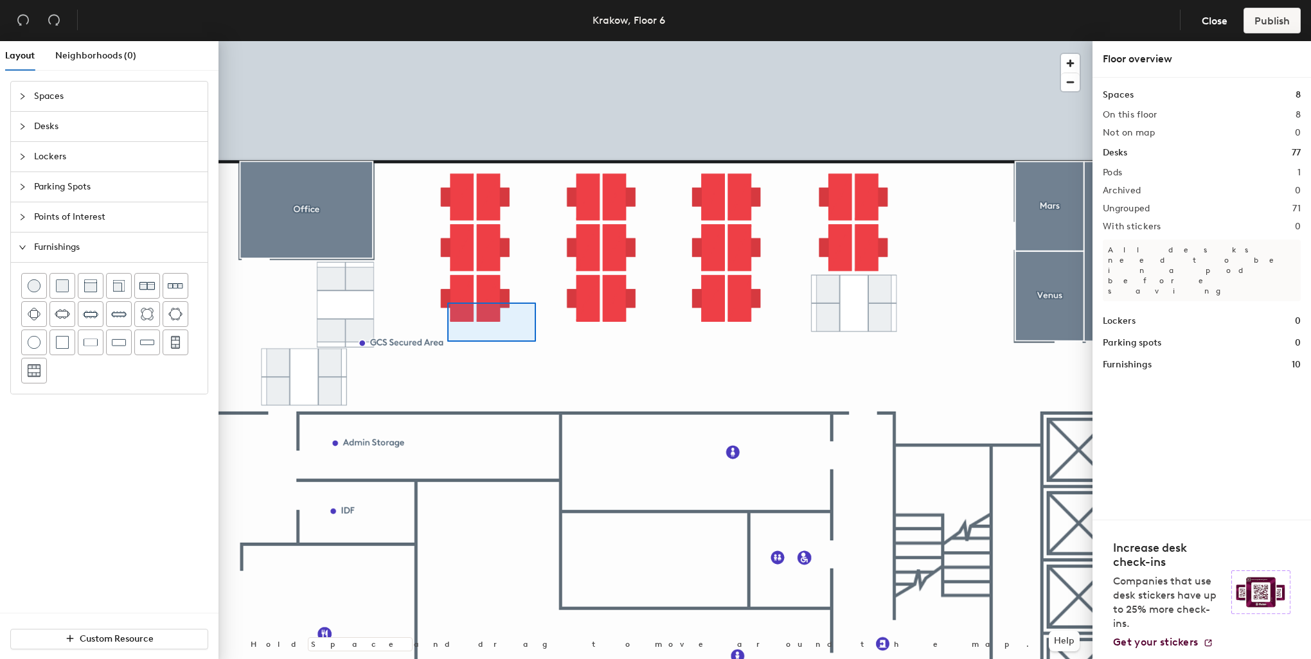
click at [447, 41] on div at bounding box center [655, 41] width 874 height 0
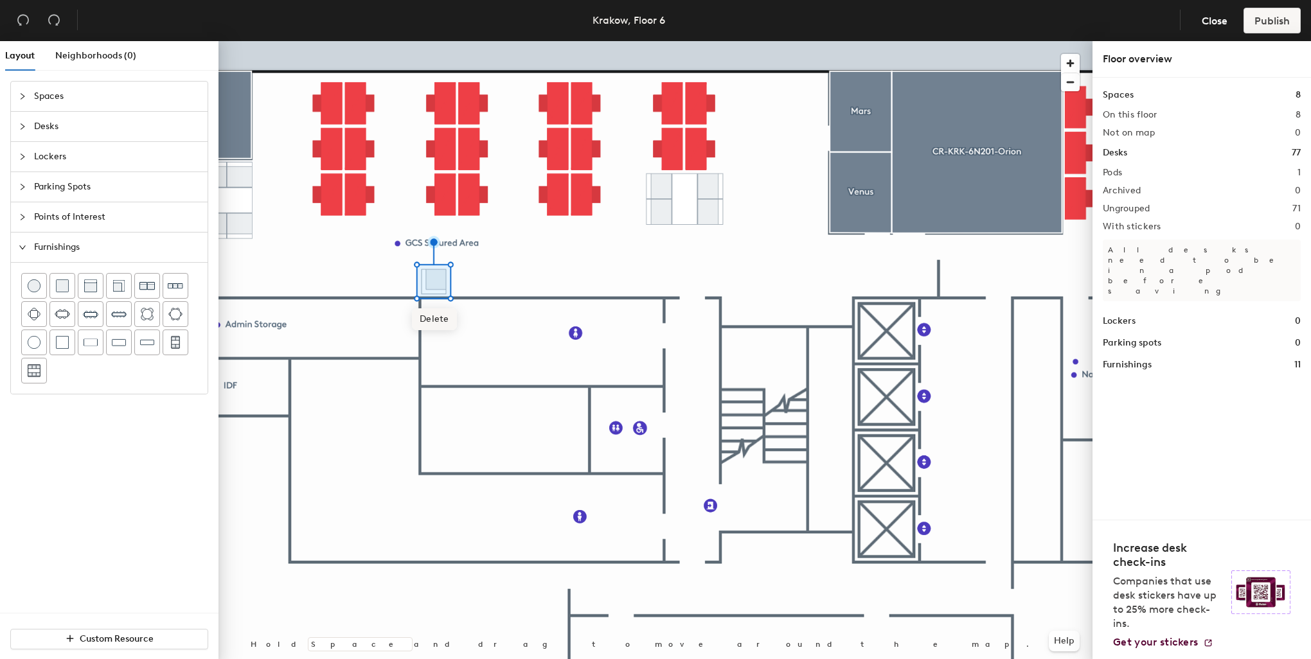
click at [440, 315] on span "Delete" at bounding box center [434, 319] width 45 height 22
click at [27, 22] on icon "undo" at bounding box center [23, 20] width 12 height 11
click at [85, 215] on span "Points of Interest" at bounding box center [117, 217] width 166 height 30
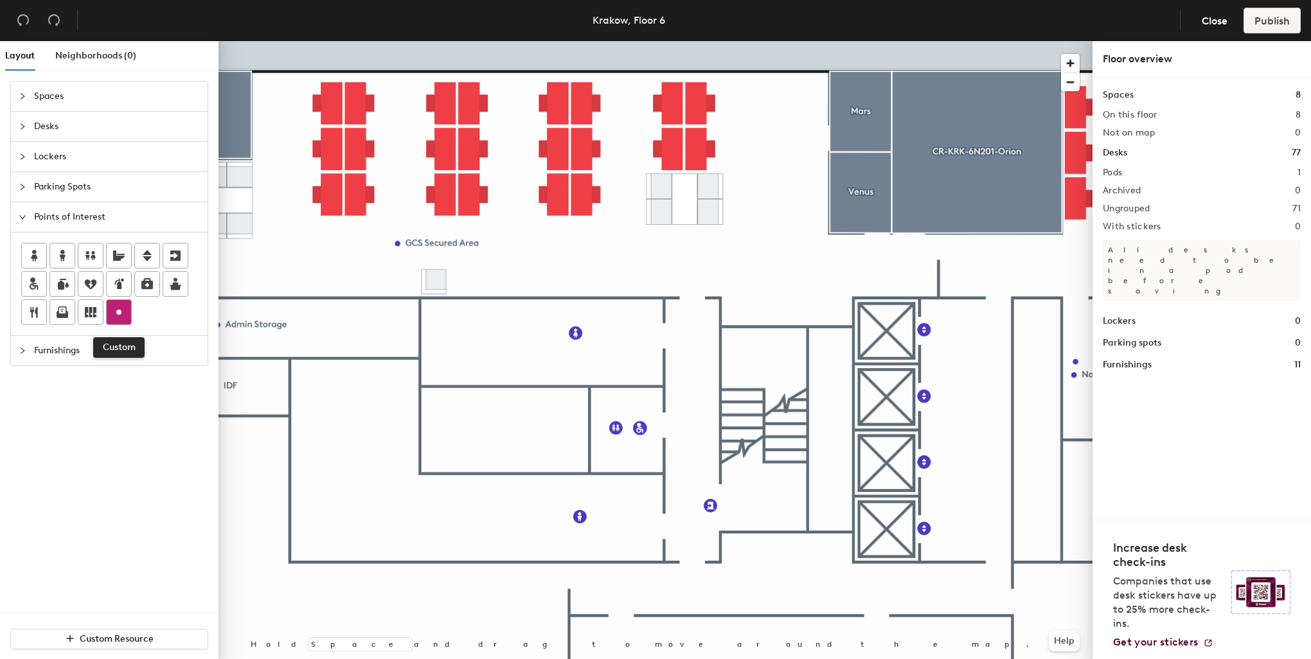
click at [117, 310] on circle at bounding box center [118, 312] width 5 height 5
type input "Phone Booth (single)"
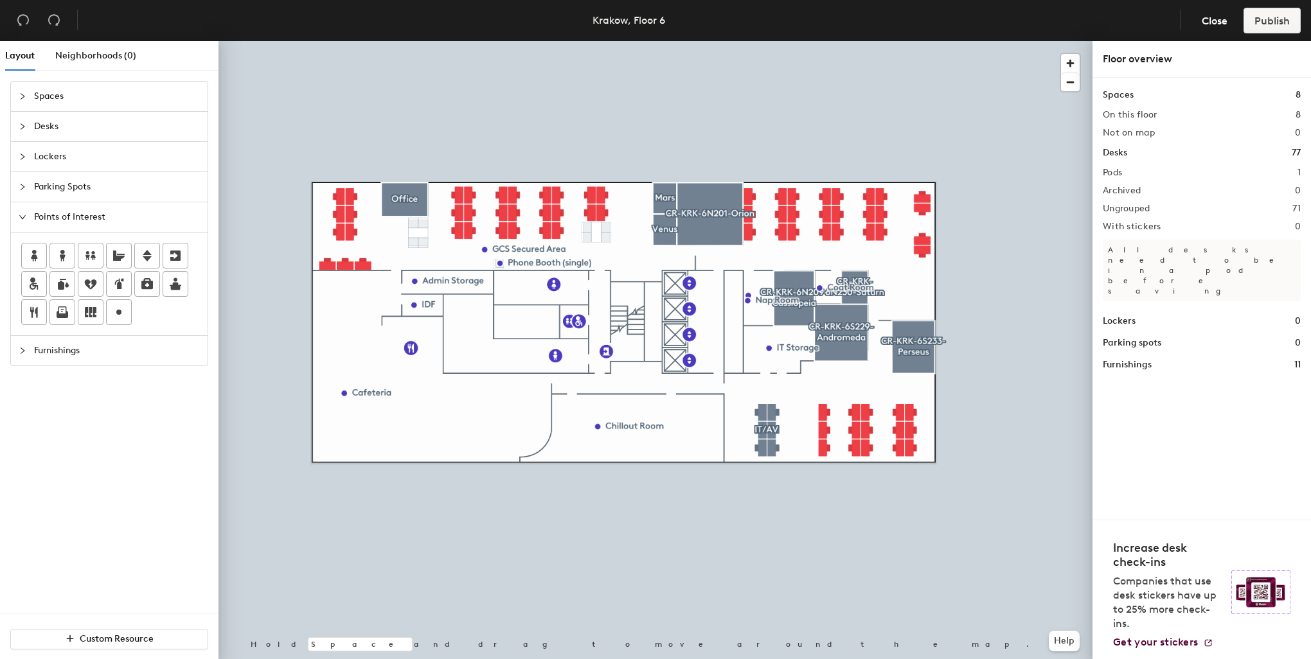
click at [100, 349] on span "Furnishings" at bounding box center [117, 351] width 166 height 30
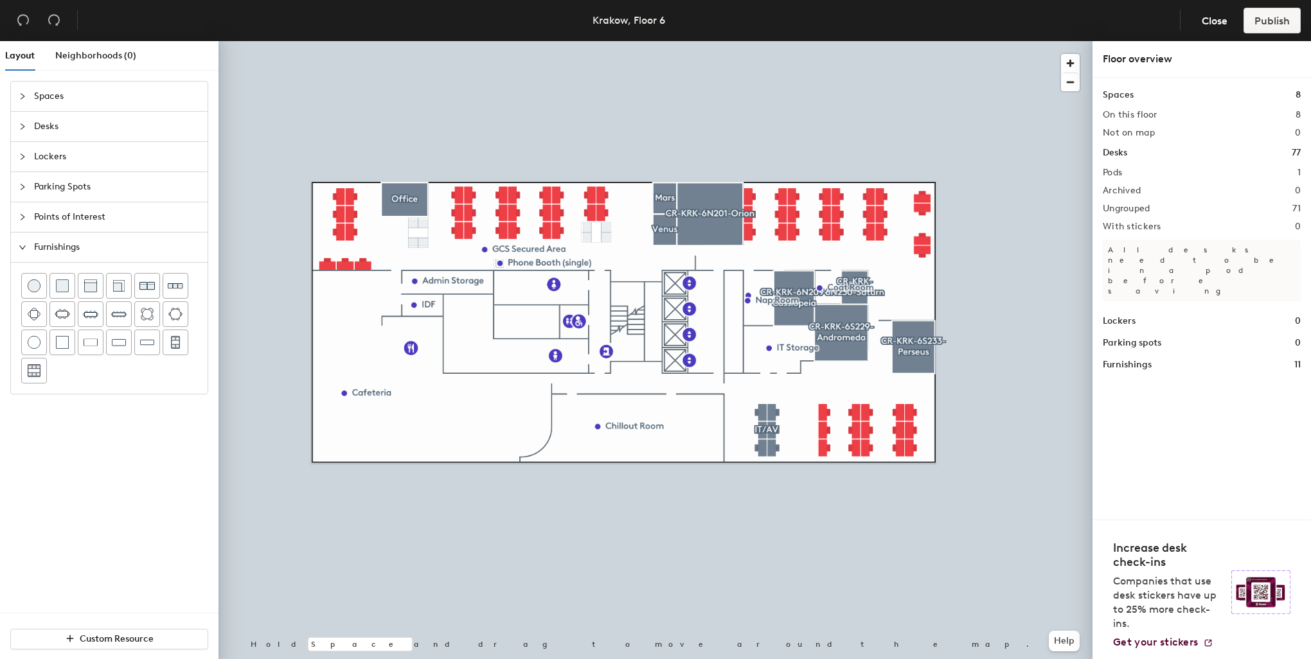
click at [63, 130] on span "Desks" at bounding box center [117, 127] width 166 height 30
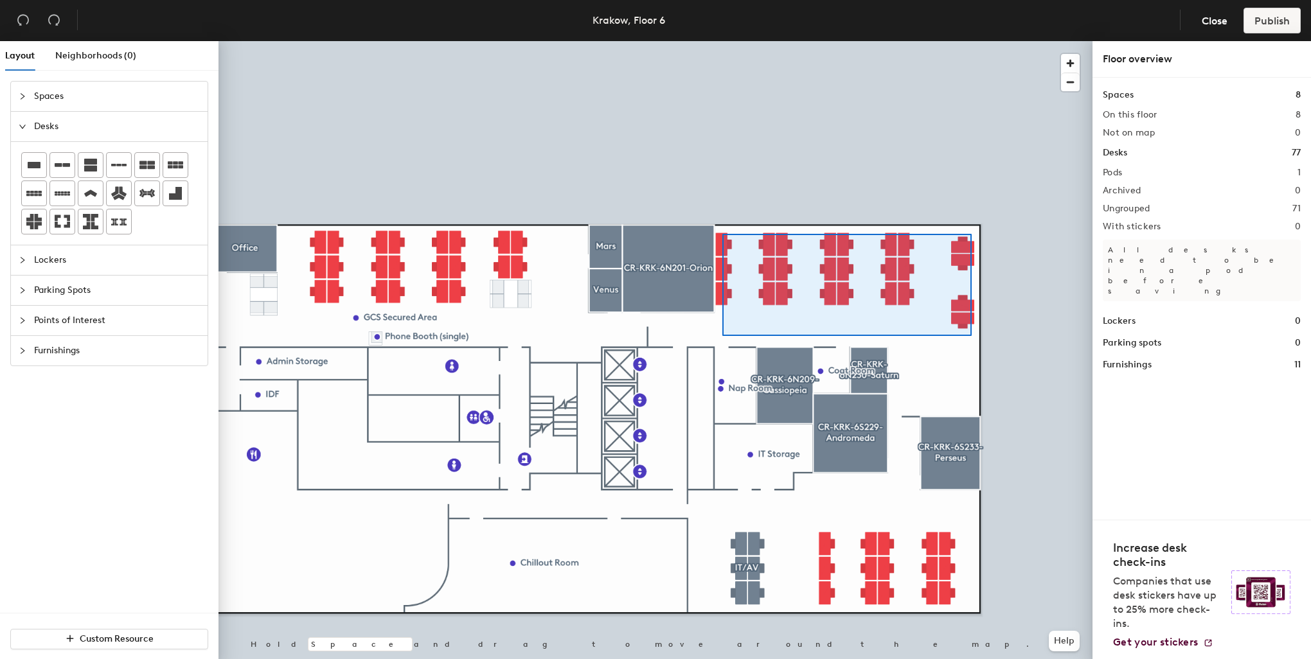
click at [722, 41] on div at bounding box center [655, 41] width 874 height 0
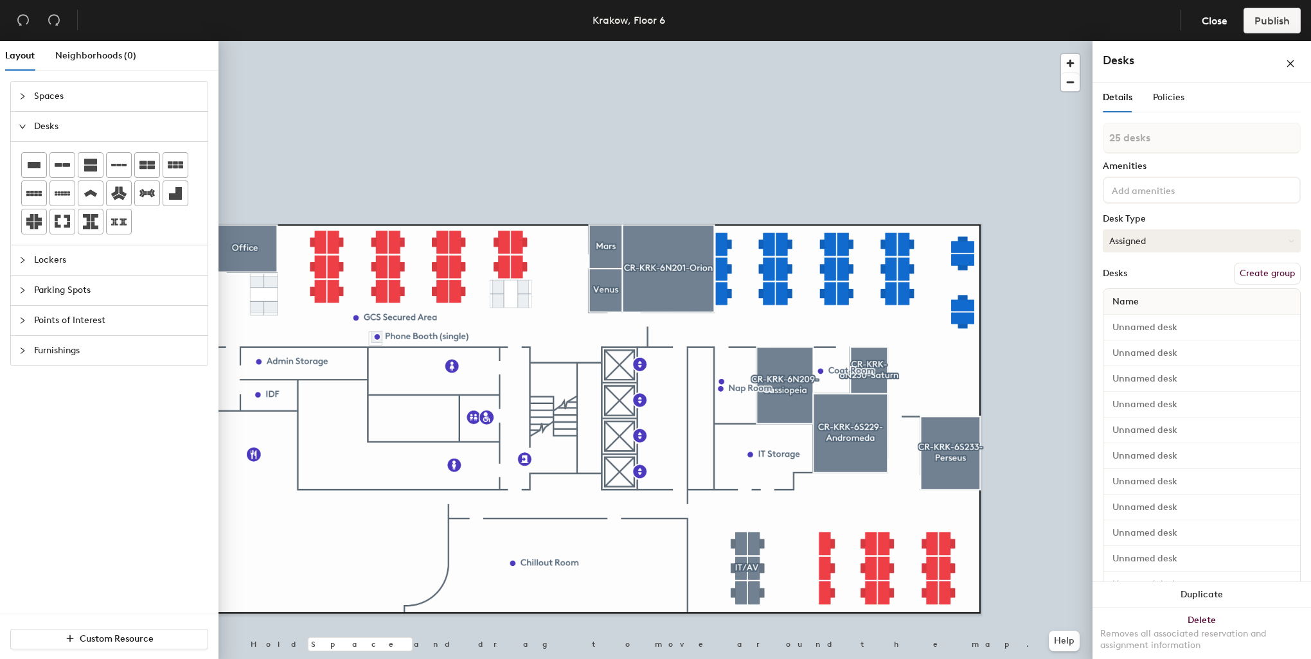
click at [1250, 275] on button "Create group" at bounding box center [1267, 274] width 67 height 22
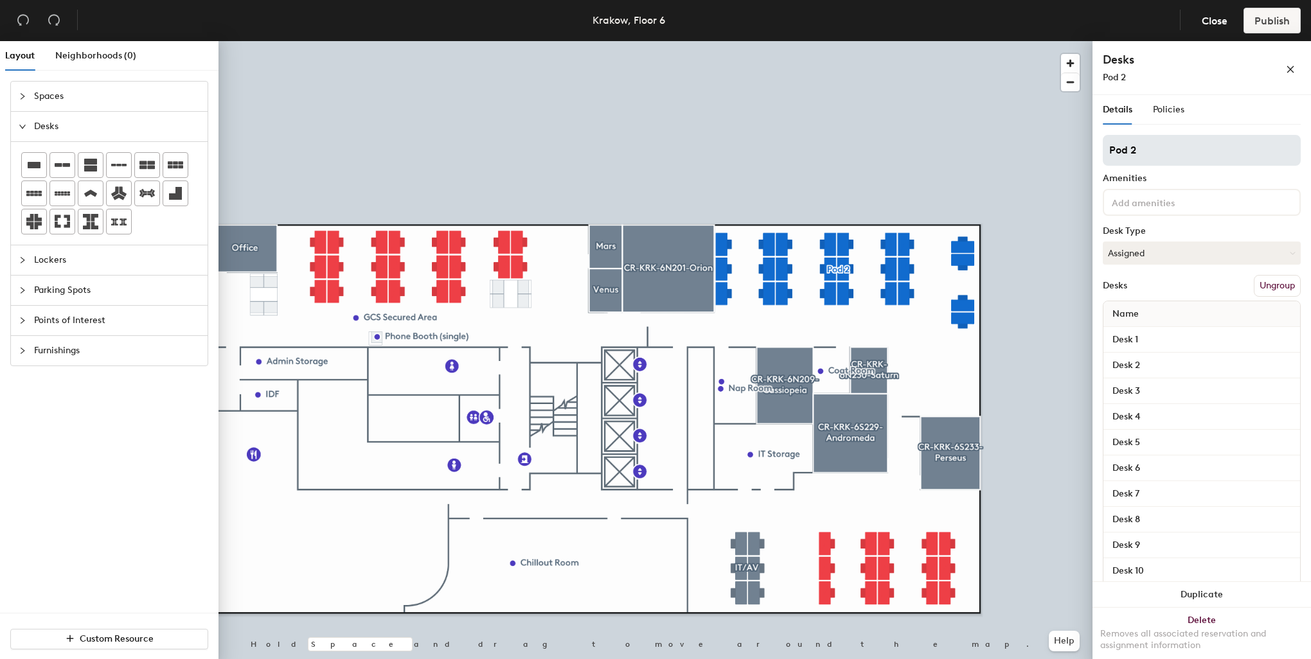
click at [1085, 140] on div "Layout Neighborhoods (0) Spaces Desks Lockers Parking Spots Points of Interest …" at bounding box center [655, 352] width 1311 height 623
click at [1174, 148] on input "6N203 -" at bounding box center [1202, 150] width 198 height 31
type input "6N203 - 6N229"
click at [1149, 252] on button "Assigned" at bounding box center [1202, 253] width 198 height 23
click at [1131, 330] on div "Hoteled" at bounding box center [1167, 331] width 128 height 19
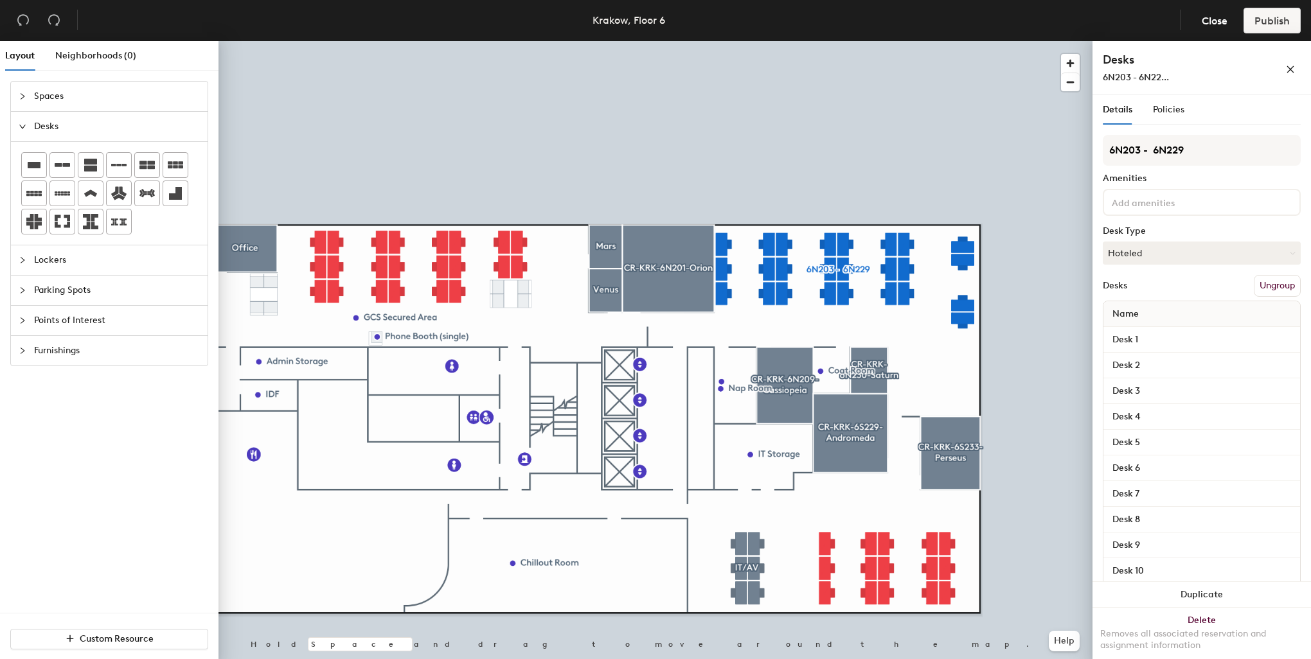
click at [1138, 202] on input at bounding box center [1167, 201] width 116 height 15
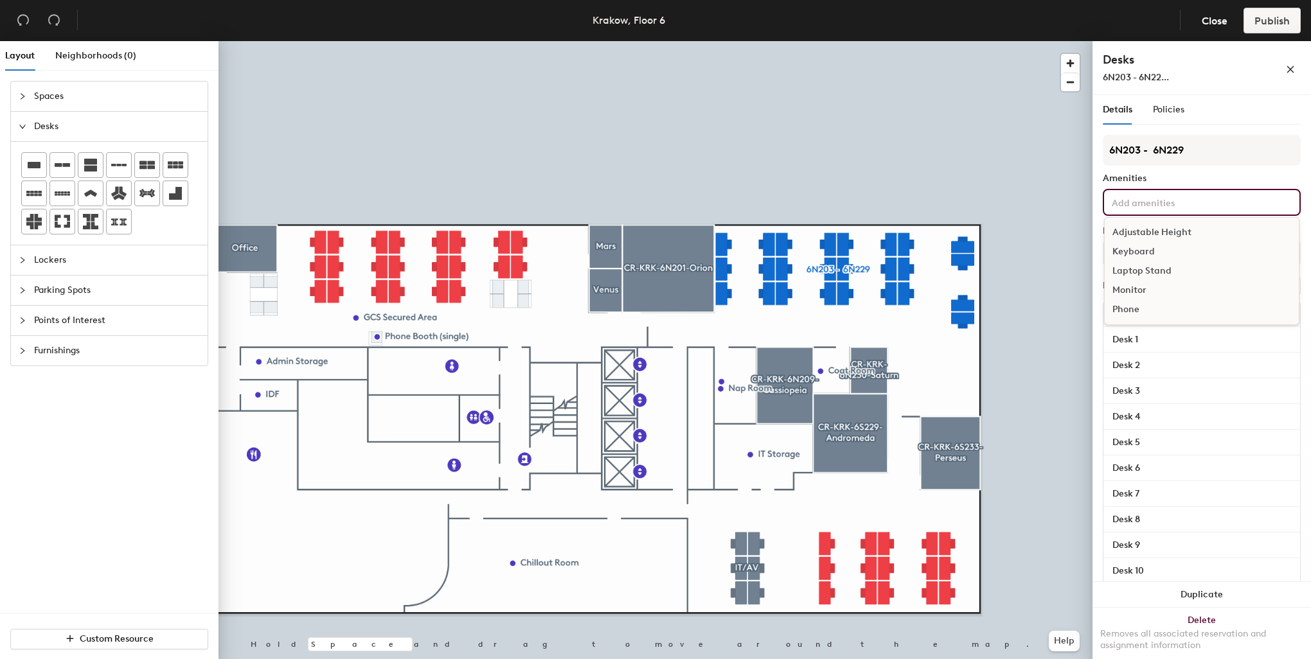
click at [1160, 228] on div "Adjustable Height" at bounding box center [1201, 232] width 194 height 19
click at [1146, 274] on div "Keyboard" at bounding box center [1201, 270] width 194 height 19
click at [1138, 319] on div "Monitor" at bounding box center [1201, 309] width 194 height 19
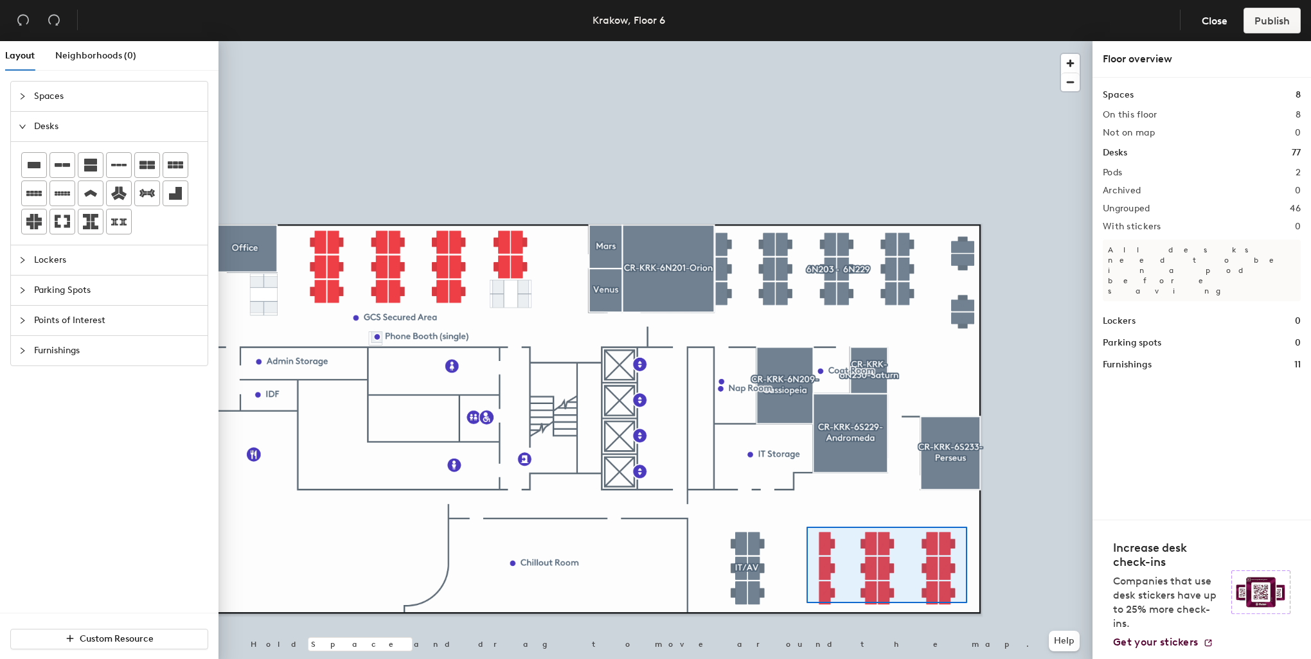
click at [806, 41] on div at bounding box center [655, 41] width 874 height 0
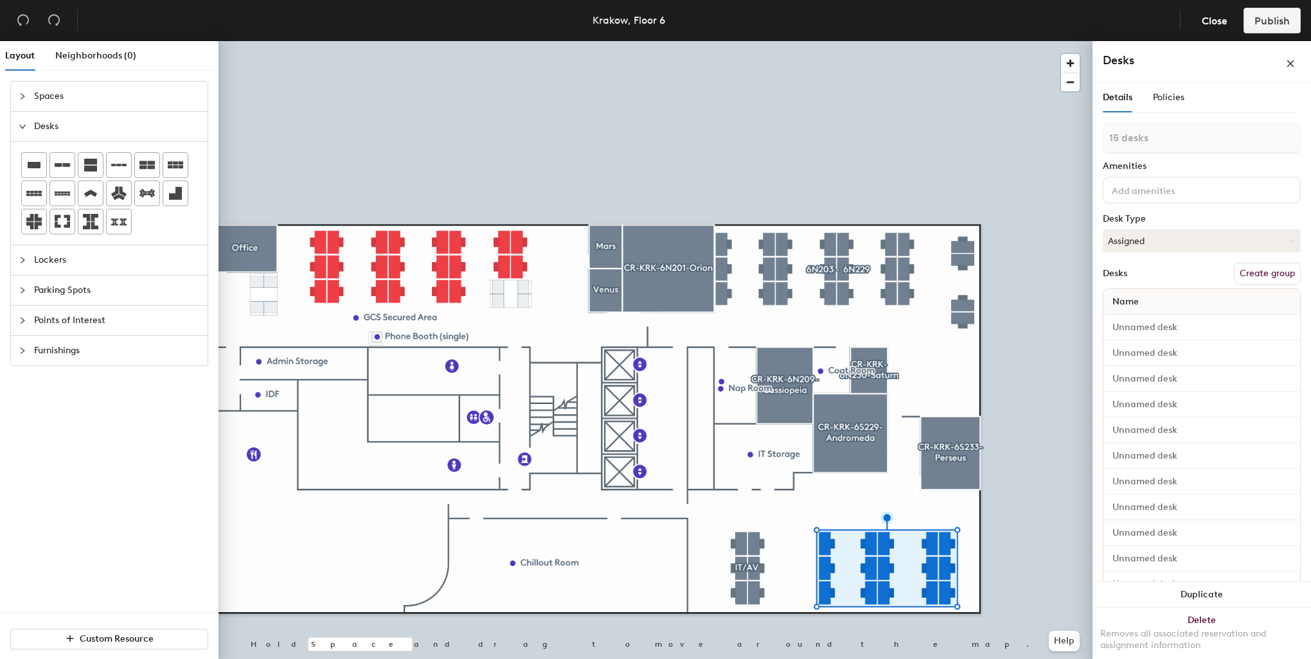
drag, startPoint x: 1274, startPoint y: 271, endPoint x: 1244, endPoint y: 238, distance: 45.0
click at [1274, 271] on button "Create group" at bounding box center [1267, 274] width 67 height 22
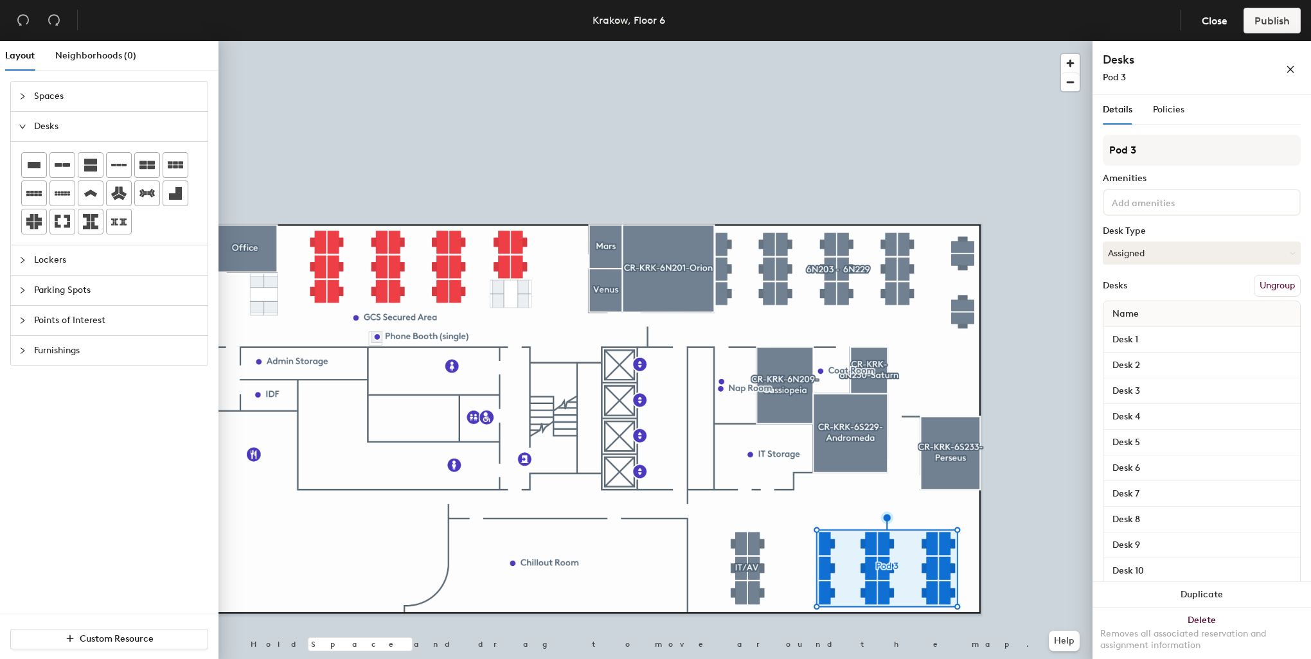
click at [1081, 148] on div "Layout Neighborhoods (0) Spaces Desks Lockers Parking Spots Points of Interest …" at bounding box center [655, 352] width 1311 height 623
click at [1164, 154] on input "6S212 -" at bounding box center [1202, 150] width 198 height 31
type input "6S212 -"
click at [1263, 284] on button "Ungroup" at bounding box center [1276, 286] width 47 height 22
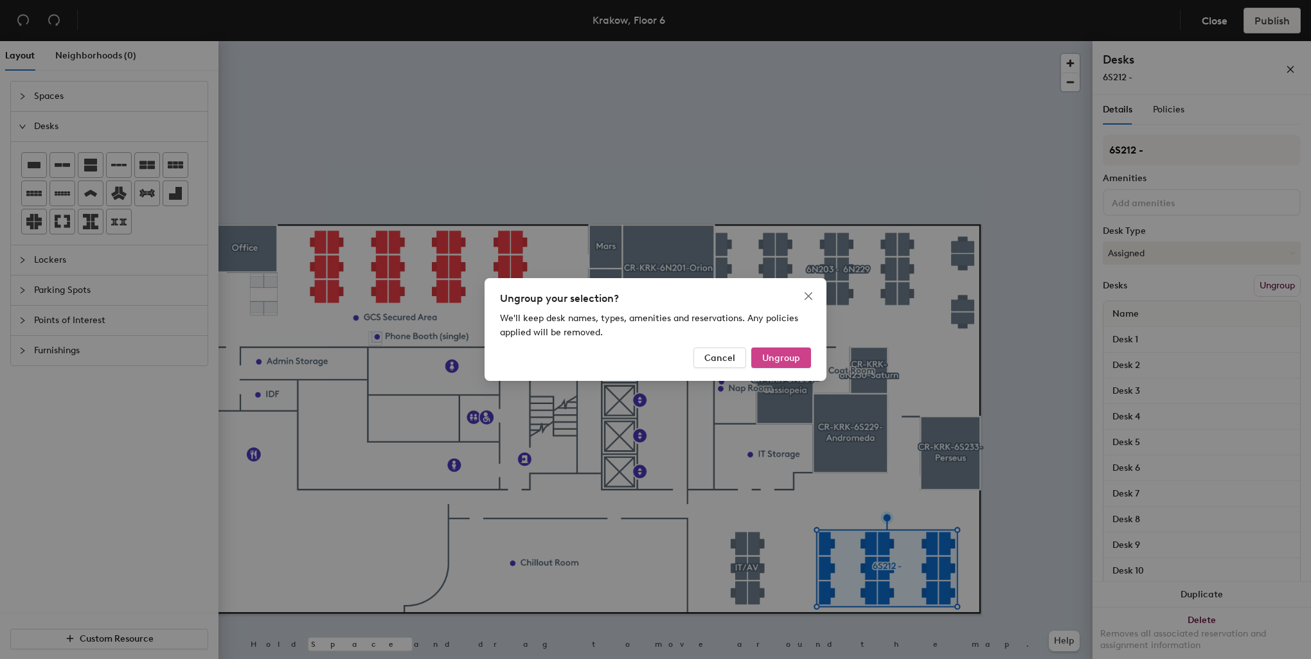
click at [763, 360] on span "Ungroup" at bounding box center [781, 358] width 38 height 11
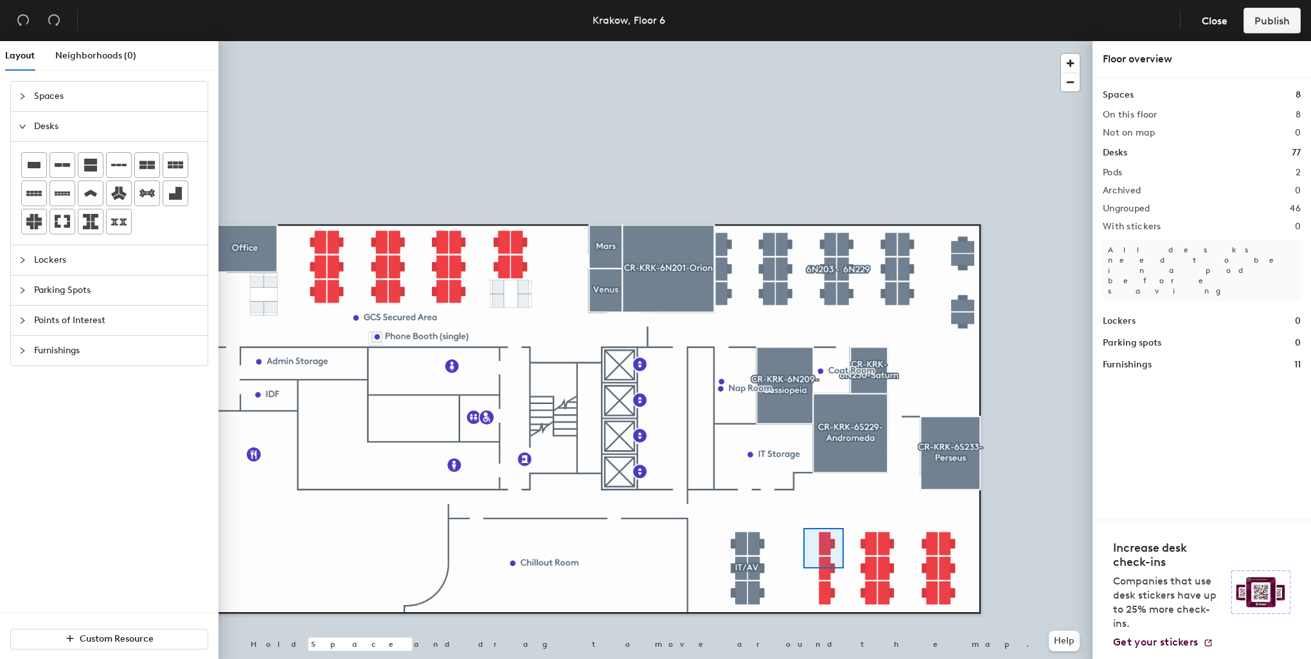
click at [803, 41] on div at bounding box center [655, 41] width 874 height 0
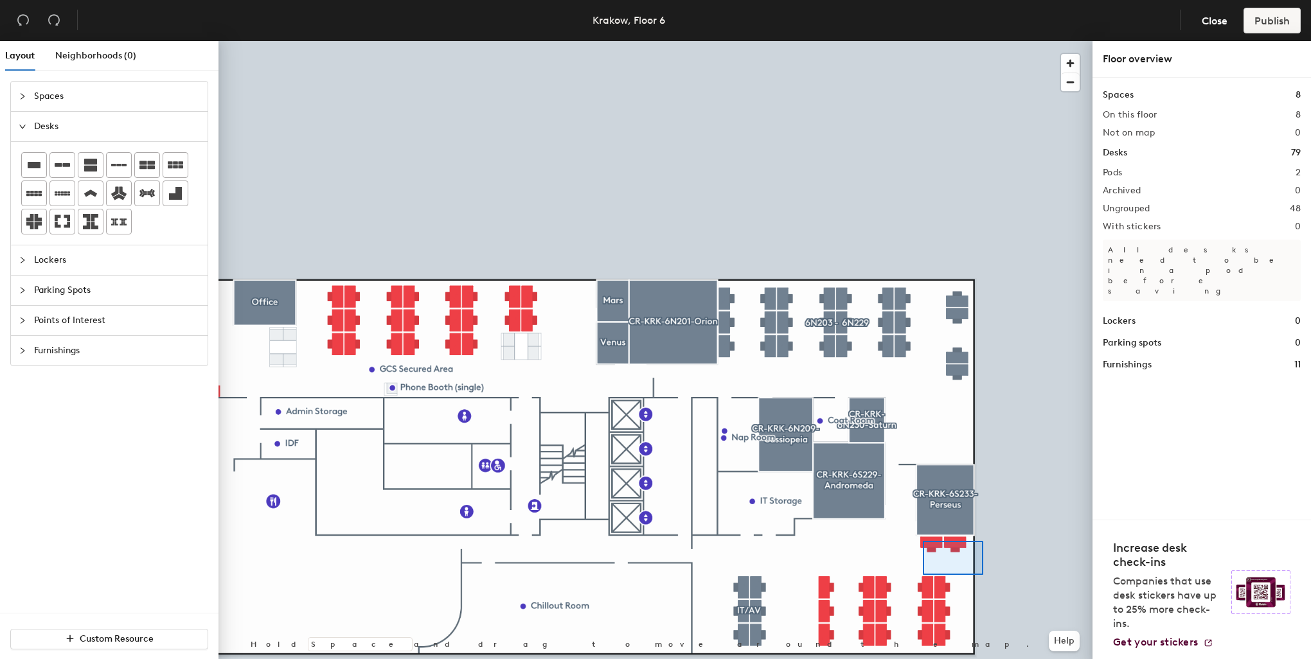
click at [923, 41] on div at bounding box center [655, 41] width 874 height 0
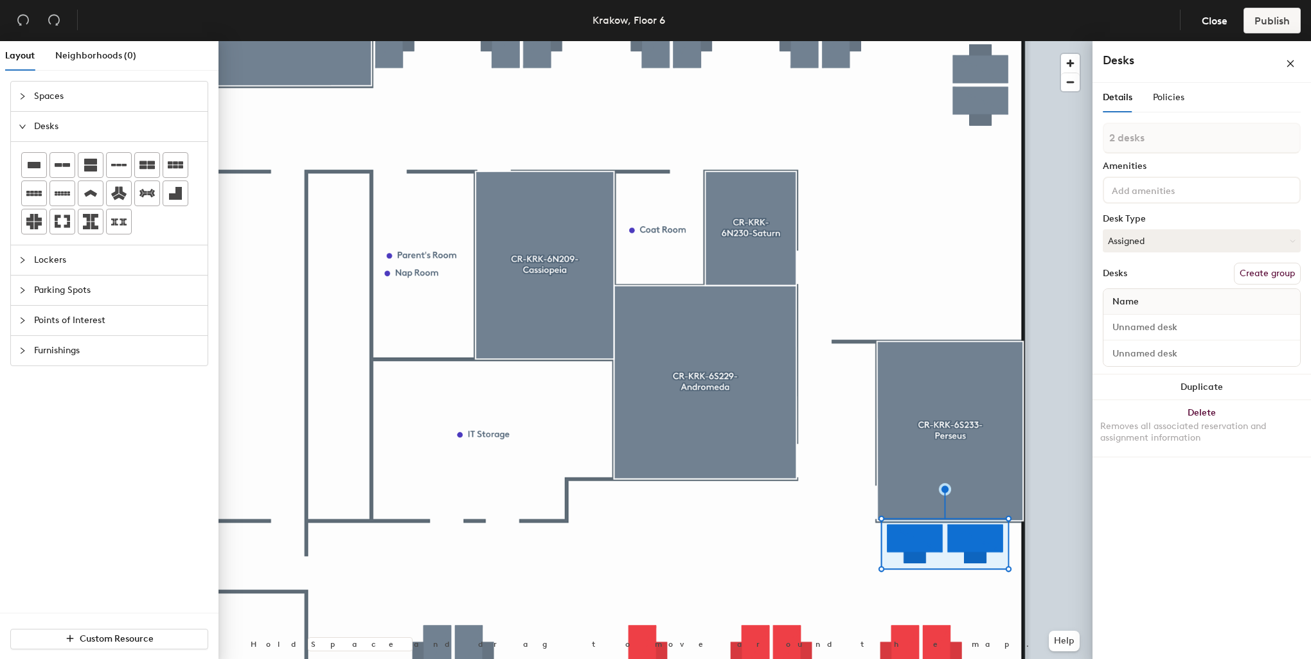
click at [830, 41] on div at bounding box center [655, 41] width 874 height 0
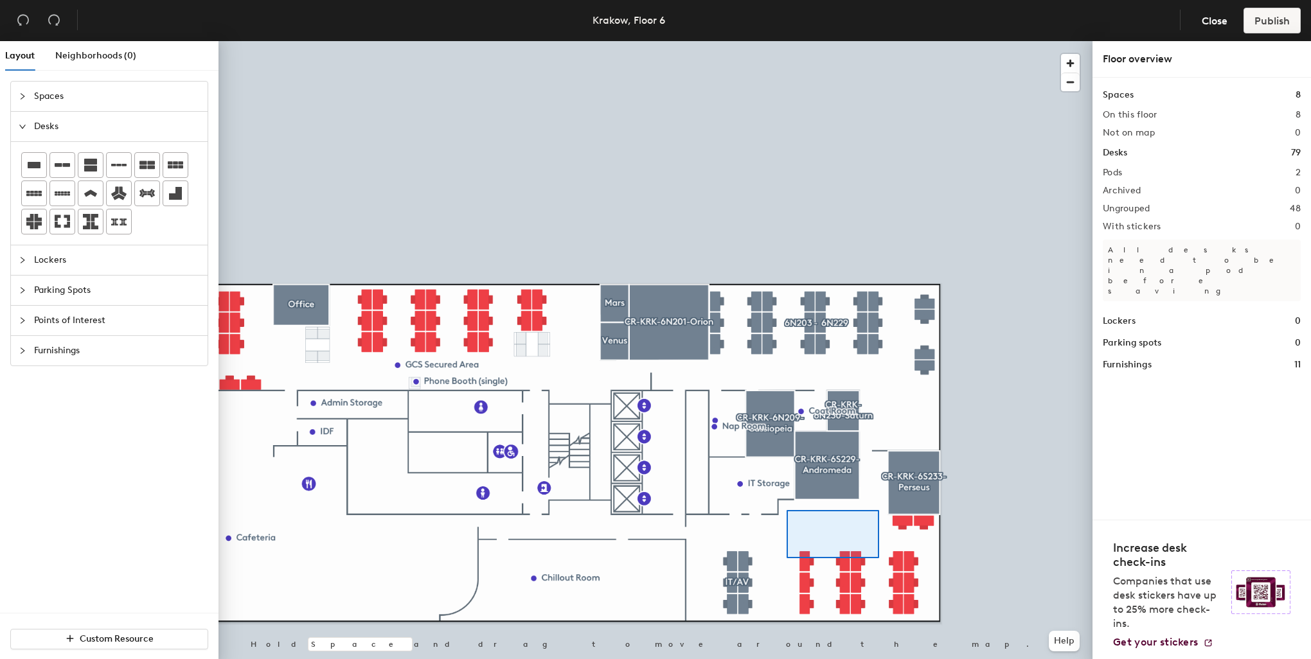
click at [864, 41] on div at bounding box center [655, 41] width 874 height 0
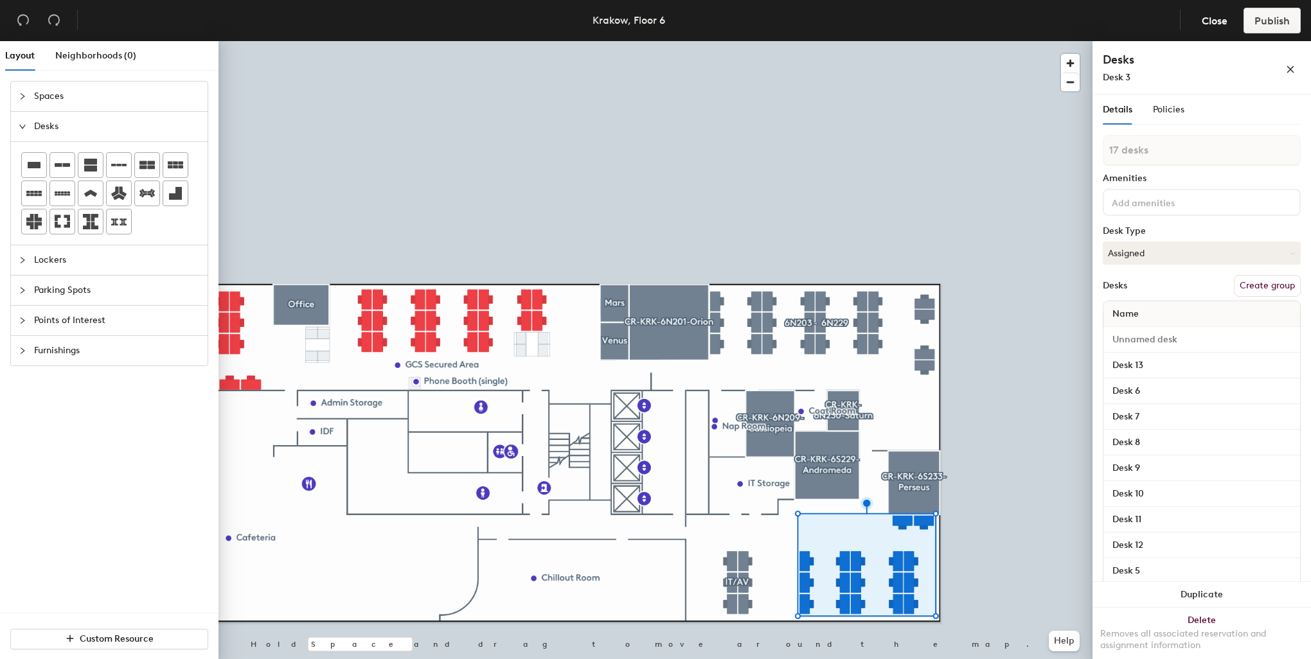
click at [1252, 287] on button "Create group" at bounding box center [1267, 286] width 67 height 22
drag, startPoint x: 1156, startPoint y: 148, endPoint x: 1108, endPoint y: 147, distance: 47.6
click at [1108, 147] on input "Pod 3" at bounding box center [1202, 150] width 198 height 31
type input "6S212 - 6S228"
click at [1176, 249] on button "Assigned" at bounding box center [1202, 253] width 198 height 23
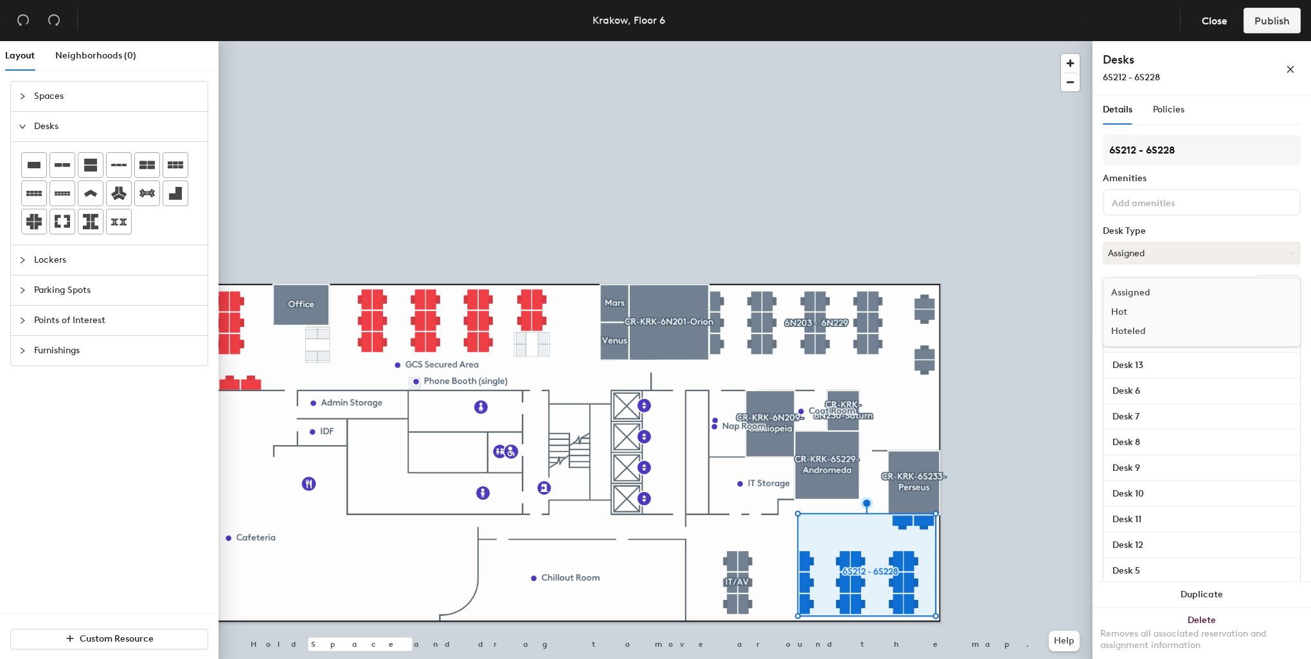
click at [1141, 326] on div "Hoteled" at bounding box center [1167, 331] width 128 height 19
click at [1135, 199] on input at bounding box center [1167, 201] width 116 height 15
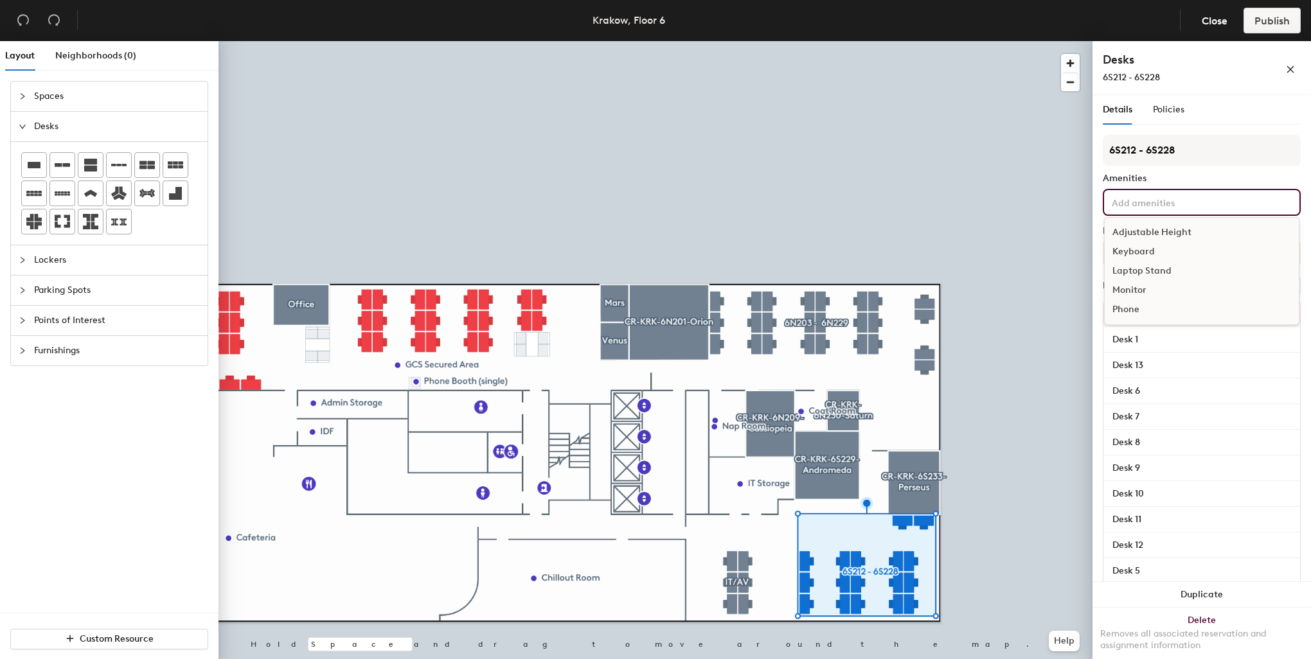
click at [1144, 230] on div "Adjustable Height" at bounding box center [1201, 232] width 194 height 19
click at [1138, 265] on div "Keyboard" at bounding box center [1201, 270] width 194 height 19
click at [1138, 319] on div "Monitor" at bounding box center [1201, 309] width 194 height 19
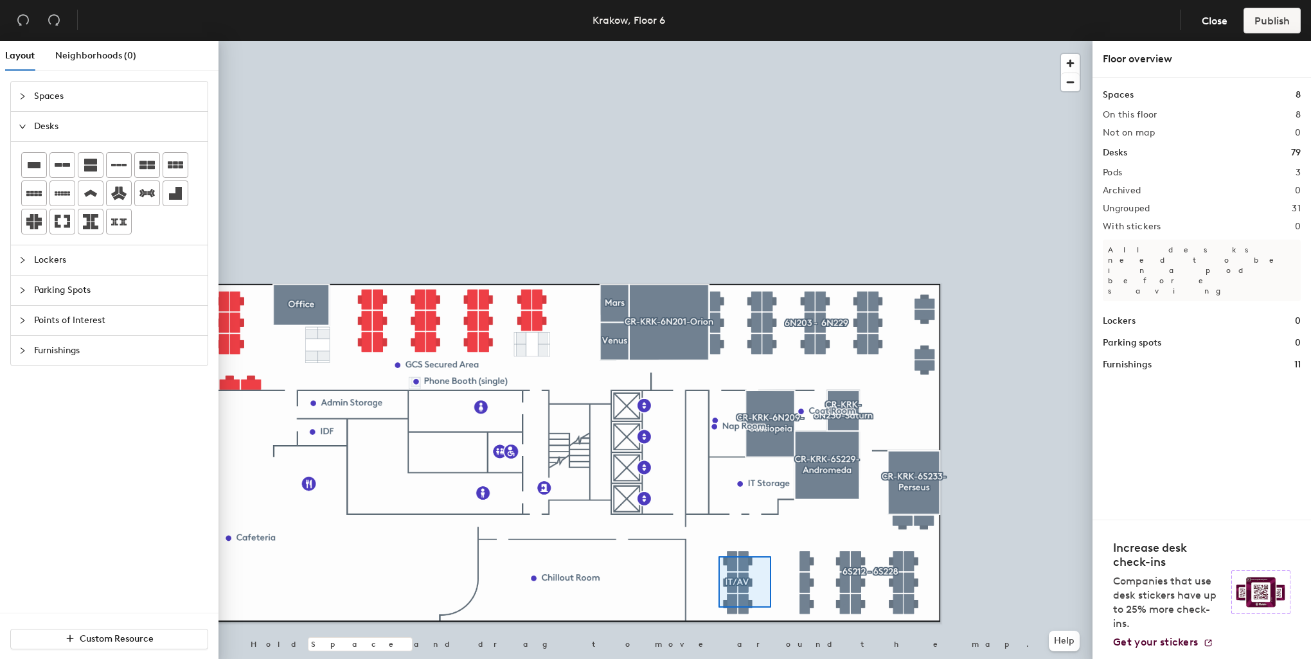
click at [713, 41] on div at bounding box center [655, 41] width 874 height 0
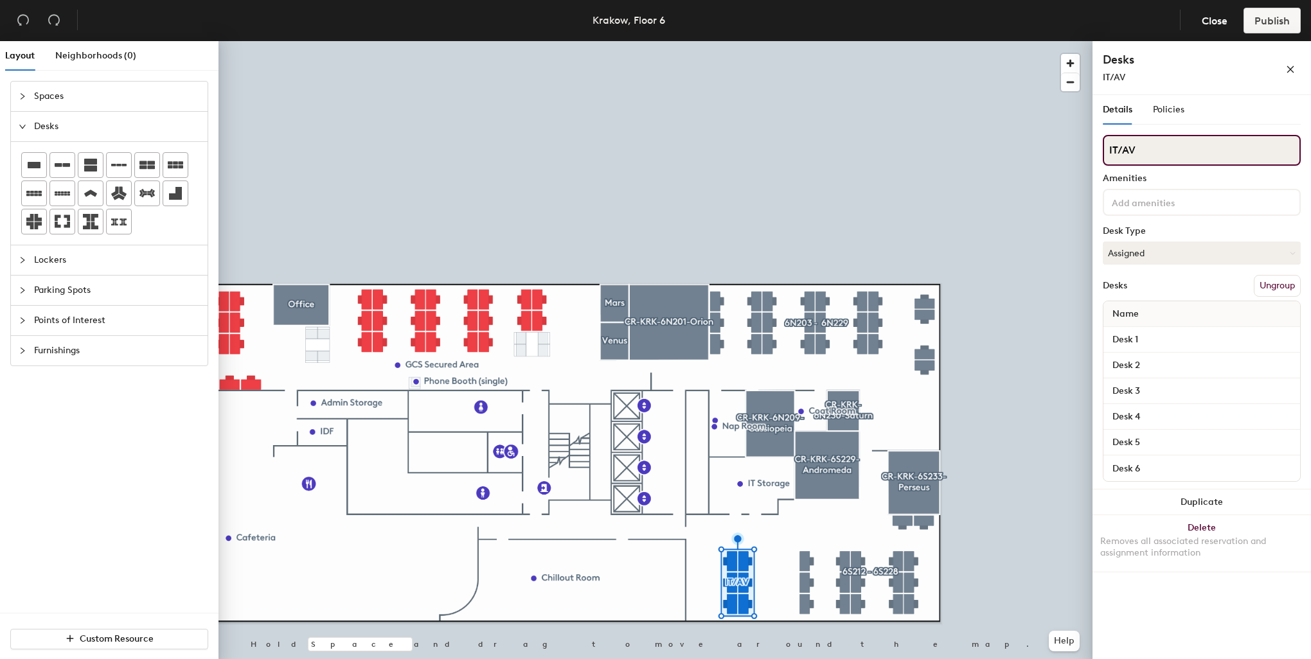
click at [1139, 149] on input "IT/AV" at bounding box center [1202, 150] width 198 height 31
type input "IT/AV Team"
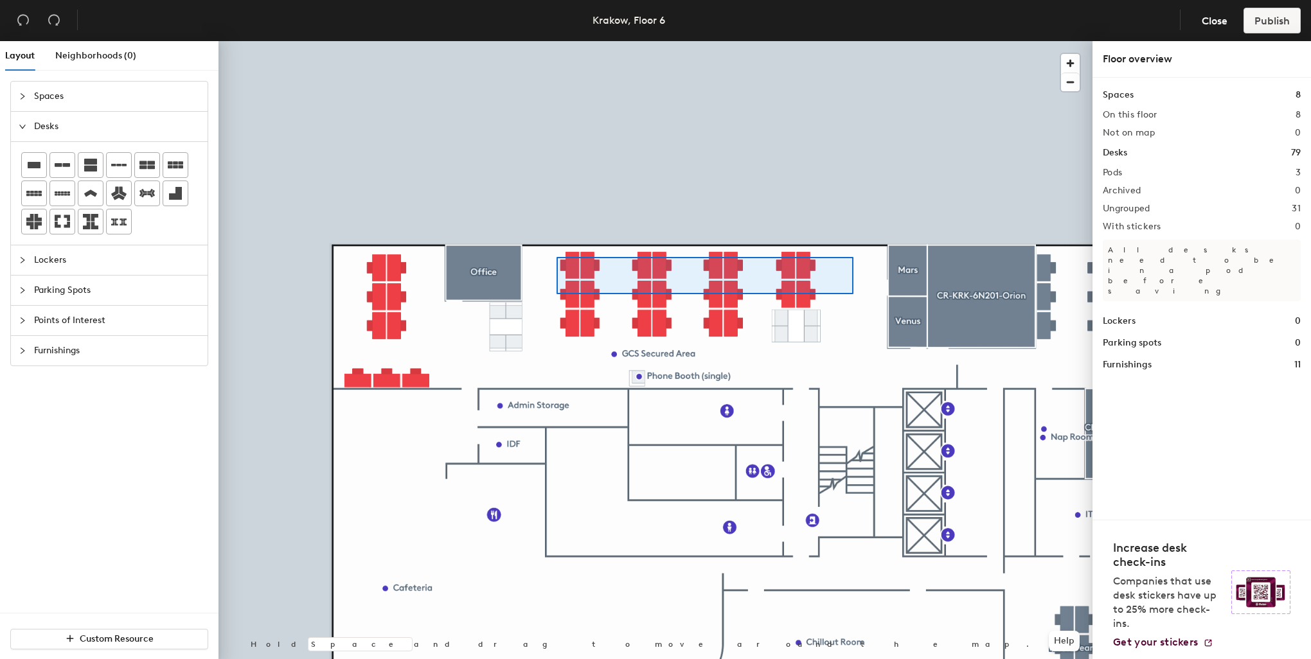
click at [556, 41] on div at bounding box center [655, 41] width 874 height 0
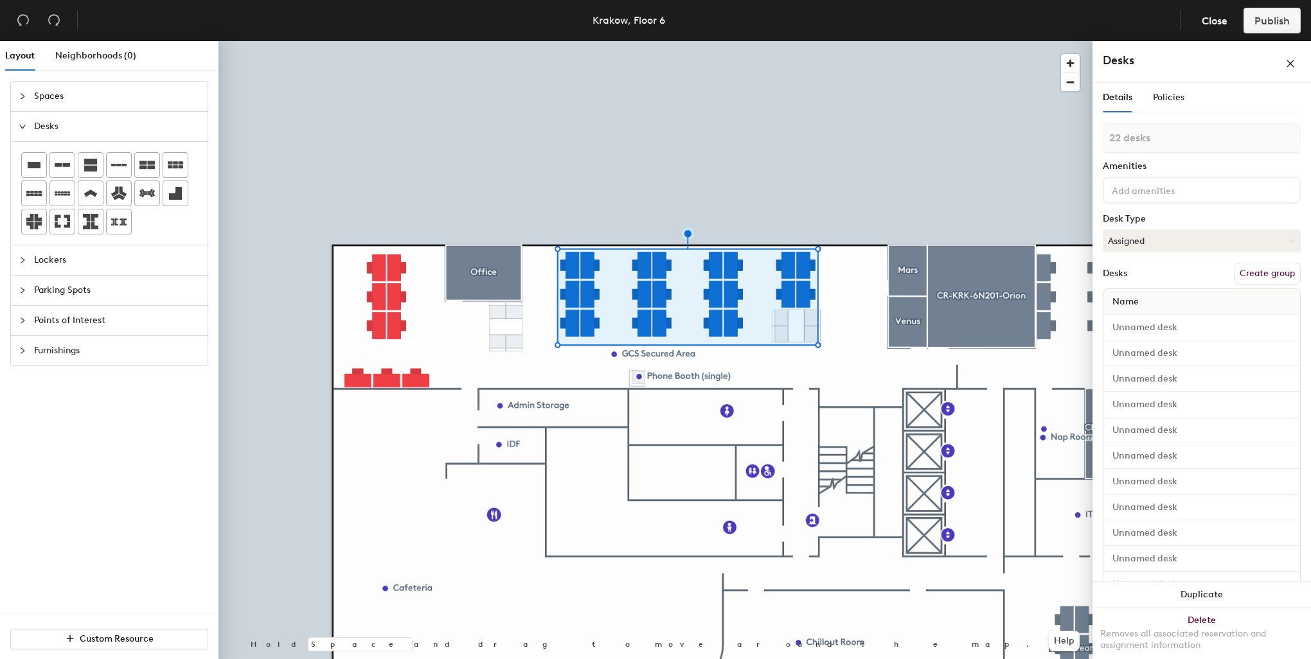
click at [1264, 274] on button "Create group" at bounding box center [1267, 274] width 67 height 22
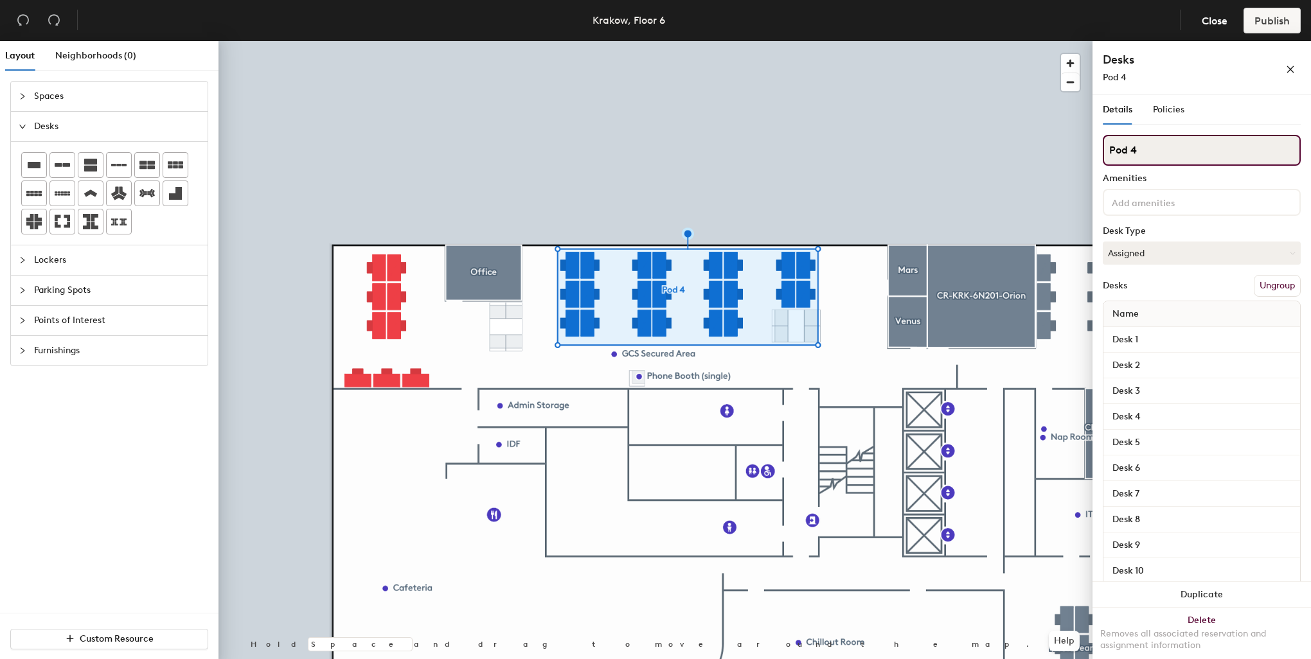
click at [1158, 152] on input "Pod 4" at bounding box center [1202, 150] width 198 height 31
click at [1090, 148] on div "Layout Neighborhoods (0) Spaces Desks Lockers Parking Spots Points of Interest …" at bounding box center [655, 352] width 1311 height 623
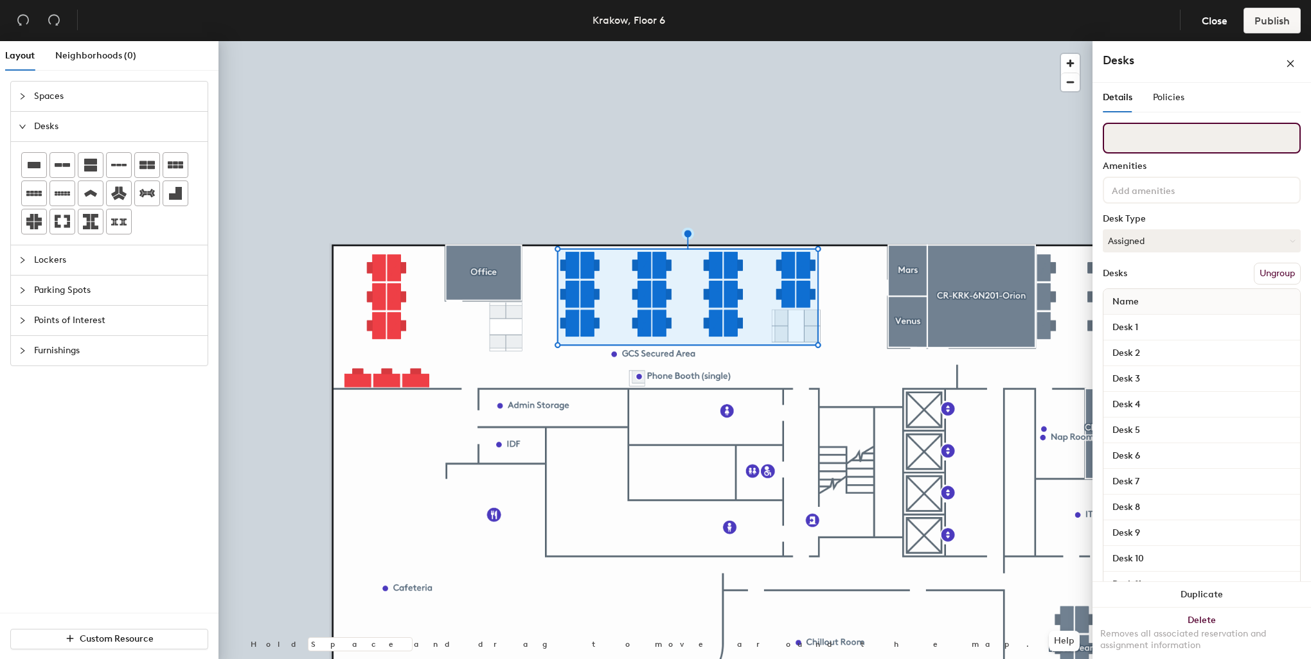
click at [1162, 148] on input at bounding box center [1202, 138] width 198 height 31
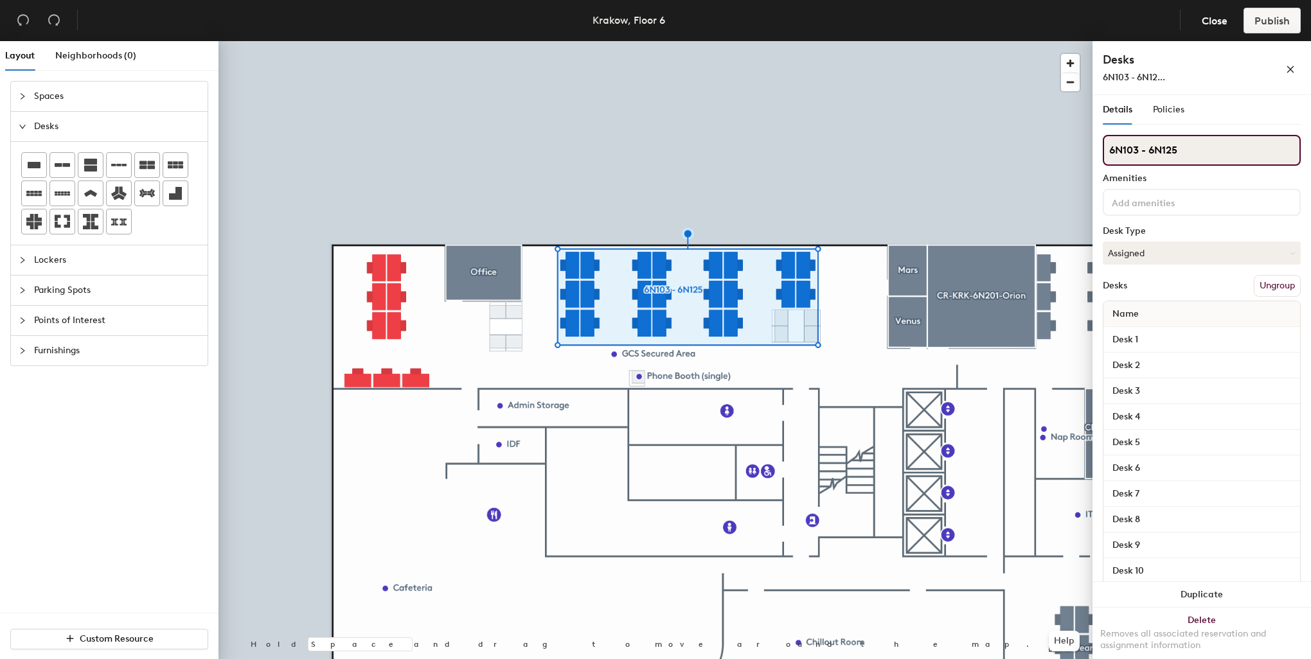
type input "6N103 - 6N125"
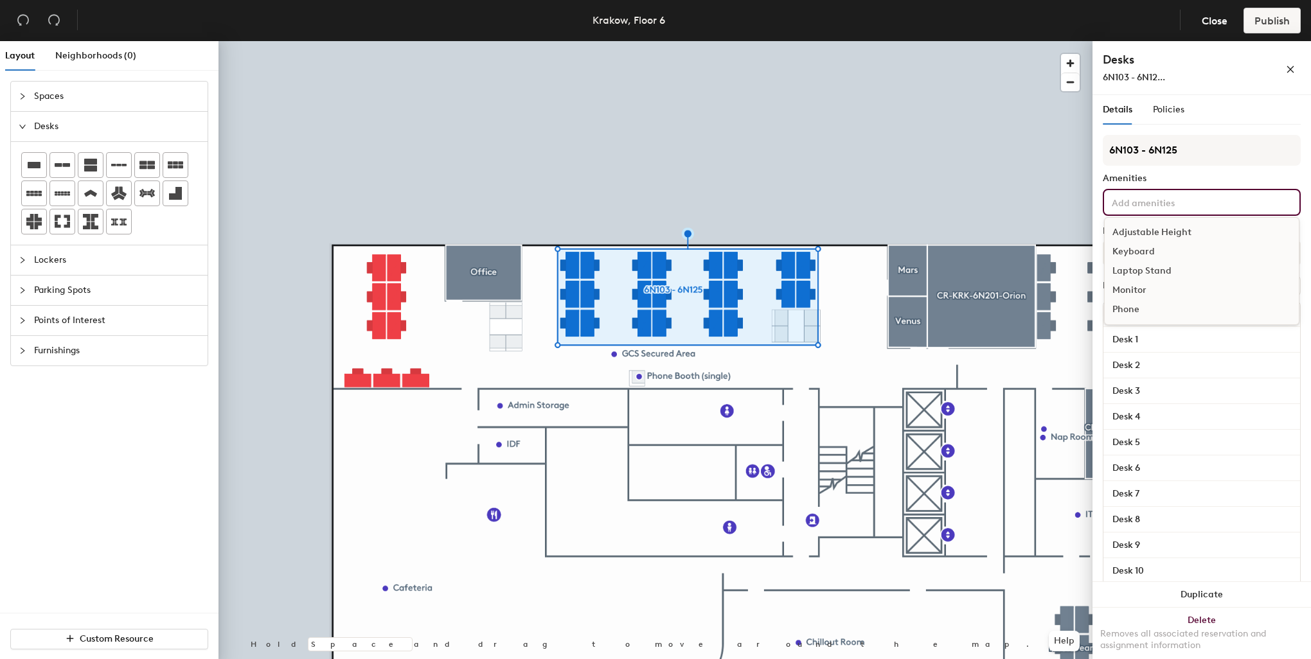
click at [1149, 199] on input at bounding box center [1167, 201] width 116 height 15
click at [1140, 233] on div "Adjustable Height" at bounding box center [1201, 232] width 194 height 19
click at [1136, 270] on div "Keyboard" at bounding box center [1201, 270] width 194 height 19
click at [1135, 319] on div "Monitor" at bounding box center [1201, 309] width 194 height 19
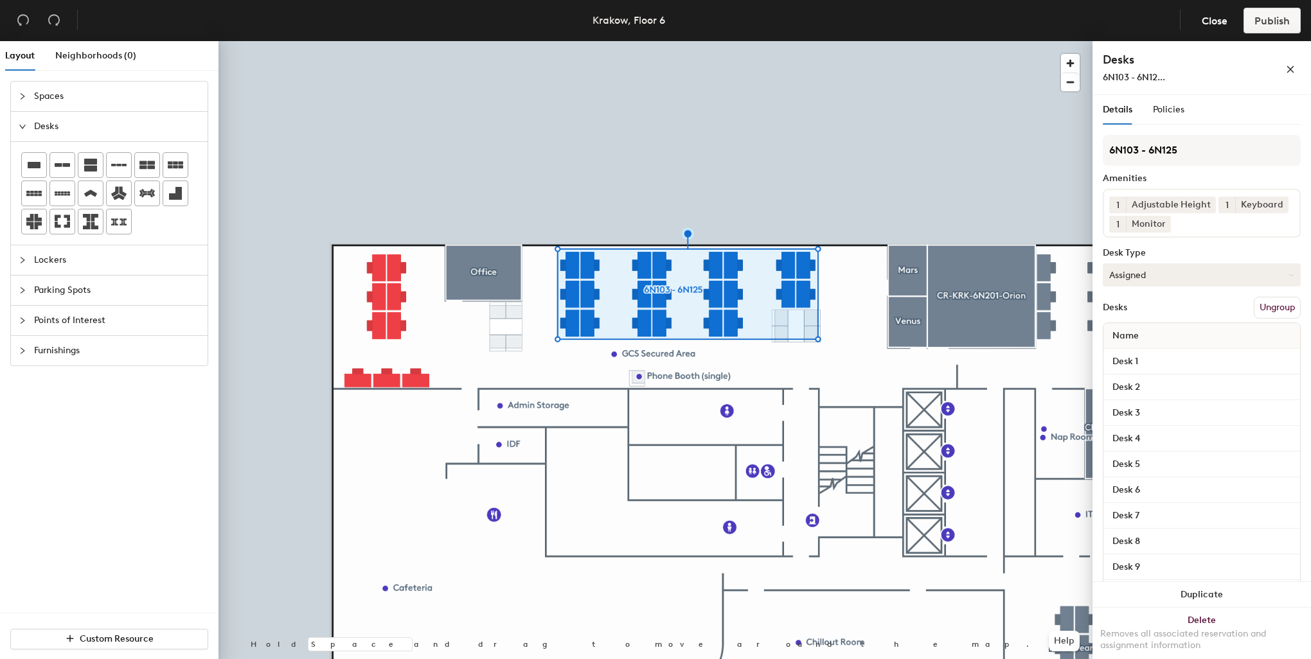
click at [1138, 287] on button "Assigned" at bounding box center [1202, 274] width 198 height 23
click at [1140, 363] on div "Hoteled" at bounding box center [1167, 353] width 128 height 19
click at [675, 41] on div at bounding box center [655, 41] width 874 height 0
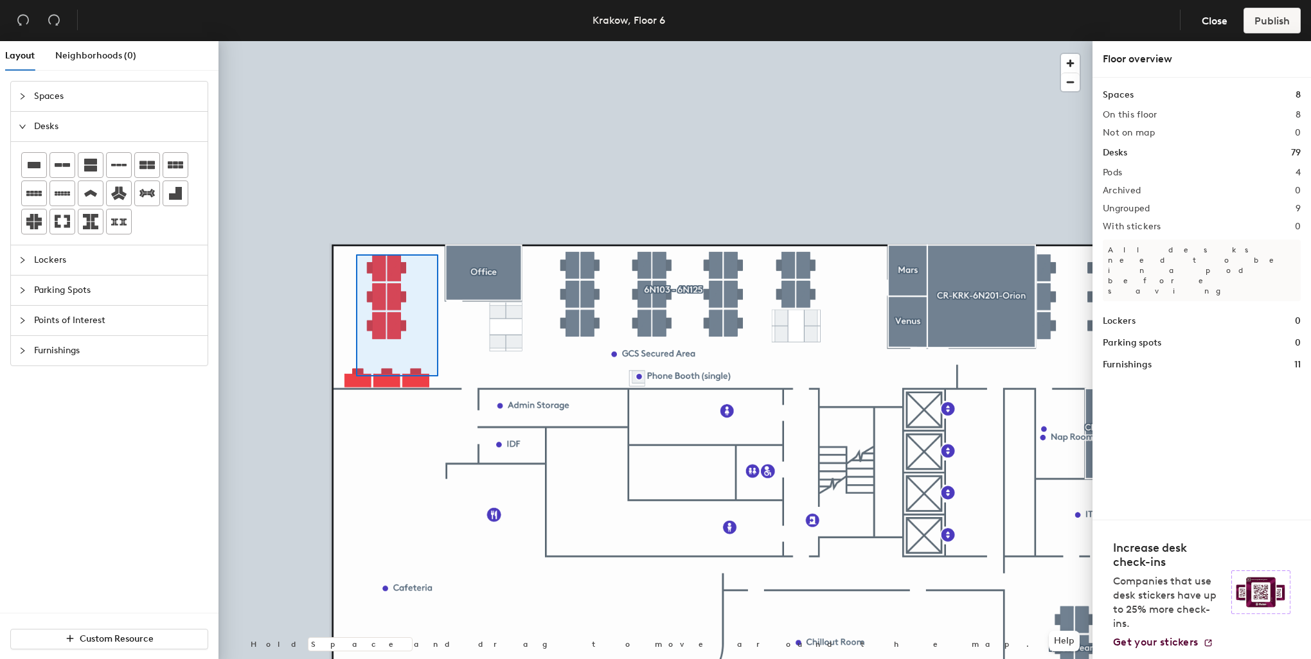
click at [356, 41] on div at bounding box center [655, 41] width 874 height 0
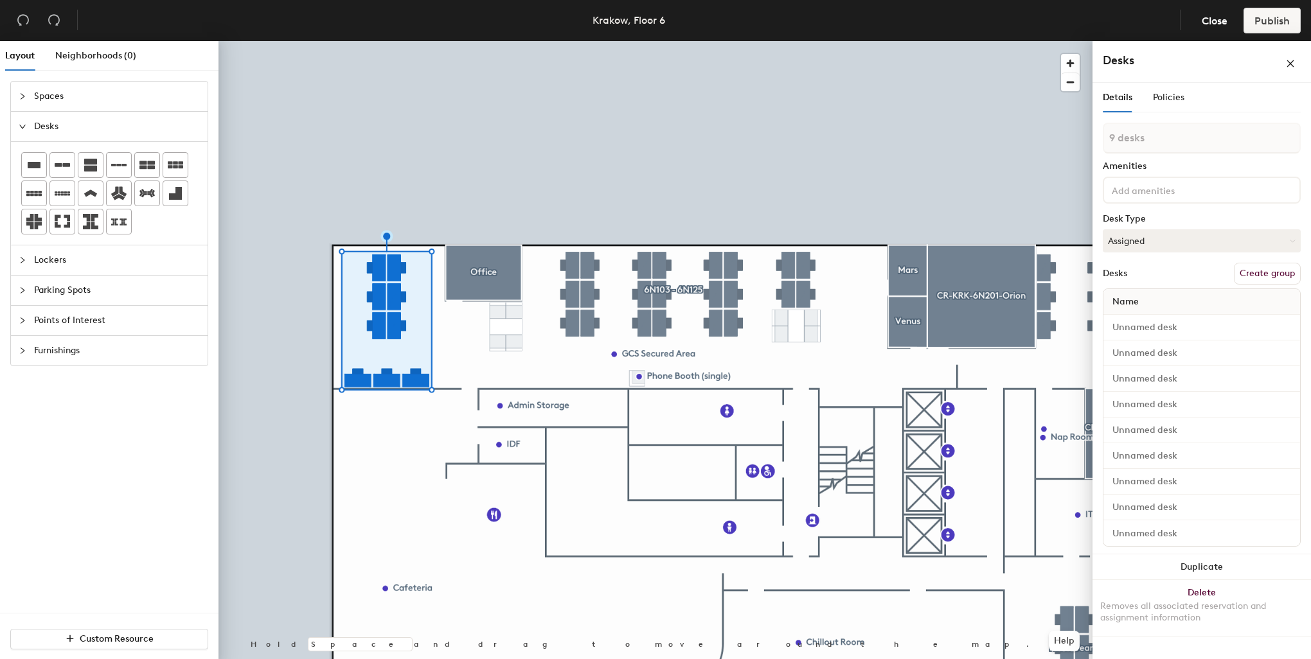
click at [1269, 271] on button "Create group" at bounding box center [1267, 274] width 67 height 22
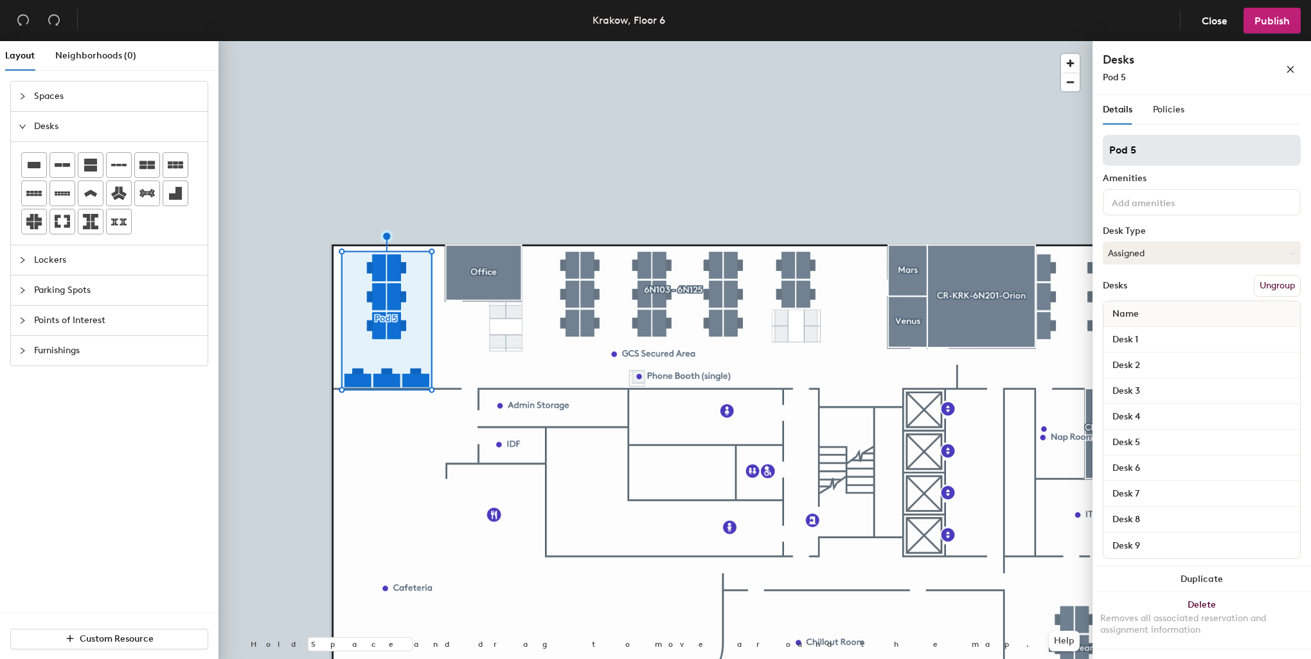
drag, startPoint x: 1156, startPoint y: 144, endPoint x: 1108, endPoint y: 138, distance: 48.5
click at [1108, 139] on input "Pod 5" at bounding box center [1202, 150] width 198 height 31
type input "6N128 - 6N136"
click at [501, 41] on div at bounding box center [655, 41] width 874 height 0
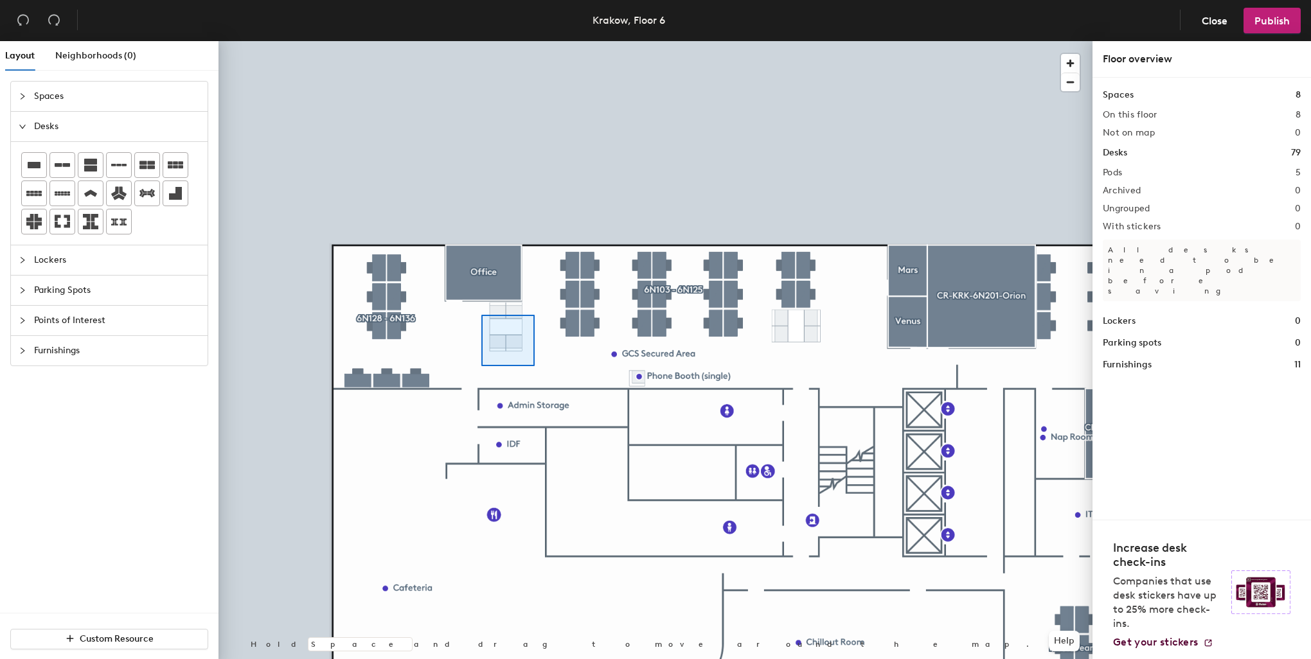
click at [481, 41] on div at bounding box center [655, 41] width 874 height 0
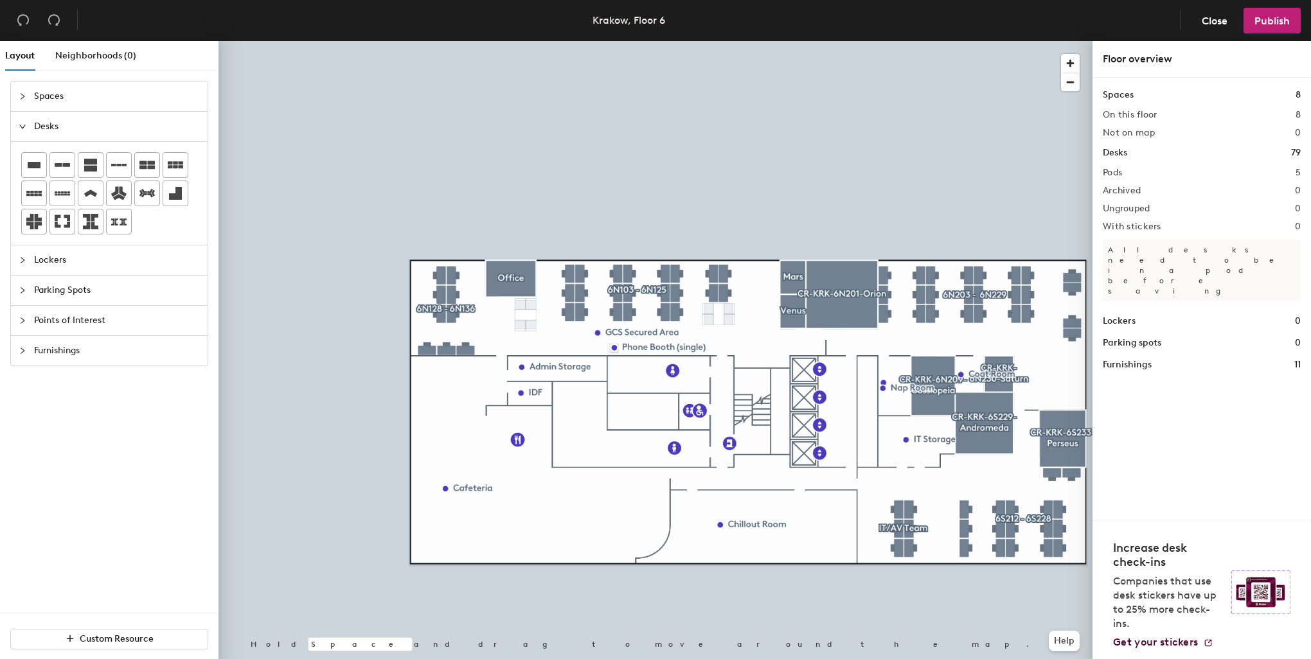
click at [118, 292] on div "Layout Neighborhoods (0) Spaces Desks Lockers Parking Spots Points of Interest …" at bounding box center [655, 352] width 1311 height 623
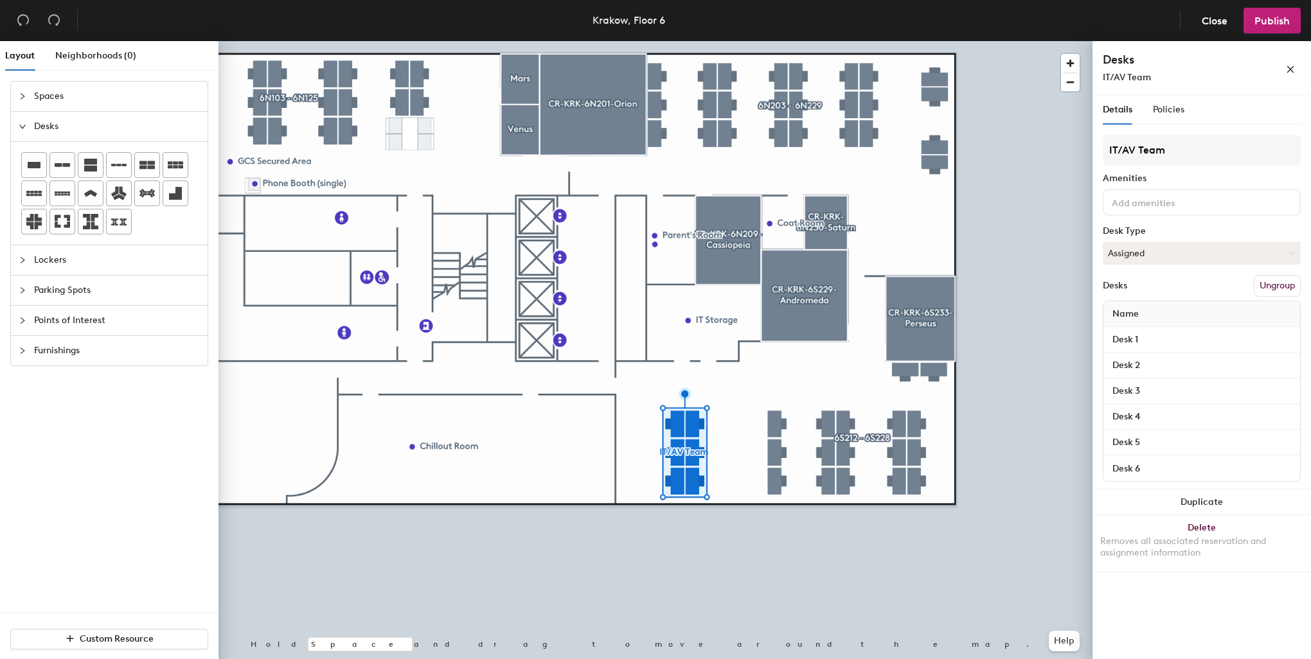
click at [685, 41] on div at bounding box center [655, 41] width 874 height 0
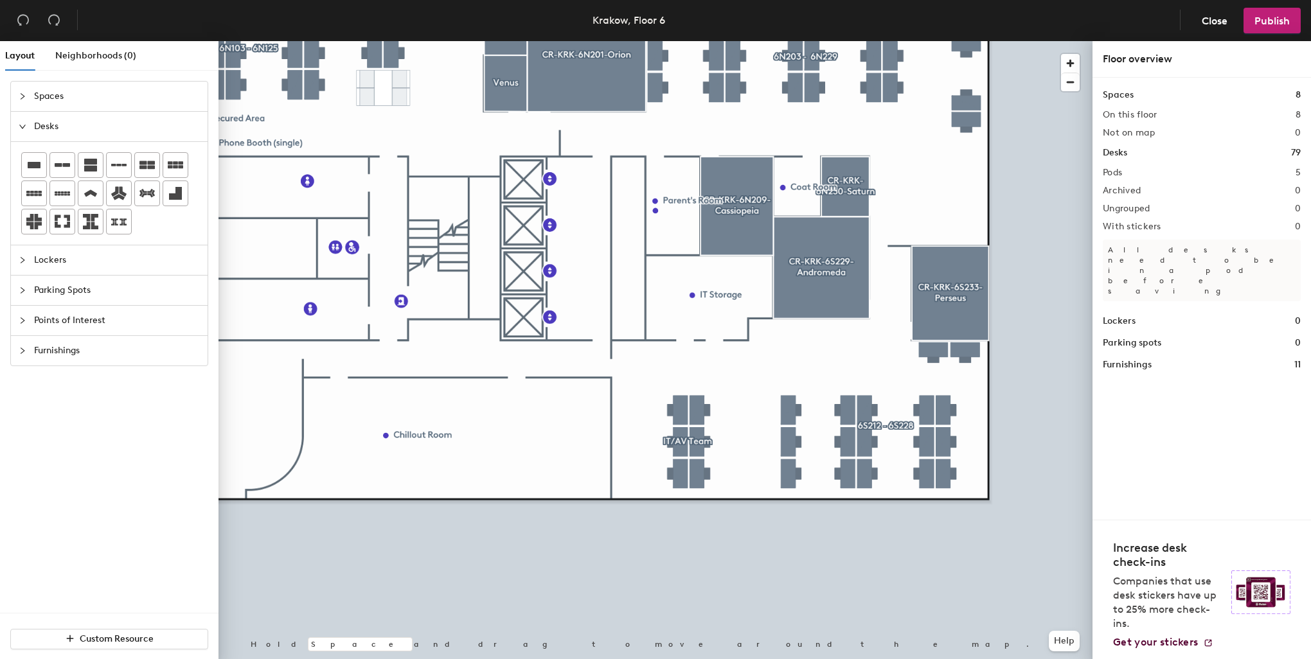
click at [92, 339] on span "Furnishings" at bounding box center [117, 351] width 166 height 30
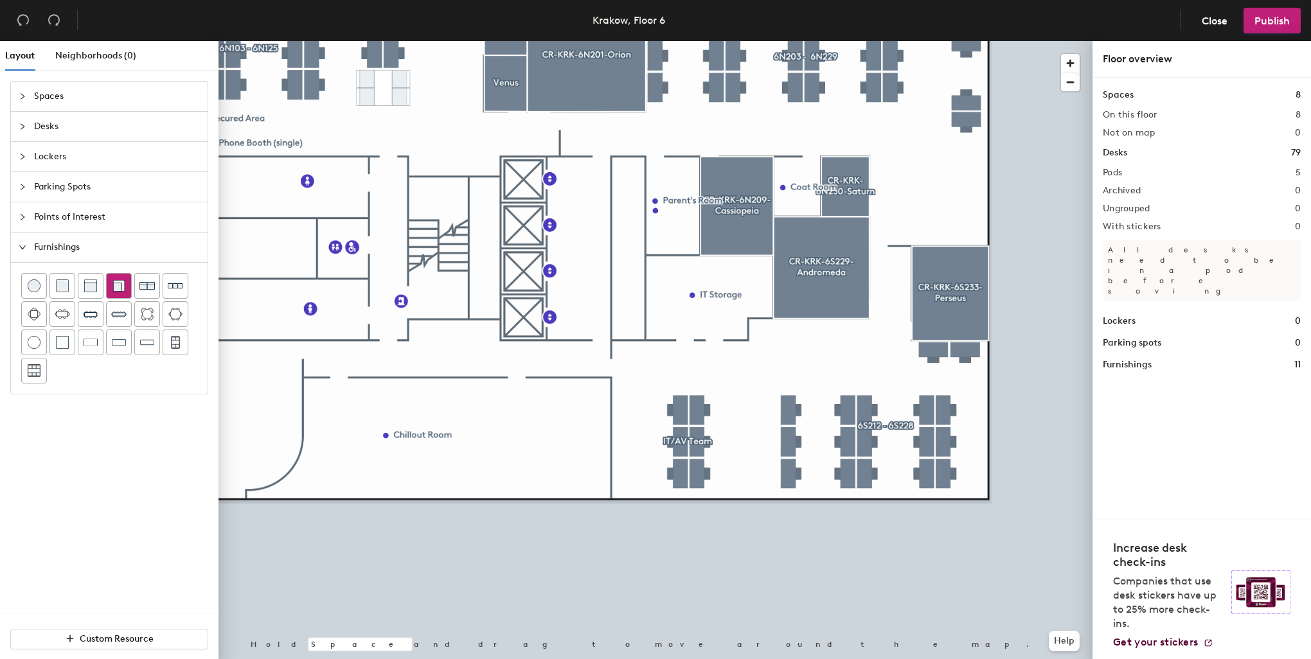
click at [117, 292] on div at bounding box center [119, 286] width 24 height 24
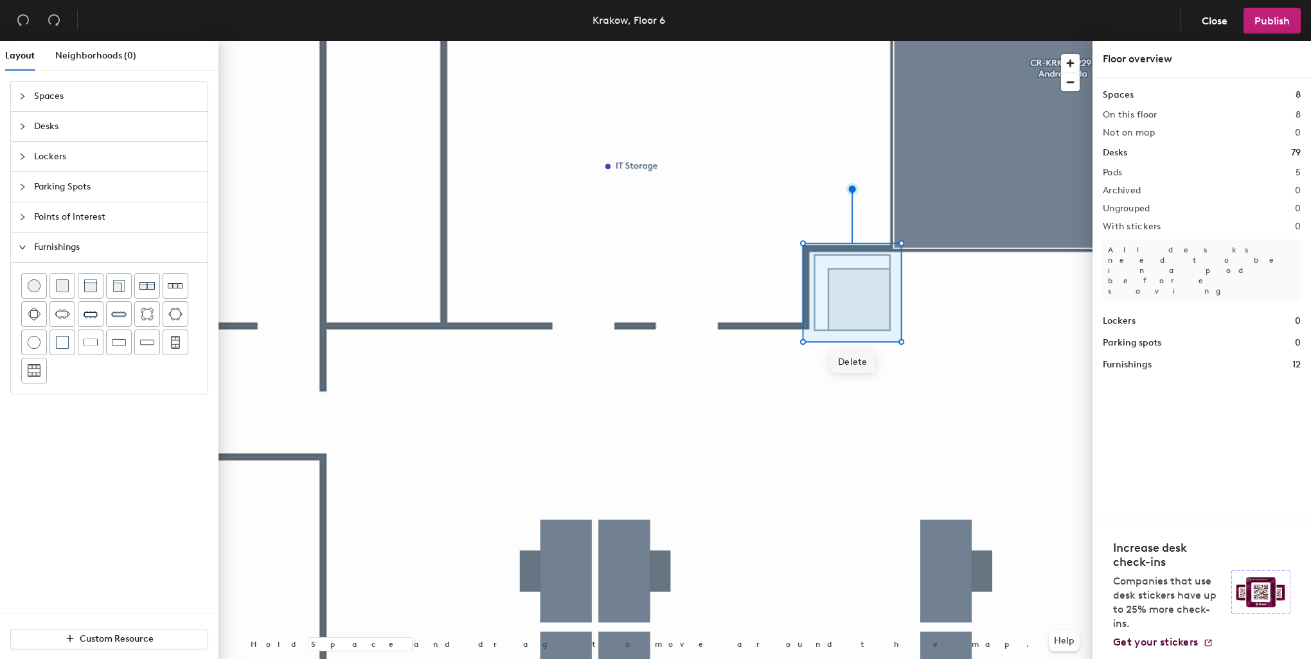
click at [839, 41] on div at bounding box center [655, 41] width 874 height 0
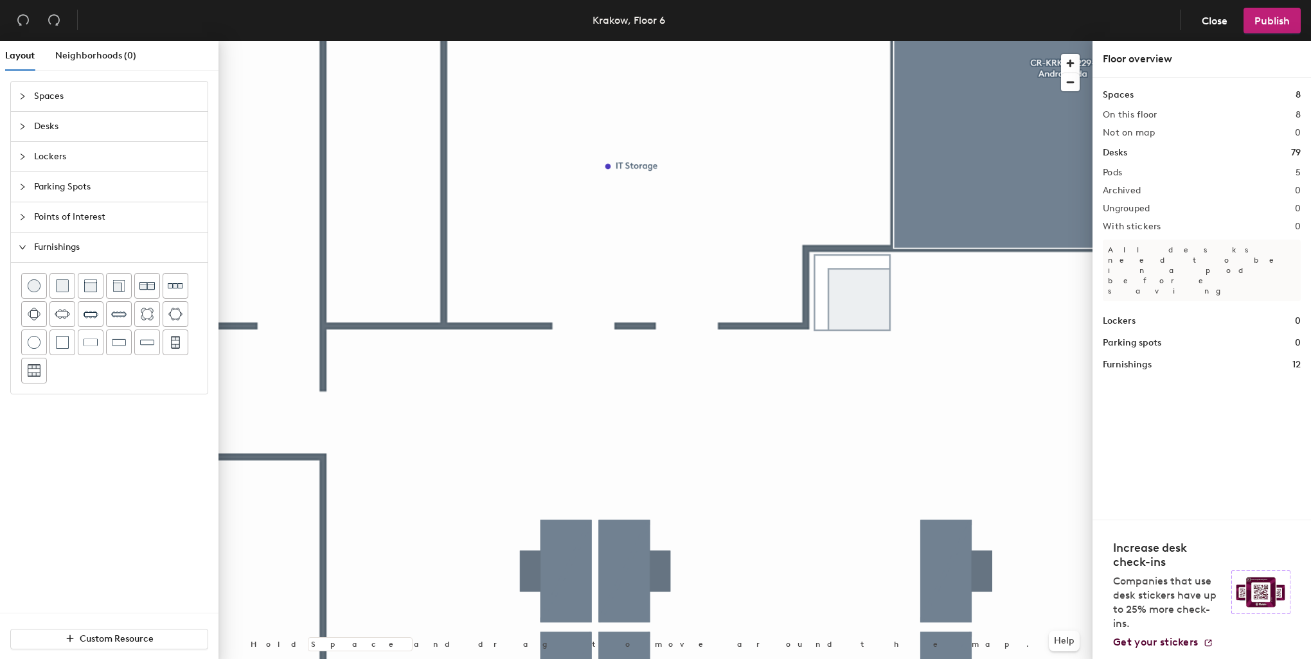
click at [76, 246] on span "Furnishings" at bounding box center [117, 248] width 166 height 30
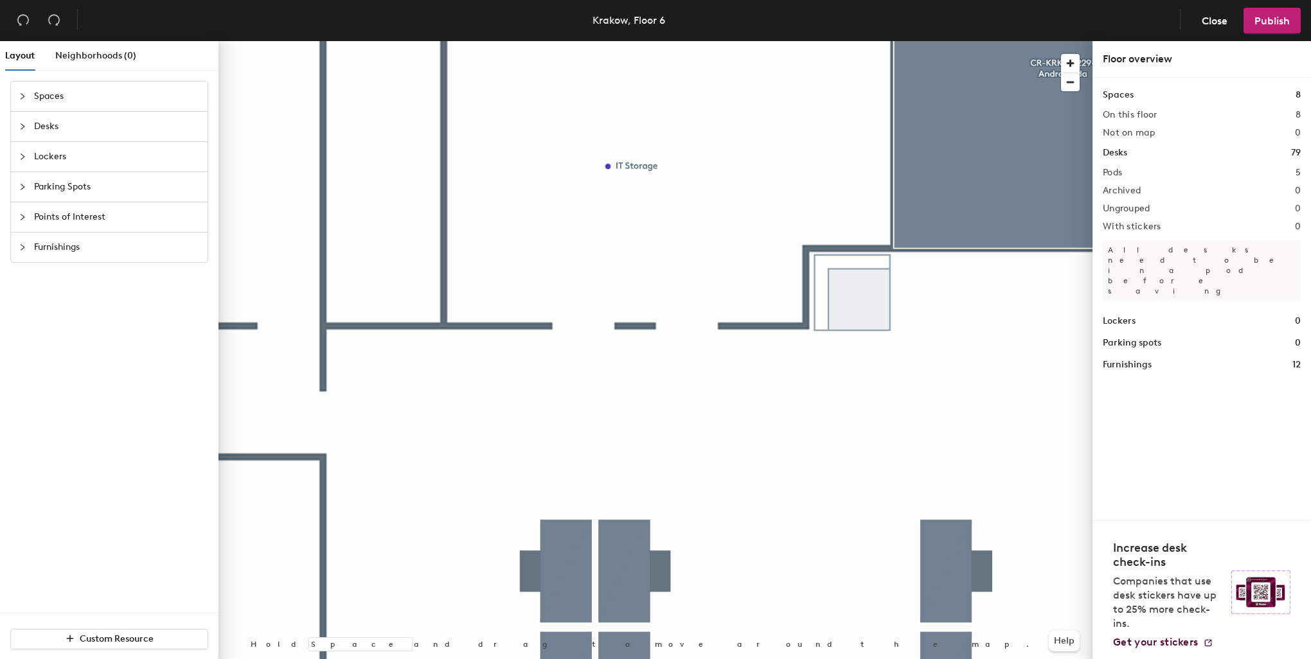
click at [77, 217] on span "Points of Interest" at bounding box center [117, 217] width 166 height 30
click at [127, 310] on div at bounding box center [119, 312] width 24 height 24
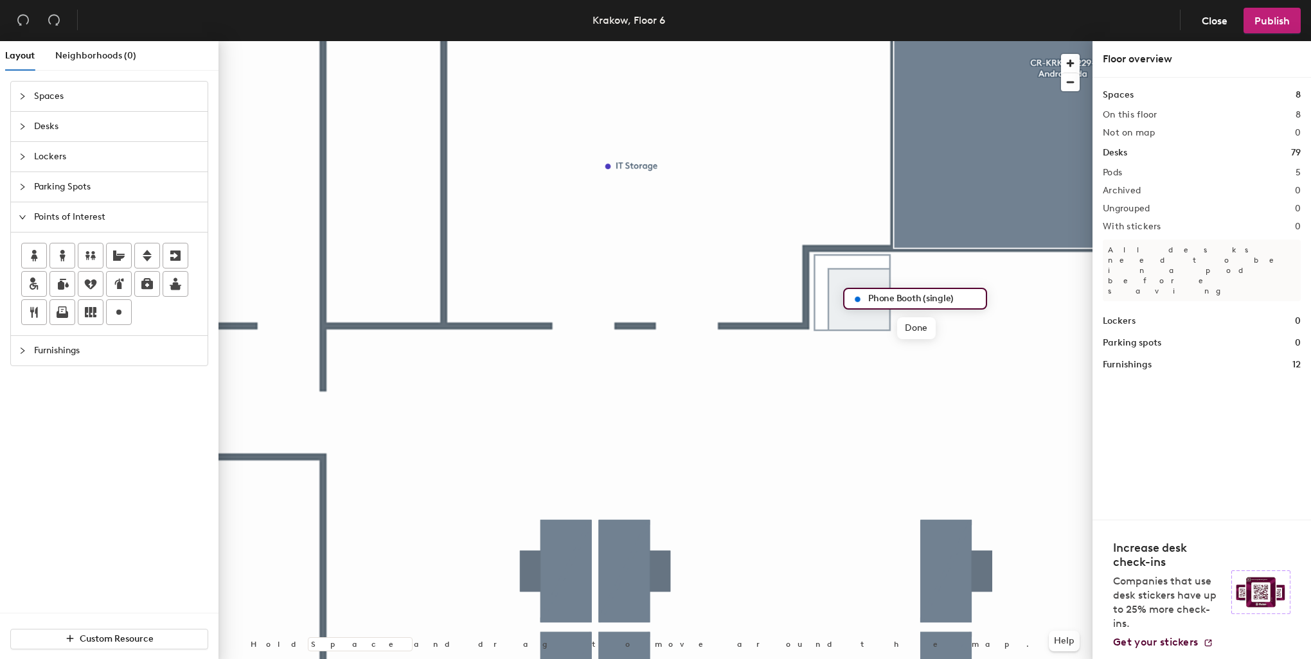
type input "Phone Booth (single)"
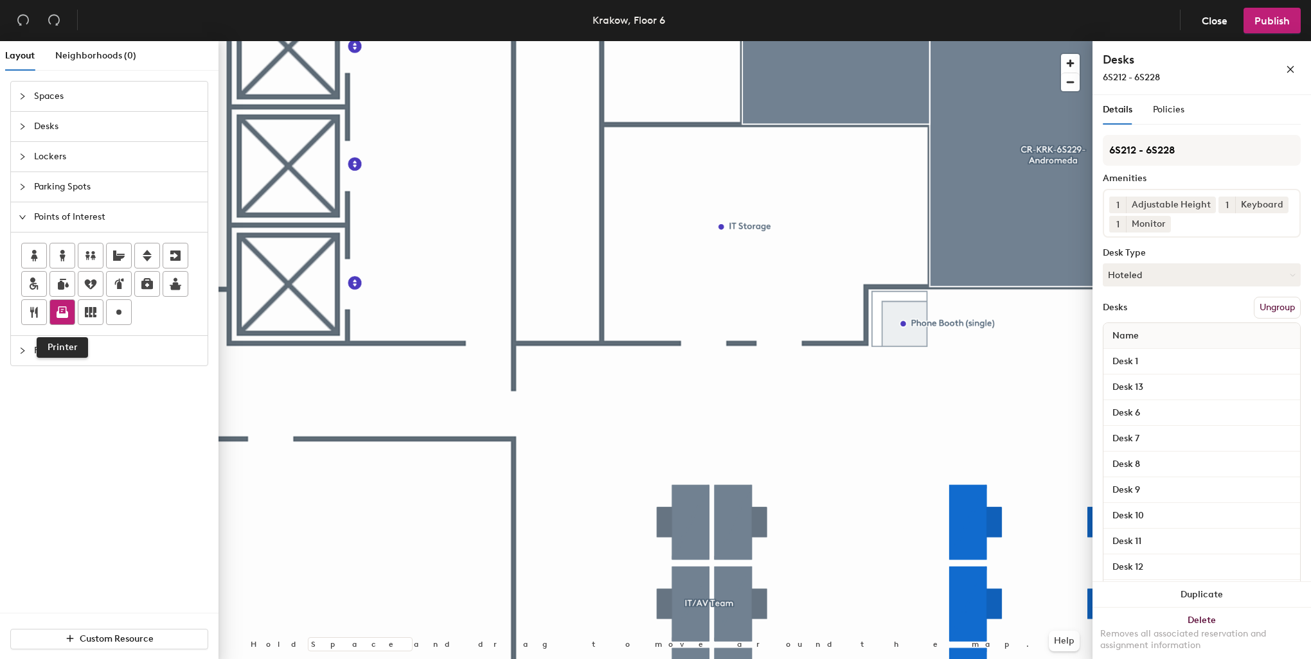
click at [69, 305] on icon at bounding box center [62, 312] width 15 height 15
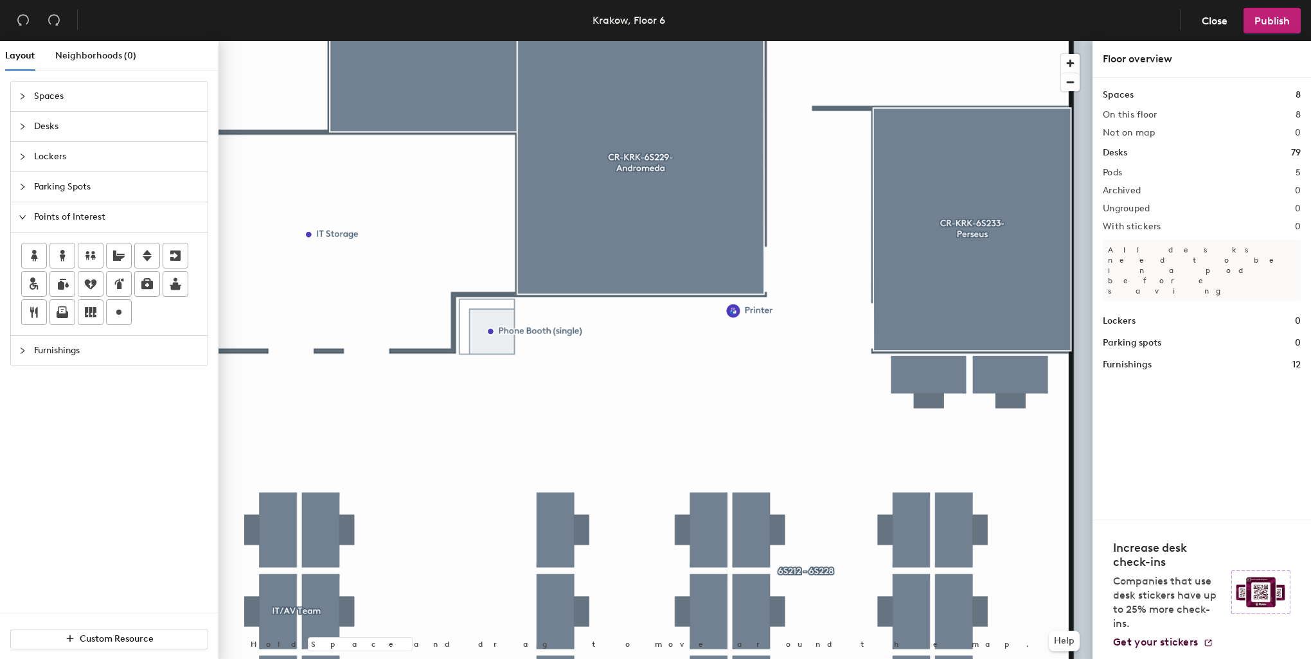
click at [730, 41] on div at bounding box center [655, 41] width 874 height 0
click at [94, 308] on icon at bounding box center [91, 312] width 12 height 10
click at [567, 308] on img at bounding box center [570, 307] width 15 height 15
click at [76, 157] on span "Lockers" at bounding box center [117, 157] width 166 height 30
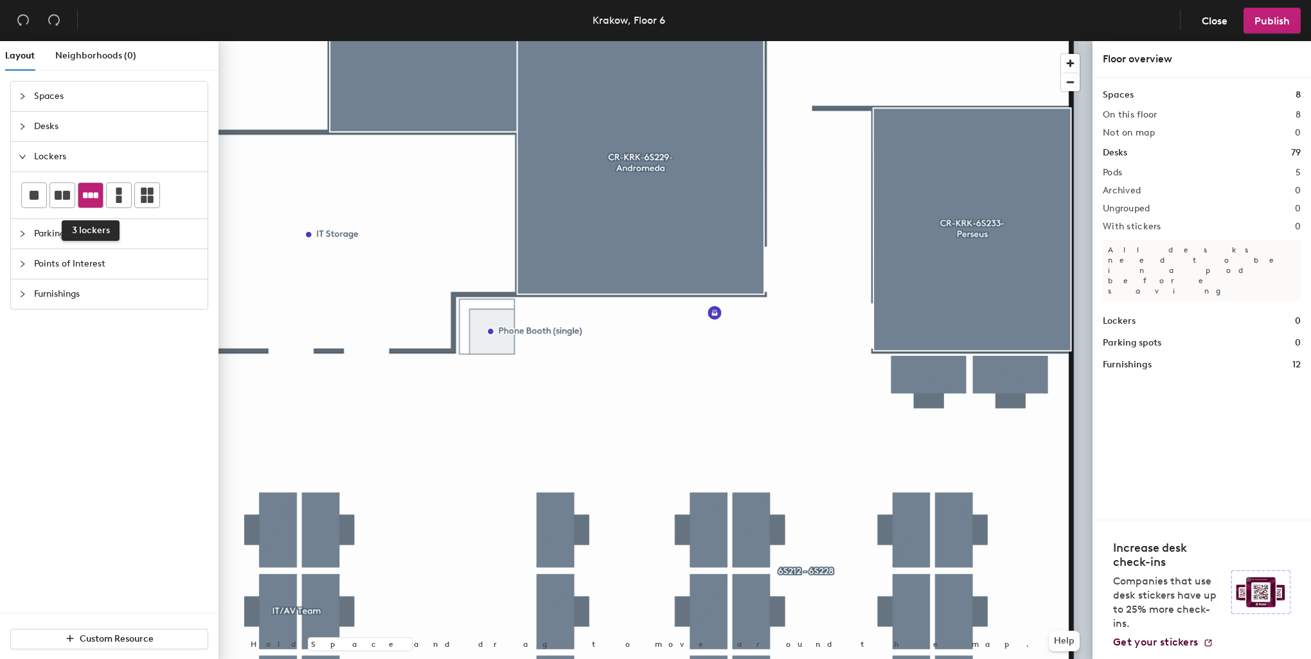
click at [95, 199] on icon at bounding box center [90, 195] width 15 height 15
click at [119, 193] on icon at bounding box center [119, 195] width 6 height 15
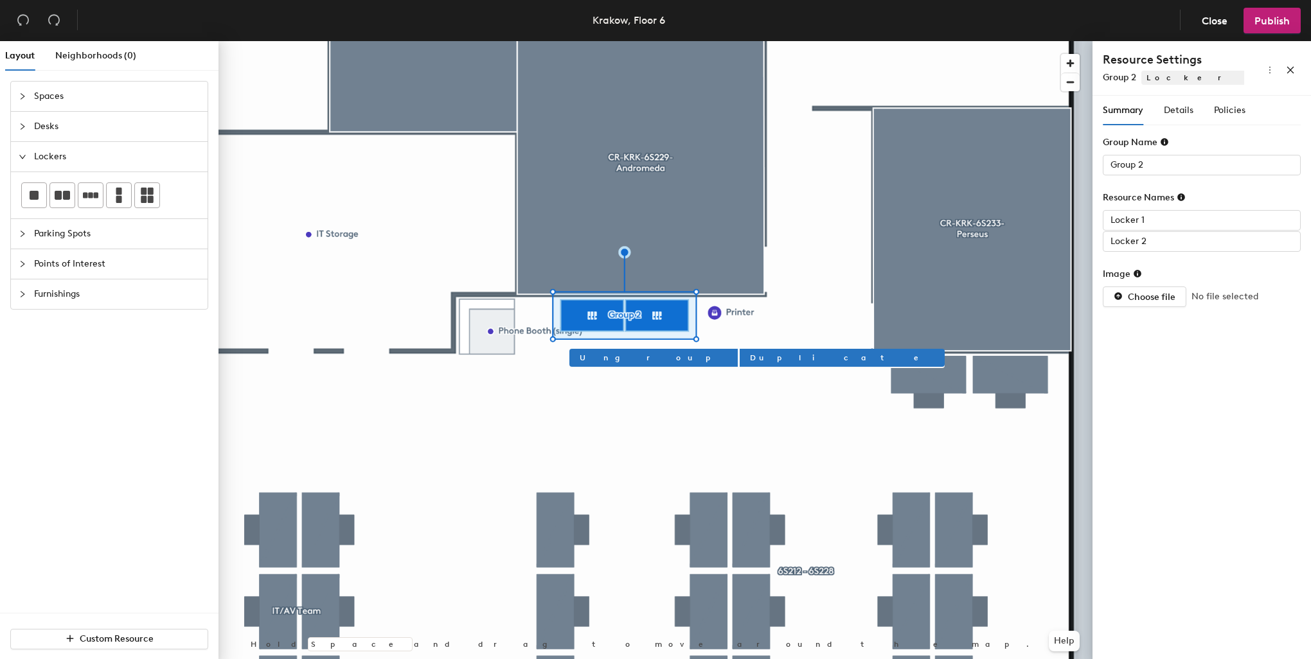
click at [713, 41] on div at bounding box center [655, 41] width 874 height 0
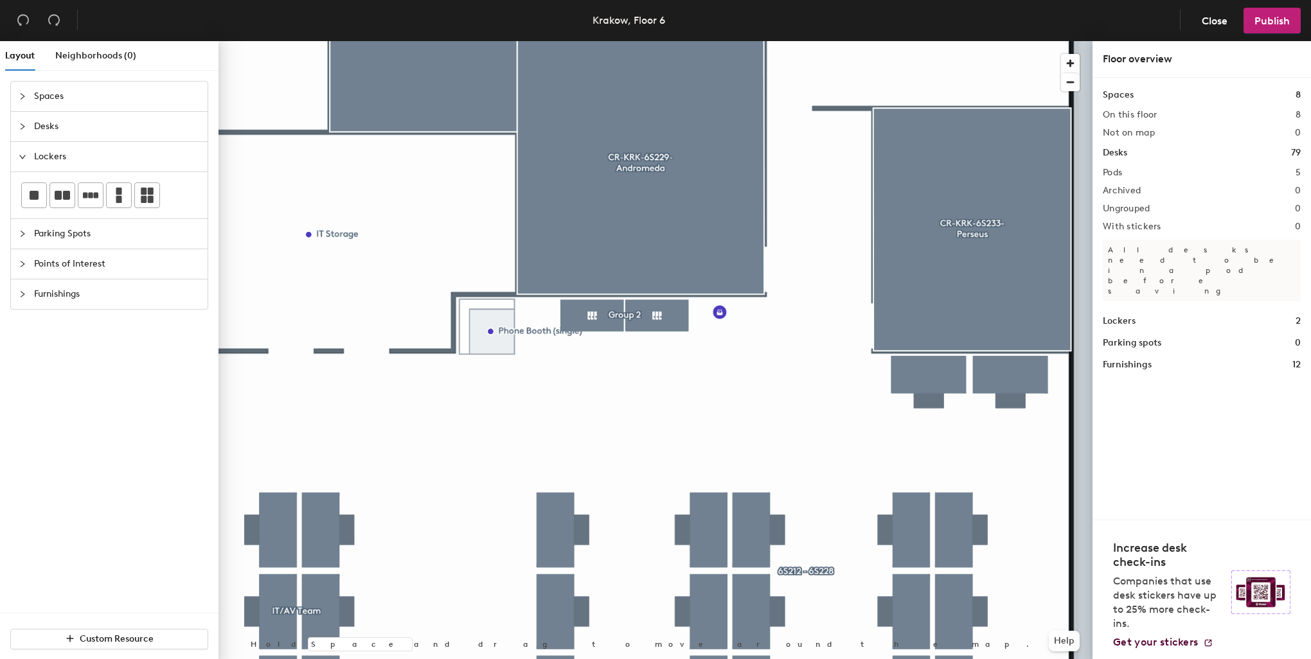
click at [629, 41] on div at bounding box center [655, 41] width 874 height 0
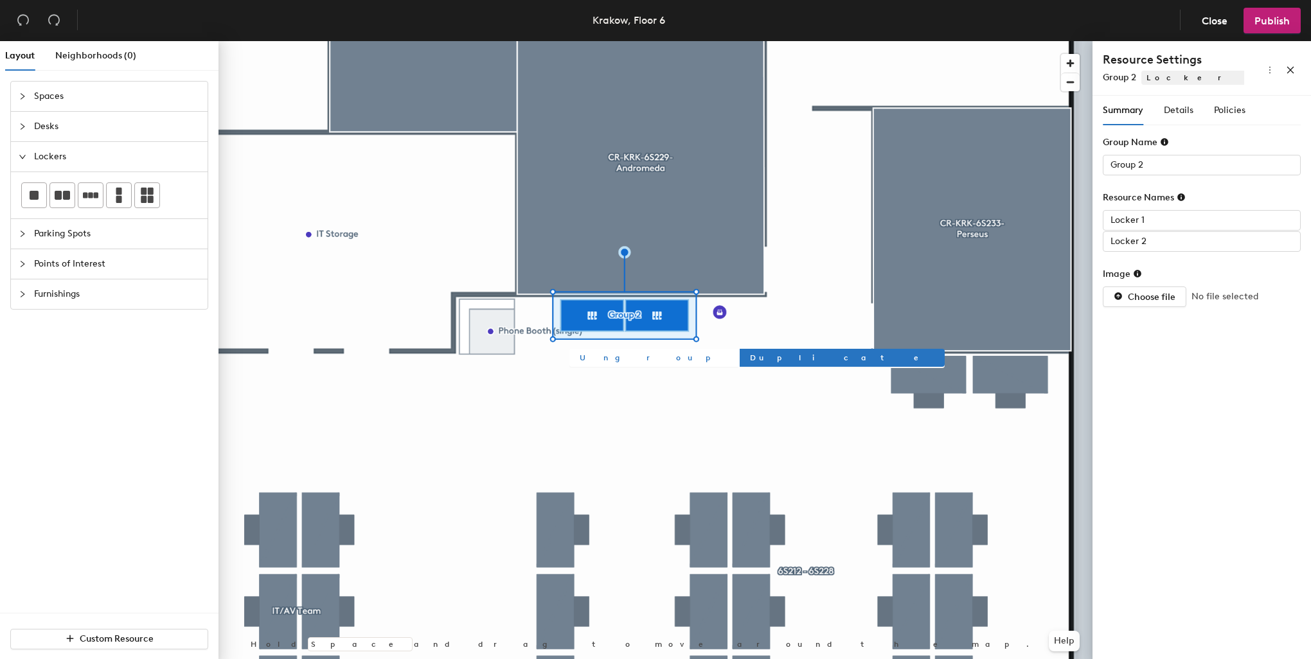
click at [601, 356] on span "Ungroup" at bounding box center [654, 358] width 148 height 12
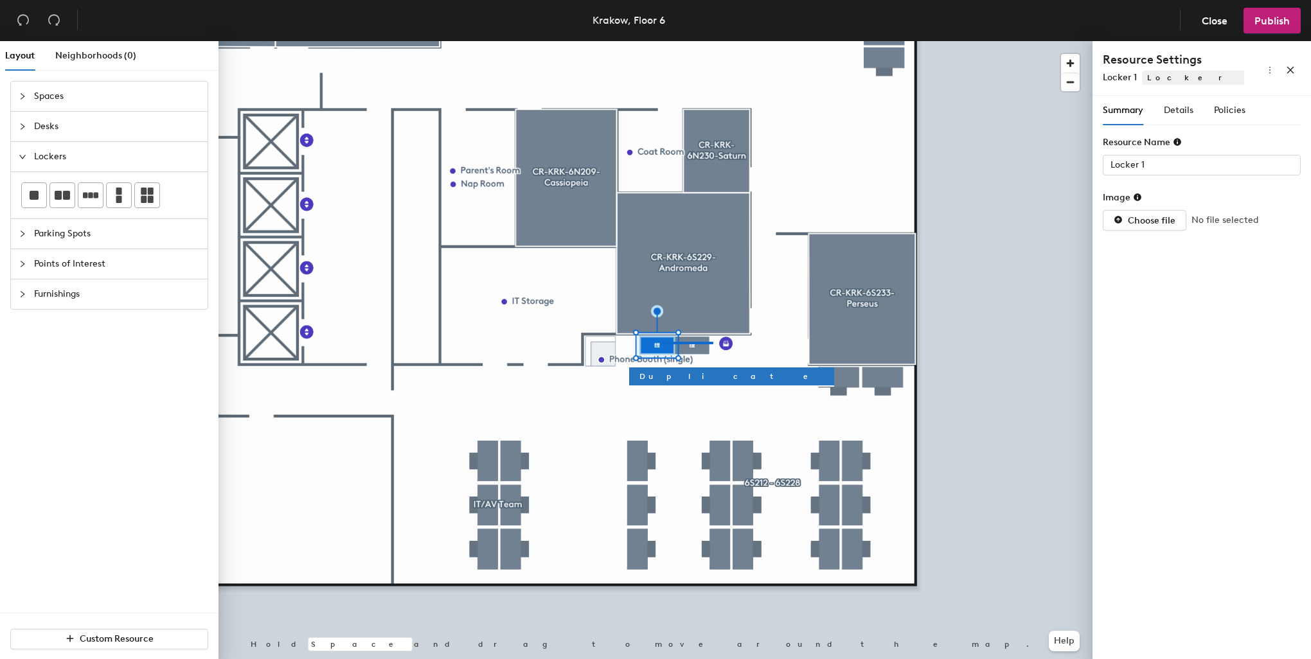
click at [662, 41] on div at bounding box center [655, 41] width 874 height 0
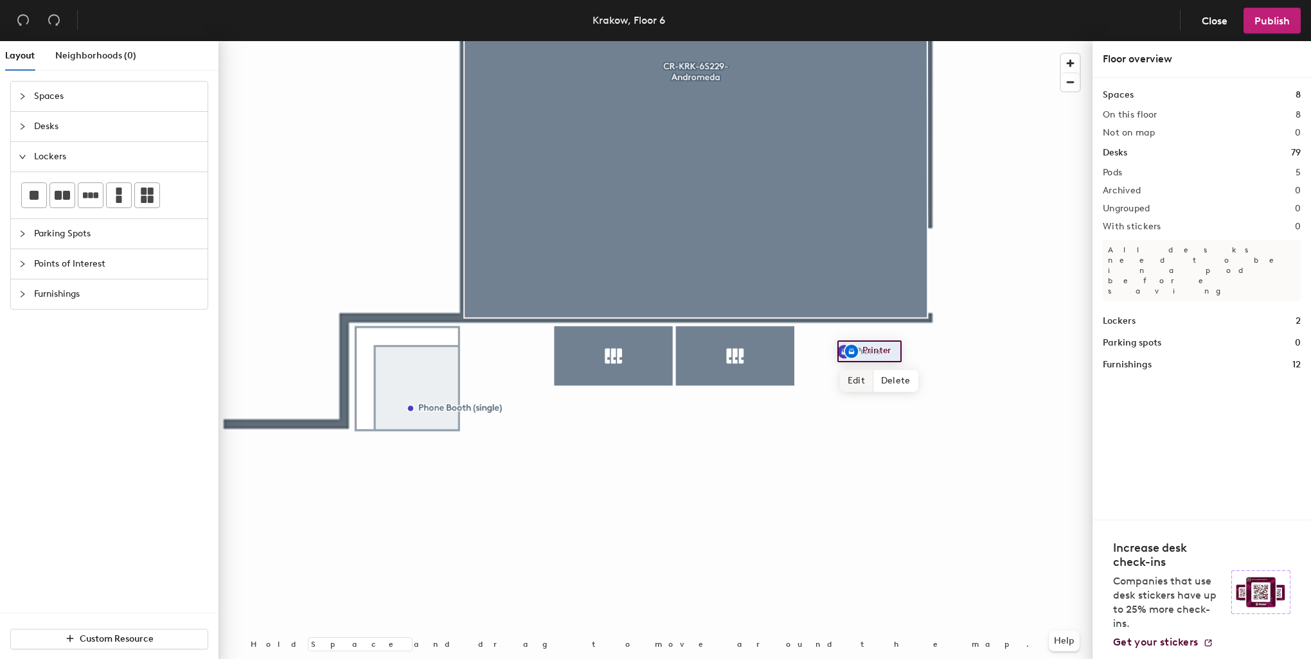
click at [858, 389] on span "Edit" at bounding box center [856, 381] width 33 height 22
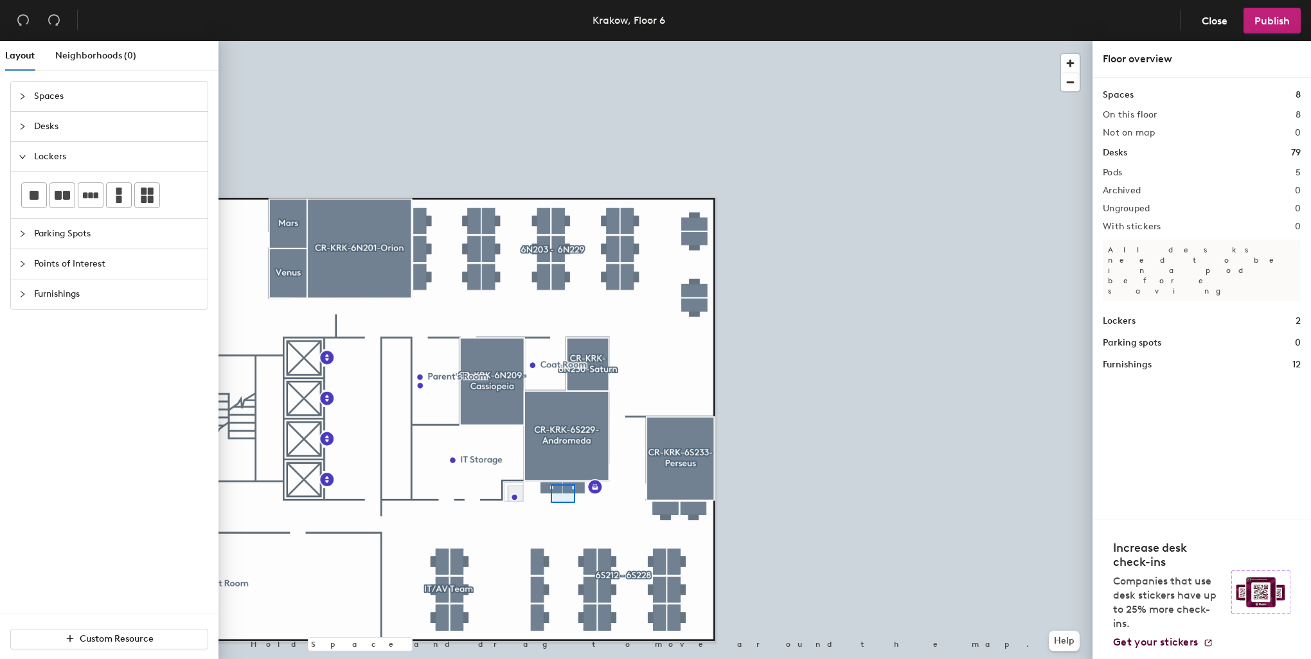
click at [551, 41] on div at bounding box center [655, 41] width 874 height 0
click at [658, 41] on div at bounding box center [655, 41] width 874 height 0
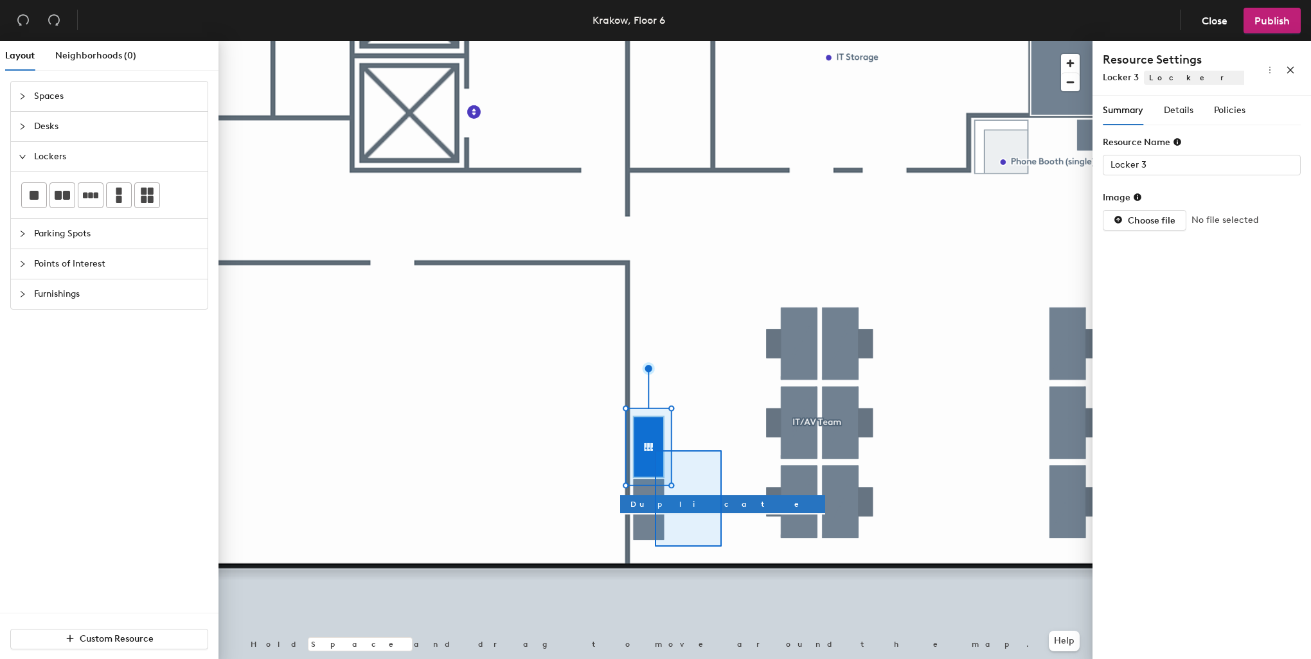
click at [654, 41] on div at bounding box center [655, 41] width 874 height 0
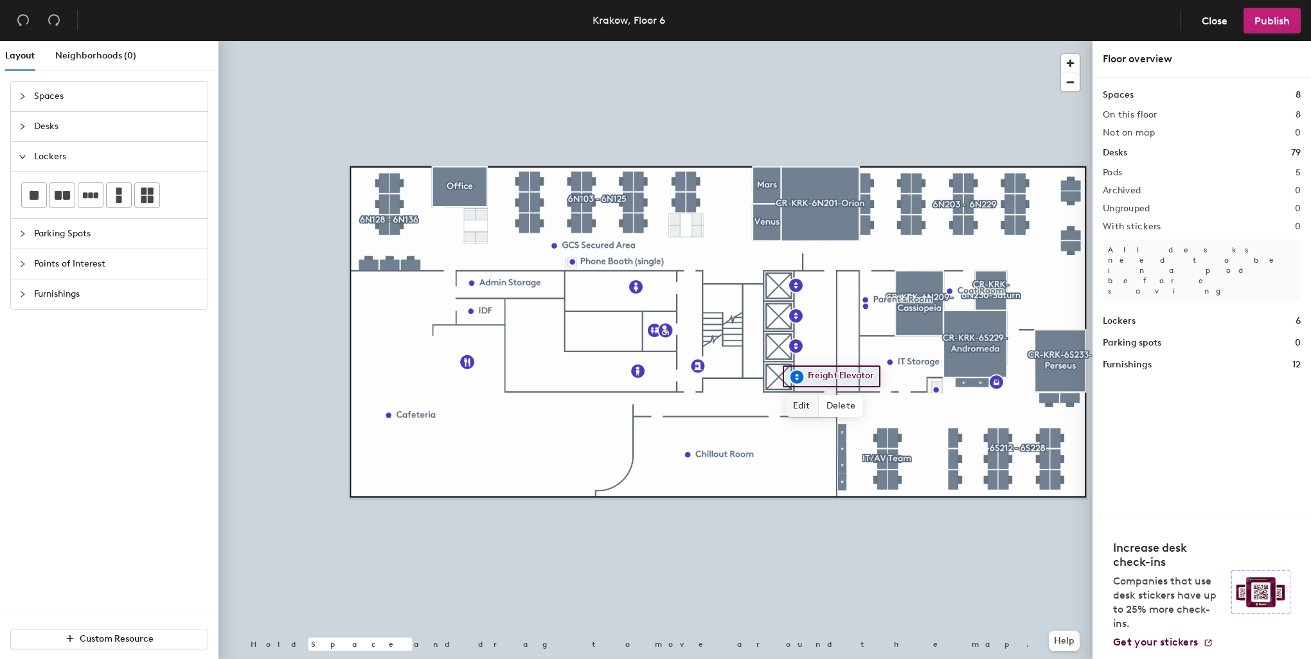
click at [804, 400] on span "Edit" at bounding box center [801, 406] width 33 height 22
click at [834, 403] on span "Done" at bounding box center [844, 406] width 38 height 22
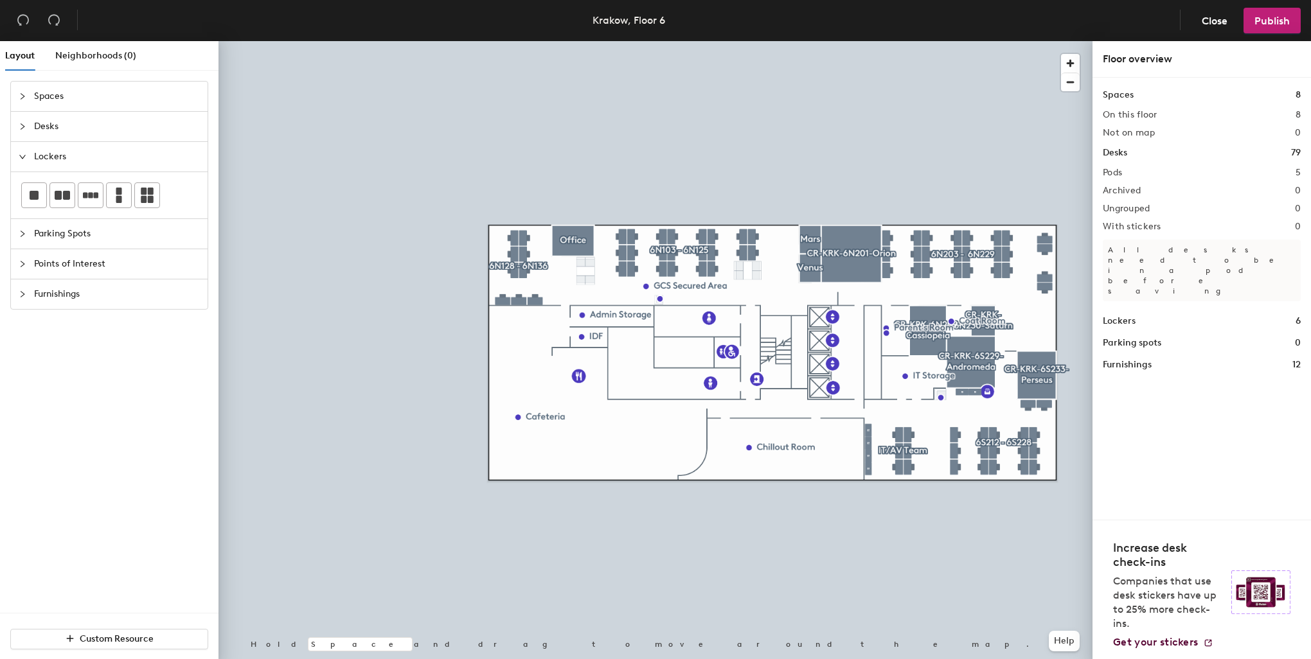
click at [53, 296] on span "Furnishings" at bounding box center [117, 294] width 166 height 30
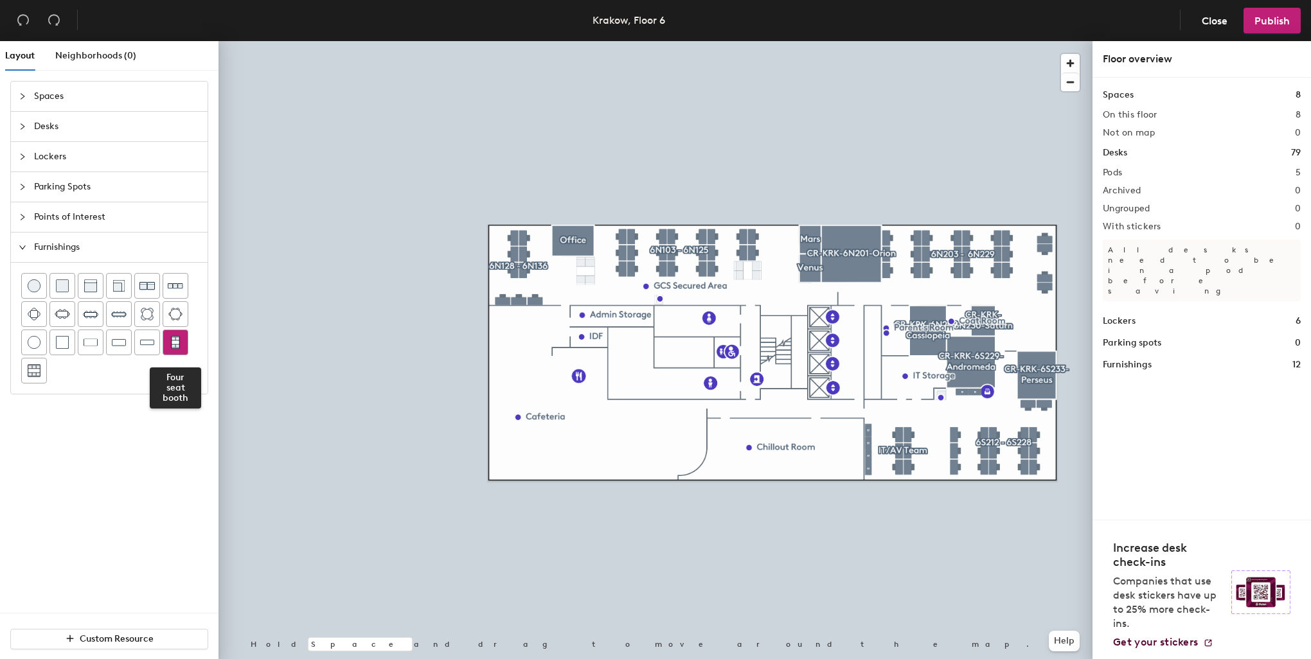
click at [179, 344] on img at bounding box center [176, 342] width 12 height 13
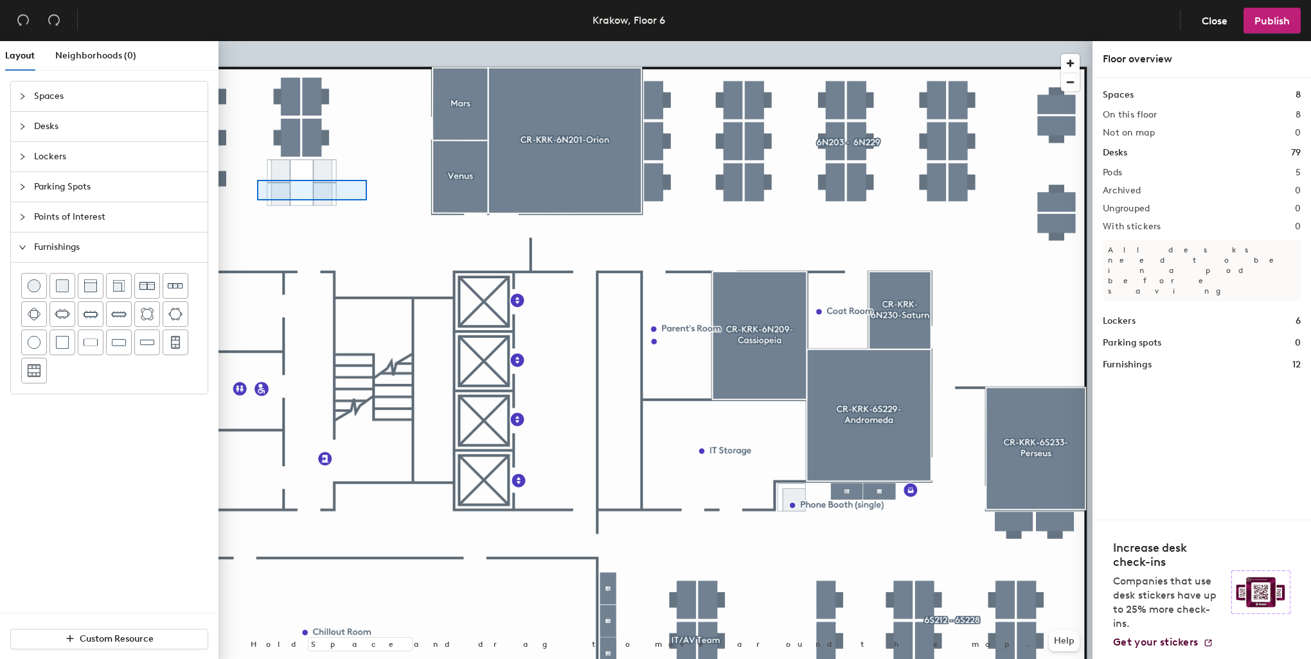
click at [257, 41] on div at bounding box center [655, 41] width 874 height 0
click at [1032, 348] on span "Delete" at bounding box center [1031, 352] width 45 height 22
click at [982, 41] on div at bounding box center [655, 41] width 874 height 0
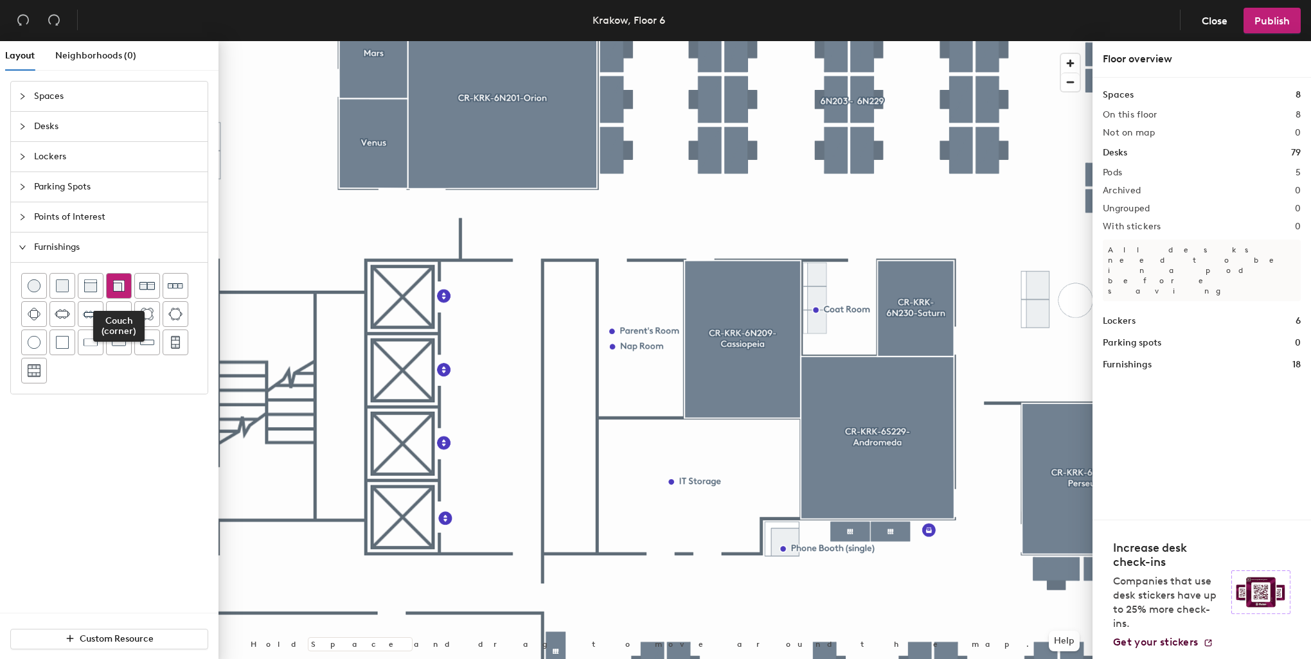
click at [118, 285] on img at bounding box center [118, 285] width 13 height 13
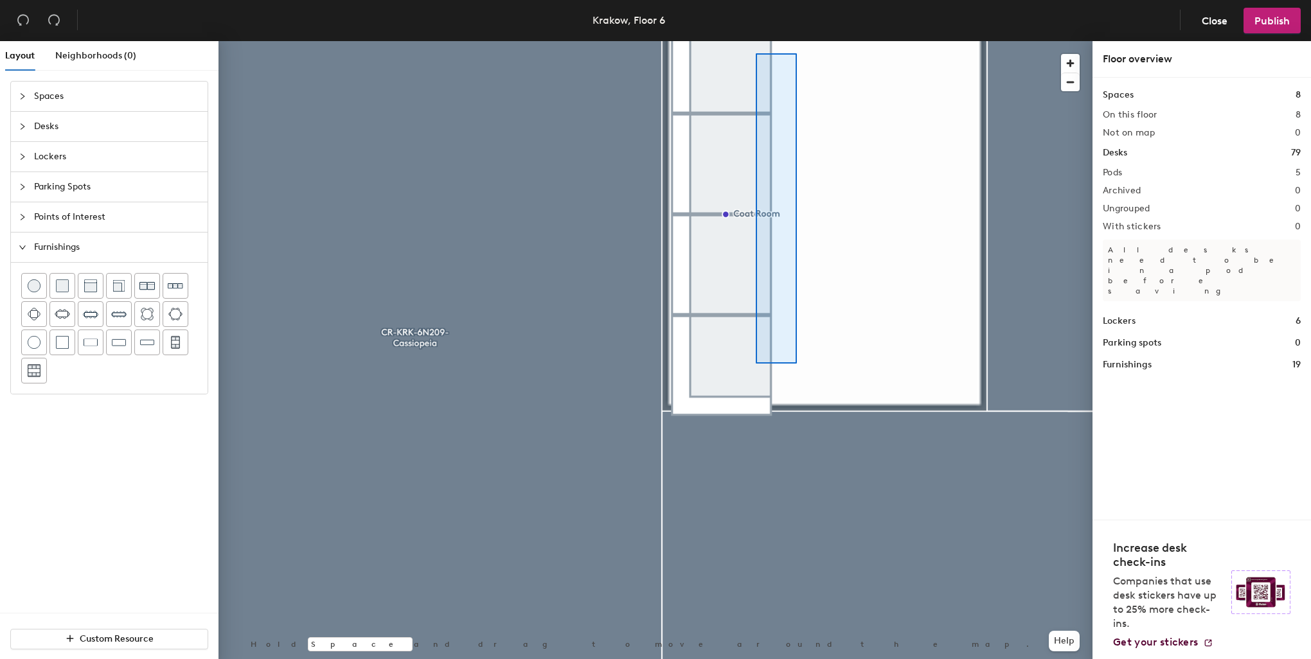
click at [751, 41] on div at bounding box center [655, 41] width 874 height 0
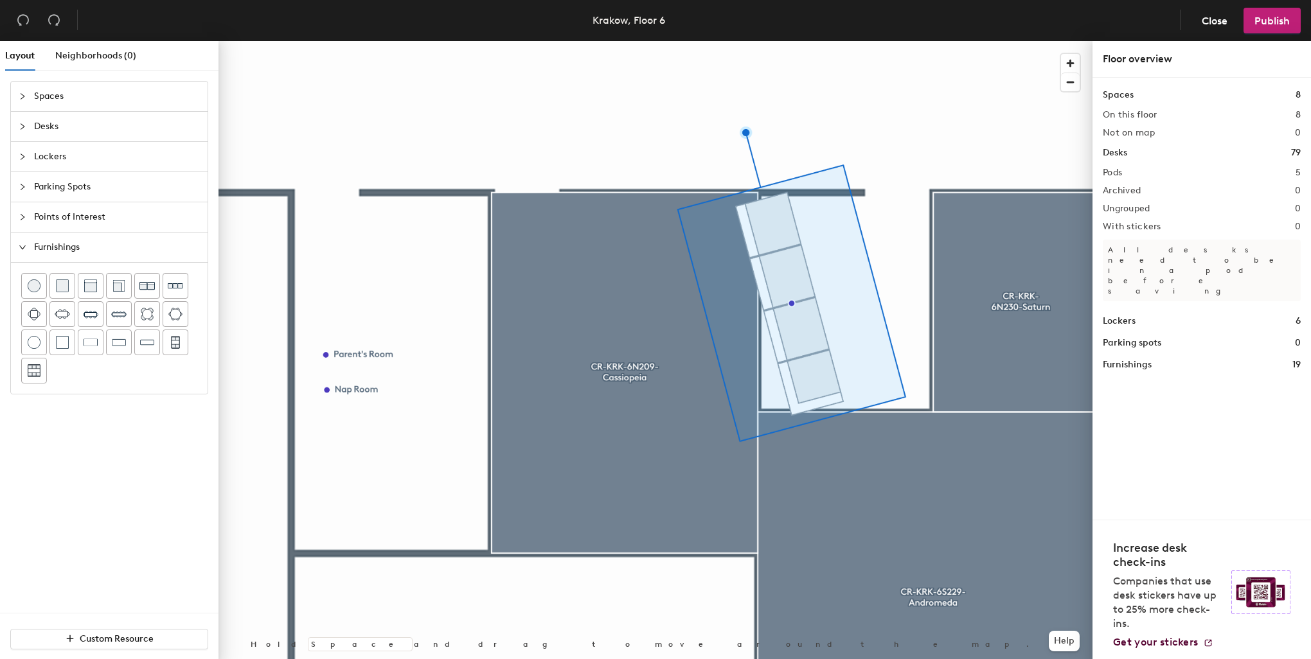
click at [905, 41] on div at bounding box center [655, 41] width 874 height 0
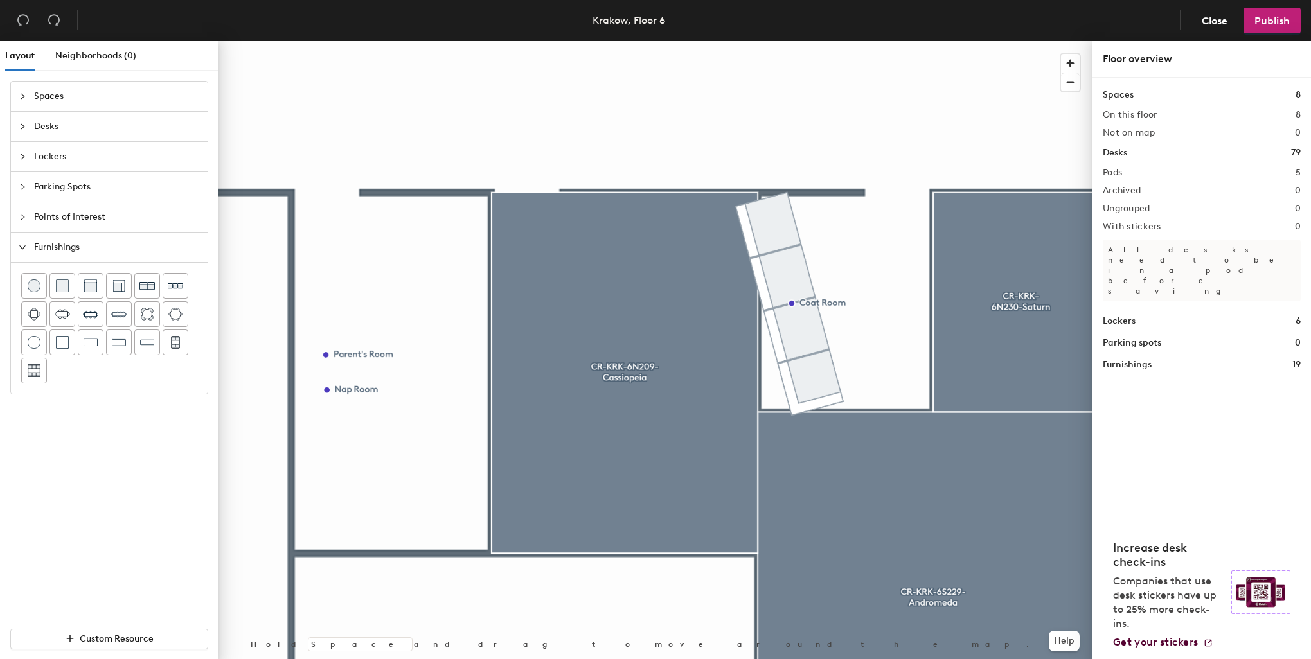
click at [864, 41] on div at bounding box center [655, 41] width 874 height 0
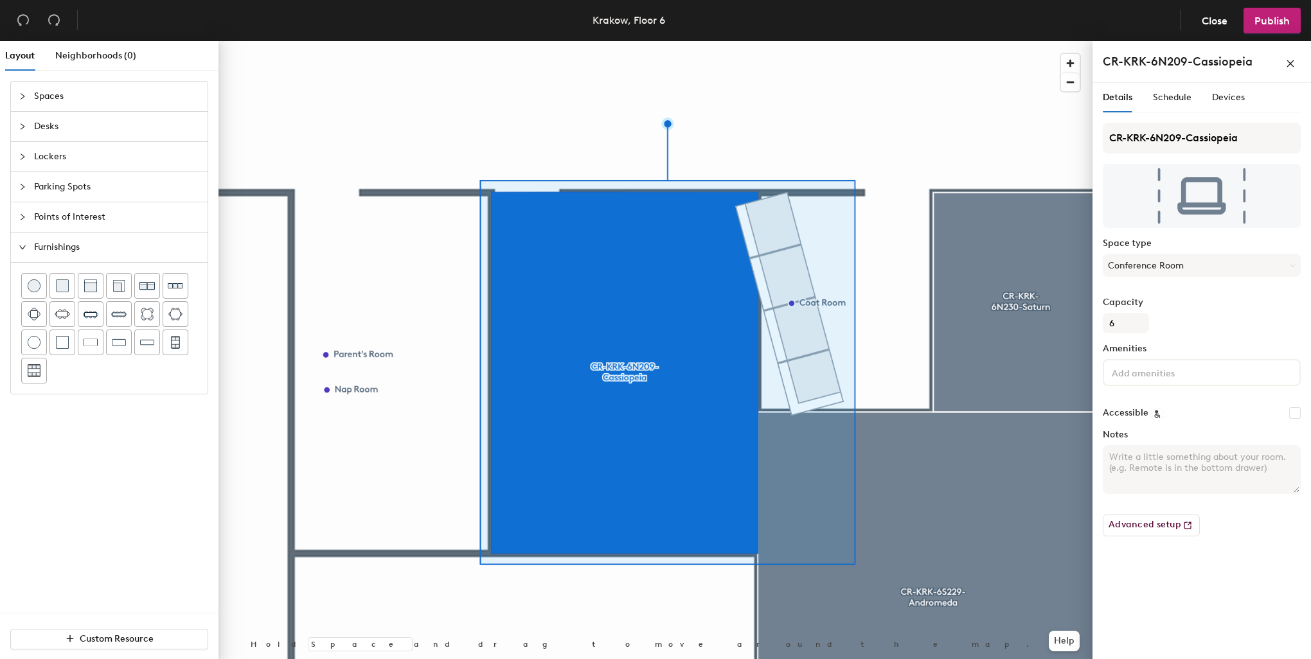
click at [920, 41] on div at bounding box center [655, 41] width 874 height 0
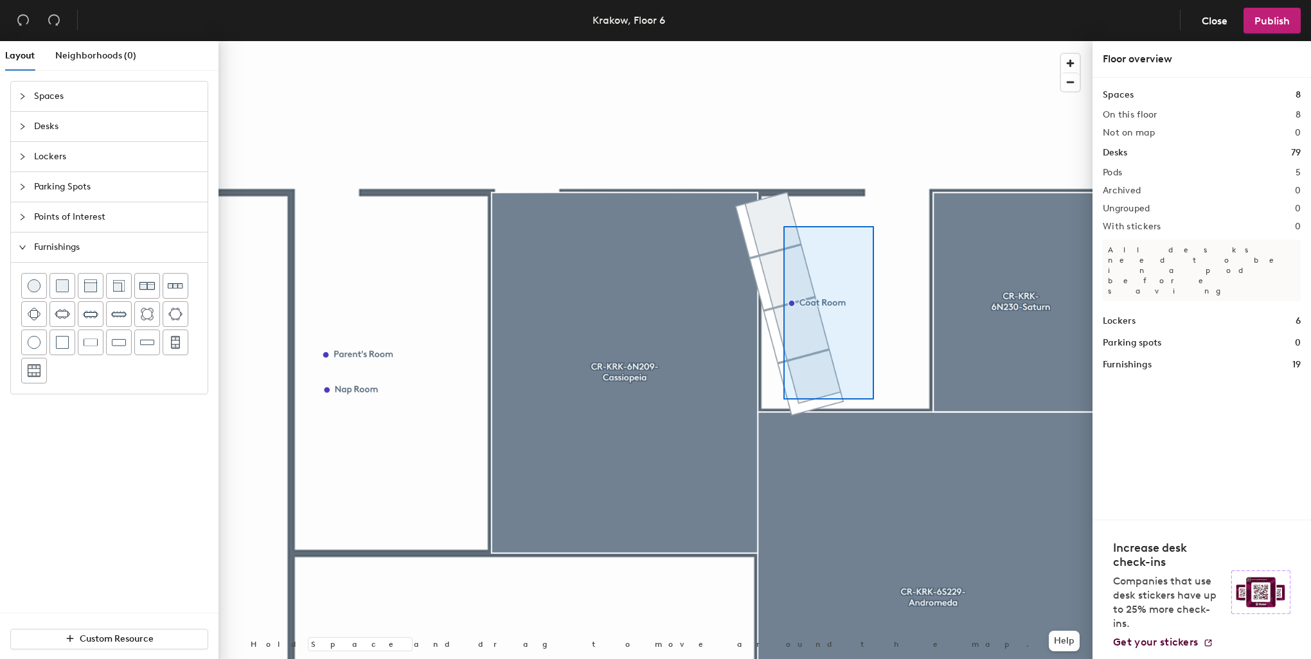
click at [783, 41] on div at bounding box center [655, 41] width 874 height 0
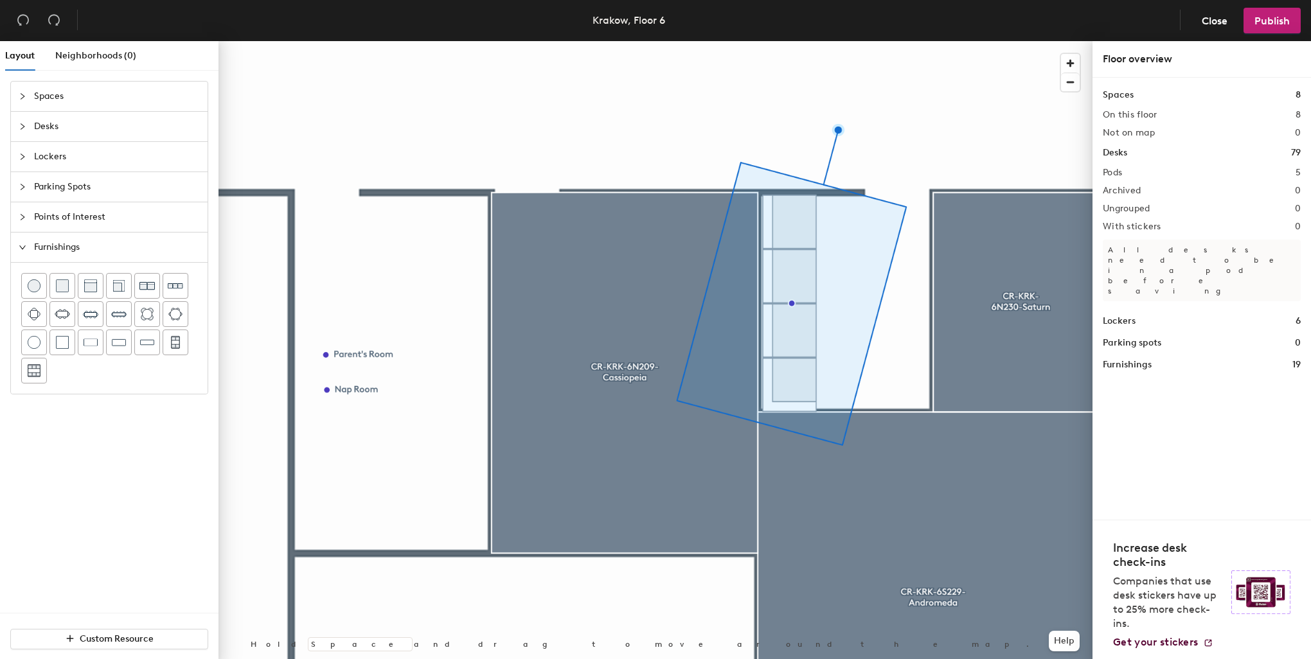
click at [905, 41] on div at bounding box center [655, 41] width 874 height 0
click at [842, 41] on div at bounding box center [655, 41] width 874 height 0
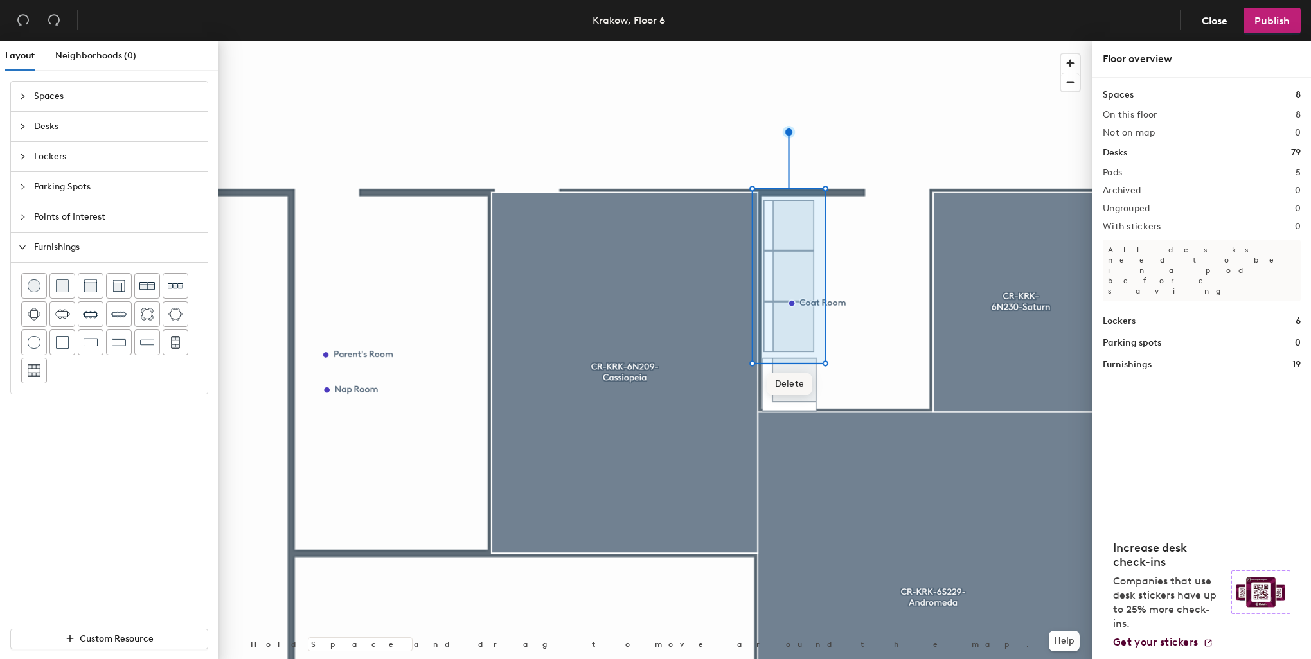
click at [803, 384] on span "Delete" at bounding box center [789, 384] width 45 height 22
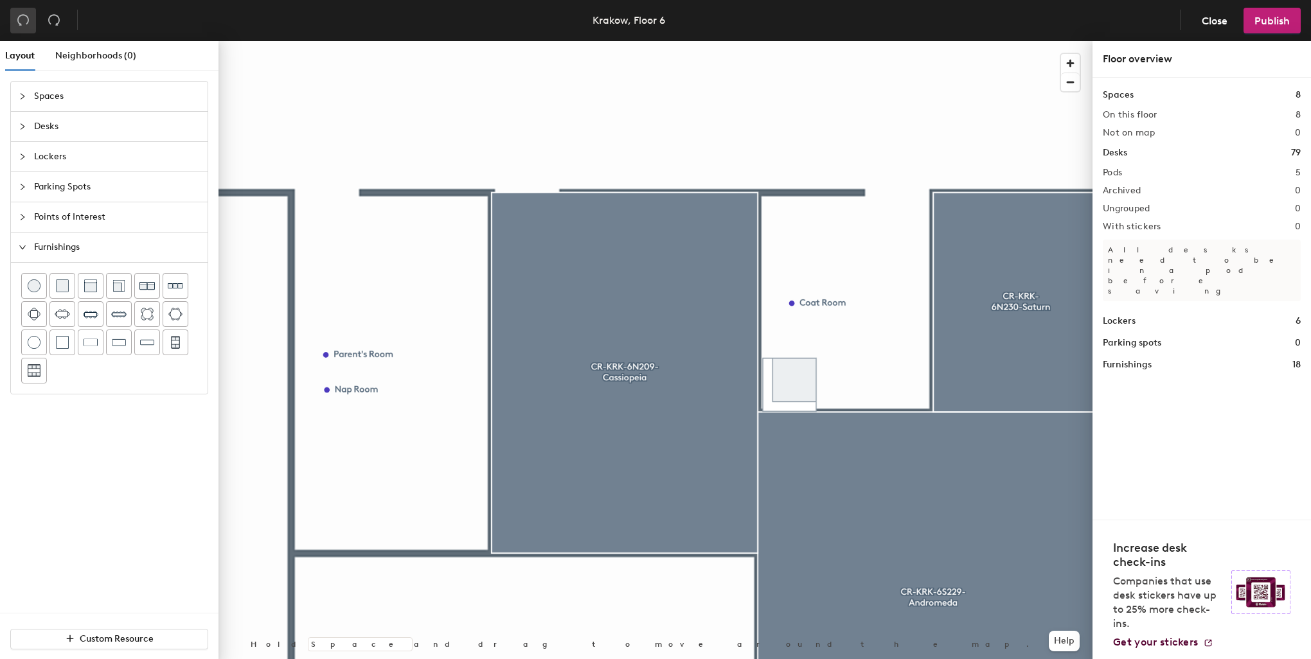
click at [18, 28] on button "button" at bounding box center [23, 21] width 26 height 26
